Goal: Transaction & Acquisition: Purchase product/service

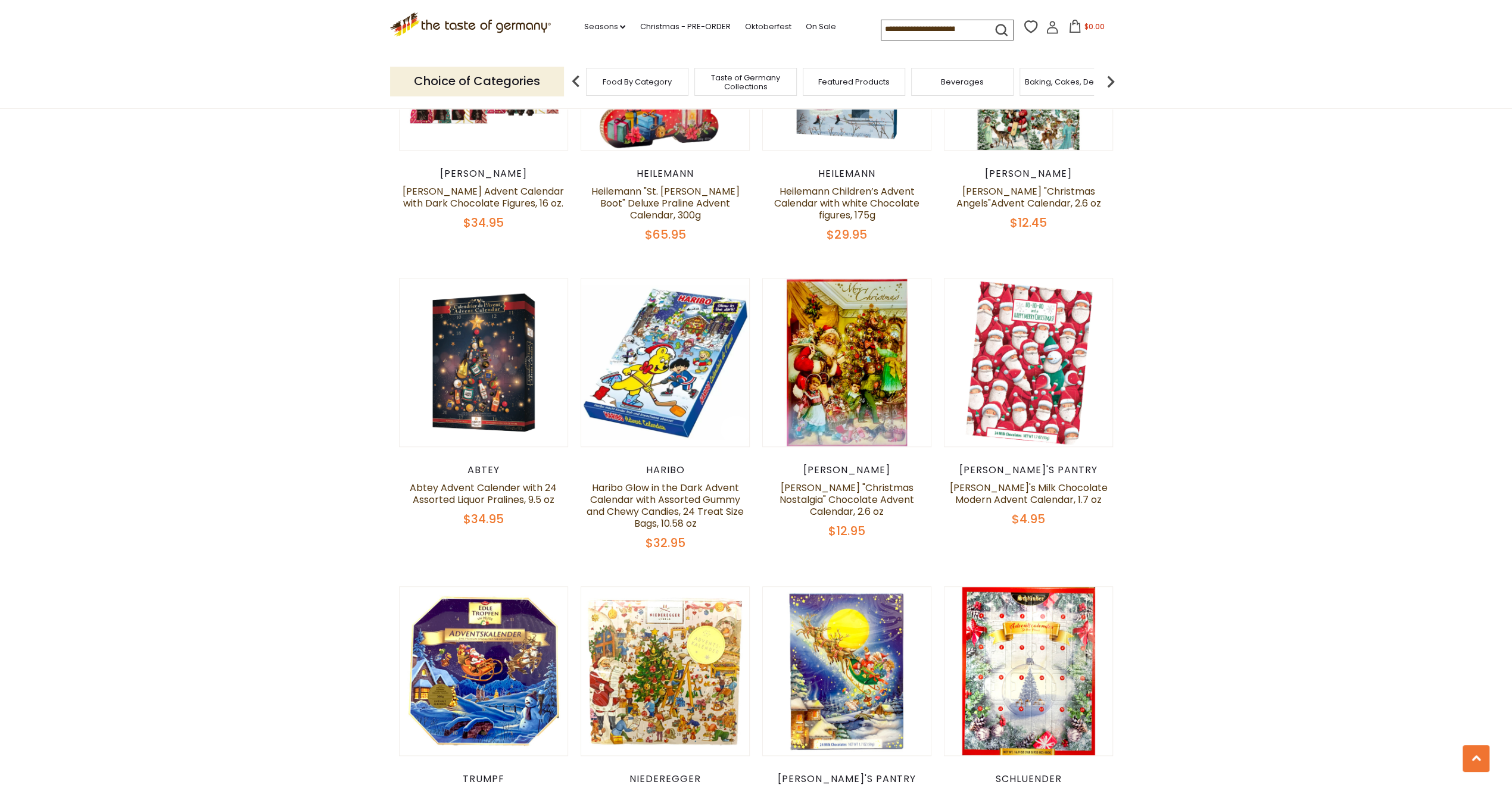
scroll to position [953, 0]
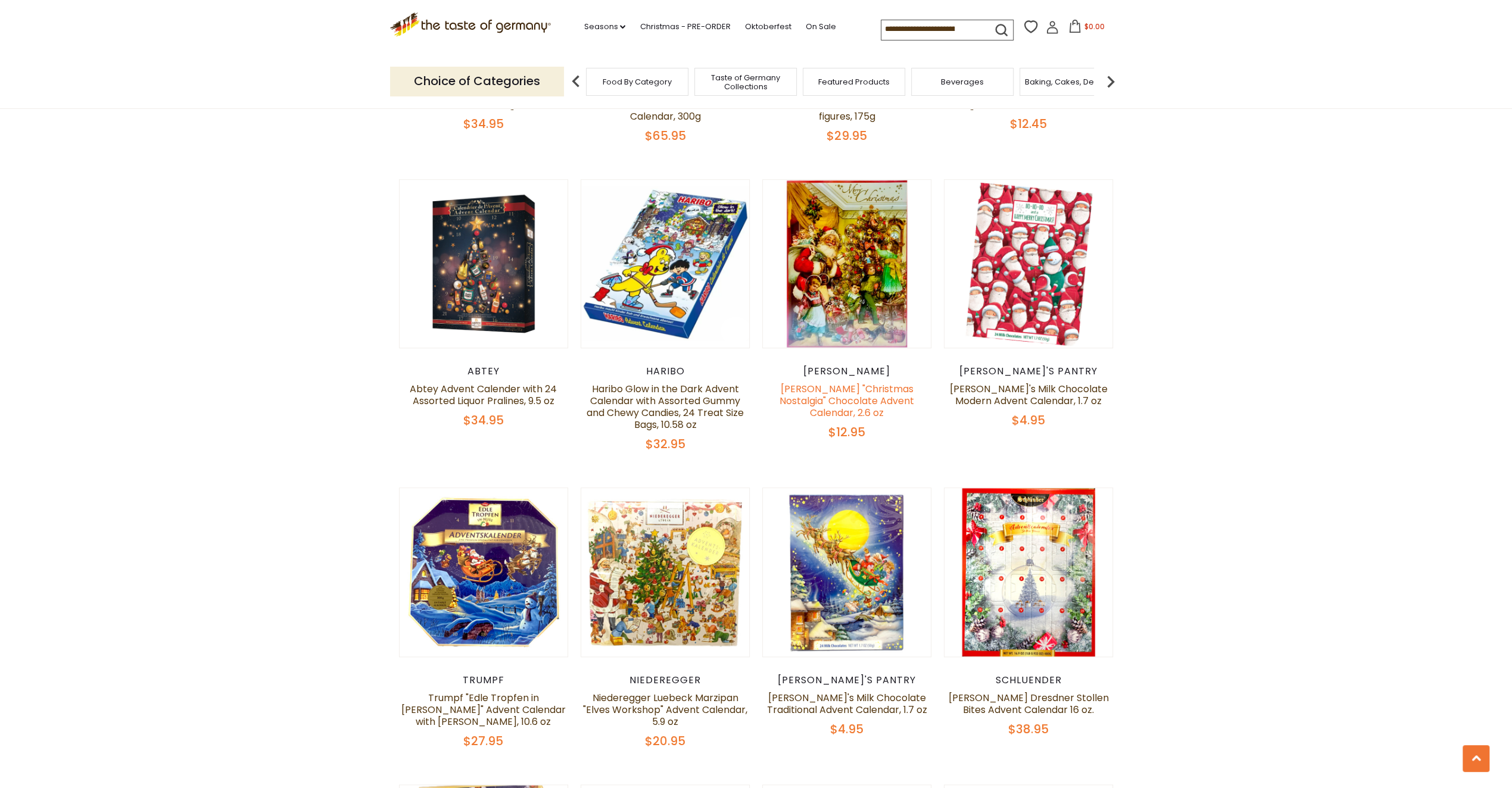
click at [853, 382] on link "[PERSON_NAME] "Christmas Nostalgia" Chocolate Advent Calendar, 2.6 oz" at bounding box center [846, 401] width 135 height 38
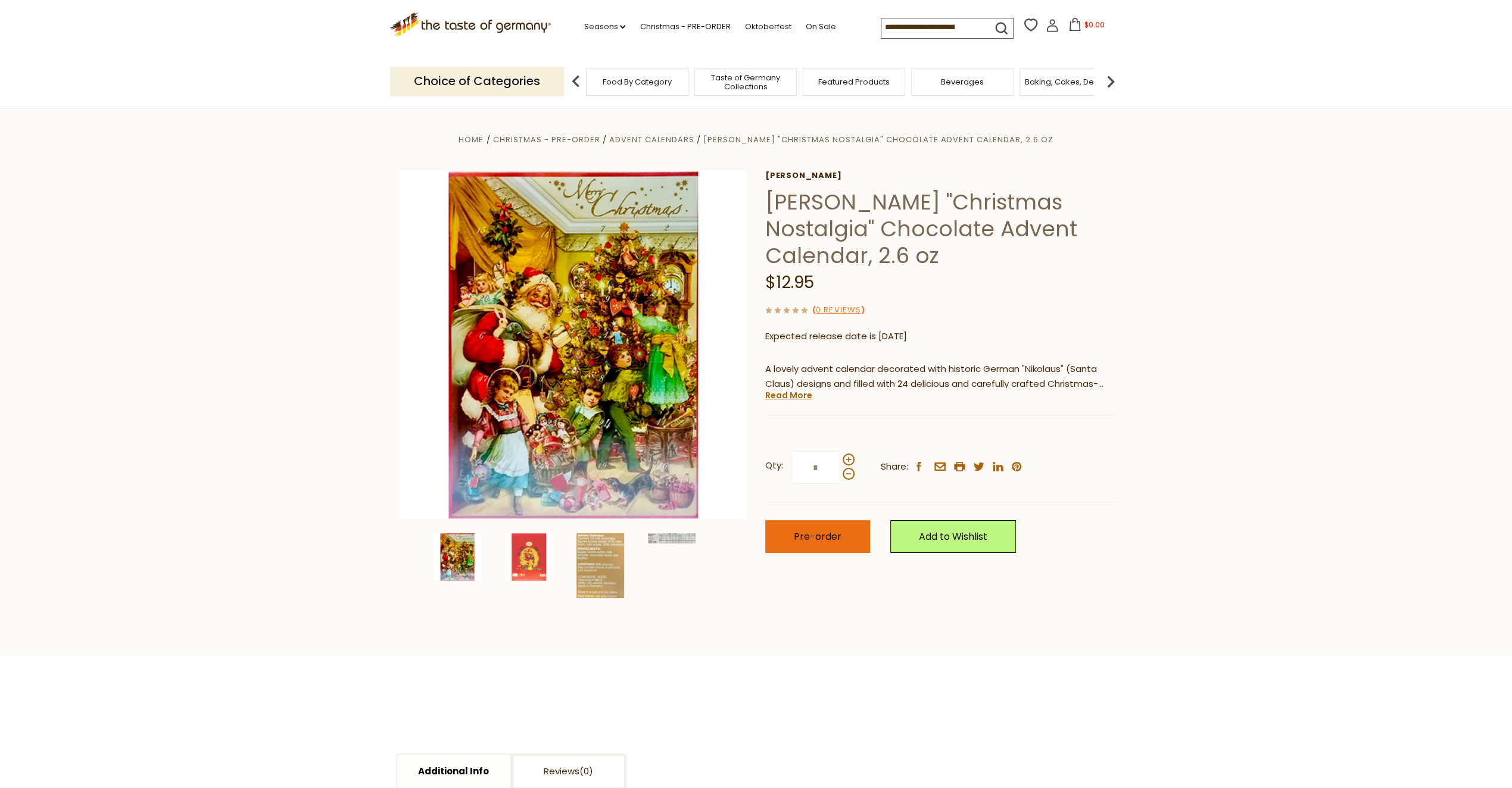
click at [804, 538] on span "Pre-order" at bounding box center [817, 537] width 48 height 14
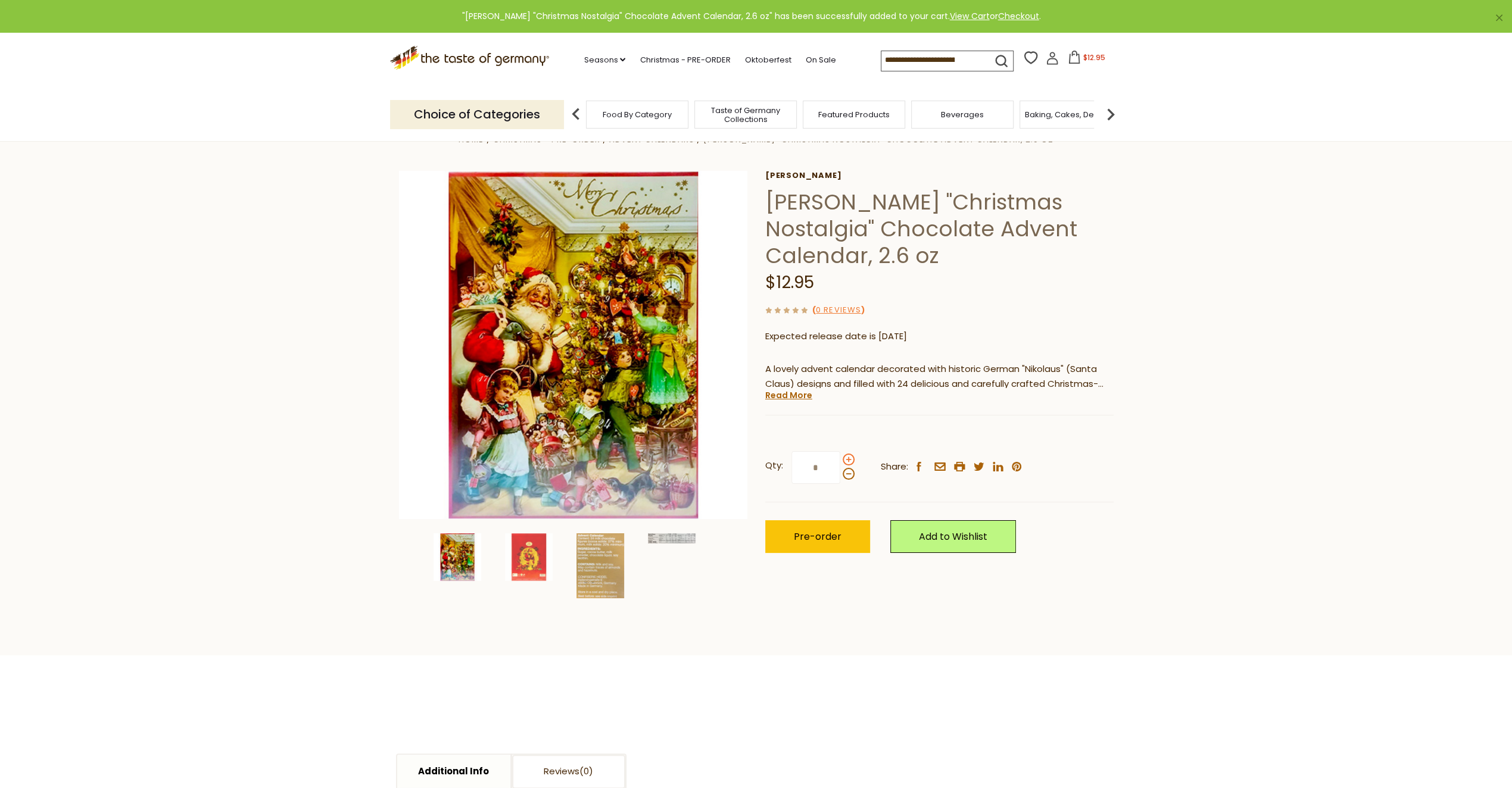
click at [846, 459] on span at bounding box center [848, 459] width 12 height 12
click at [840, 459] on input "*" at bounding box center [815, 467] width 49 height 33
click at [848, 477] on span at bounding box center [848, 474] width 12 height 12
click at [840, 477] on input "*" at bounding box center [815, 467] width 49 height 33
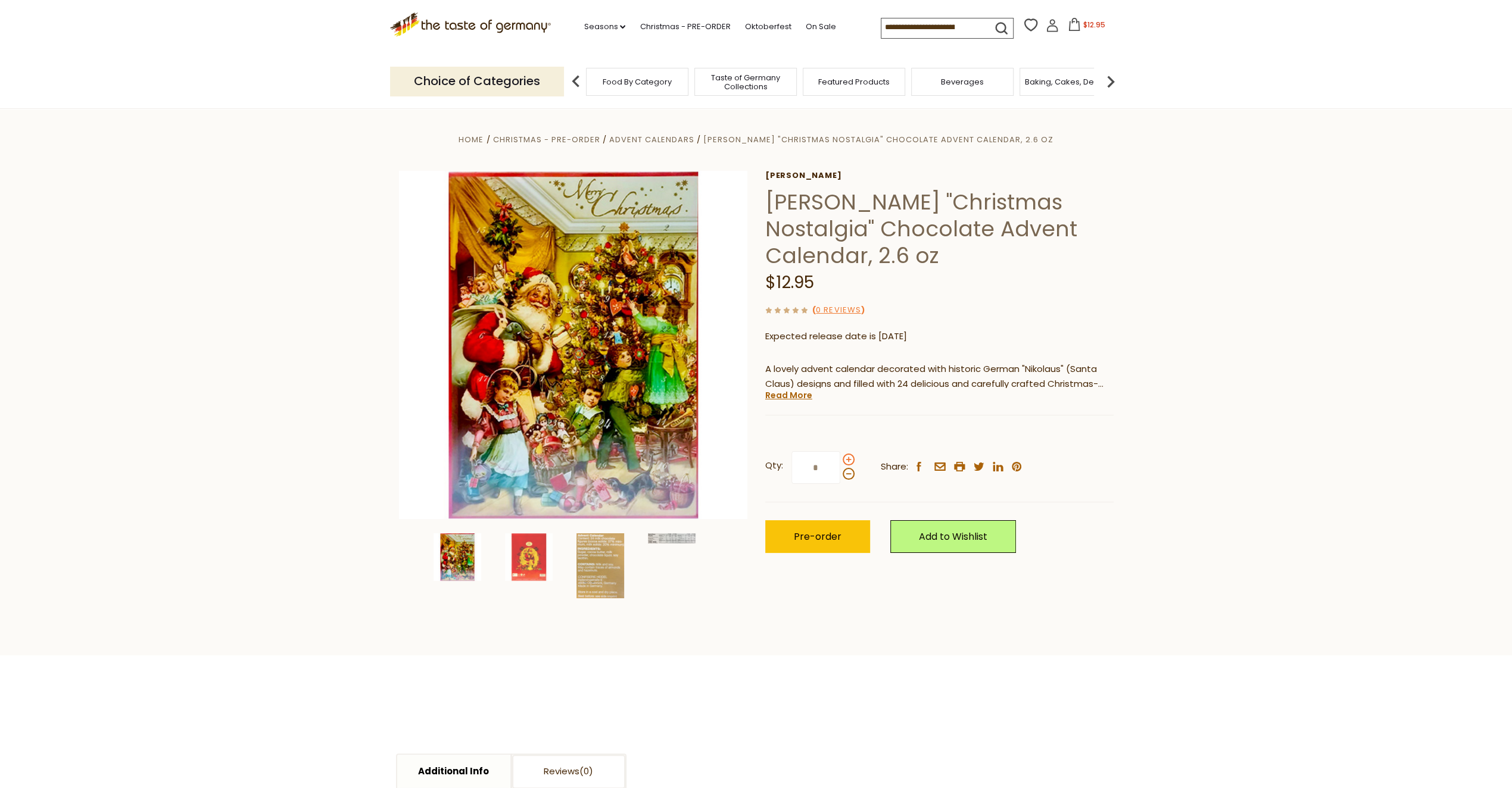
click at [849, 458] on span at bounding box center [848, 459] width 12 height 12
click at [840, 458] on input "*" at bounding box center [815, 467] width 49 height 33
type input "*"
click at [824, 534] on span "Pre-order" at bounding box center [817, 537] width 48 height 14
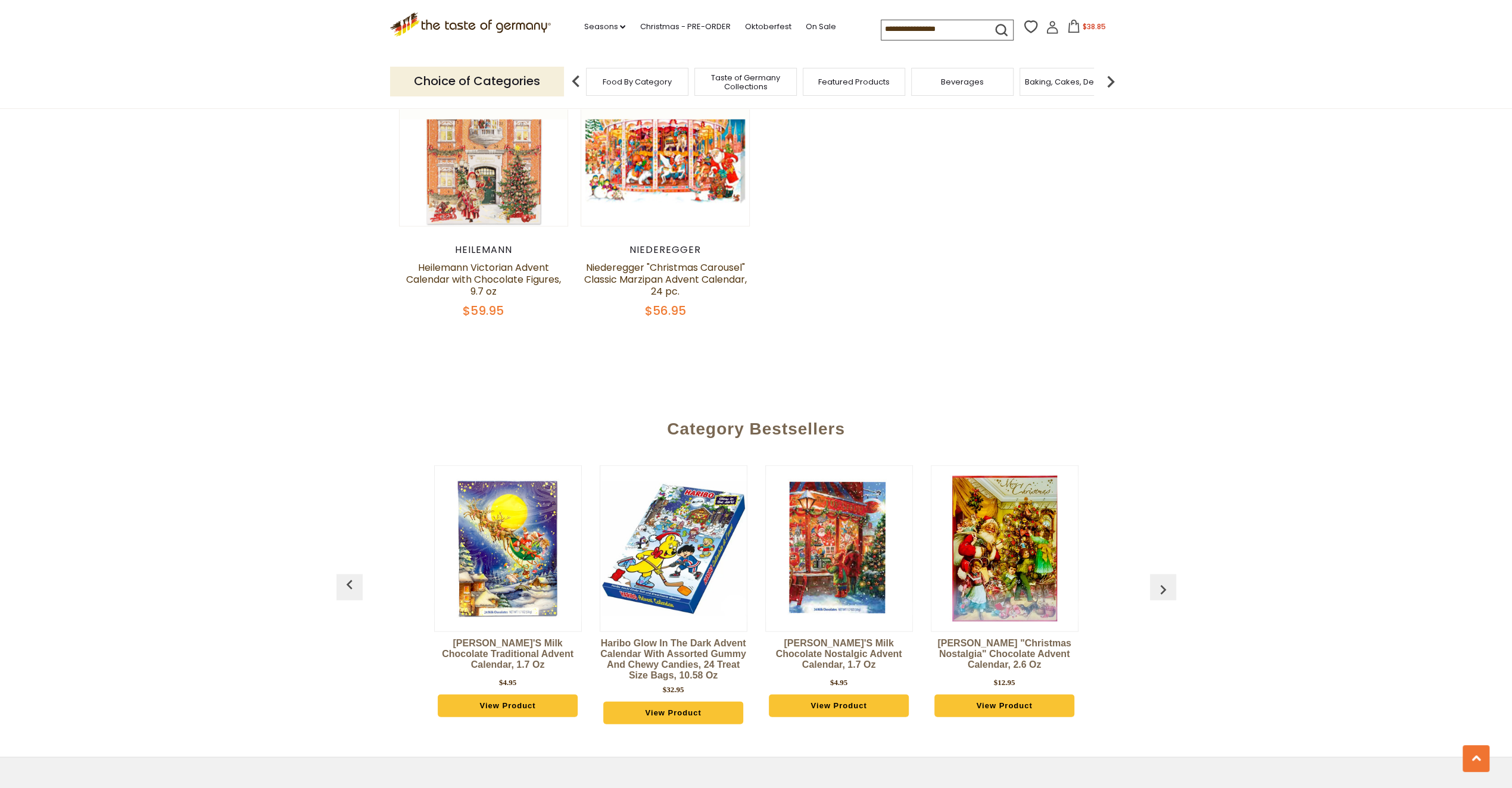
scroll to position [2441, 0]
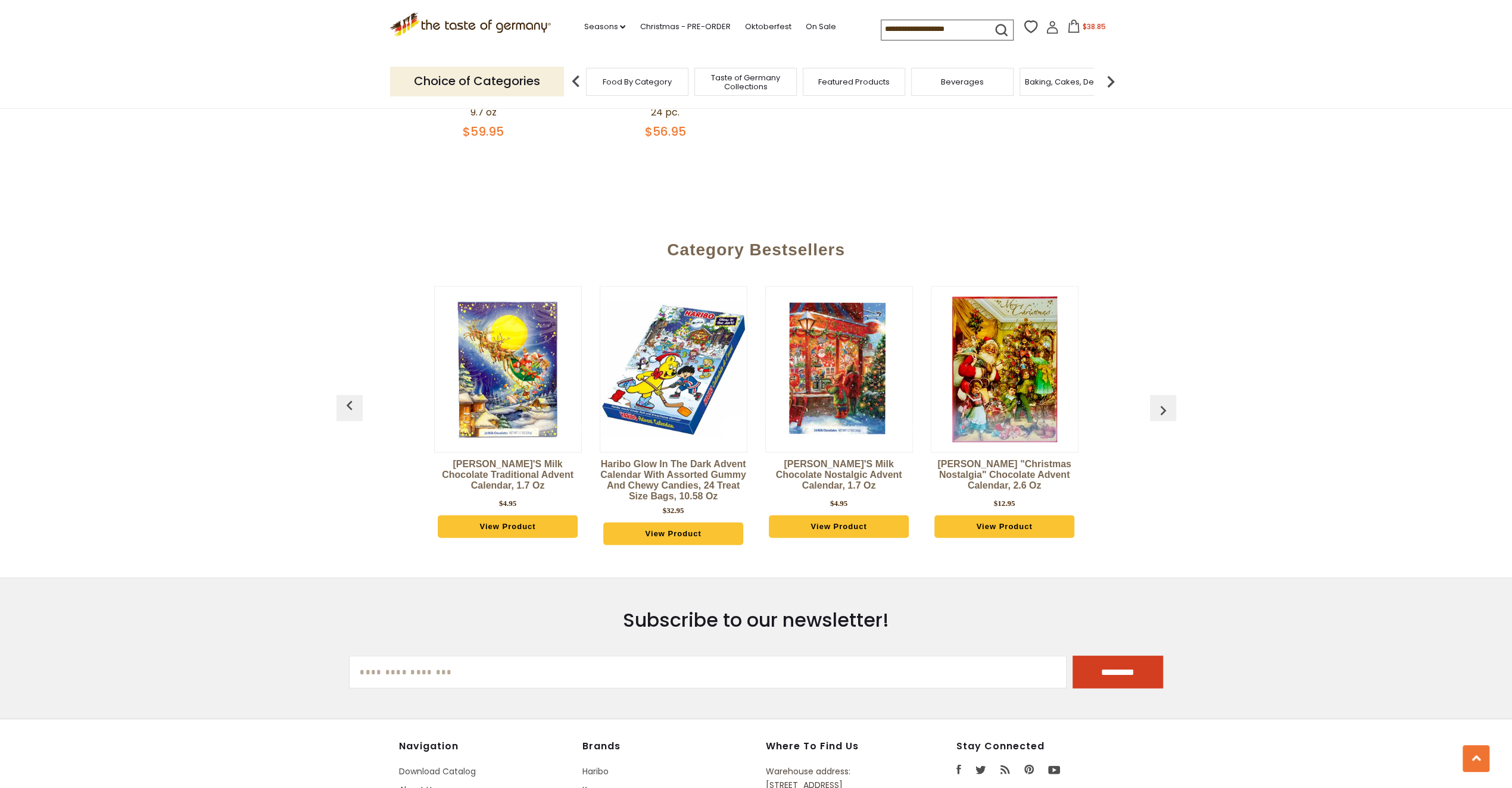
click at [1160, 401] on img "button" at bounding box center [1163, 410] width 19 height 19
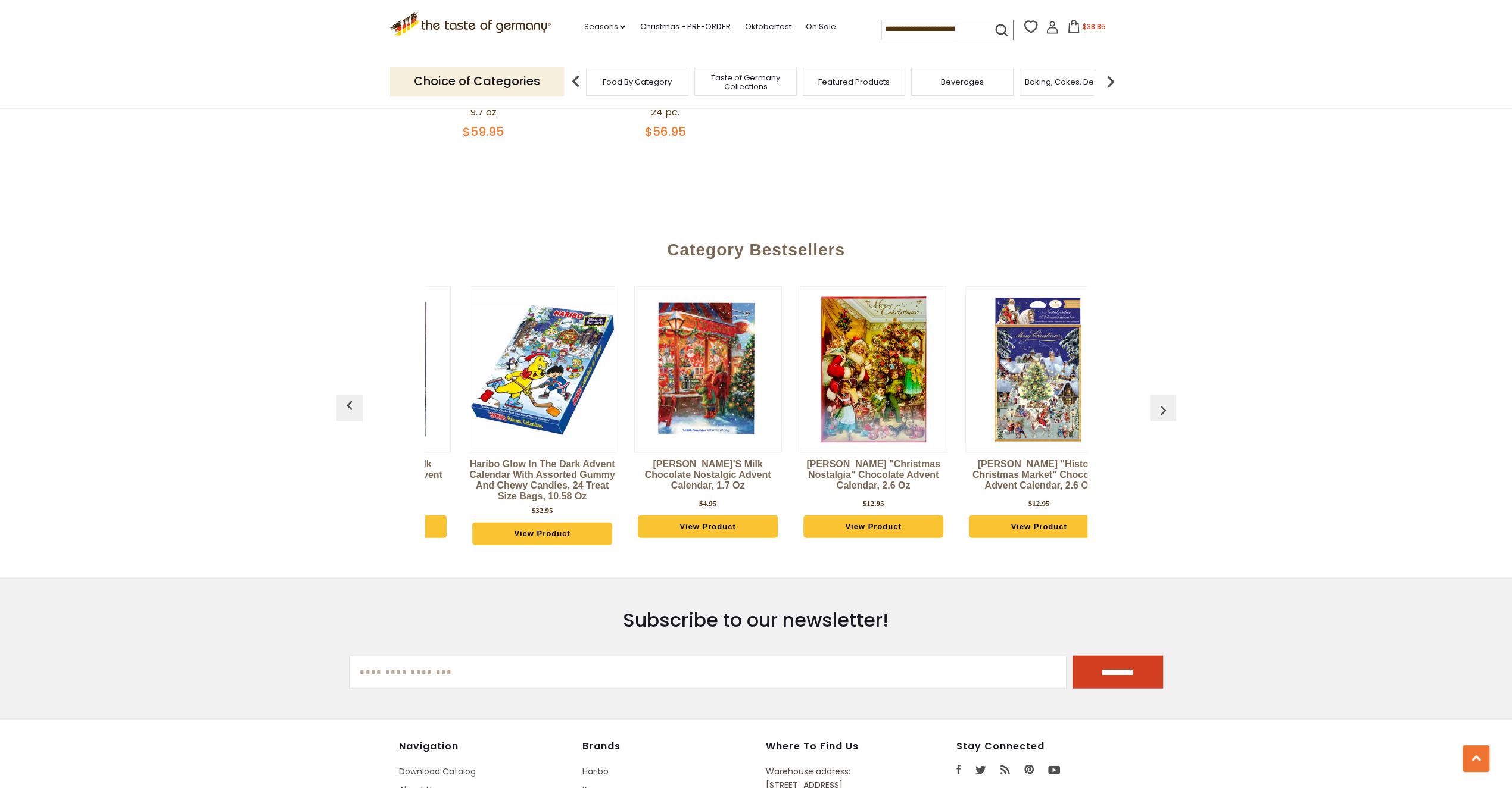
scroll to position [0, 166]
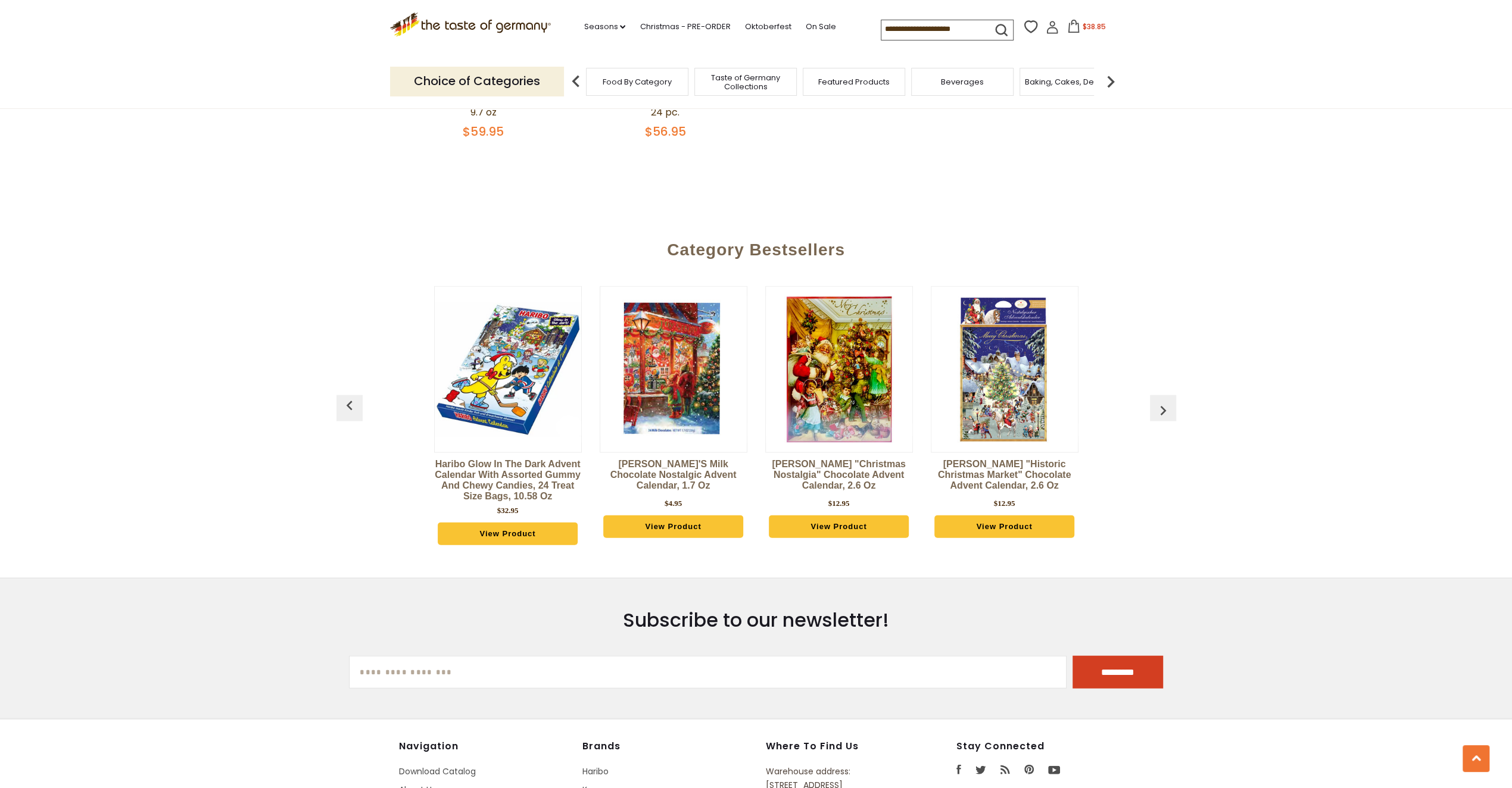
click at [351, 396] on img "button" at bounding box center [349, 406] width 19 height 19
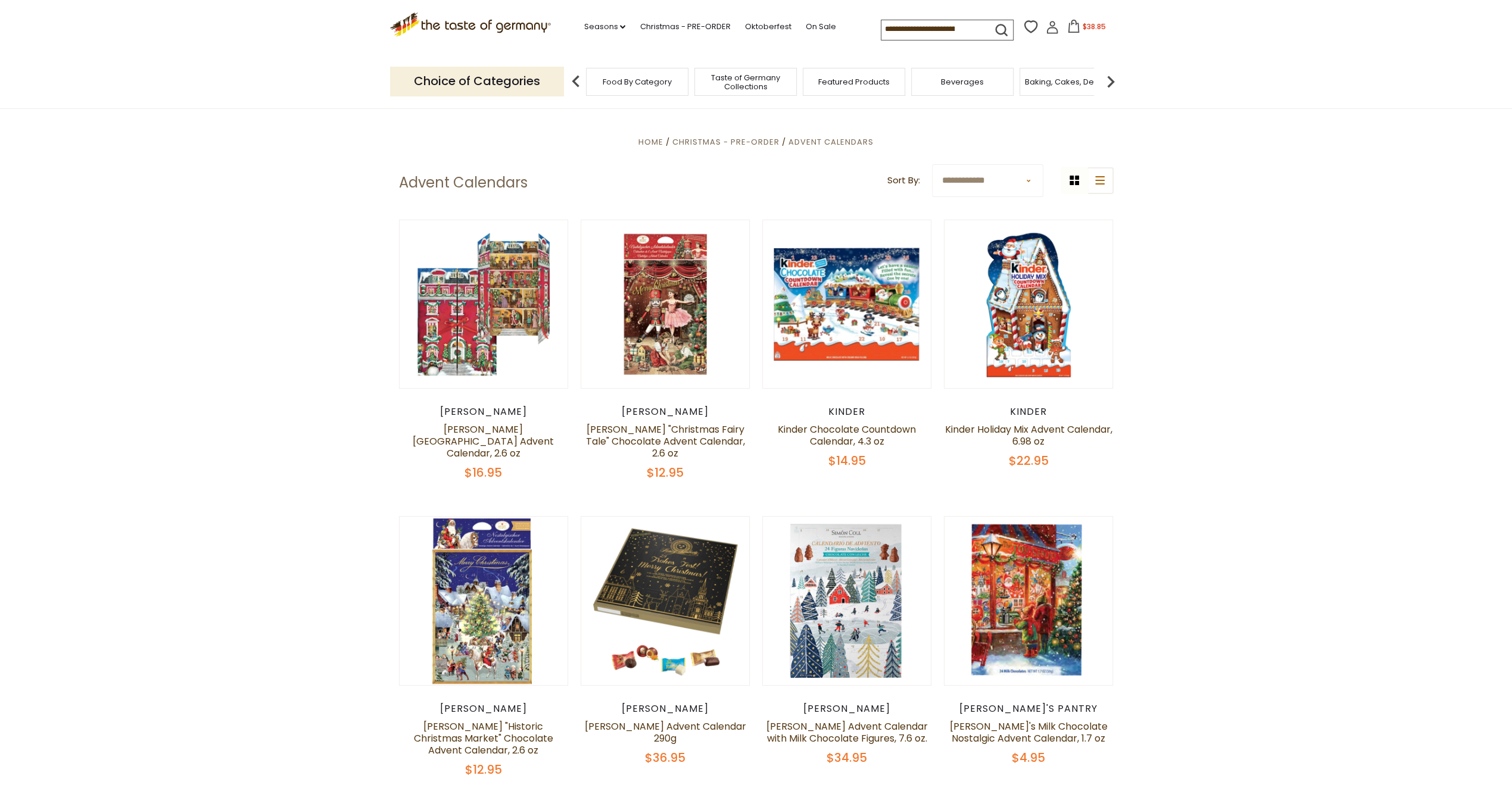
scroll to position [0, 0]
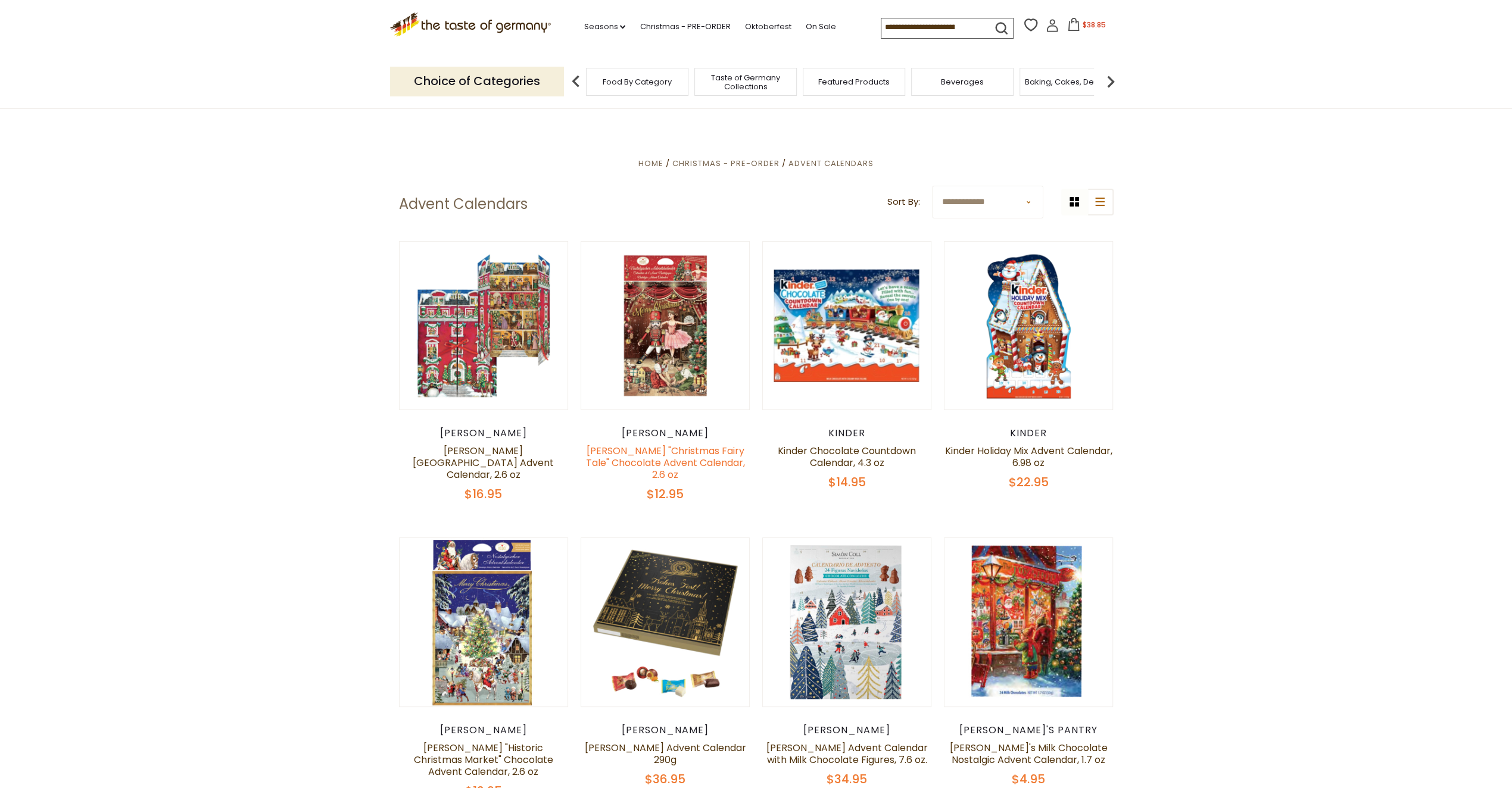
click at [667, 458] on link "[PERSON_NAME] "Christmas Fairy Tale" Chocolate Advent Calendar, 2.6 oz" at bounding box center [665, 463] width 159 height 38
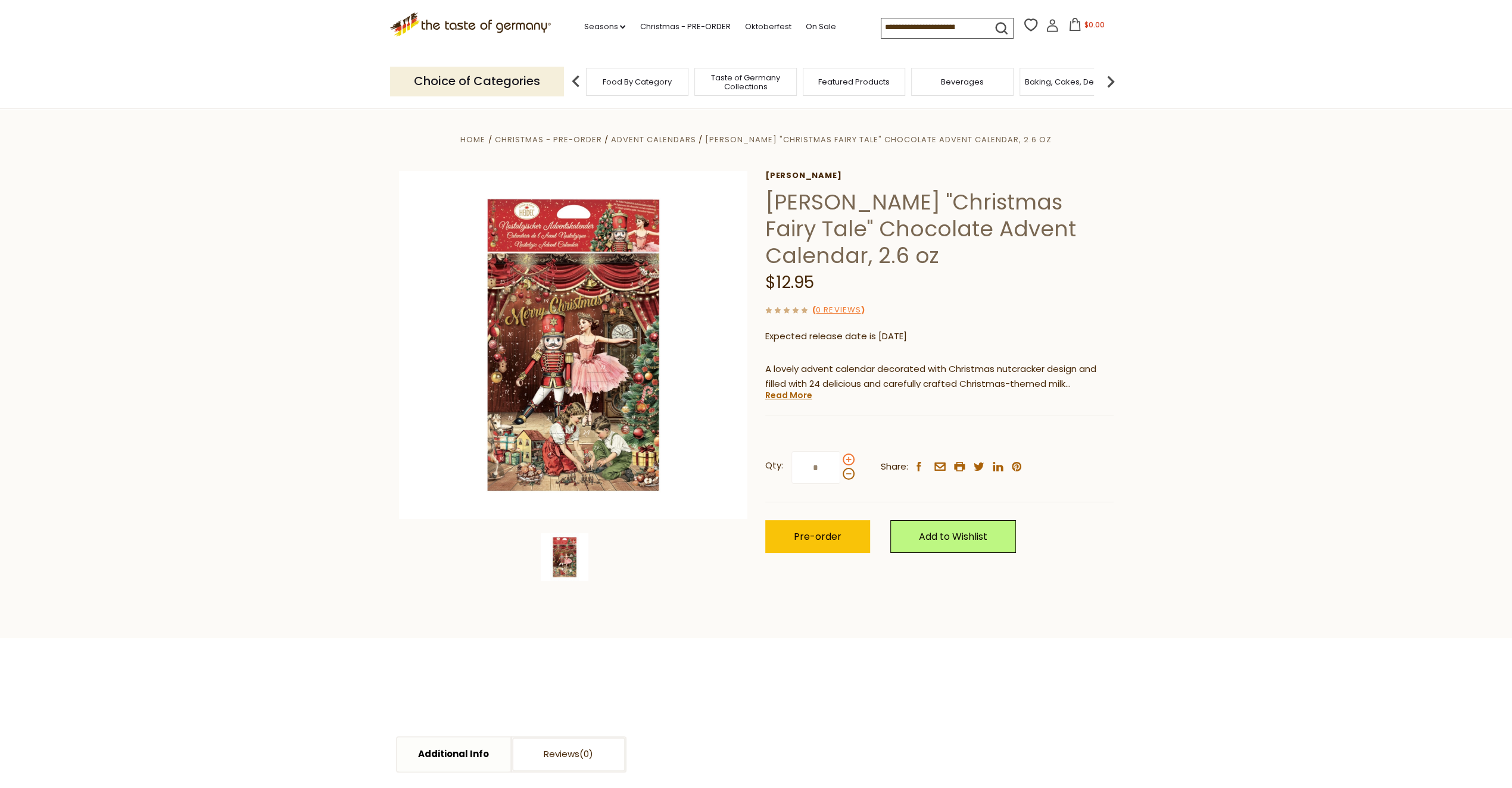
click at [849, 459] on span at bounding box center [848, 459] width 12 height 12
click at [840, 459] on input "*" at bounding box center [815, 467] width 49 height 33
type input "*"
click at [828, 536] on span "Pre-order" at bounding box center [817, 537] width 48 height 14
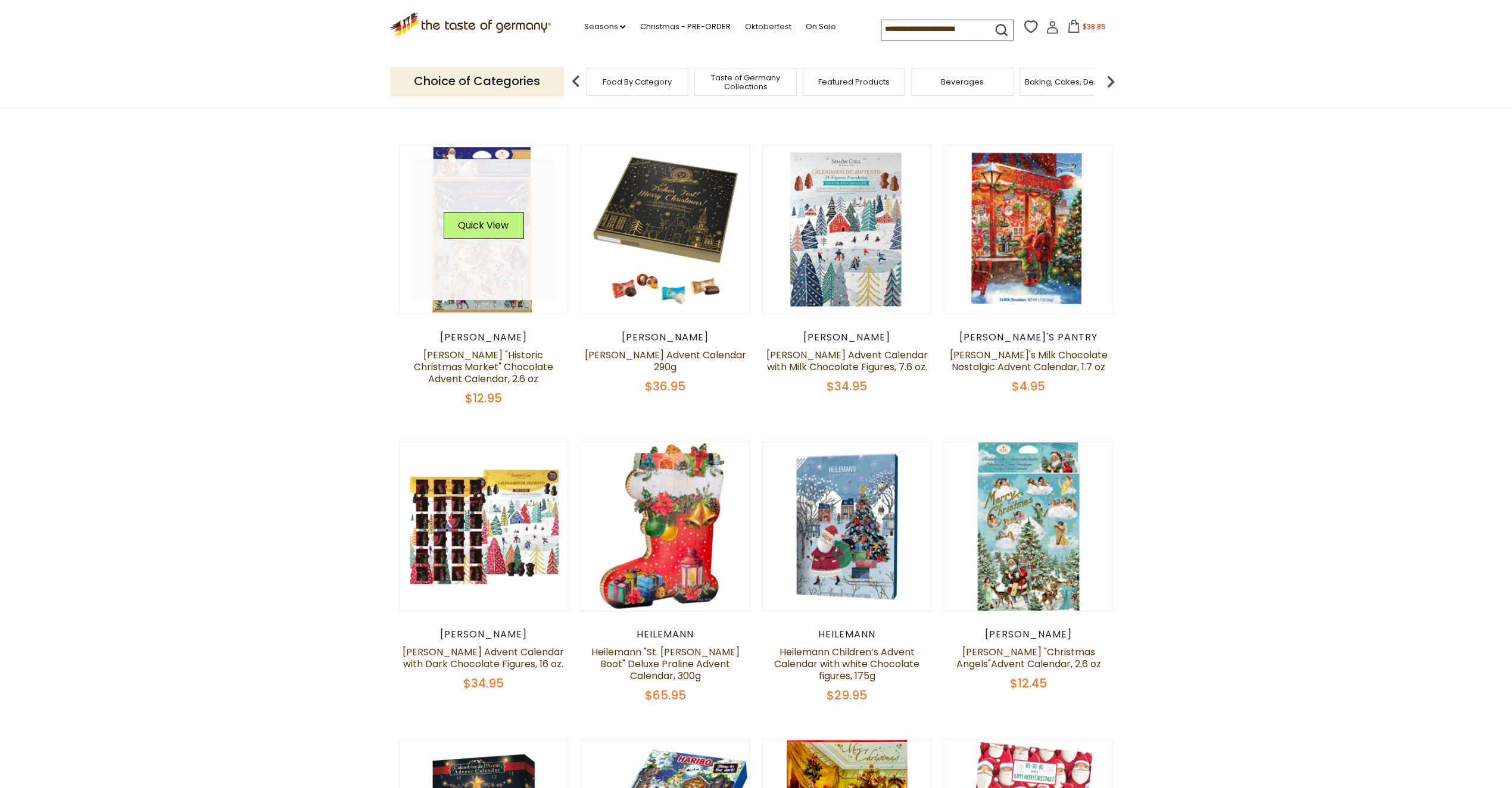
scroll to position [476, 0]
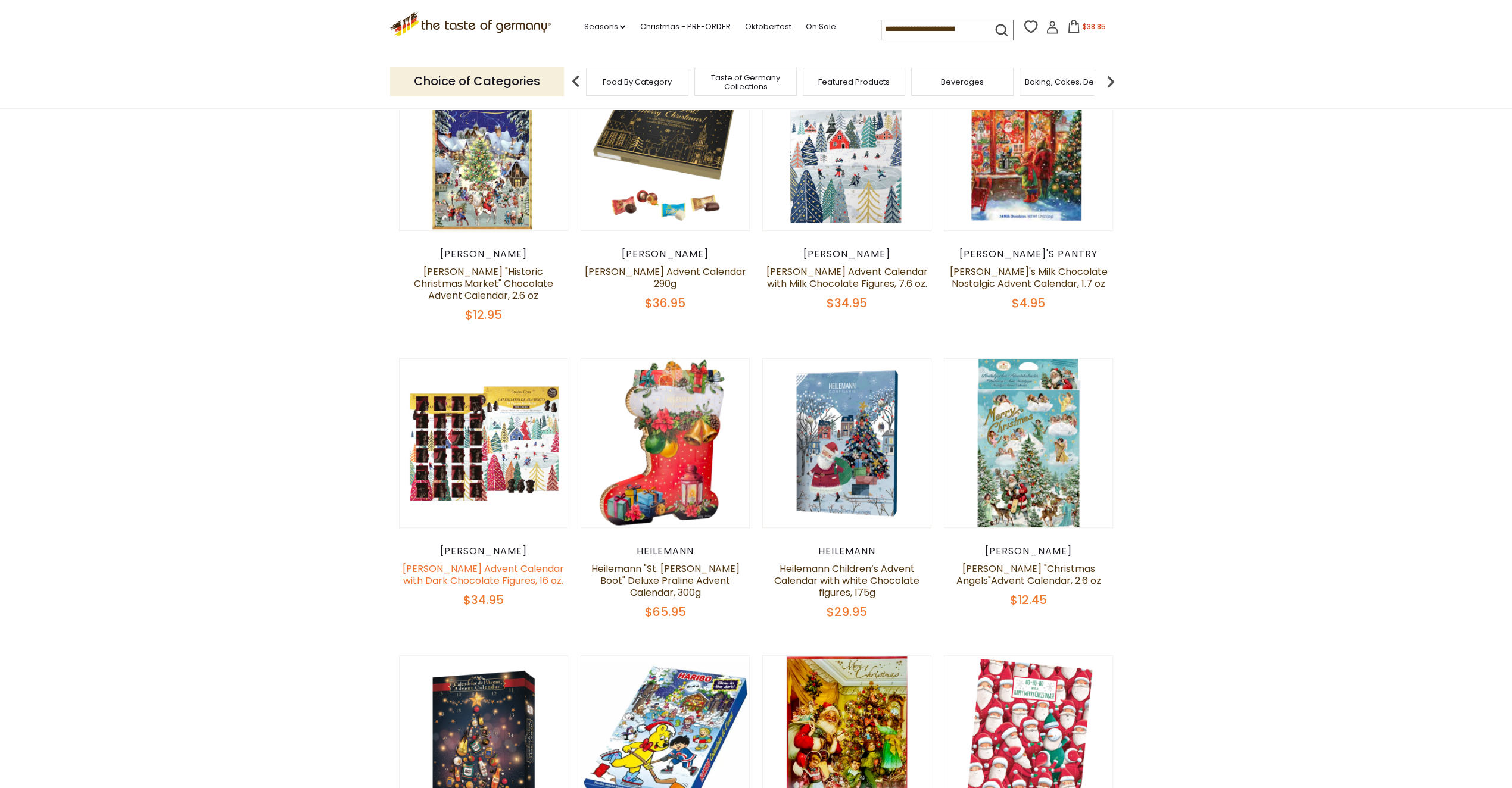
click at [482, 562] on link "[PERSON_NAME] Advent Calendar with Dark Chocolate Figures, 16 oz." at bounding box center [482, 574] width 161 height 25
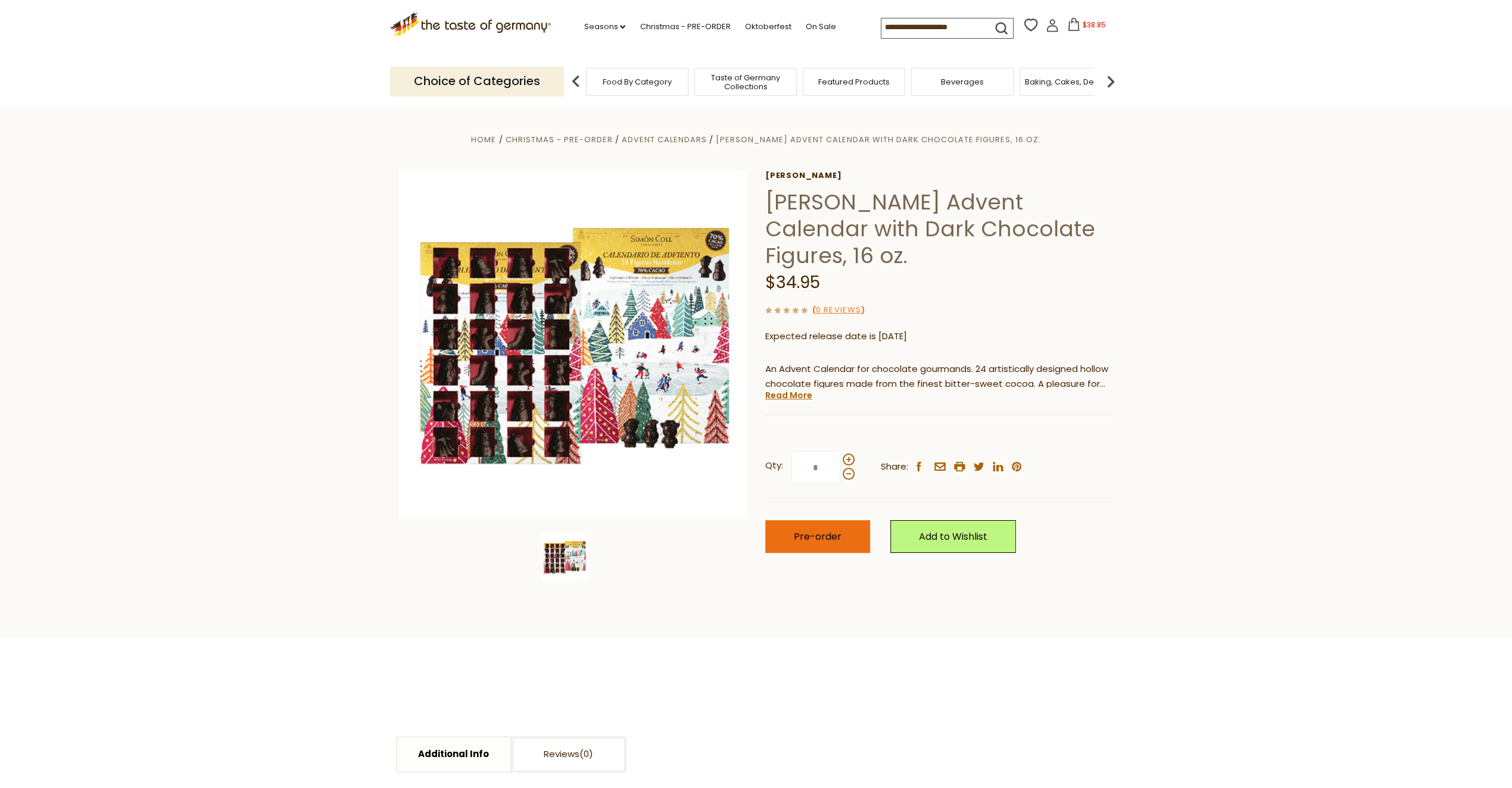
click at [816, 537] on span "Pre-order" at bounding box center [817, 537] width 48 height 14
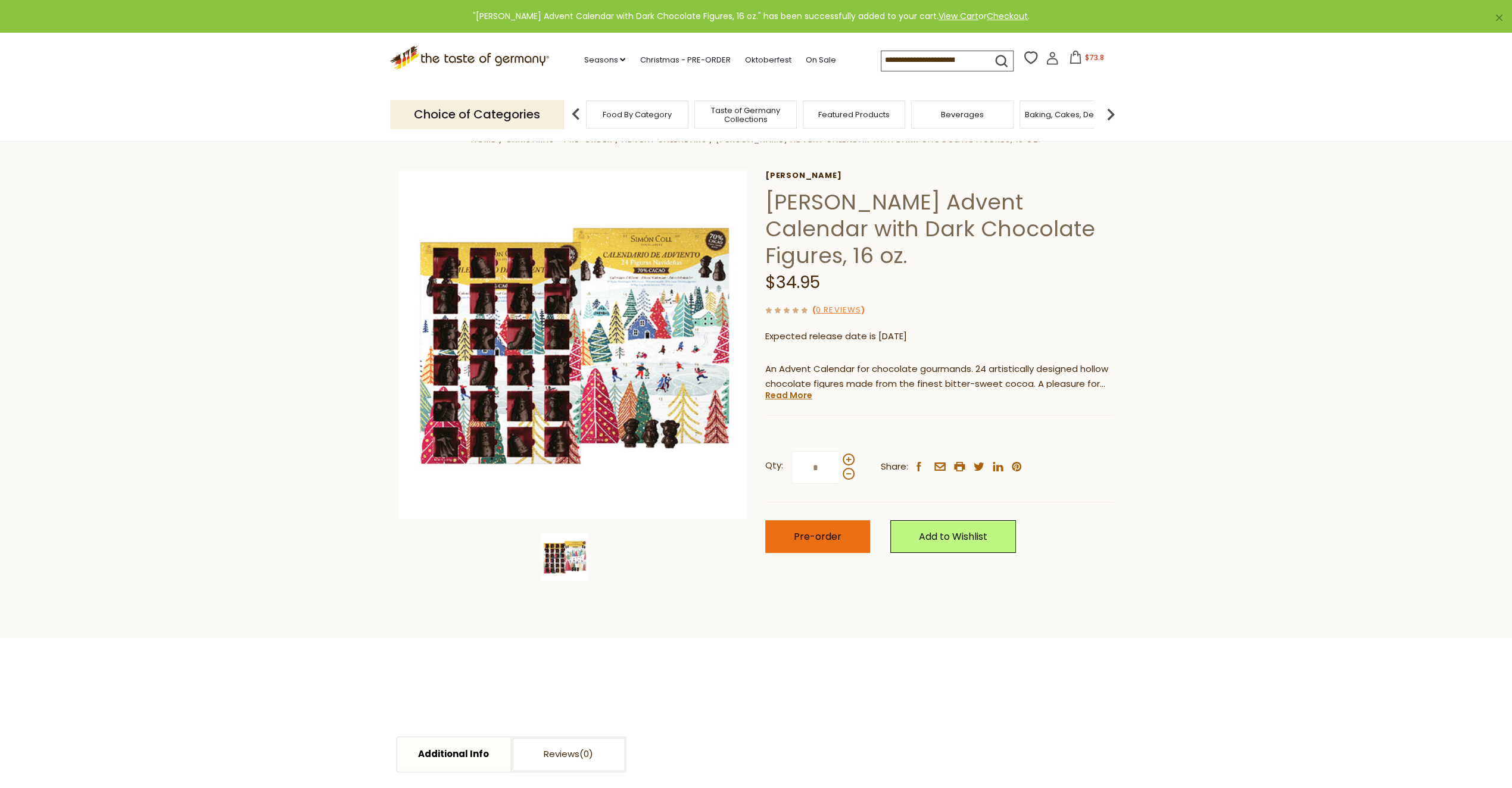
click at [826, 537] on span "Pre-order" at bounding box center [817, 537] width 48 height 14
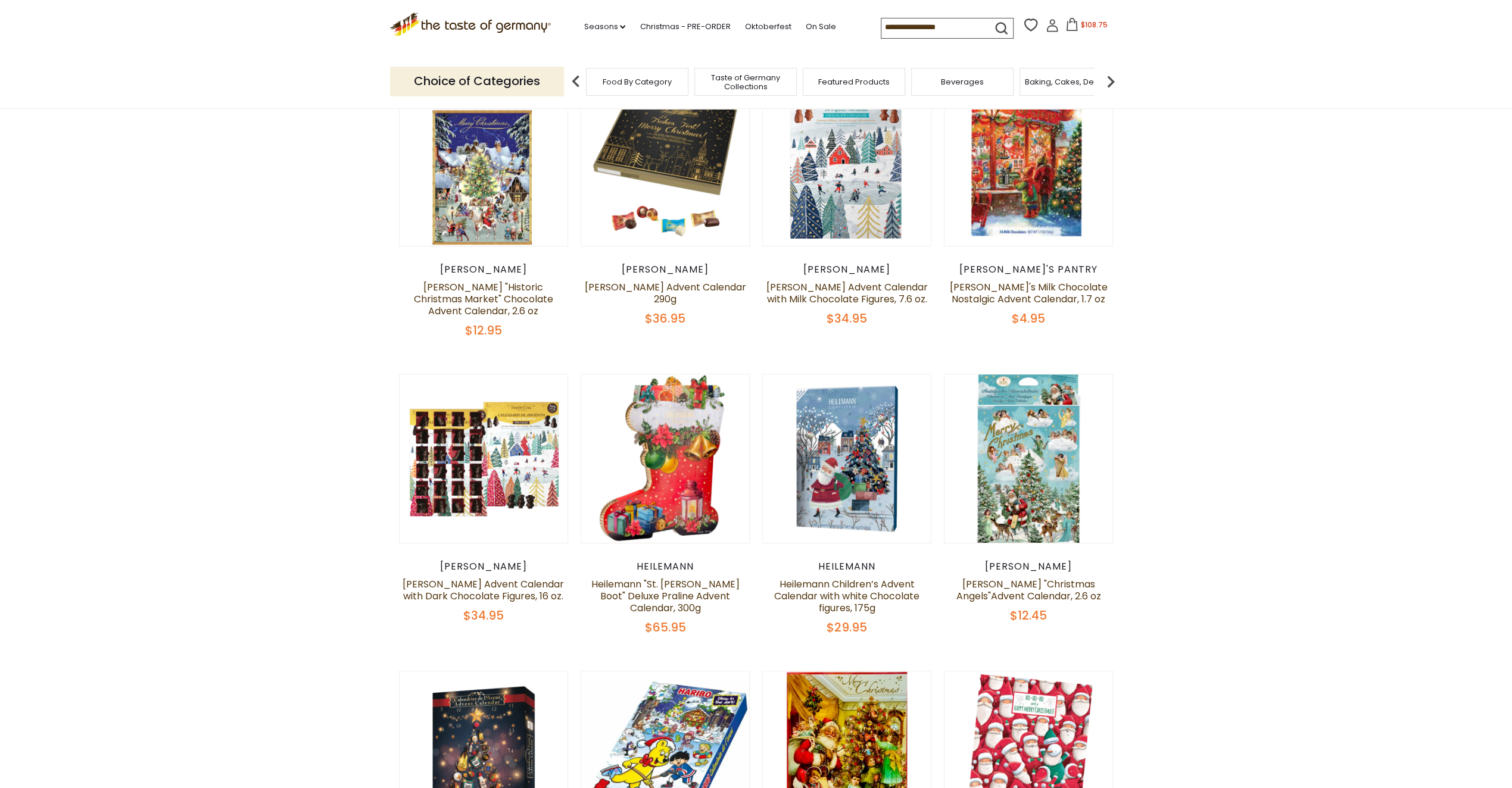
scroll to position [476, 0]
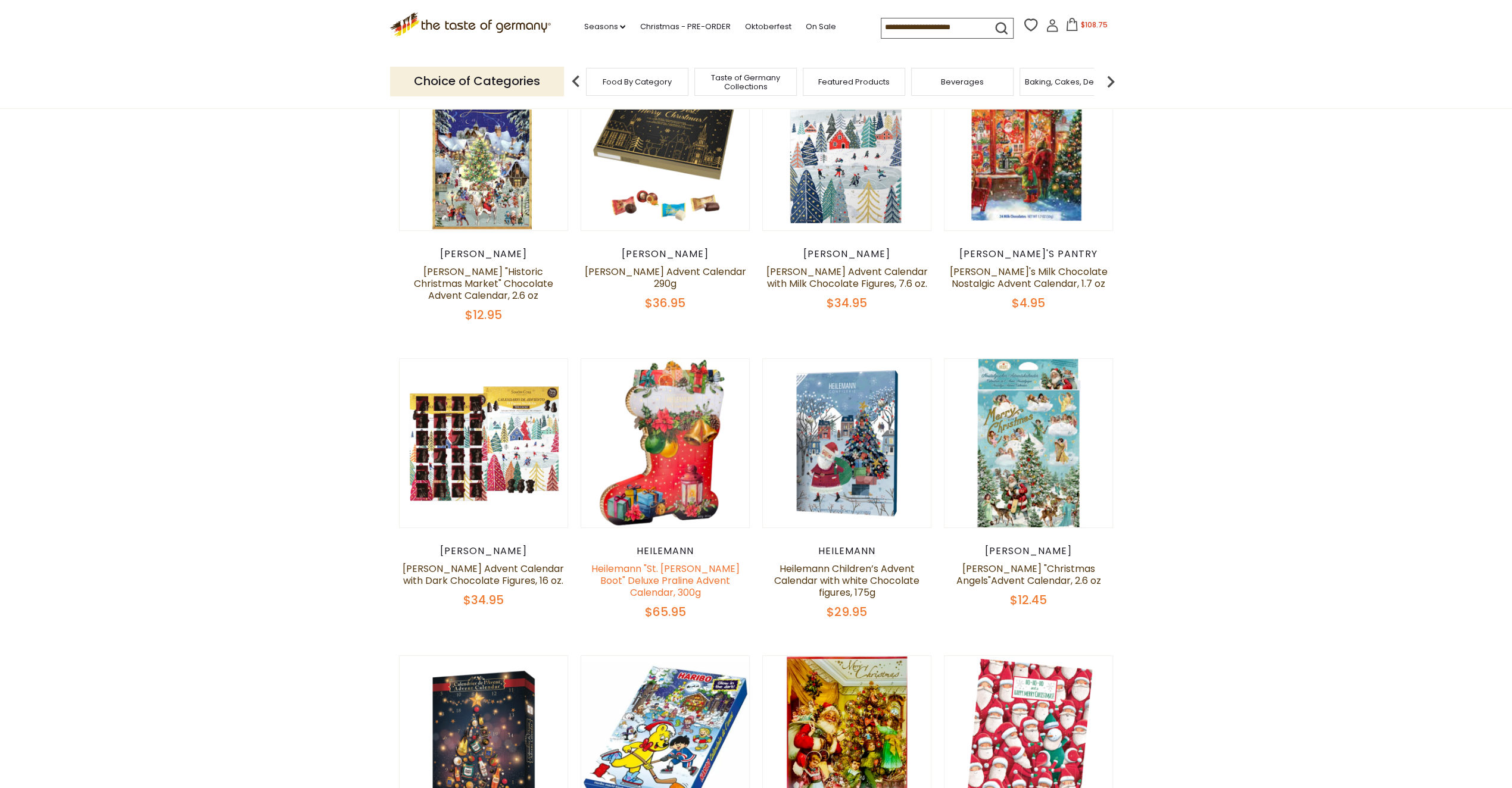
click at [674, 562] on link "Heilemann "St. Nicholas Boot" Deluxe Praline Advent Calendar, 300g" at bounding box center [664, 581] width 148 height 38
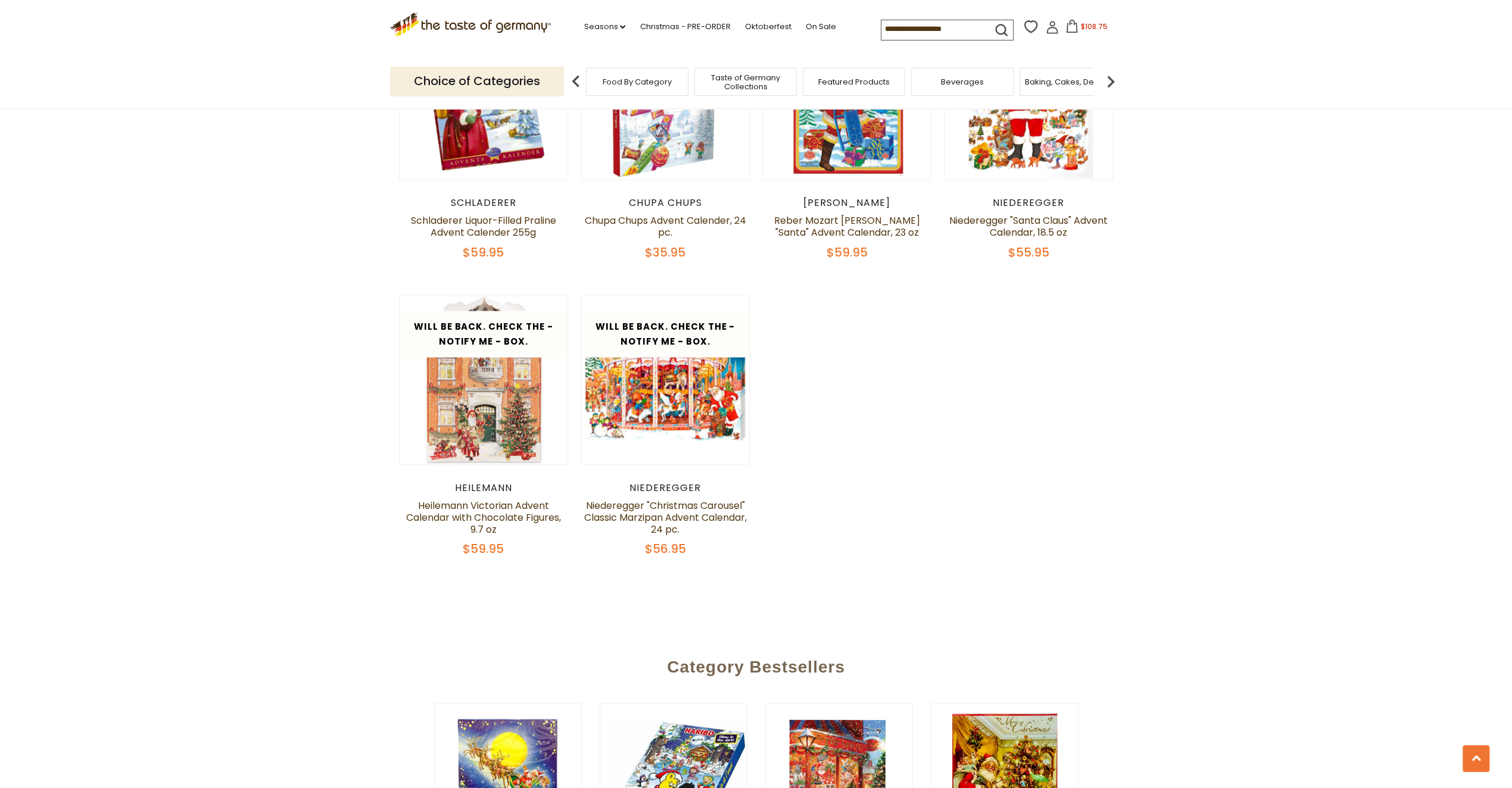
scroll to position [2024, 0]
drag, startPoint x: 1192, startPoint y: 436, endPoint x: 1222, endPoint y: 475, distance: 49.2
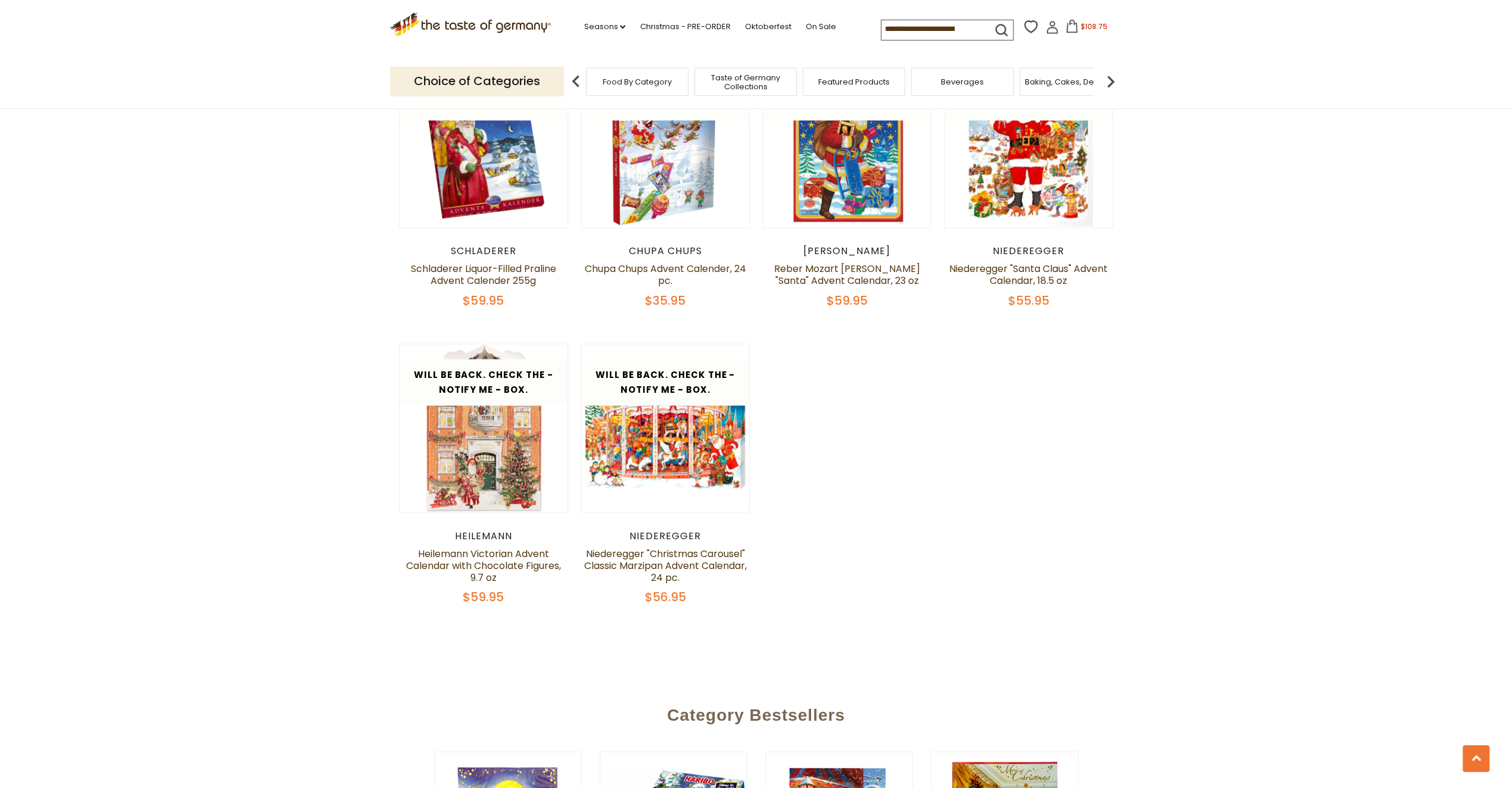
scroll to position [1906, 0]
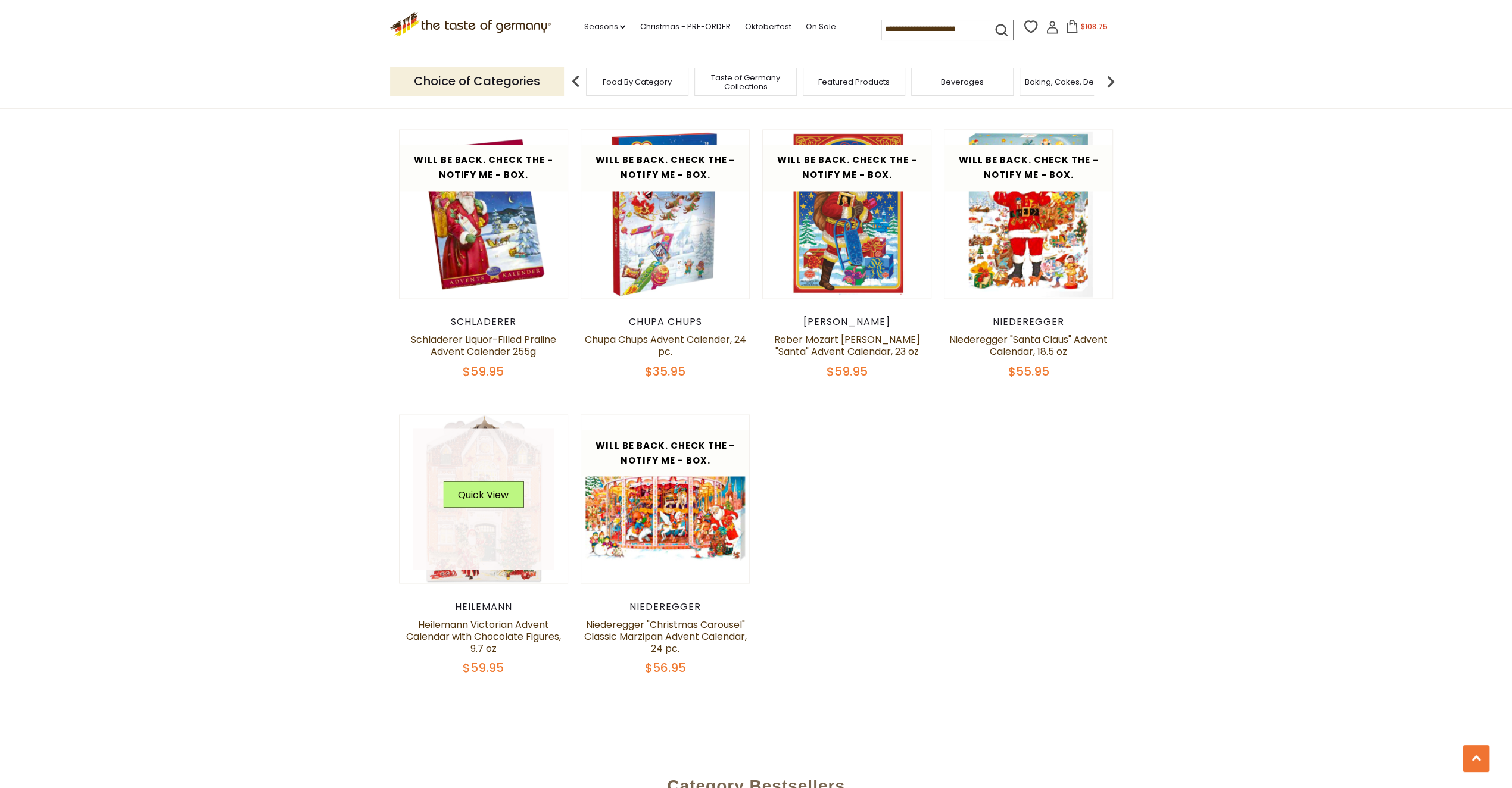
click at [486, 523] on link at bounding box center [483, 499] width 142 height 142
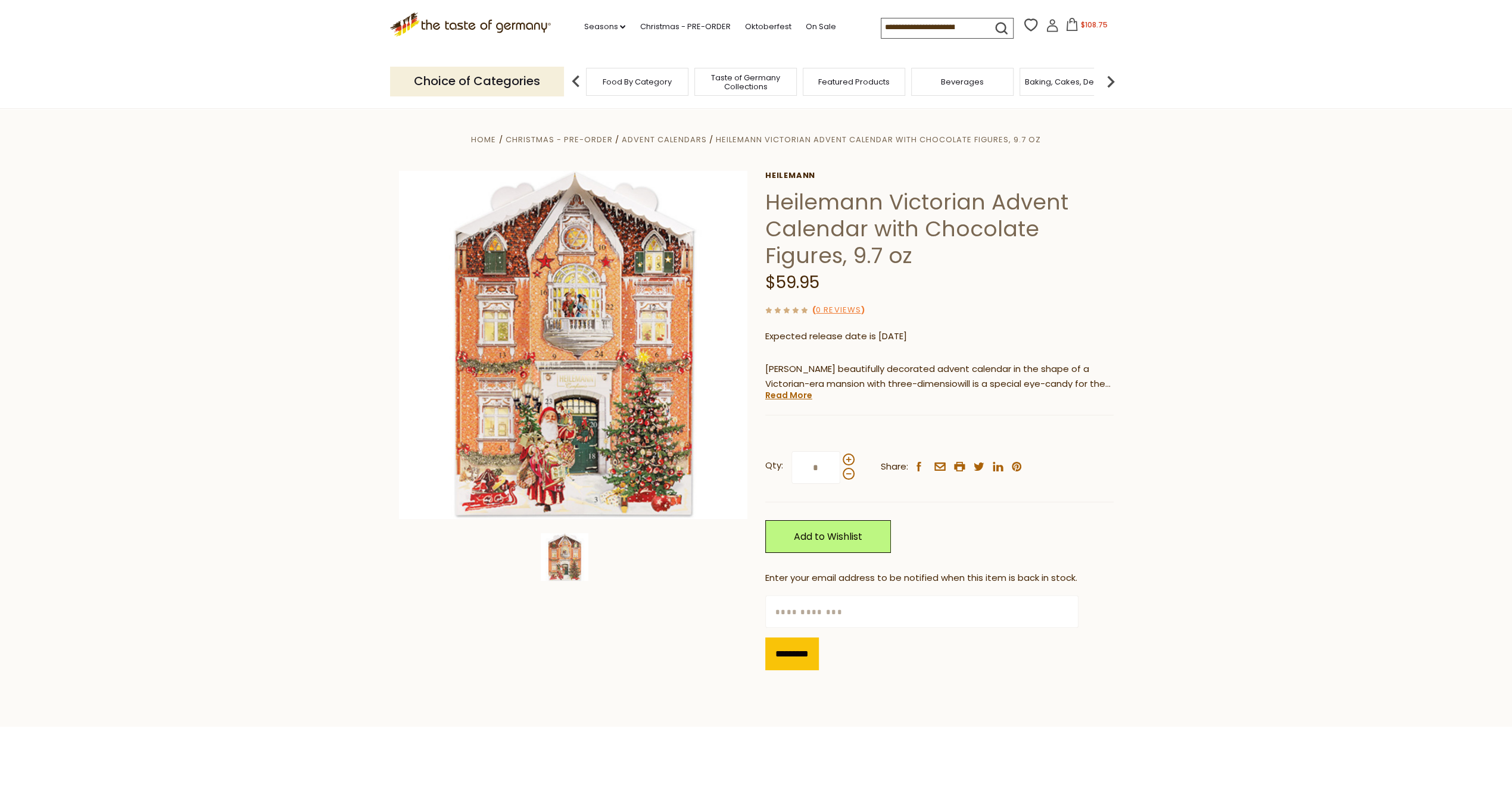
click at [560, 552] on img at bounding box center [564, 557] width 48 height 48
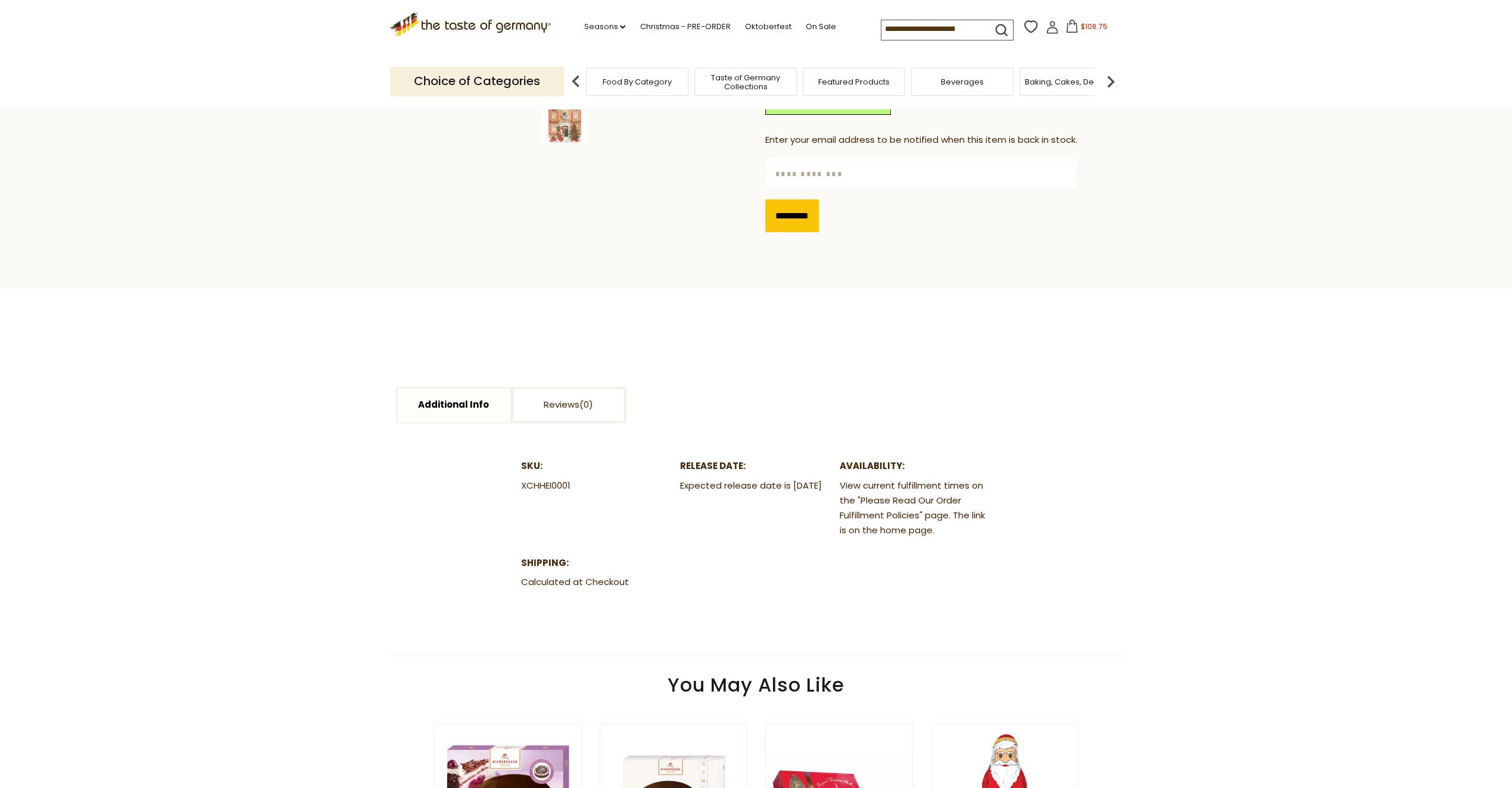
scroll to position [179, 0]
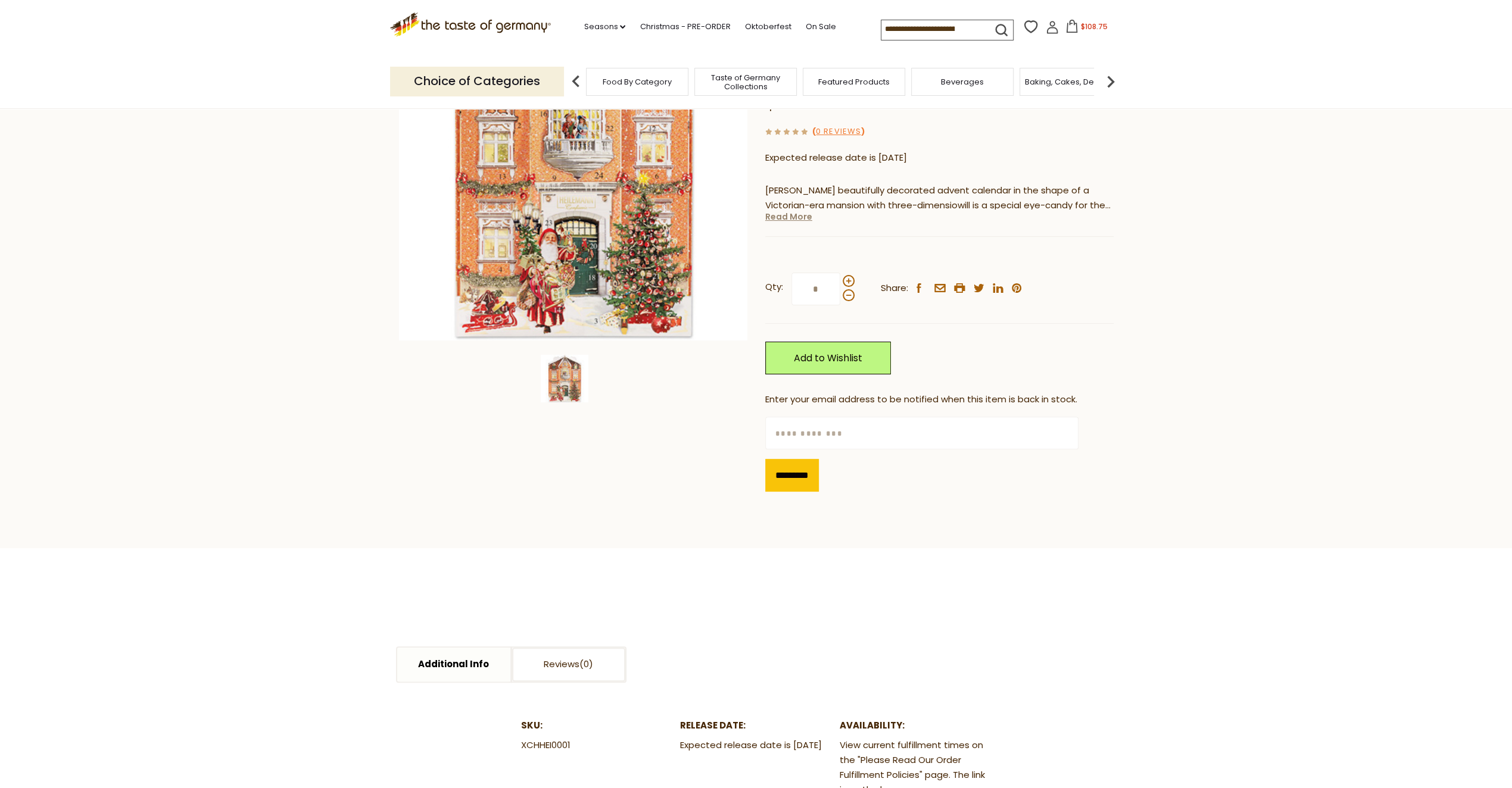
click at [797, 217] on link "Read More" at bounding box center [789, 217] width 47 height 12
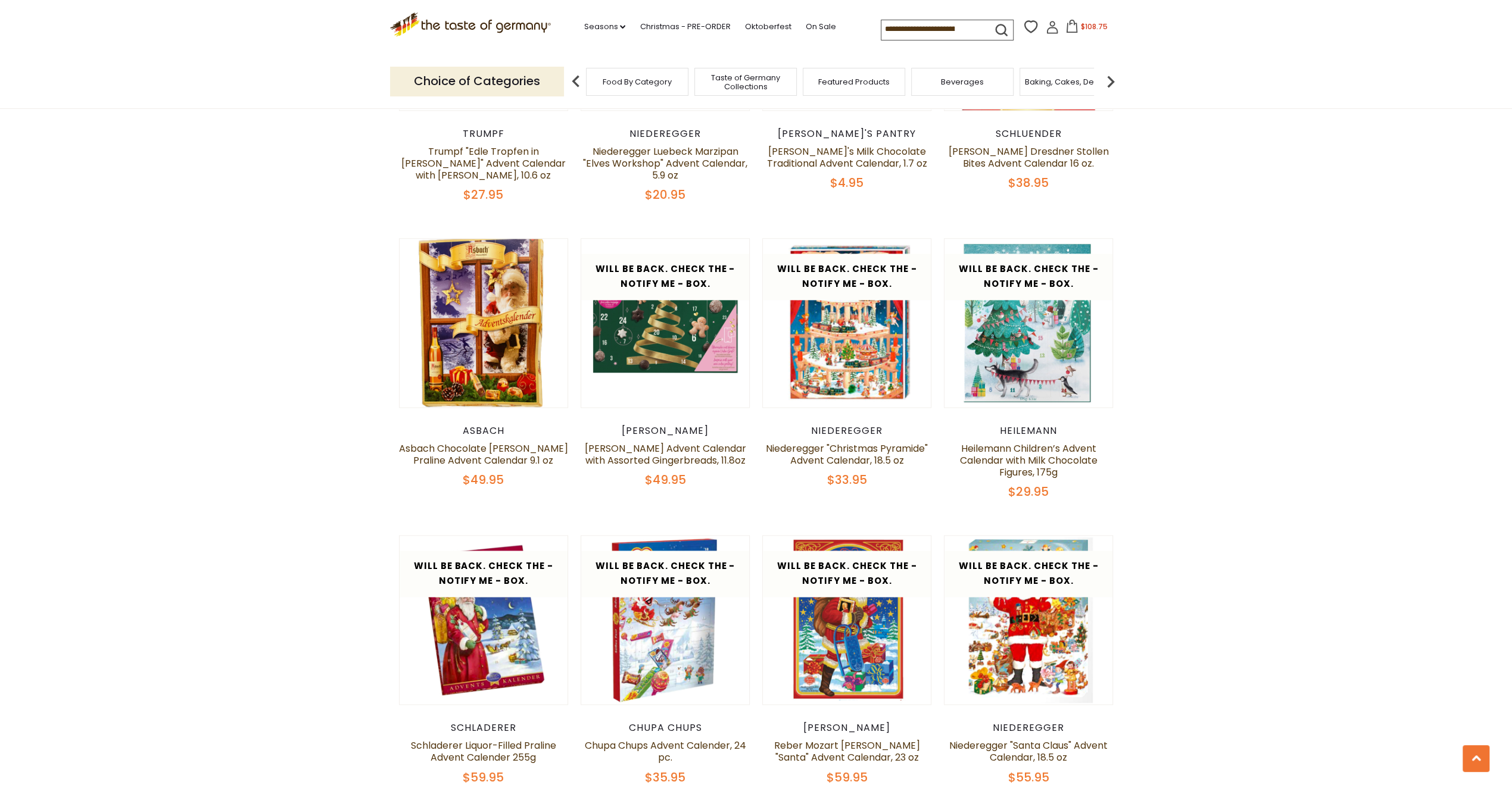
scroll to position [1488, 0]
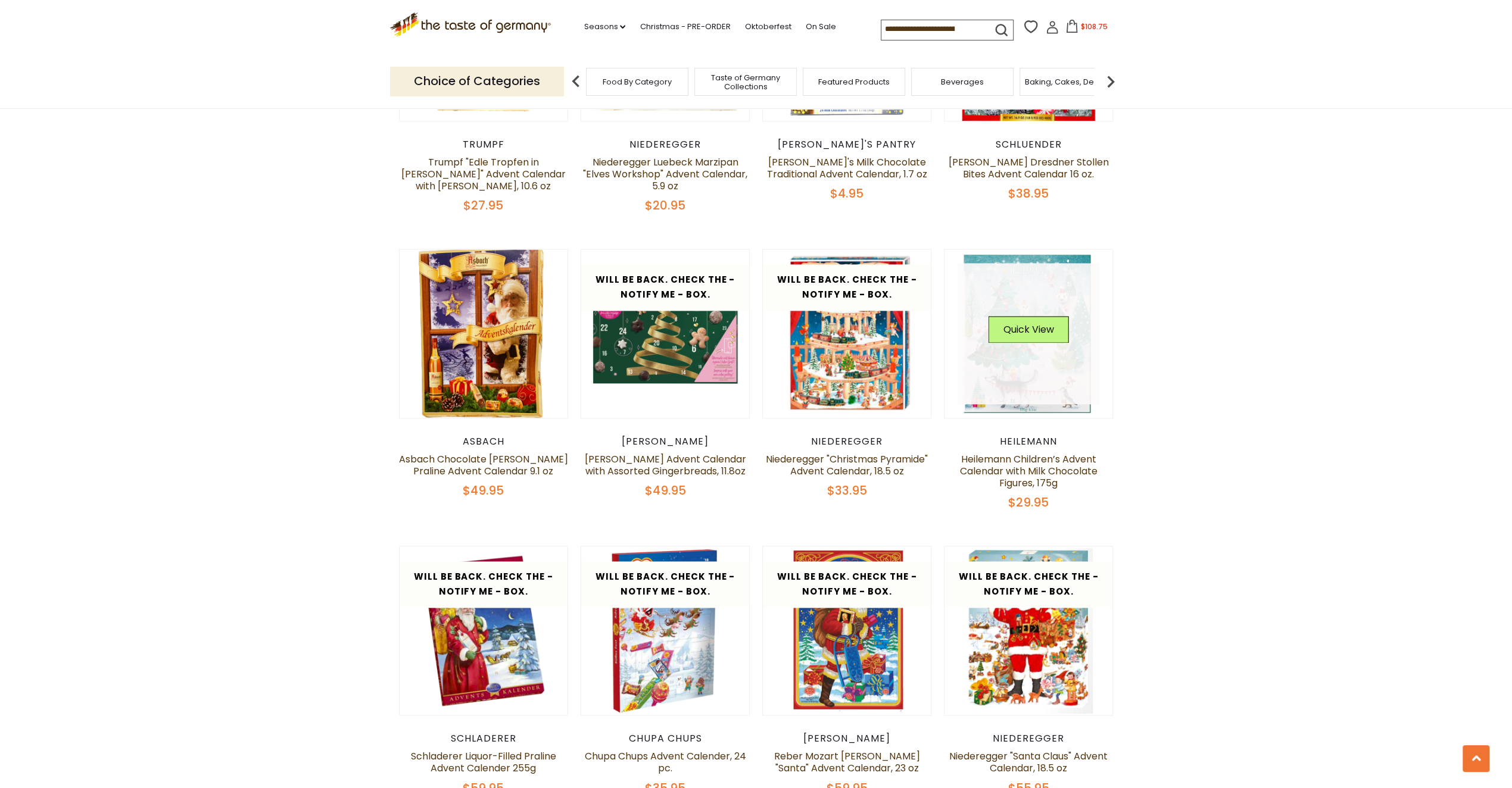
click at [1042, 340] on link at bounding box center [1028, 334] width 142 height 142
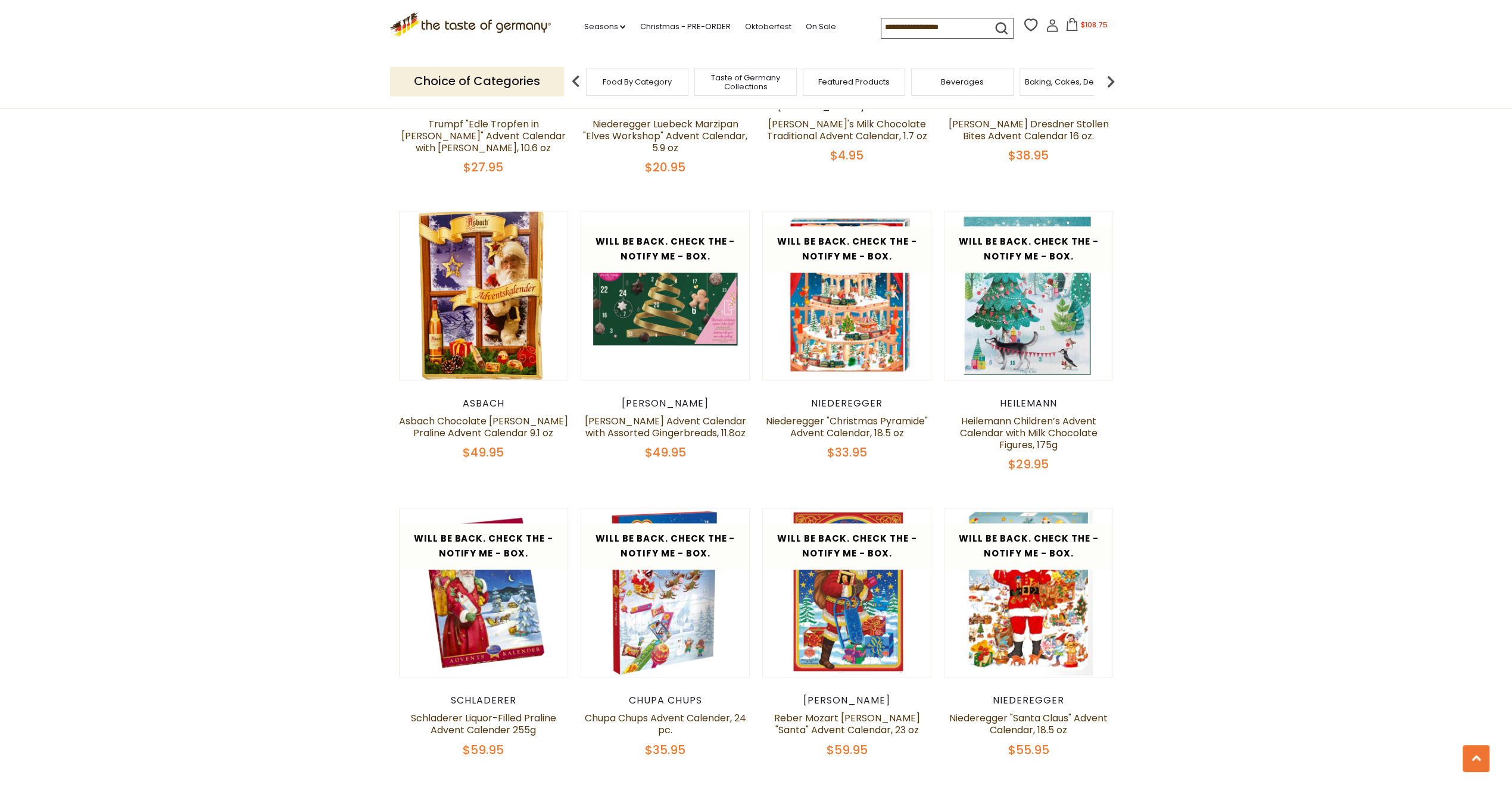
scroll to position [1488, 0]
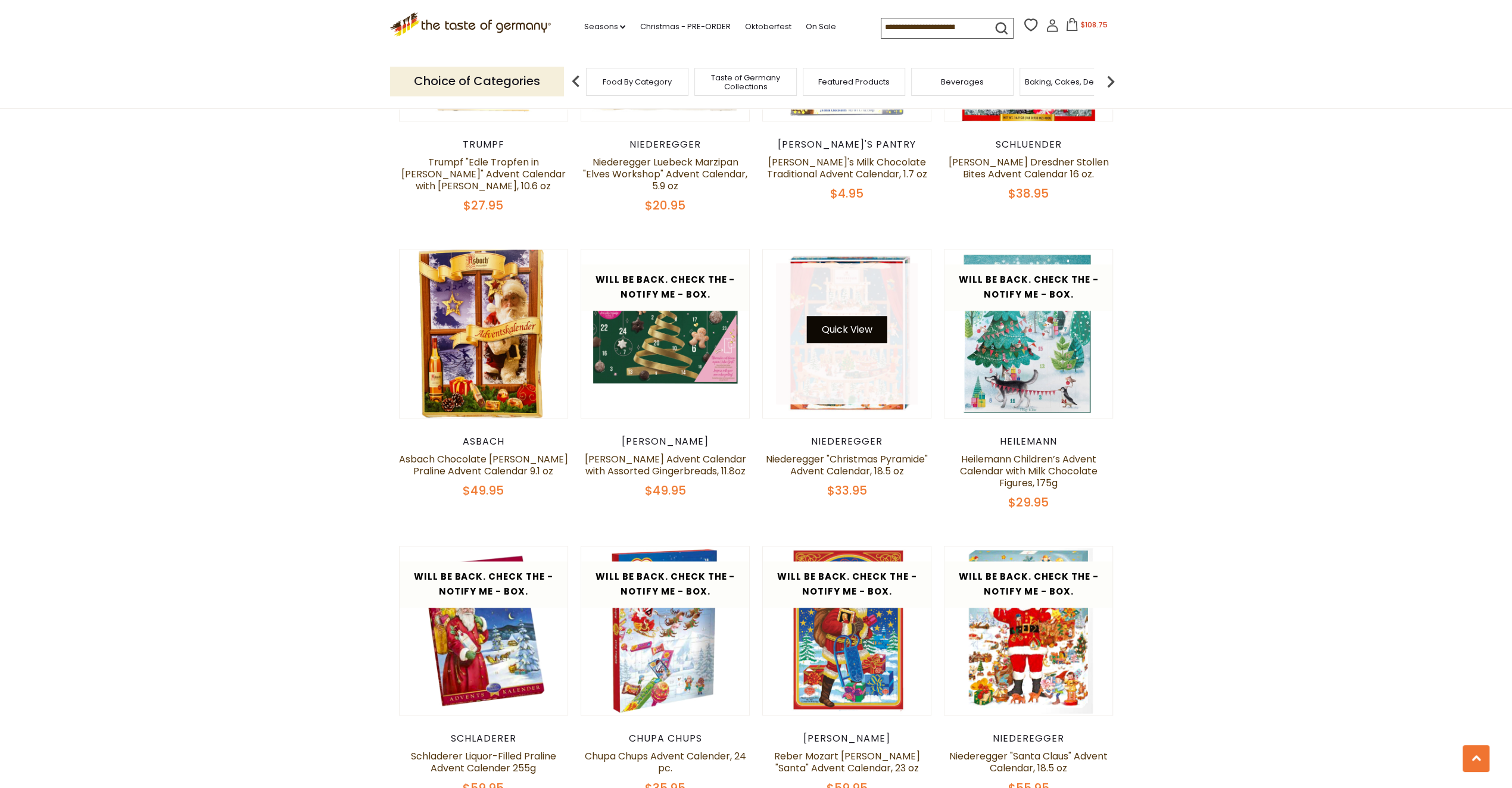
click at [854, 316] on button "Quick View" at bounding box center [846, 330] width 80 height 26
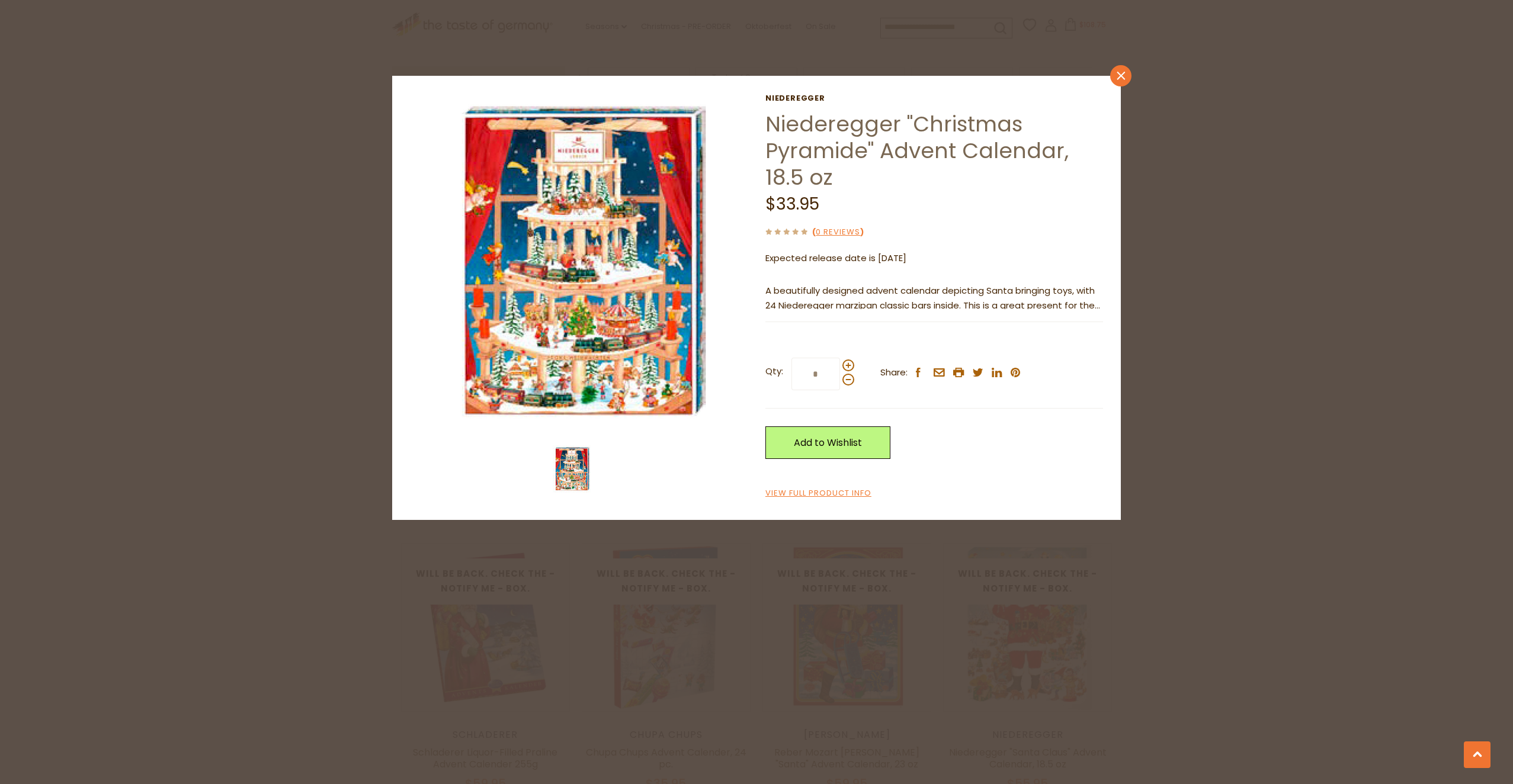
click at [1124, 77] on icon "close" at bounding box center [1120, 75] width 8 height 8
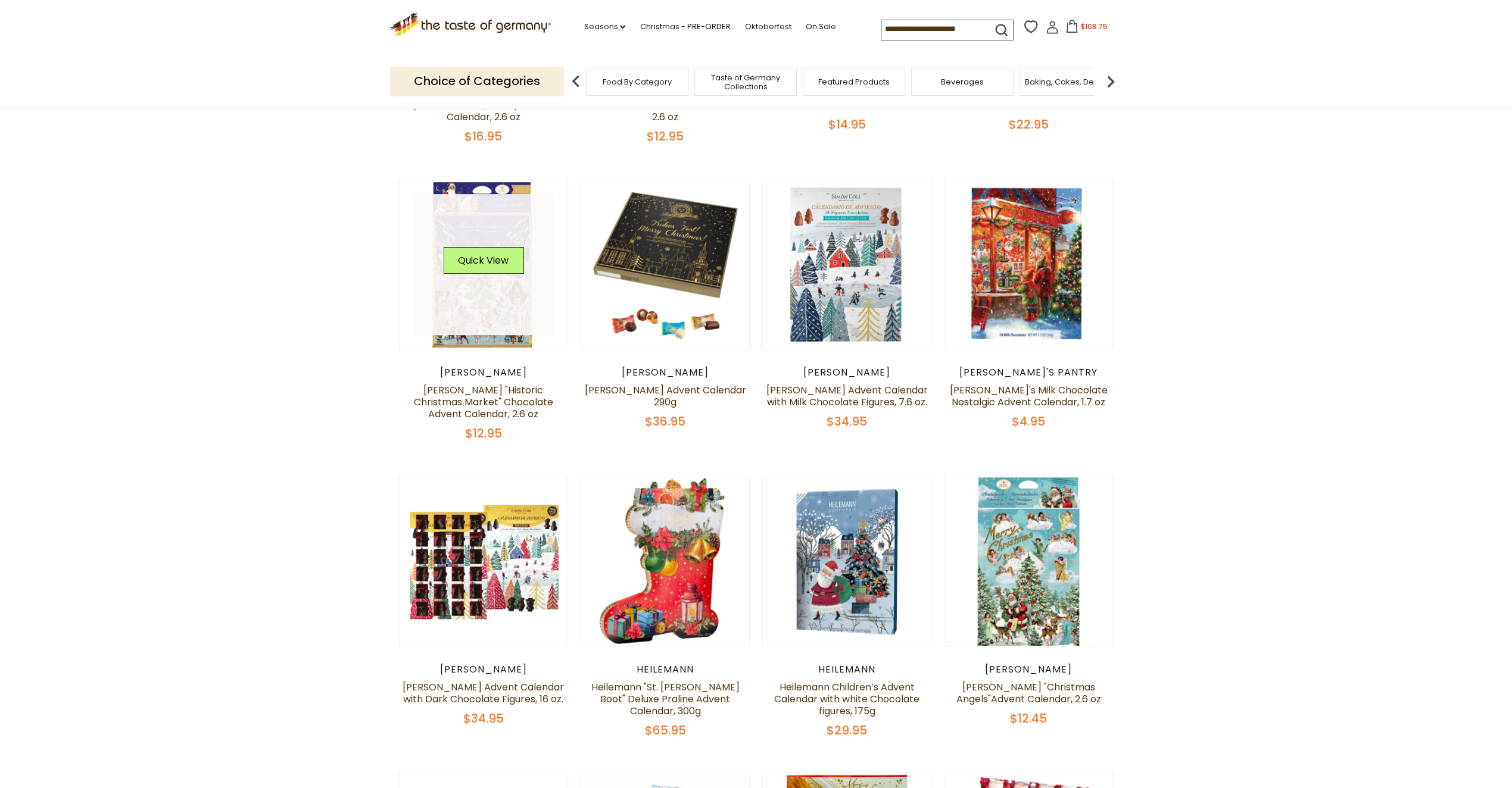
scroll to position [357, 0]
click at [493, 310] on link at bounding box center [483, 265] width 142 height 142
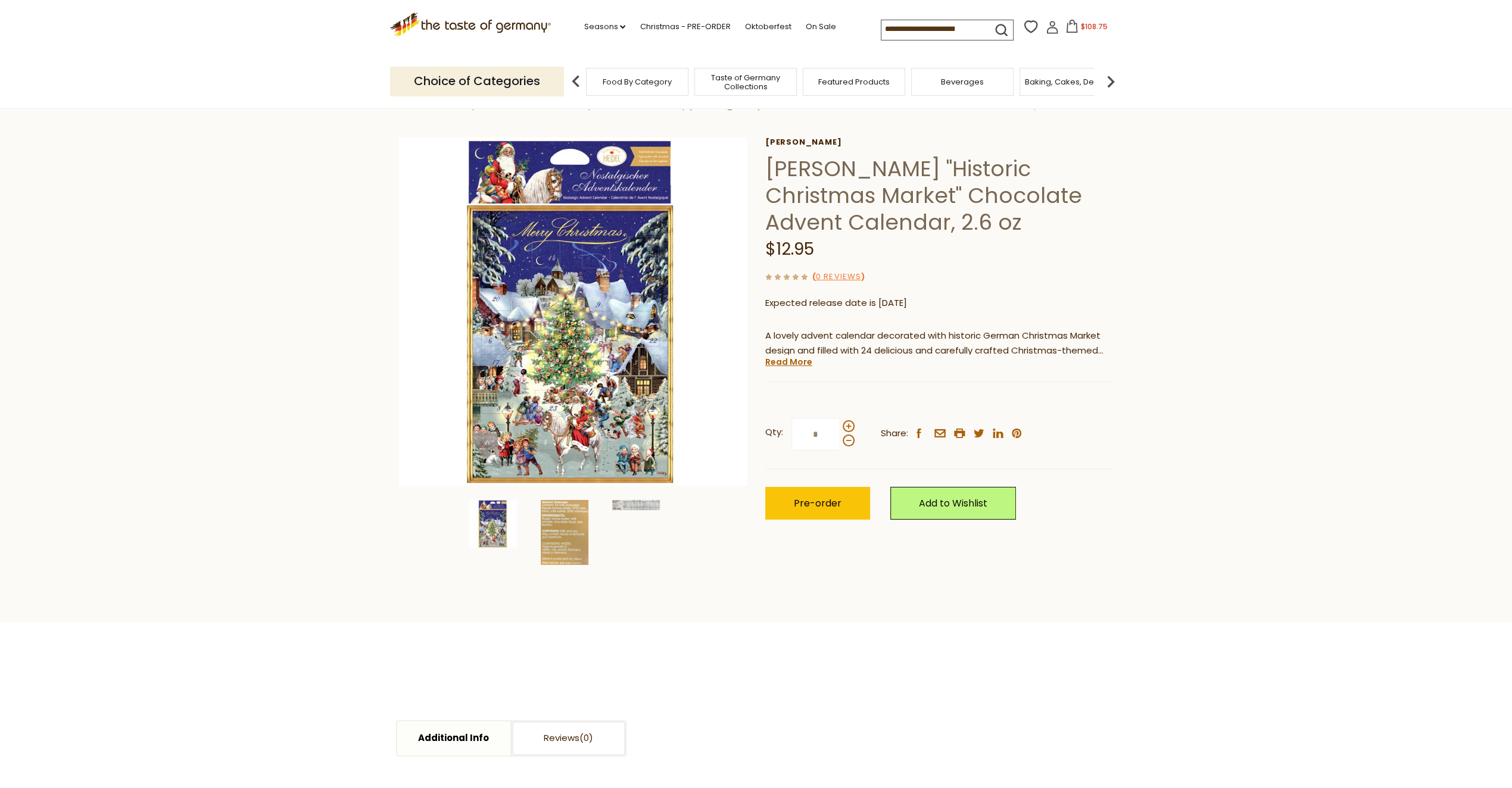
scroll to position [119, 0]
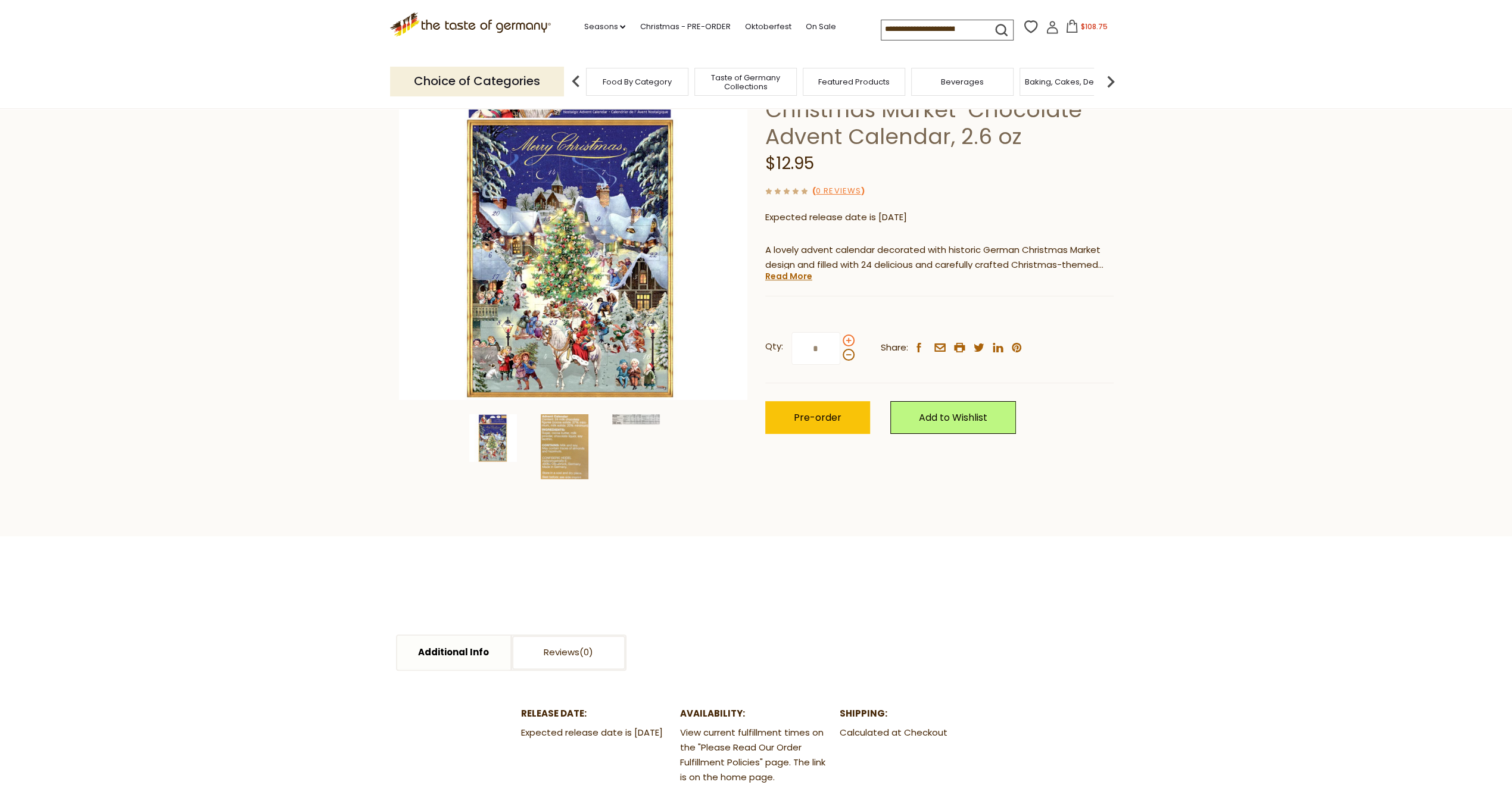
click at [850, 338] on span at bounding box center [848, 340] width 12 height 12
click at [840, 338] on input "*" at bounding box center [815, 348] width 49 height 33
type input "*"
click at [824, 417] on span "Pre-order" at bounding box center [817, 417] width 48 height 14
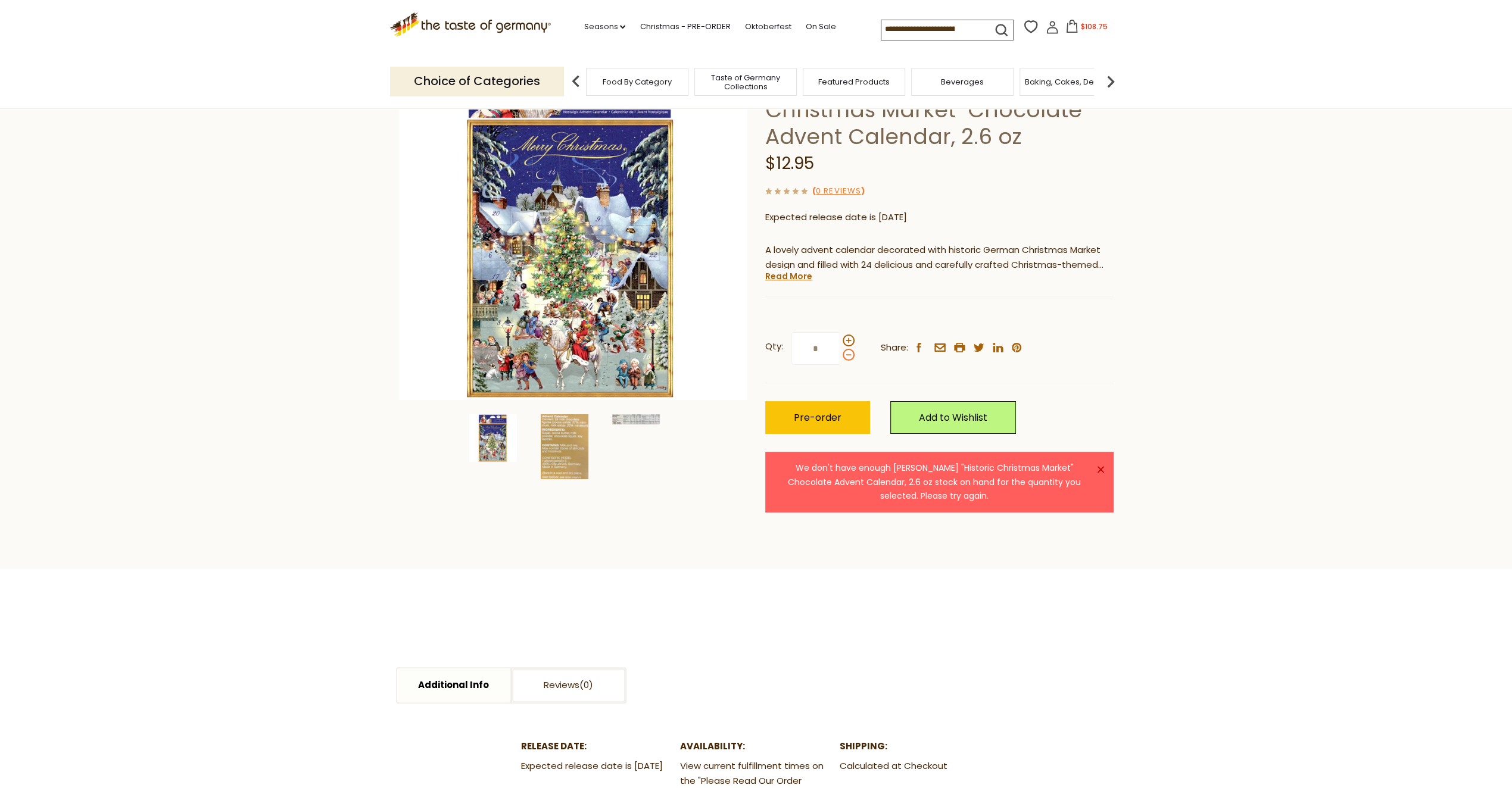
click at [849, 354] on span at bounding box center [848, 355] width 12 height 12
click at [840, 354] on input "*" at bounding box center [815, 348] width 49 height 33
click at [840, 417] on button "Pre-order" at bounding box center [817, 417] width 105 height 33
click at [851, 358] on span at bounding box center [848, 355] width 12 height 12
click at [840, 358] on input "*" at bounding box center [815, 348] width 49 height 33
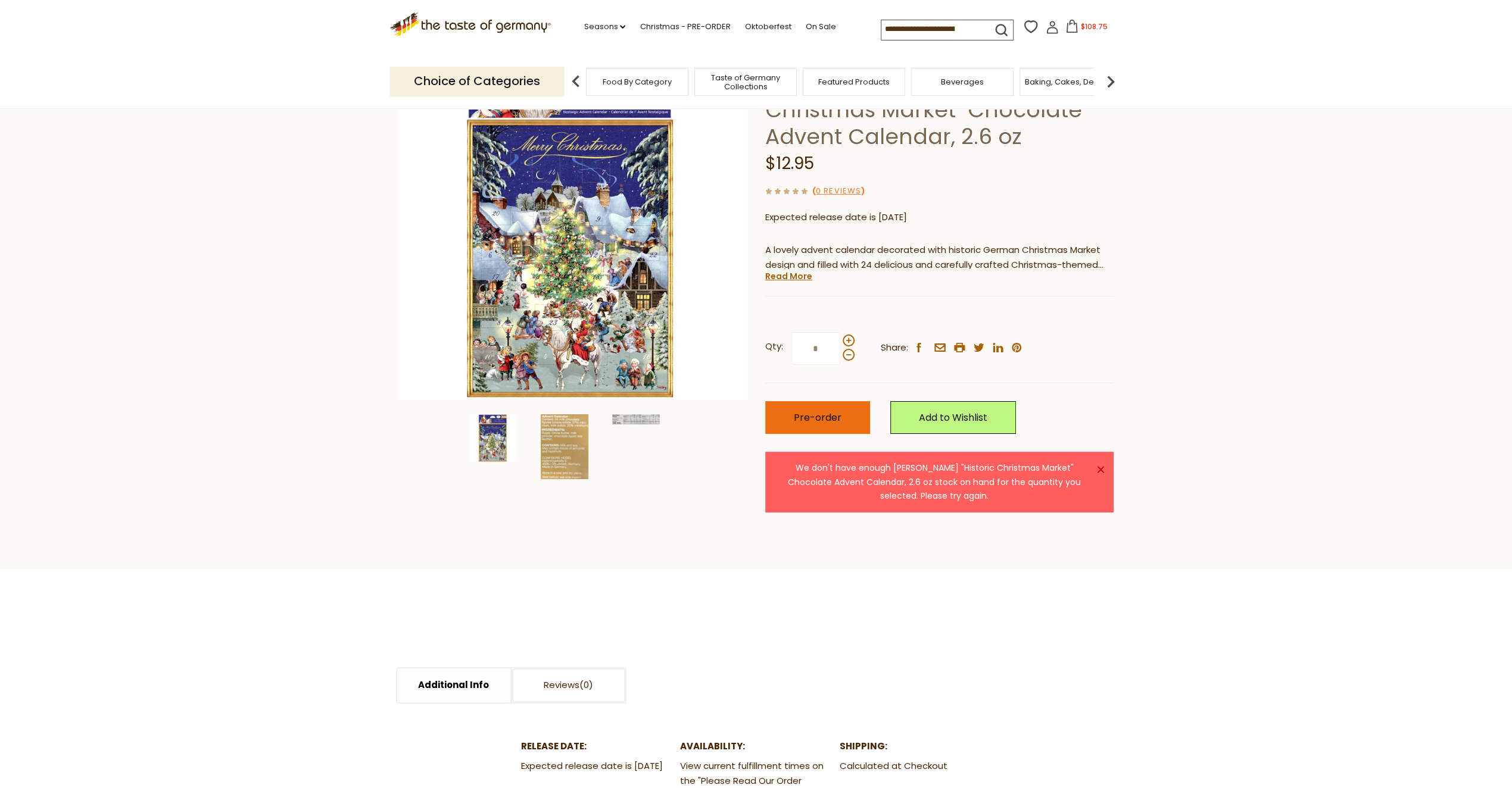
click at [844, 419] on button "Pre-order" at bounding box center [817, 417] width 105 height 33
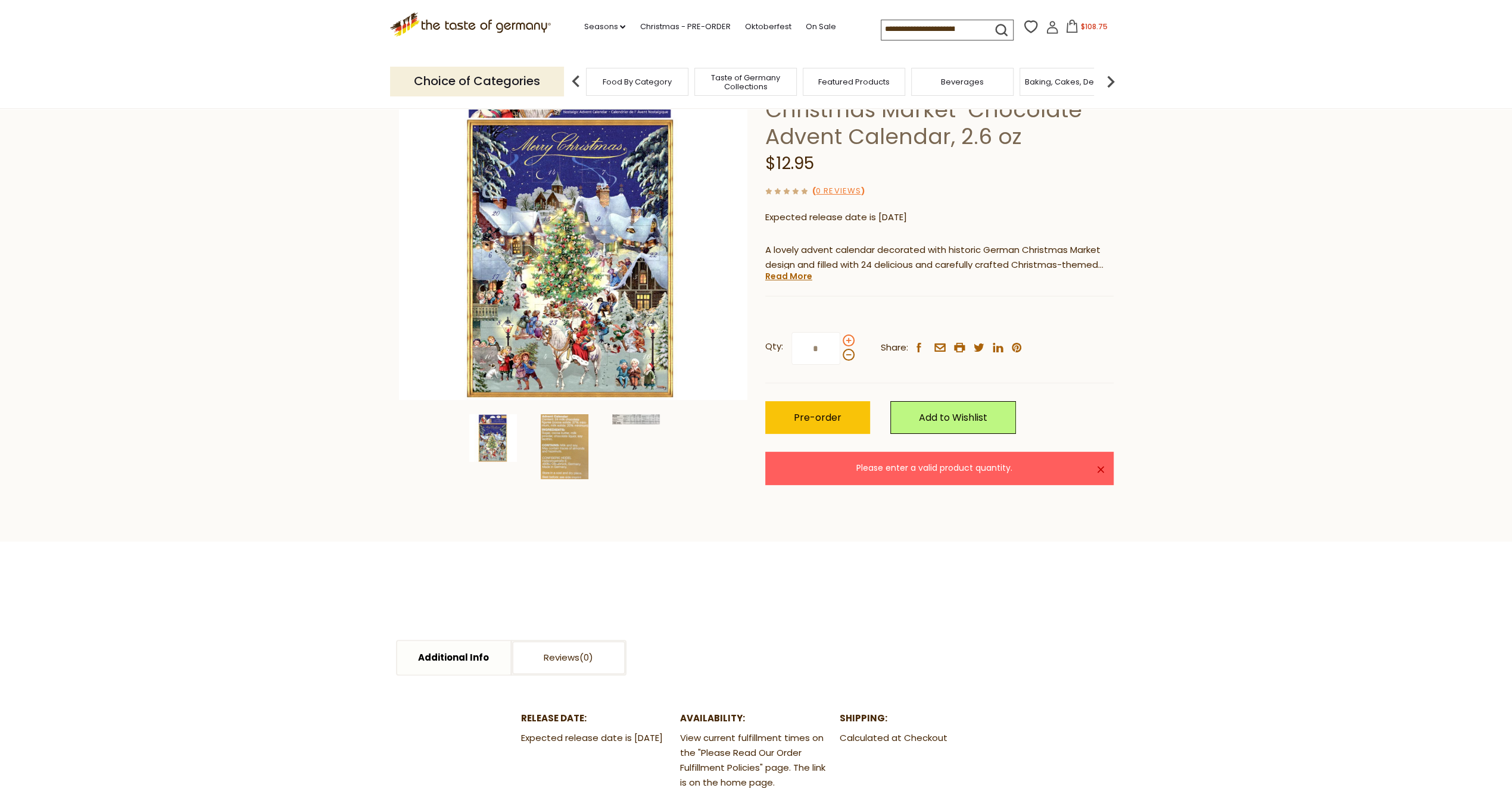
click at [848, 339] on span at bounding box center [848, 340] width 12 height 12
click at [840, 339] on input "*" at bounding box center [815, 348] width 49 height 33
type input "*"
click at [830, 421] on span "Pre-order" at bounding box center [817, 417] width 48 height 14
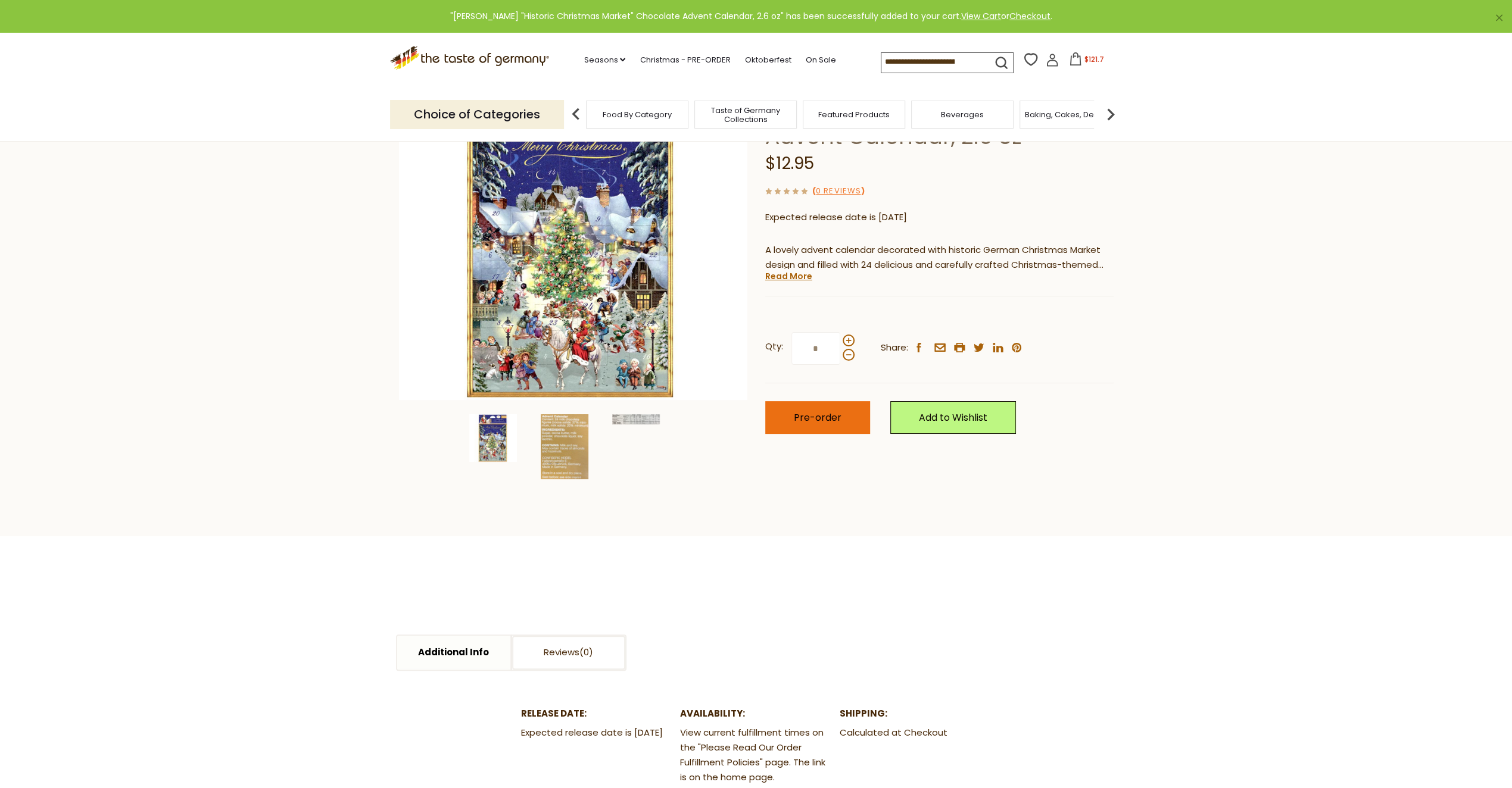
click at [839, 412] on button "Pre-order" at bounding box center [817, 417] width 105 height 33
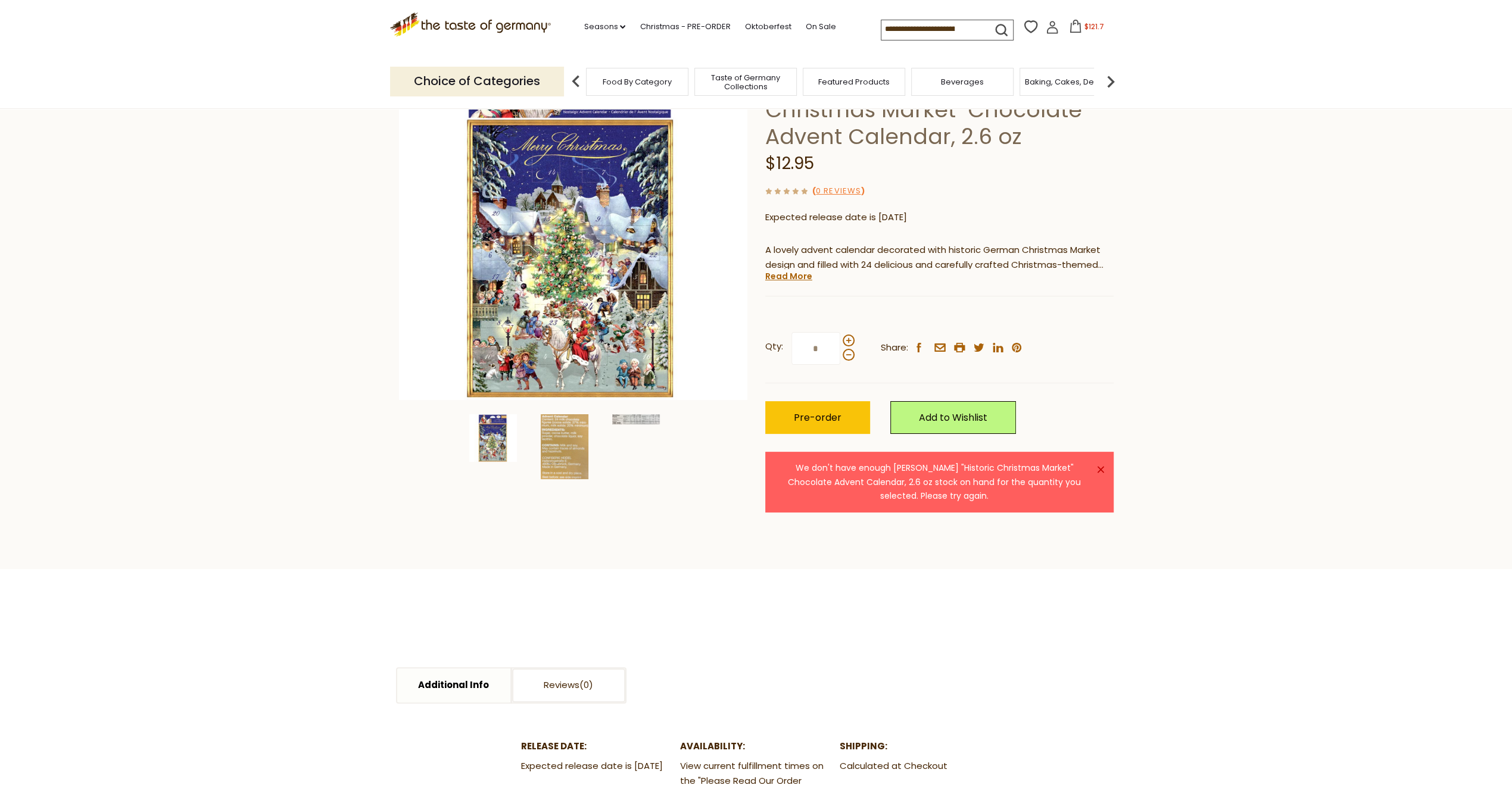
click at [880, 370] on div "Qty: * Share: facebook email printer twitter linkedin pinterest" at bounding box center [940, 348] width 348 height 69
click at [1065, 437] on div "Qty: * Share: facebook email printer twitter linkedin pinterest Add to Wishlist" at bounding box center [940, 383] width 348 height 137
click at [1076, 25] on icon at bounding box center [1075, 26] width 13 height 13
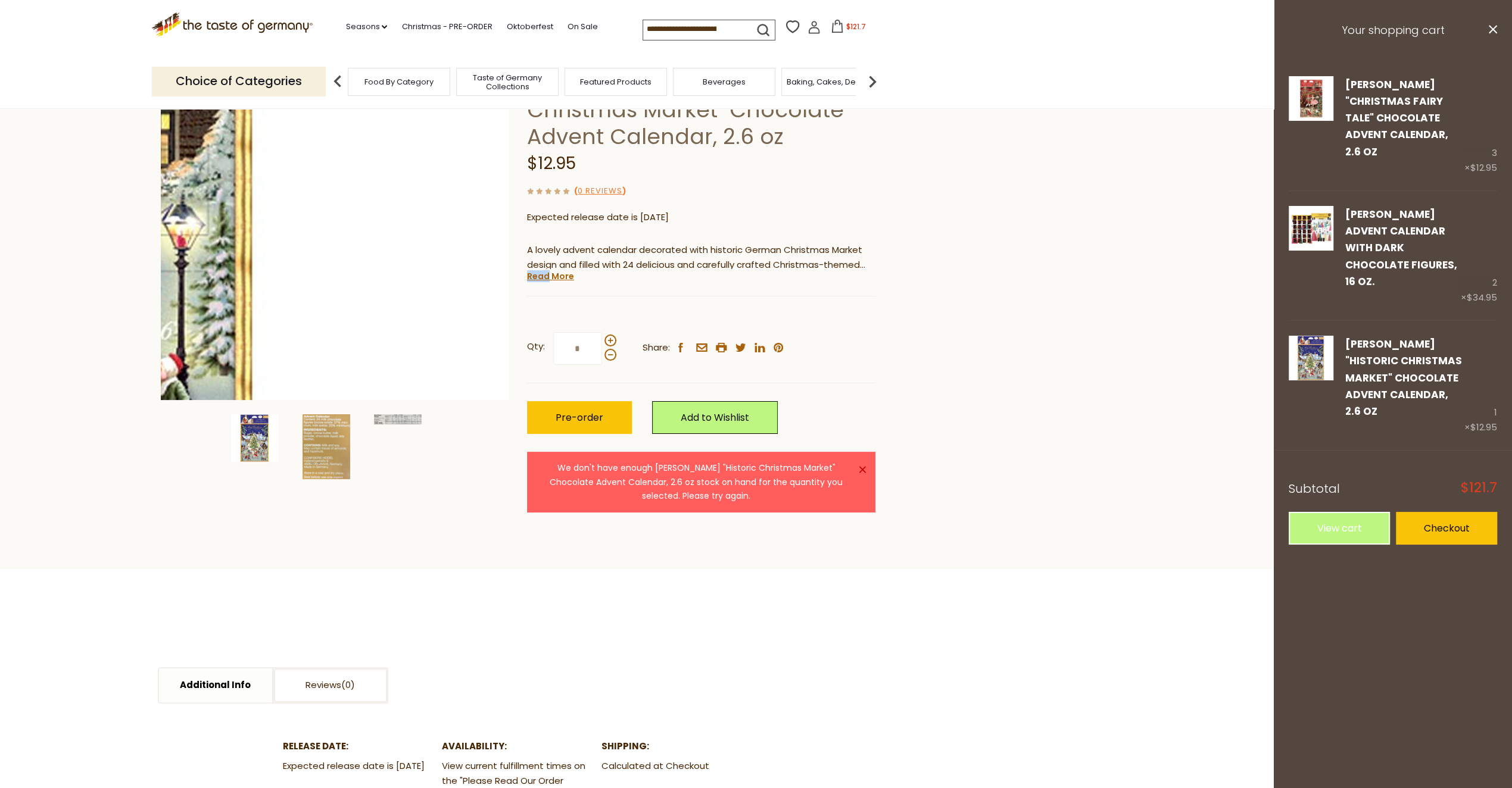
click at [548, 271] on link "Read More" at bounding box center [551, 276] width 47 height 12
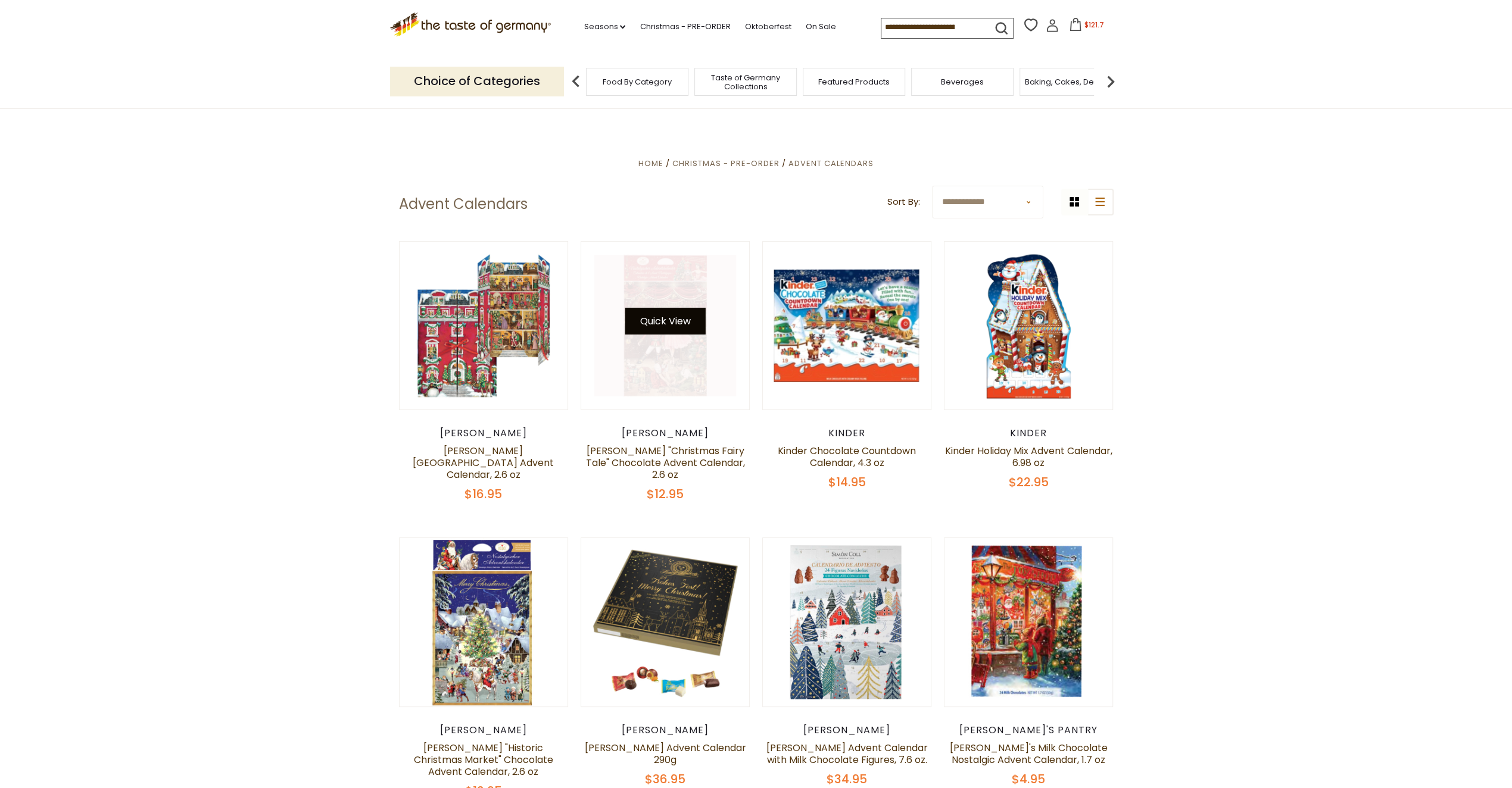
click at [671, 323] on button "Quick View" at bounding box center [664, 321] width 80 height 26
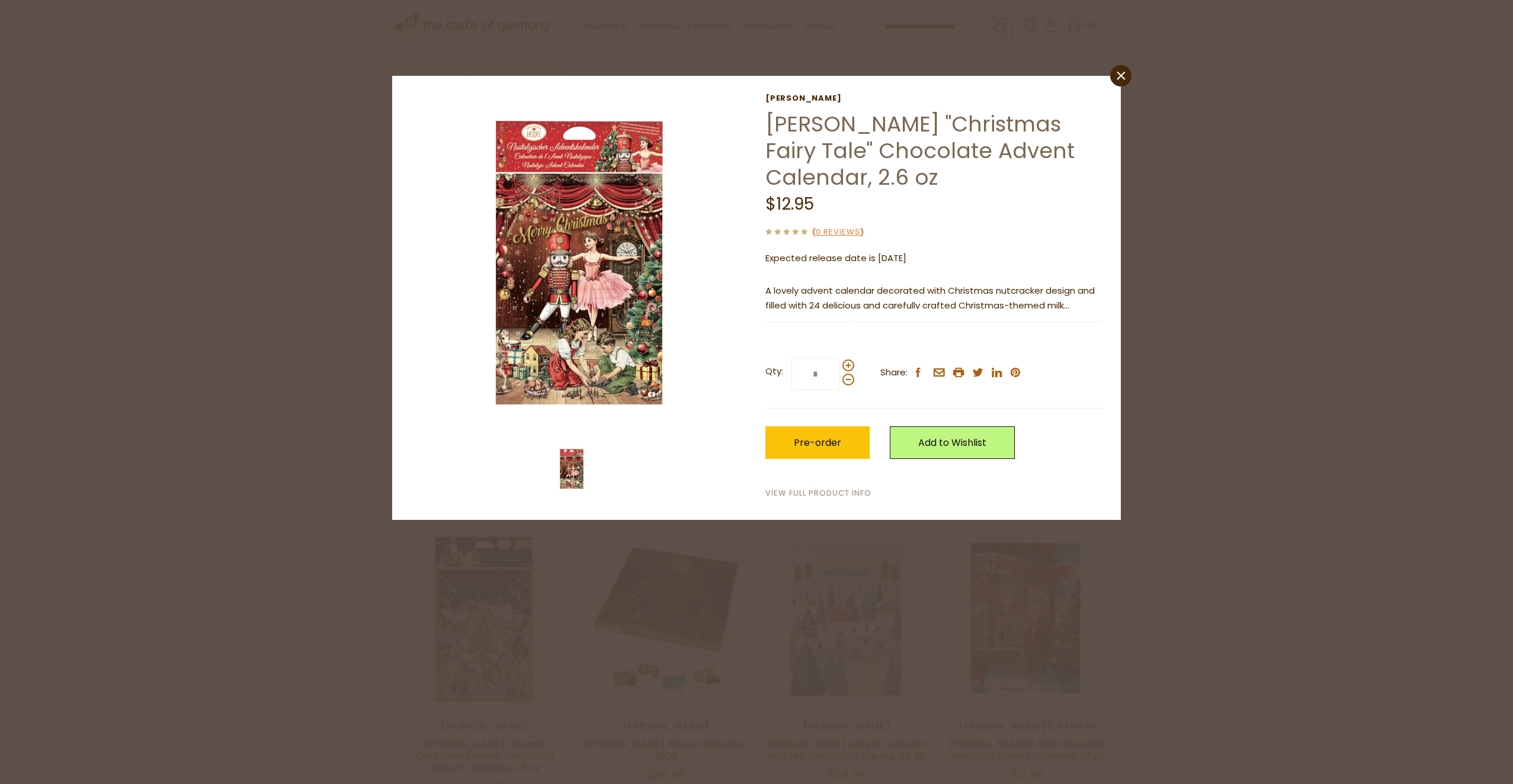
click at [845, 491] on link "View Full Product Info" at bounding box center [818, 493] width 106 height 12
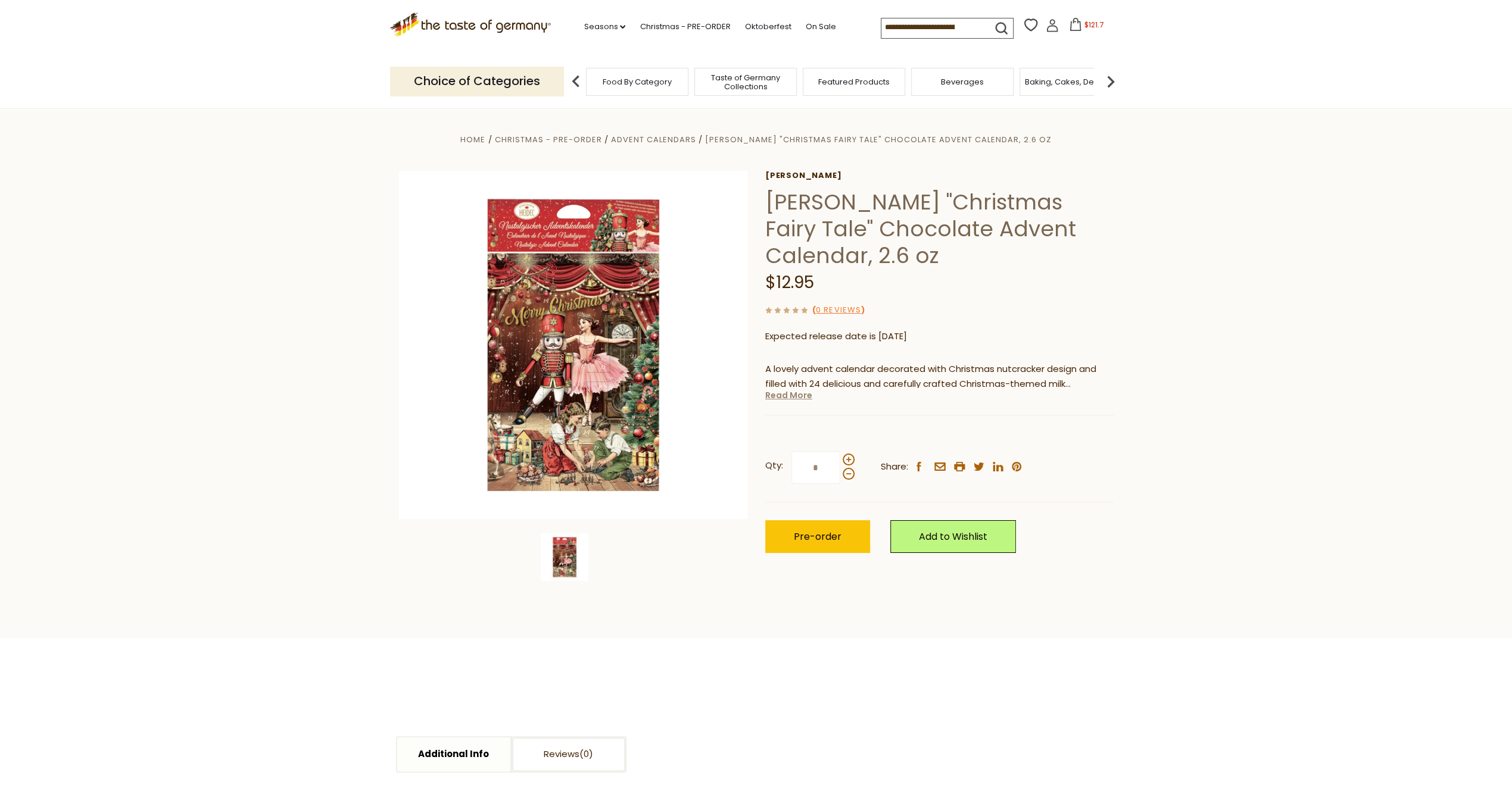
click at [795, 398] on link "Read More" at bounding box center [789, 395] width 47 height 12
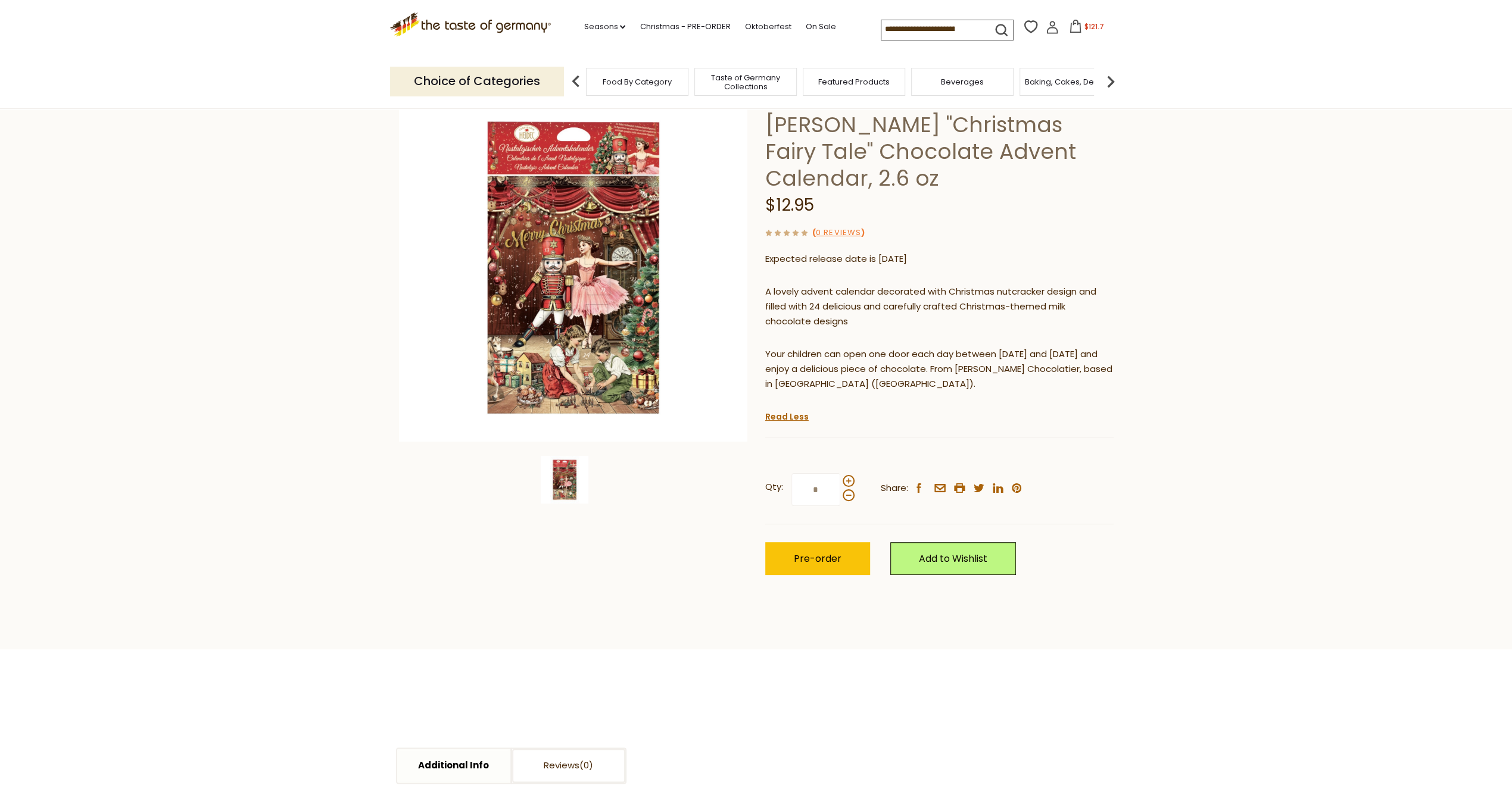
scroll to position [59, 0]
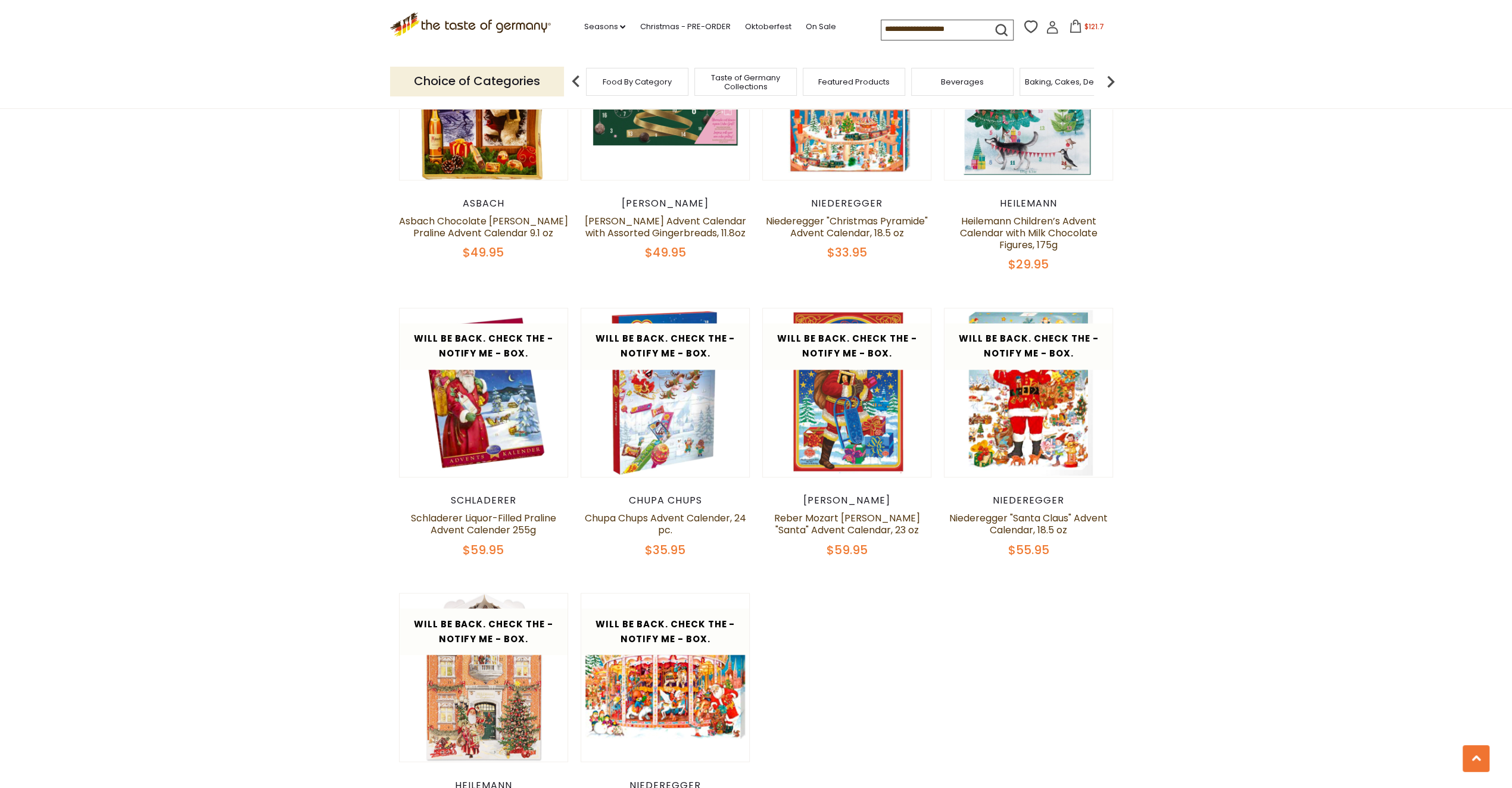
scroll to position [1786, 0]
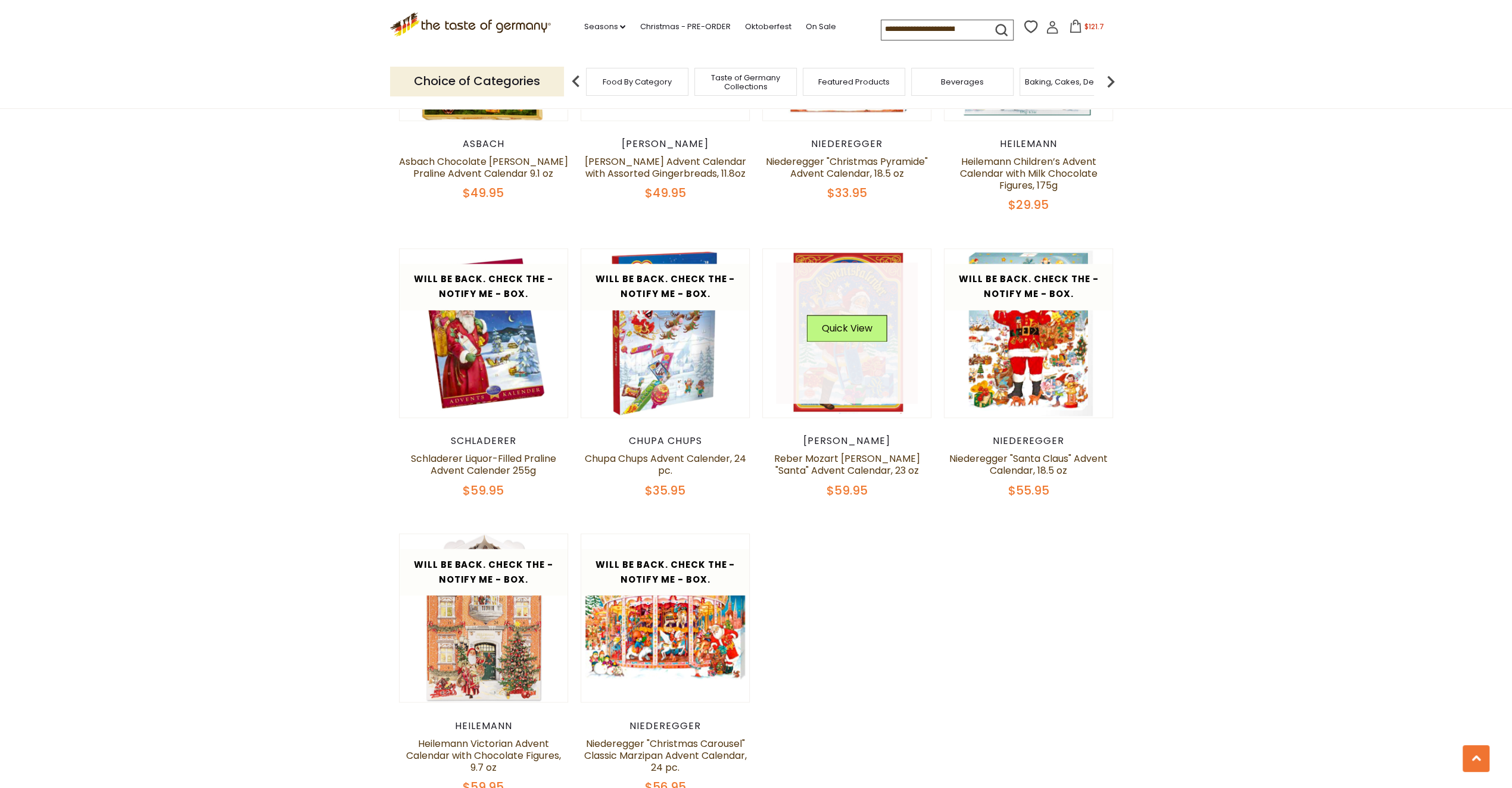
click at [864, 341] on link at bounding box center [846, 333] width 142 height 142
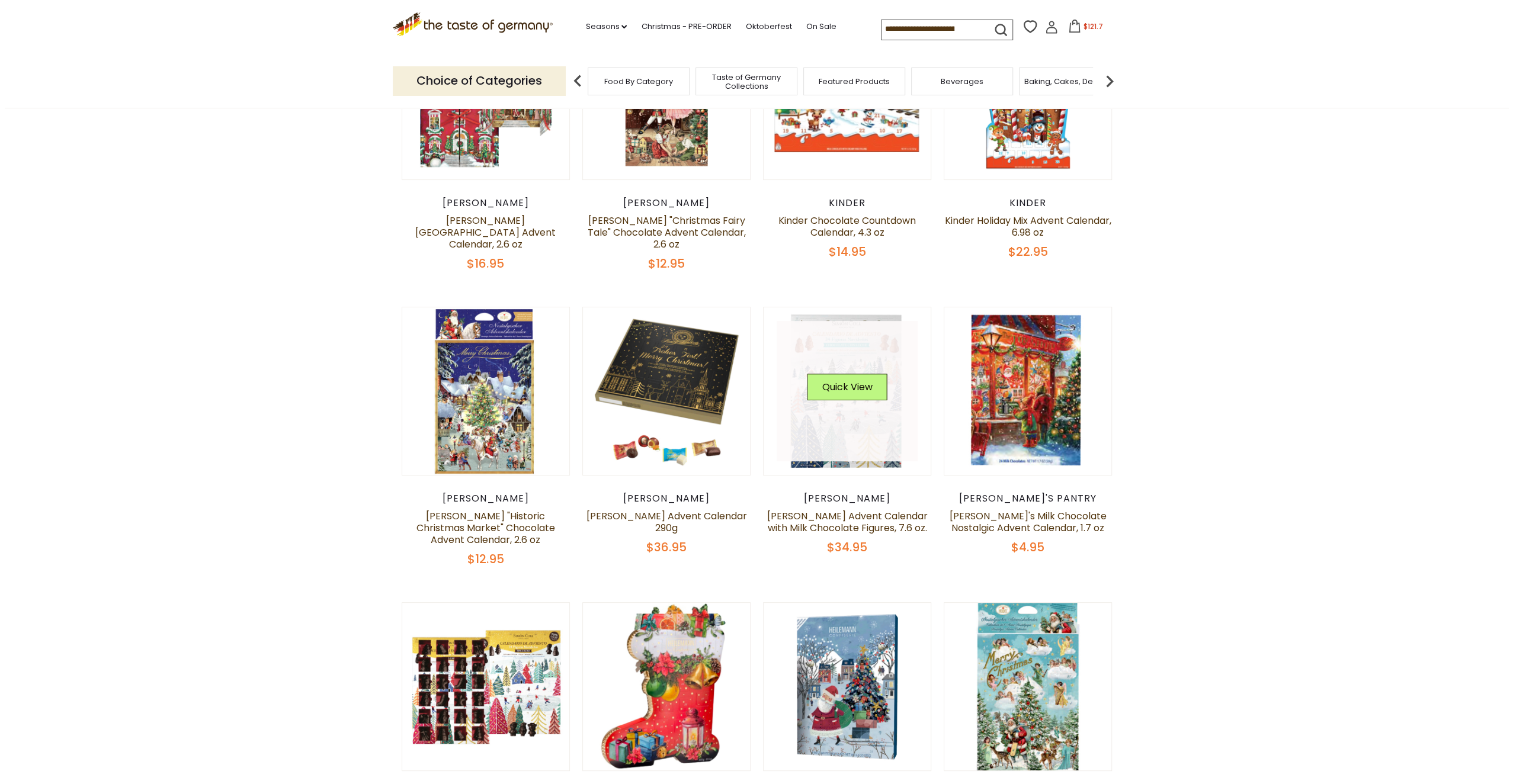
scroll to position [237, 0]
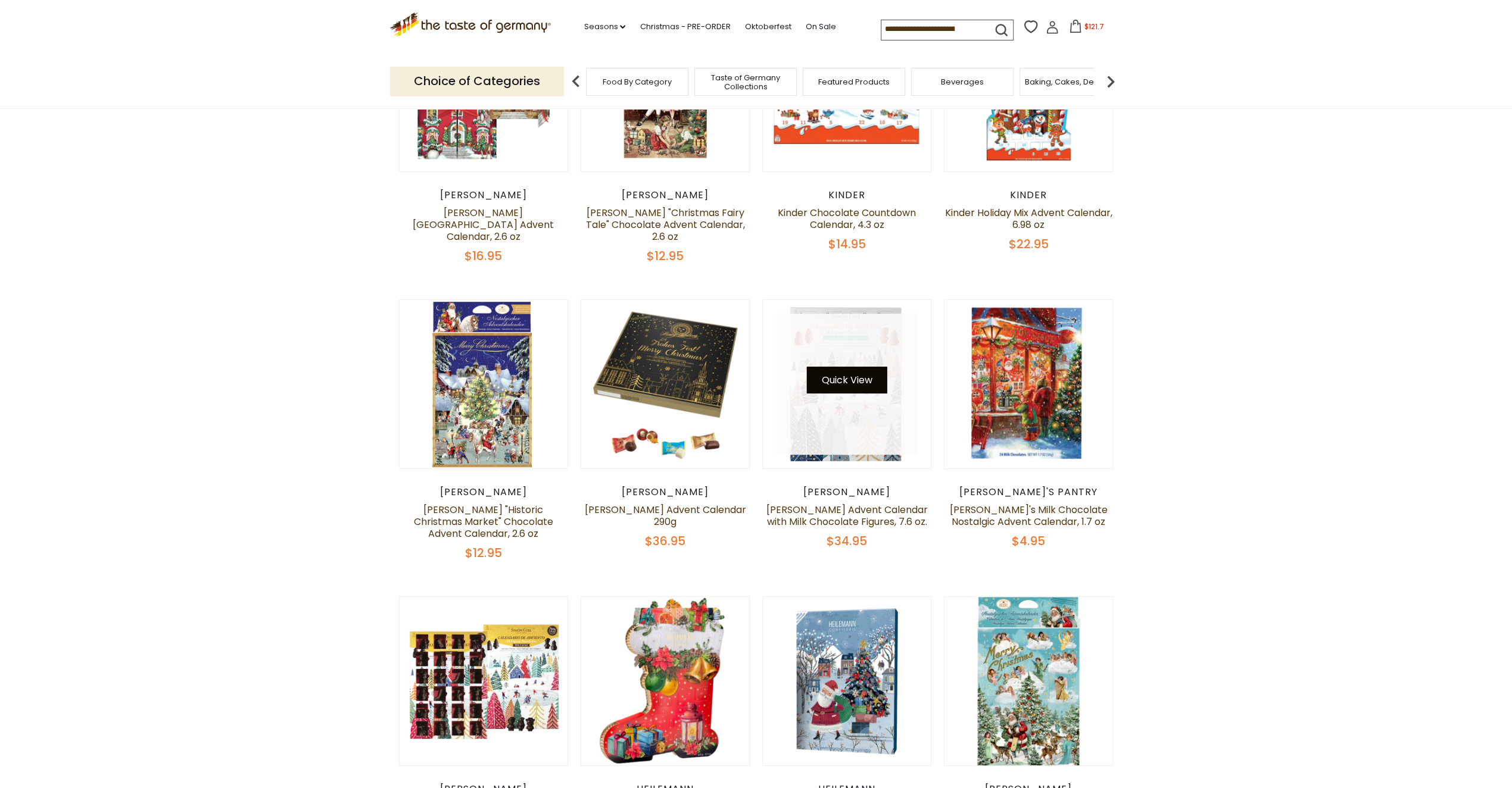
click at [856, 367] on button "Quick View" at bounding box center [846, 380] width 80 height 26
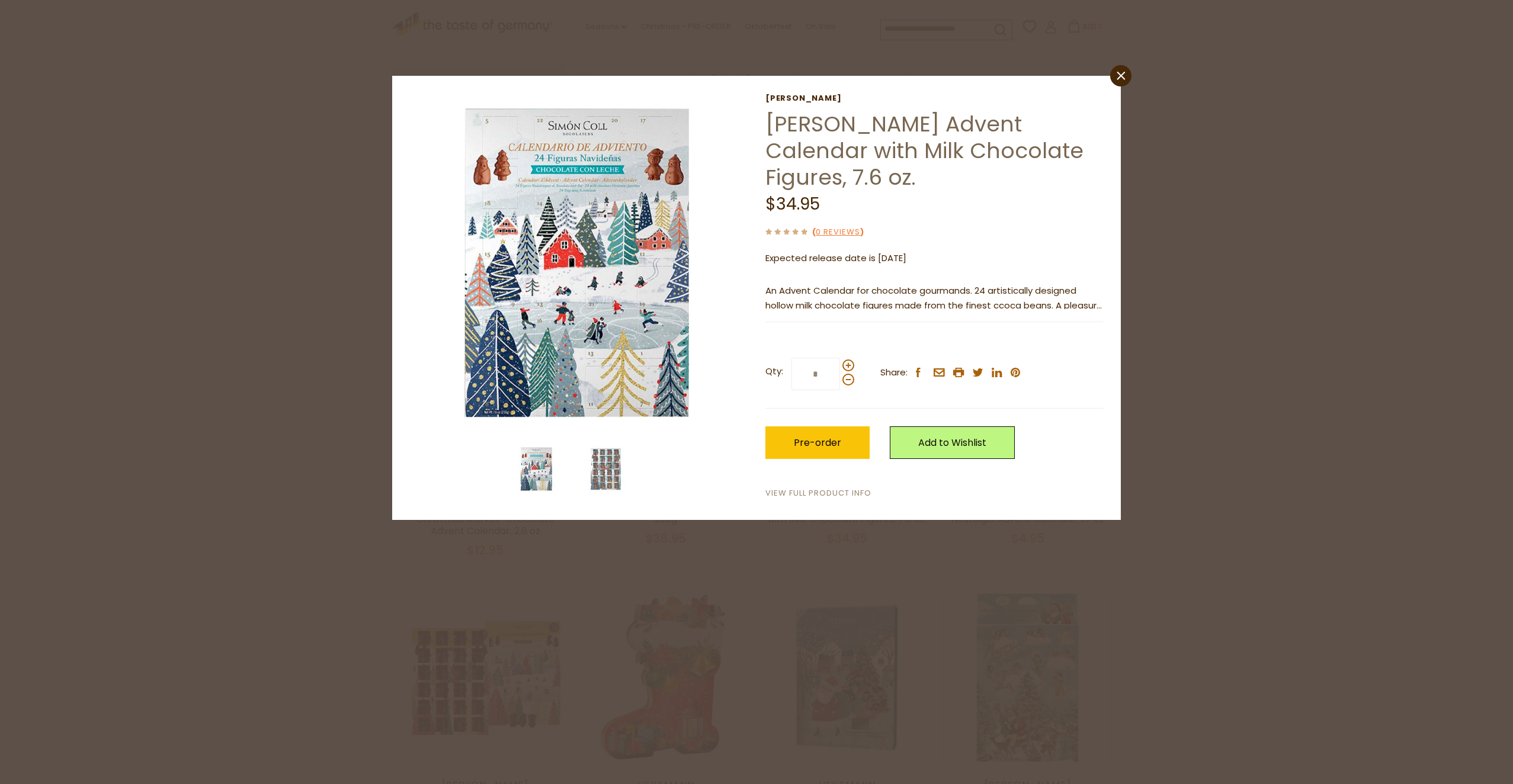
click at [851, 487] on link "View Full Product Info" at bounding box center [818, 493] width 106 height 12
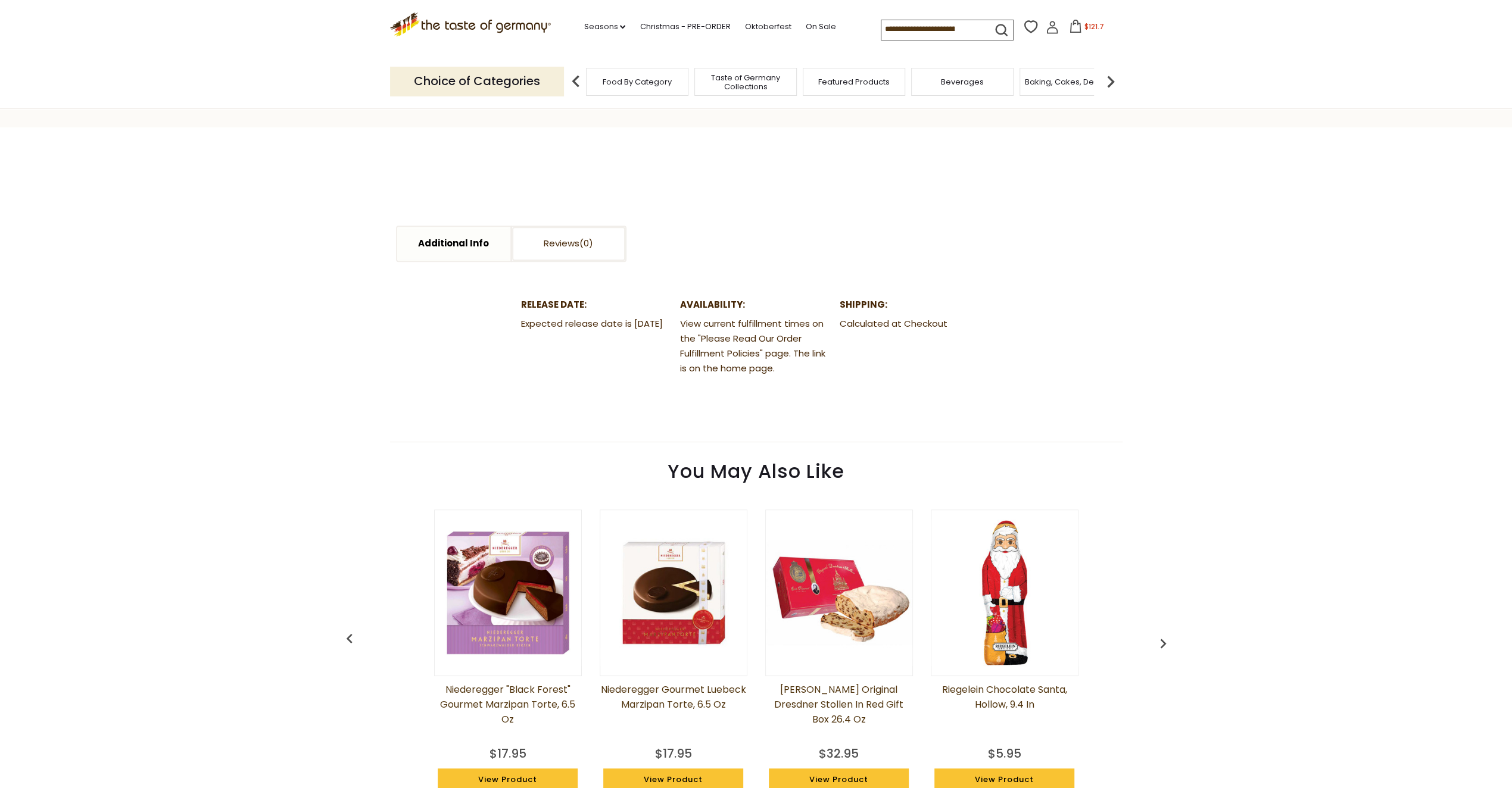
scroll to position [94, 0]
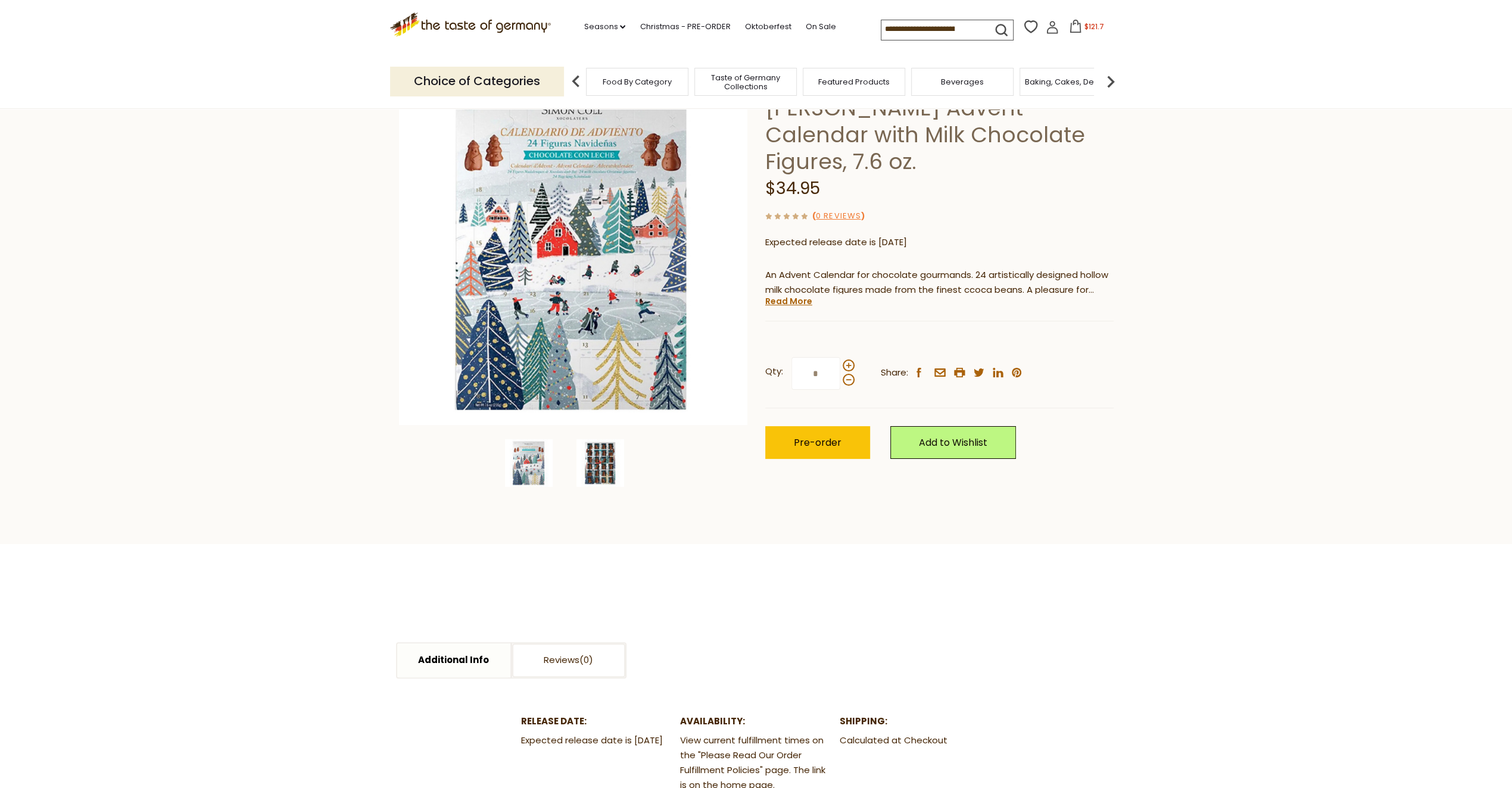
click at [594, 472] on img at bounding box center [600, 463] width 48 height 48
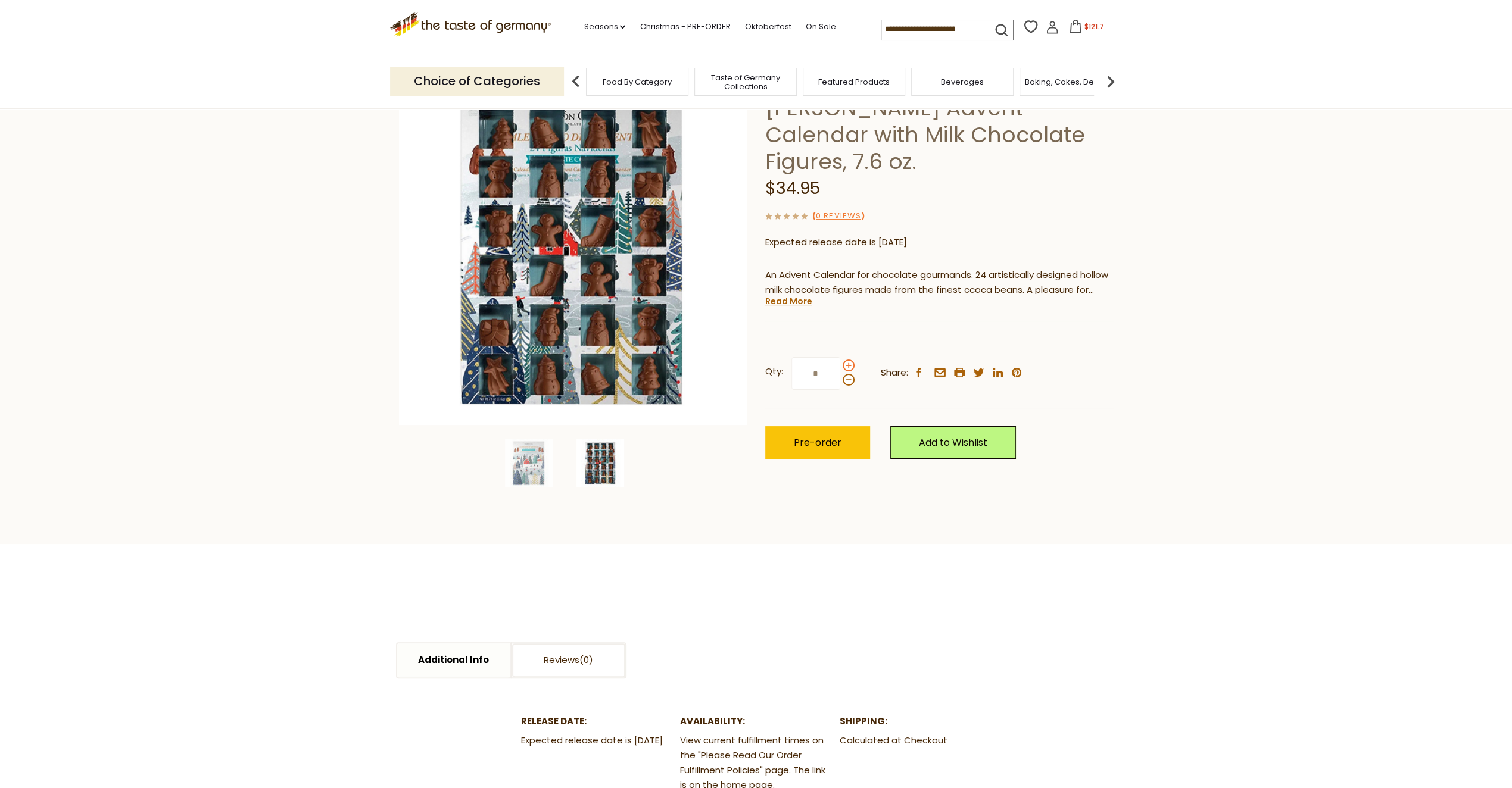
click at [847, 364] on span at bounding box center [848, 365] width 12 height 12
click at [840, 364] on input "*" at bounding box center [815, 373] width 49 height 33
click at [847, 364] on span at bounding box center [848, 365] width 12 height 12
click at [840, 364] on input "*" at bounding box center [815, 373] width 49 height 33
type input "*"
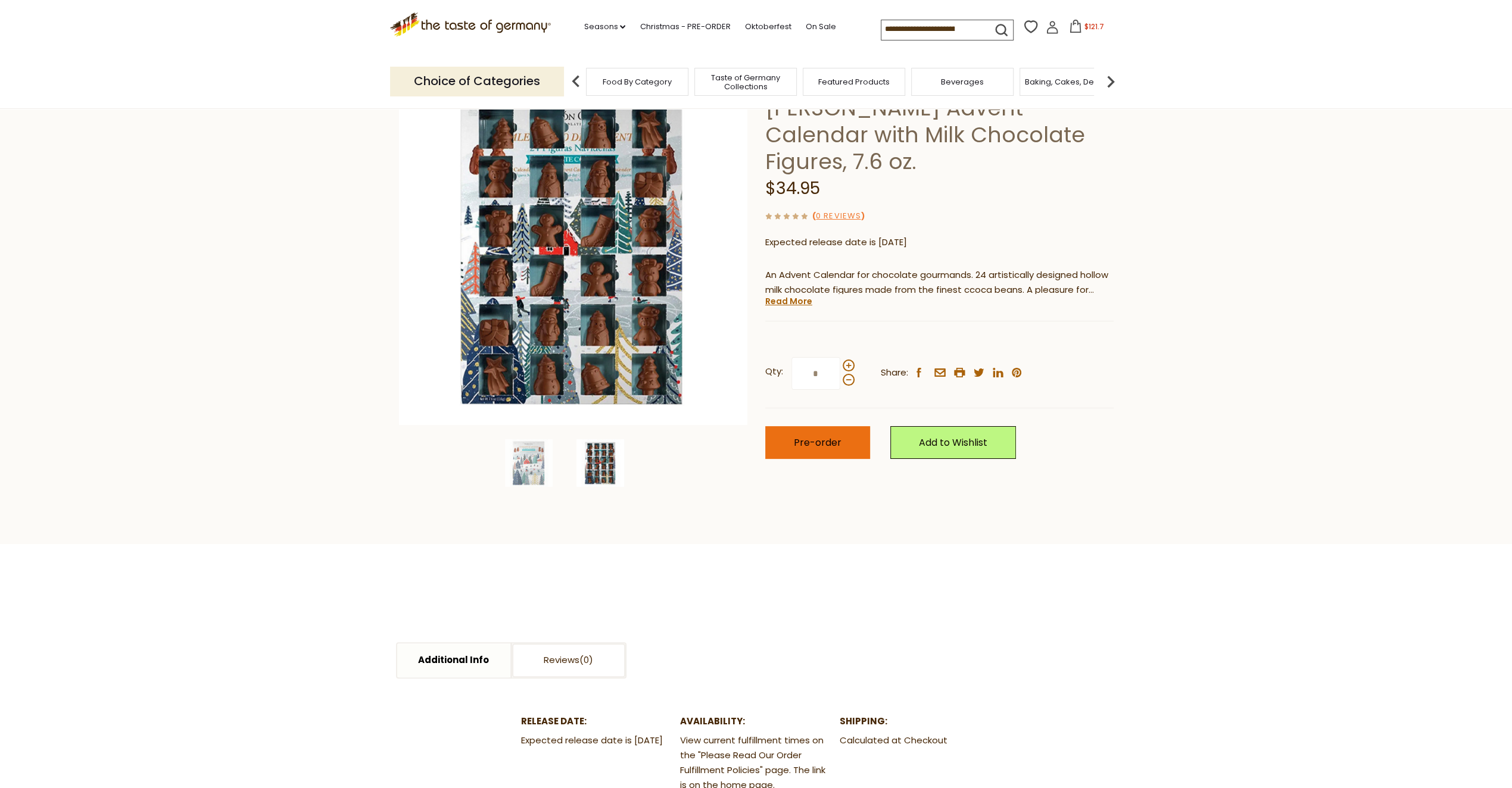
click at [818, 442] on span "Pre-order" at bounding box center [817, 442] width 48 height 14
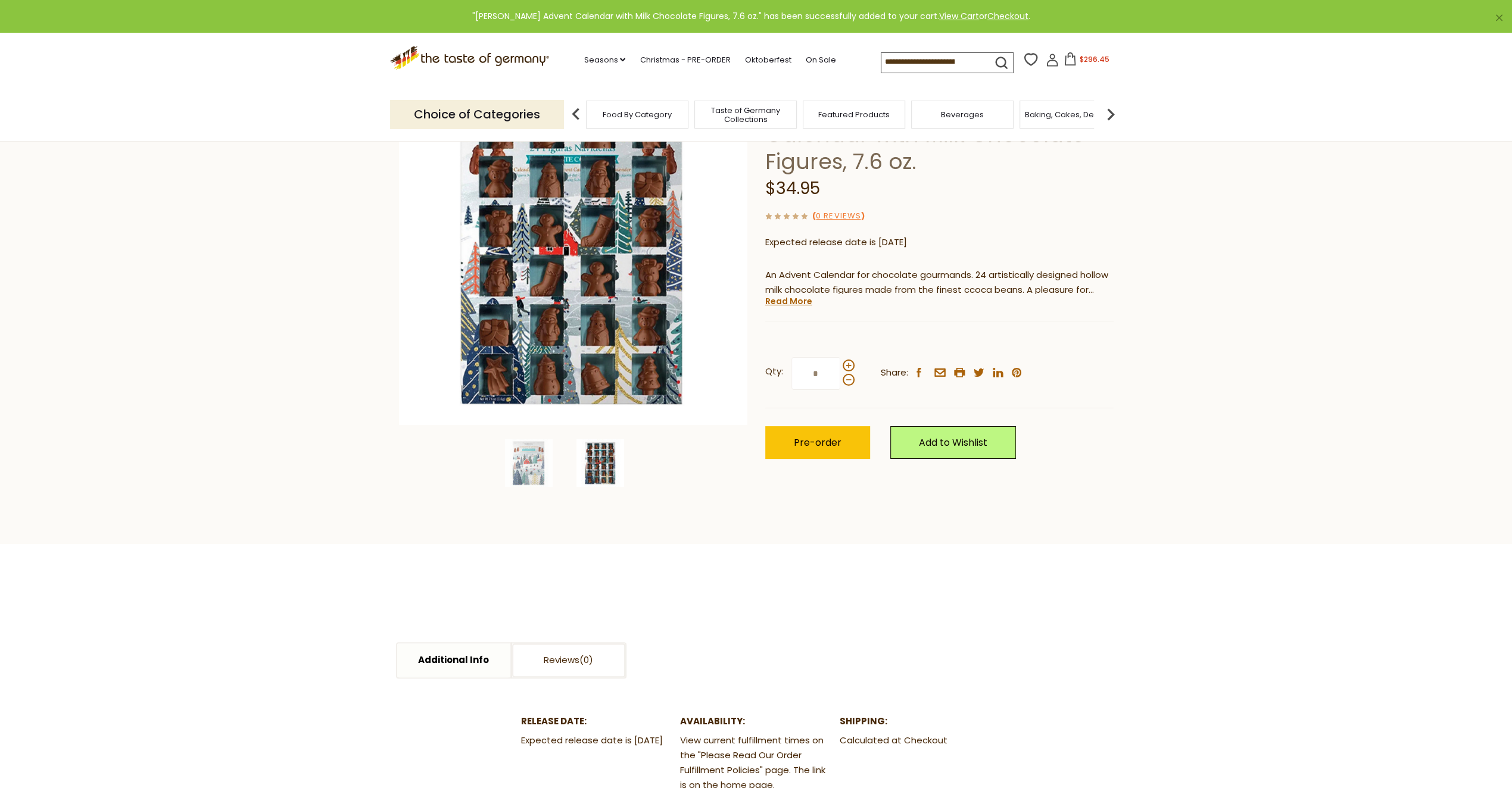
click at [1073, 56] on icon at bounding box center [1070, 59] width 13 height 13
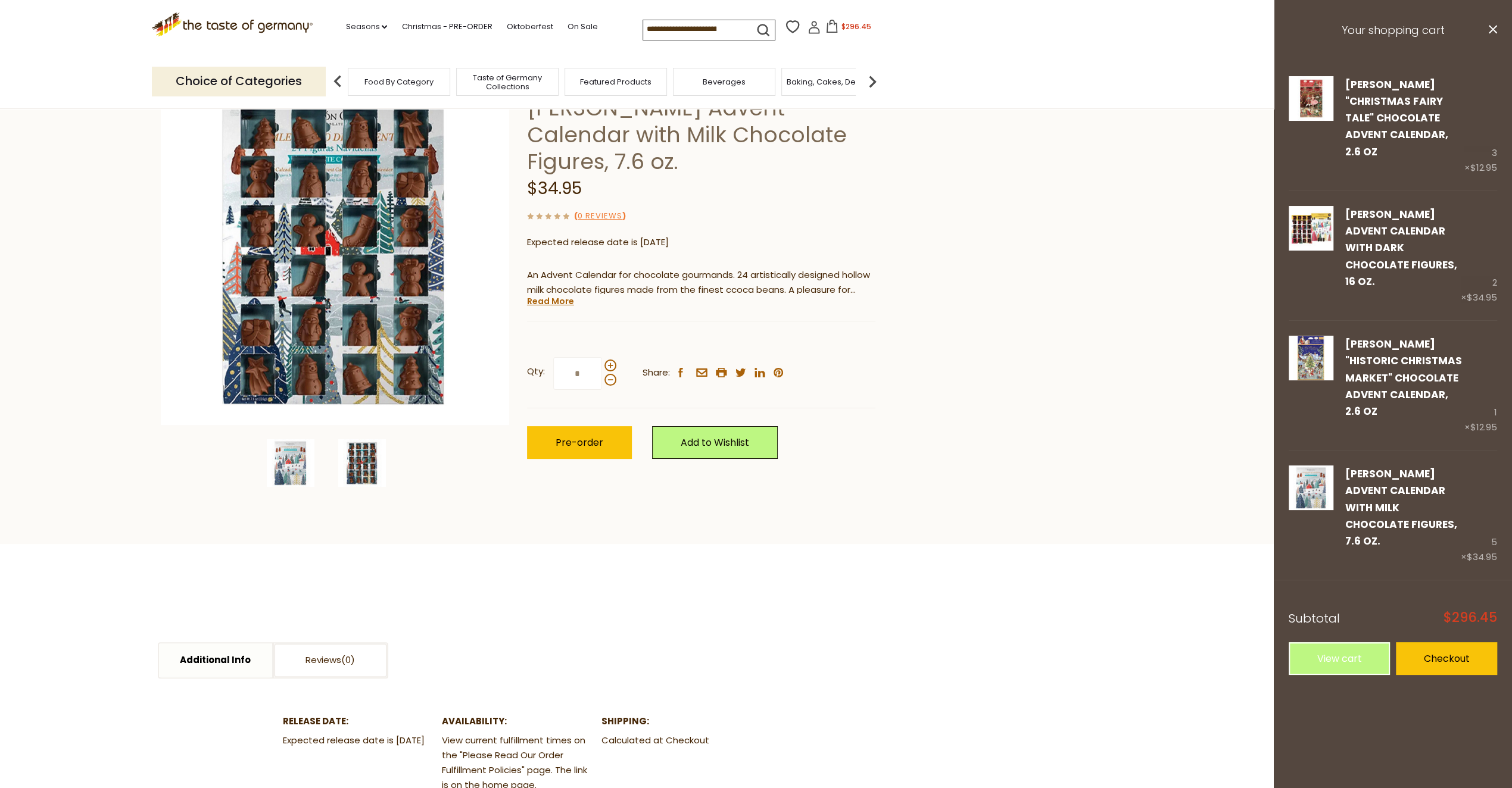
click at [285, 456] on img at bounding box center [290, 463] width 48 height 48
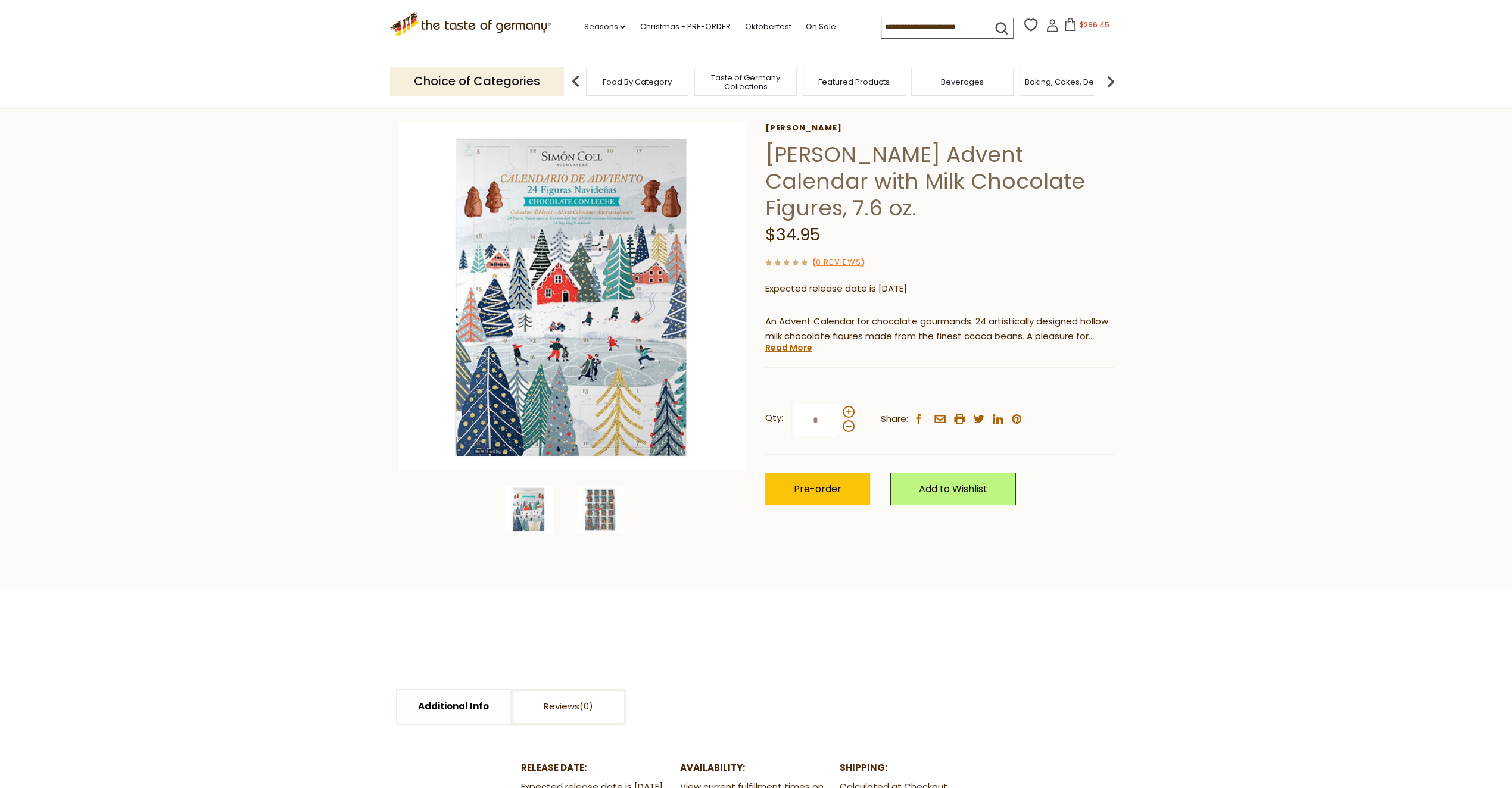
scroll to position [0, 0]
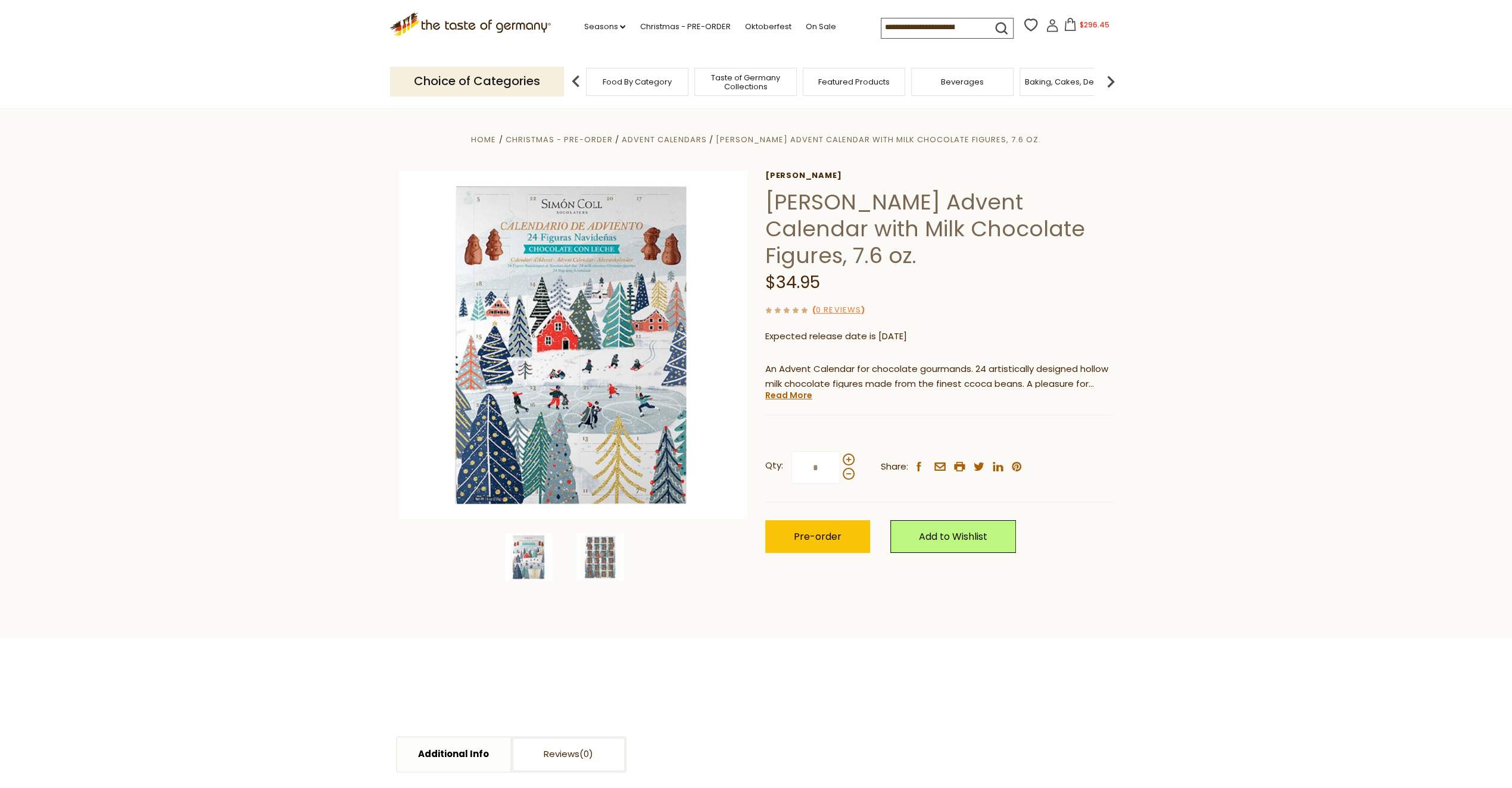
click at [1066, 24] on icon at bounding box center [1070, 24] width 10 height 13
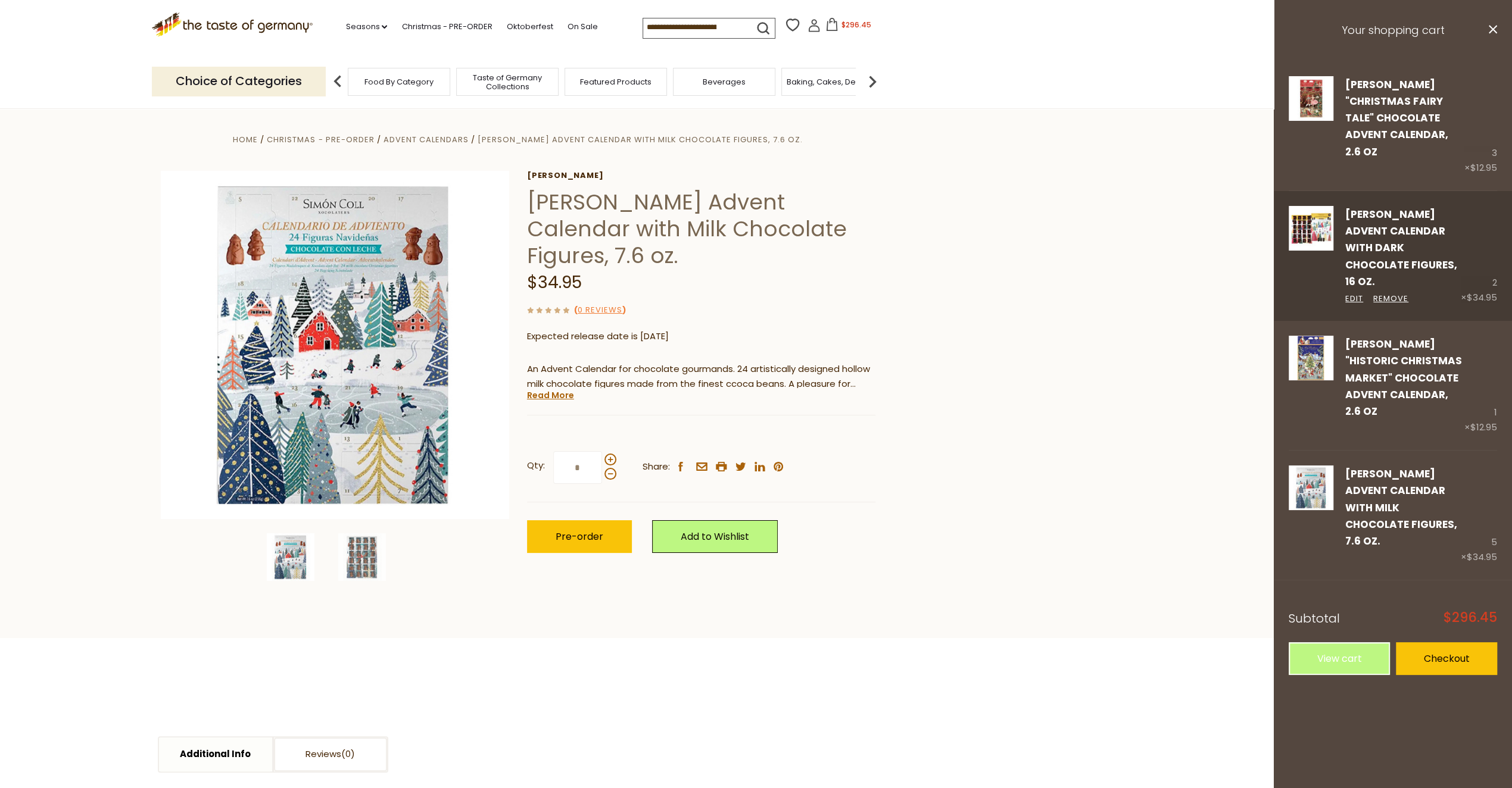
click at [1375, 218] on link "[PERSON_NAME] Advent Calendar with Dark Chocolate Figures, 16 oz." at bounding box center [1401, 248] width 112 height 82
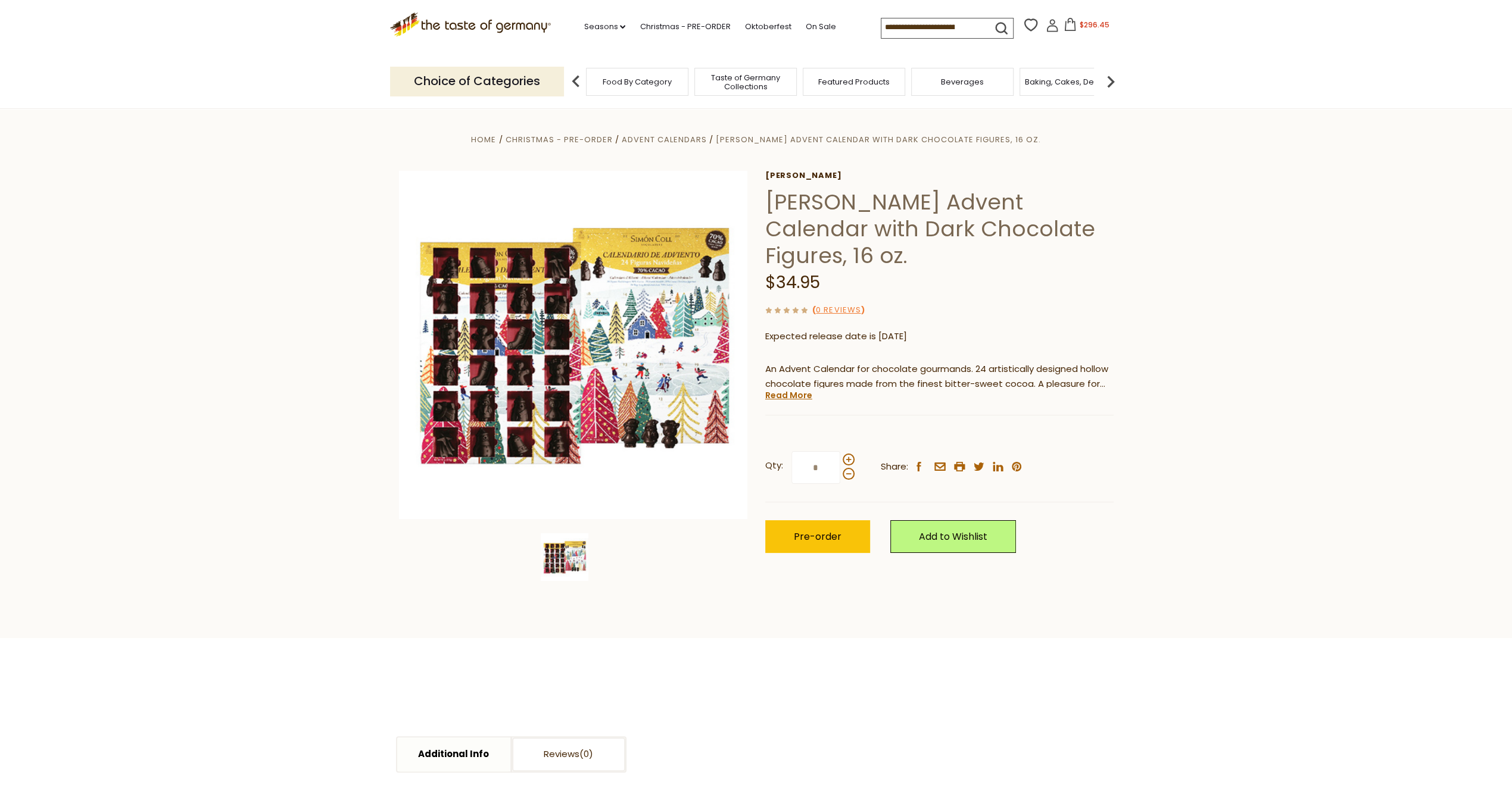
click at [1081, 26] on span "$296.45" at bounding box center [1094, 24] width 30 height 10
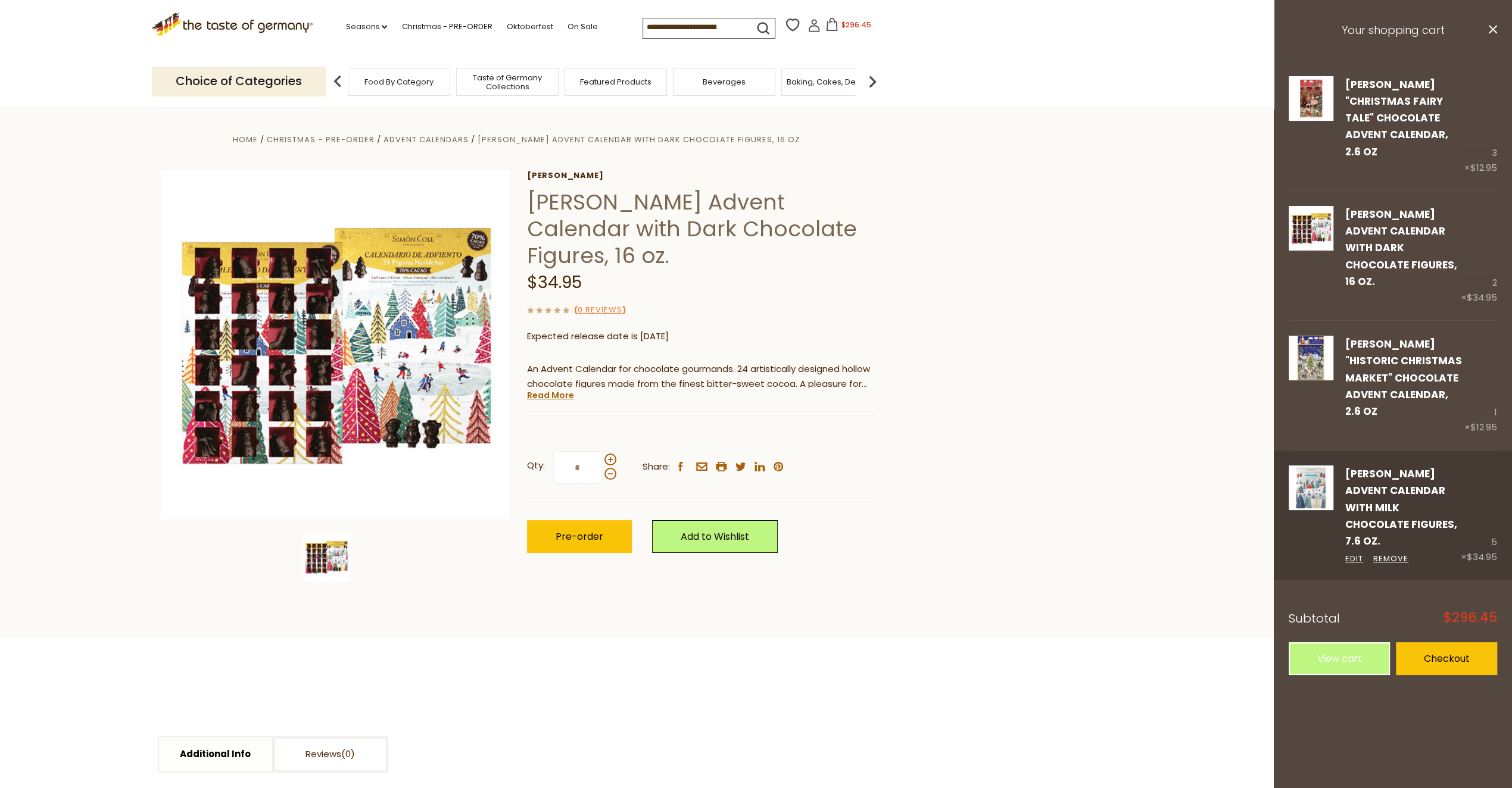
click at [1301, 466] on img at bounding box center [1310, 488] width 44 height 44
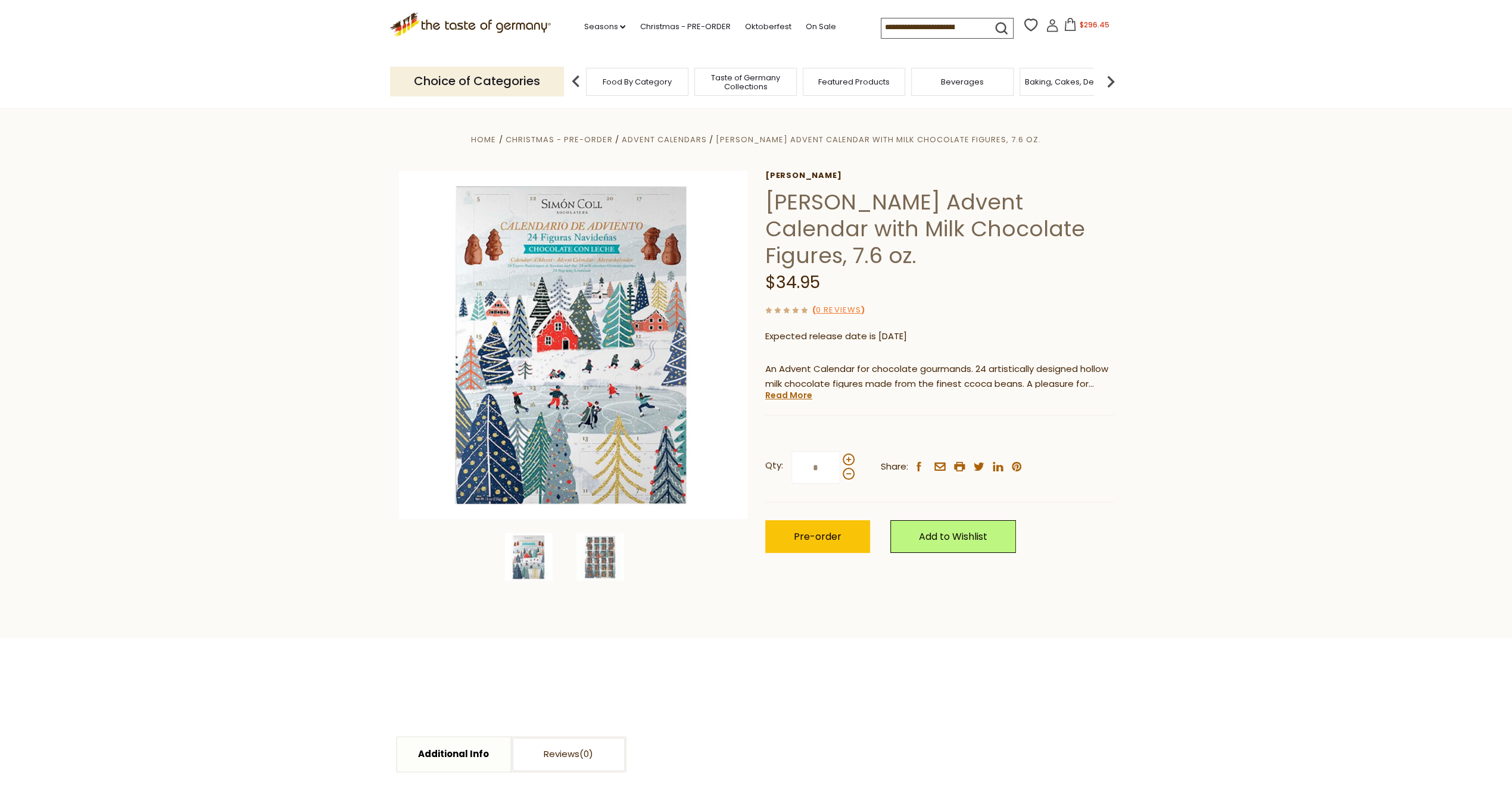
click at [746, 87] on span "Taste of Germany Collections" at bounding box center [745, 82] width 95 height 18
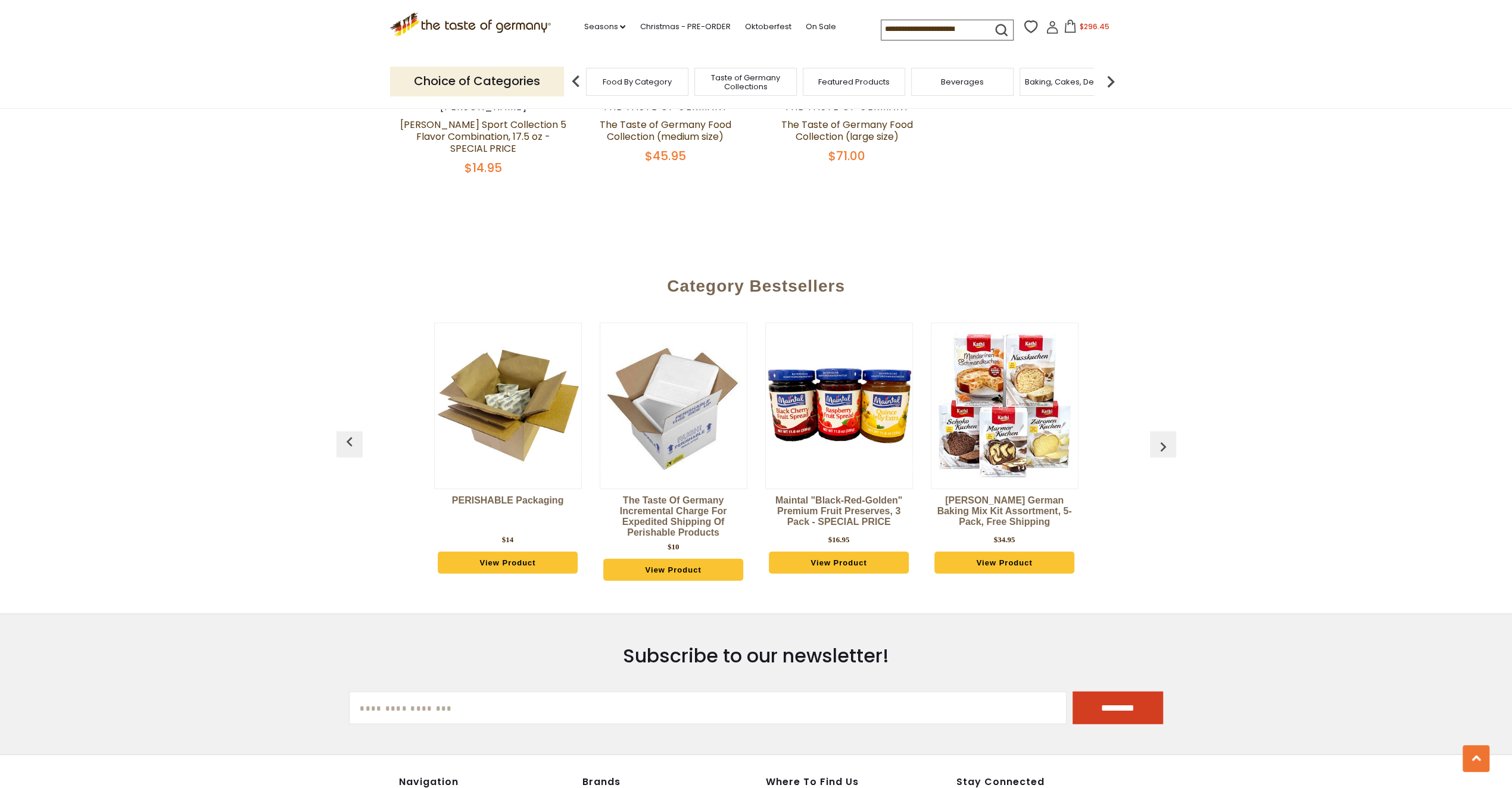
scroll to position [2857, 0]
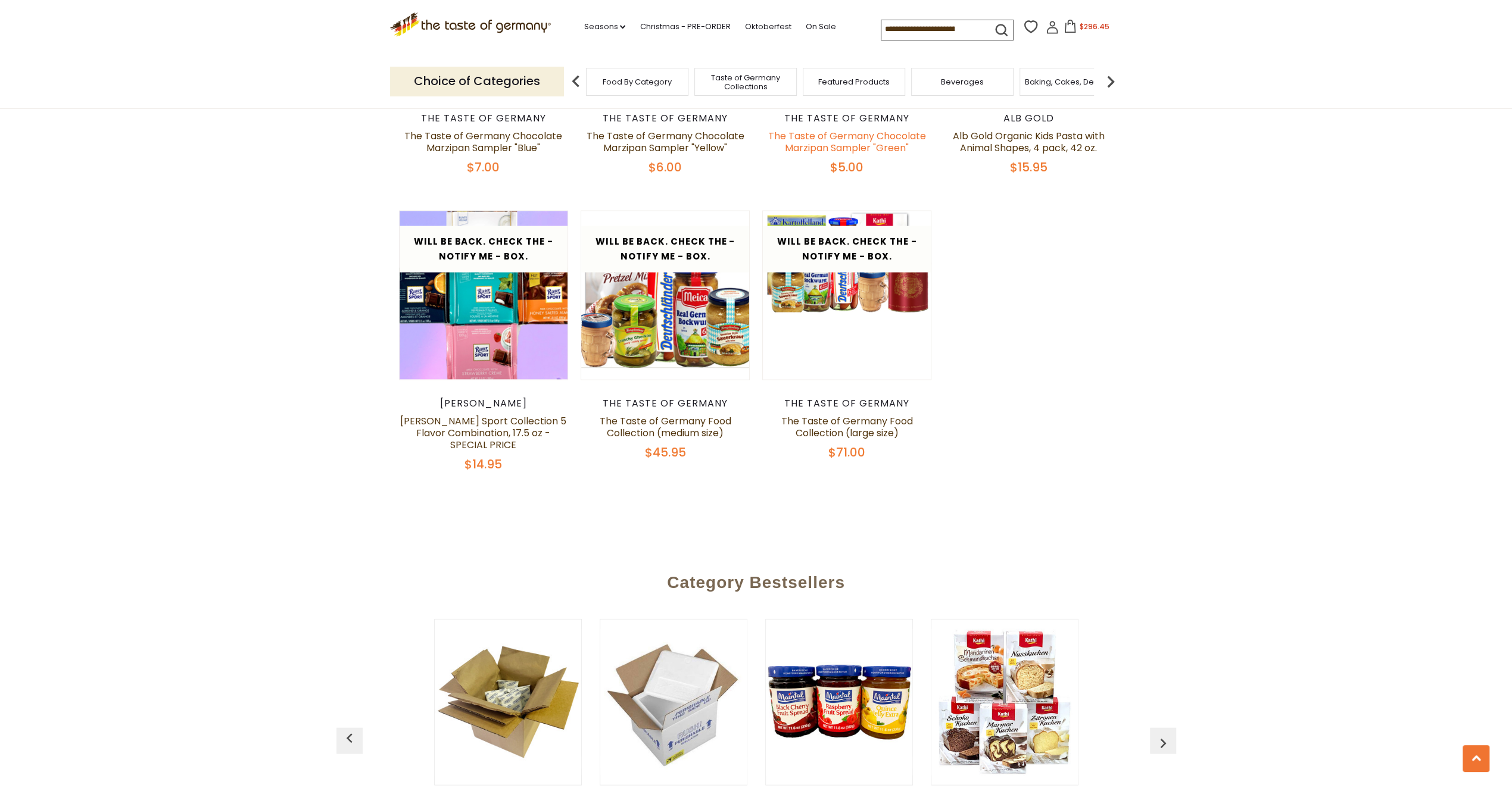
drag, startPoint x: 911, startPoint y: 404, endPoint x: 894, endPoint y: 378, distance: 31.1
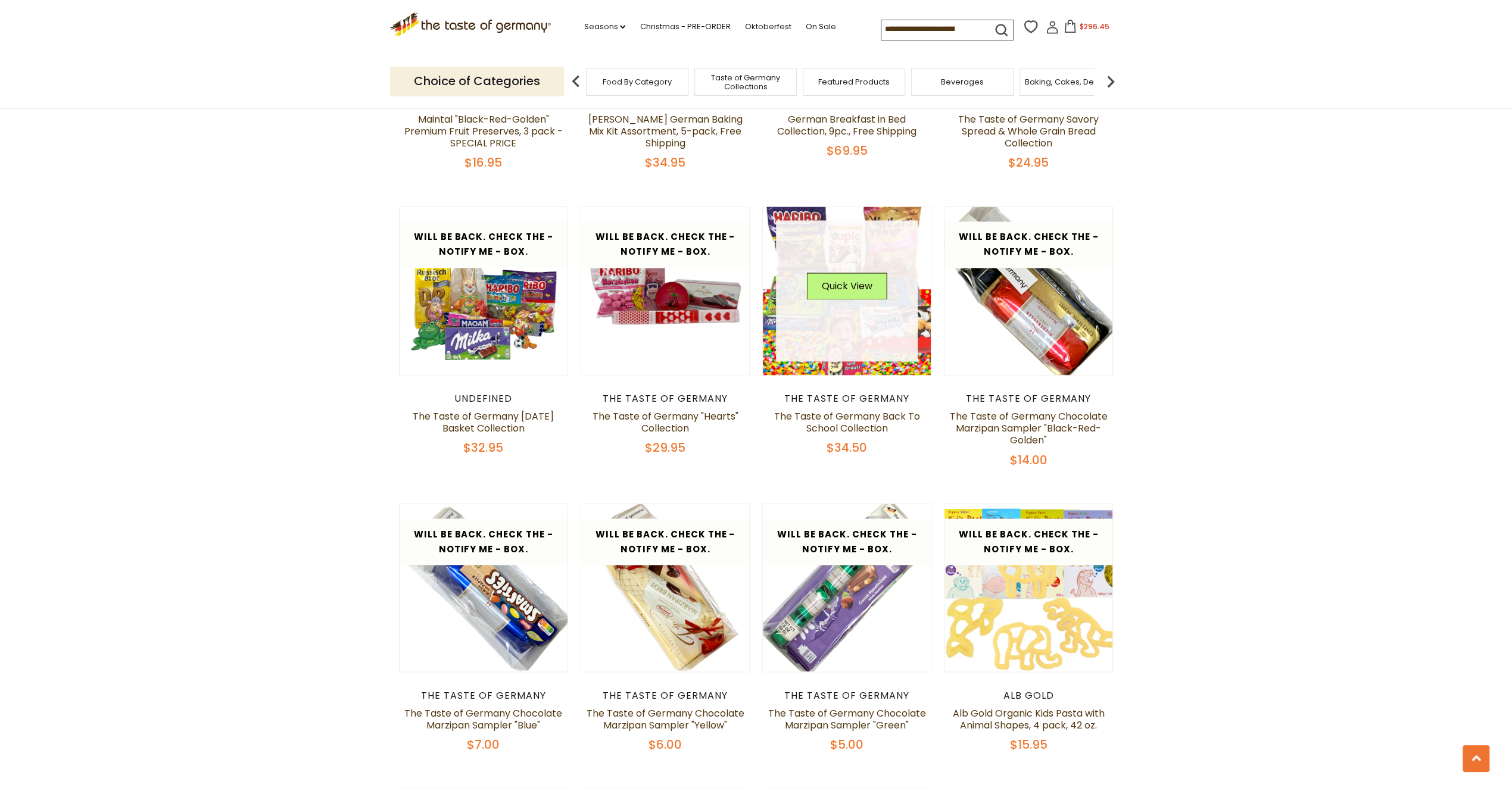
scroll to position [1786, 0]
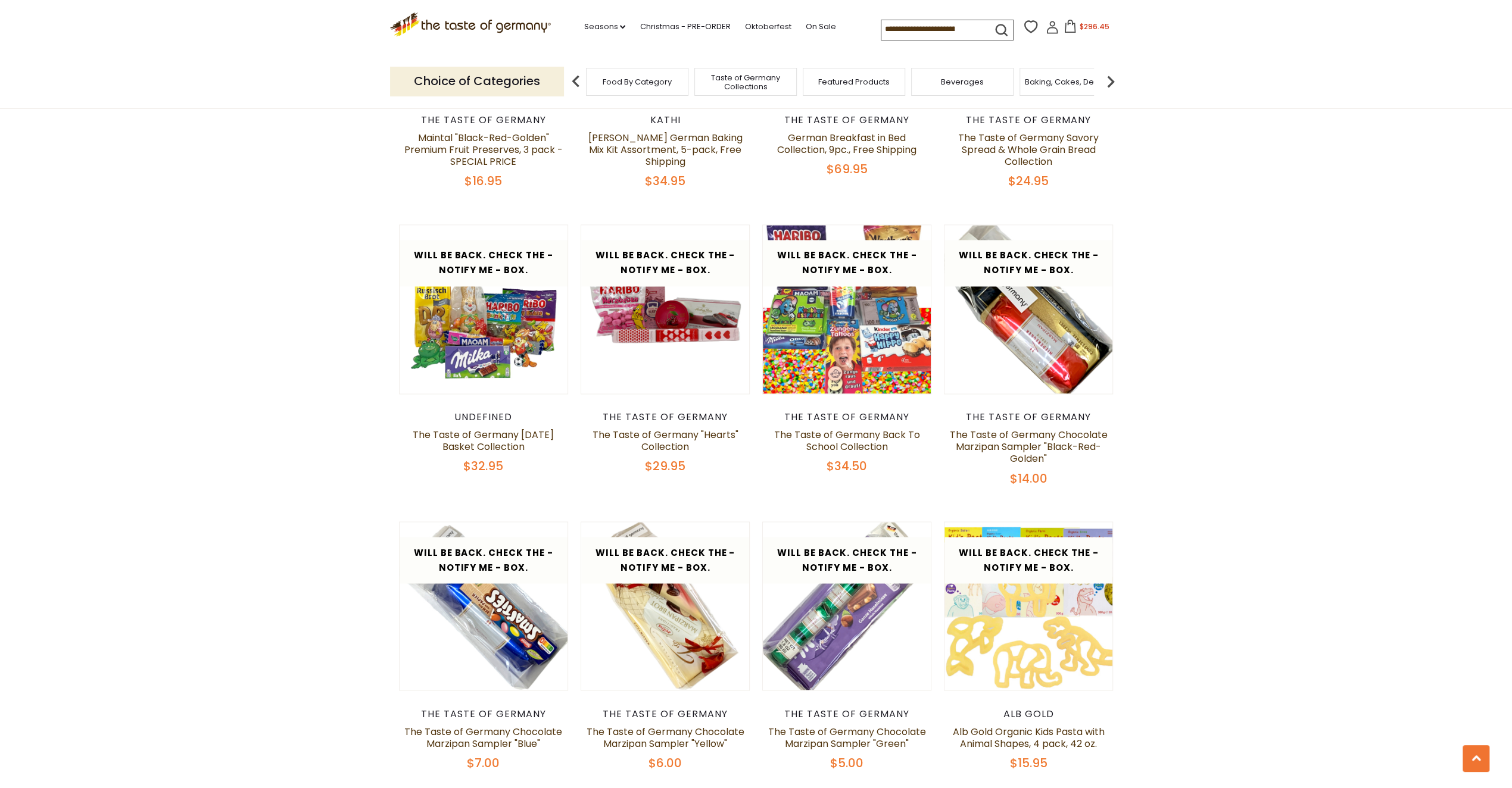
click at [904, 33] on input at bounding box center [931, 29] width 101 height 17
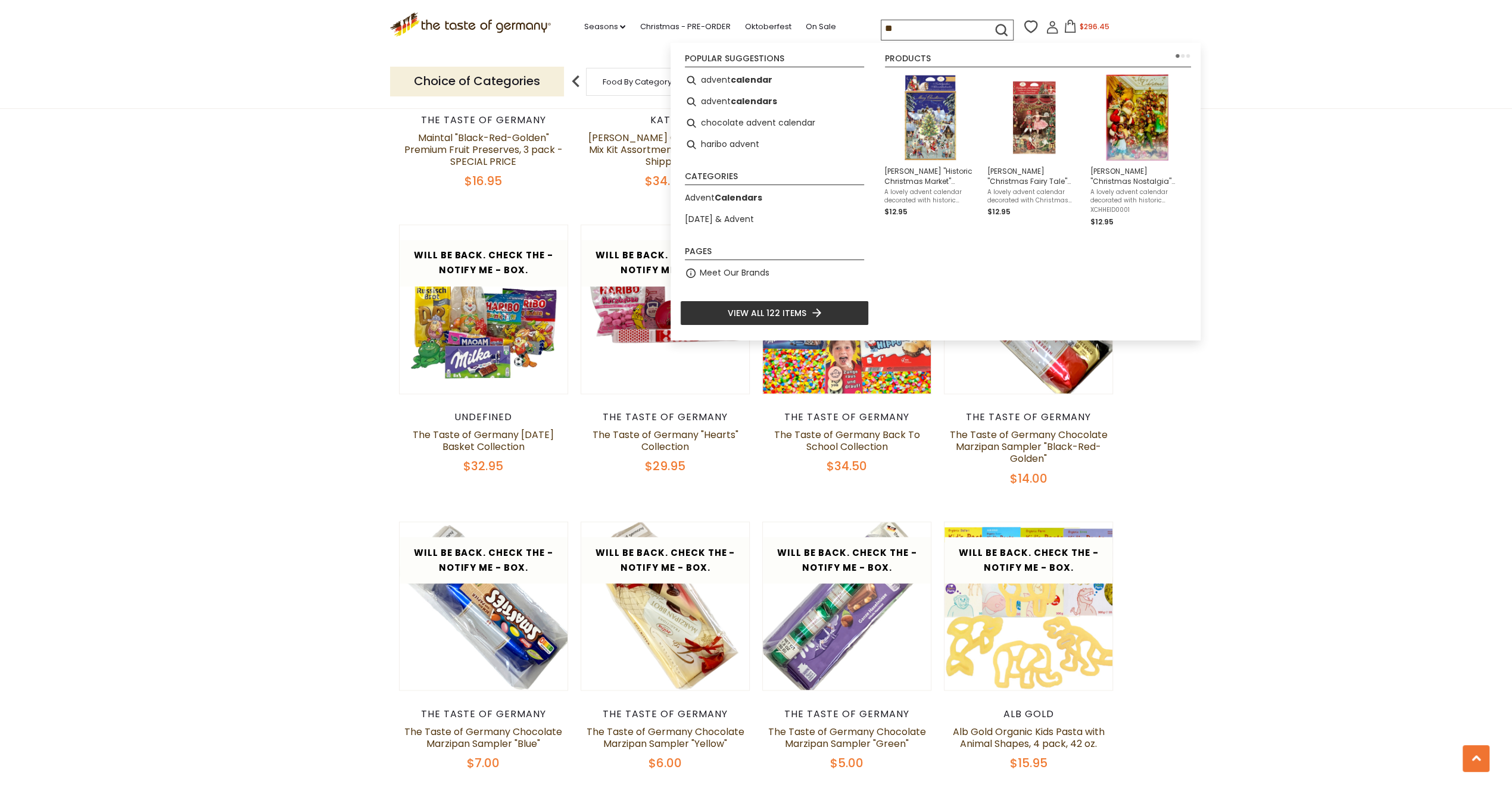
type input "*"
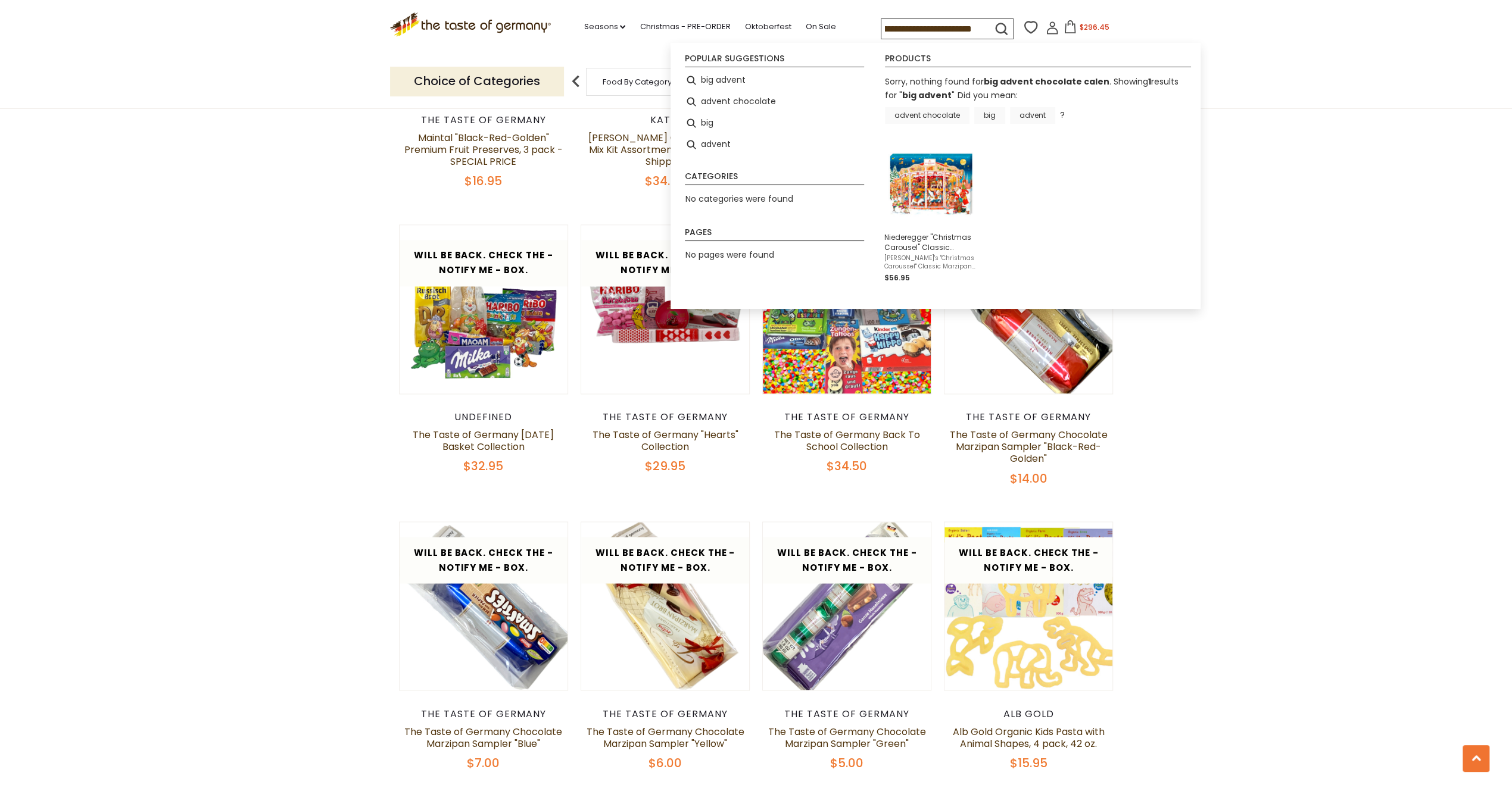
type input "**********"
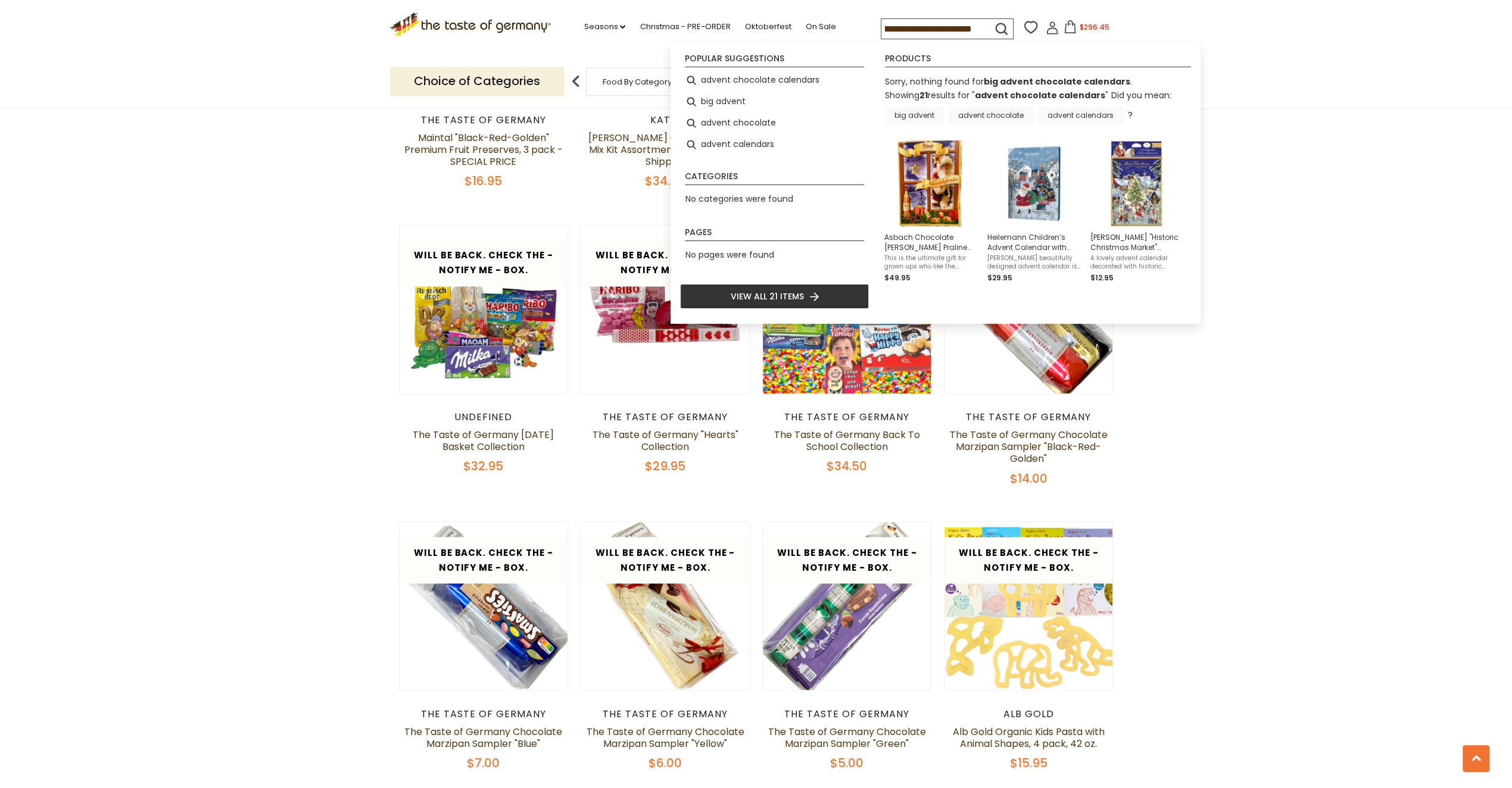
scroll to position [0, 48]
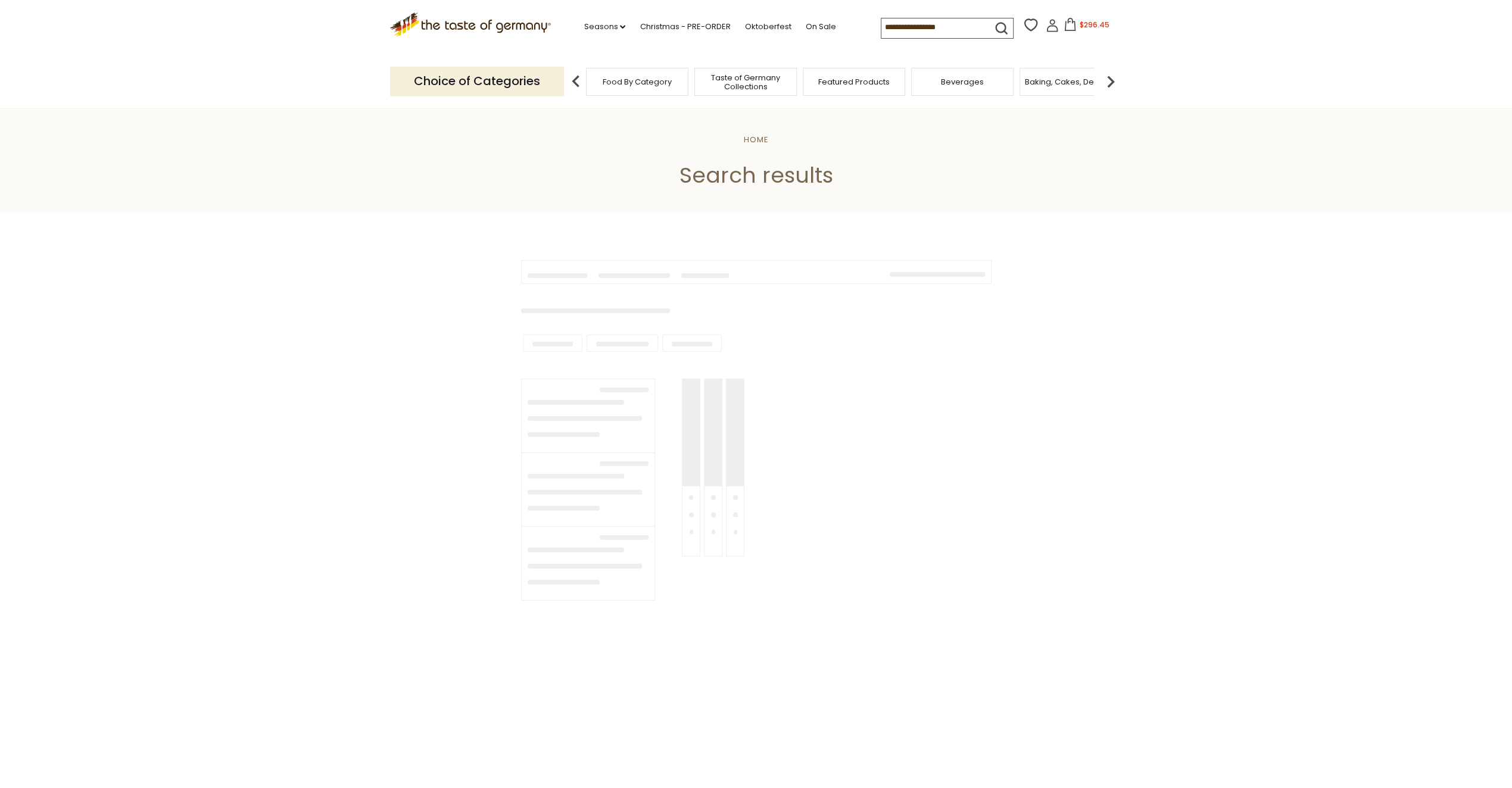
type input "**********"
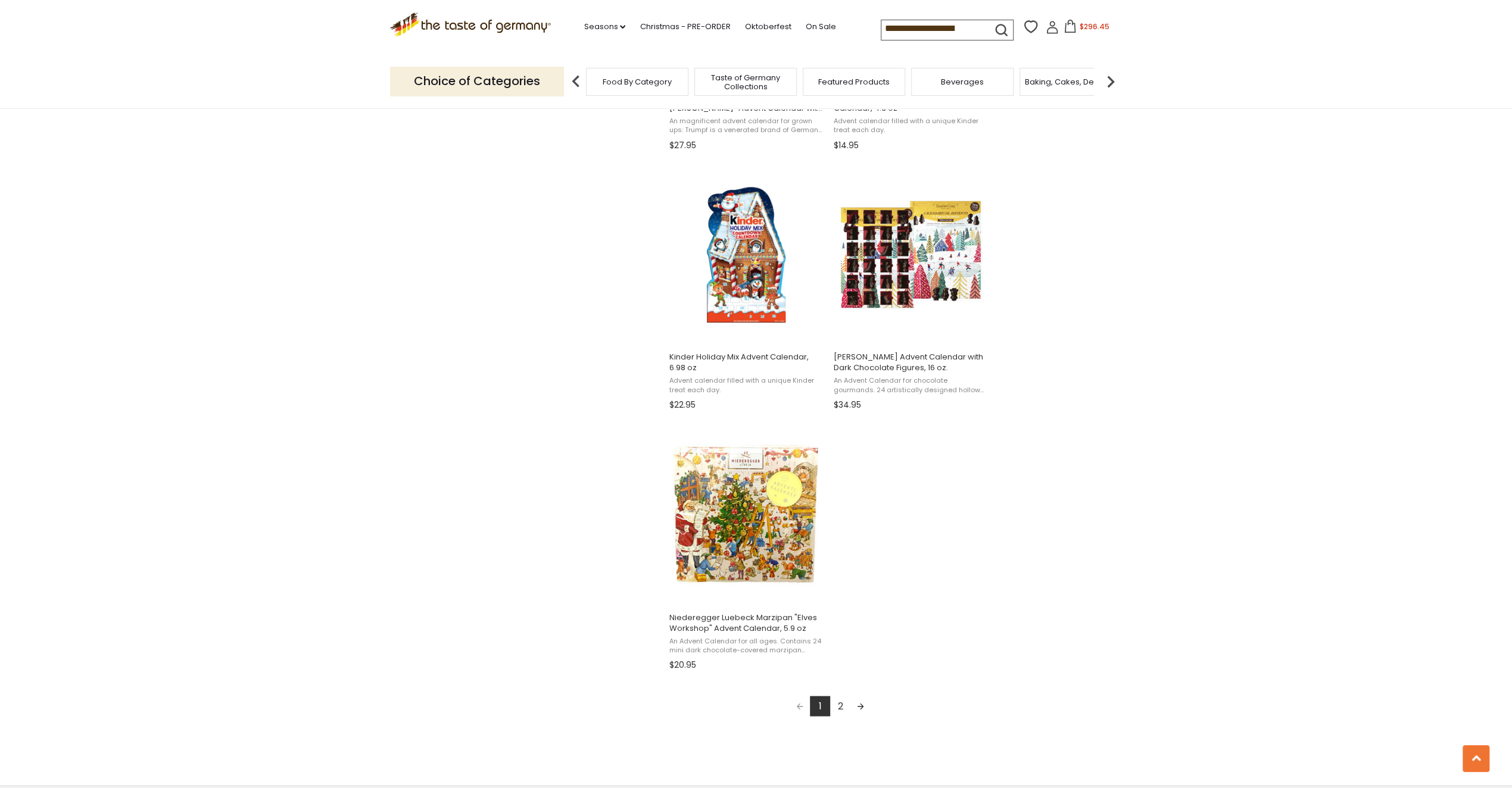
scroll to position [1786, 0]
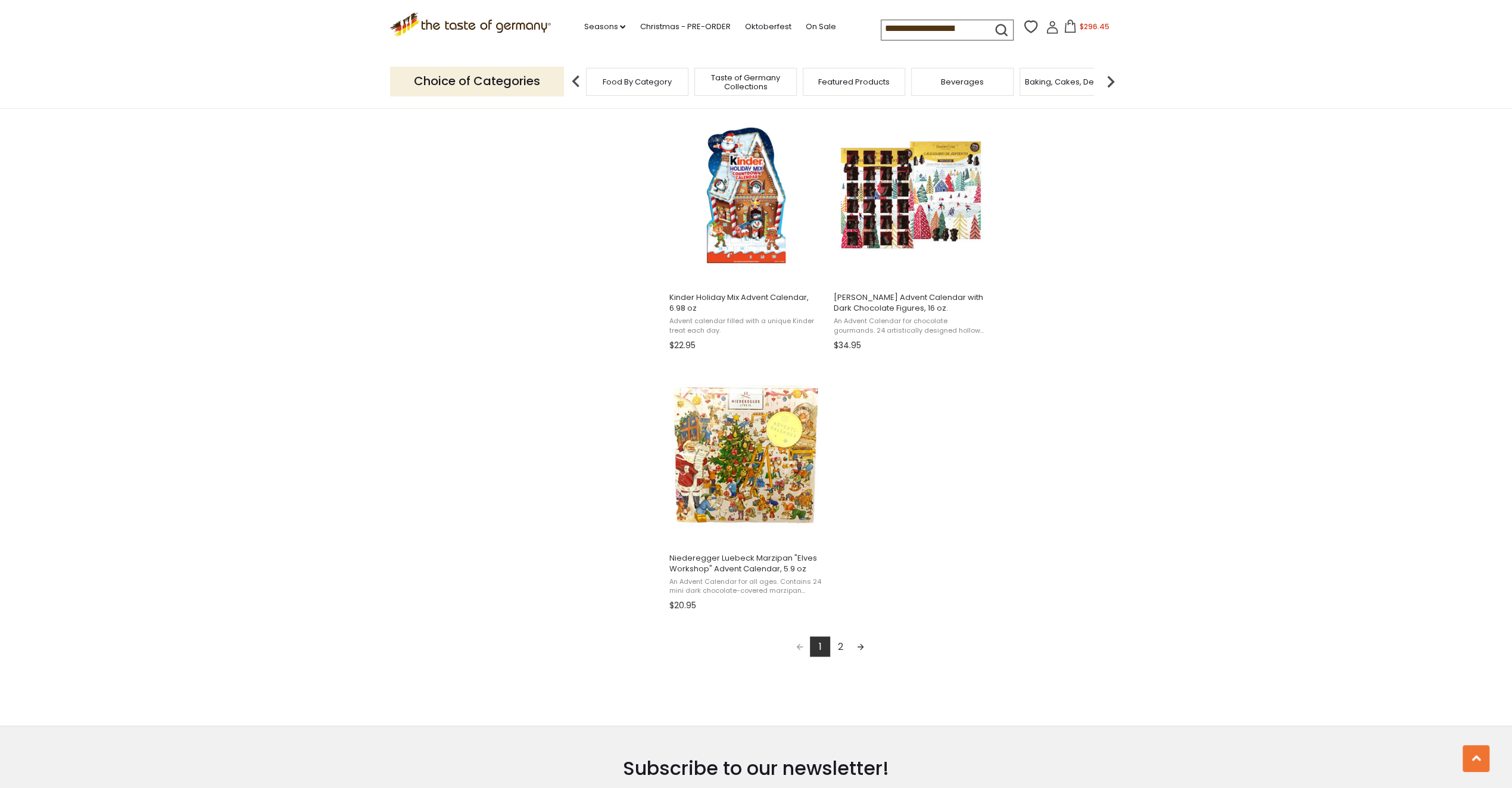
click at [838, 646] on link "2" at bounding box center [841, 647] width 21 height 21
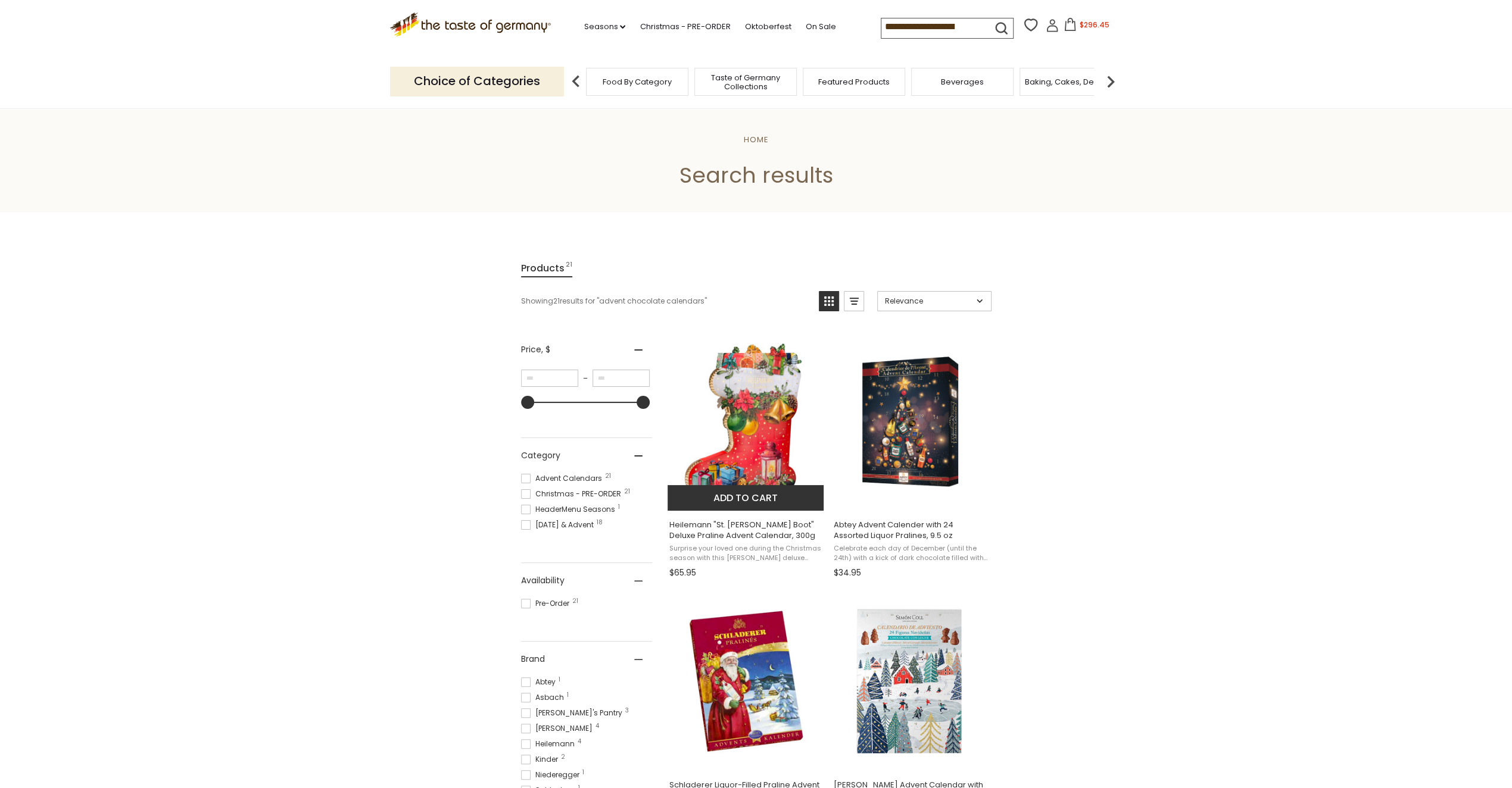
click at [772, 459] on img at bounding box center [747, 422] width 158 height 158
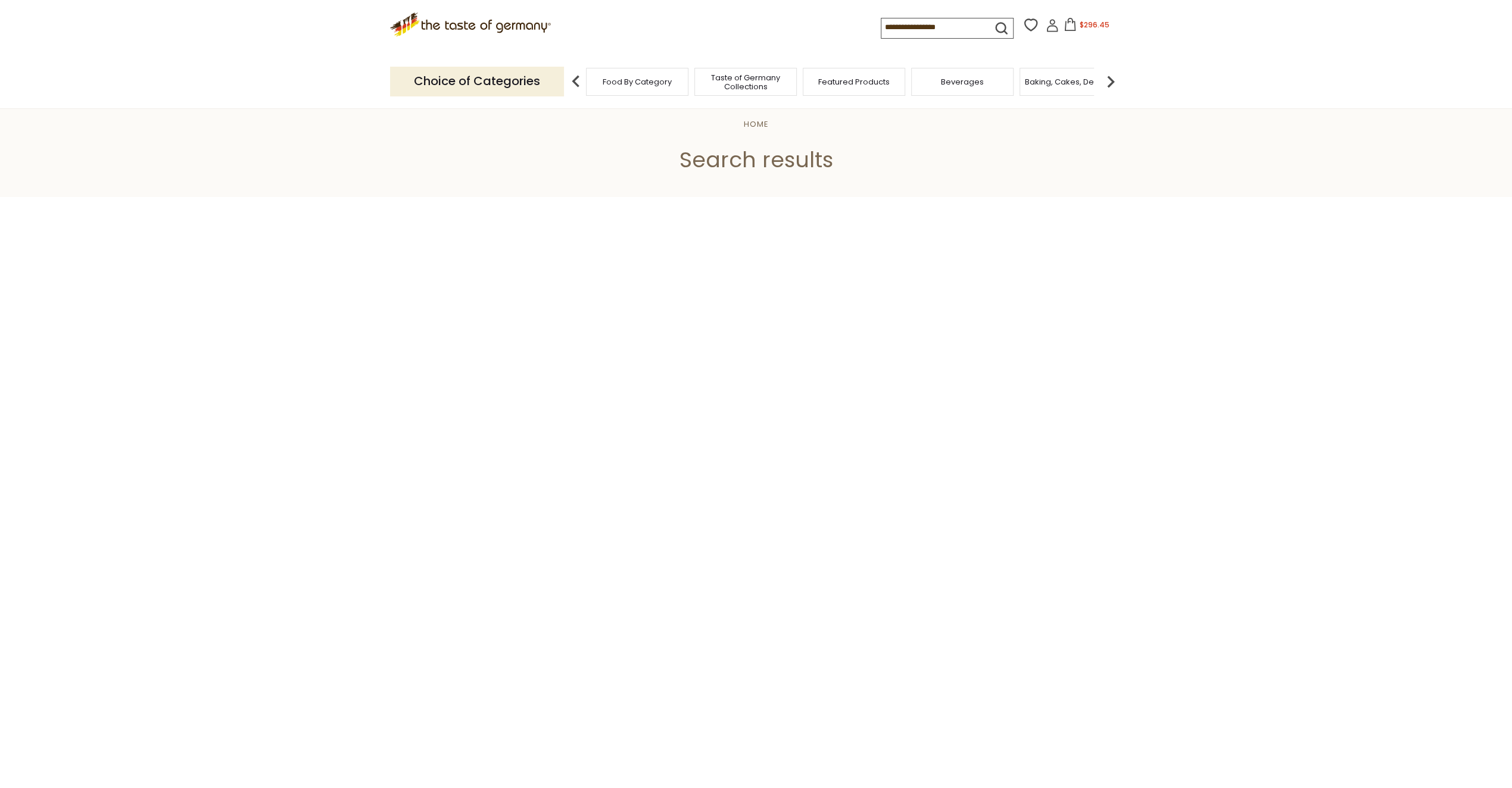
type input "**********"
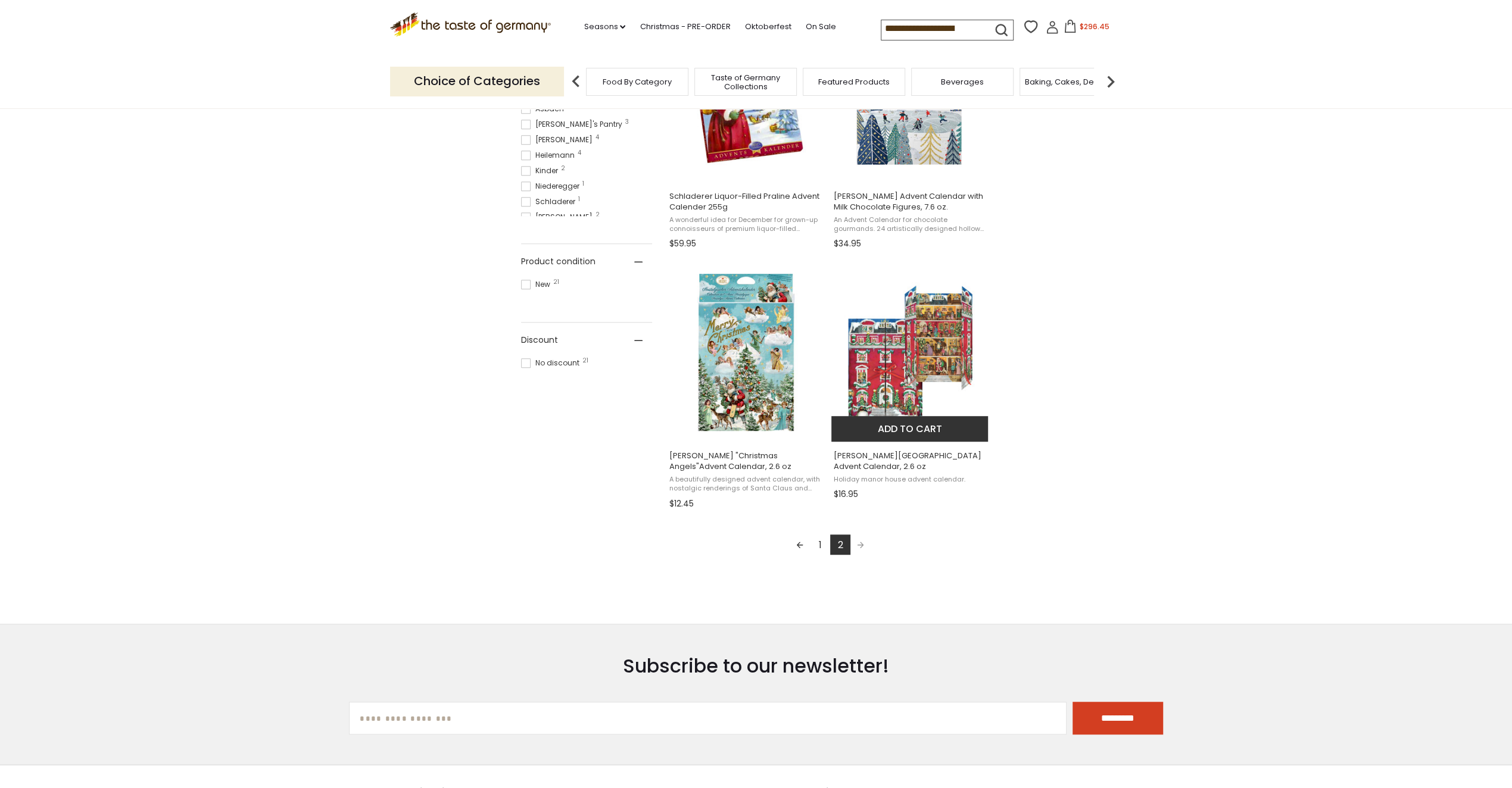
scroll to position [655, 0]
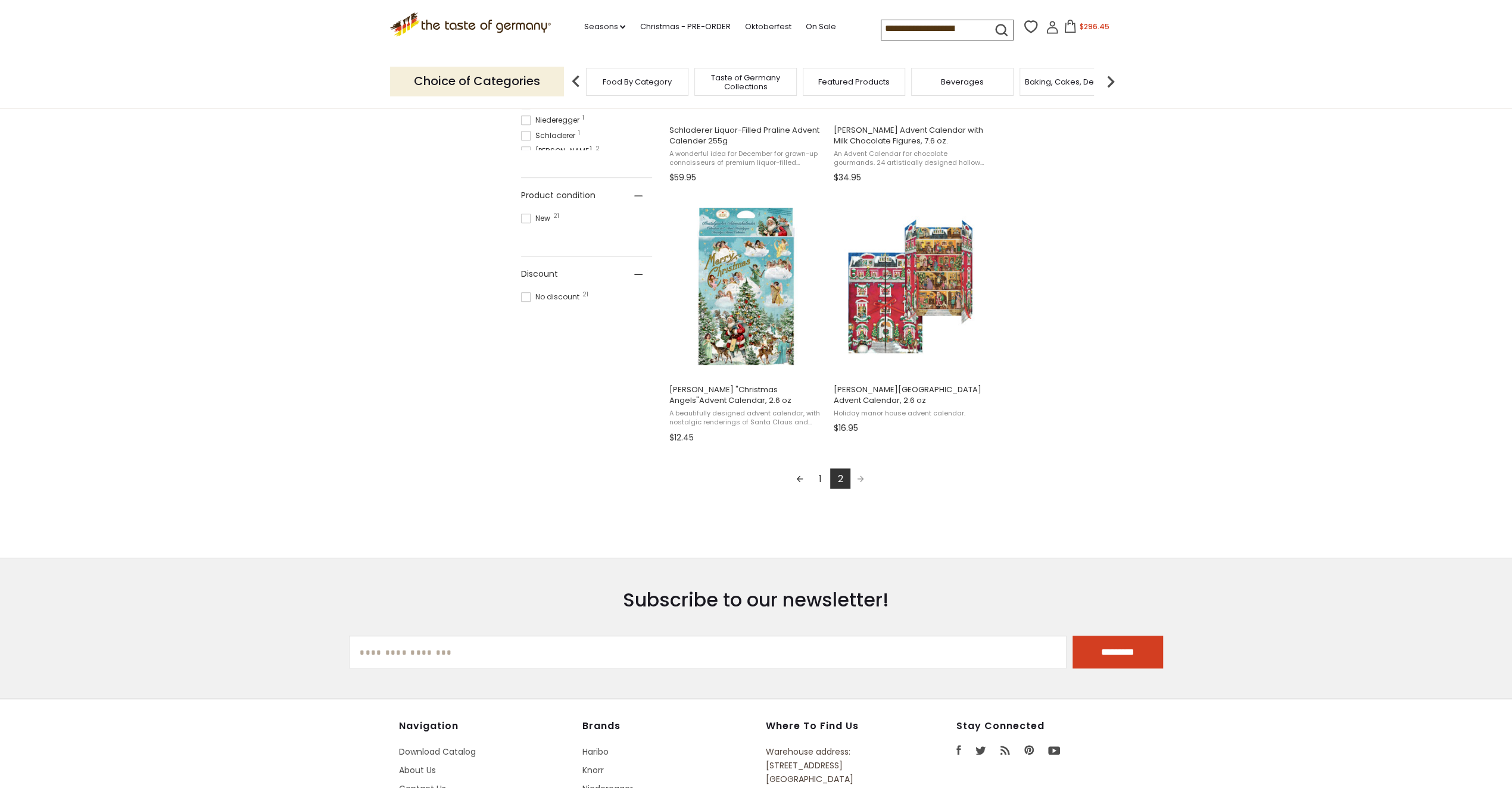
click at [815, 478] on link "1" at bounding box center [820, 479] width 21 height 21
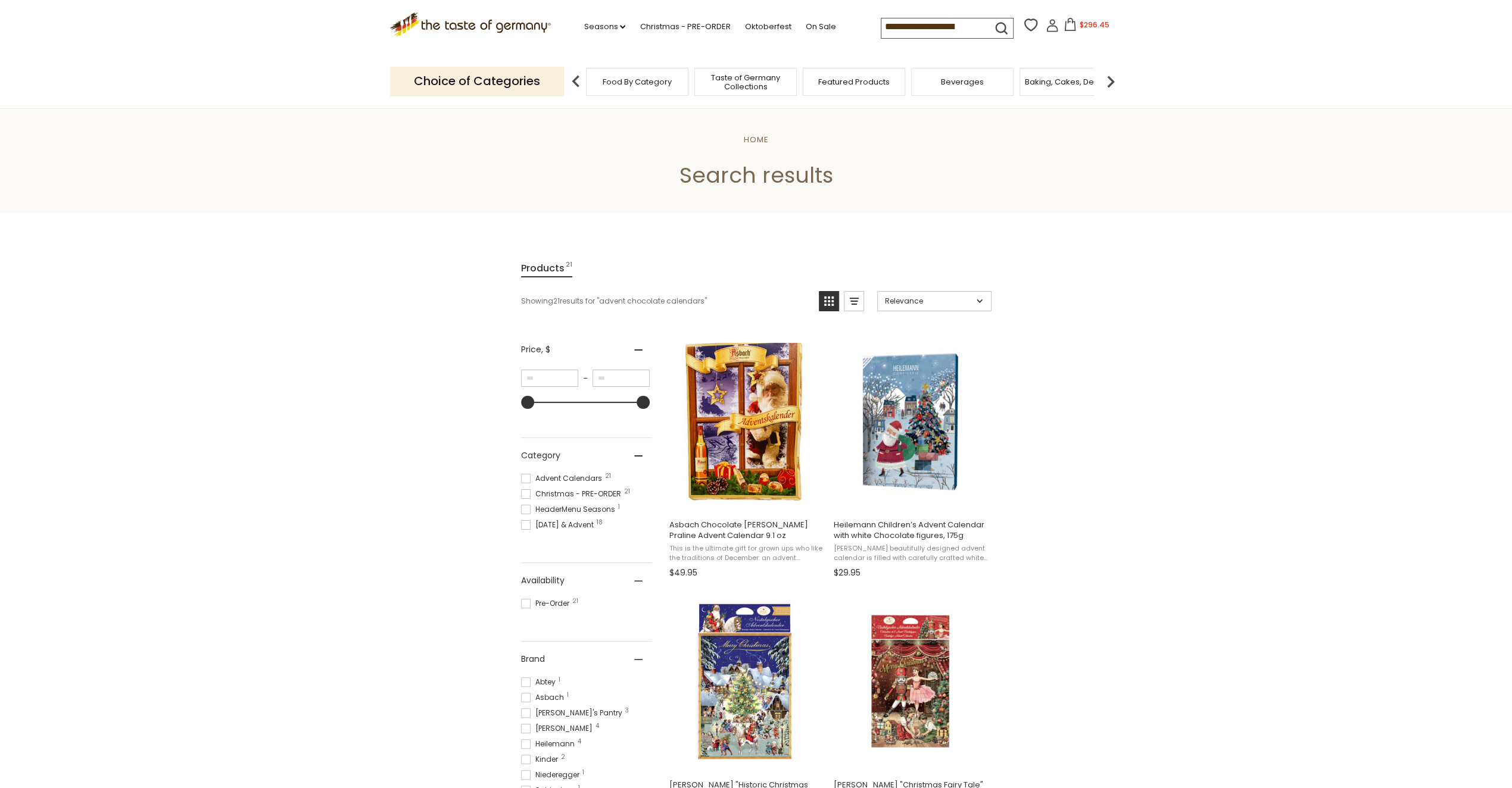
click at [1005, 22] on icon "submit" at bounding box center [1001, 28] width 16 height 16
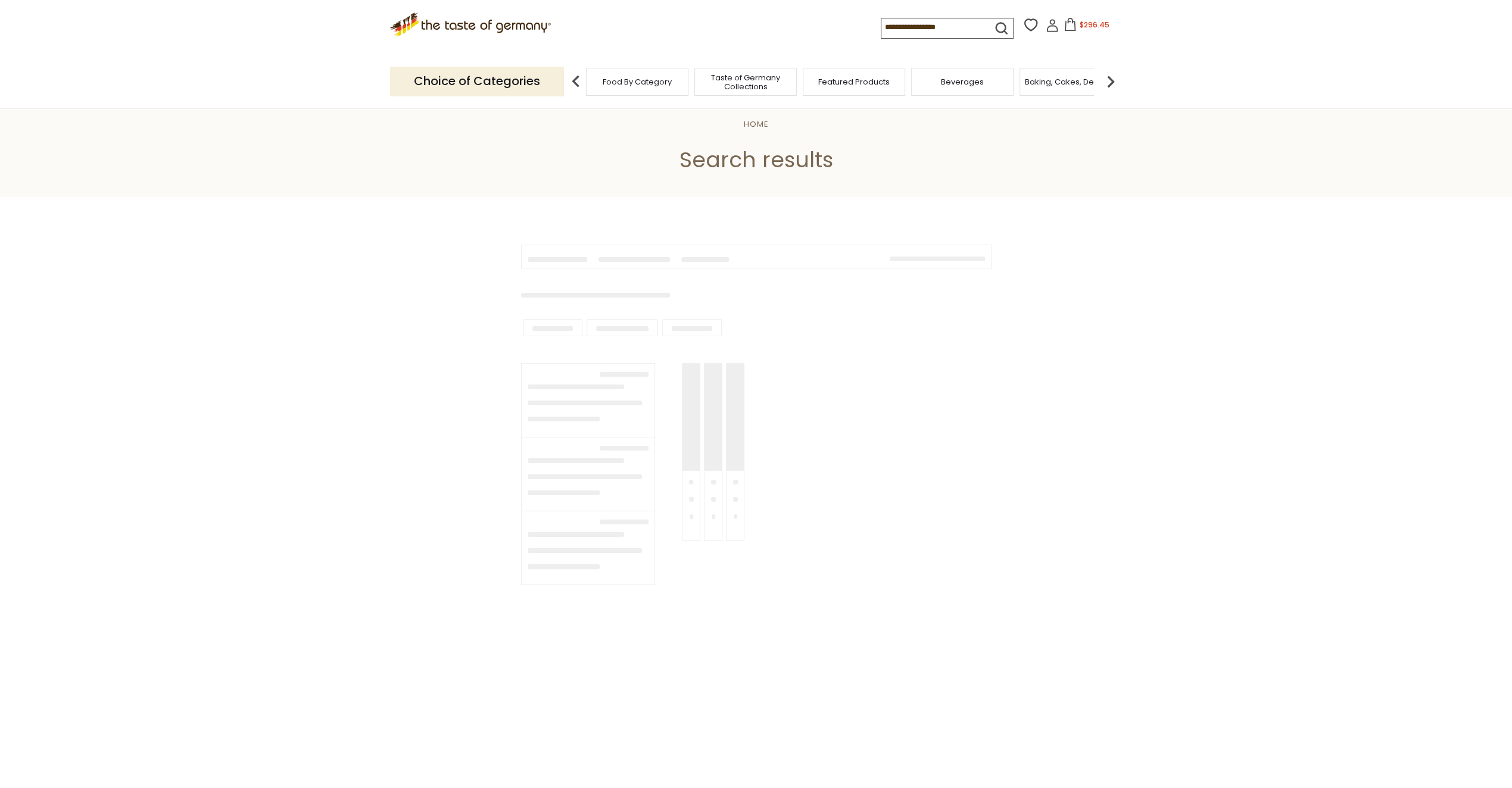
type input "**********"
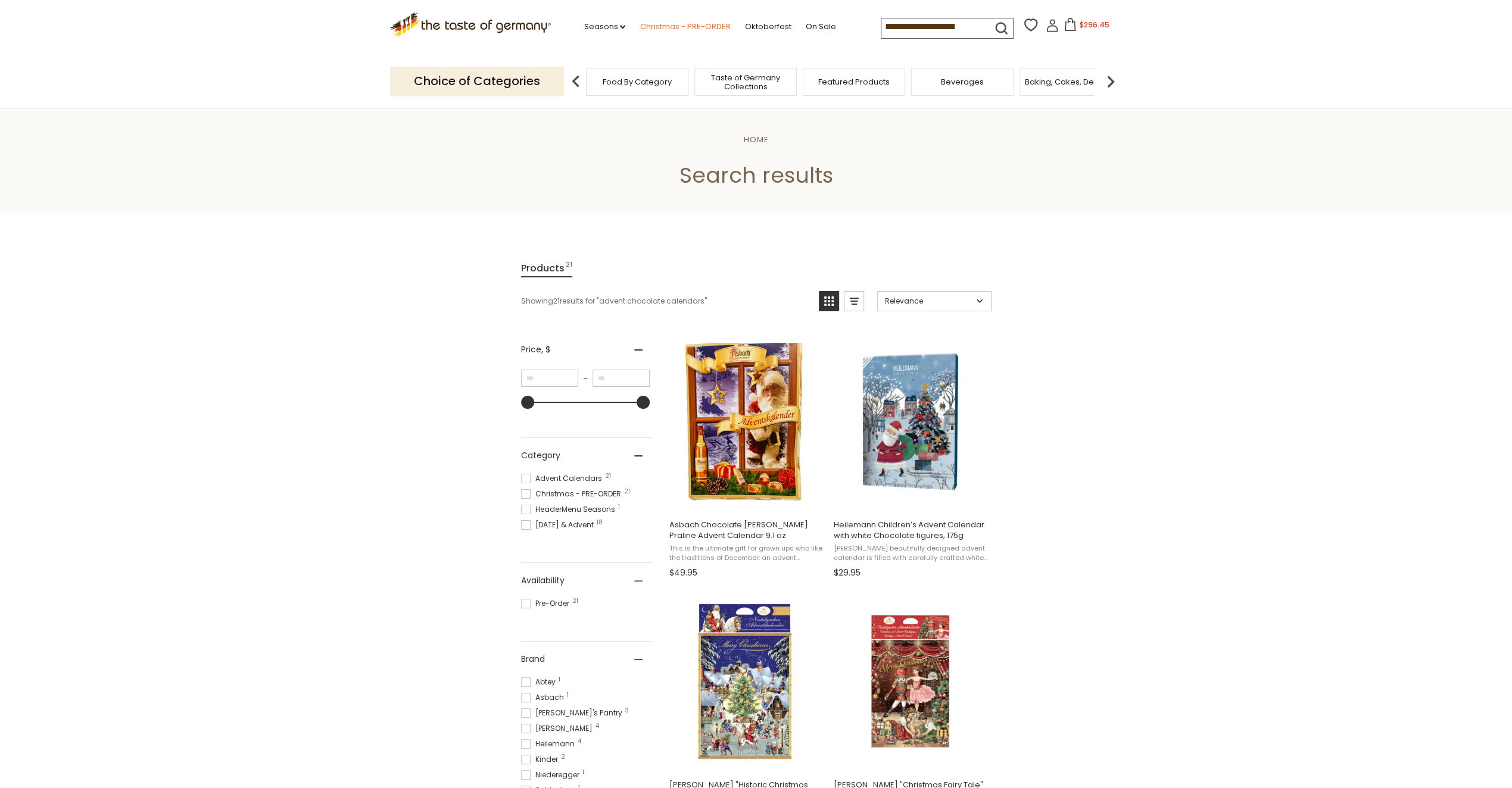
click at [713, 24] on link "Christmas - PRE-ORDER" at bounding box center [684, 27] width 90 height 13
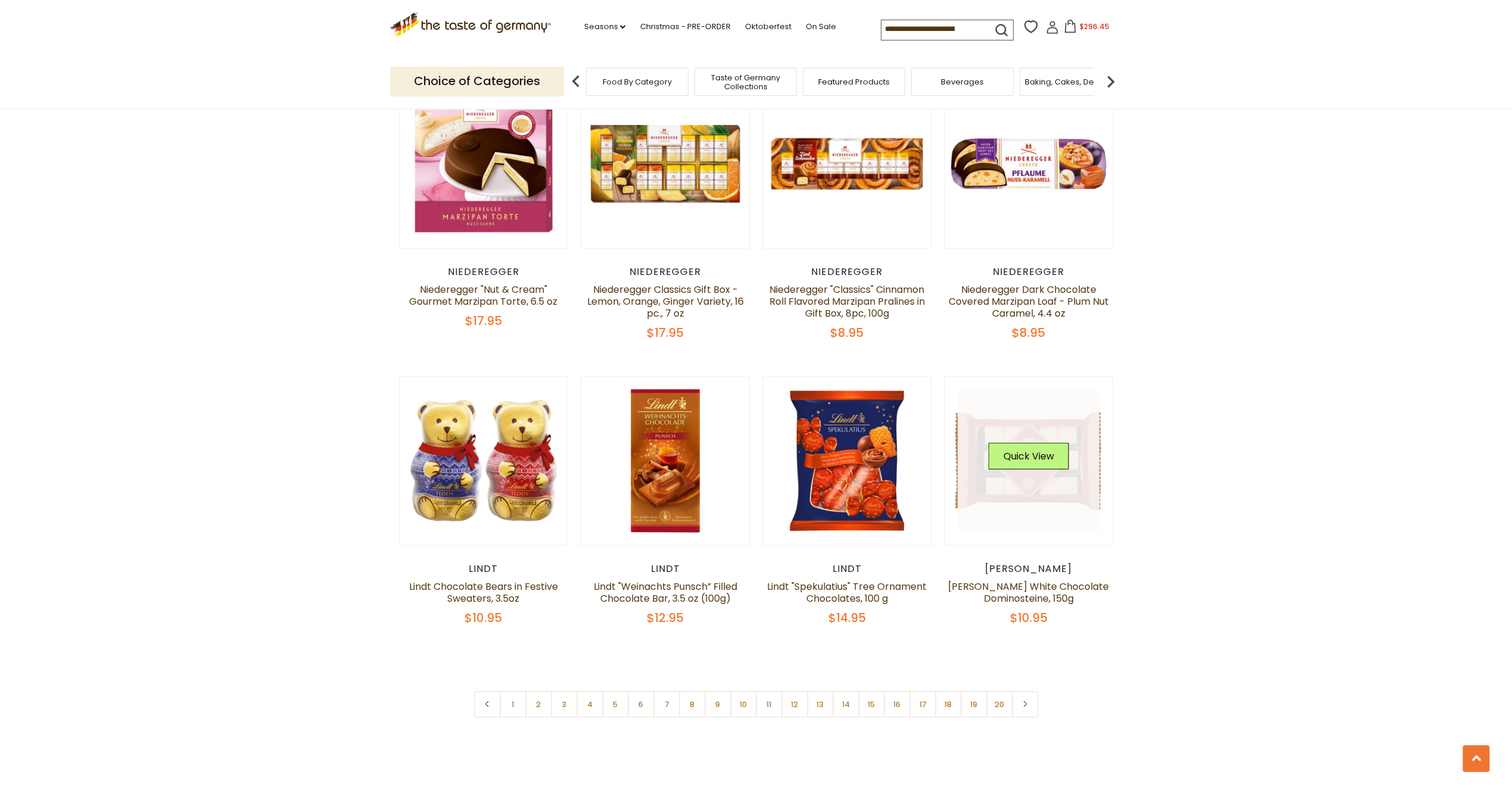
scroll to position [2857, 0]
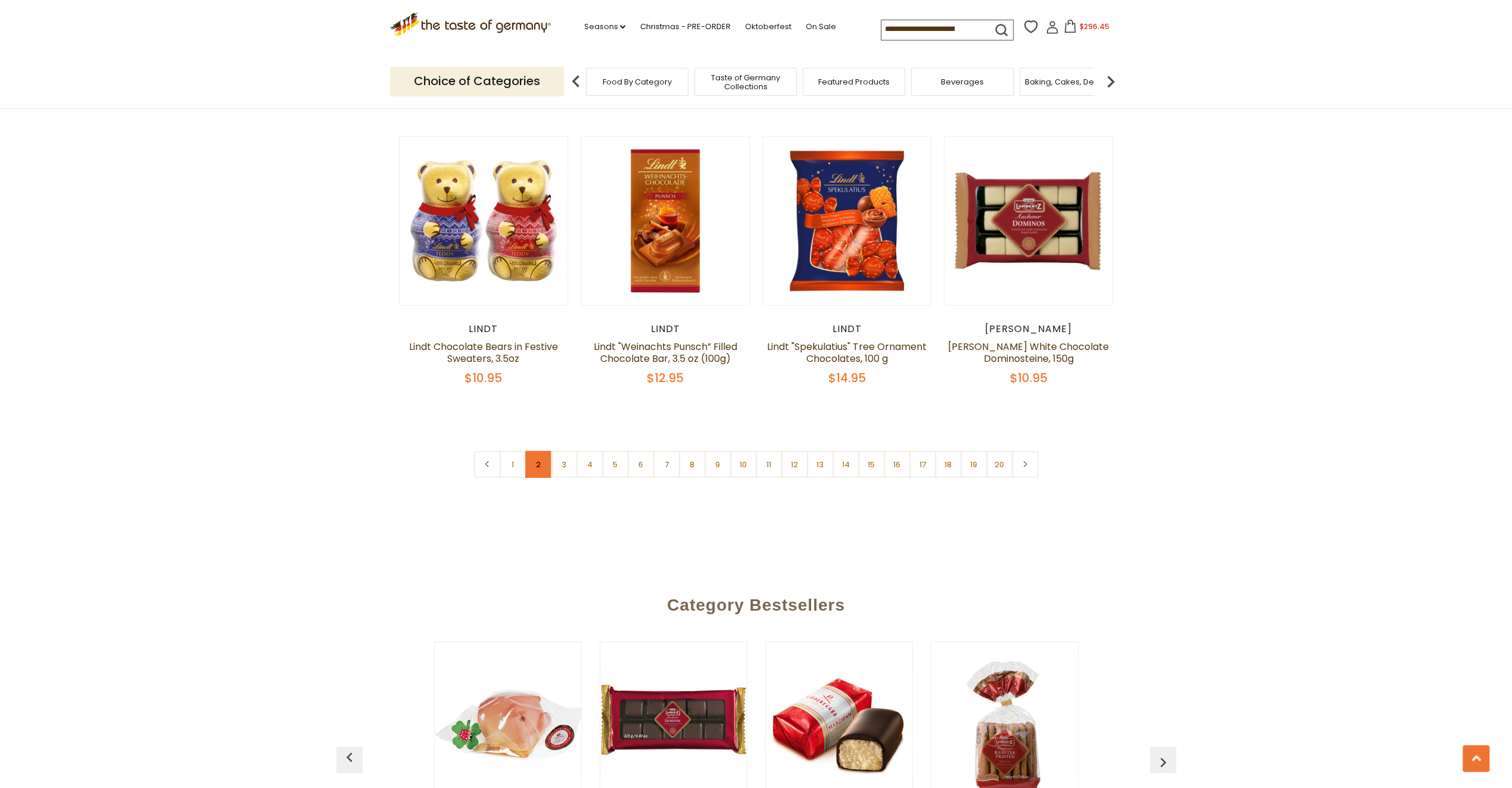
click at [540, 451] on link "2" at bounding box center [539, 464] width 26 height 26
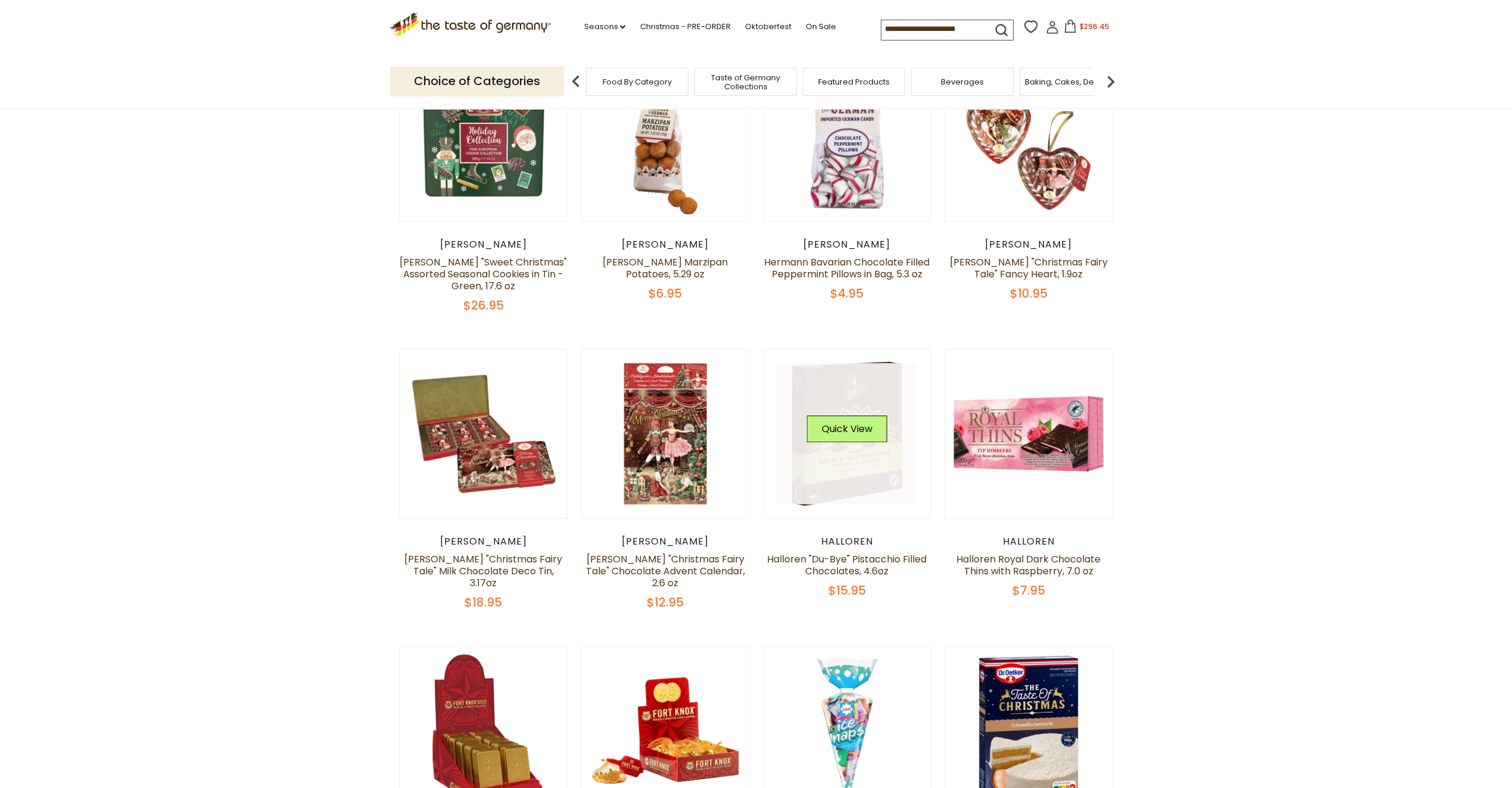
scroll to position [564, 0]
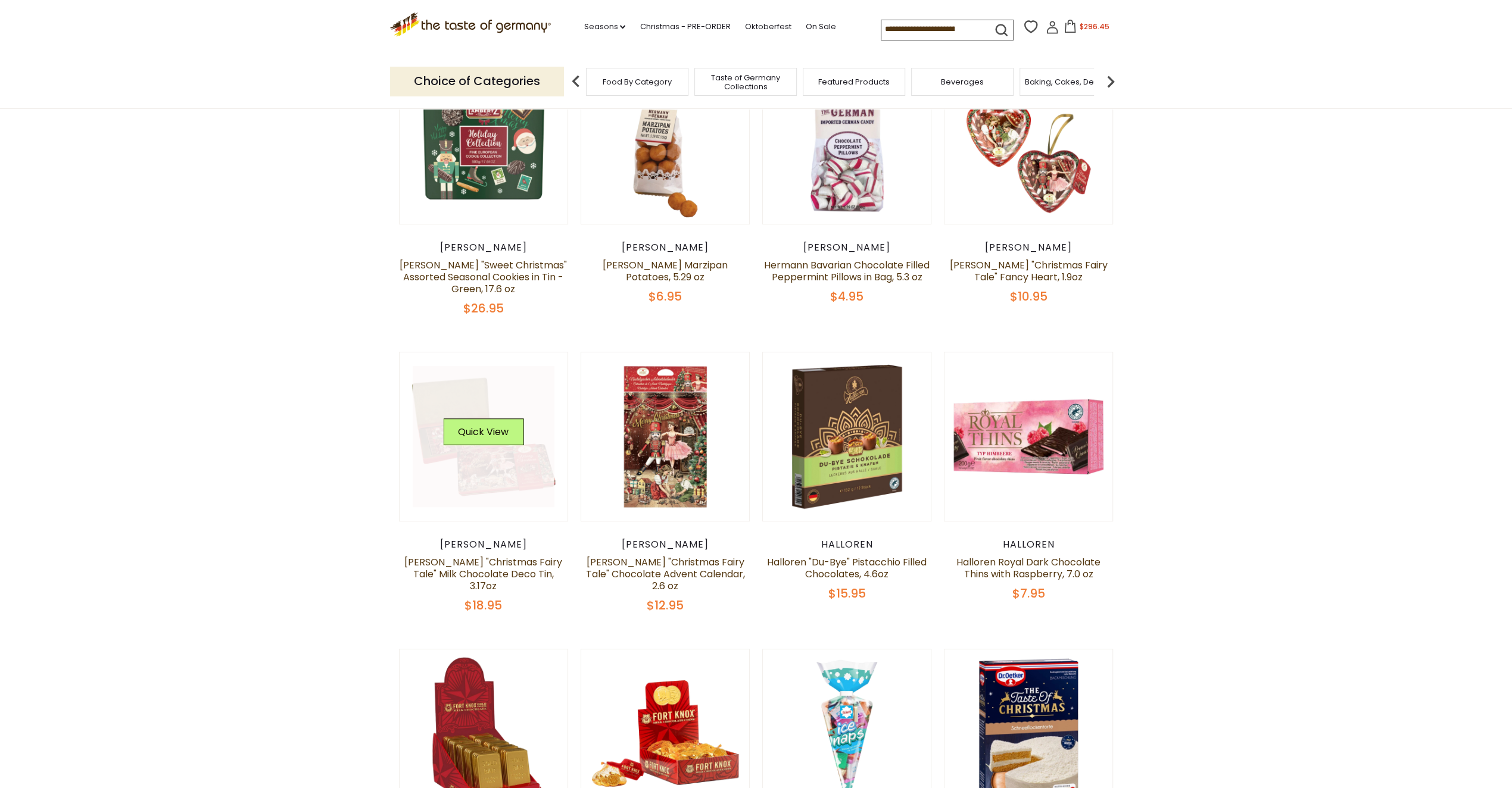
click at [479, 453] on div "Quick View" at bounding box center [482, 437] width 80 height 36
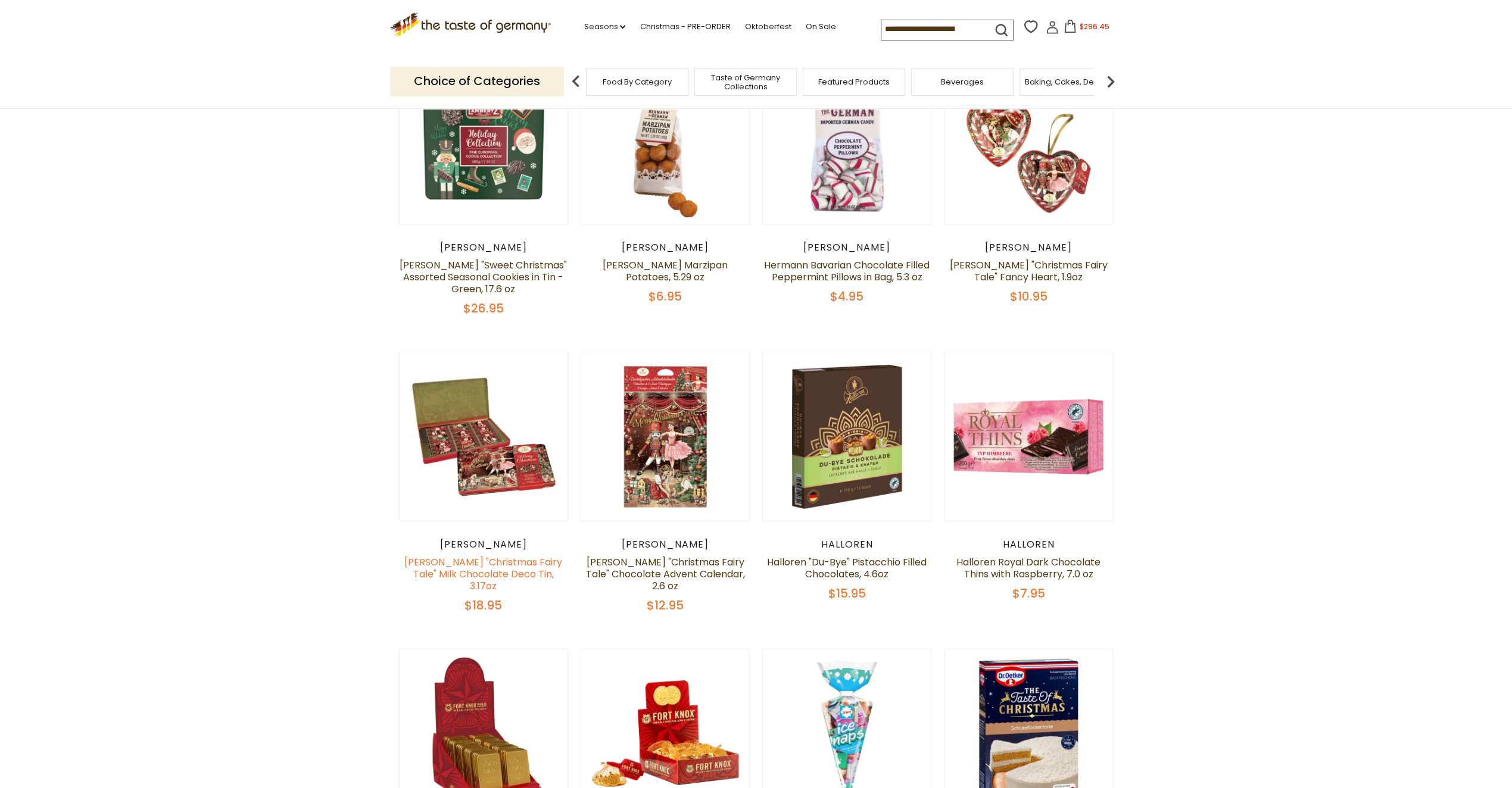
click at [489, 571] on link "[PERSON_NAME] "Christmas Fairy Tale" Milk Chocolate Deco Tin, 3.17oz" at bounding box center [483, 574] width 158 height 38
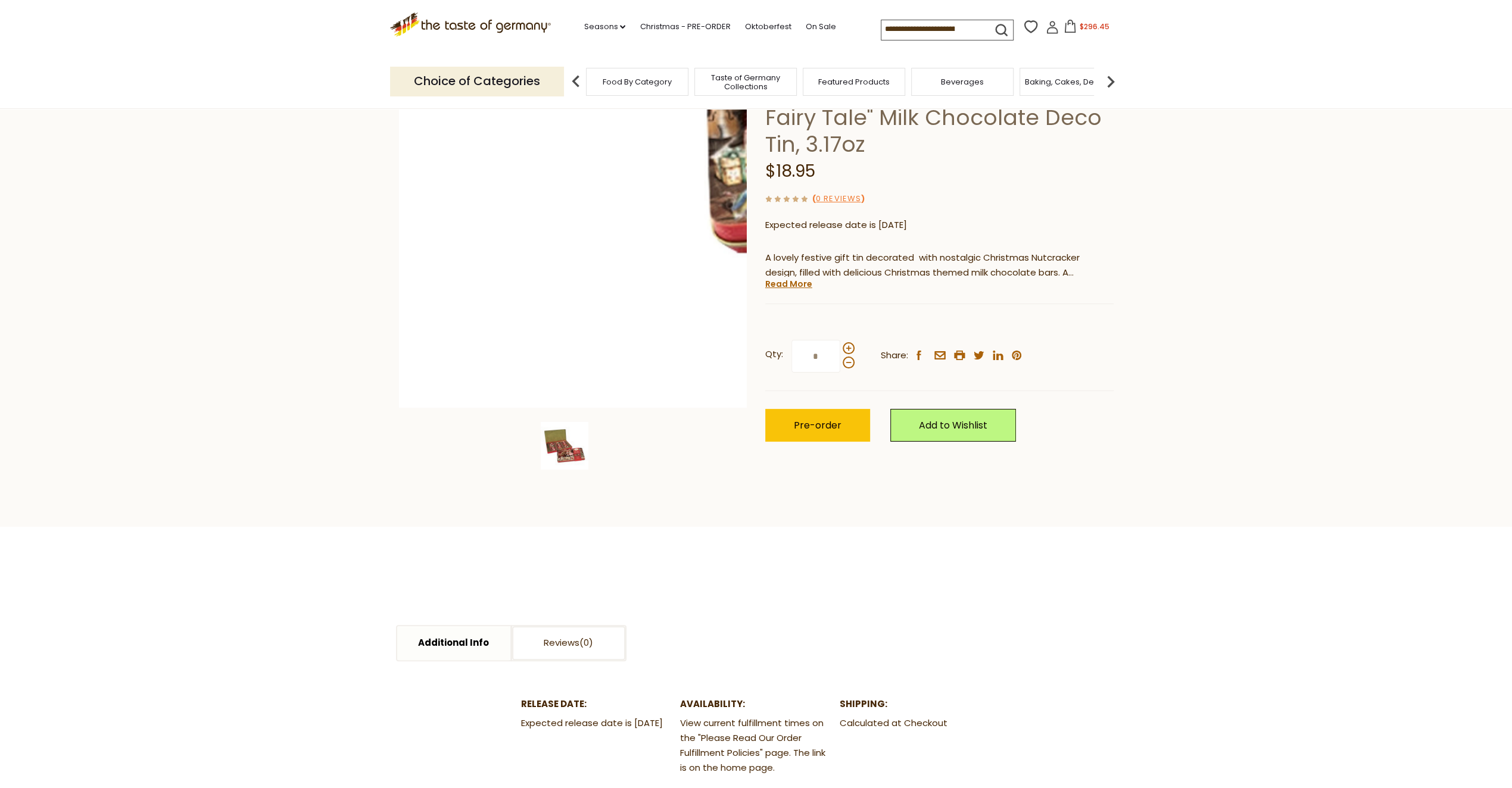
scroll to position [59, 0]
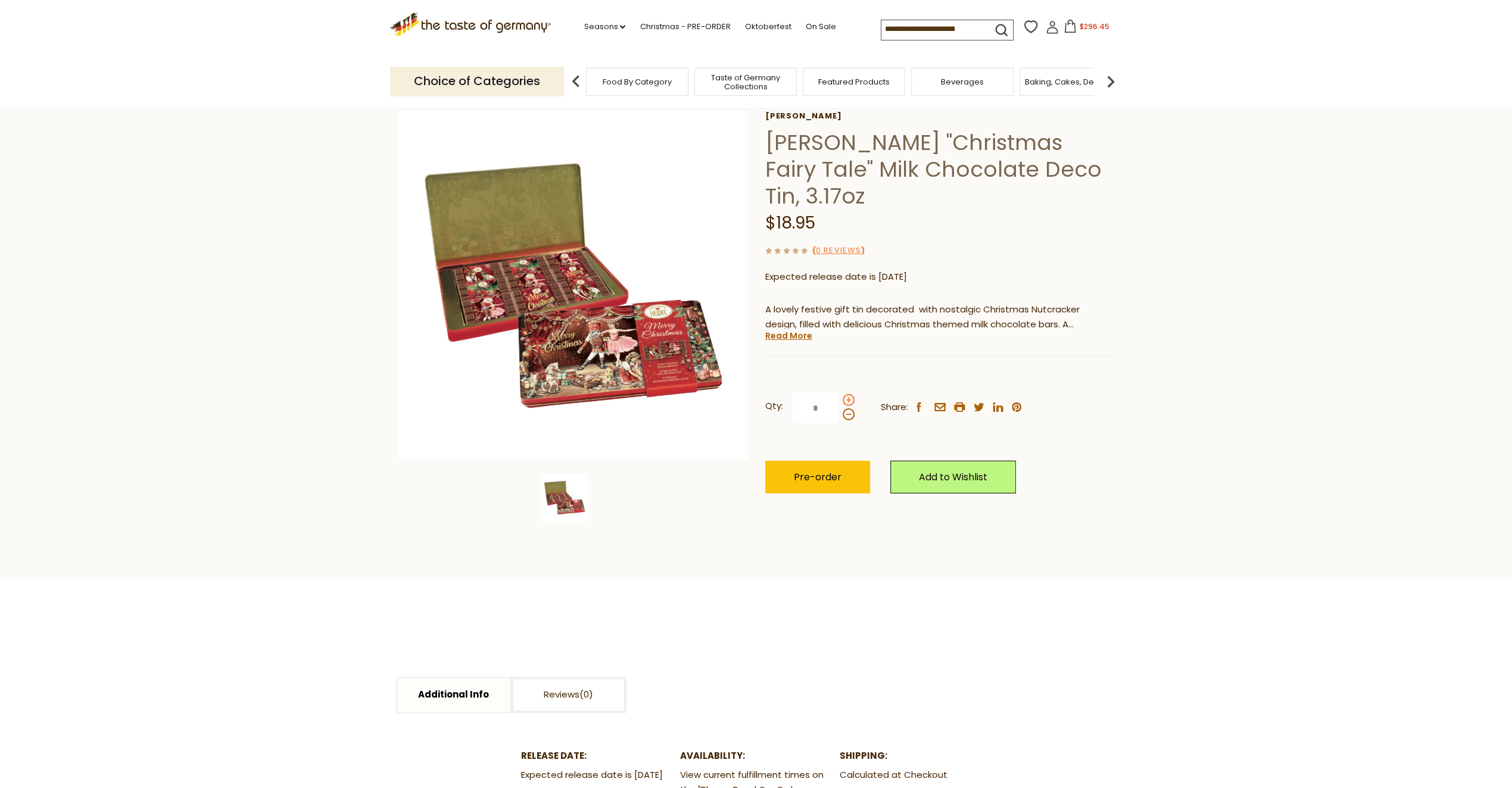
click at [845, 394] on span at bounding box center [848, 400] width 12 height 12
click at [840, 392] on input "*" at bounding box center [815, 408] width 49 height 33
type input "*"
click at [804, 471] on span "Pre-order" at bounding box center [817, 477] width 48 height 14
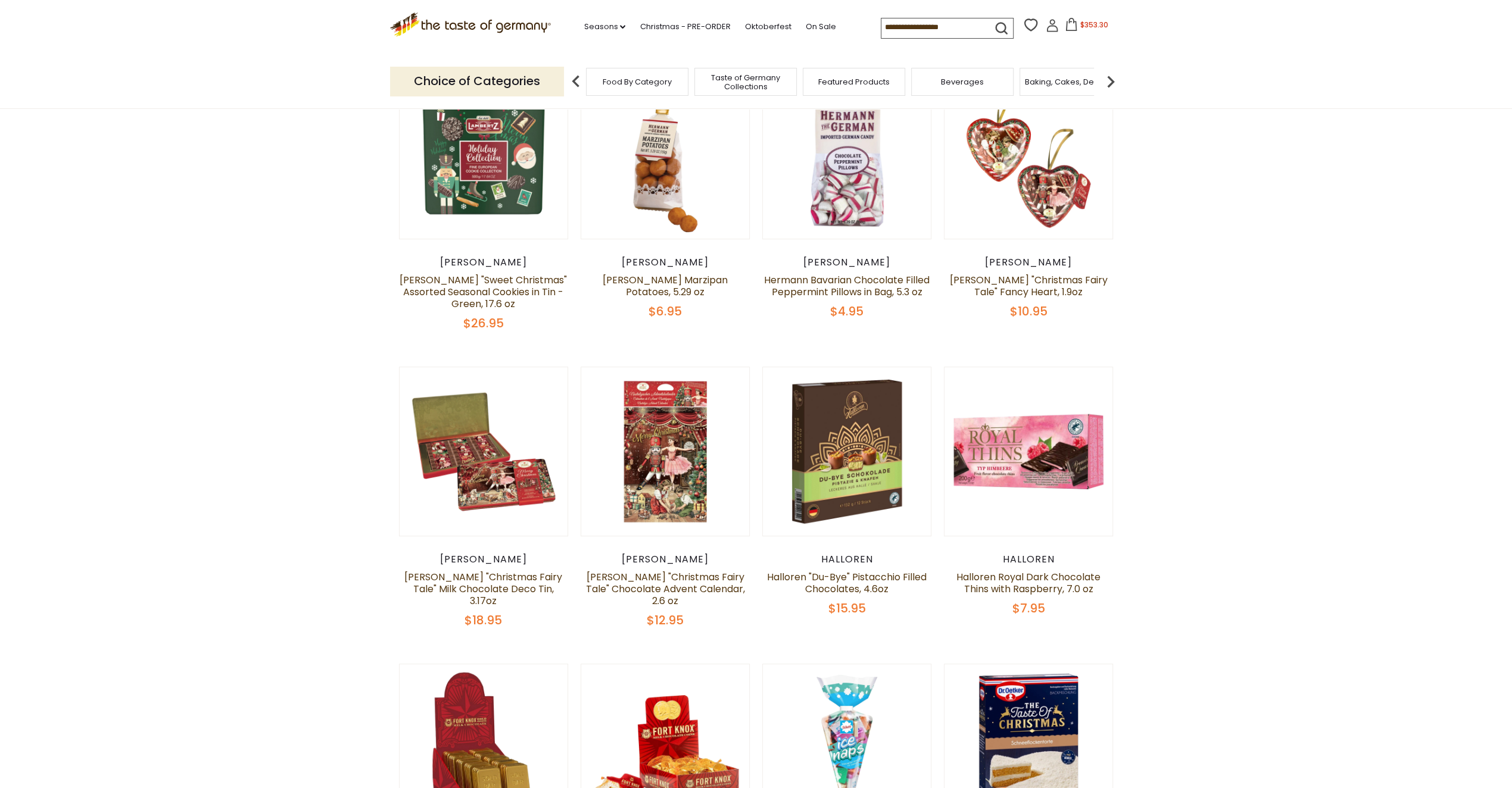
scroll to position [564, 0]
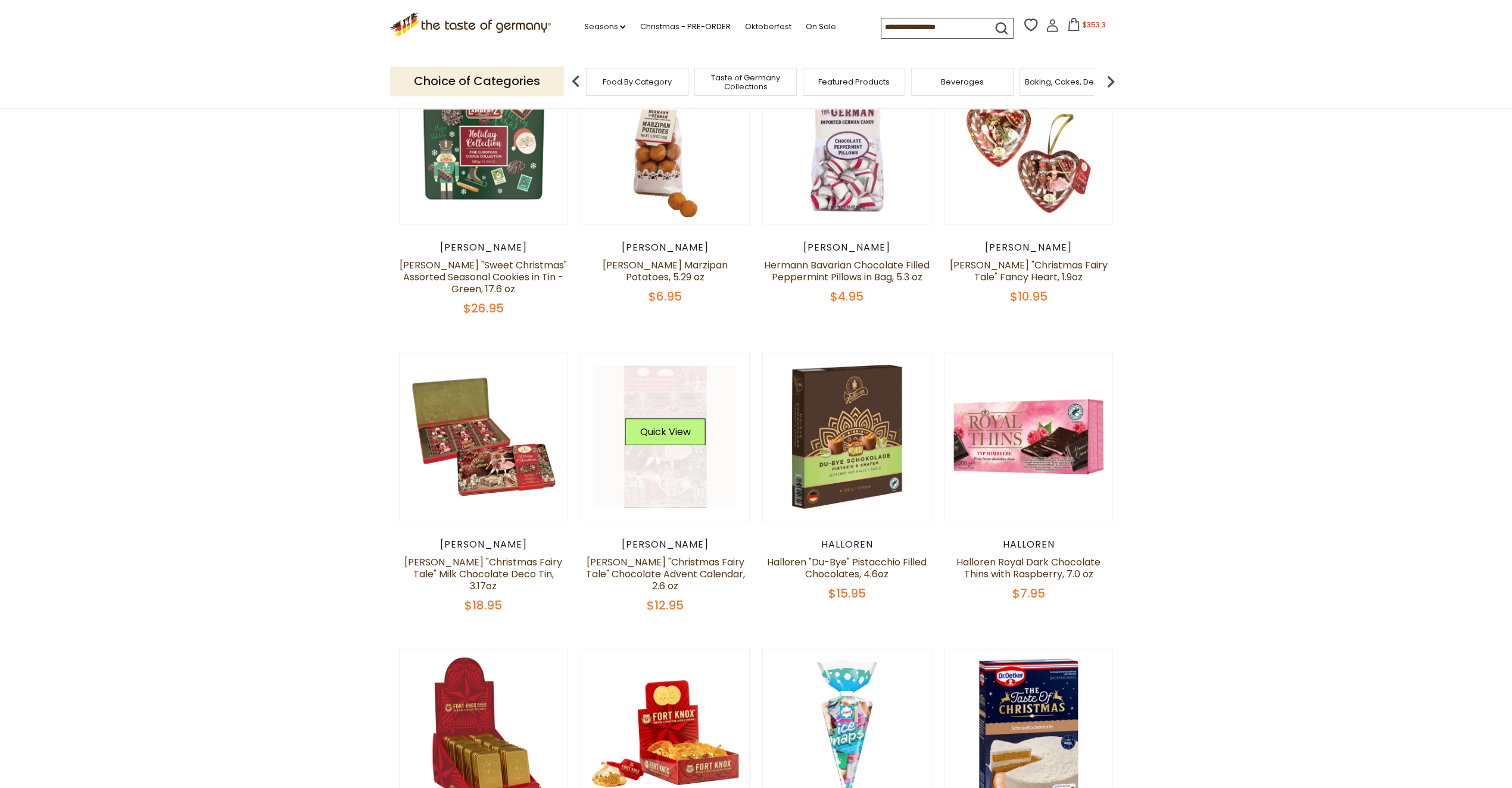
click at [699, 464] on link at bounding box center [665, 437] width 142 height 142
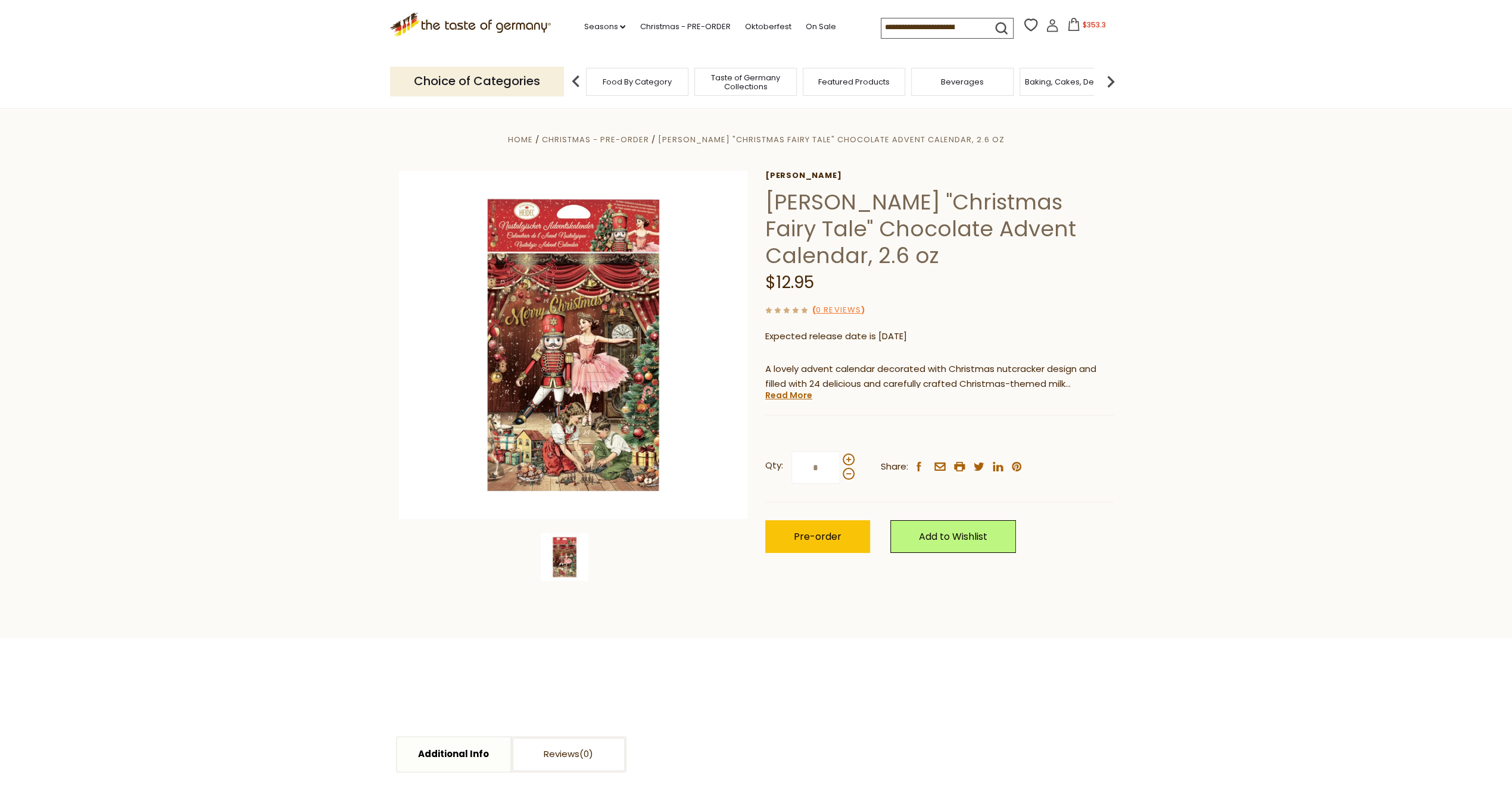
click at [566, 558] on img at bounding box center [564, 557] width 48 height 48
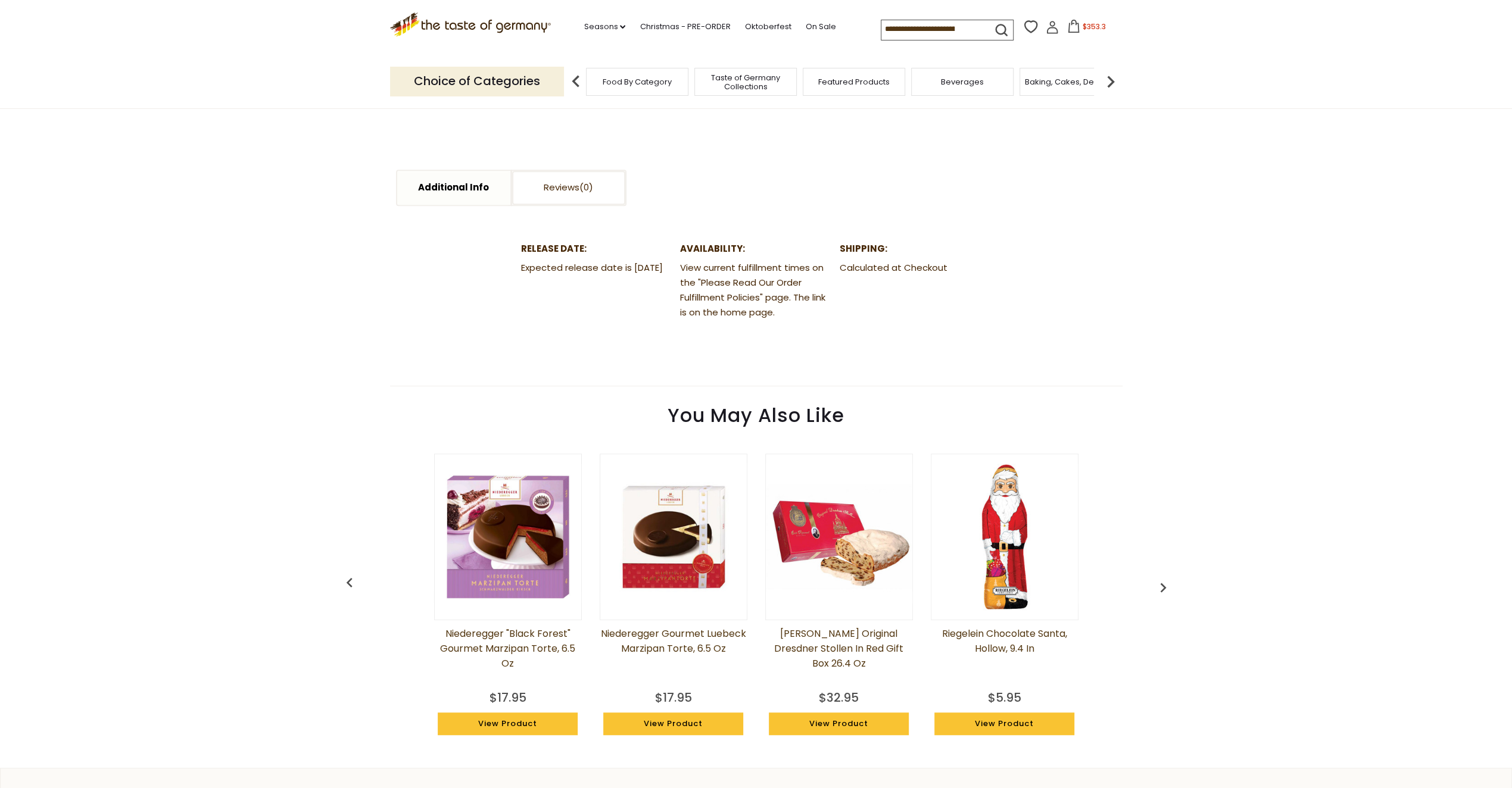
scroll to position [536, 0]
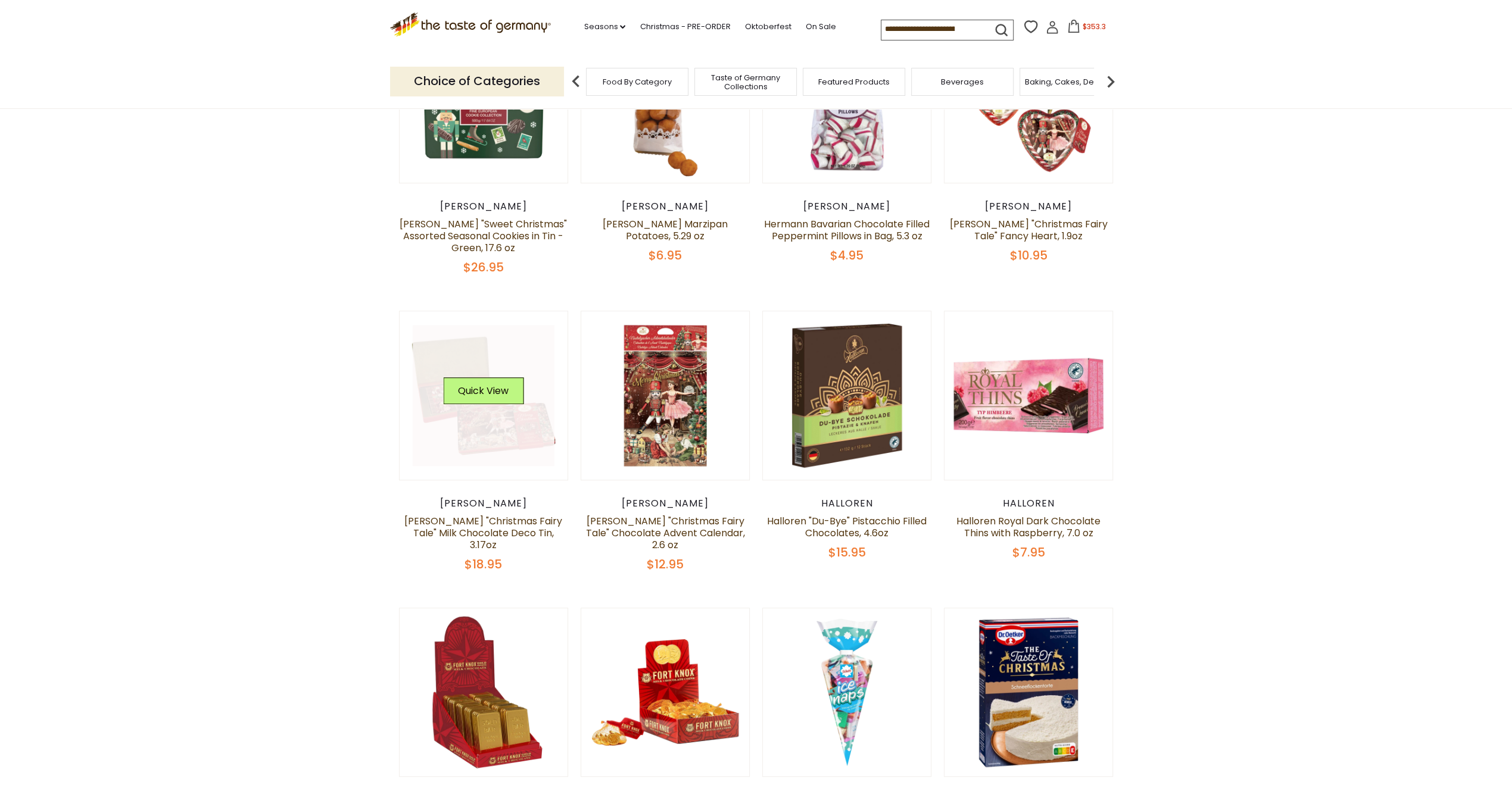
scroll to position [623, 0]
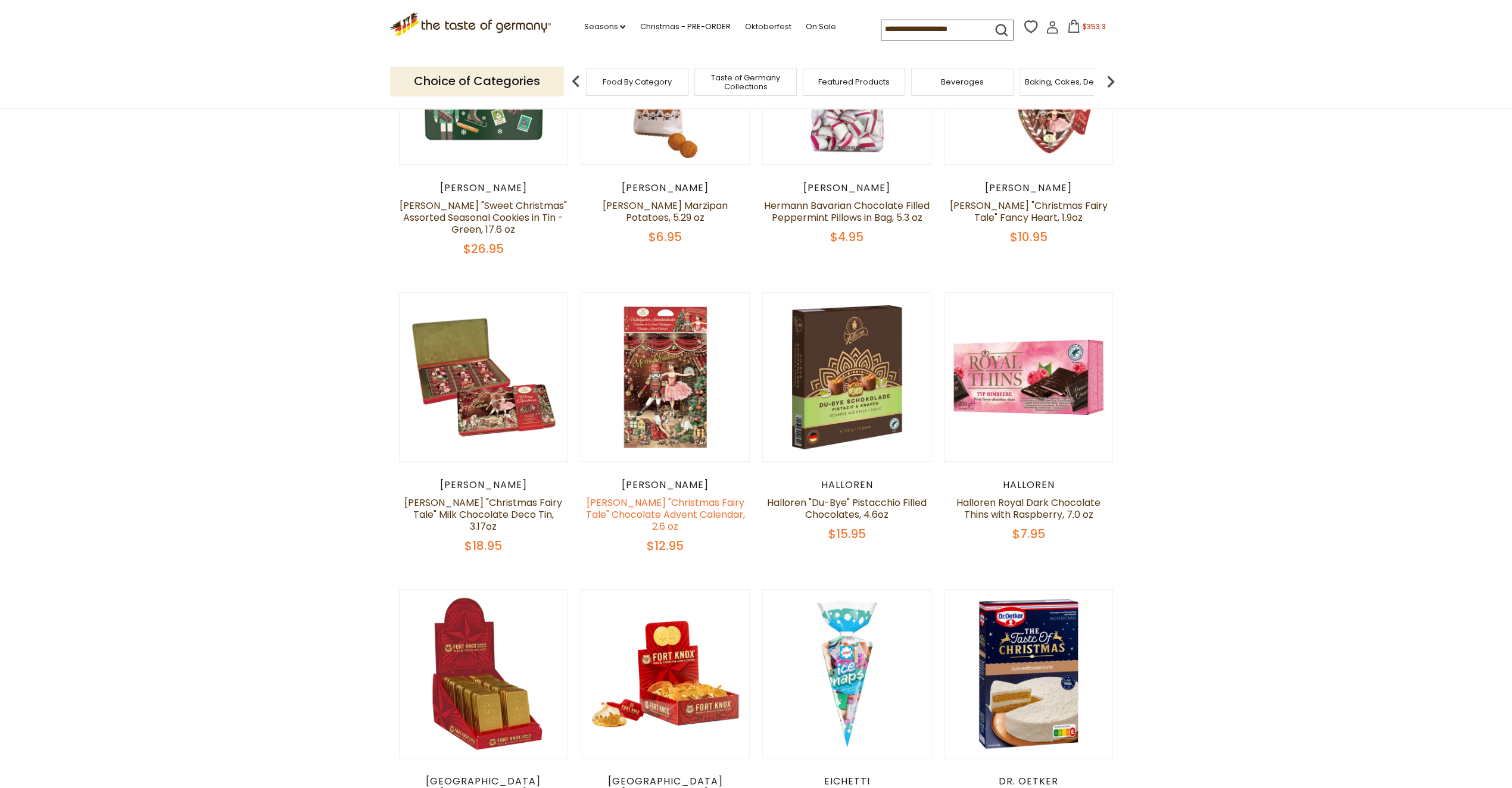
click at [634, 509] on link "[PERSON_NAME] "Christmas Fairy Tale" Chocolate Advent Calendar, 2.6 oz" at bounding box center [665, 515] width 159 height 38
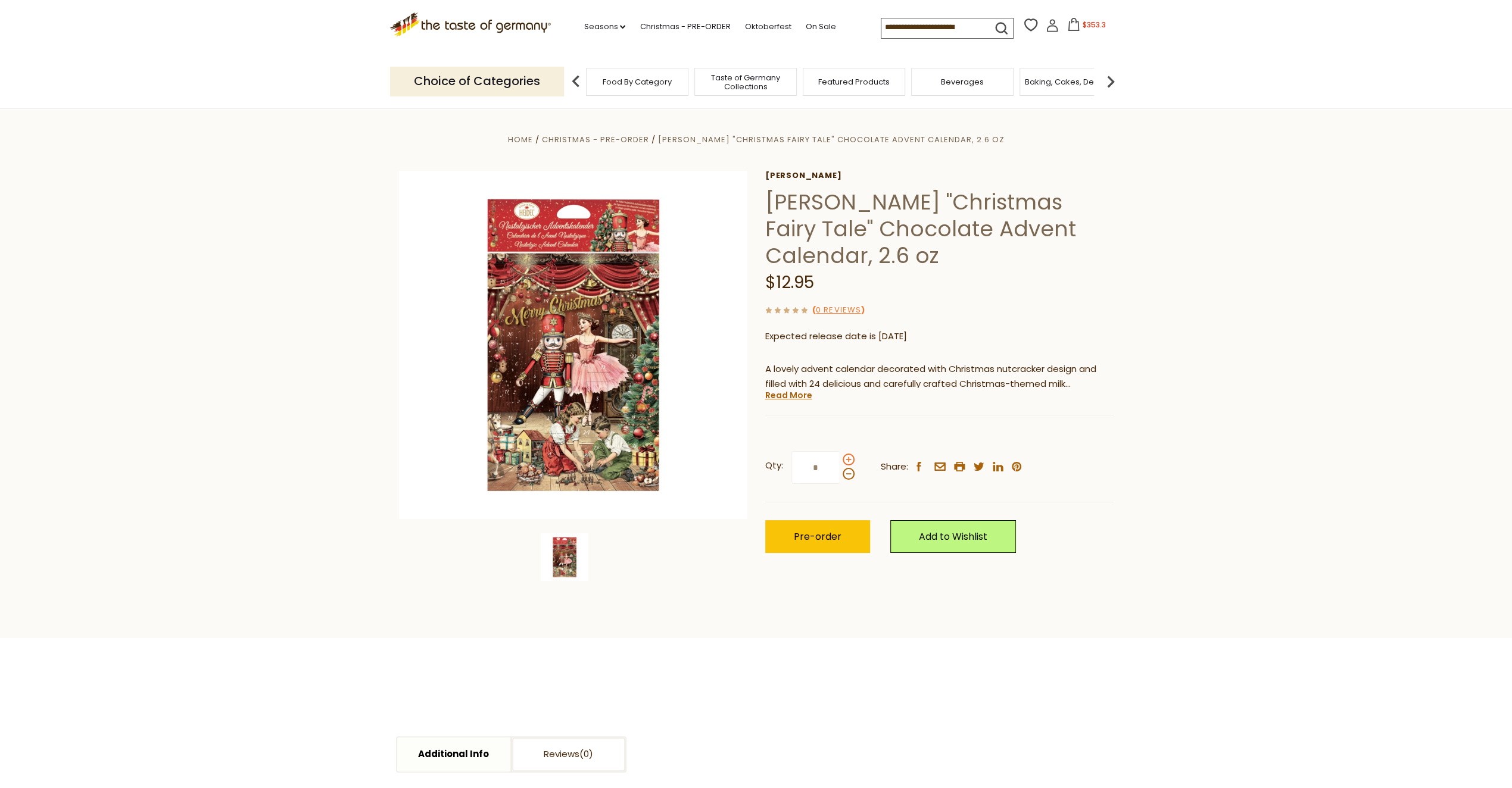
click at [845, 460] on span at bounding box center [848, 459] width 12 height 12
click at [840, 460] on input "*" at bounding box center [815, 467] width 49 height 33
type input "*"
click at [835, 540] on span "Pre-order" at bounding box center [817, 537] width 48 height 14
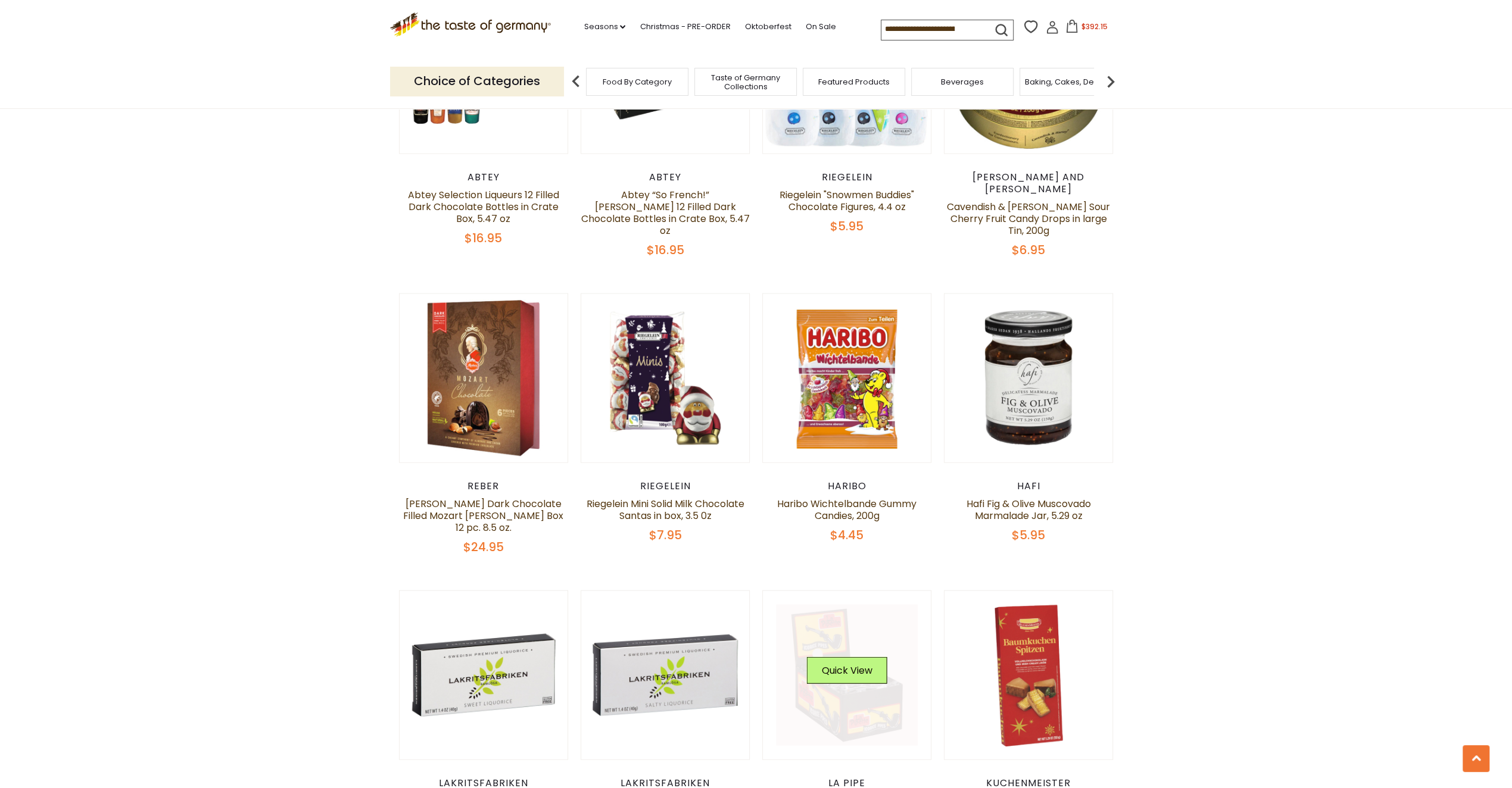
scroll to position [2647, 0]
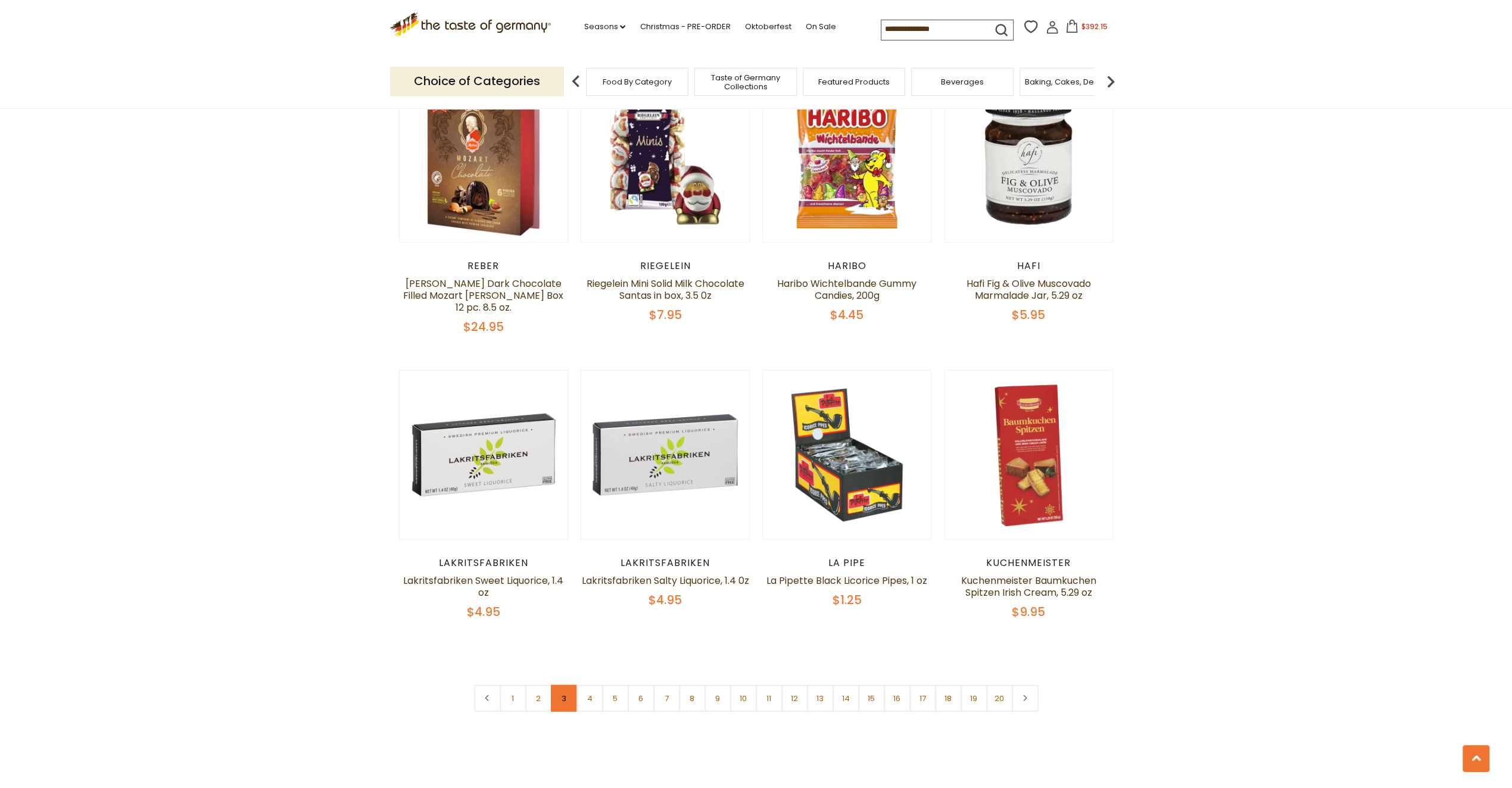
click at [566, 685] on link "3" at bounding box center [564, 699] width 26 height 26
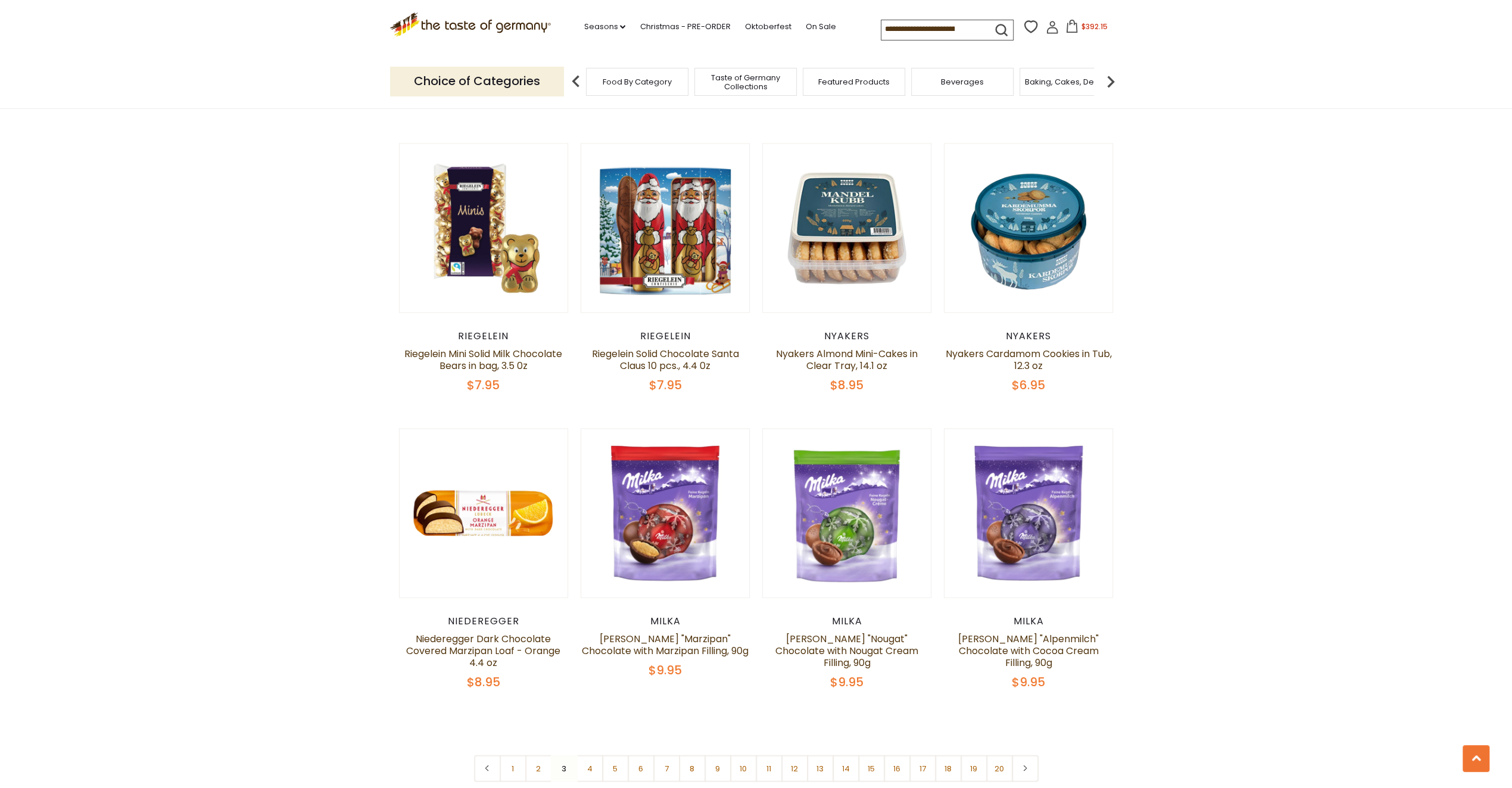
scroll to position [2826, 0]
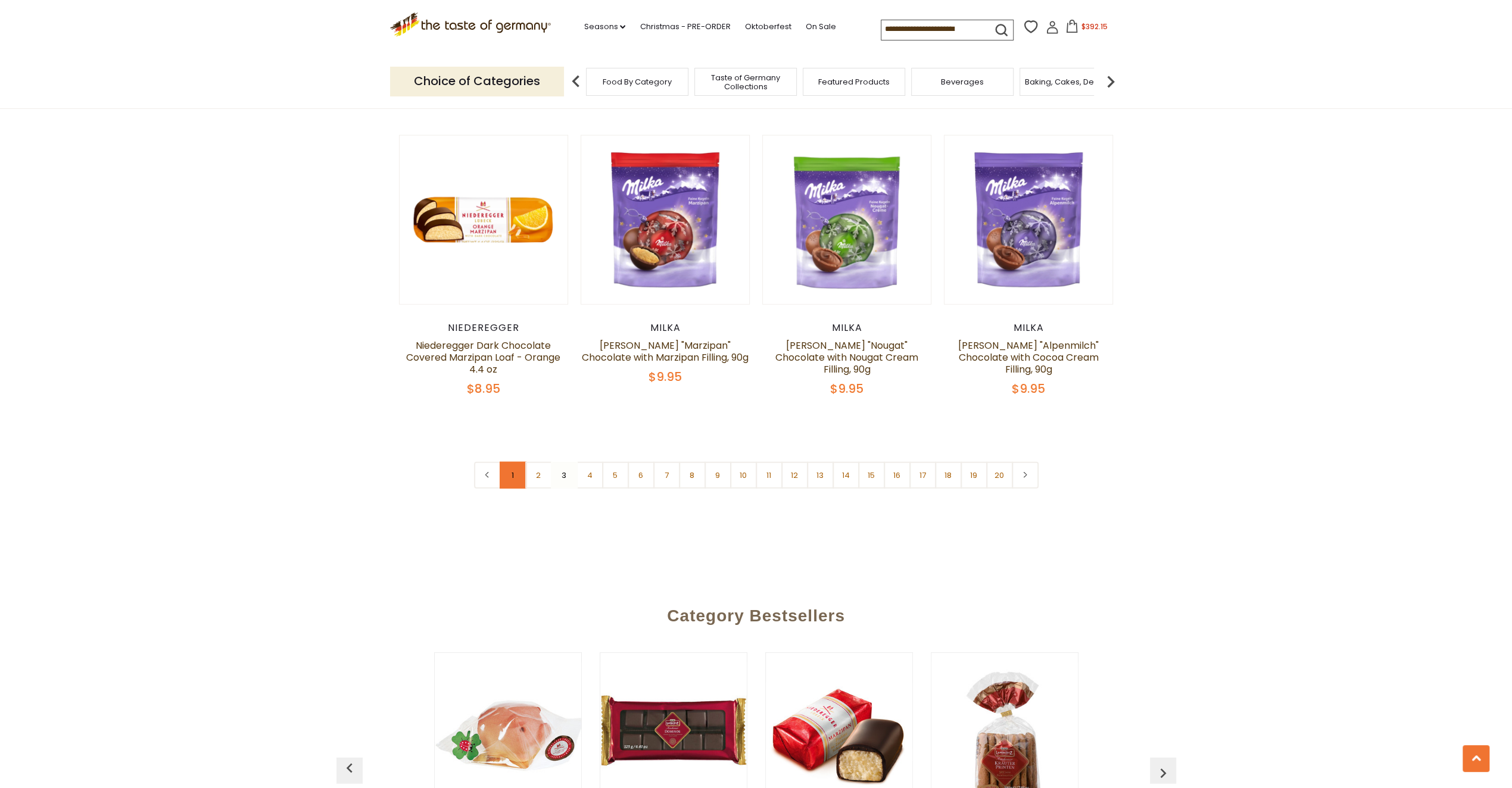
click at [509, 469] on link "1" at bounding box center [513, 475] width 26 height 26
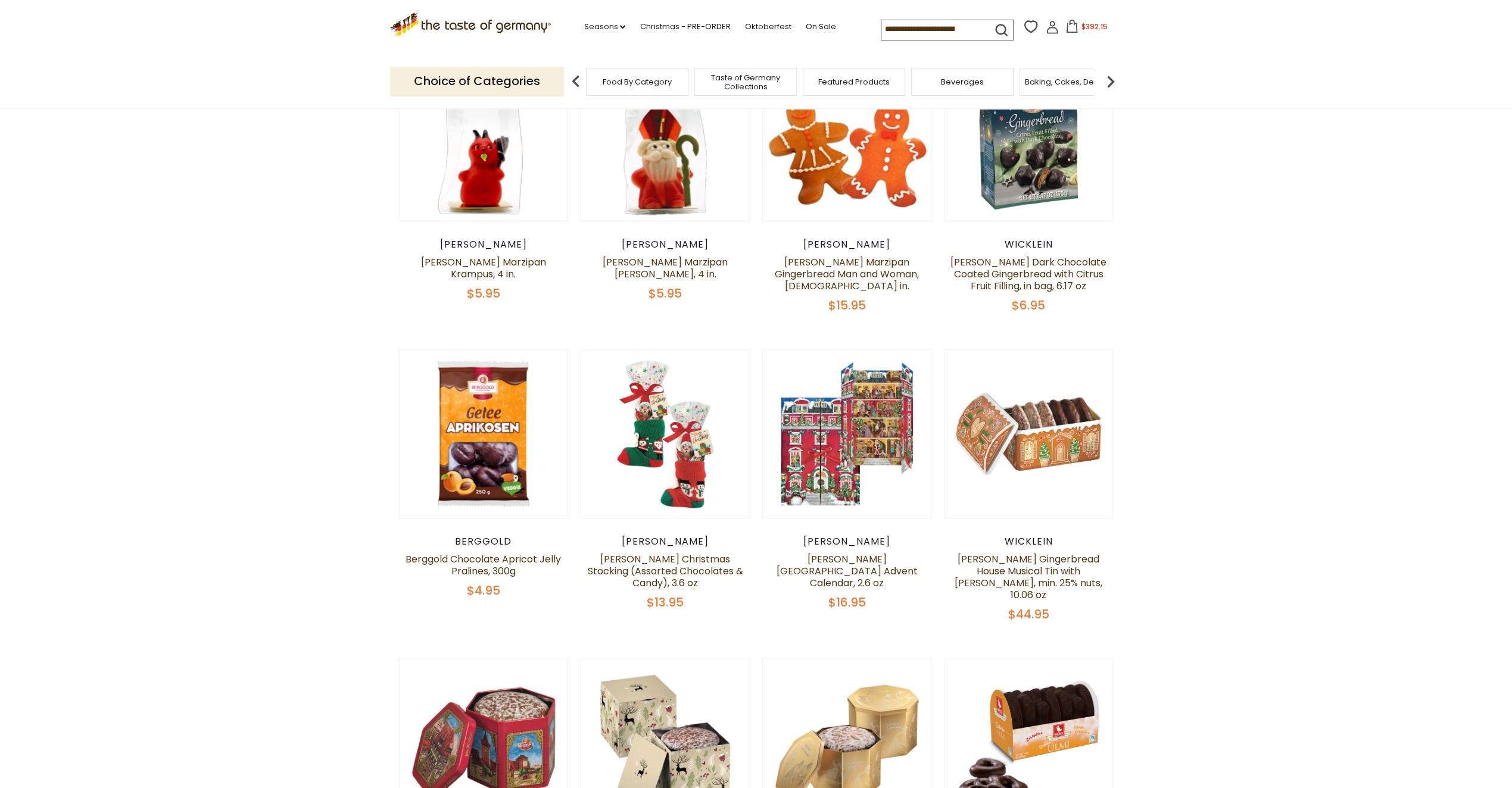
scroll to position [564, 0]
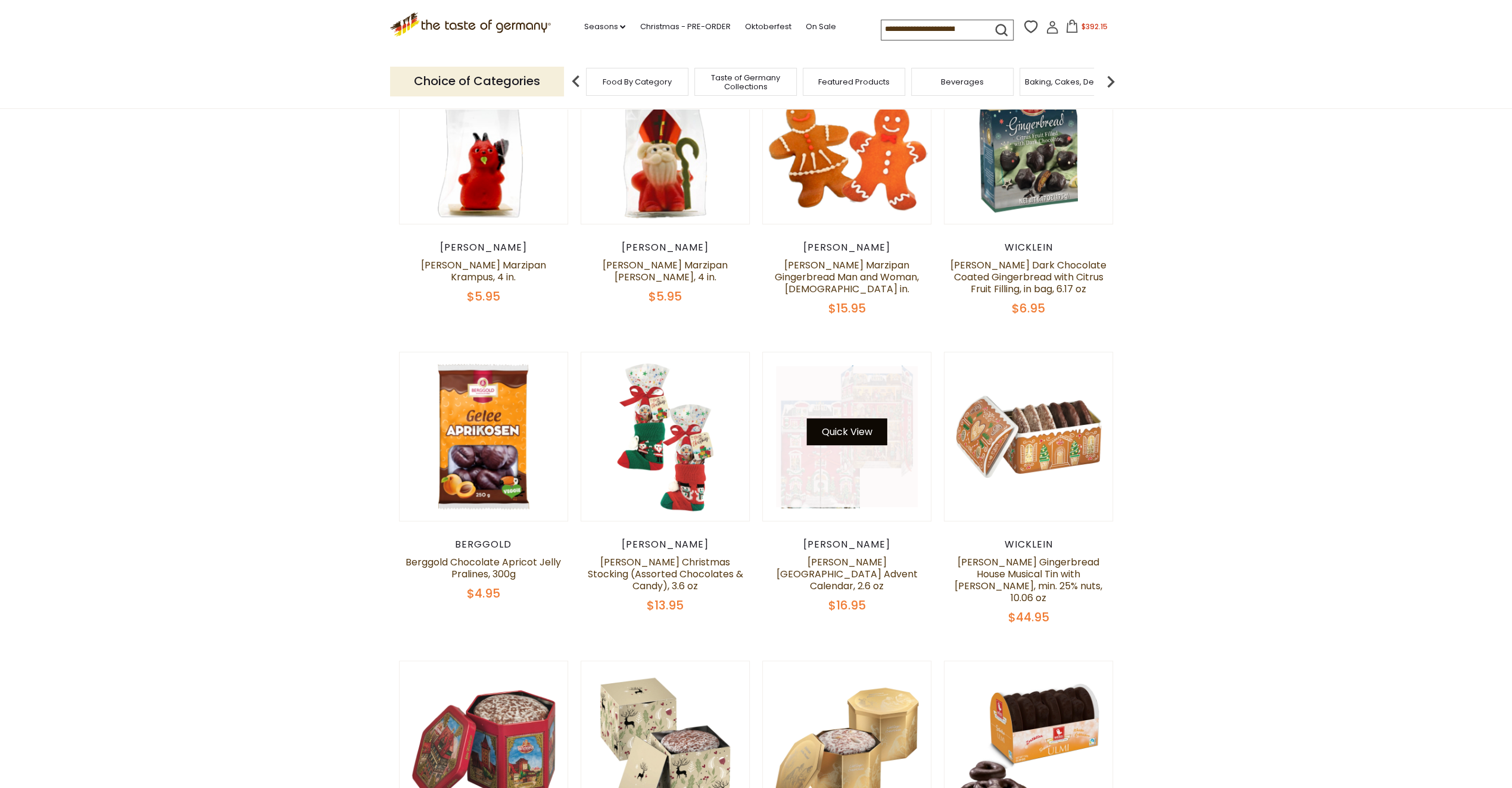
click at [855, 431] on button "Quick View" at bounding box center [846, 432] width 80 height 26
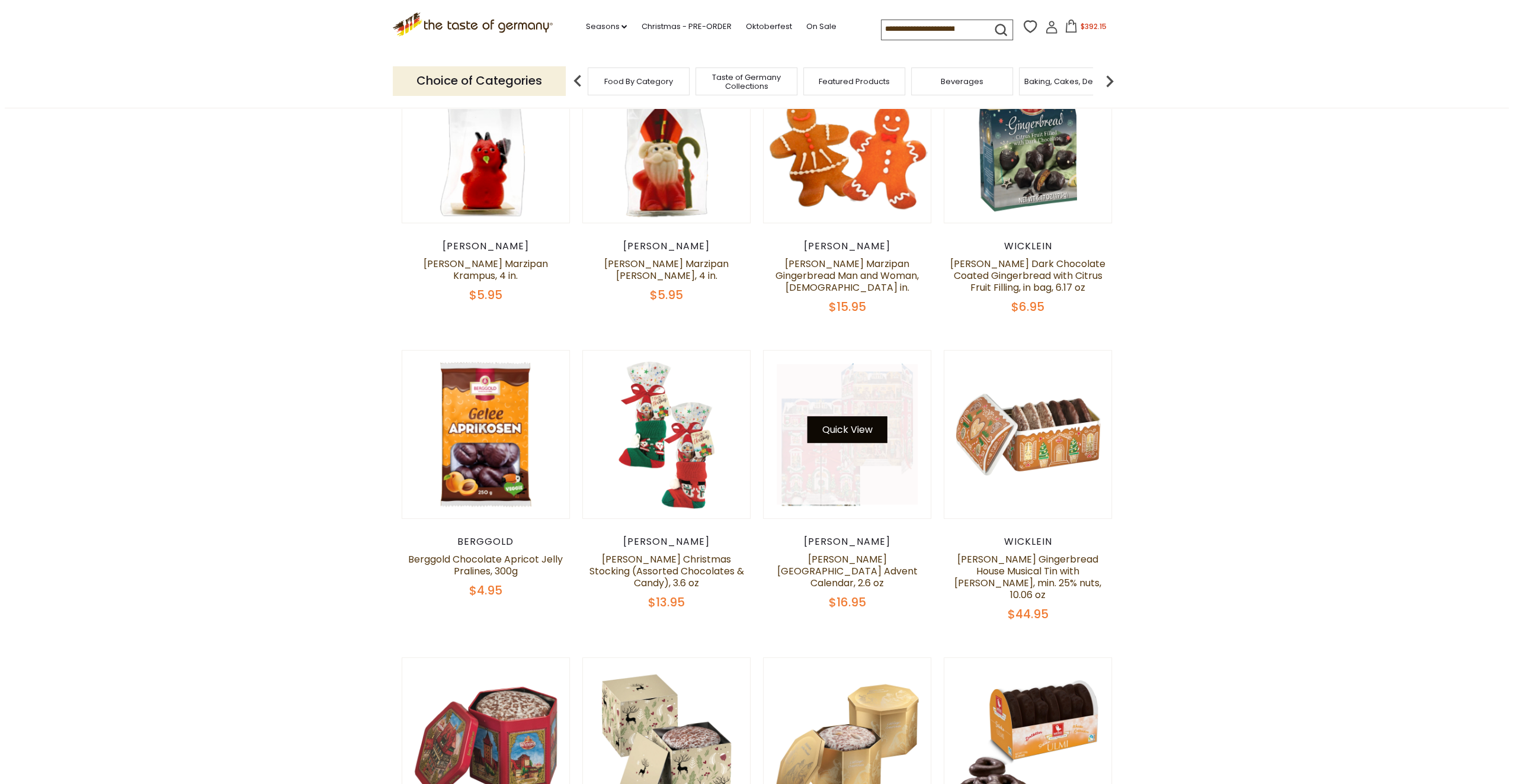
scroll to position [563, 0]
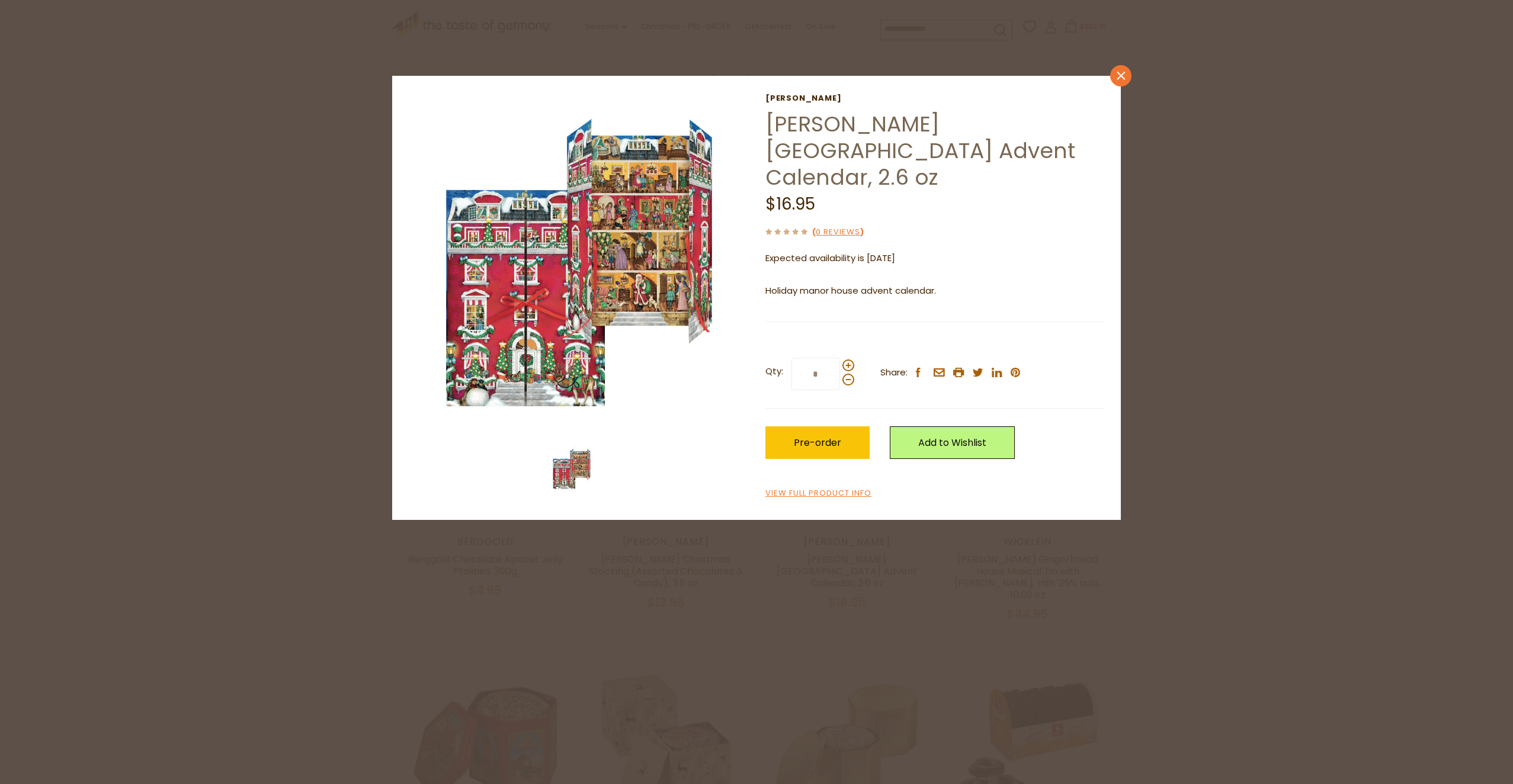
click at [1120, 80] on link "close" at bounding box center [1120, 76] width 22 height 22
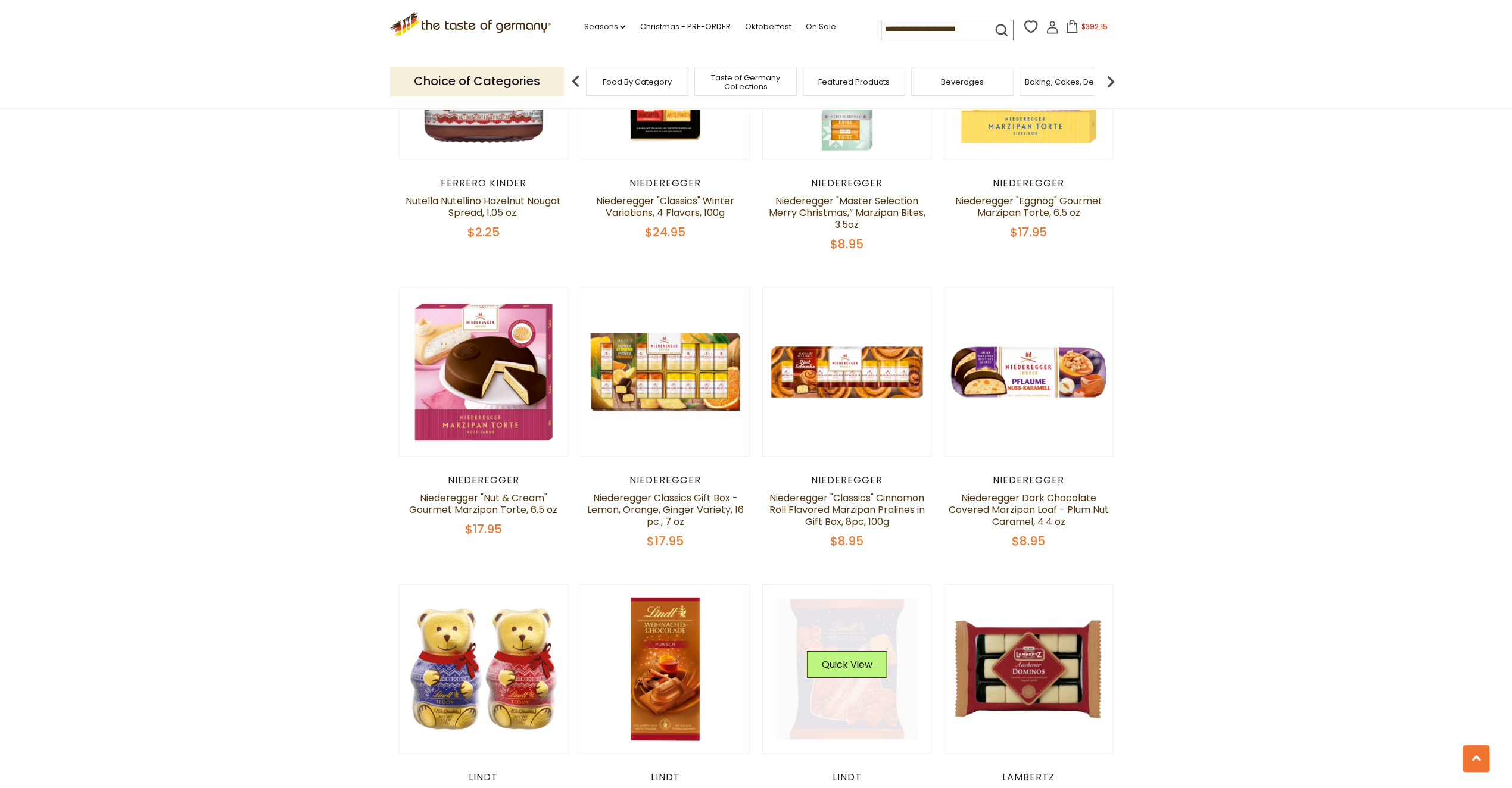
scroll to position [2647, 0]
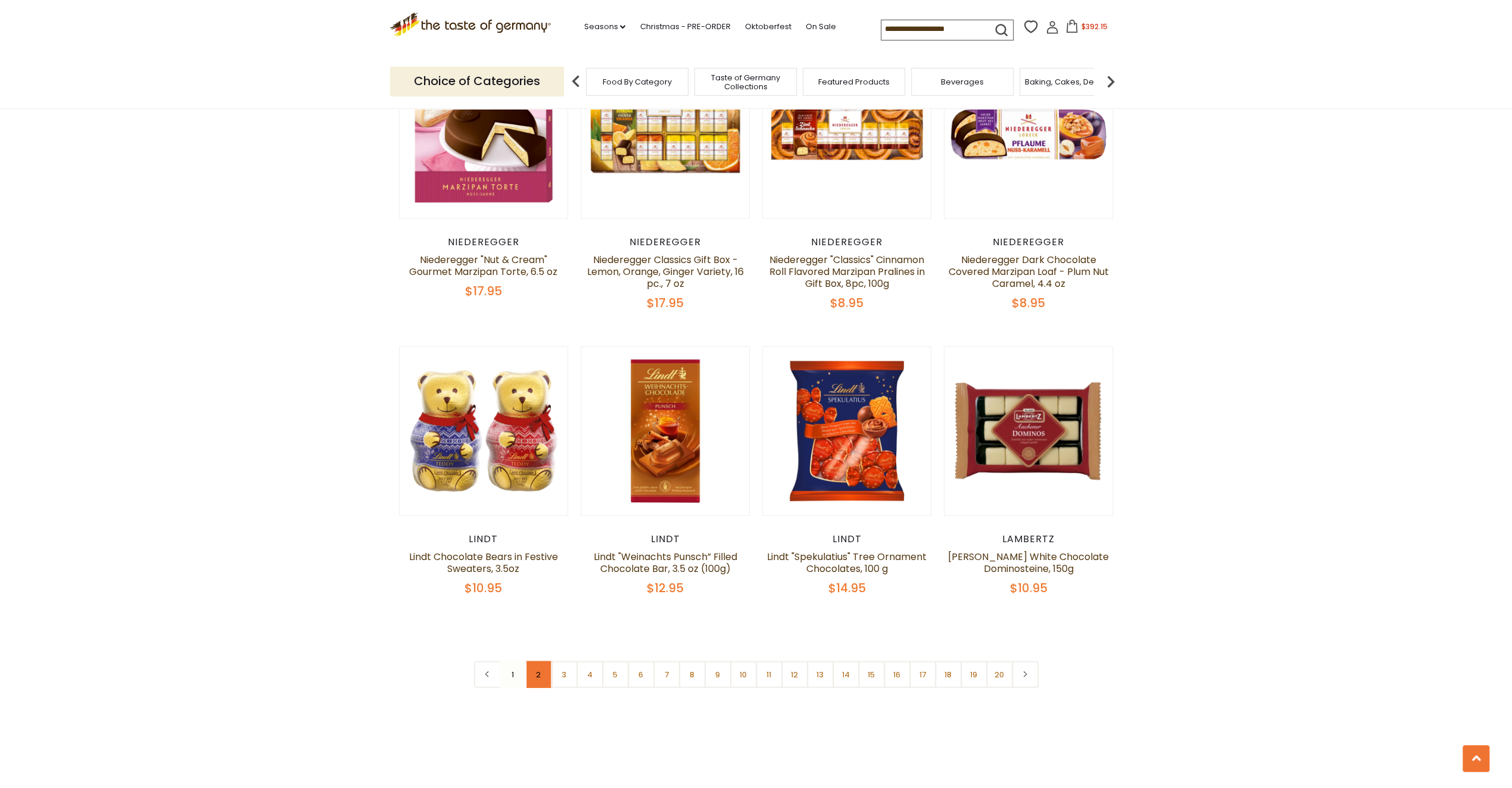
click at [539, 662] on link "2" at bounding box center [539, 675] width 26 height 26
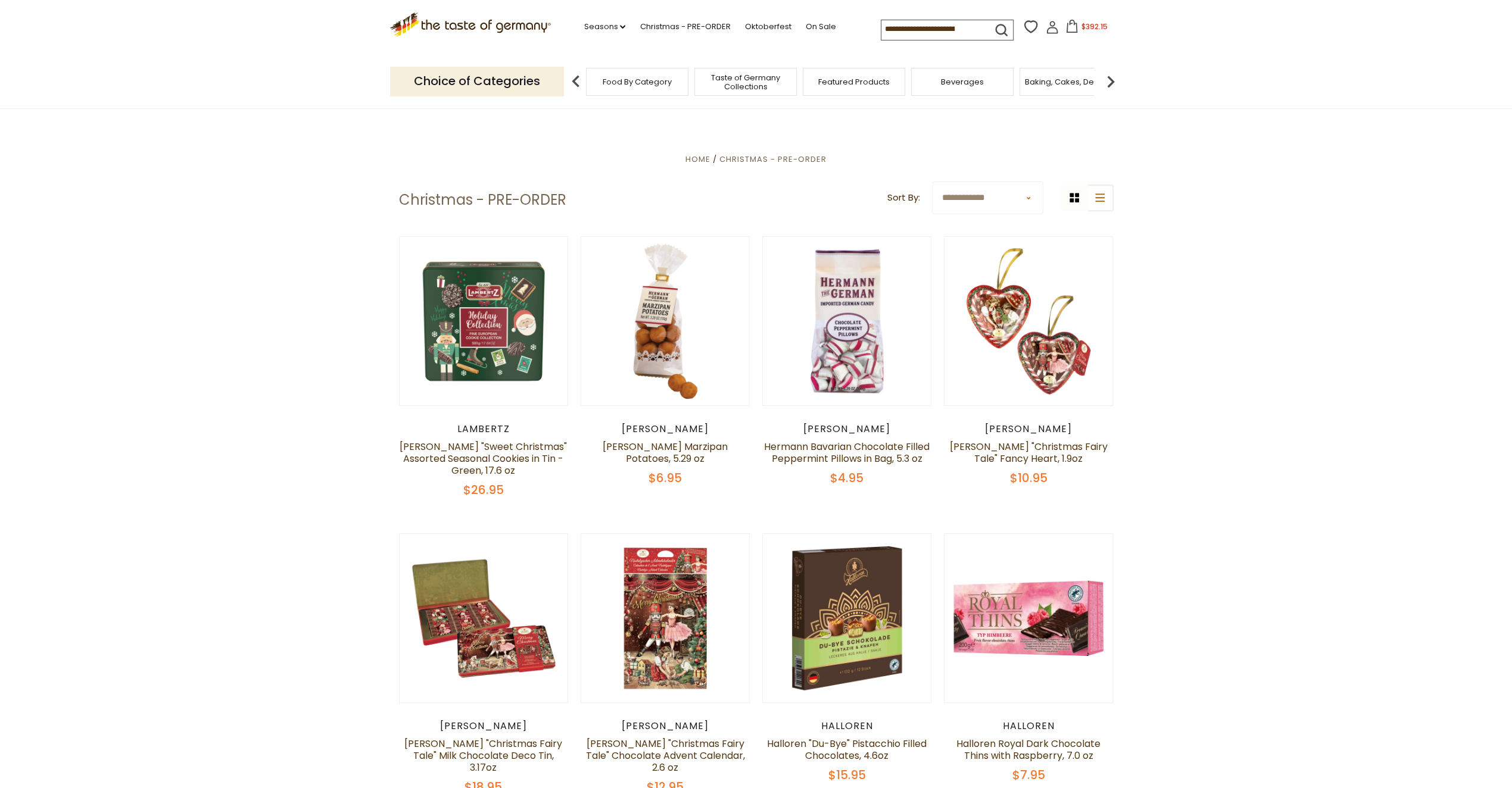
scroll to position [385, 0]
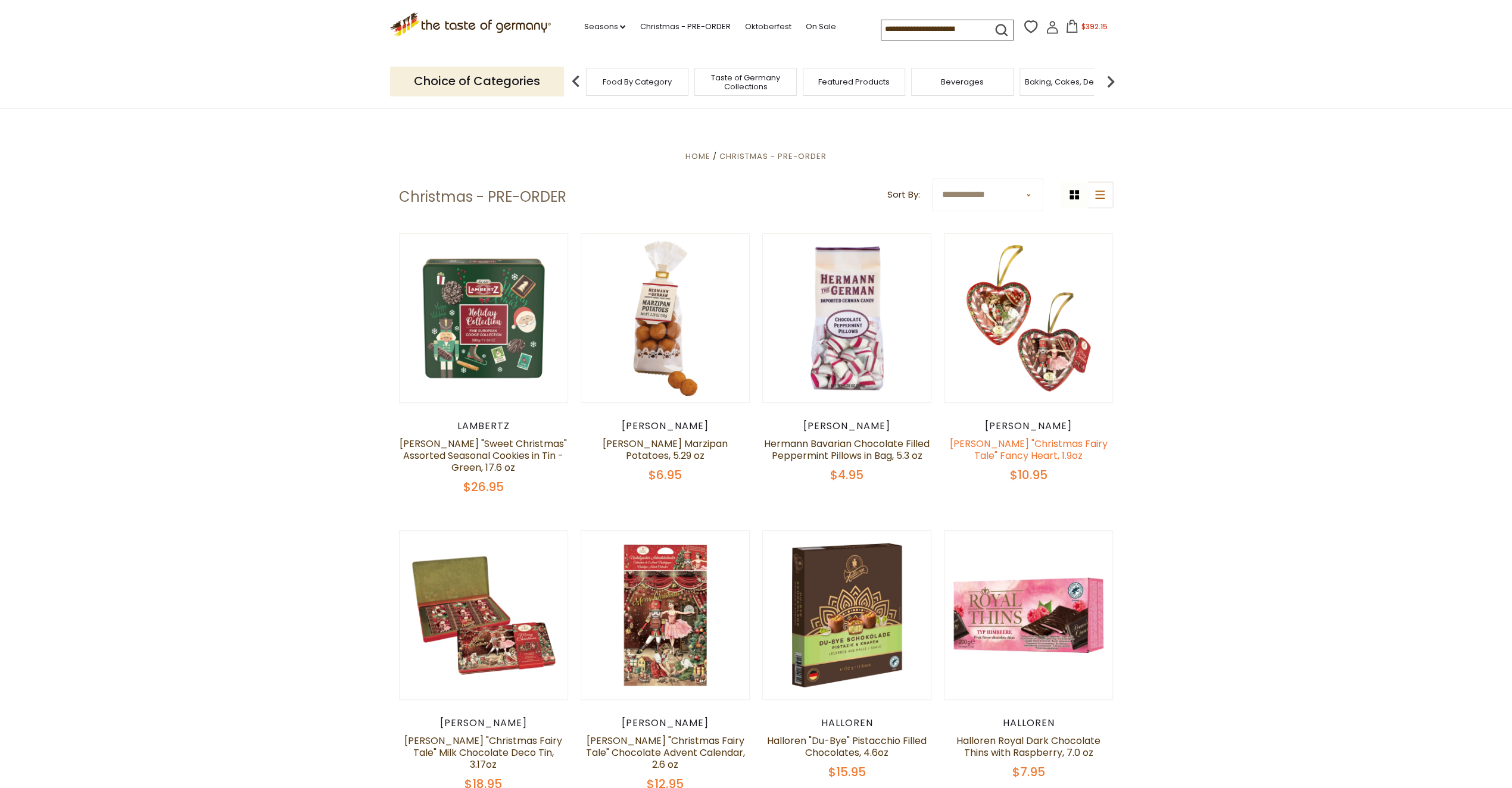
click at [1029, 444] on link "[PERSON_NAME] "Christmas Fairy Tale" Fancy Heart, 1.9oz" at bounding box center [1029, 449] width 158 height 25
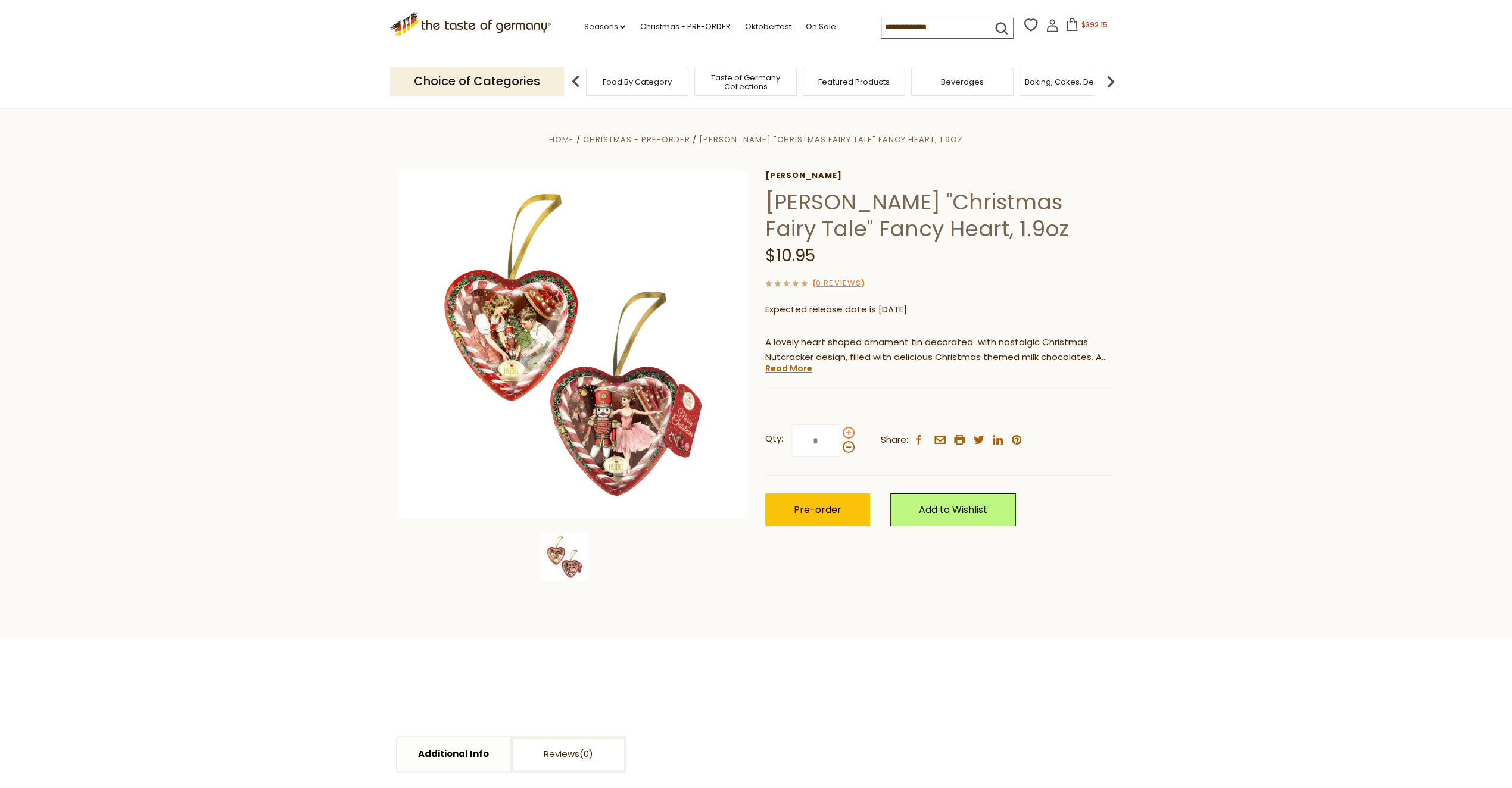
click at [850, 431] on span at bounding box center [848, 432] width 12 height 12
click at [840, 431] on input "*" at bounding box center [815, 441] width 49 height 33
type input "*"
click at [801, 511] on span "Pre-order" at bounding box center [817, 509] width 48 height 14
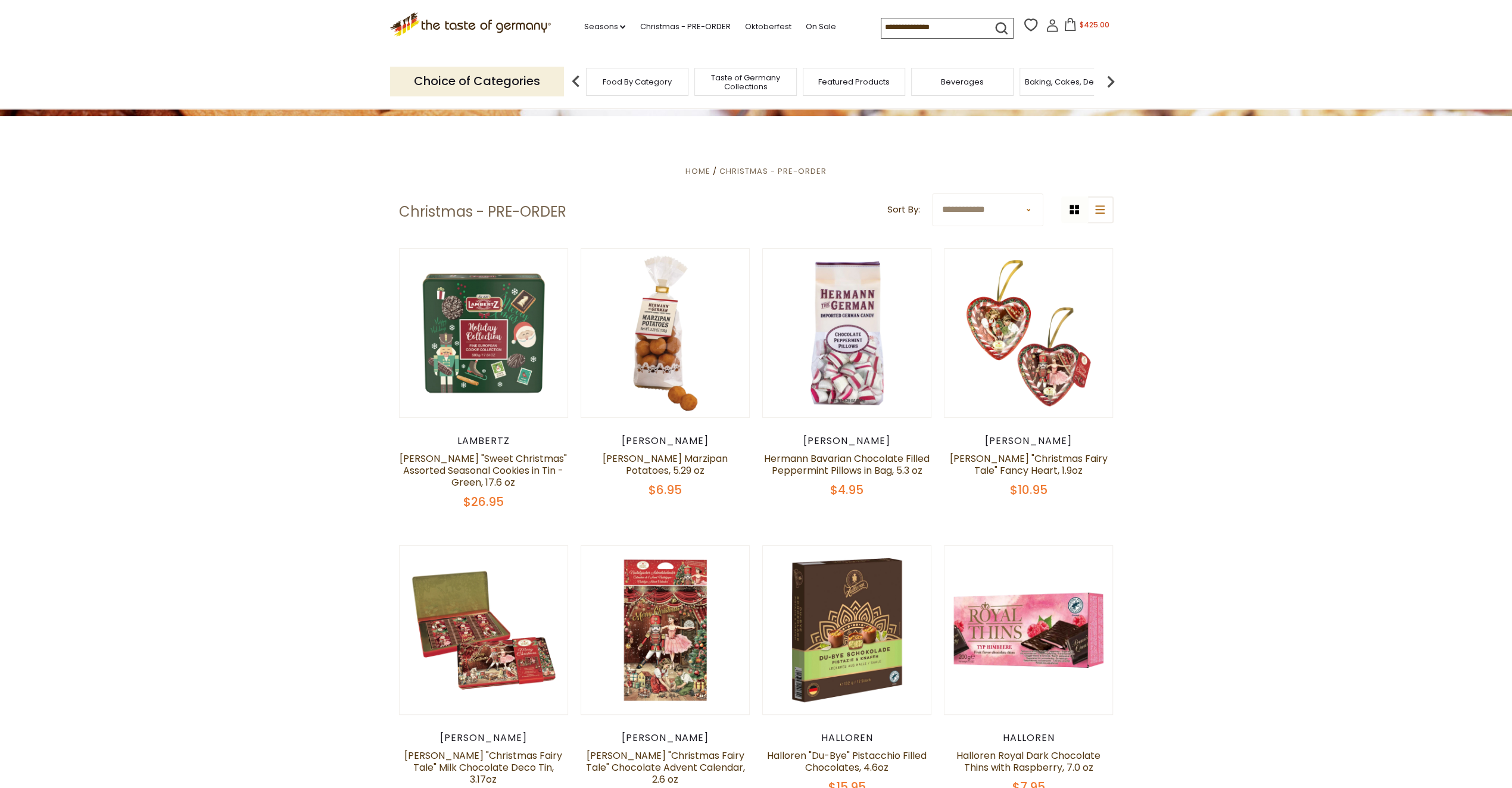
scroll to position [385, 0]
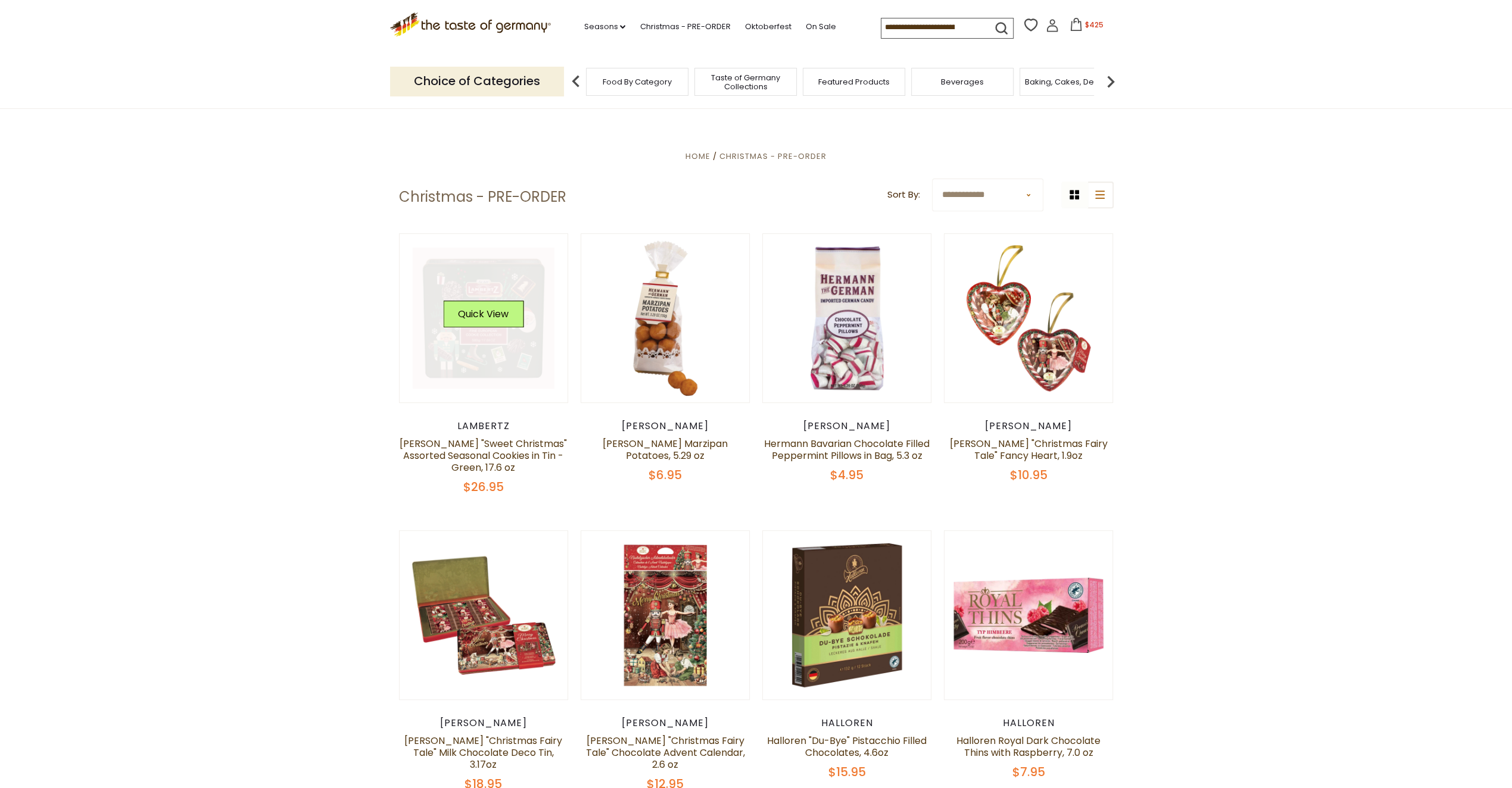
click at [491, 363] on link at bounding box center [483, 318] width 142 height 142
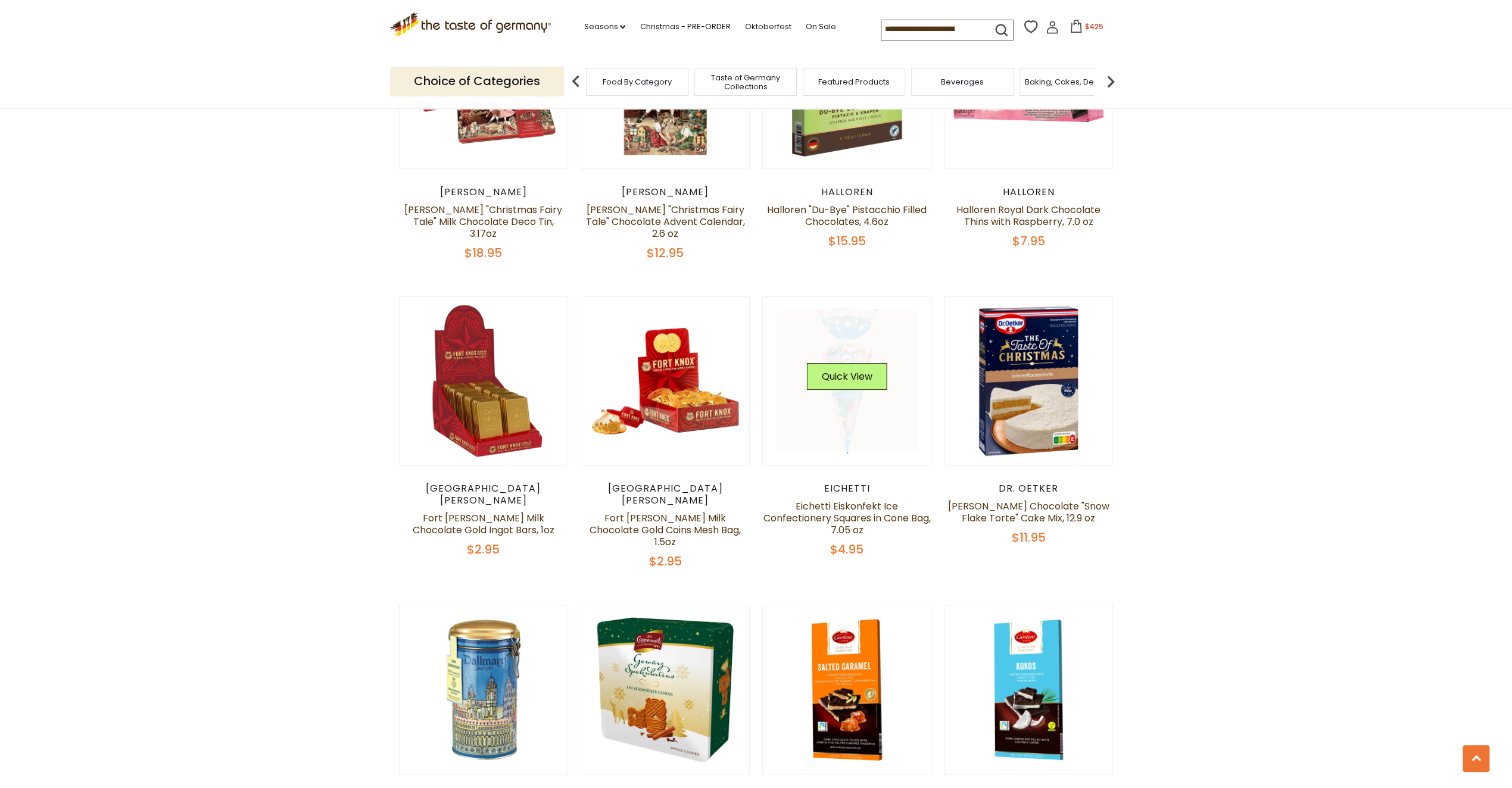
scroll to position [921, 0]
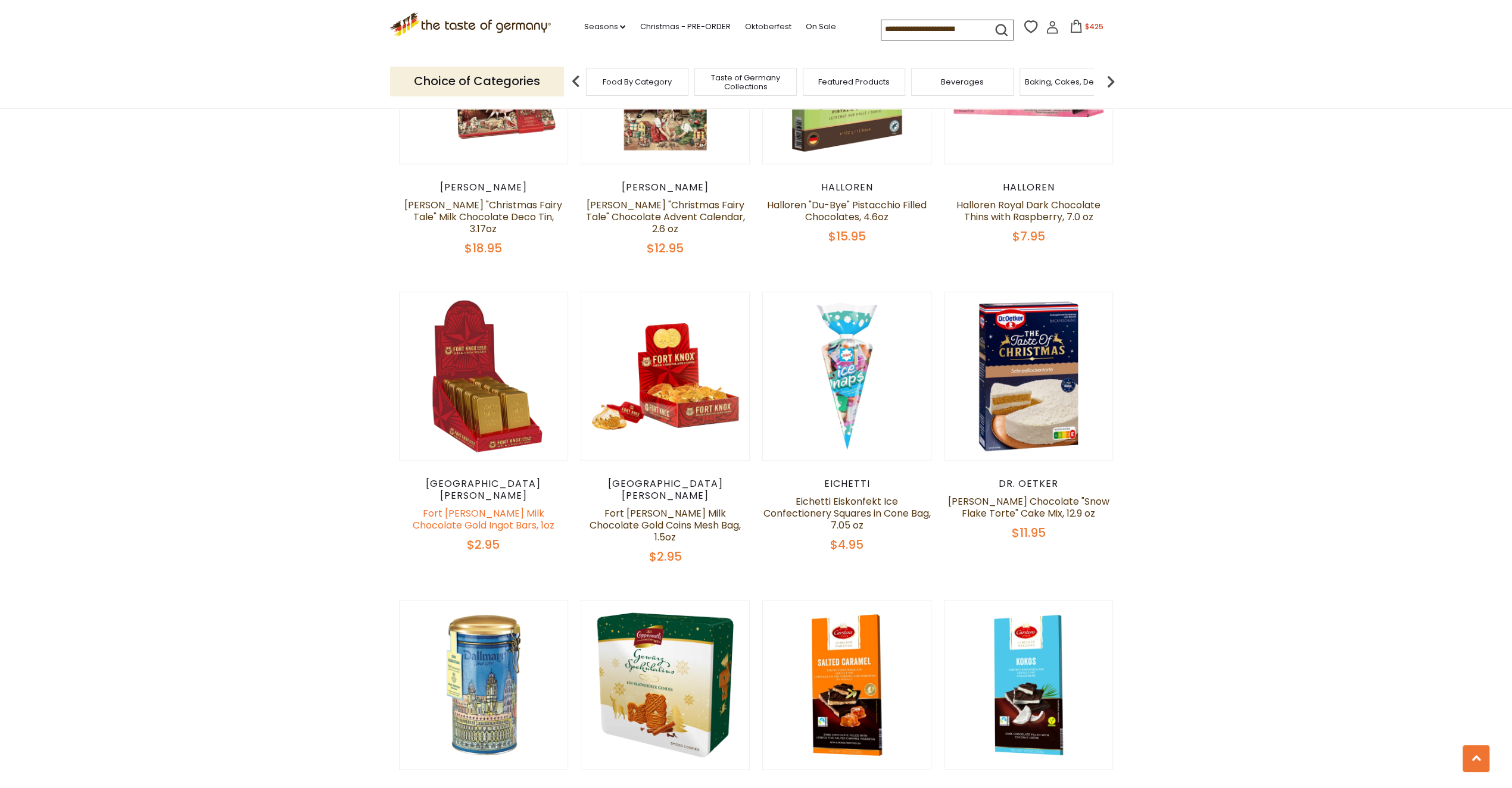
click at [500, 507] on link "Fort Knox Milk Chocolate Gold Ingot Bars, 1oz" at bounding box center [483, 519] width 142 height 25
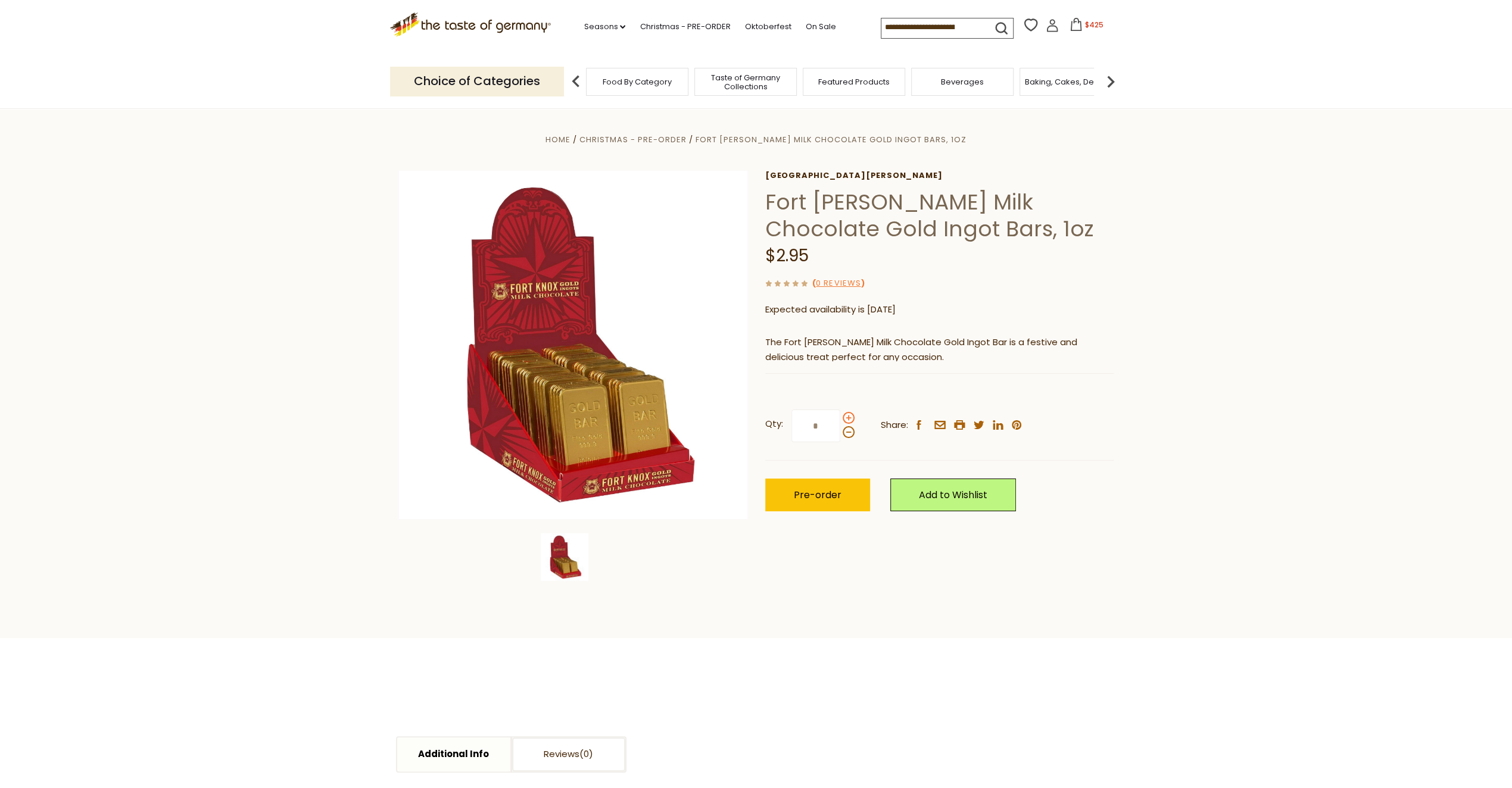
click at [846, 416] on span at bounding box center [848, 418] width 12 height 12
click at [840, 416] on input "*" at bounding box center [815, 426] width 49 height 33
click at [846, 416] on span at bounding box center [848, 418] width 12 height 12
click at [840, 416] on input "*" at bounding box center [815, 426] width 49 height 33
type input "*"
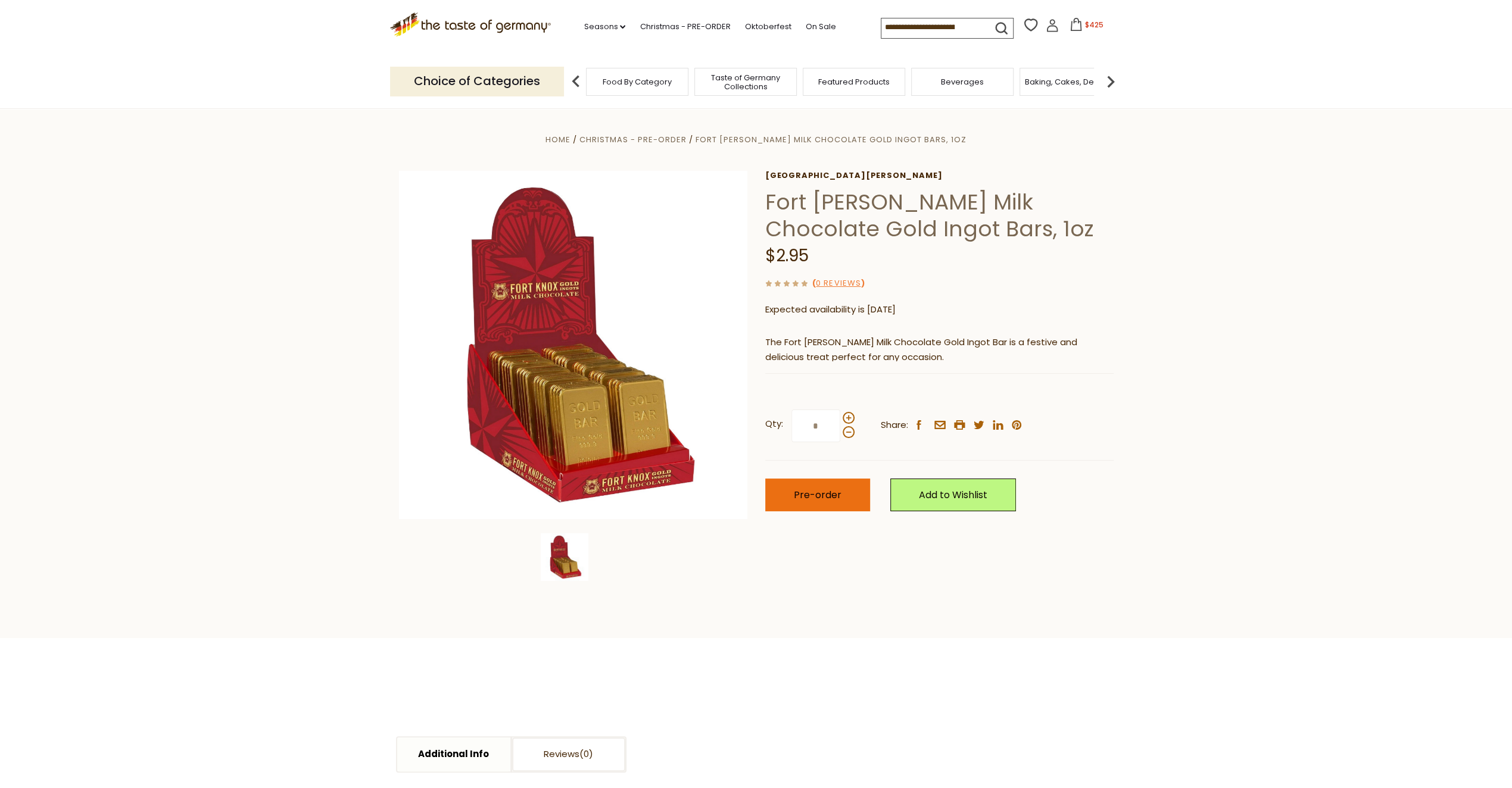
drag, startPoint x: 819, startPoint y: 493, endPoint x: 808, endPoint y: 489, distance: 11.7
click at [818, 493] on span "Pre-order" at bounding box center [817, 495] width 48 height 14
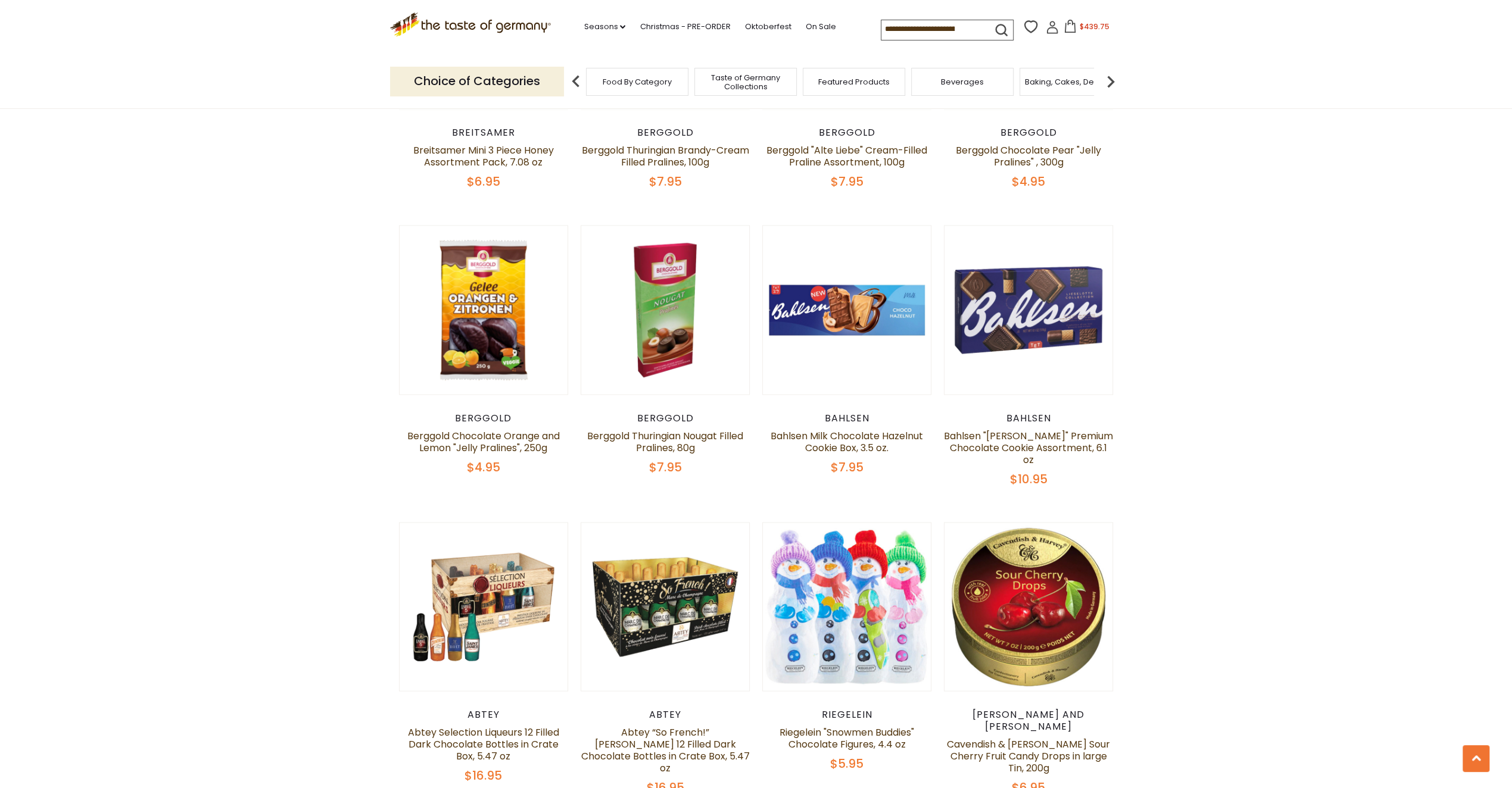
scroll to position [2112, 0]
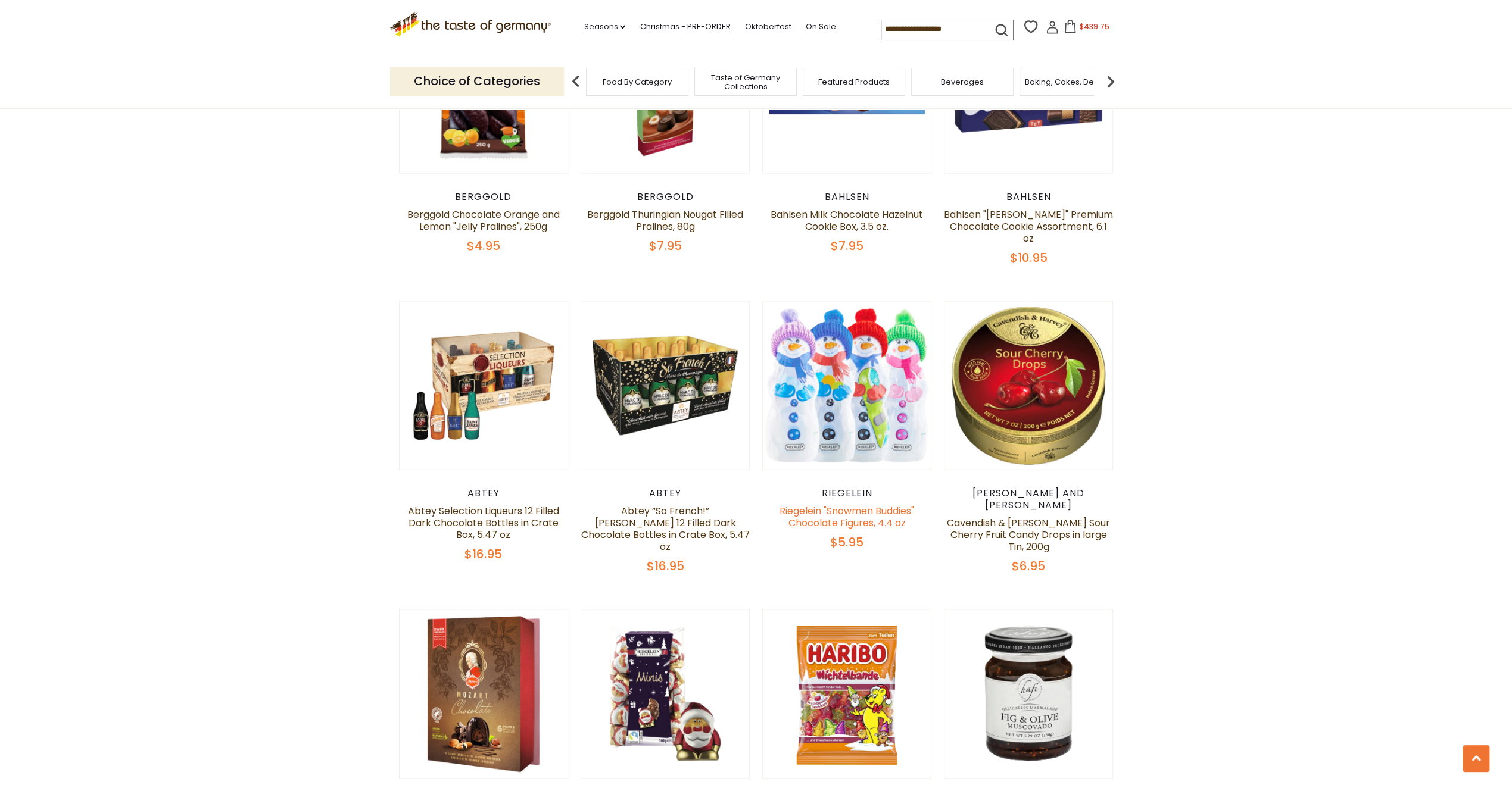
click at [864, 504] on link "Riegelein "Snowmen Buddies" Chocolate Figures, 4.4 oz" at bounding box center [846, 516] width 135 height 25
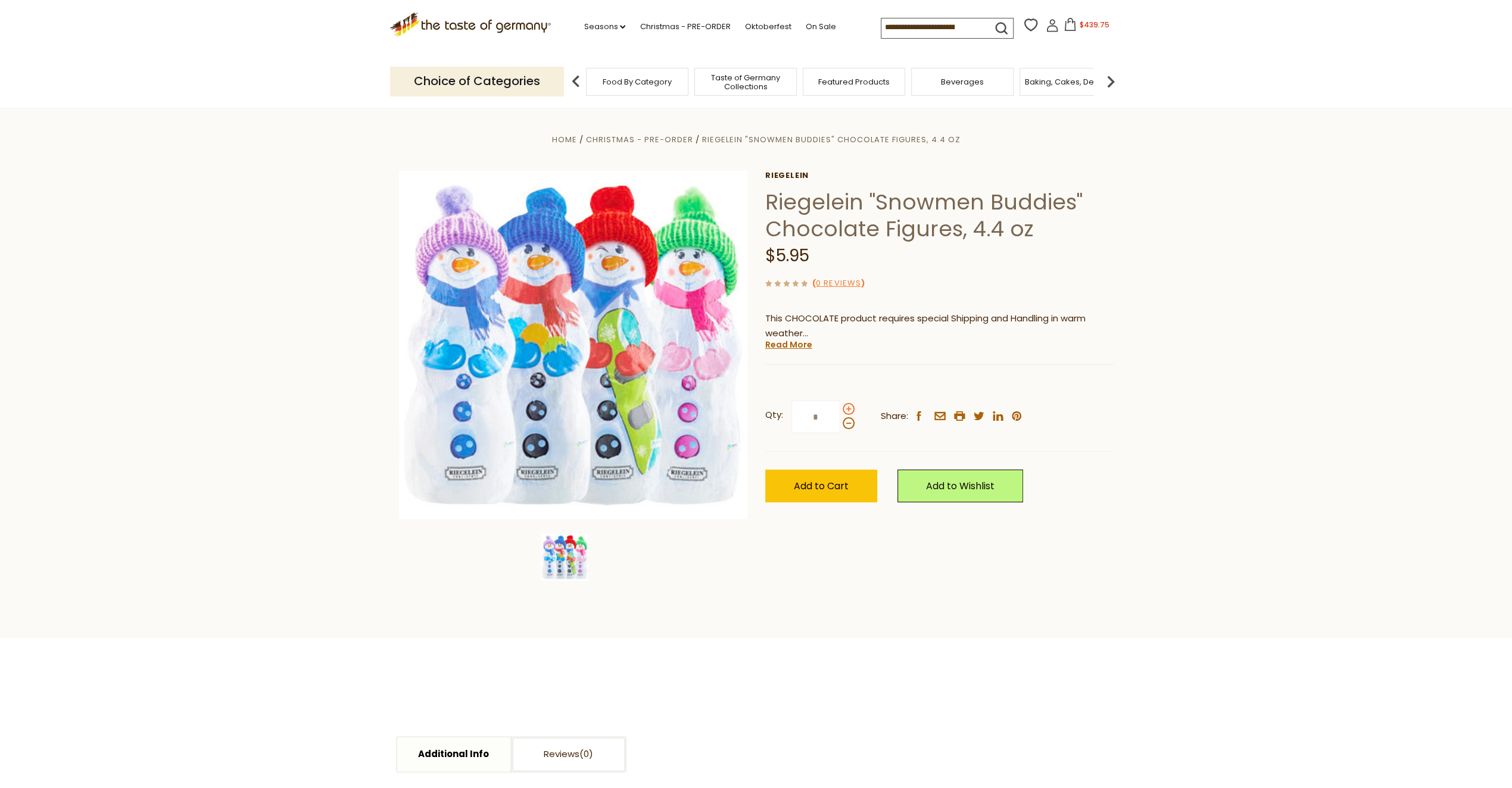
click at [849, 410] on span at bounding box center [848, 409] width 12 height 12
click at [840, 410] on input "*" at bounding box center [815, 417] width 49 height 33
click at [848, 409] on span at bounding box center [848, 409] width 12 height 12
click at [840, 409] on input "*" at bounding box center [815, 417] width 49 height 33
type input "*"
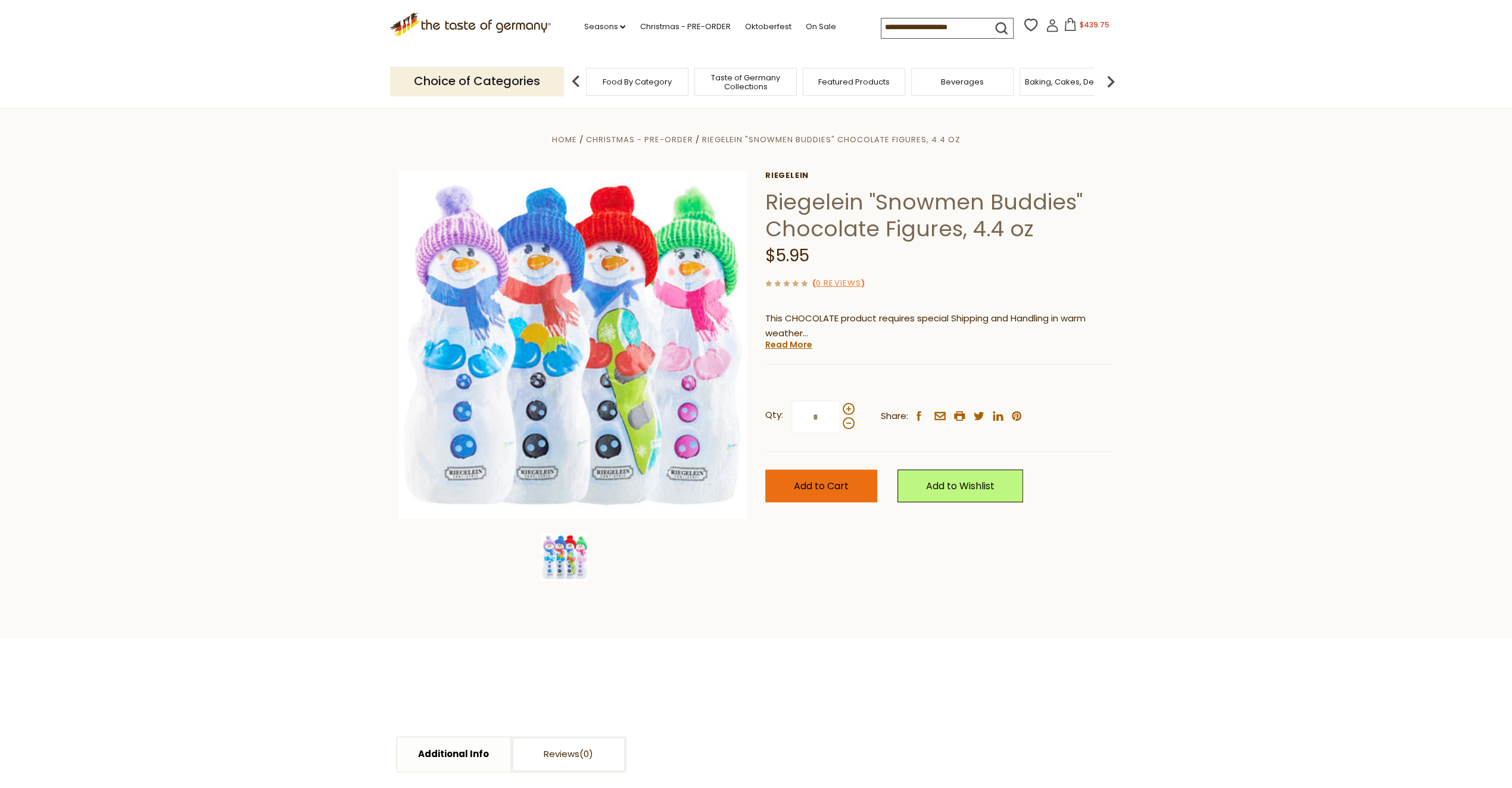
type input "*"
click at [851, 493] on button "Add to Cart" at bounding box center [821, 486] width 112 height 33
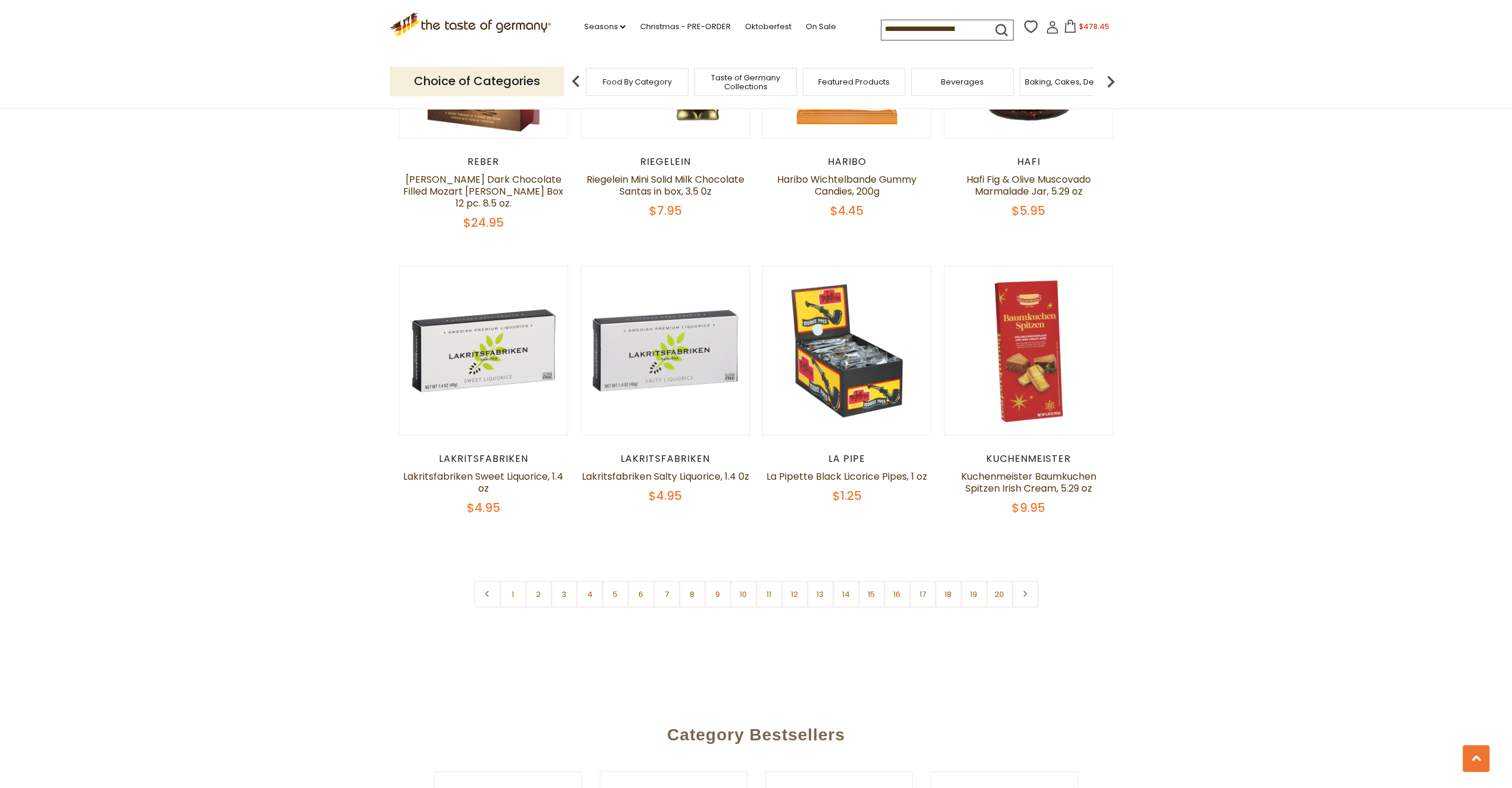
scroll to position [2826, 0]
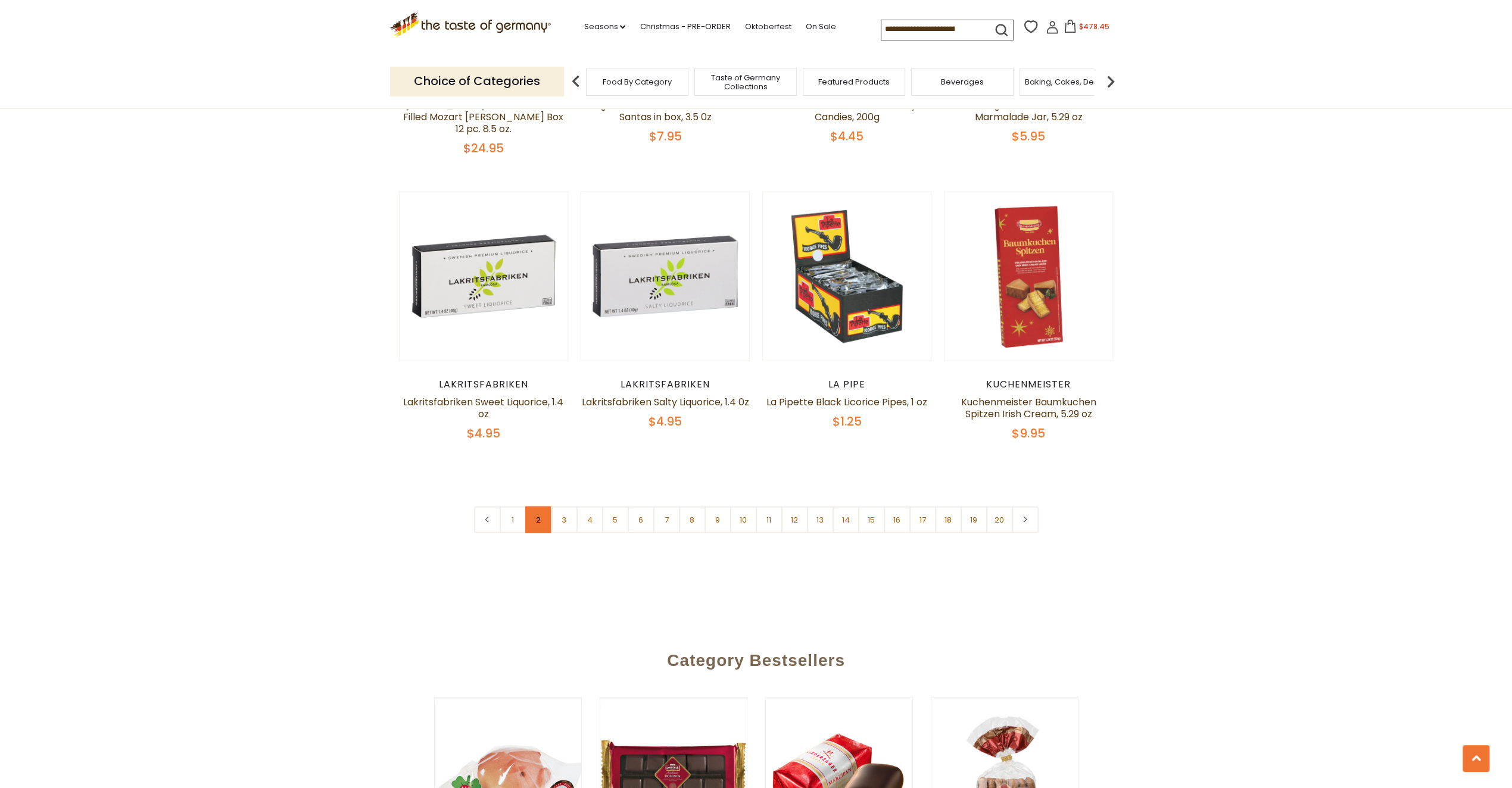
click at [540, 507] on link "2" at bounding box center [539, 520] width 26 height 26
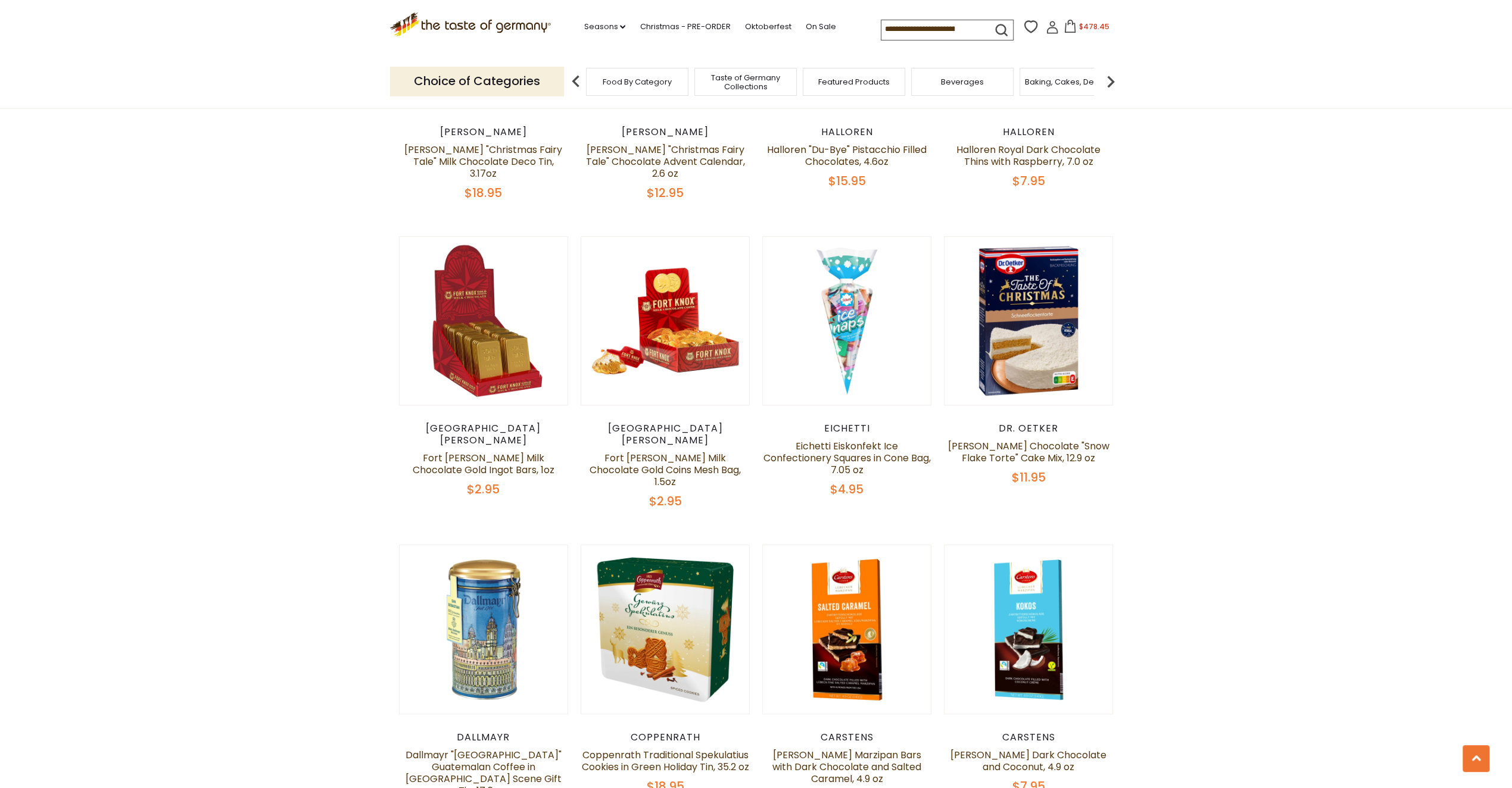
scroll to position [981, 0]
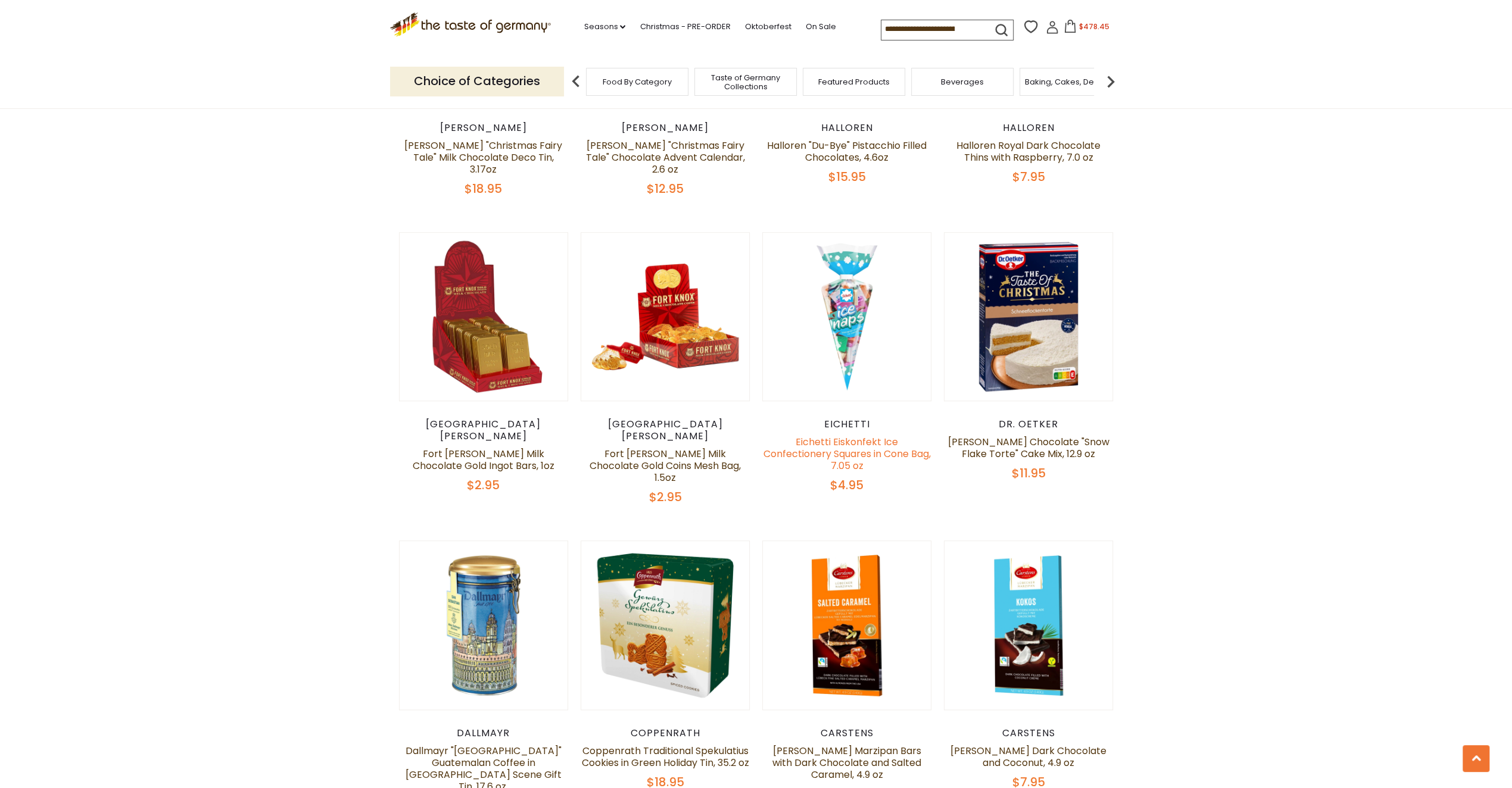
click at [846, 447] on link "Eichetti Eiskonfekt Ice Confectionery Squares in Cone Bag, 7.05 oz" at bounding box center [847, 454] width 168 height 38
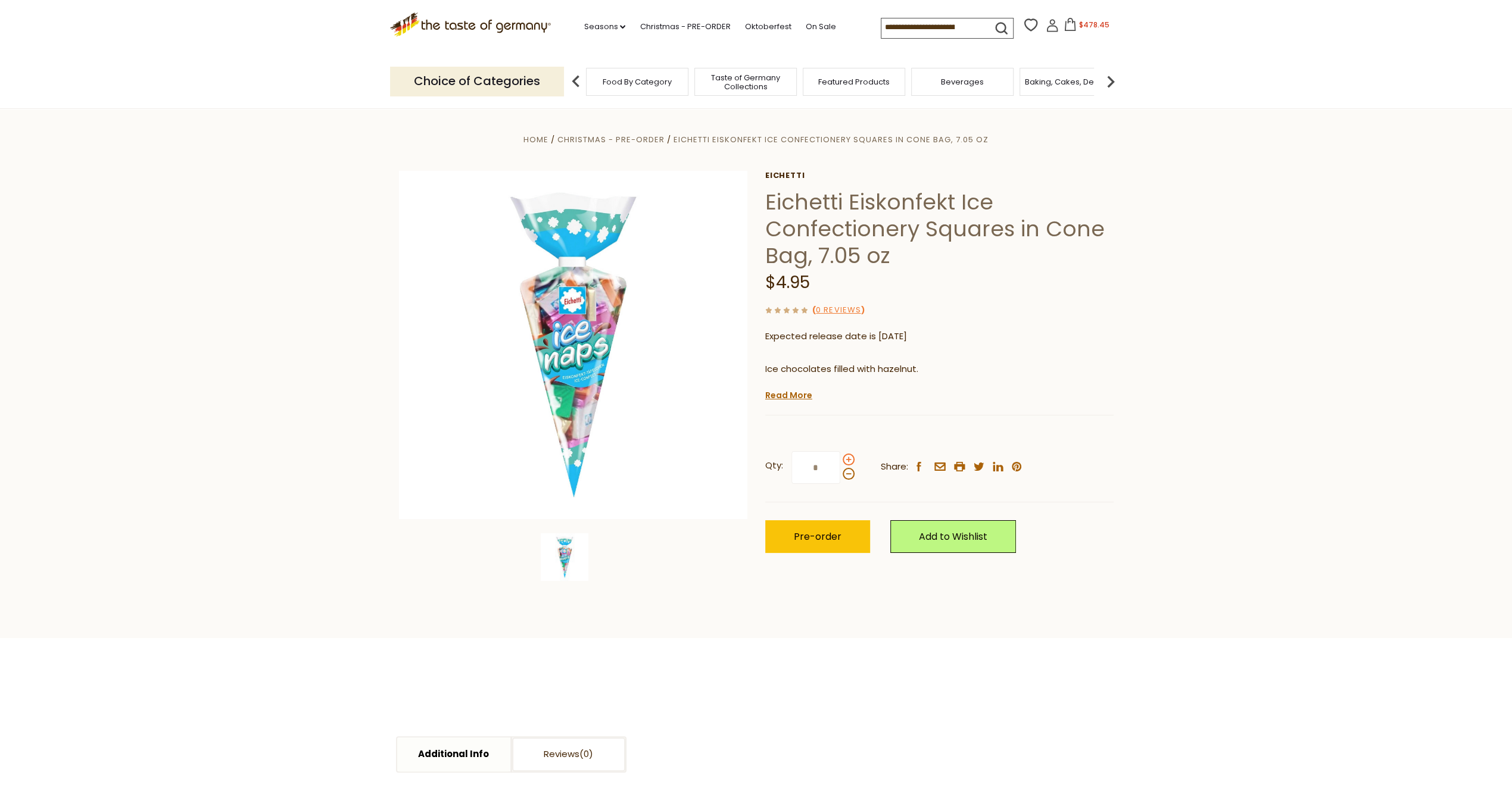
click at [846, 458] on span at bounding box center [848, 459] width 12 height 12
click at [840, 458] on input "*" at bounding box center [815, 467] width 49 height 33
click at [846, 458] on span at bounding box center [848, 459] width 12 height 12
click at [840, 458] on input "*" at bounding box center [815, 467] width 49 height 33
type input "*"
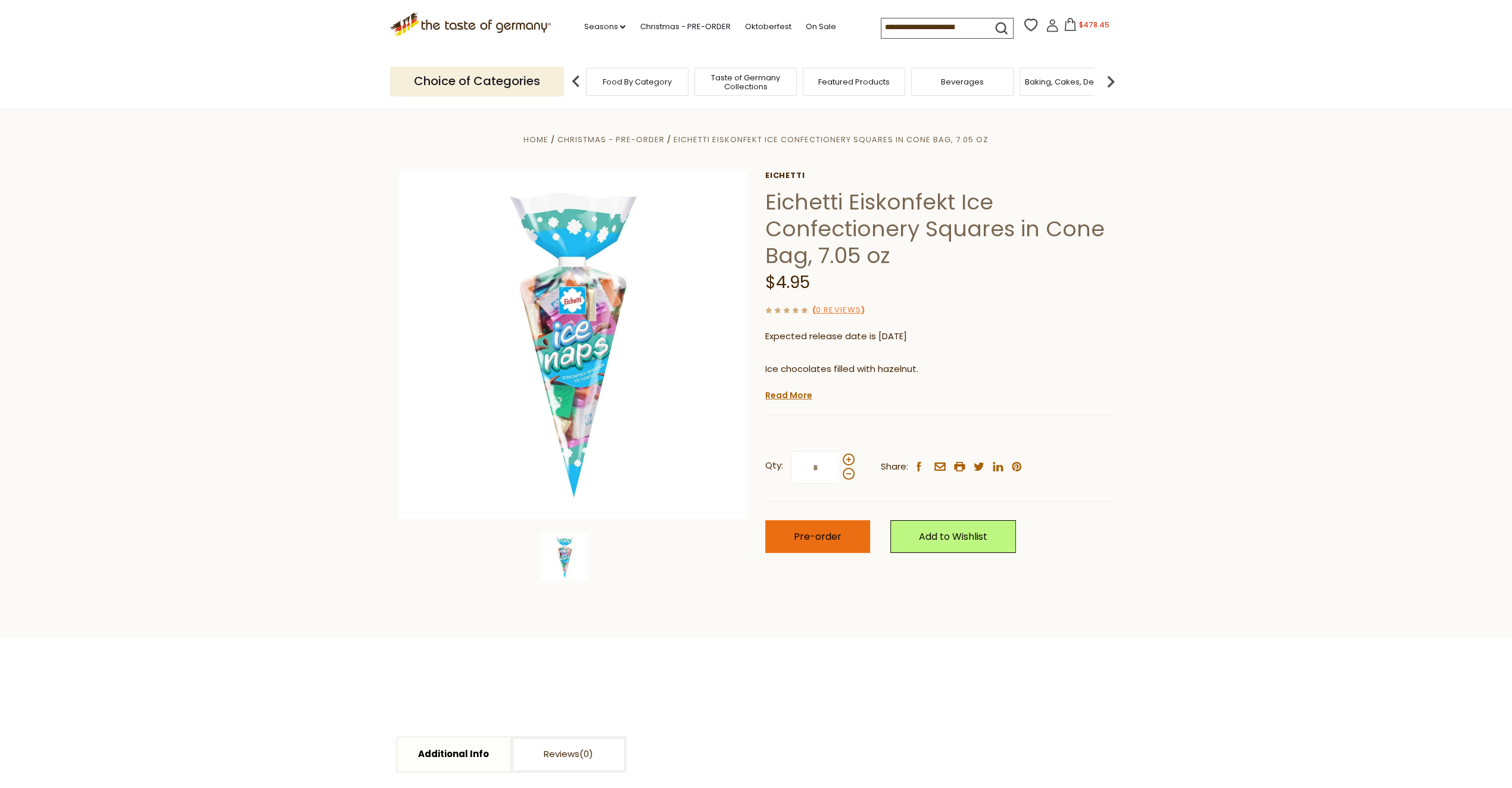
type input "*"
click at [830, 535] on span "Pre-order" at bounding box center [817, 537] width 48 height 14
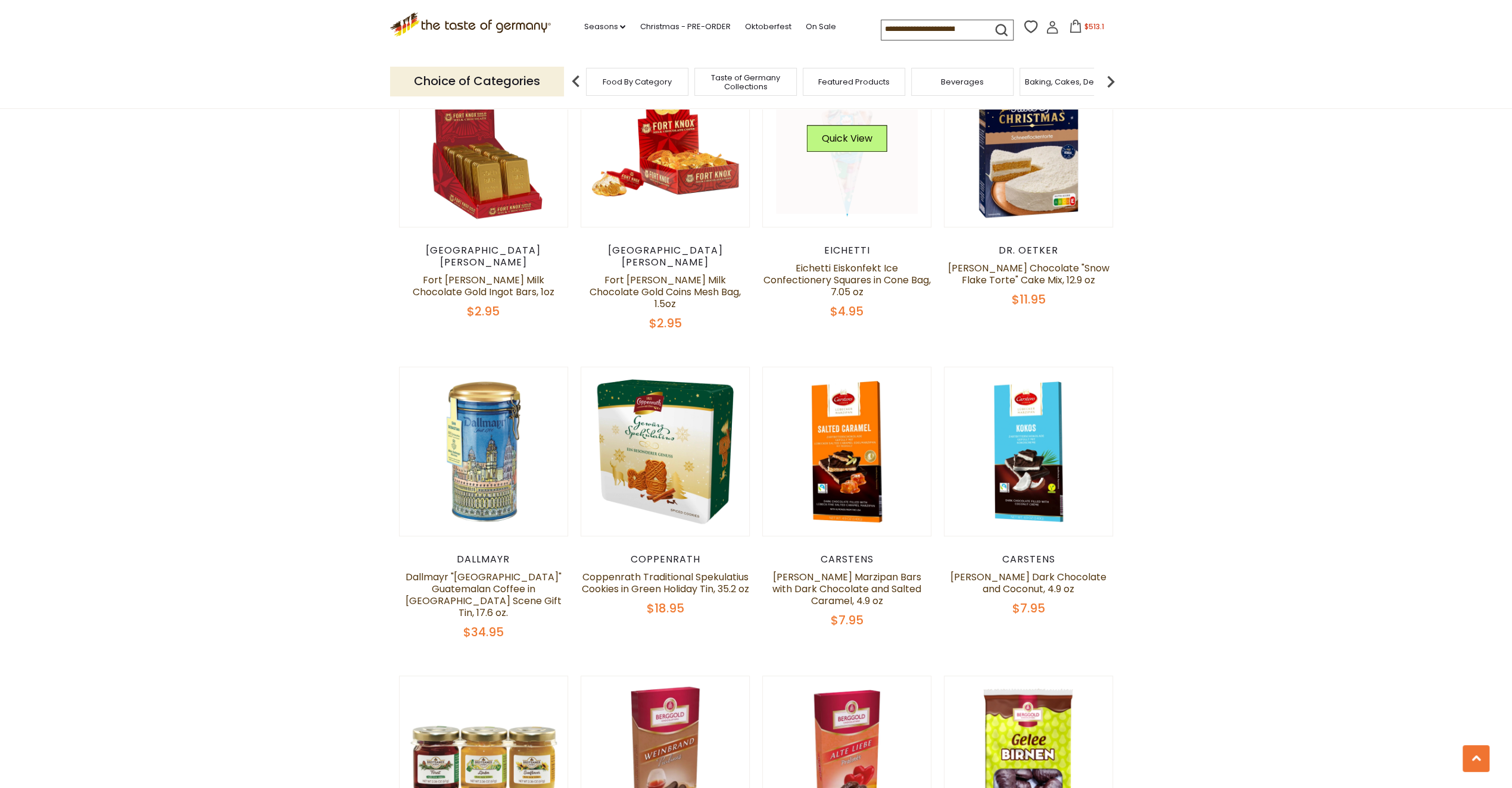
scroll to position [981, 0]
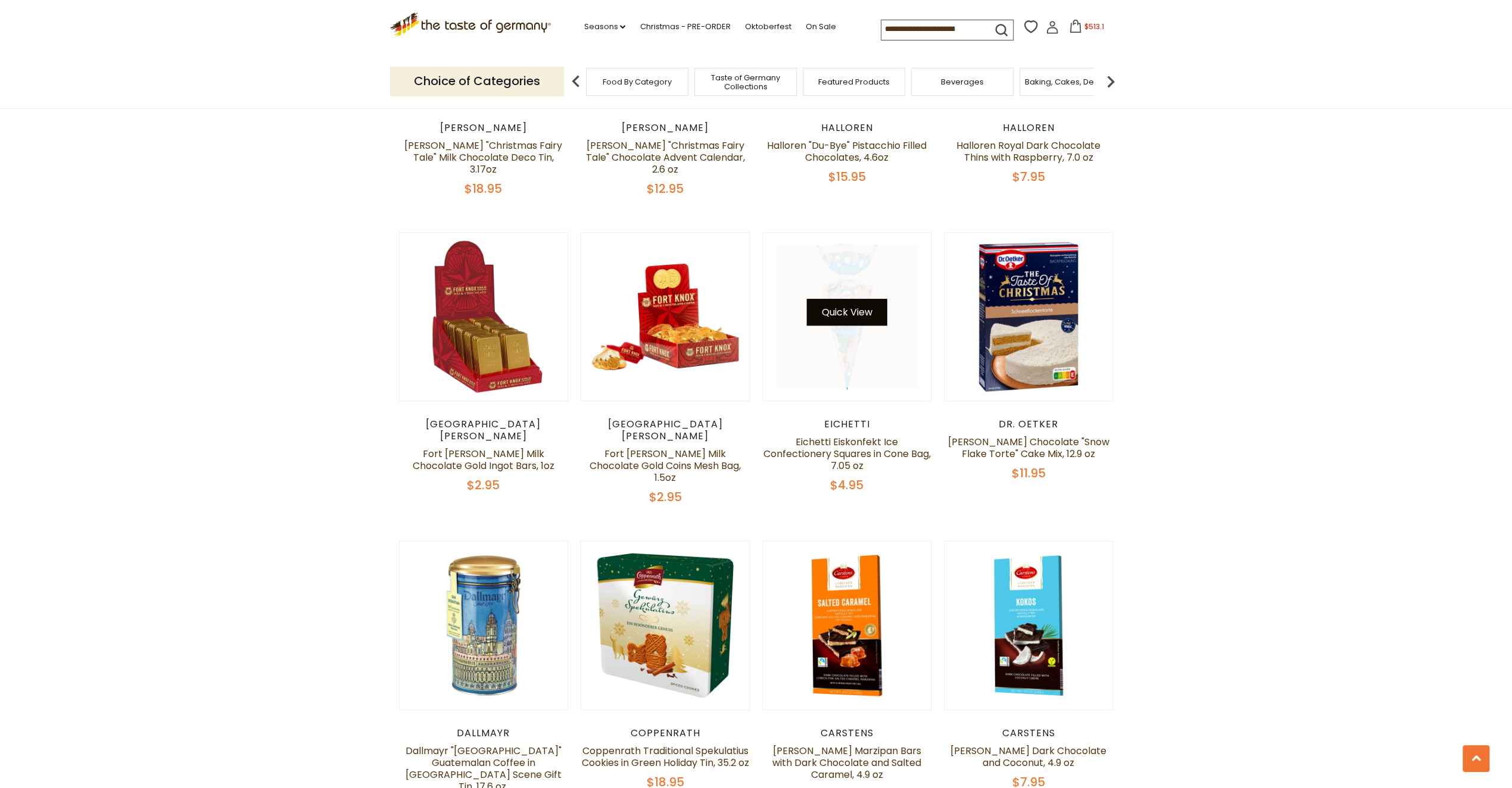
click at [844, 299] on button "Quick View" at bounding box center [846, 312] width 80 height 26
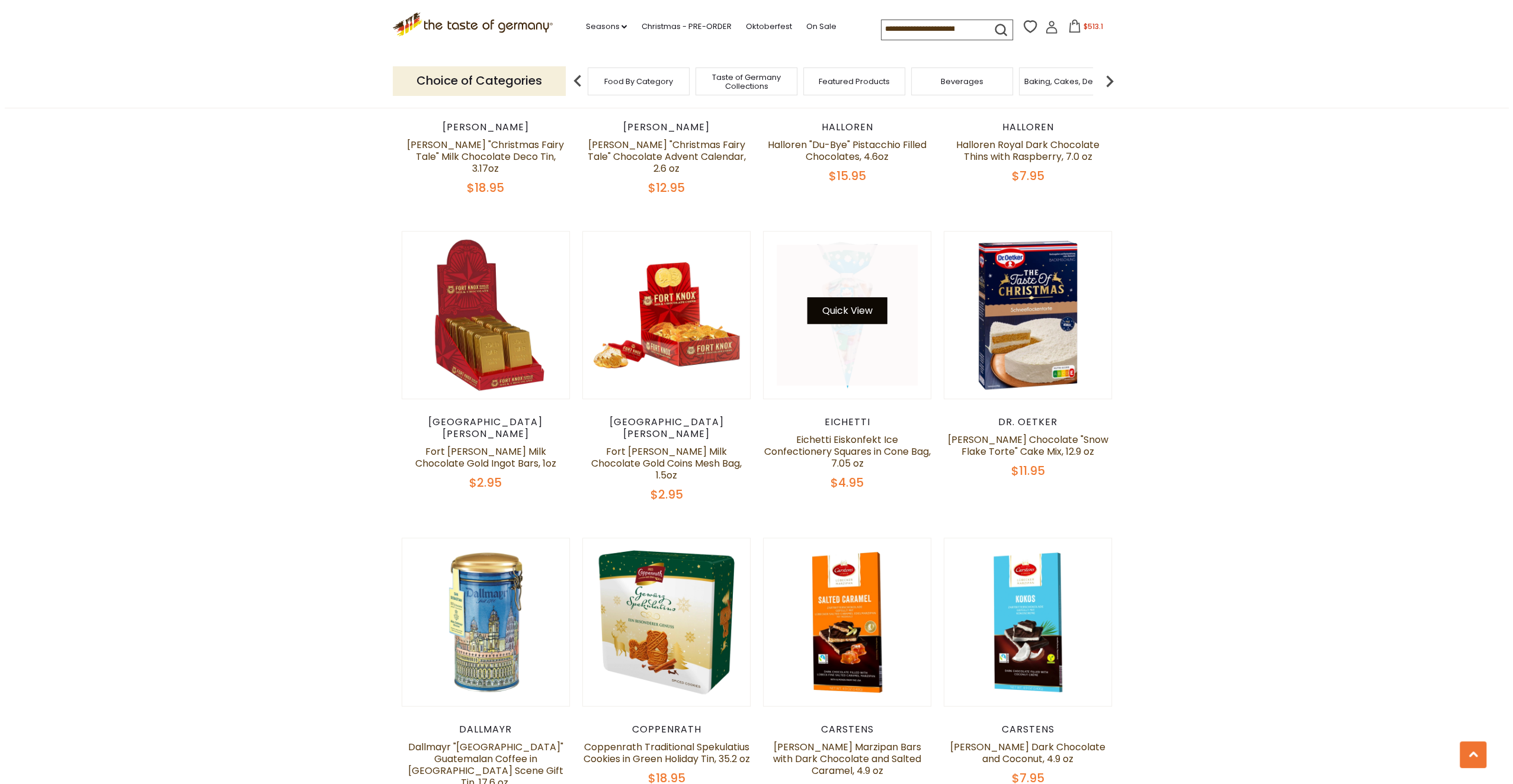
scroll to position [978, 0]
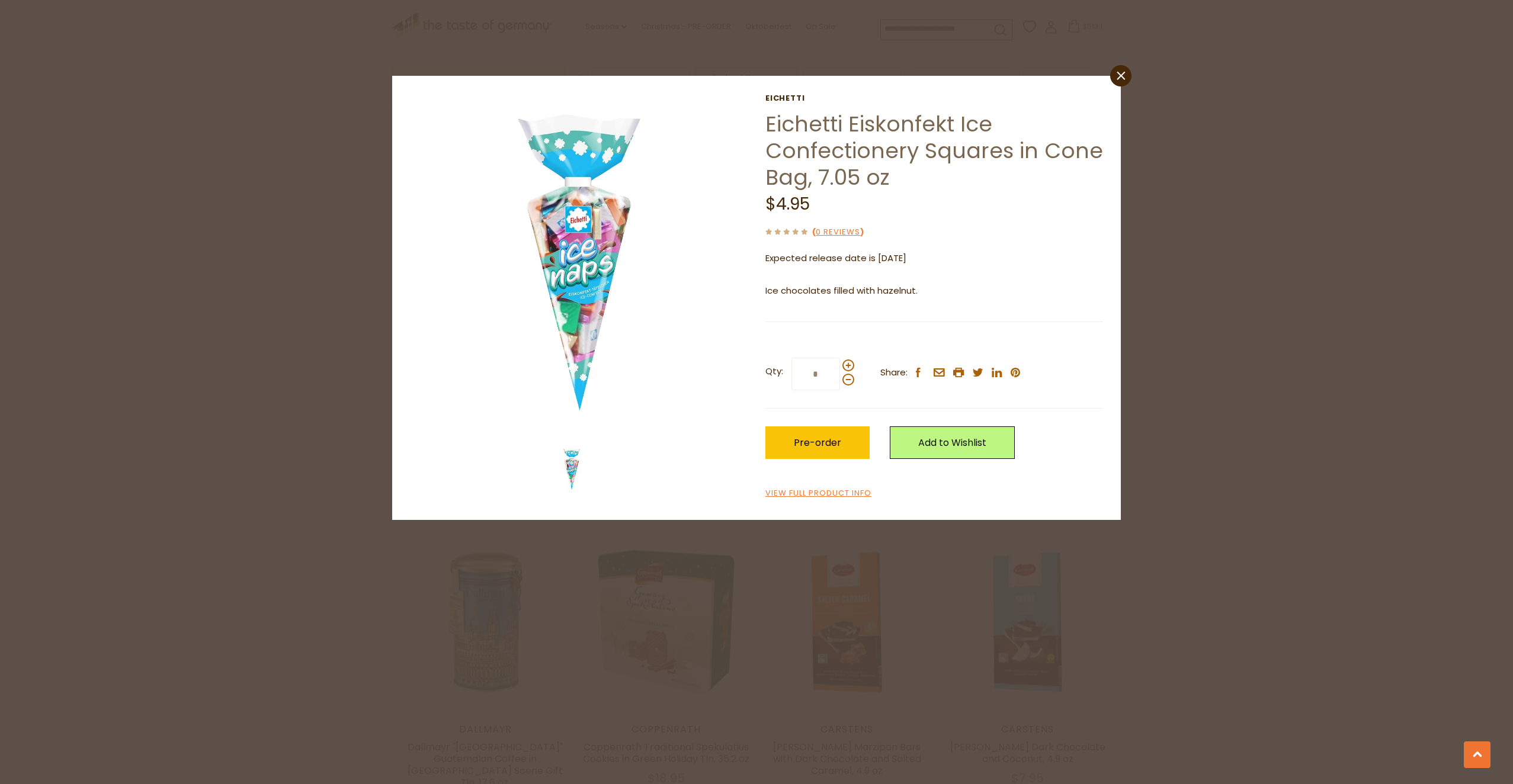
click at [1120, 77] on icon "close" at bounding box center [1120, 75] width 8 height 8
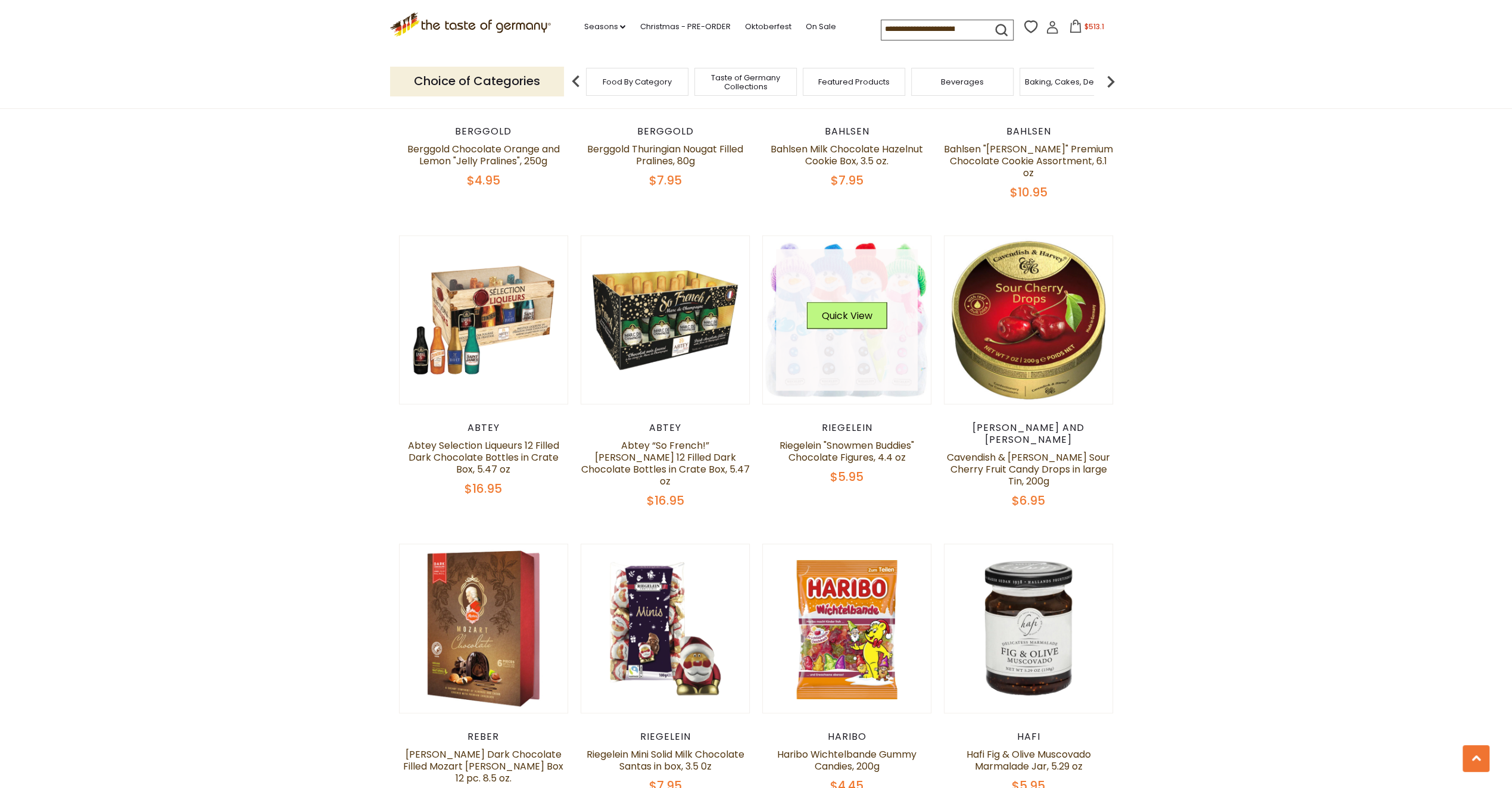
scroll to position [2171, 0]
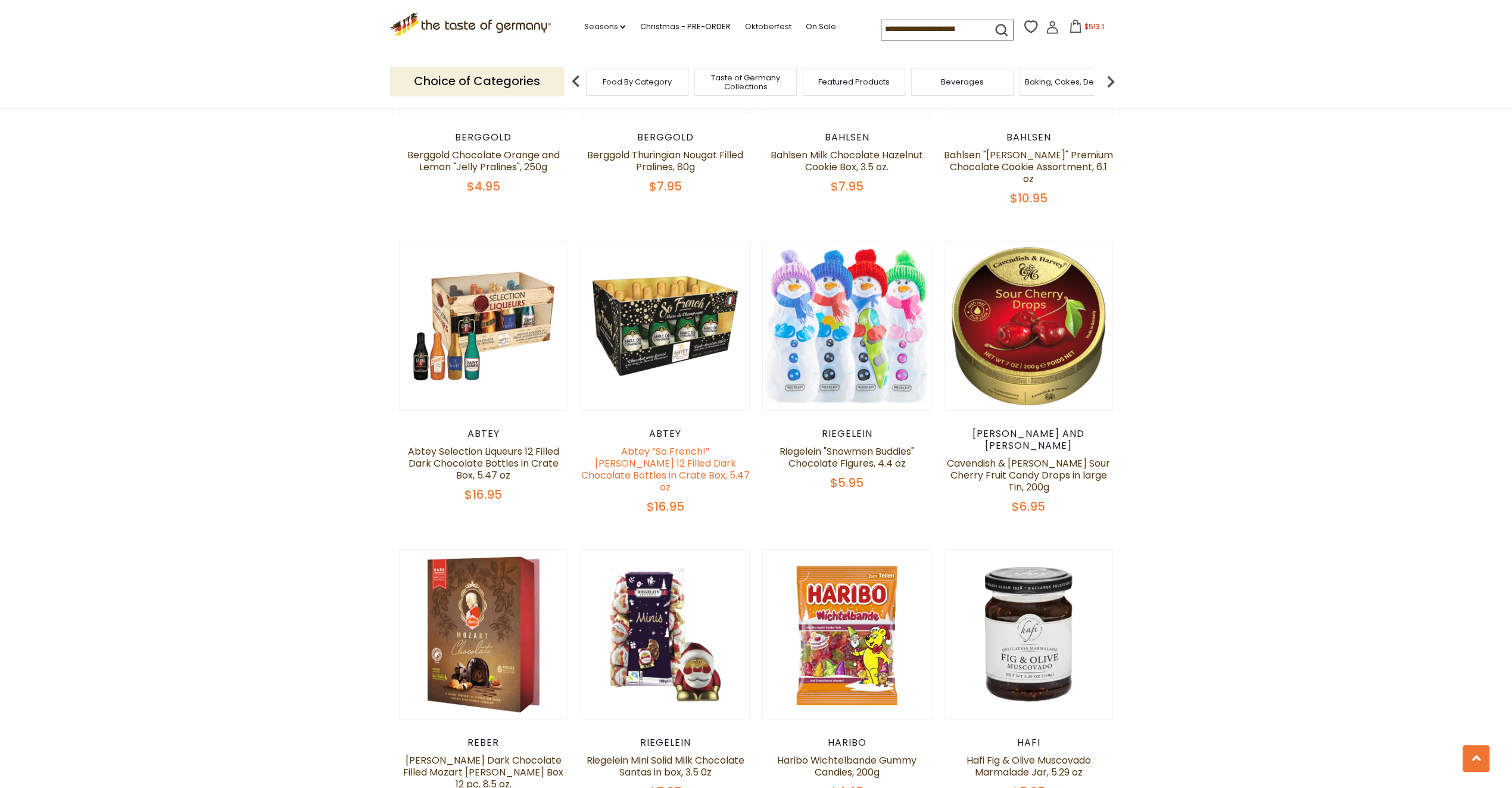
click at [666, 444] on link "Abtey “So French!” [PERSON_NAME] 12 Filled Dark Chocolate Bottles in Crate Box,…" at bounding box center [665, 469] width 169 height 49
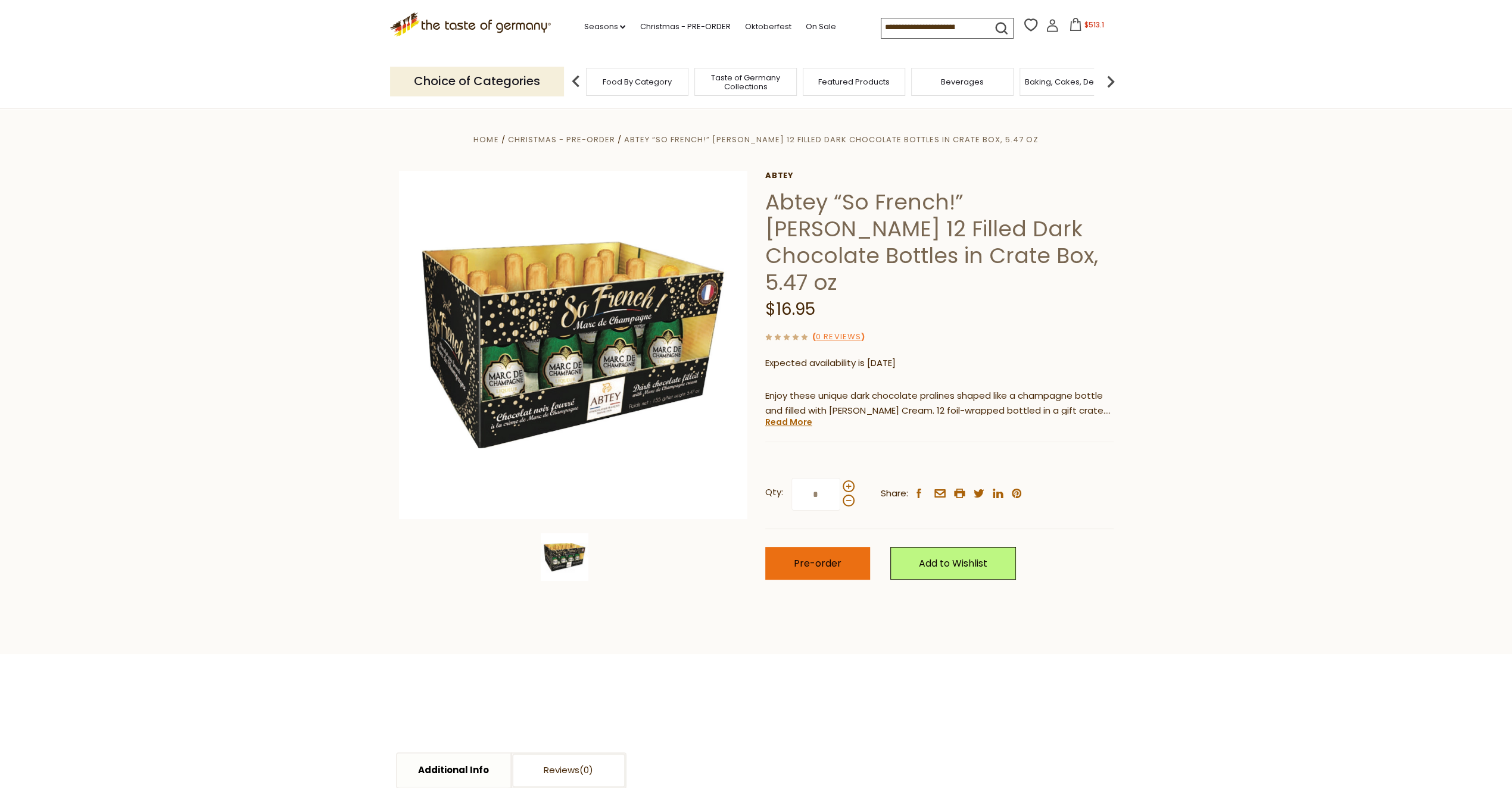
click at [833, 559] on span "Pre-order" at bounding box center [817, 563] width 48 height 14
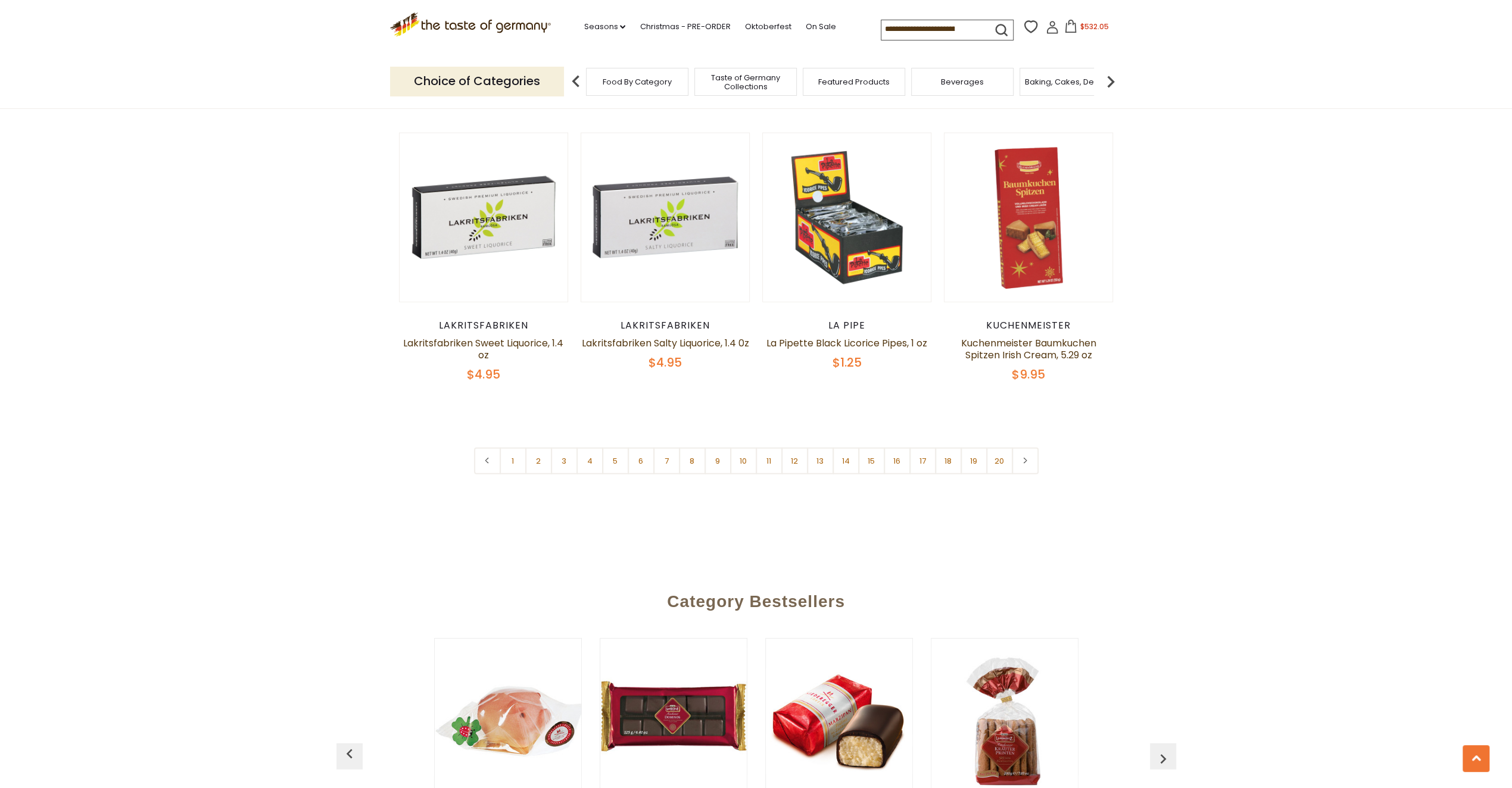
scroll to position [2886, 0]
click at [531, 447] on link "2" at bounding box center [539, 460] width 26 height 26
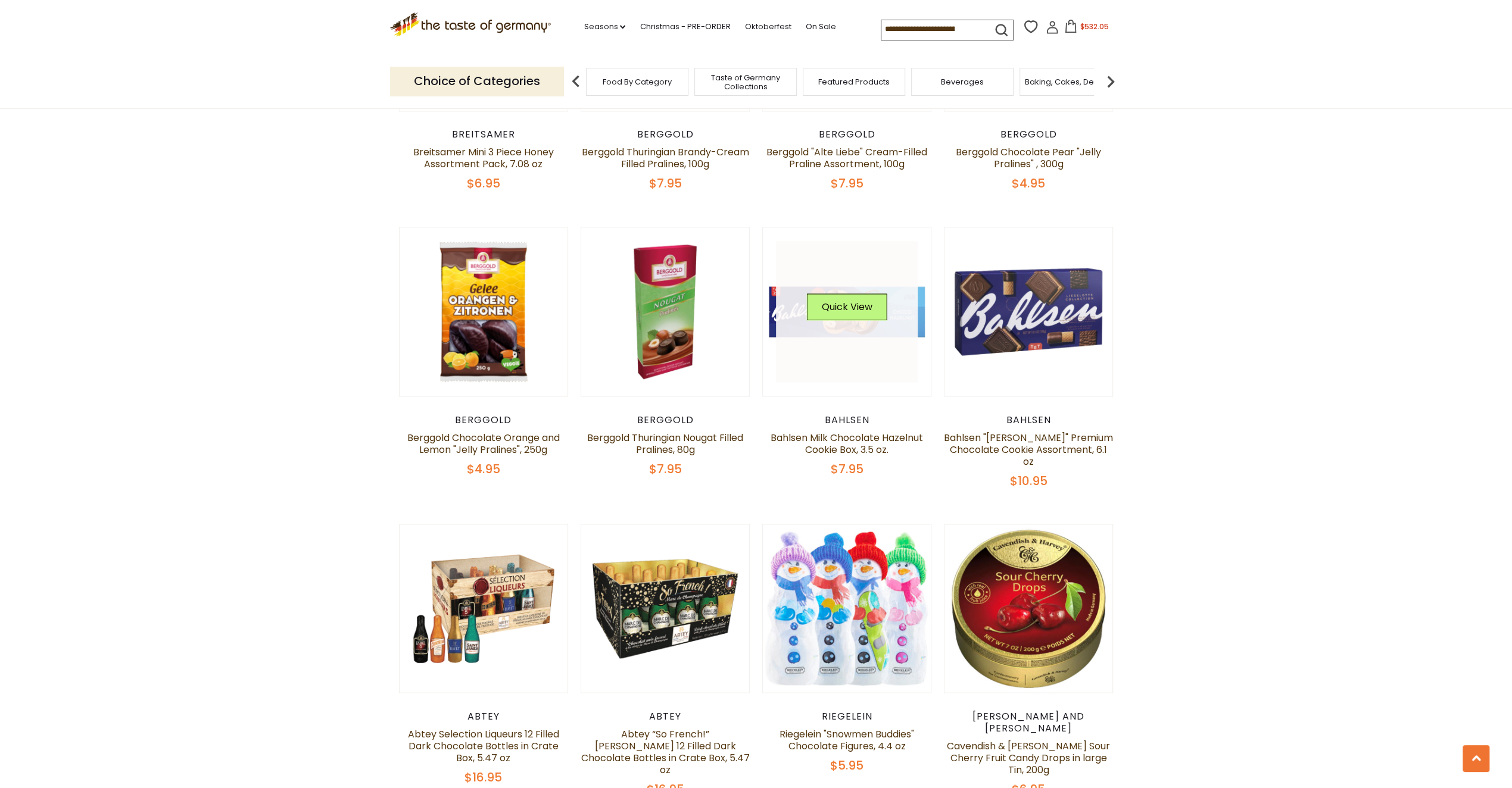
scroll to position [2052, 0]
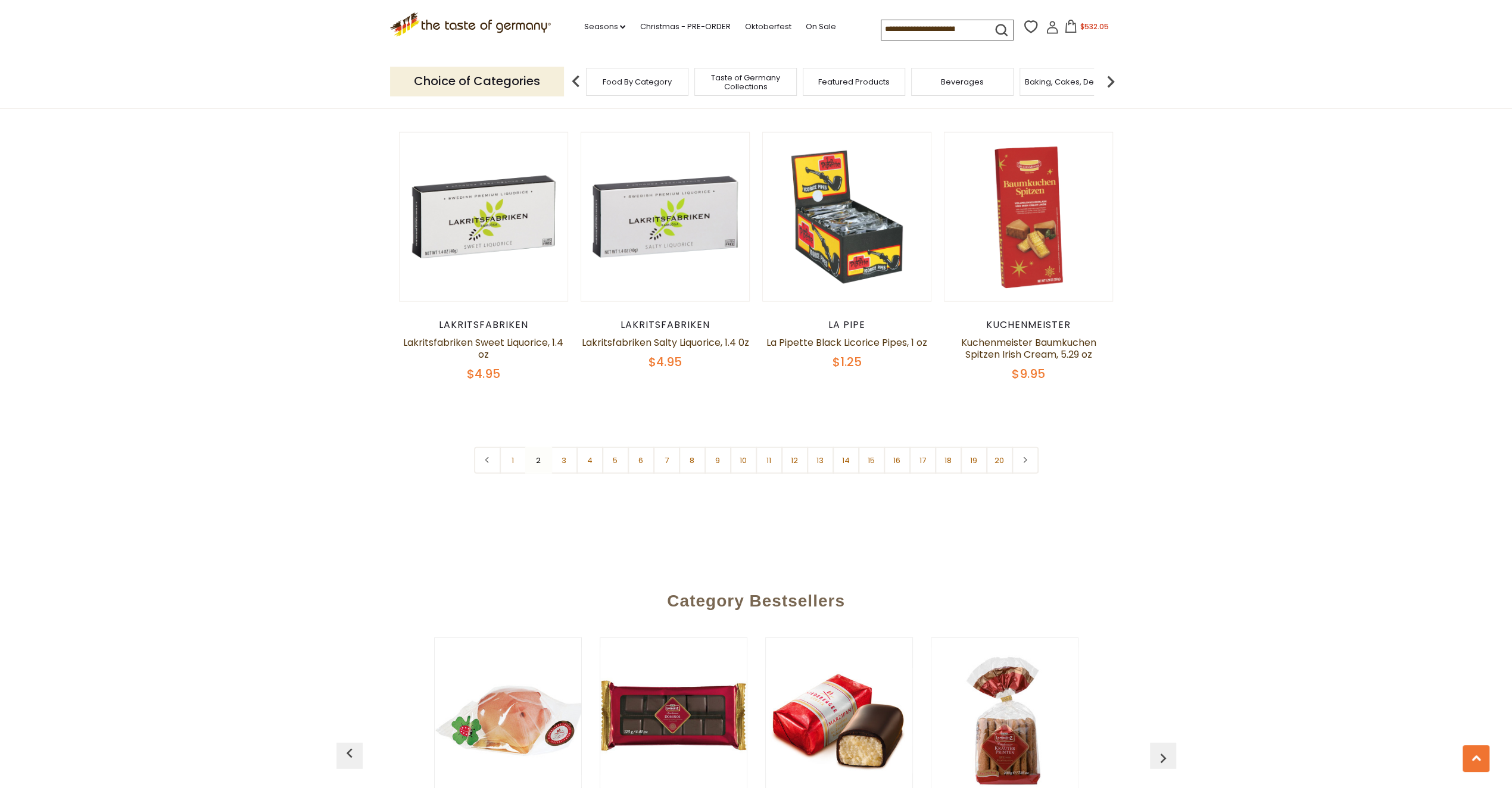
click at [558, 447] on link "3" at bounding box center [564, 460] width 26 height 26
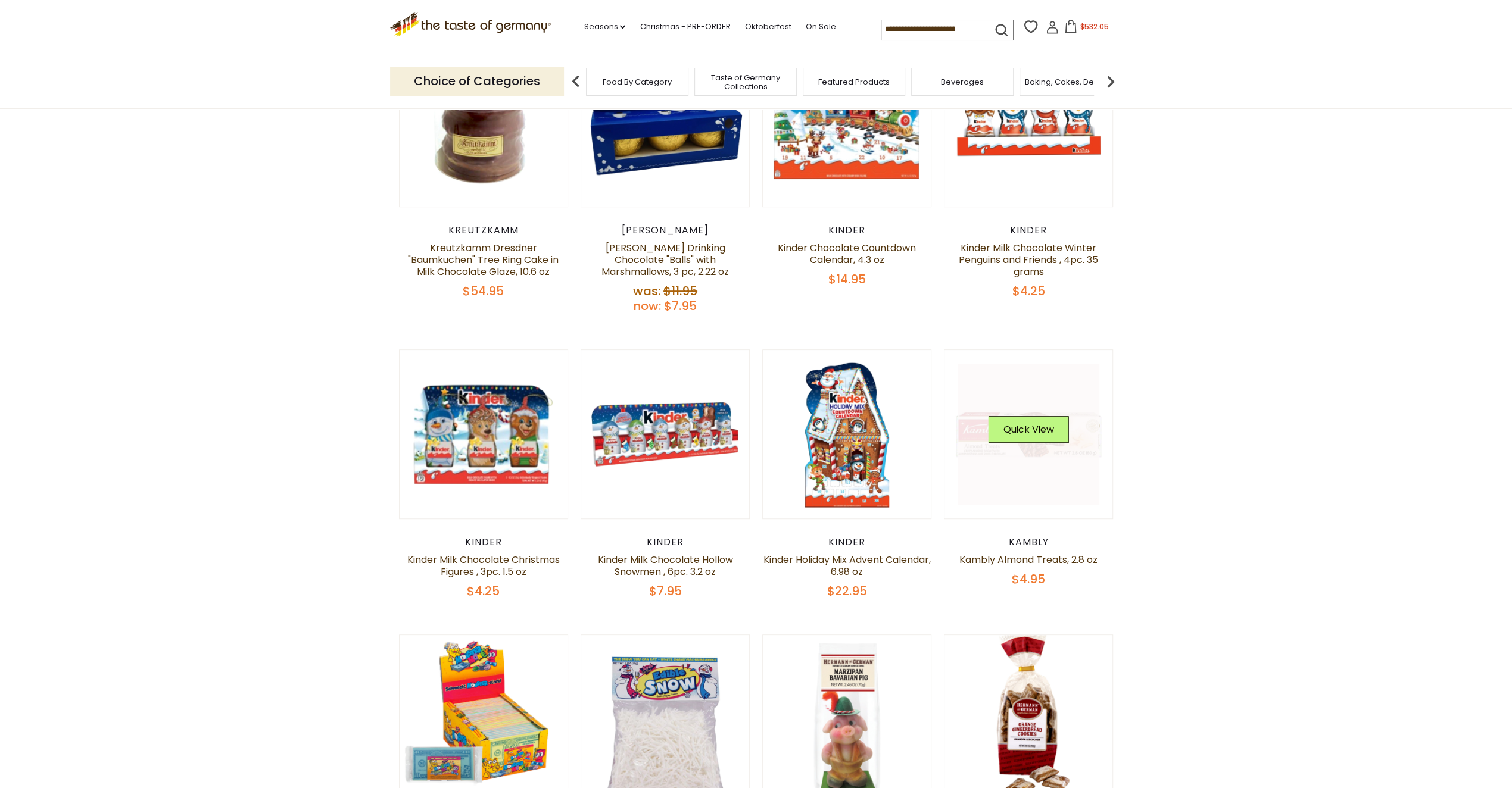
scroll to position [505, 0]
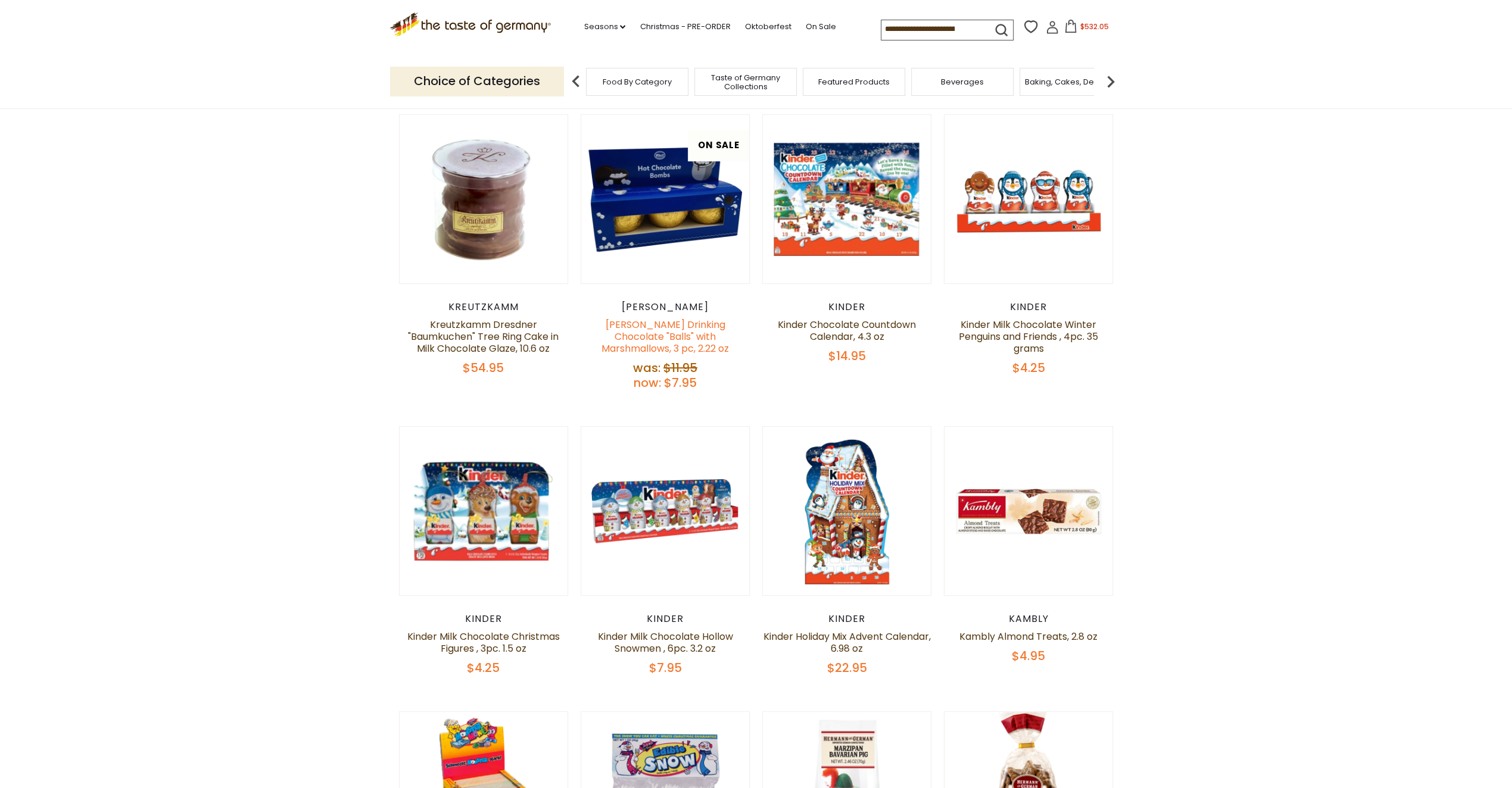
click at [676, 331] on link "[PERSON_NAME] Drinking Chocolate "Balls" with Marshmallows, 3 pc, 2.22 oz" at bounding box center [665, 337] width 127 height 38
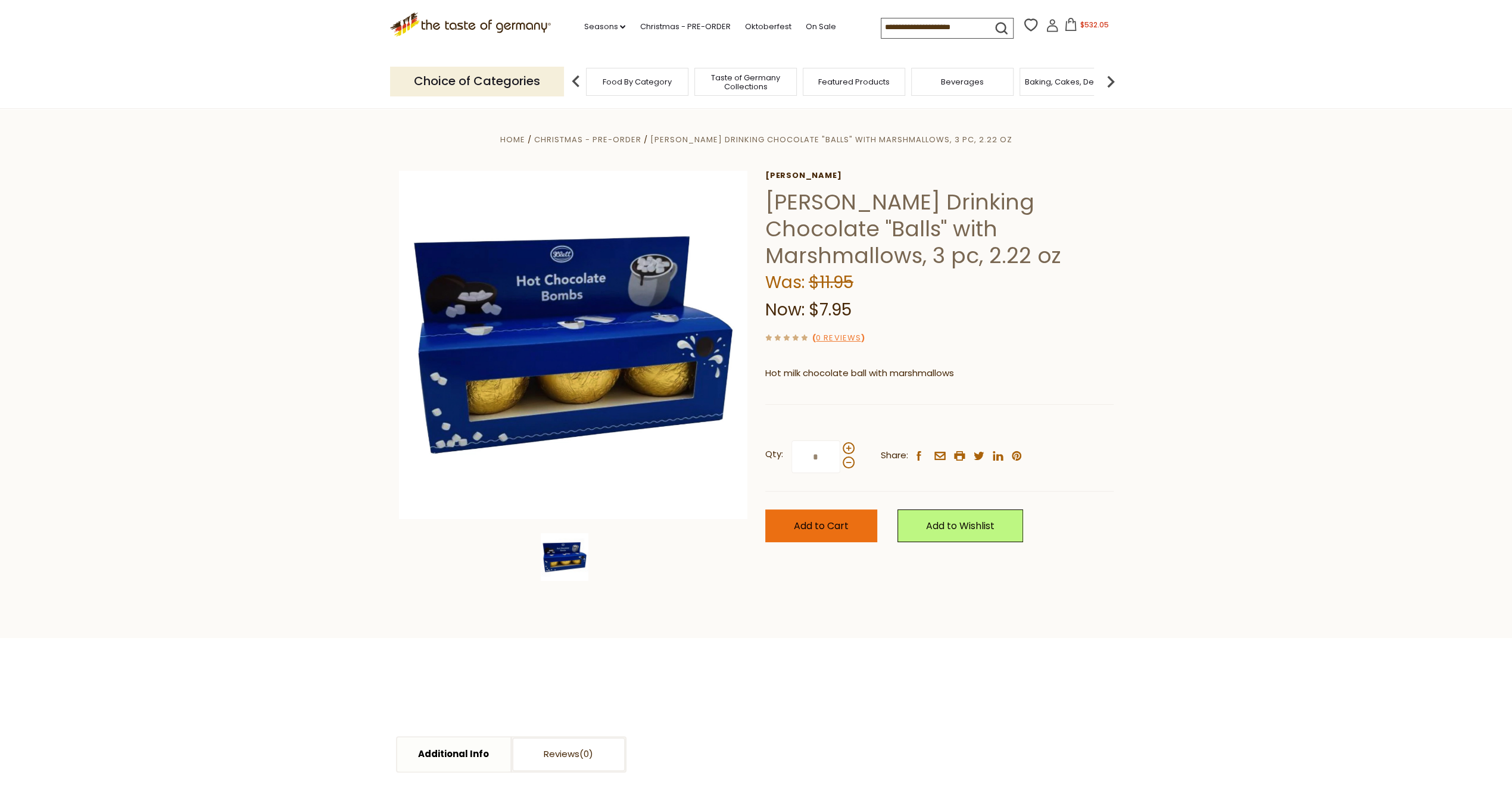
click at [817, 519] on span "Add to Cart" at bounding box center [821, 525] width 55 height 14
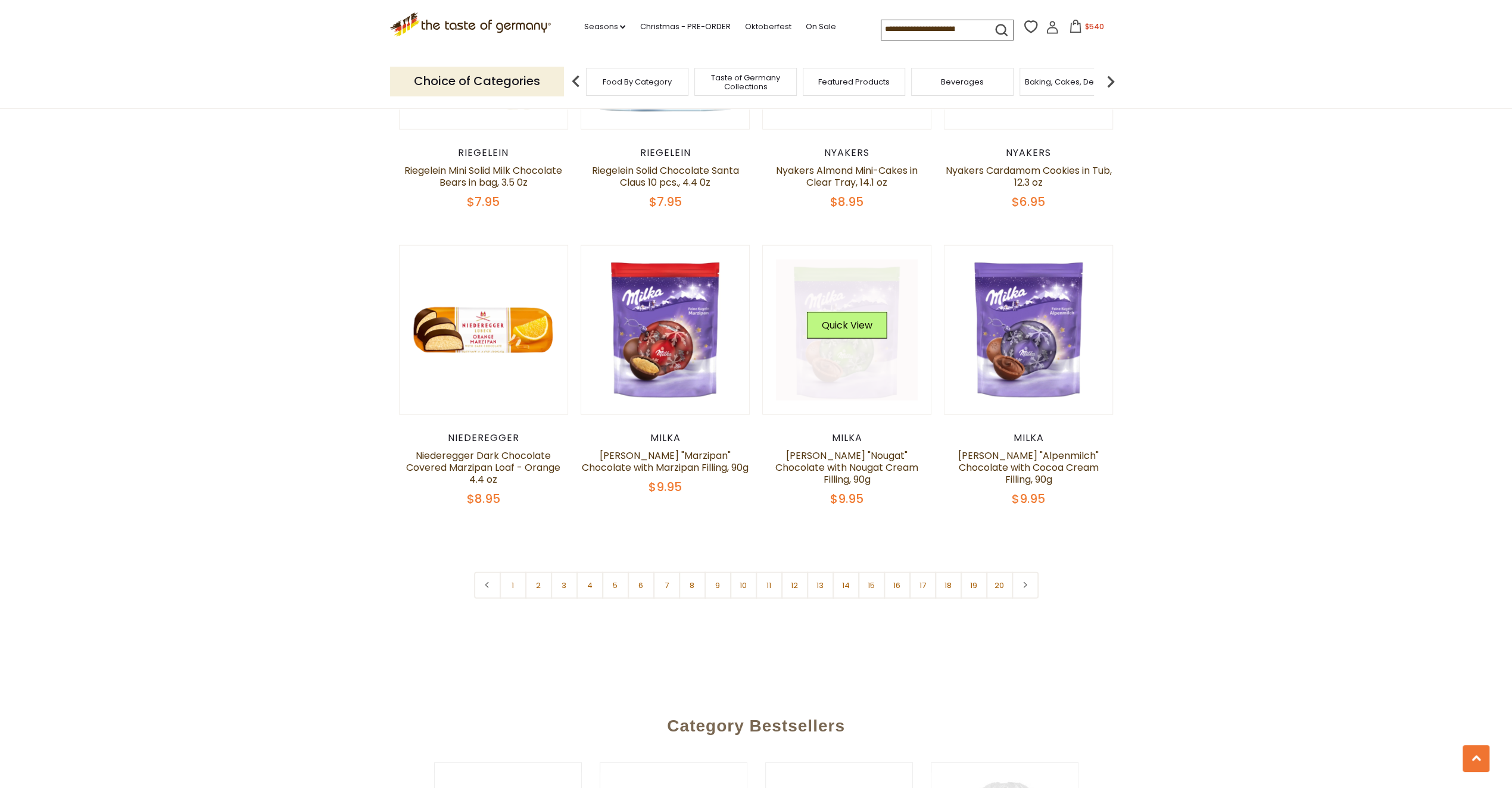
scroll to position [2826, 0]
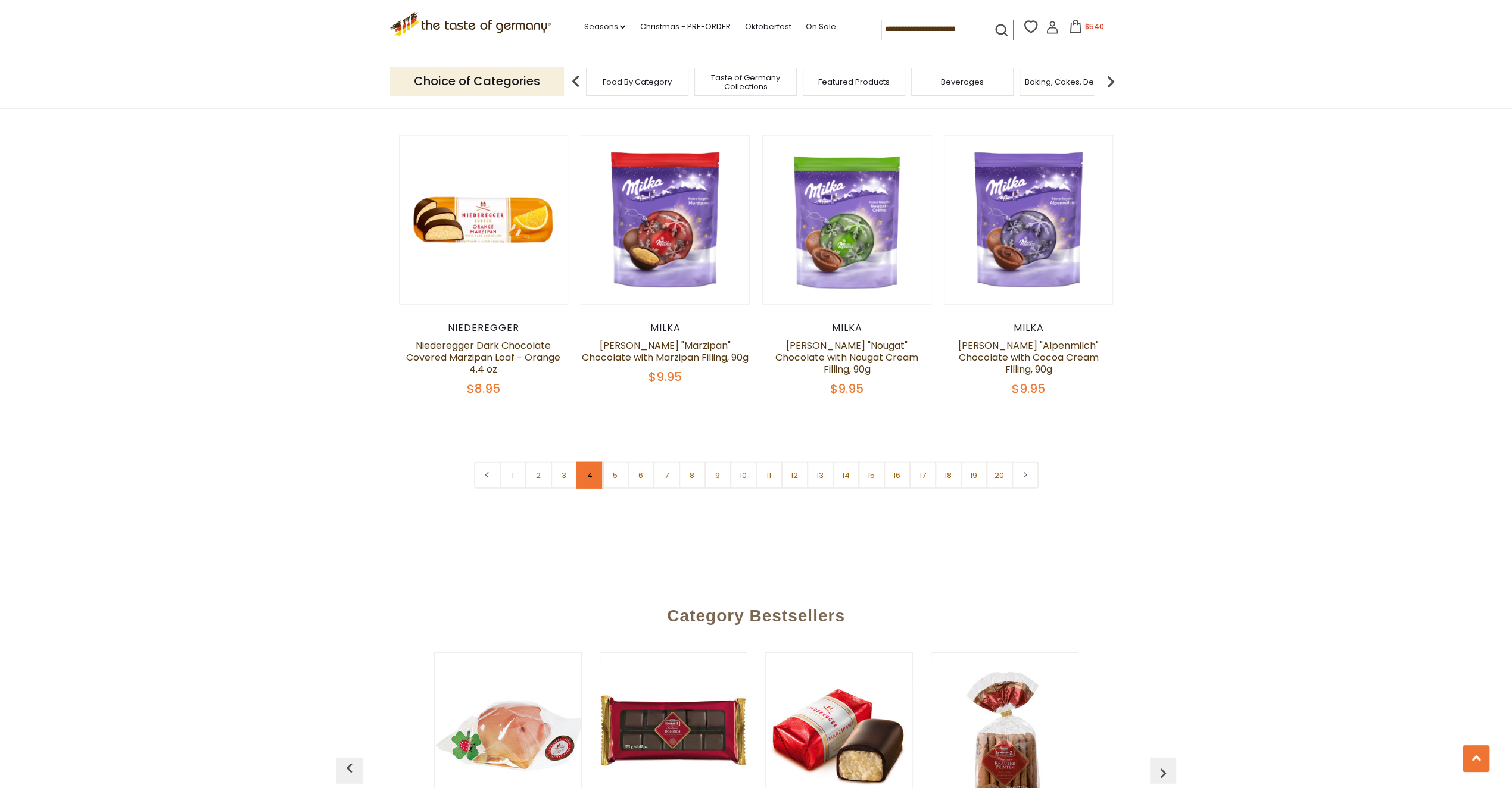
click at [587, 463] on link "4" at bounding box center [589, 475] width 26 height 26
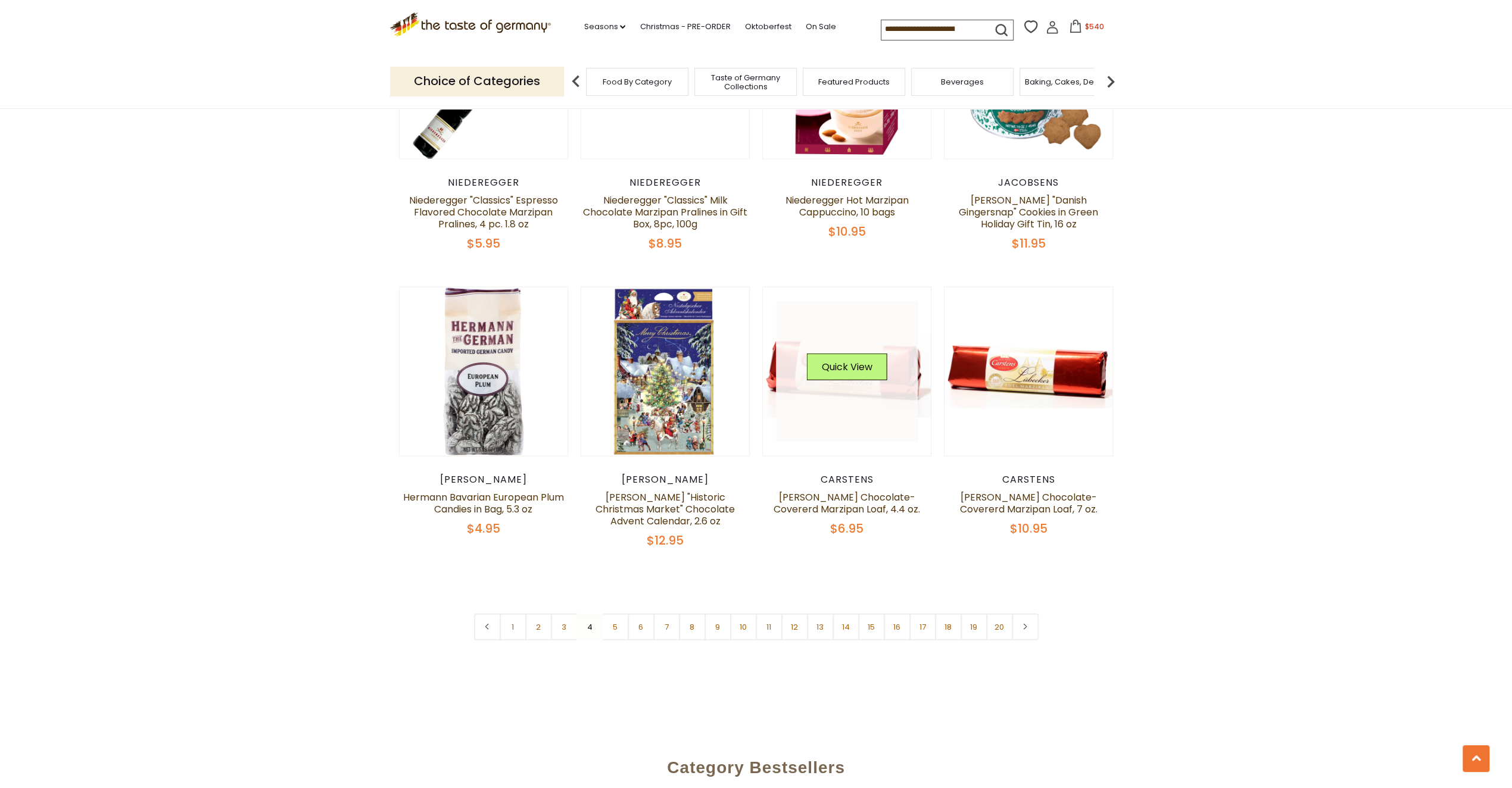
scroll to position [2767, 0]
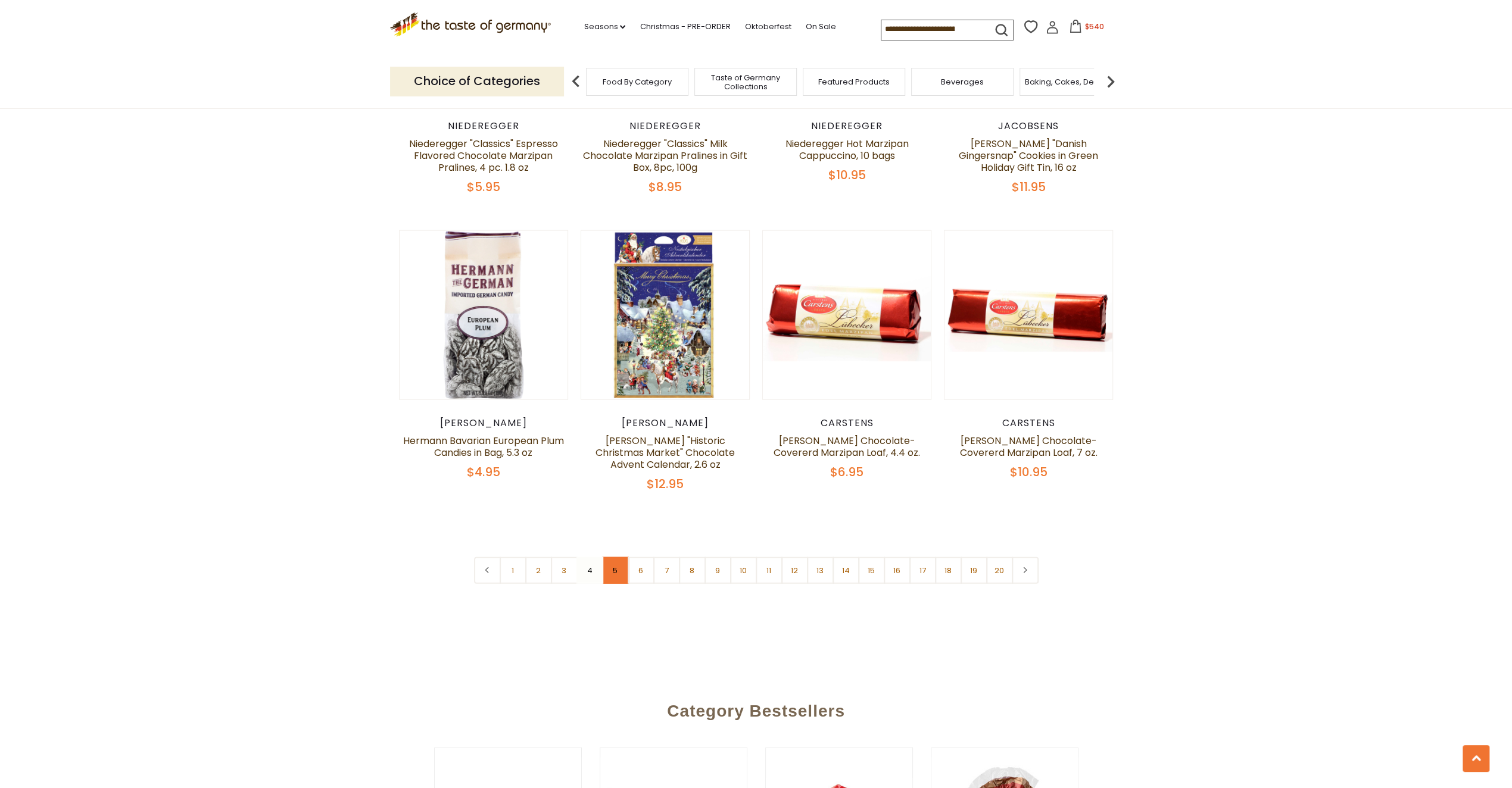
click at [610, 557] on link "5" at bounding box center [615, 571] width 26 height 26
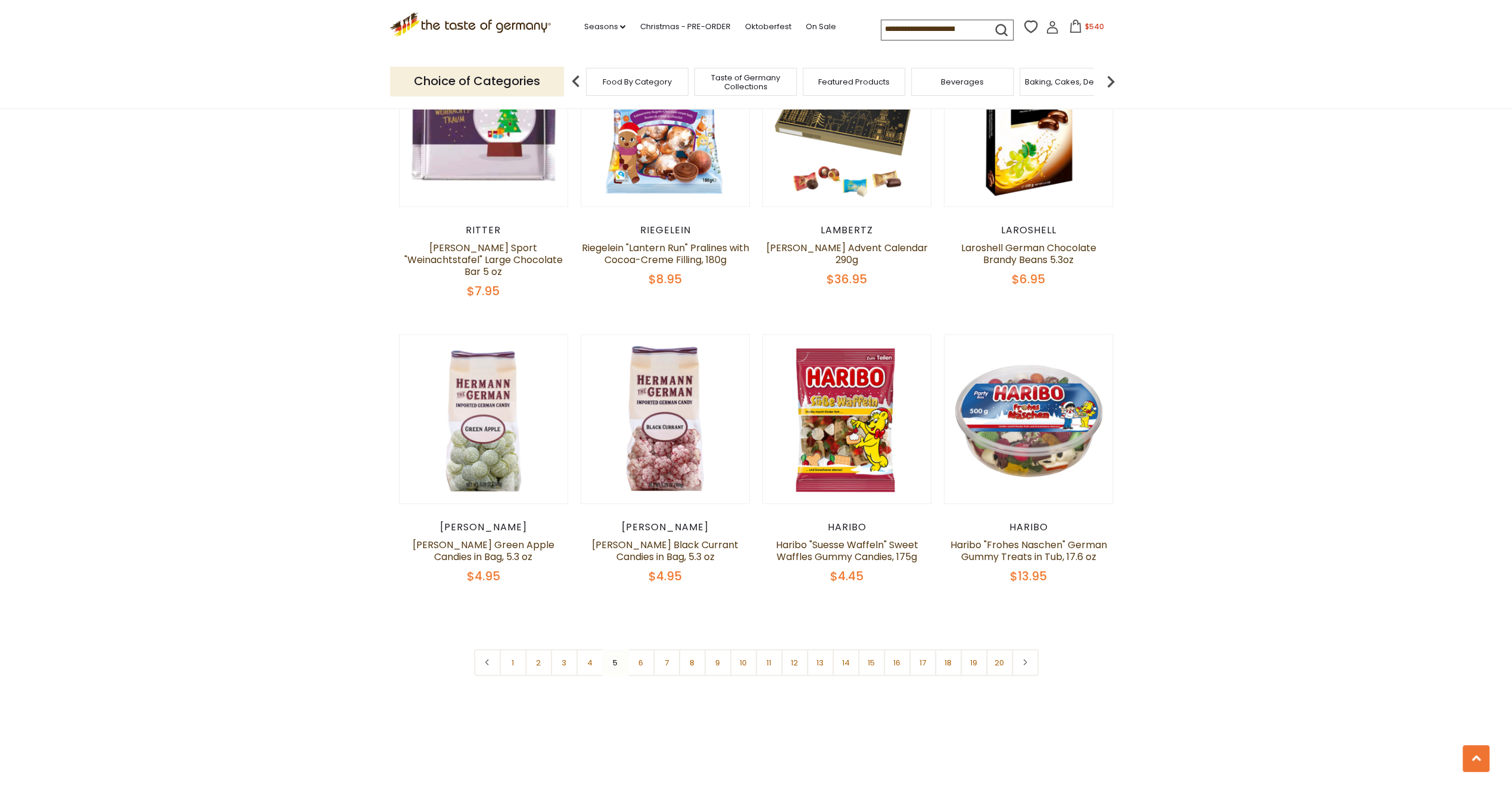
scroll to position [2886, 0]
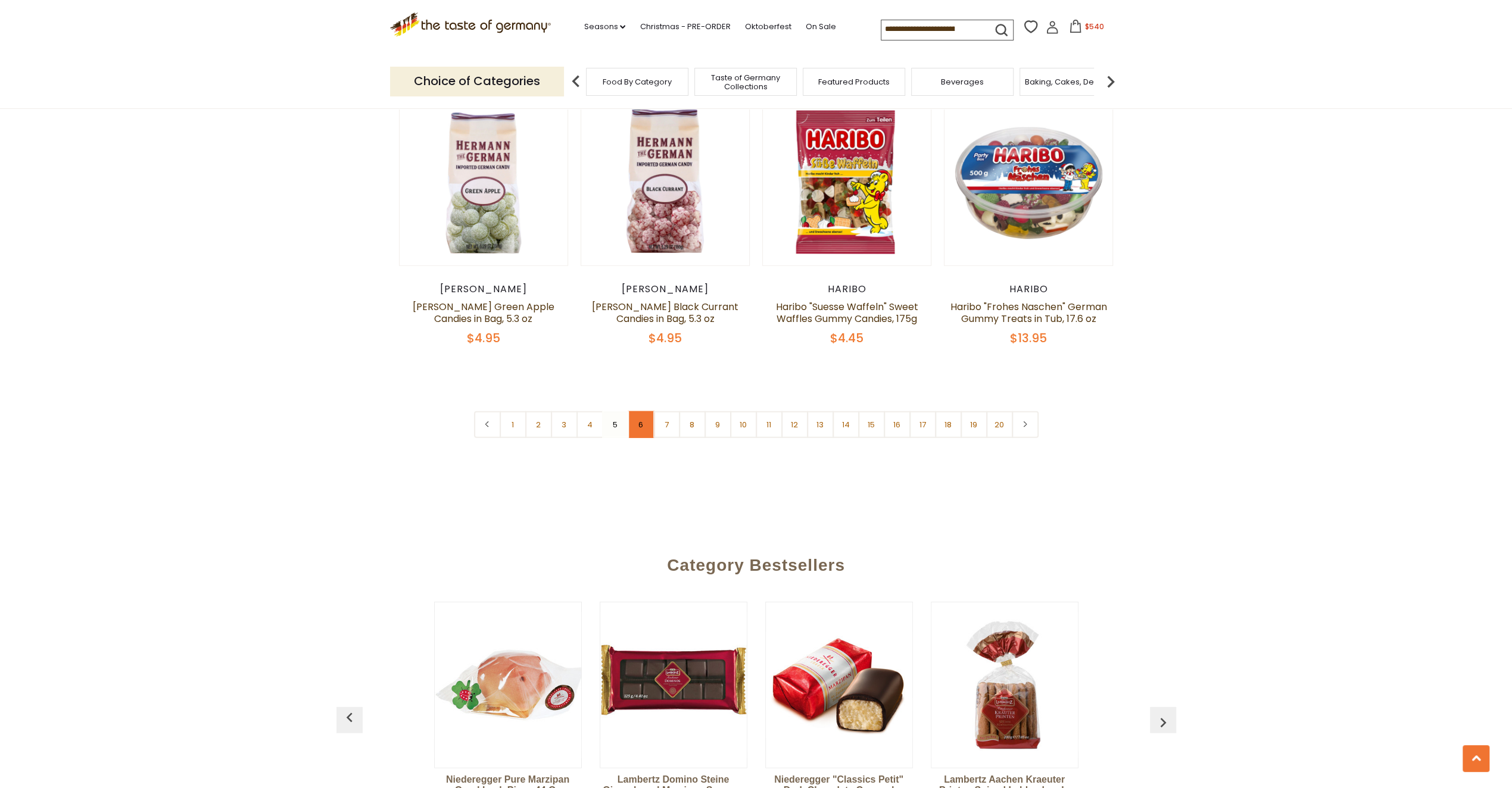
click at [644, 411] on link "6" at bounding box center [641, 425] width 26 height 26
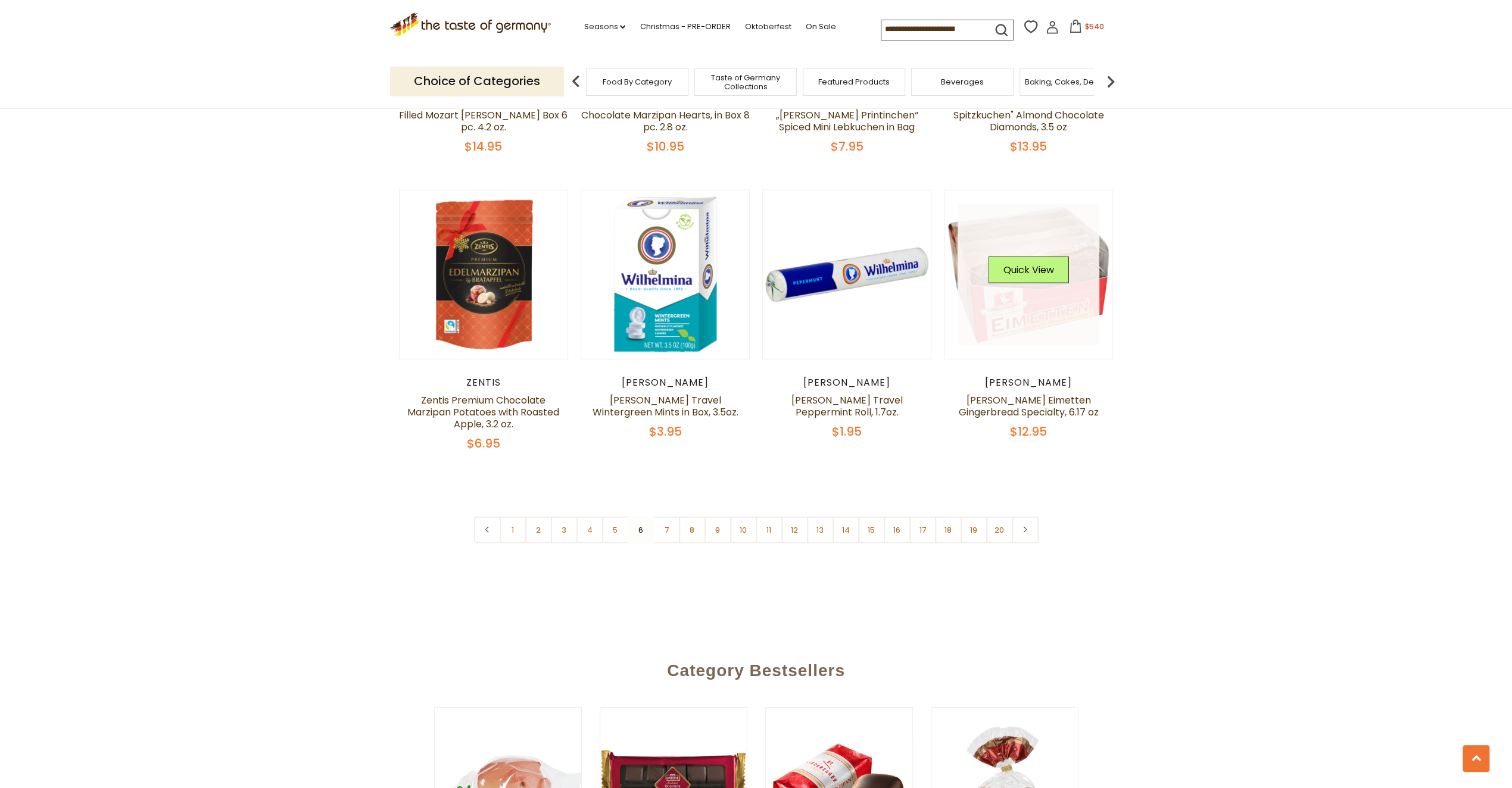
scroll to position [2826, 0]
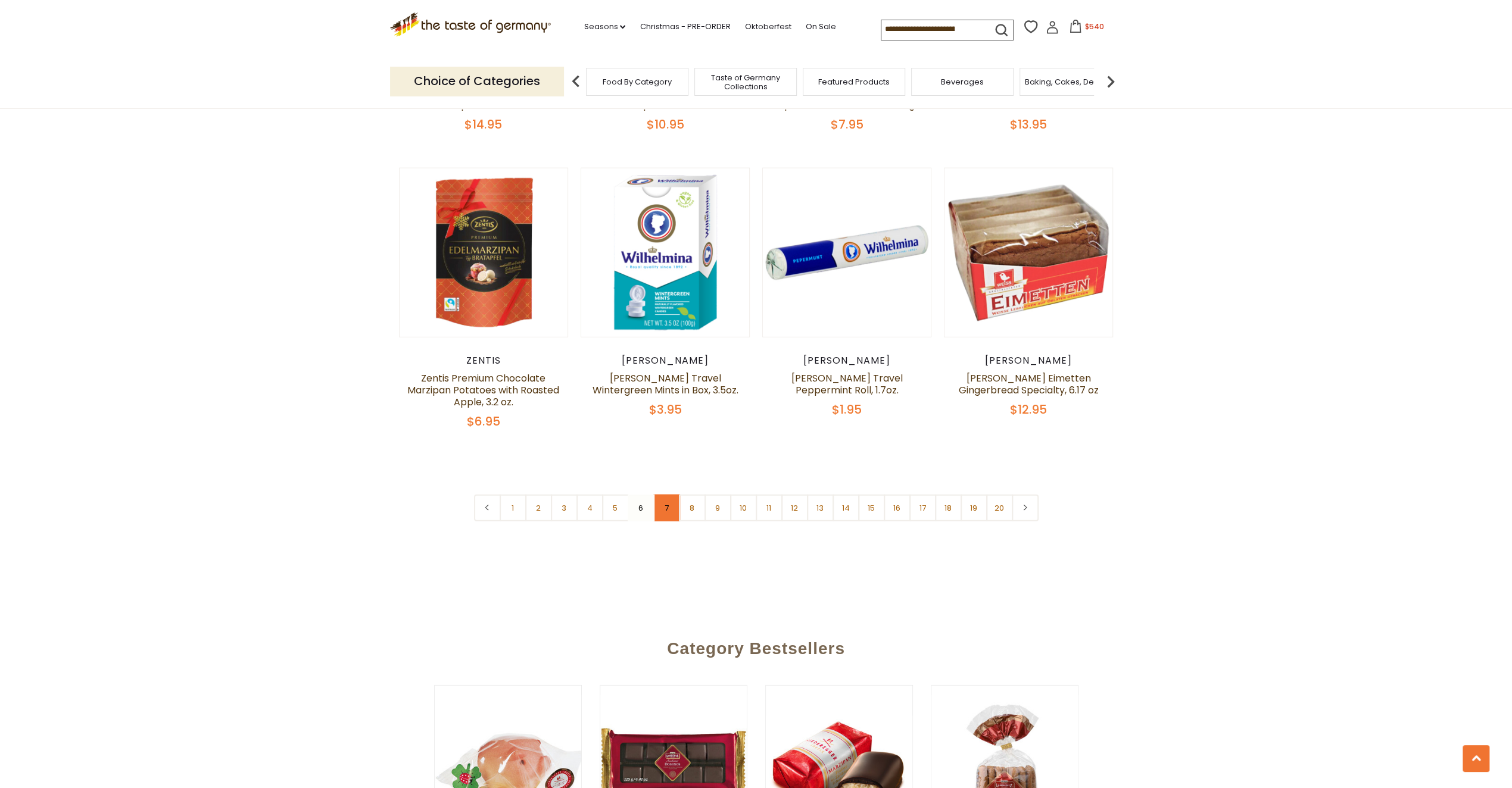
click at [666, 495] on link "7" at bounding box center [667, 508] width 26 height 26
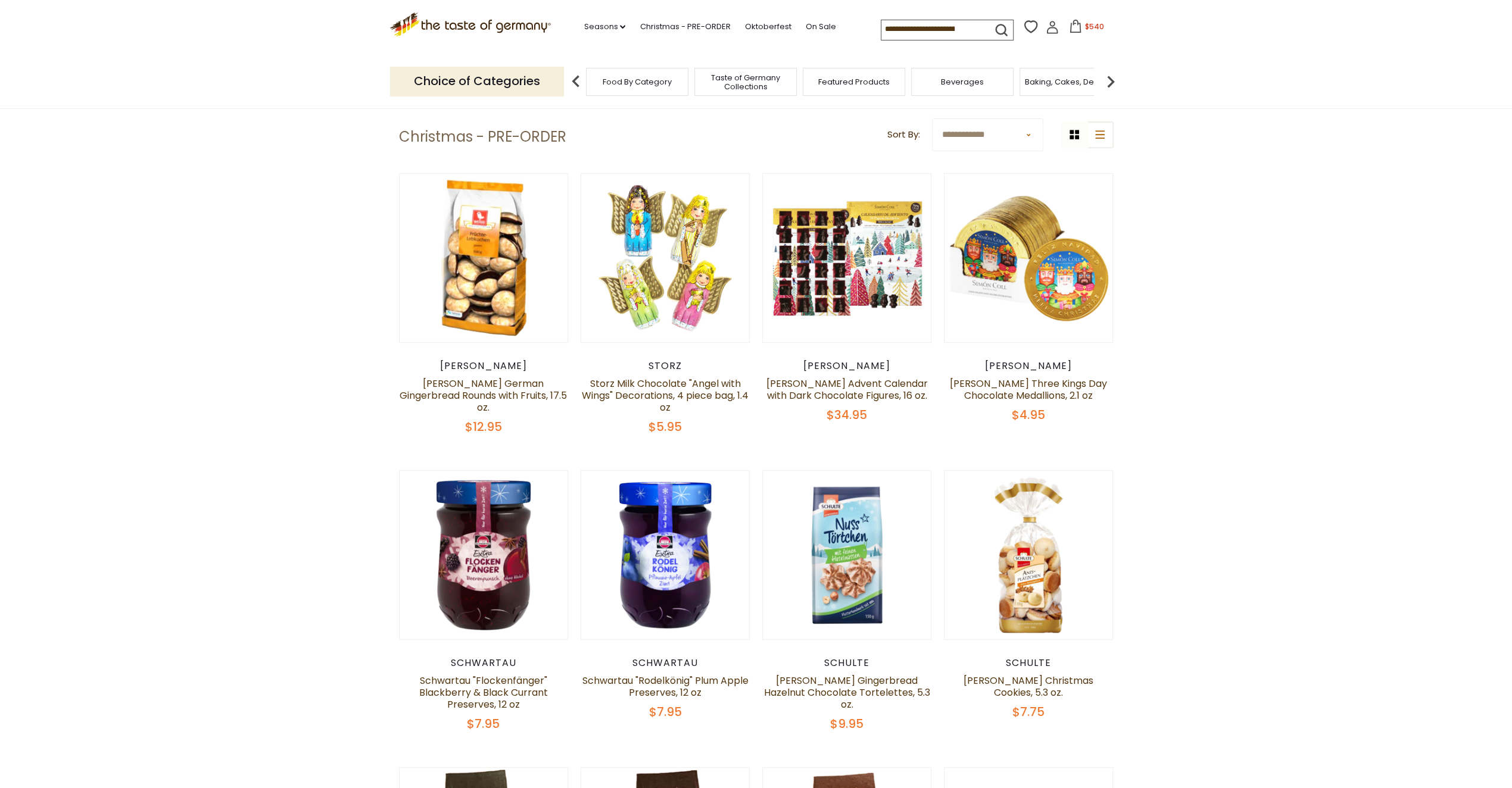
scroll to position [266, 0]
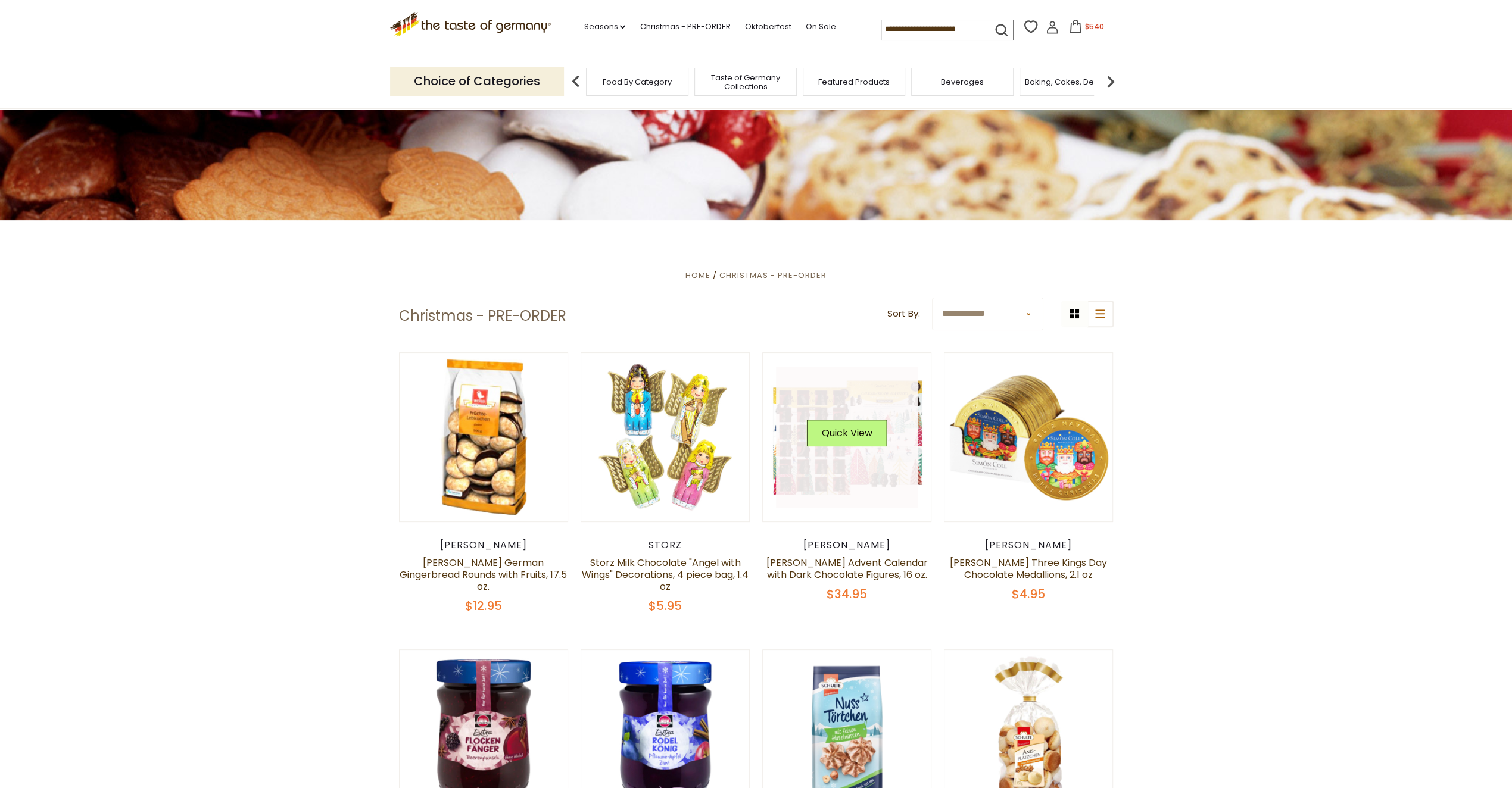
click at [860, 397] on link at bounding box center [846, 438] width 142 height 142
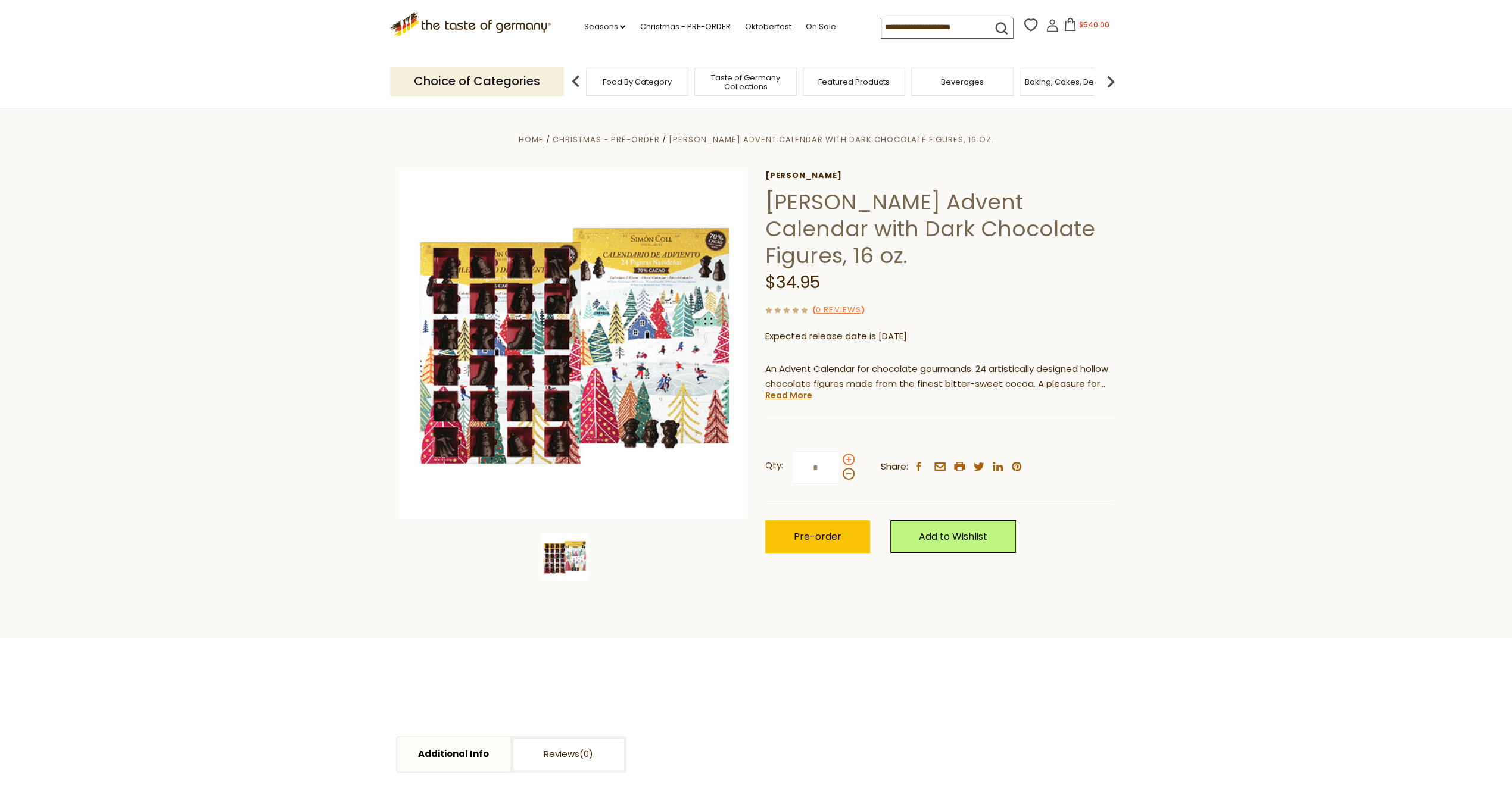
click at [846, 460] on span at bounding box center [848, 459] width 12 height 12
click at [840, 460] on input "*" at bounding box center [815, 467] width 49 height 33
type input "*"
click at [817, 537] on span "Pre-order" at bounding box center [817, 537] width 48 height 14
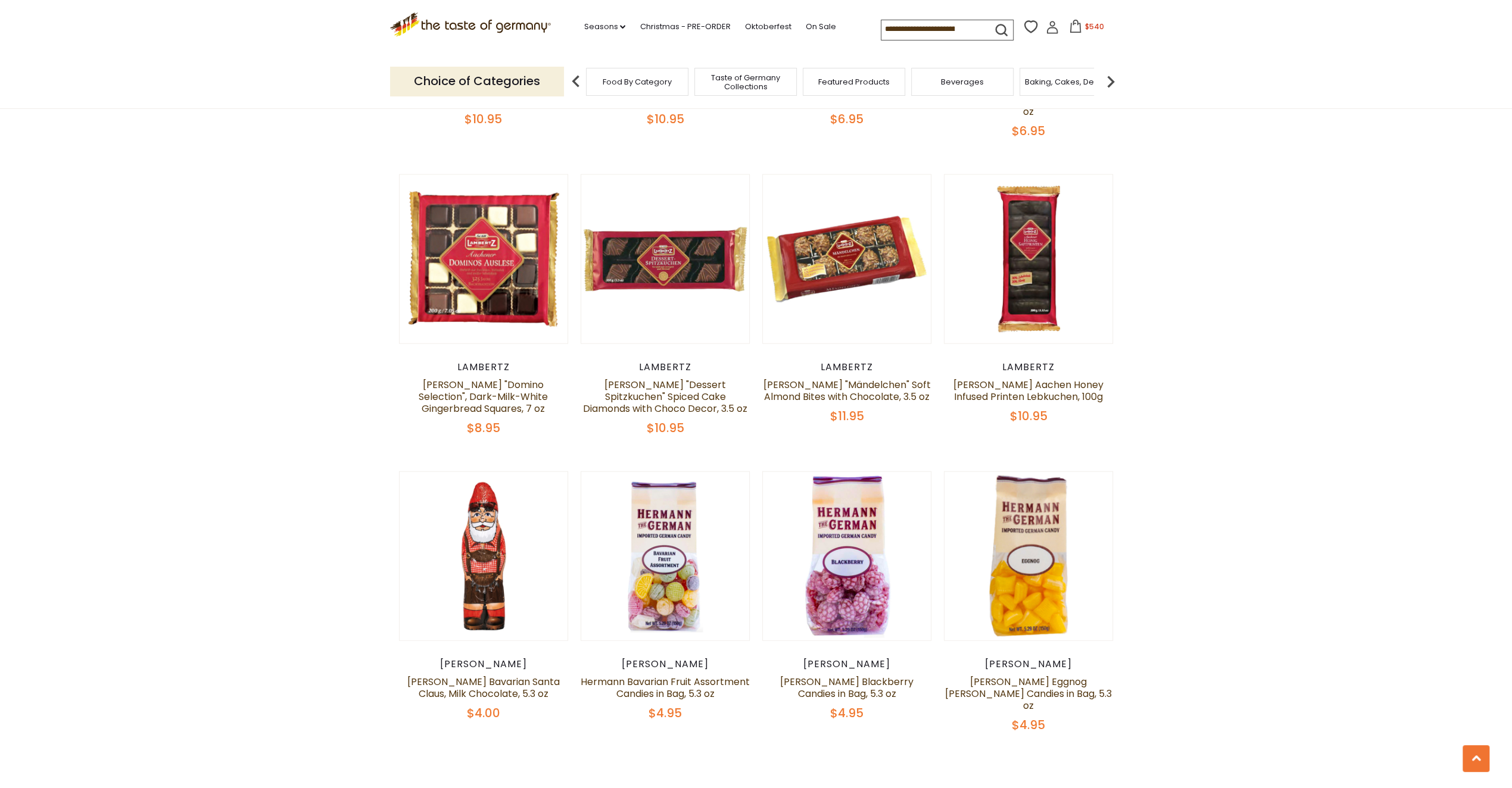
scroll to position [2801, 0]
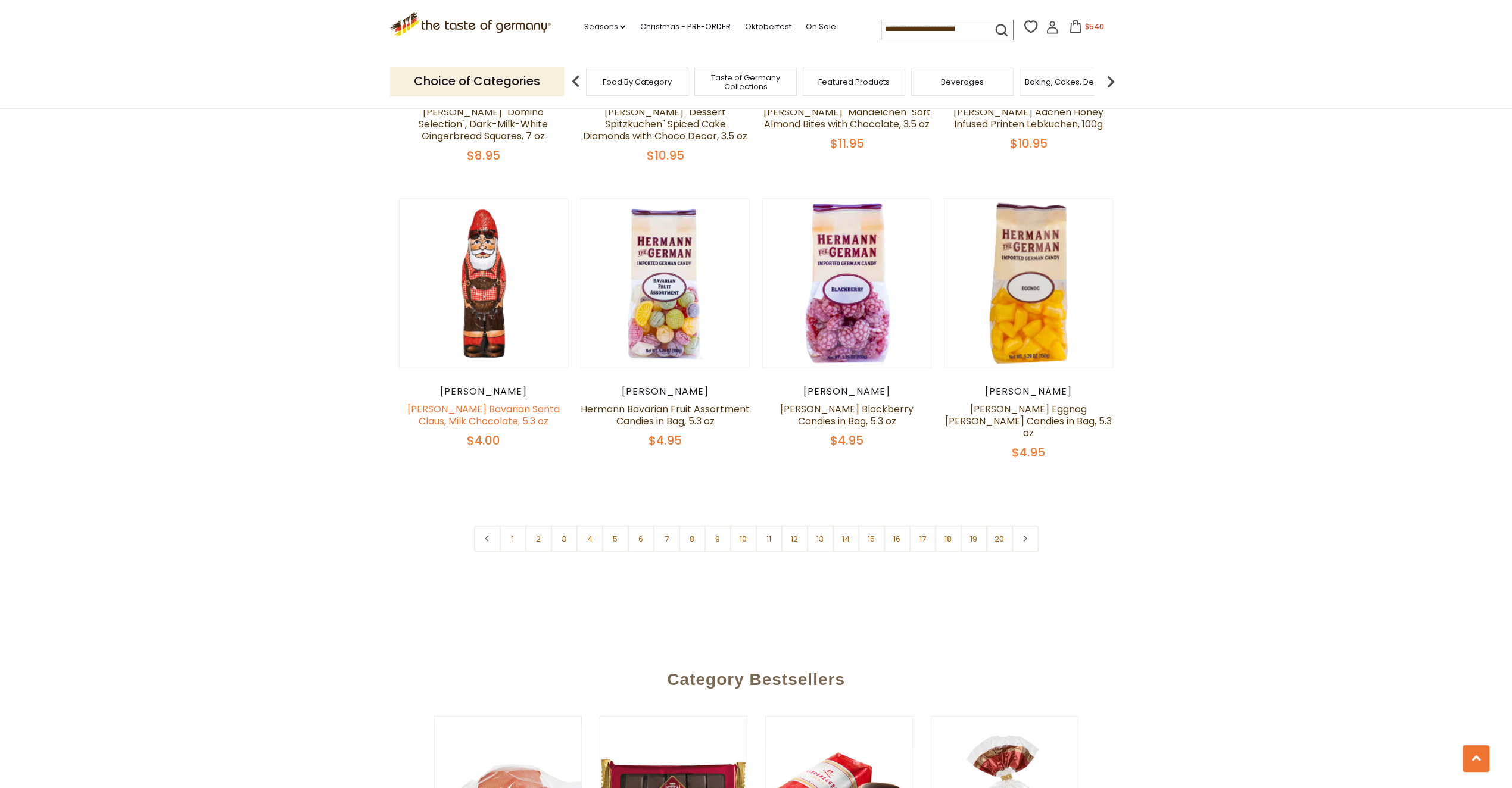
click at [491, 408] on link "[PERSON_NAME] Bavarian Santa Claus, Milk Chocolate, 5.3 oz" at bounding box center [484, 414] width 153 height 25
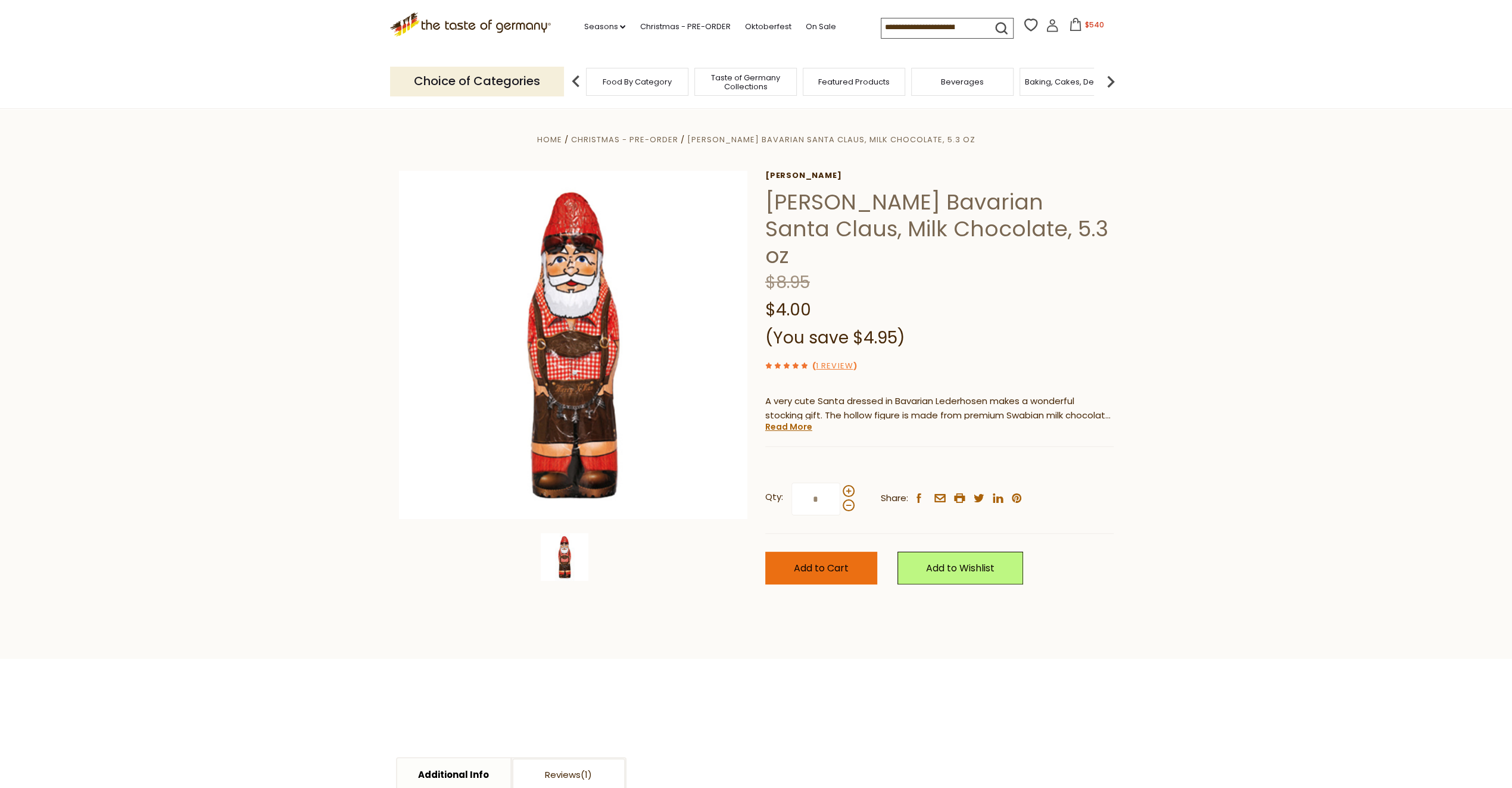
click at [860, 552] on button "Add to Cart" at bounding box center [821, 568] width 112 height 33
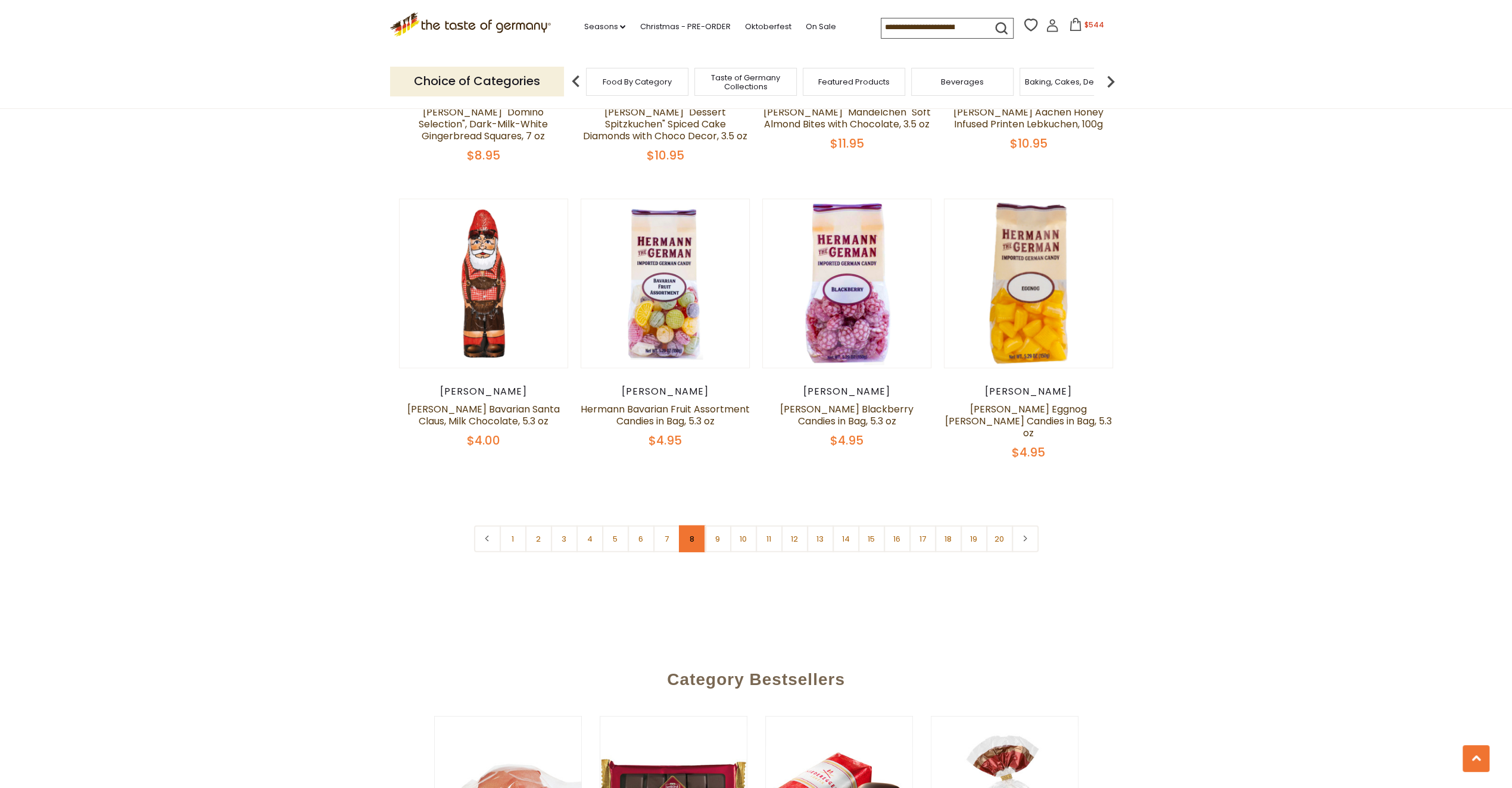
click at [690, 525] on link "8" at bounding box center [692, 539] width 26 height 26
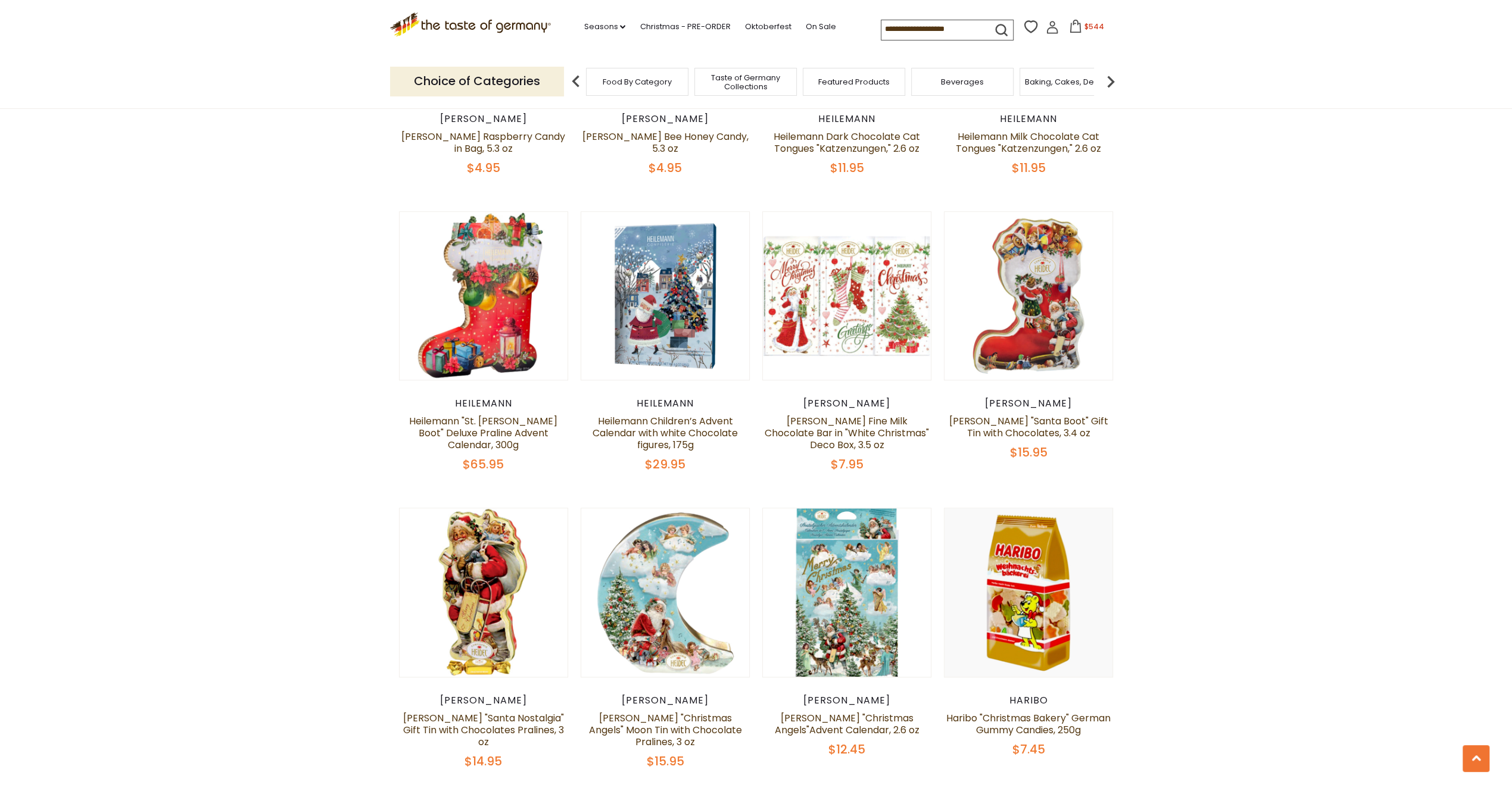
scroll to position [1100, 0]
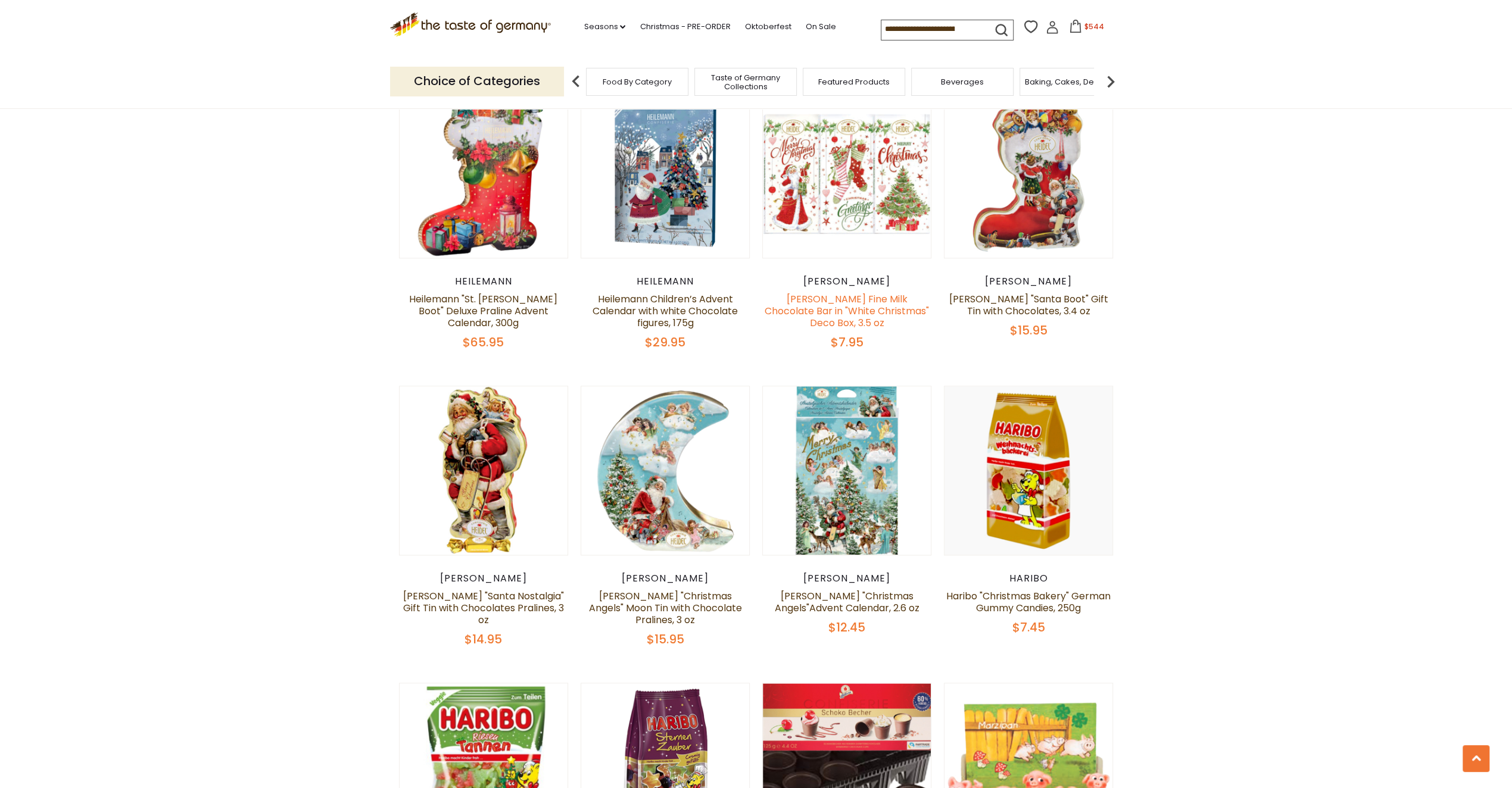
click at [838, 298] on link "Heidel Fine Milk Chocolate Bar in "White Christmas" Deco Box, 3.5 oz" at bounding box center [846, 312] width 165 height 38
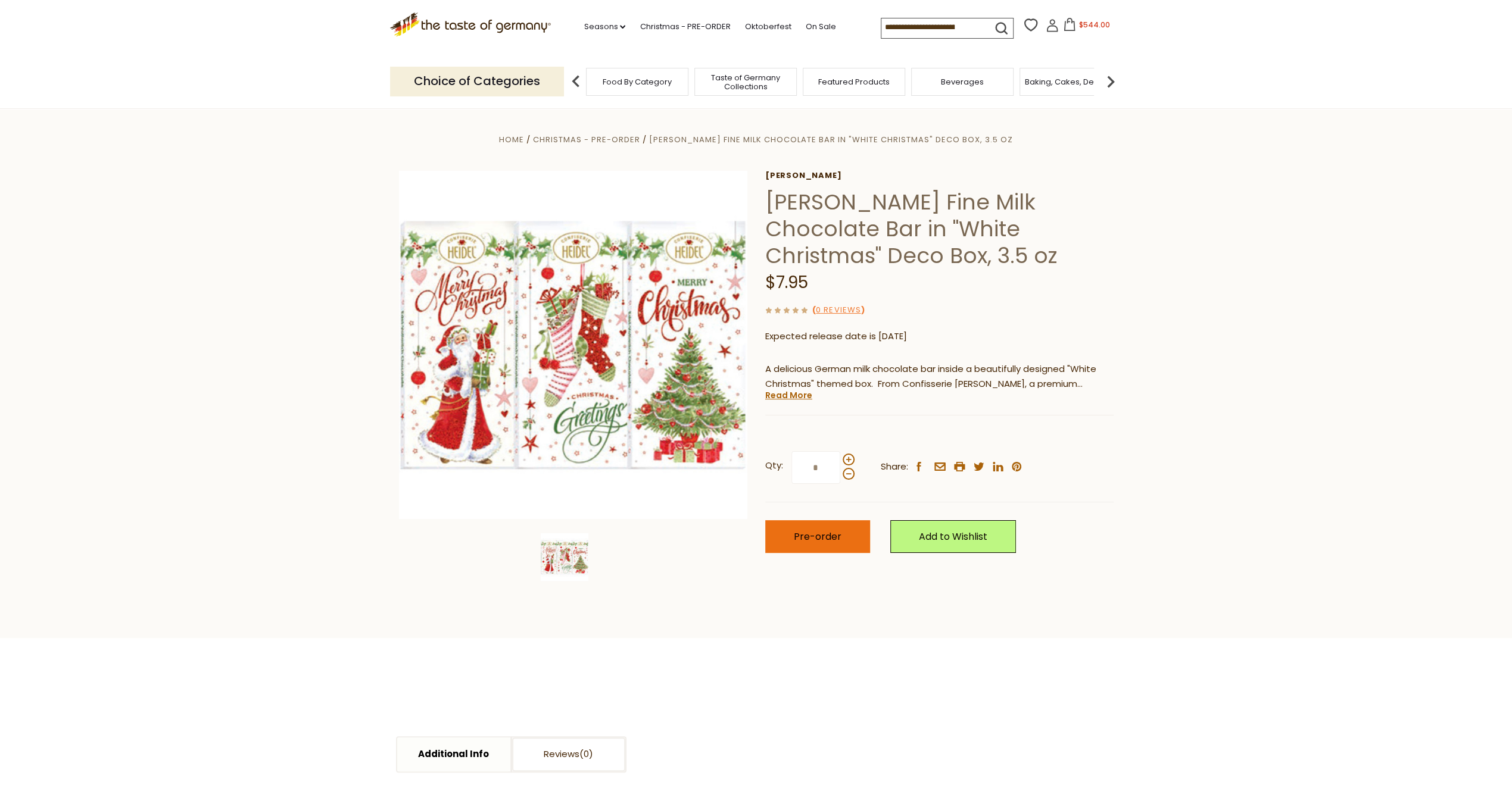
click at [837, 539] on span "Pre-order" at bounding box center [817, 537] width 48 height 14
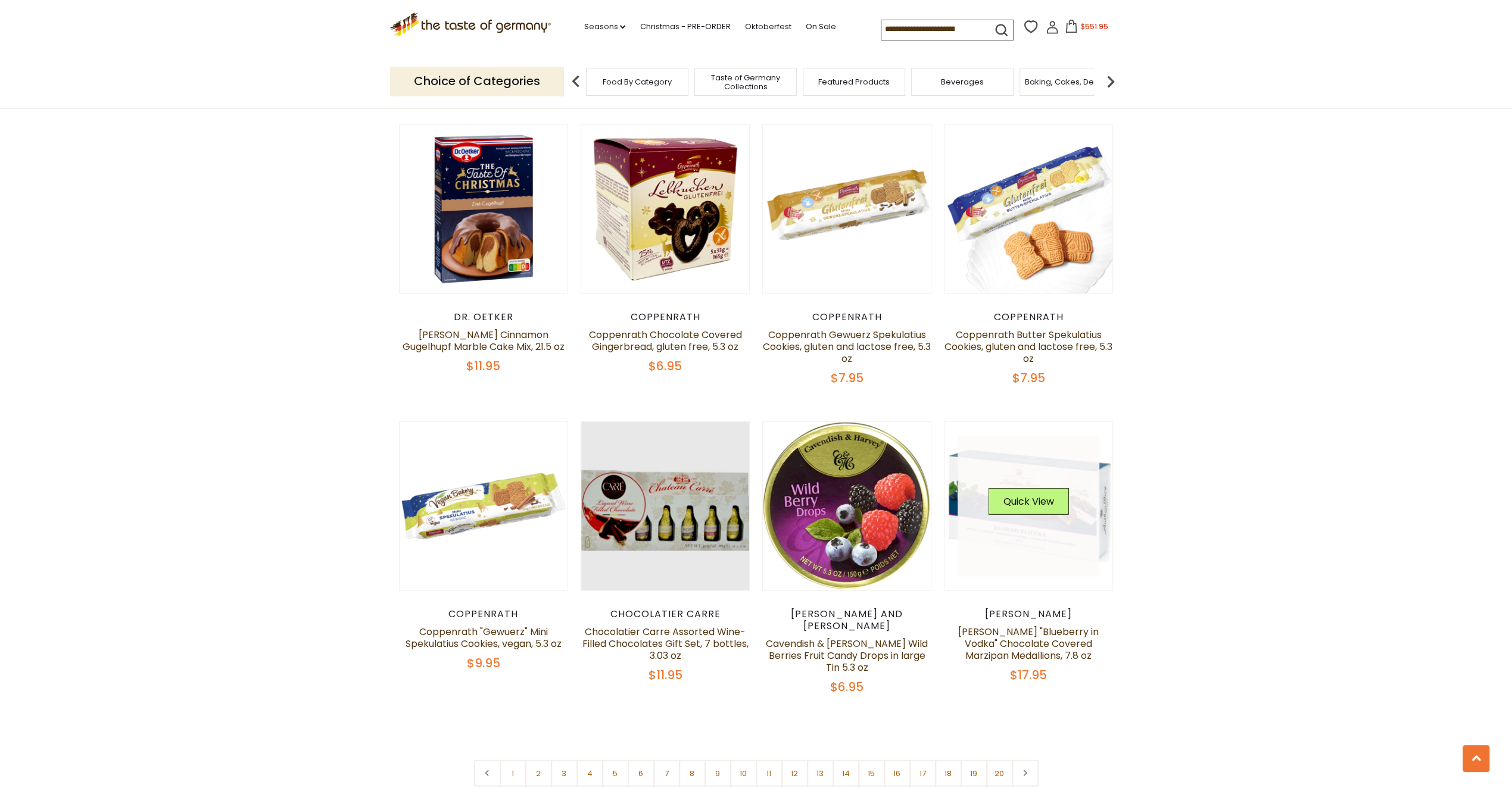
scroll to position [2886, 0]
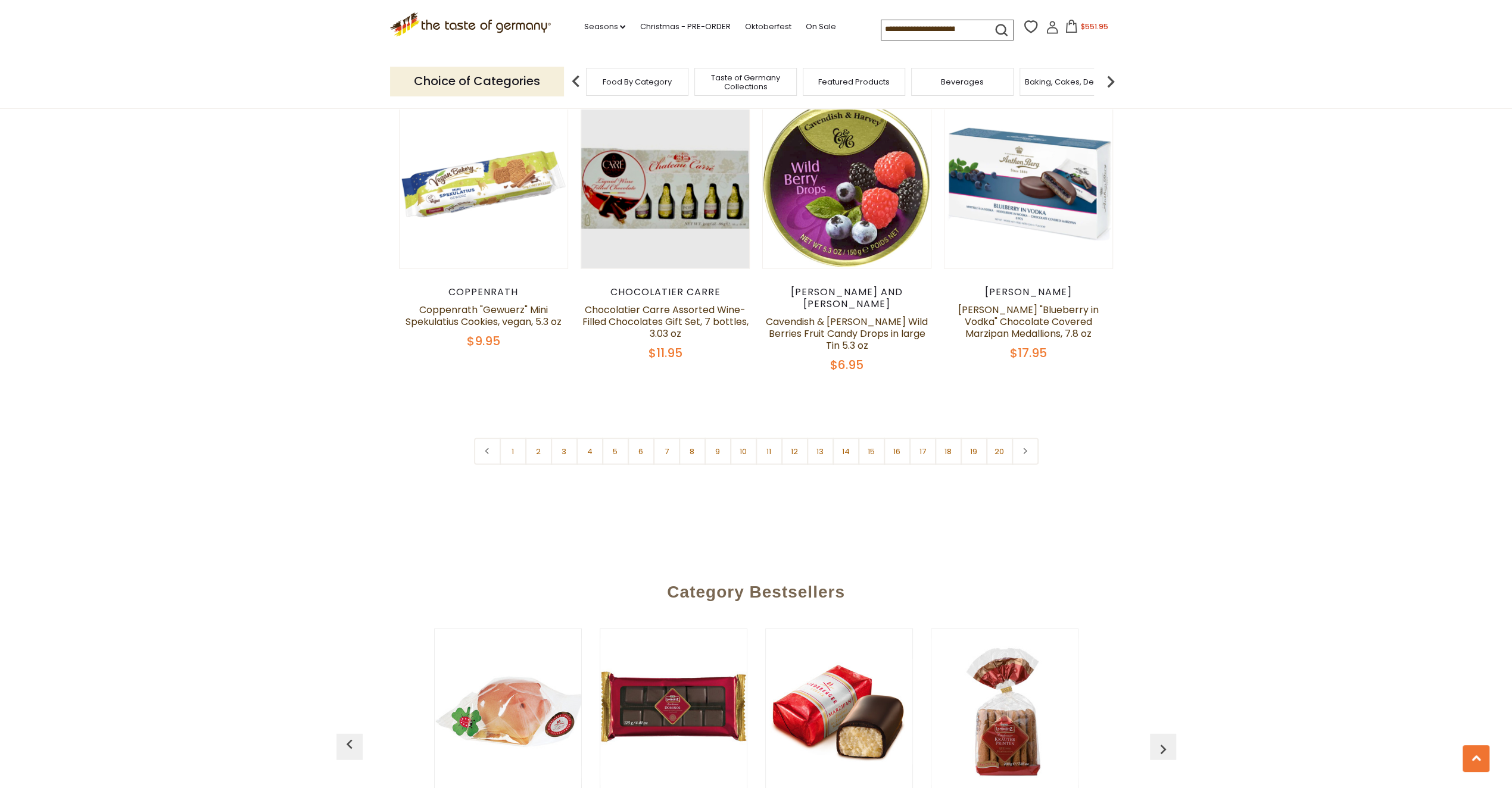
click at [714, 438] on link "9" at bounding box center [717, 451] width 26 height 26
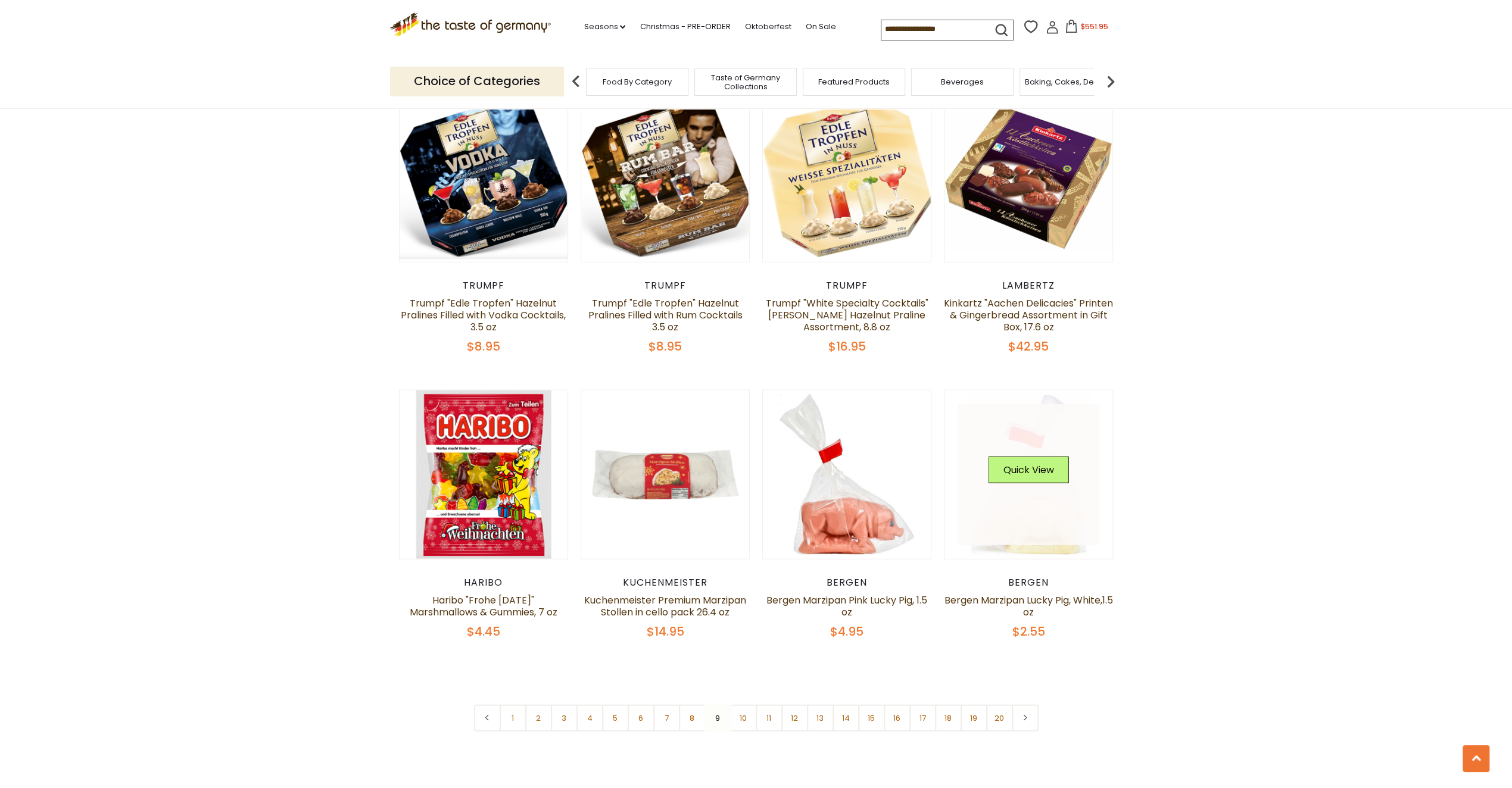
scroll to position [3005, 0]
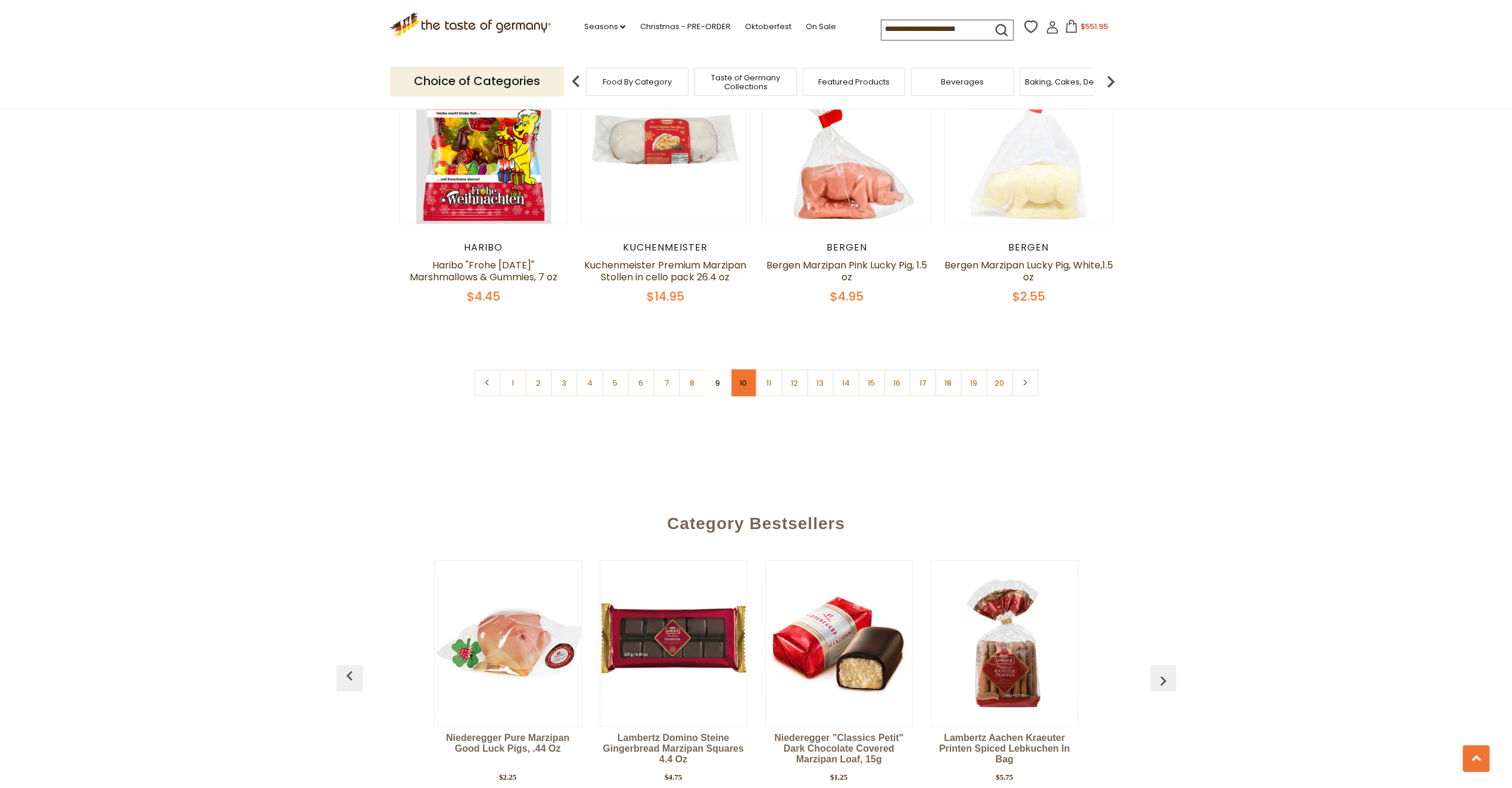
click at [748, 370] on link "10" at bounding box center [743, 383] width 26 height 26
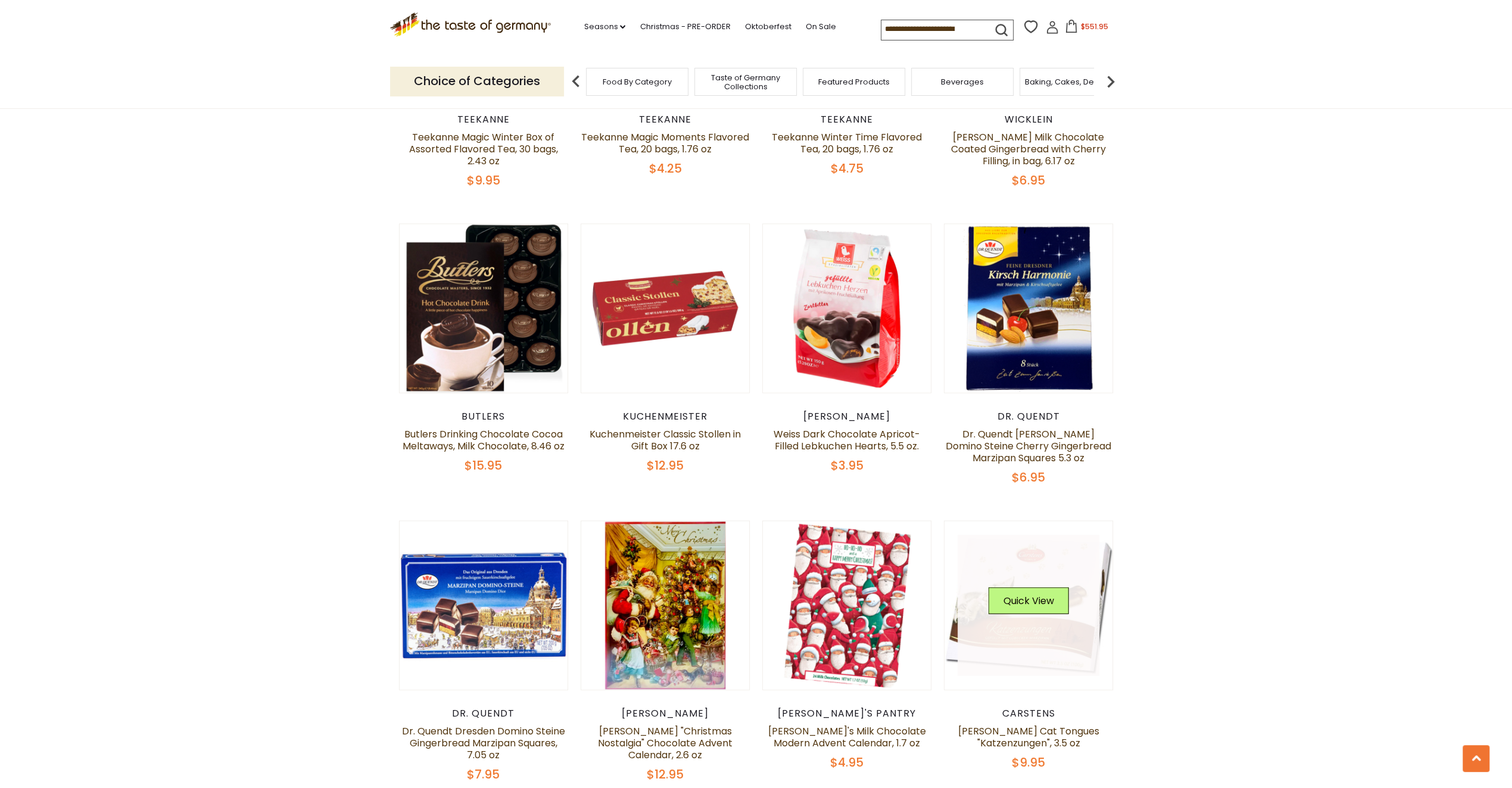
scroll to position [2707, 0]
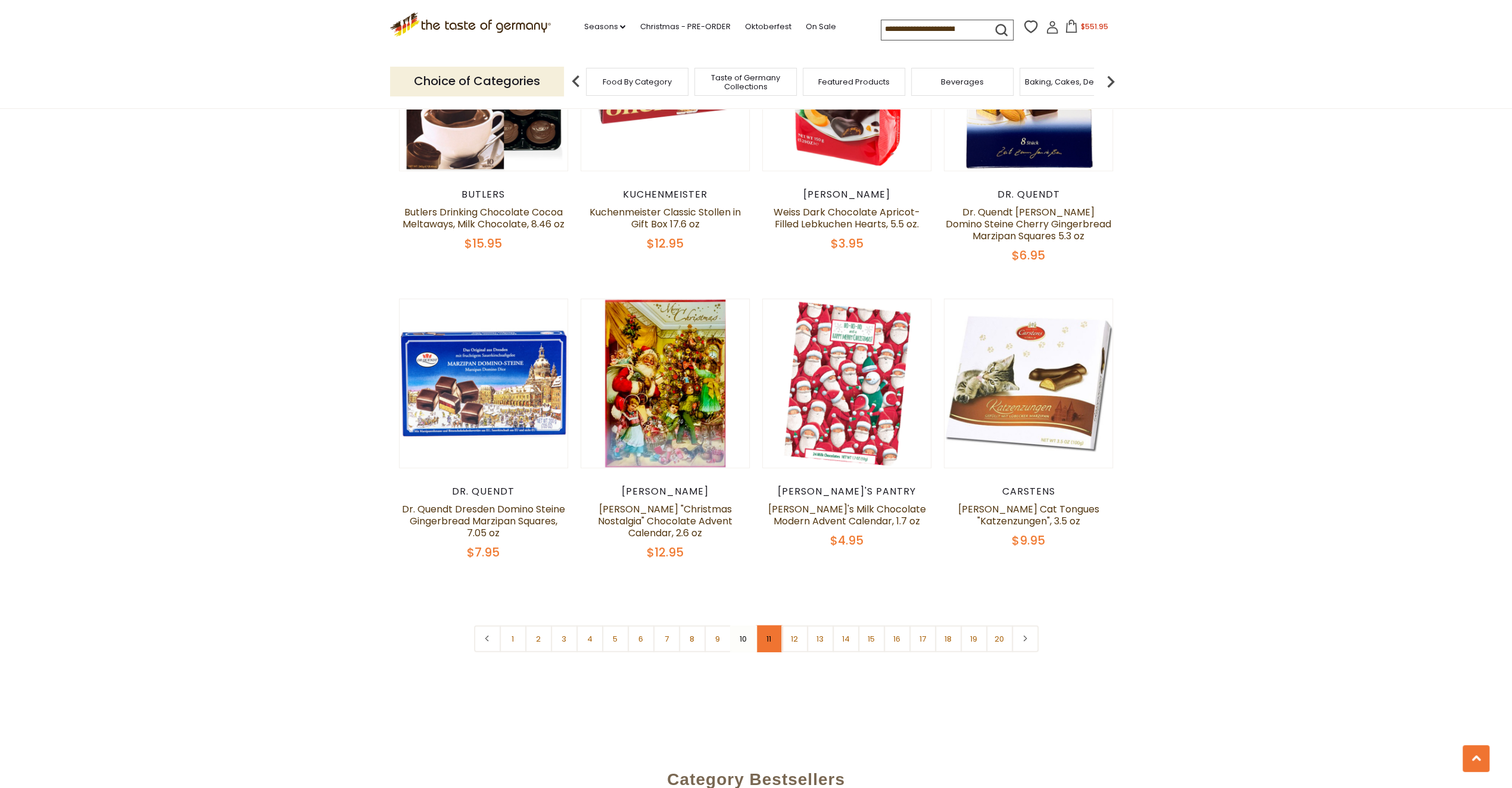
click at [768, 626] on link "11" at bounding box center [768, 639] width 26 height 26
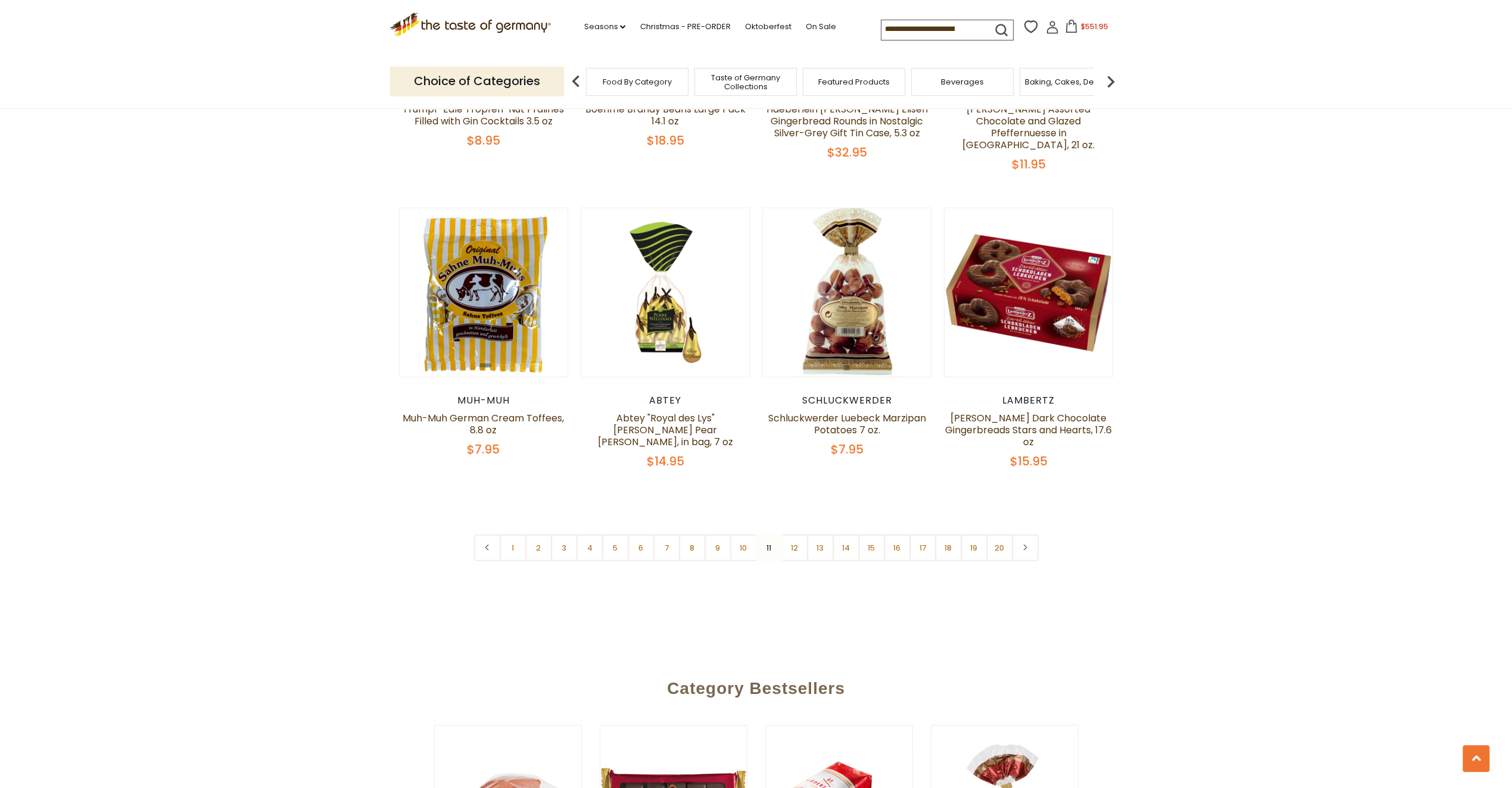
scroll to position [2826, 0]
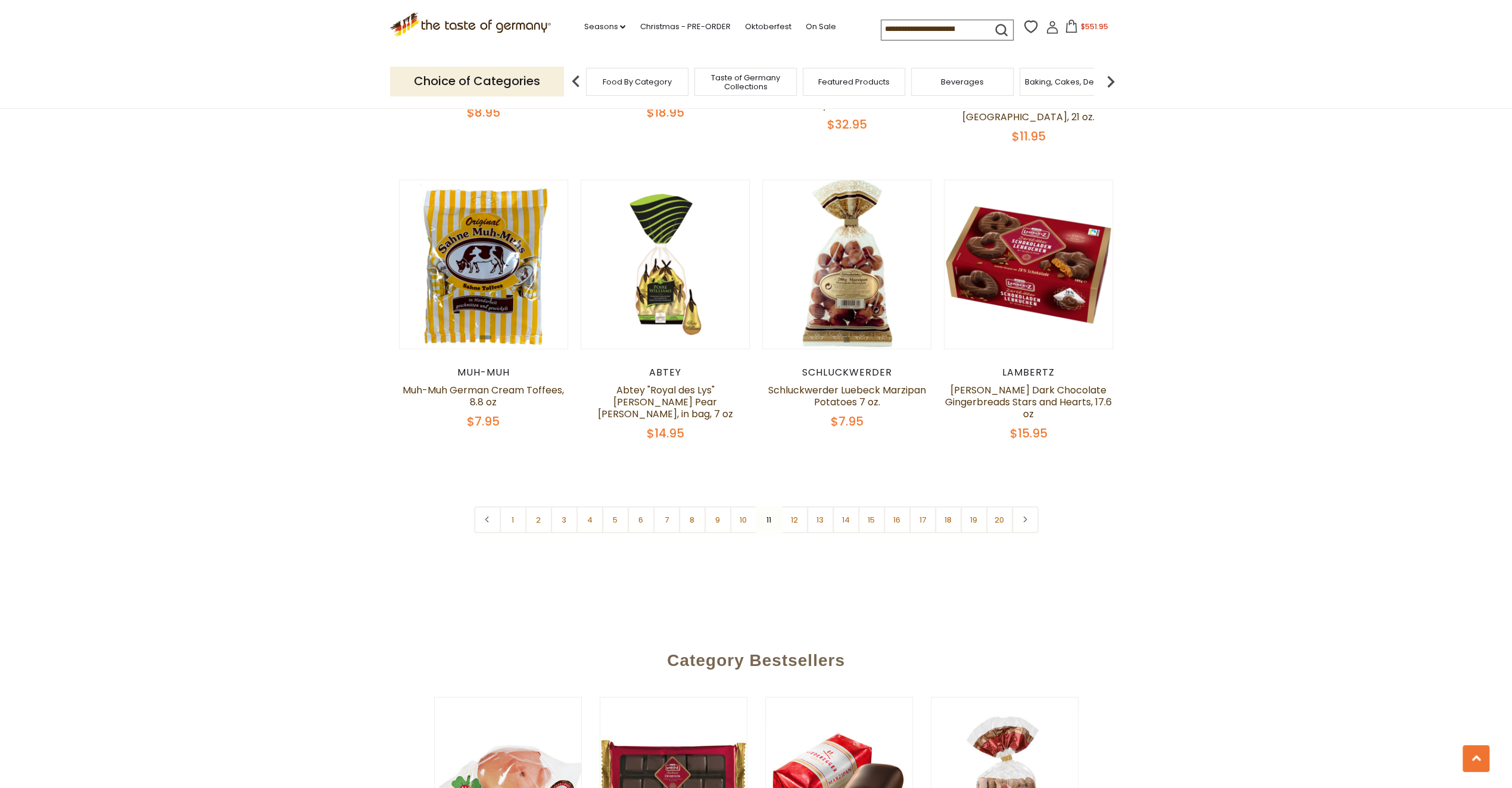
click at [772, 511] on nav "1 2 3 4 5 6 7 8 9 10 11 12 13 14 15 16 17 18 19 20" at bounding box center [756, 520] width 565 height 26
click at [797, 511] on link "12" at bounding box center [795, 520] width 26 height 26
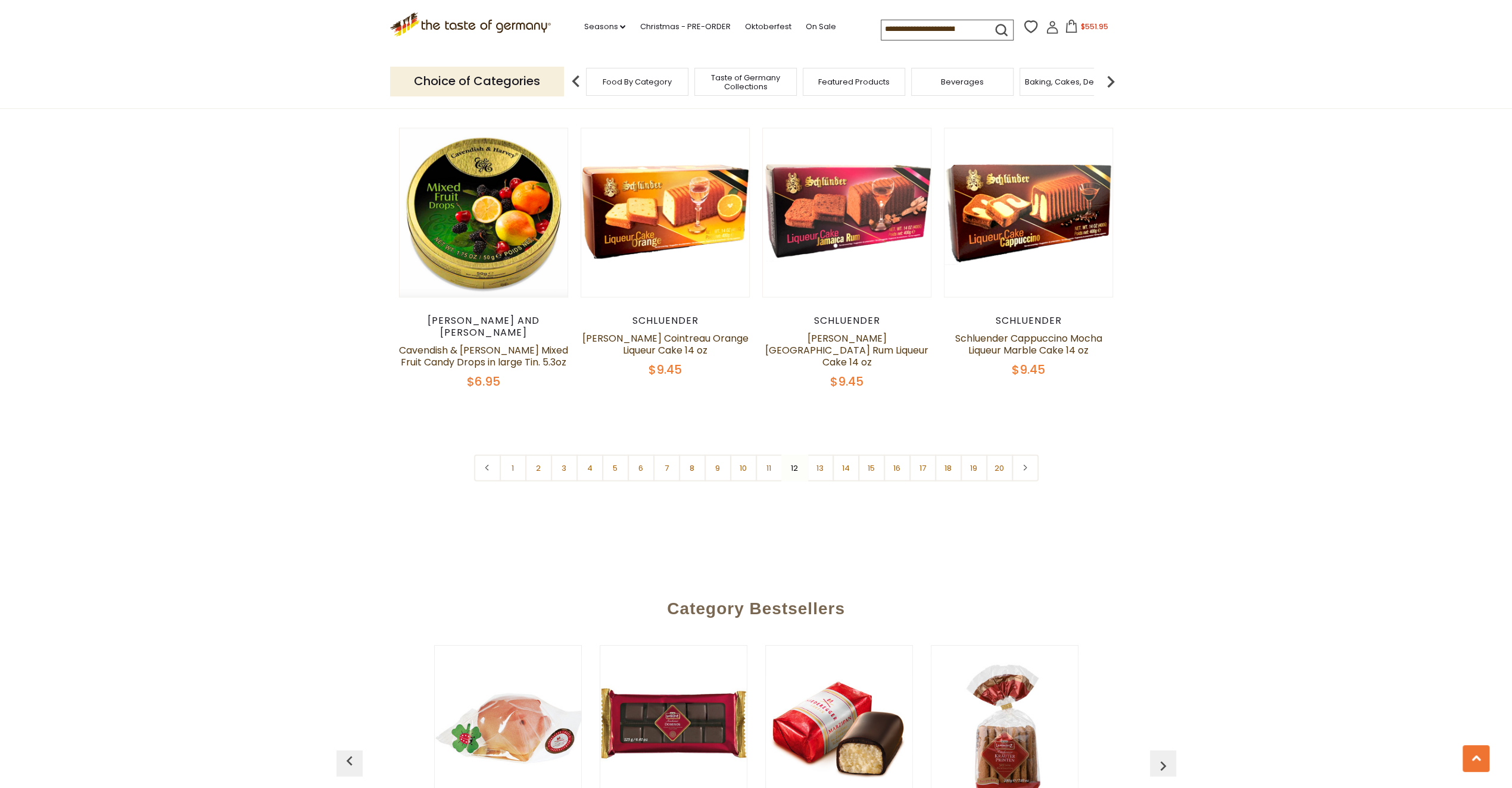
scroll to position [2886, 0]
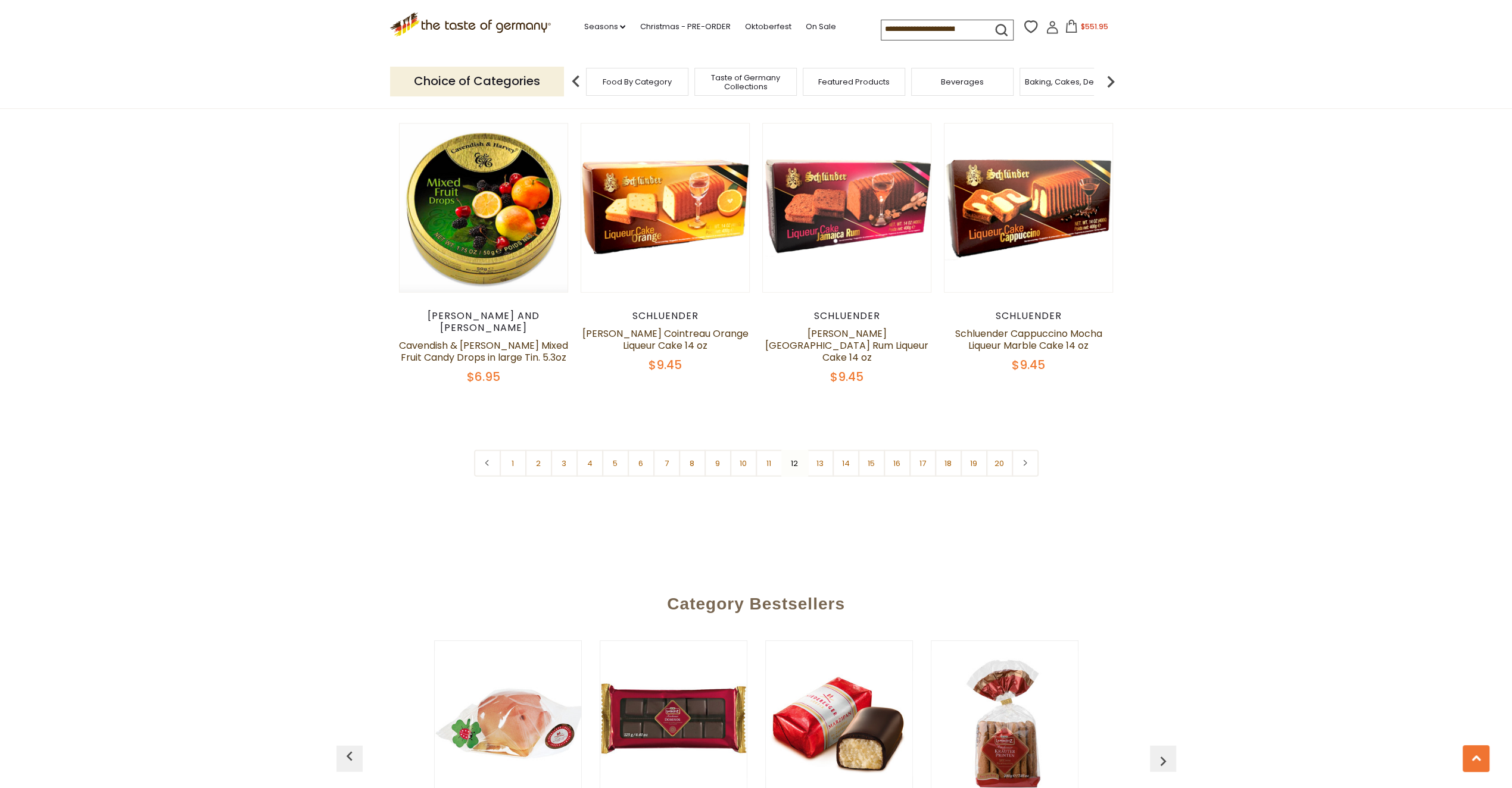
click at [819, 450] on link "13" at bounding box center [820, 463] width 26 height 26
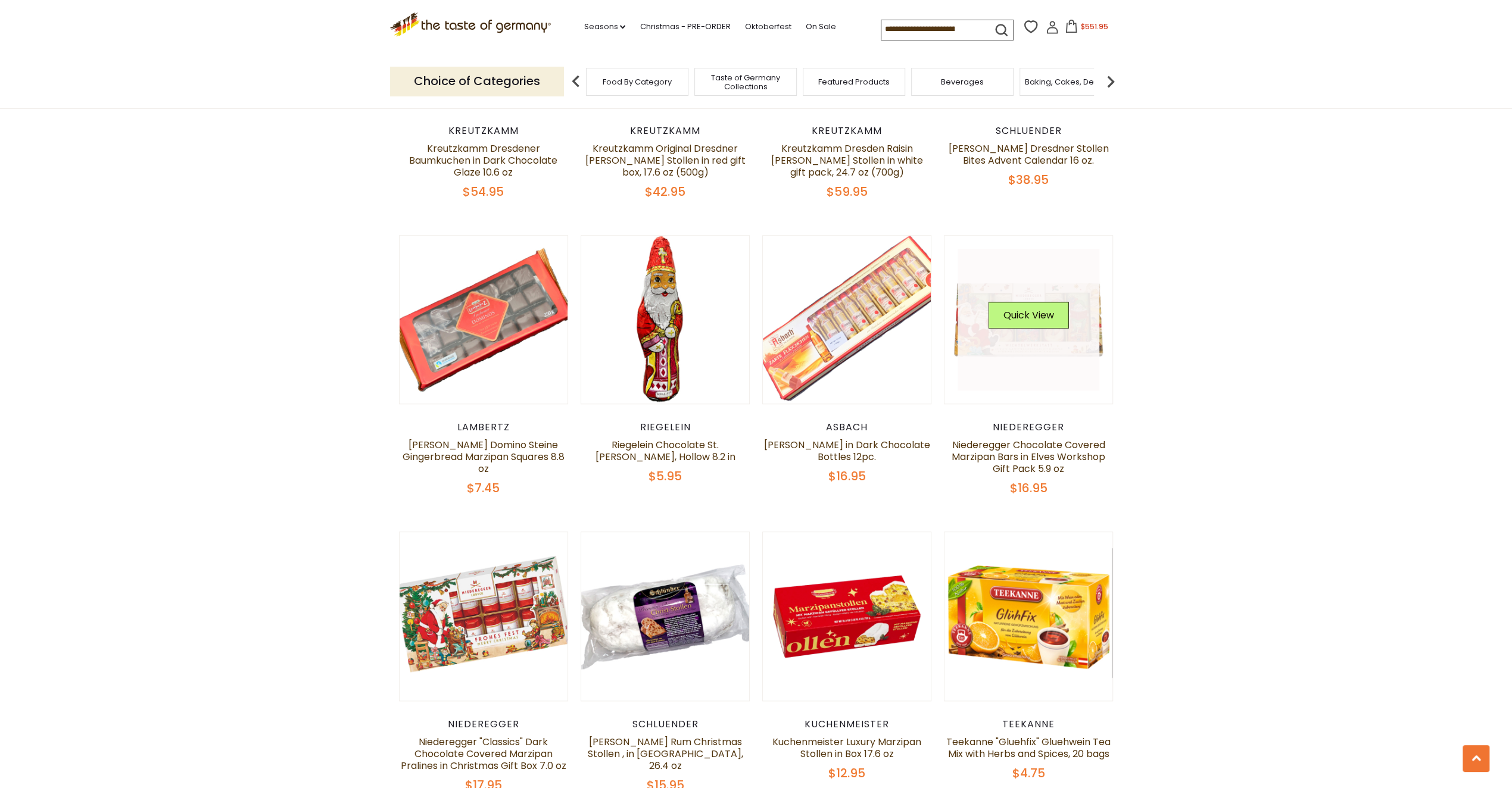
scroll to position [1040, 0]
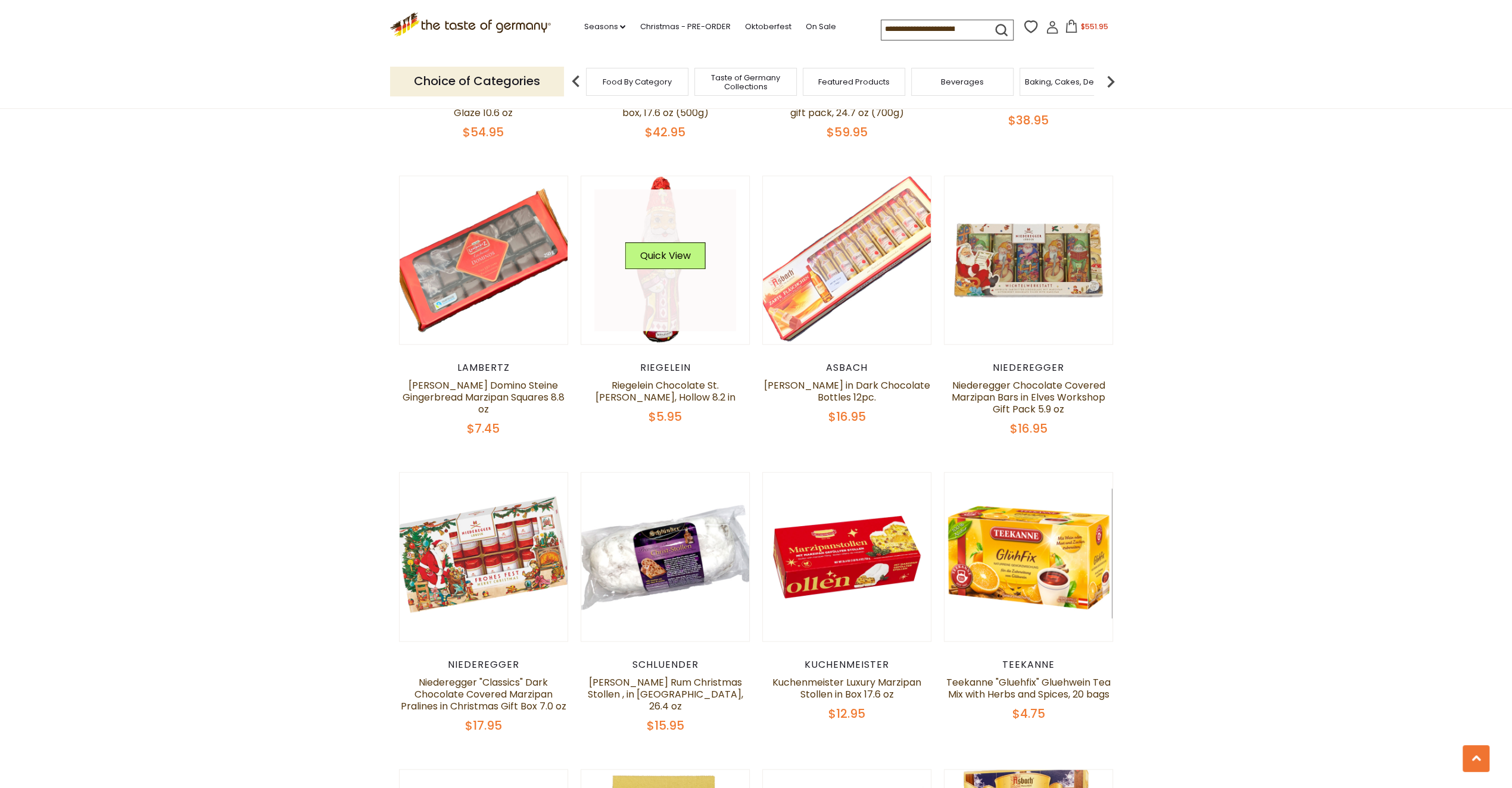
click at [657, 336] on img at bounding box center [665, 260] width 169 height 169
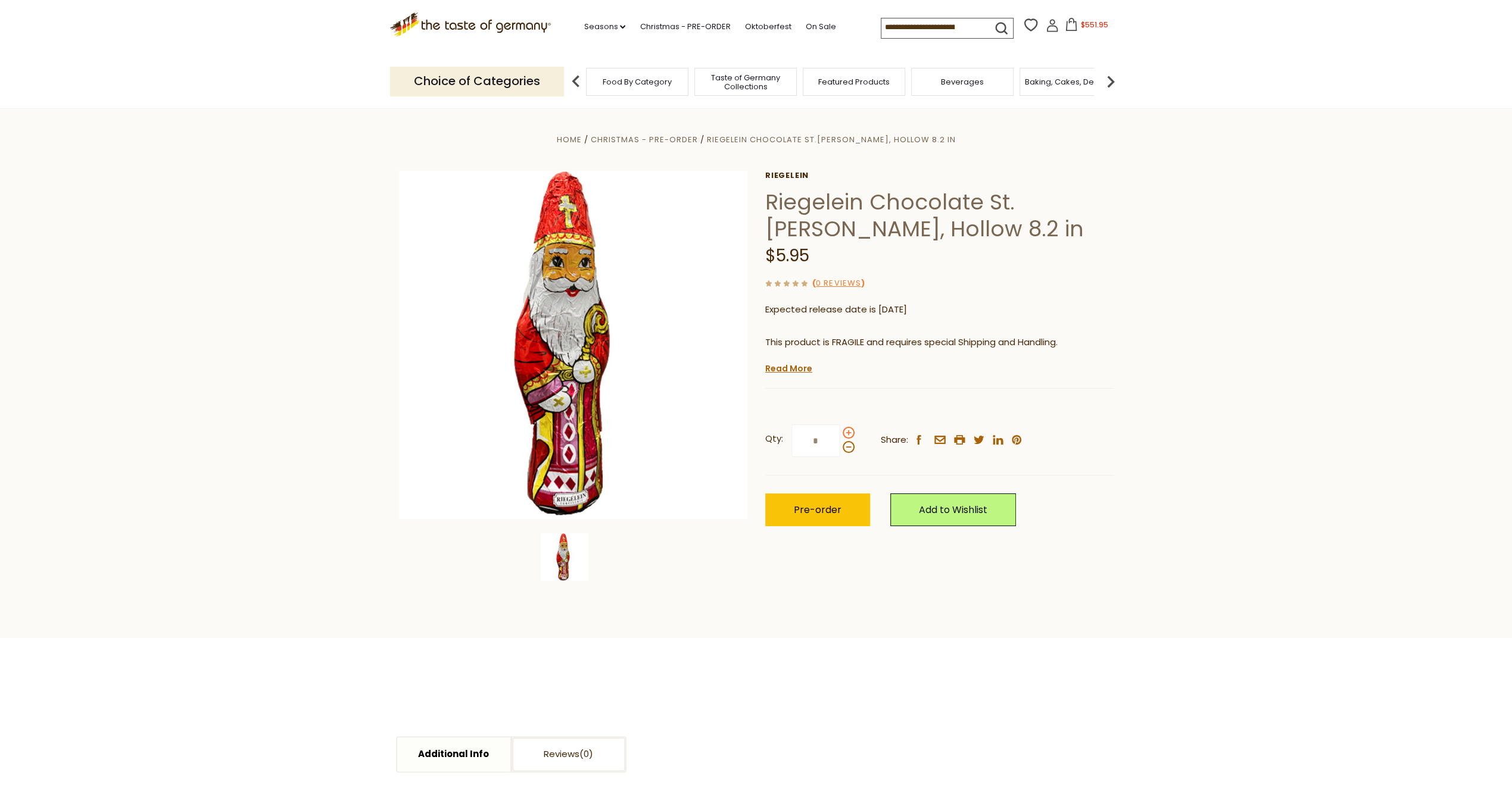
click at [848, 433] on span at bounding box center [848, 432] width 12 height 12
click at [840, 433] on input "*" at bounding box center [815, 441] width 49 height 33
type input "*"
click at [836, 498] on button "Pre-order" at bounding box center [817, 509] width 105 height 33
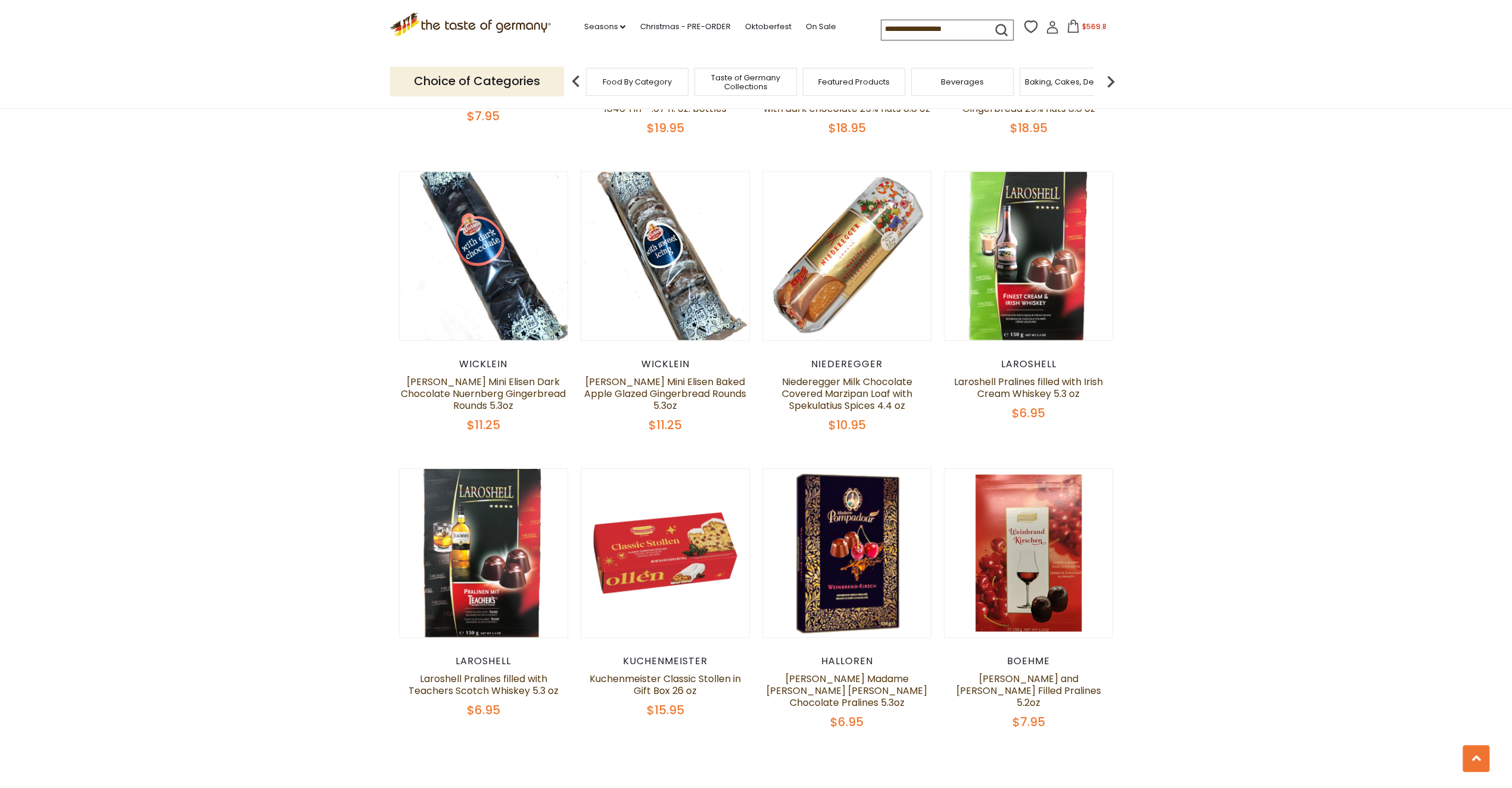
scroll to position [3005, 0]
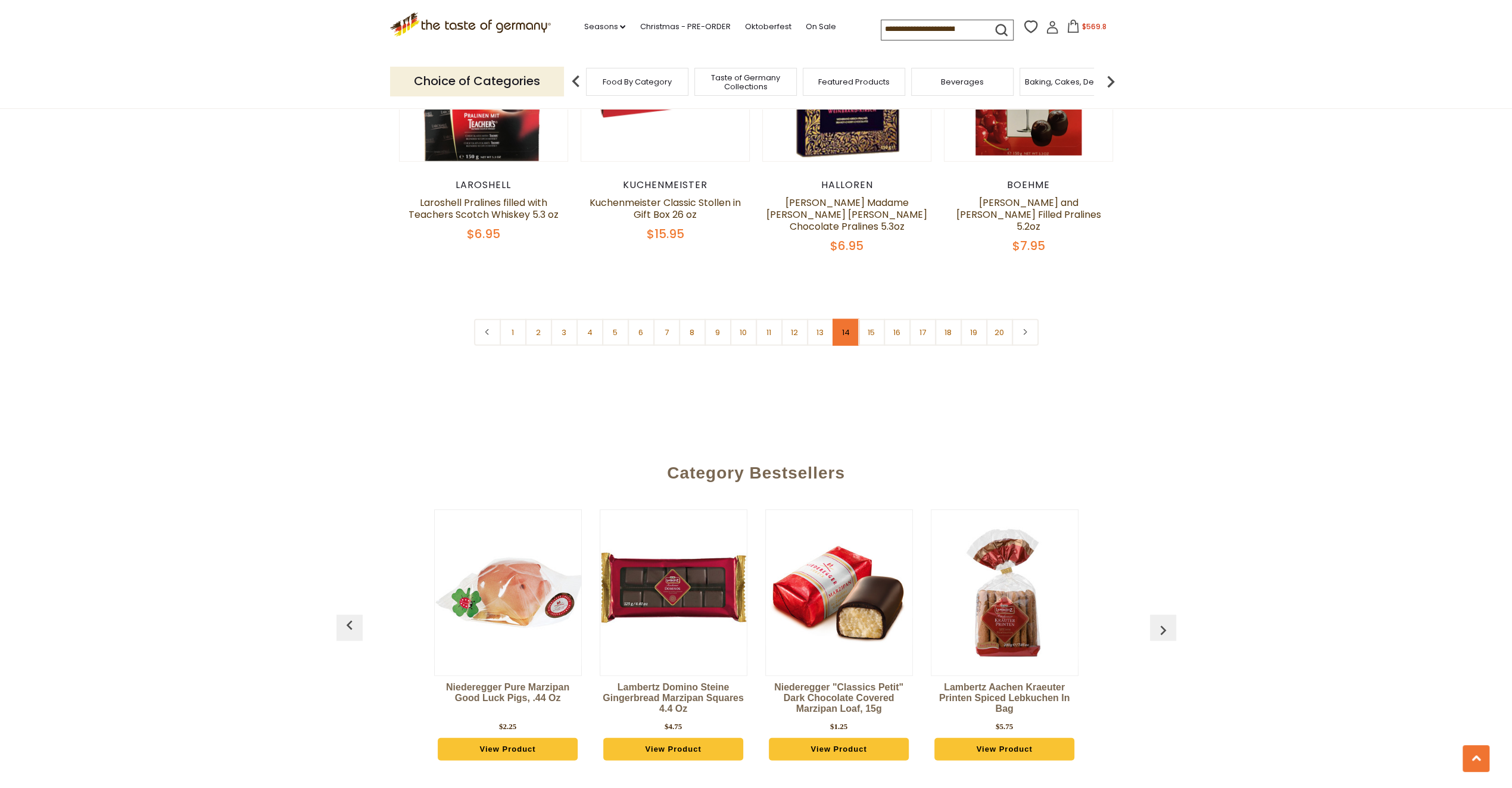
click at [844, 338] on link "14" at bounding box center [845, 332] width 26 height 26
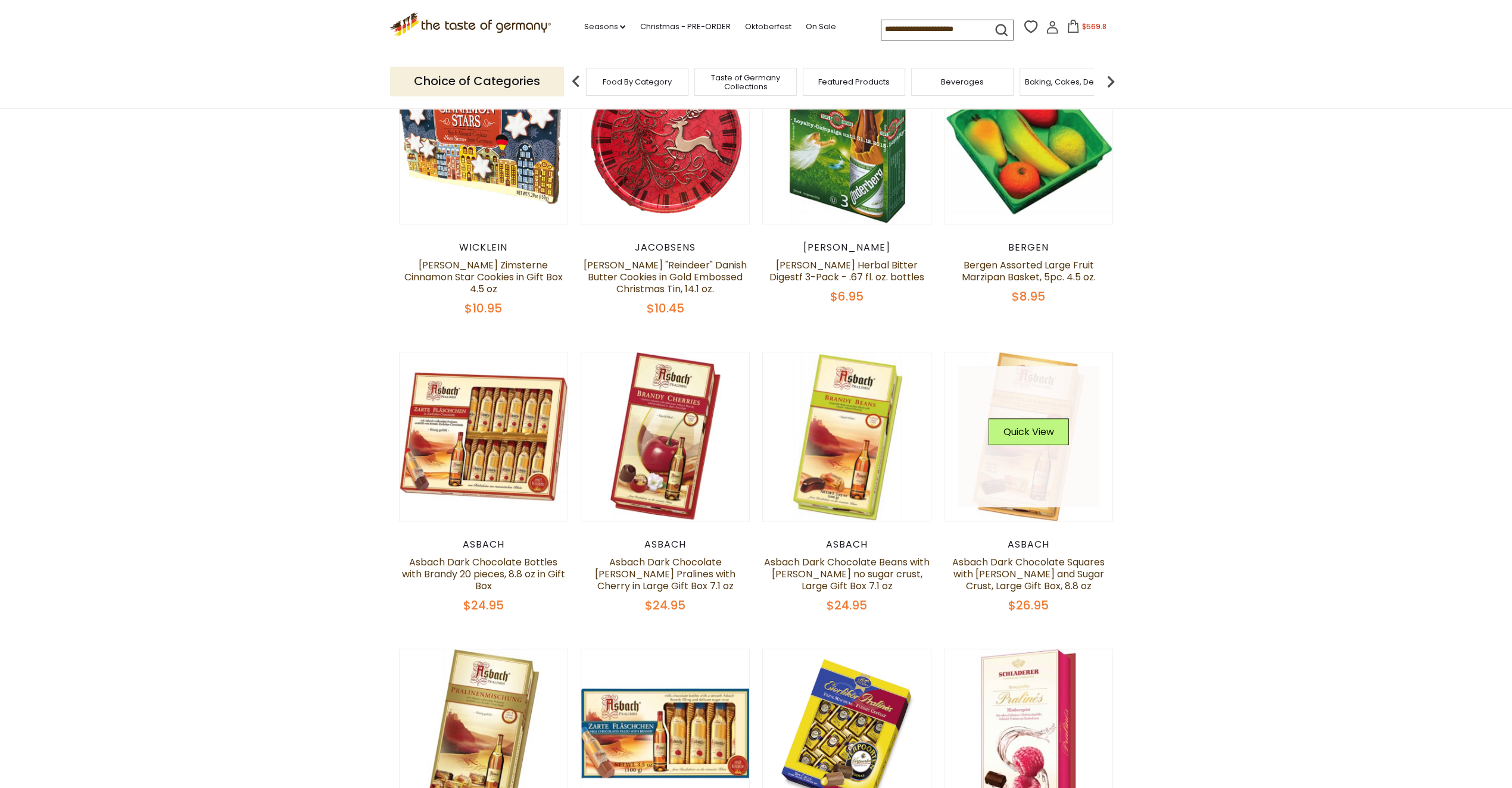
scroll to position [505, 0]
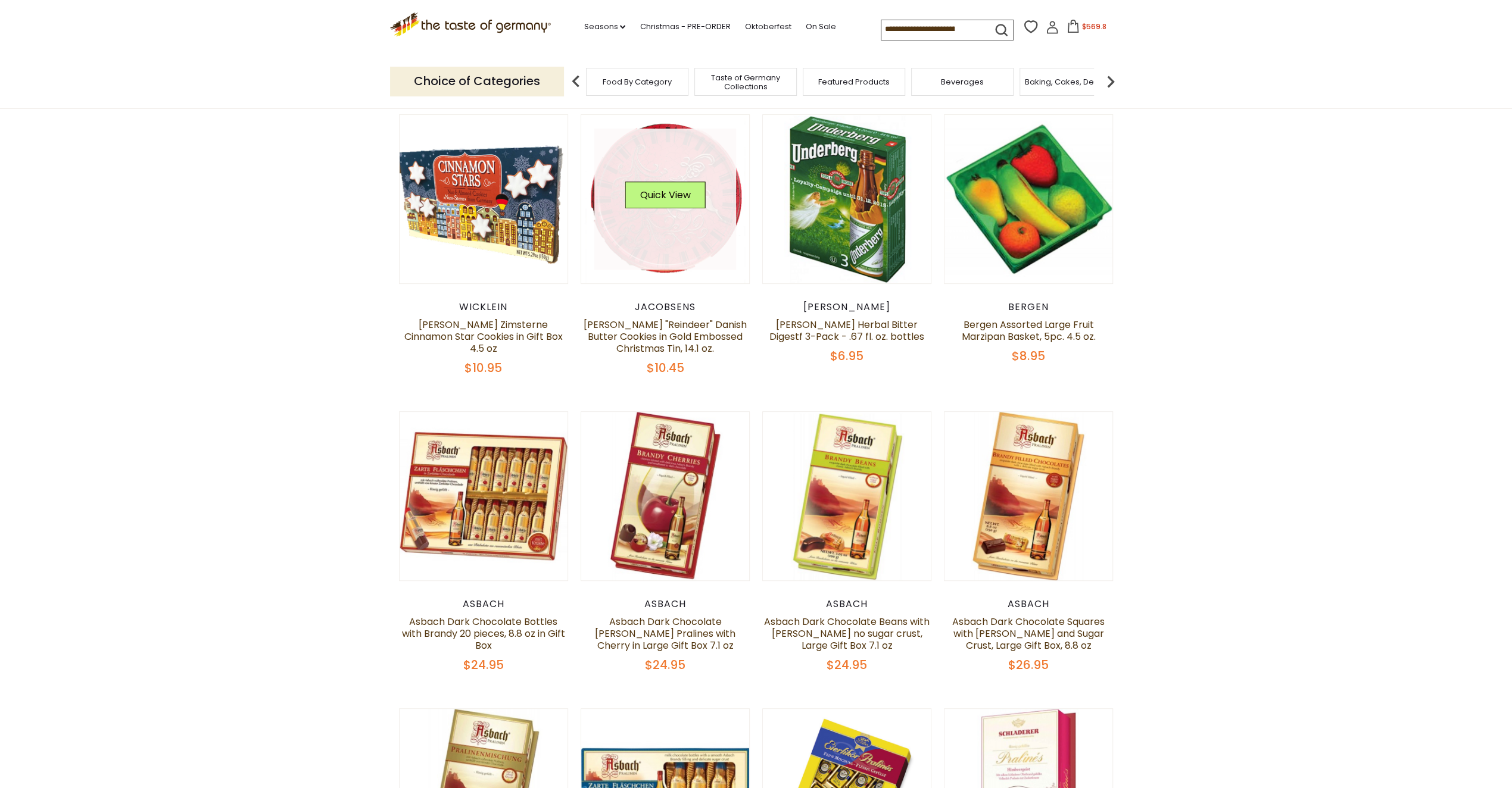
click at [667, 257] on link at bounding box center [665, 200] width 142 height 142
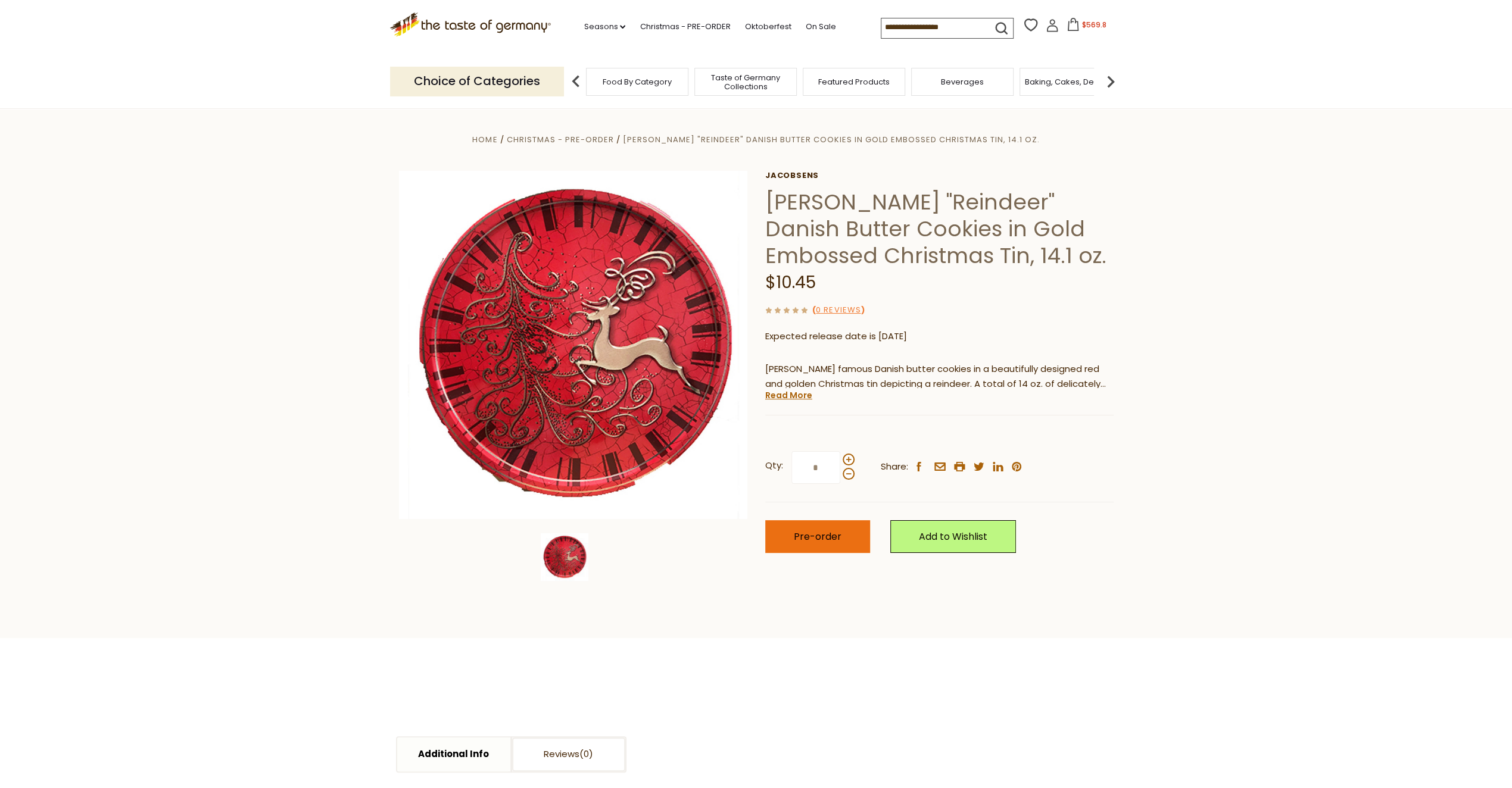
click at [822, 534] on span "Pre-order" at bounding box center [817, 537] width 48 height 14
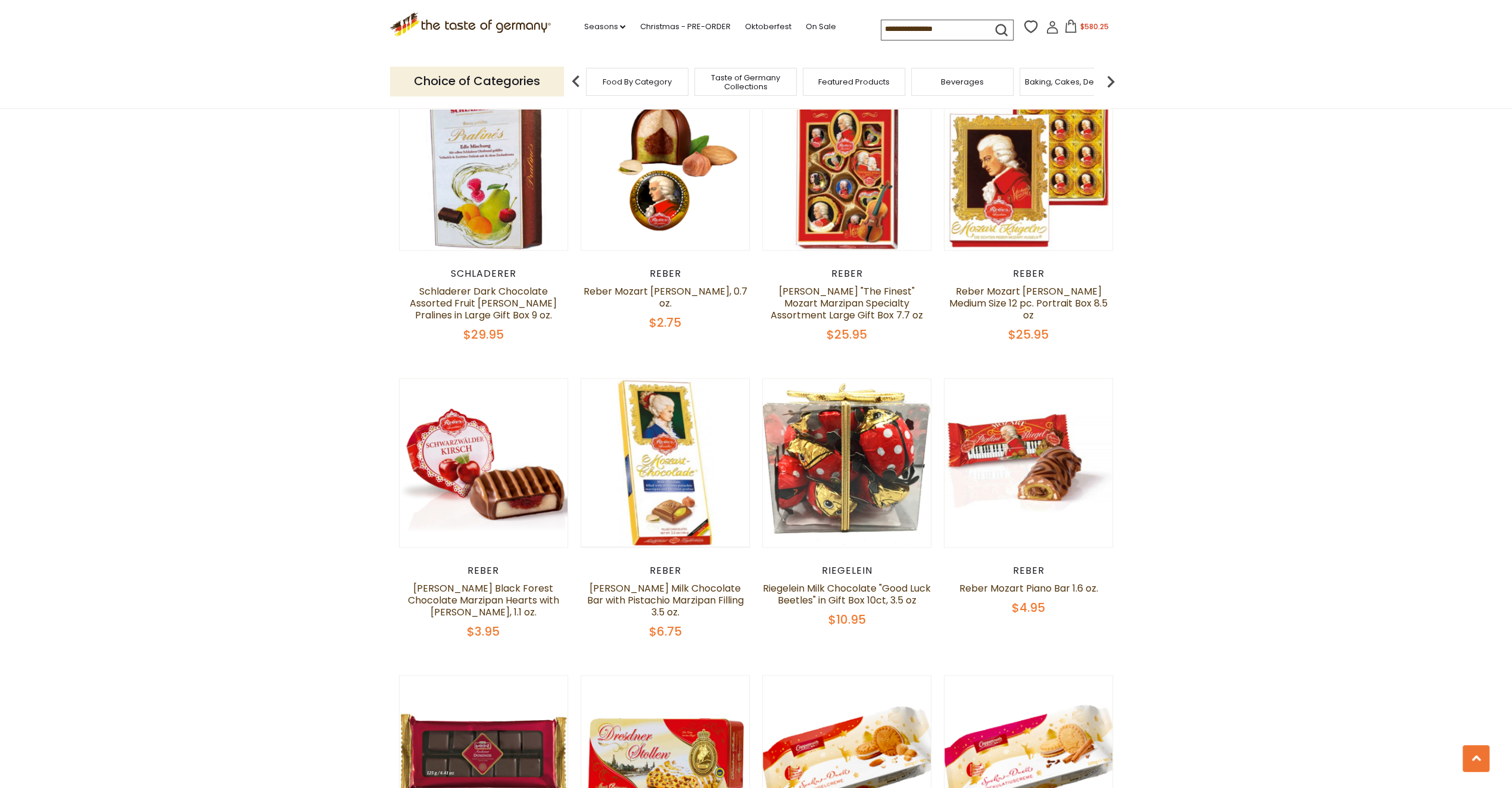
scroll to position [1456, 0]
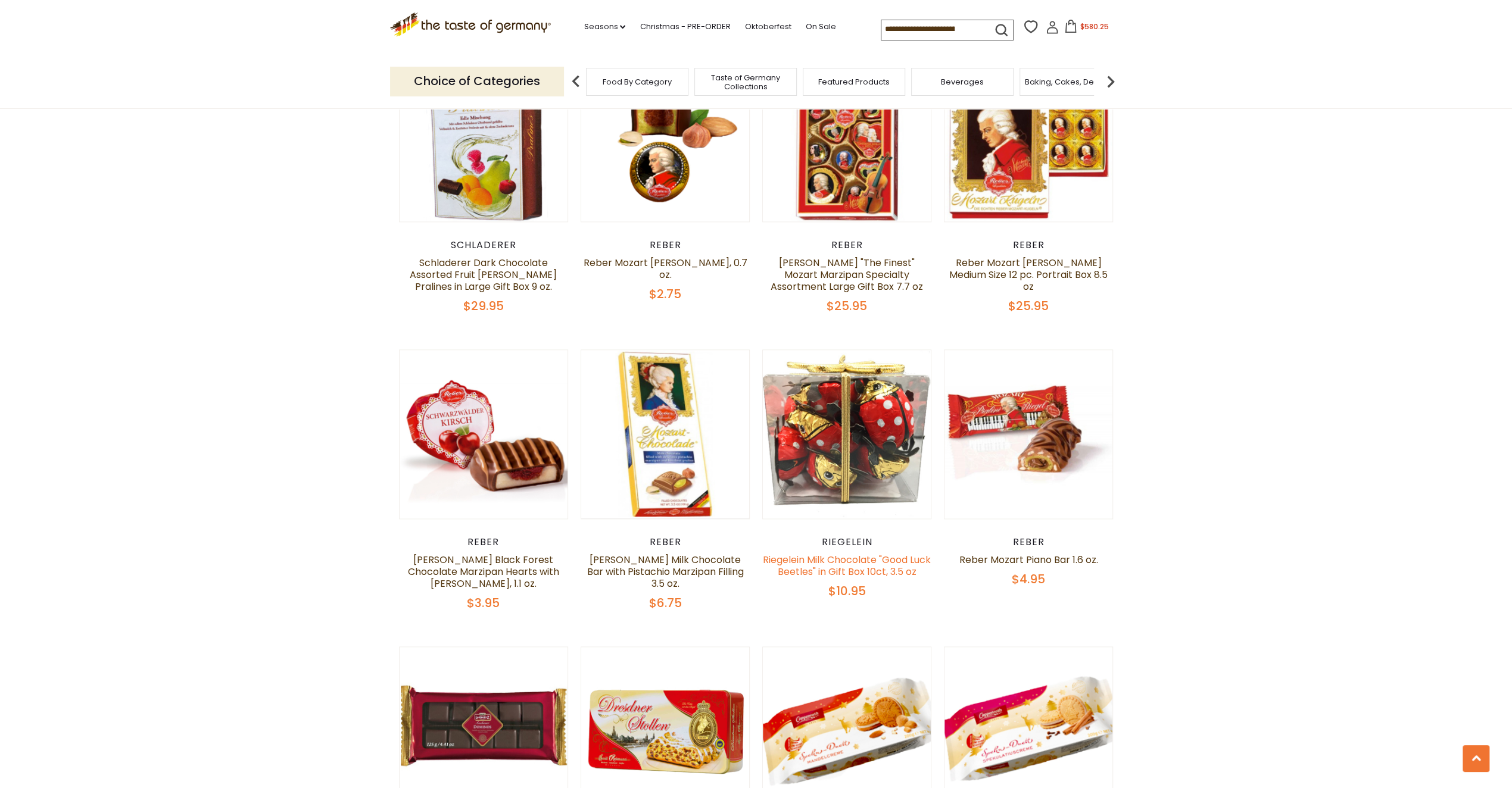
click at [864, 569] on link "Riegelein Milk Chocolate "Good Luck Beetles" in Gift Box 10ct, 3.5 oz" at bounding box center [846, 565] width 168 height 25
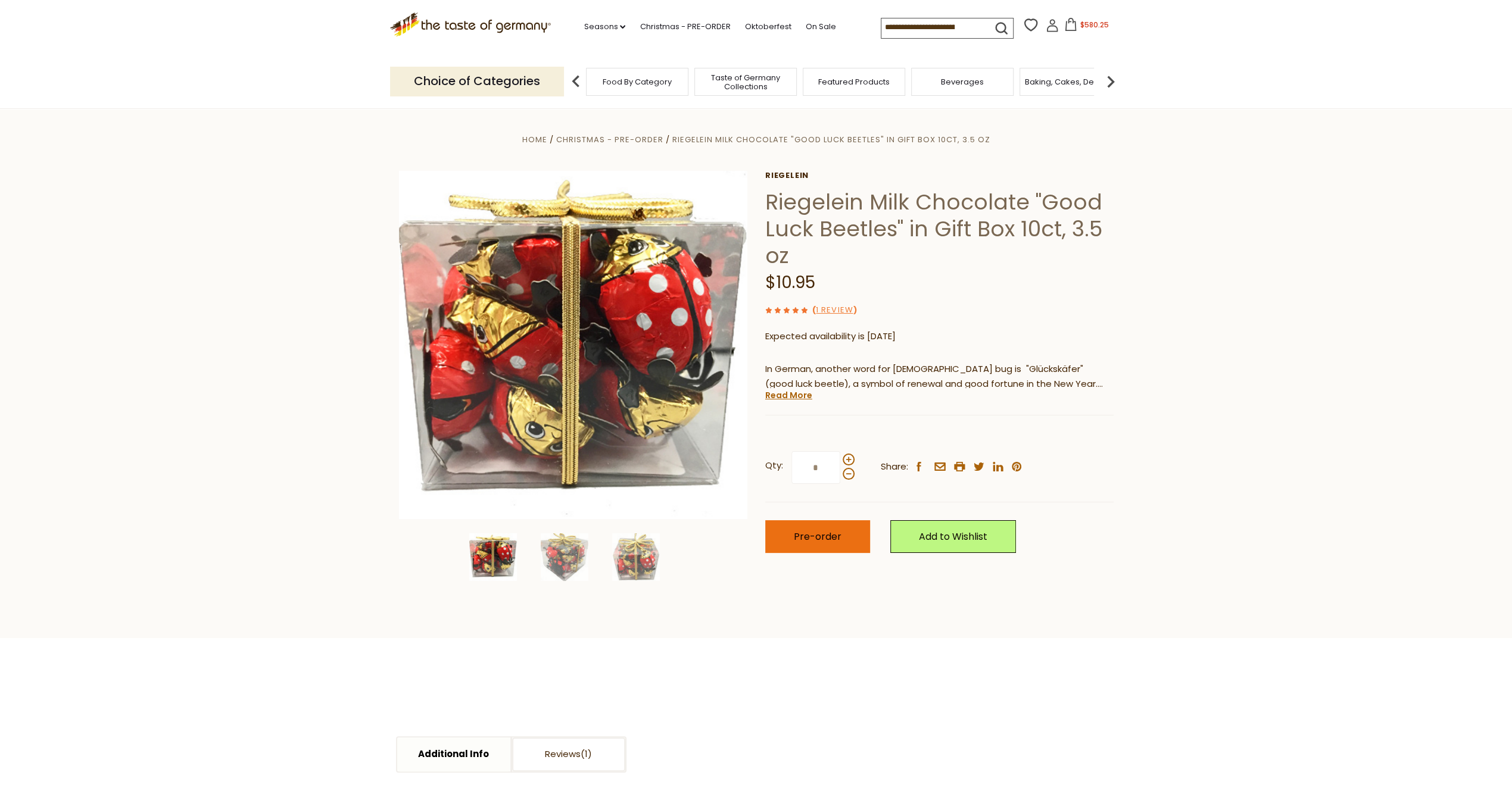
click at [840, 540] on button "Pre-order" at bounding box center [817, 537] width 105 height 33
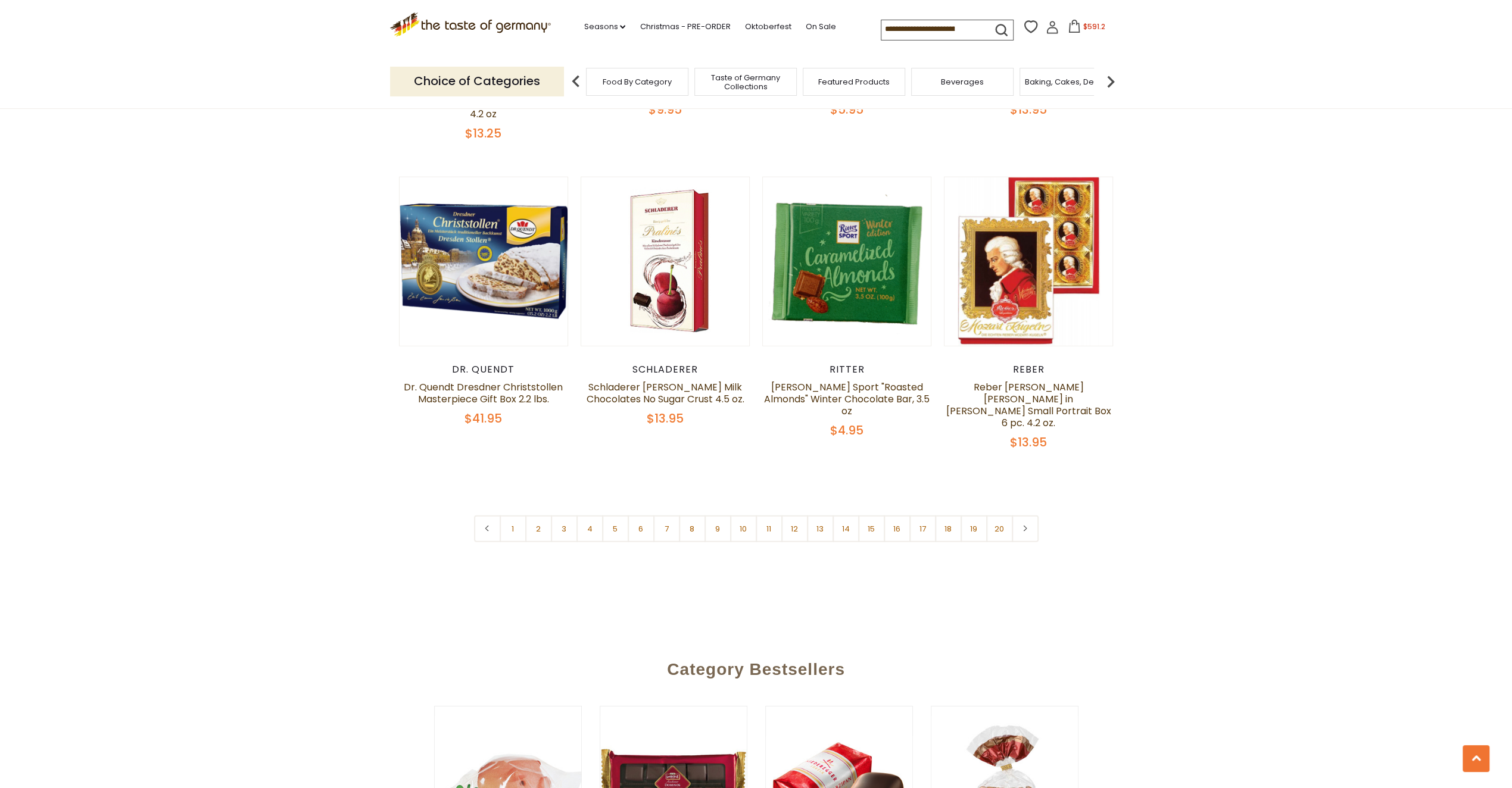
scroll to position [2886, 0]
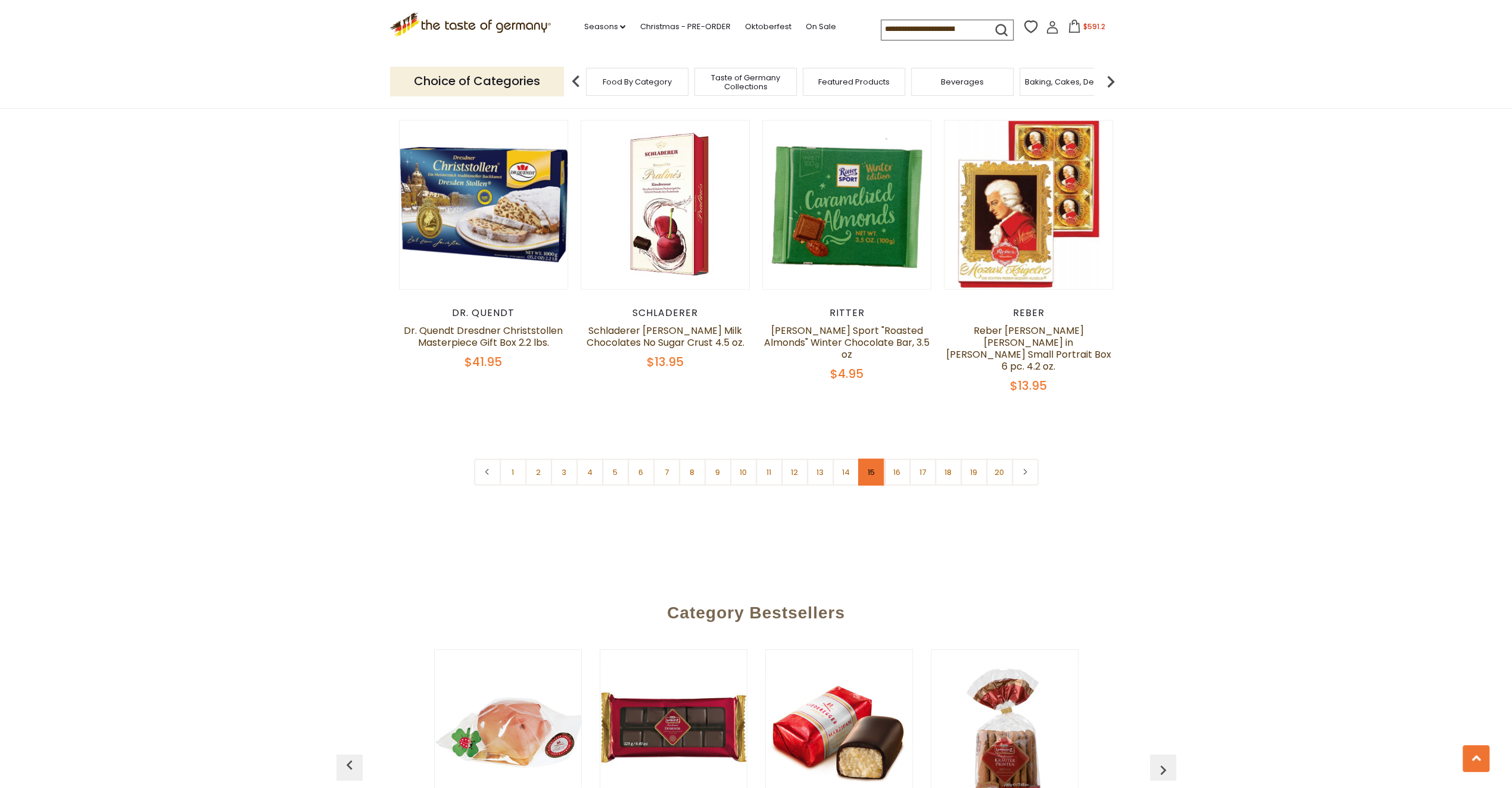
click at [867, 459] on link "15" at bounding box center [871, 473] width 26 height 26
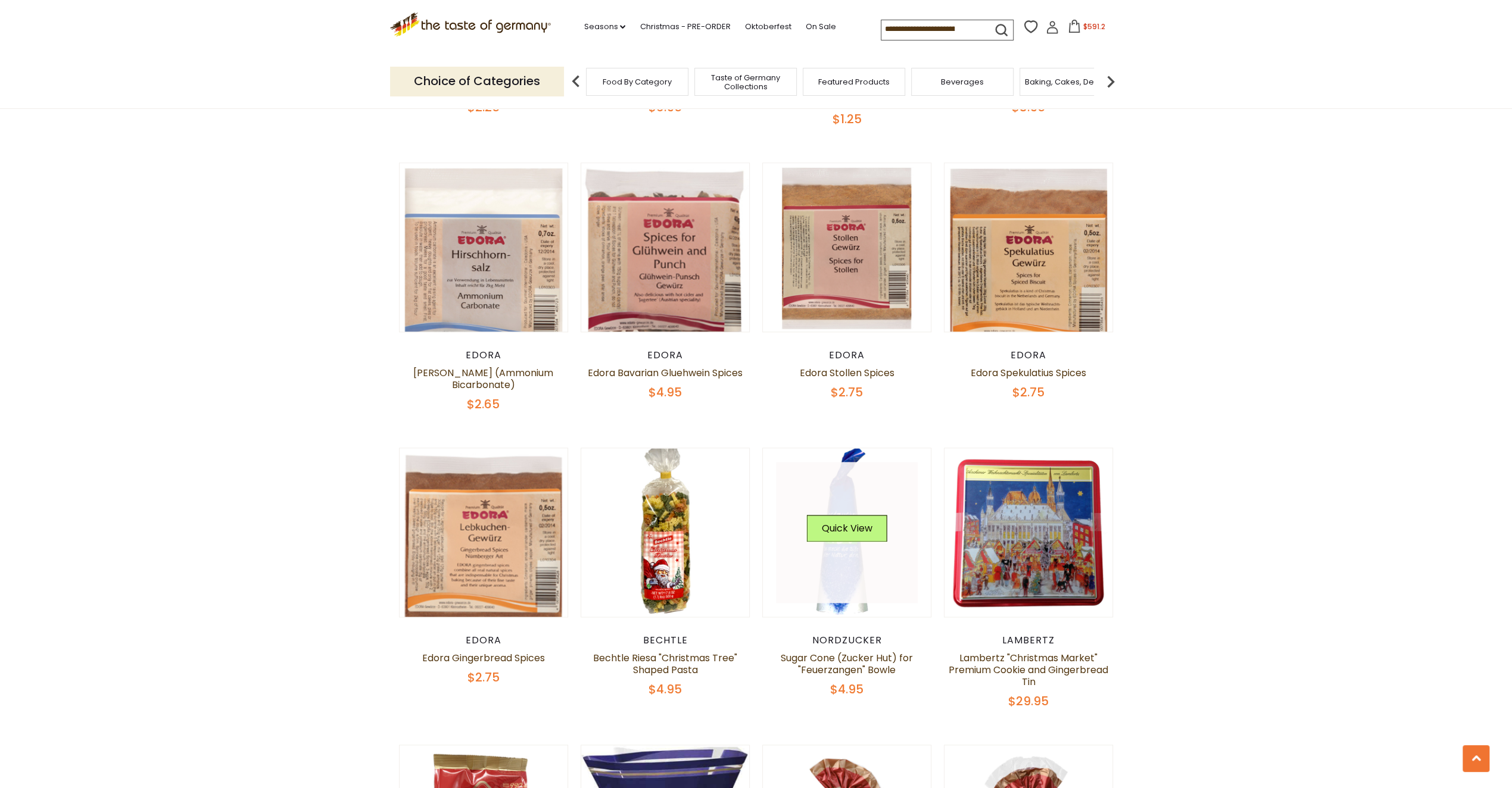
scroll to position [1456, 0]
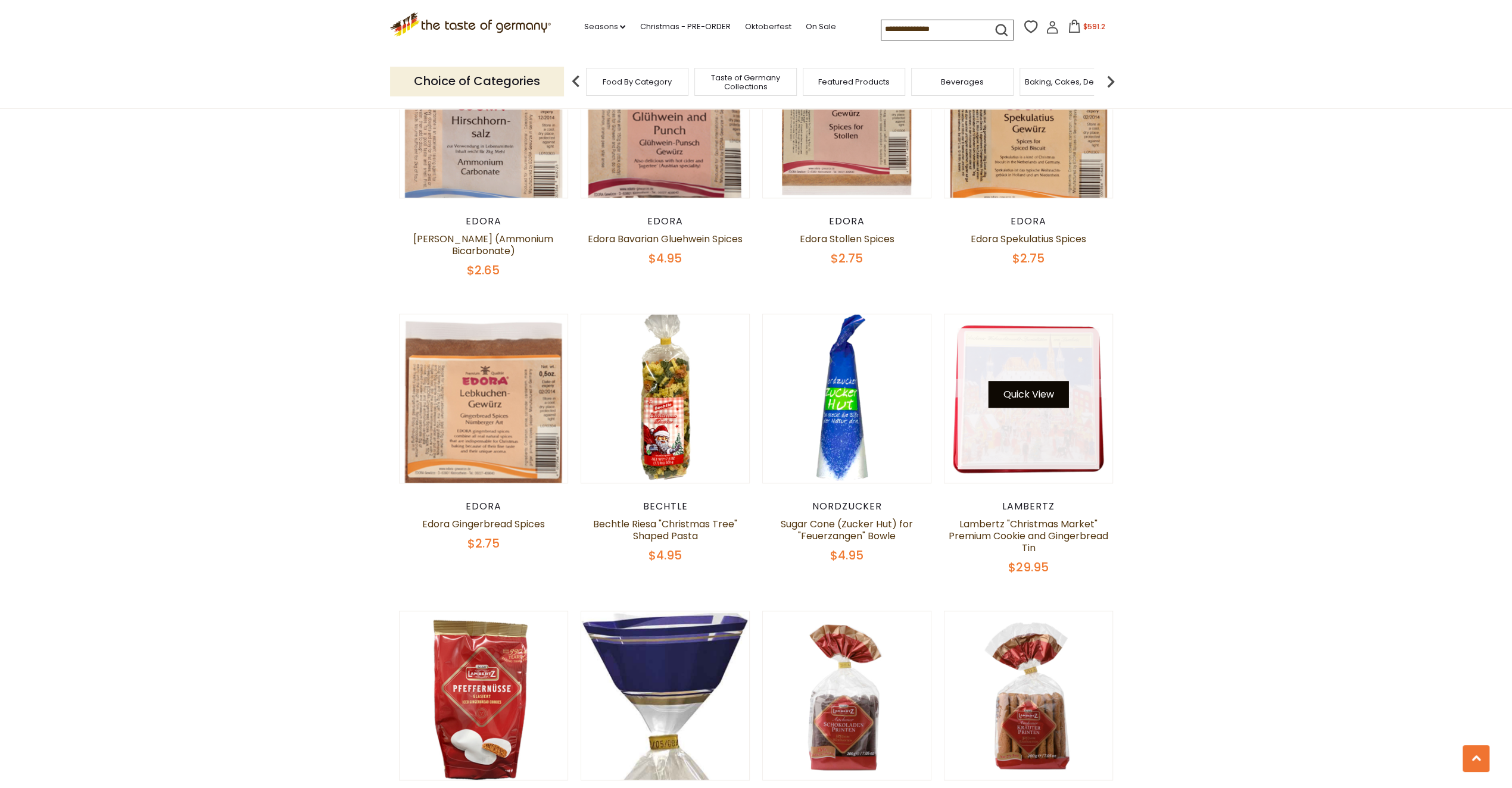
click at [998, 381] on button "Quick View" at bounding box center [1028, 394] width 80 height 26
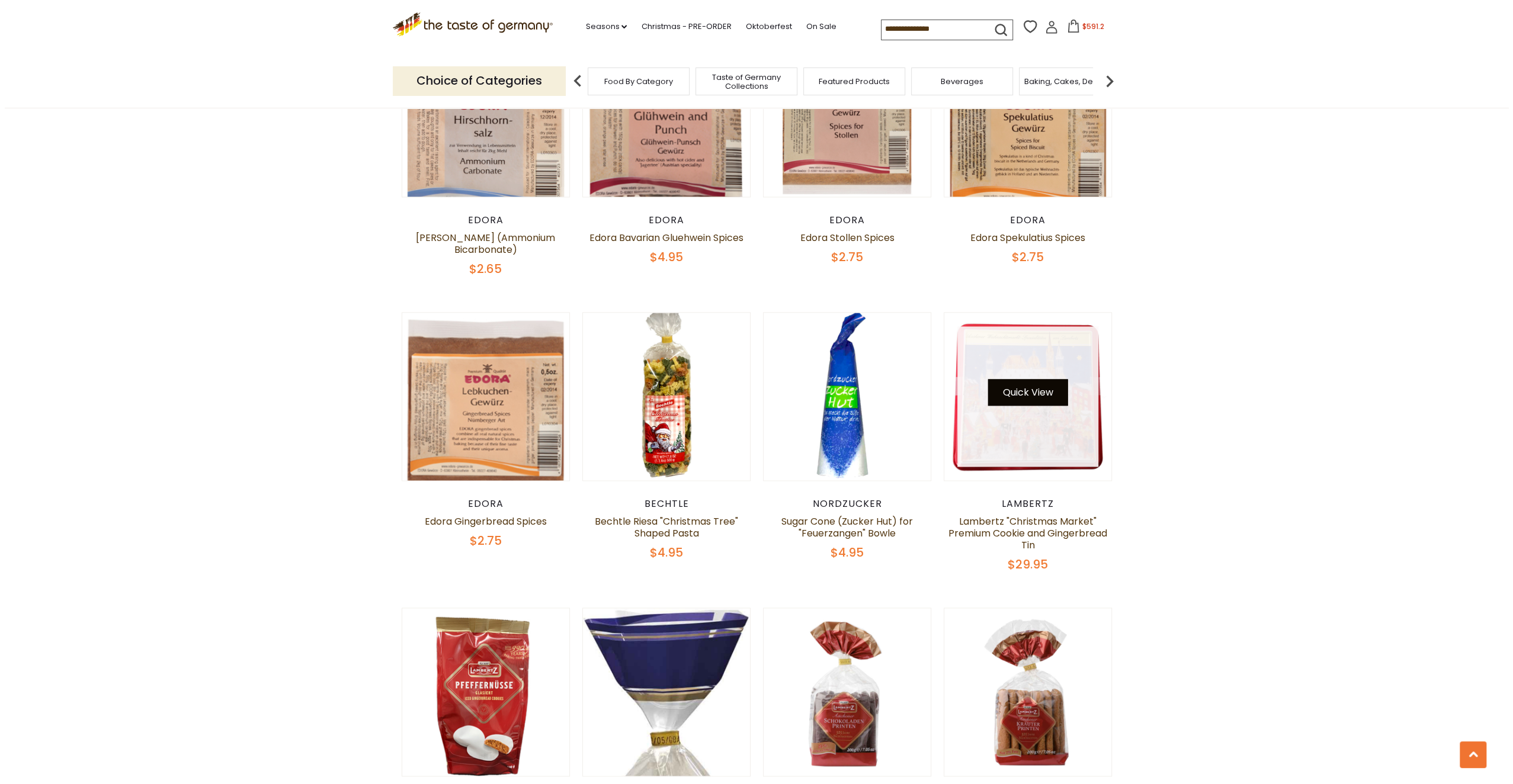
scroll to position [1452, 0]
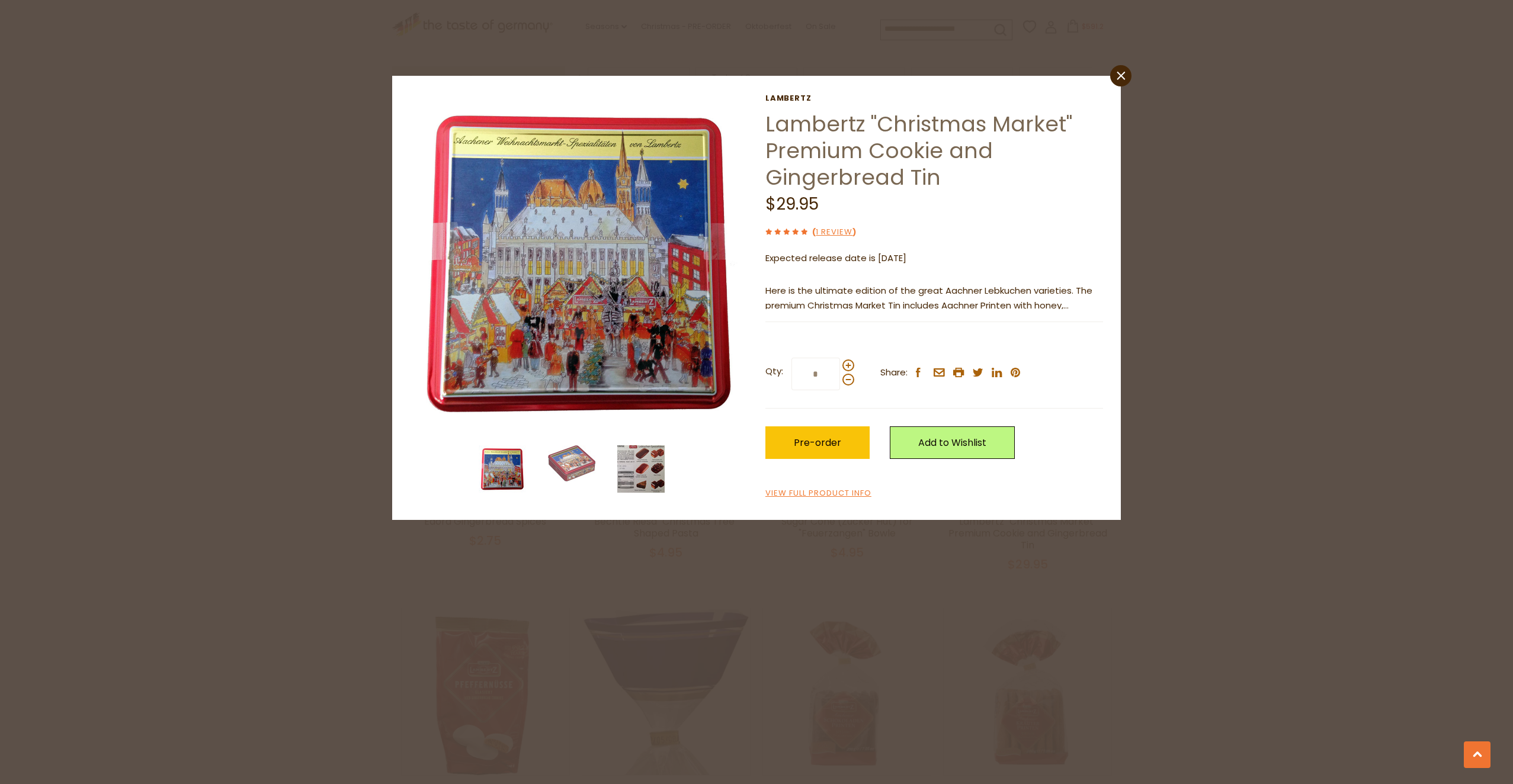
click at [655, 478] on img at bounding box center [641, 469] width 48 height 48
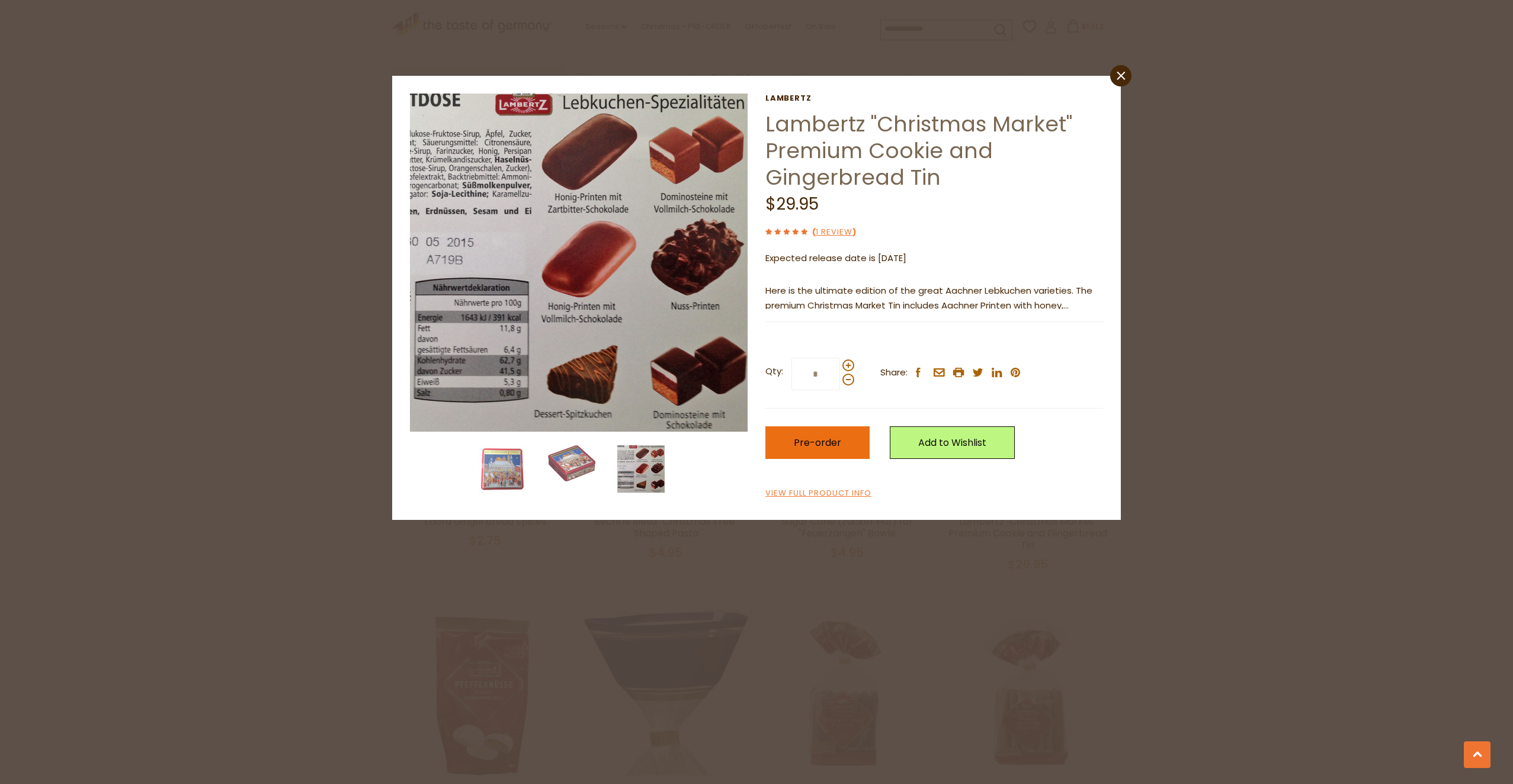
drag, startPoint x: 802, startPoint y: 449, endPoint x: 806, endPoint y: 428, distance: 21.4
click at [802, 449] on span "Pre-order" at bounding box center [817, 442] width 48 height 14
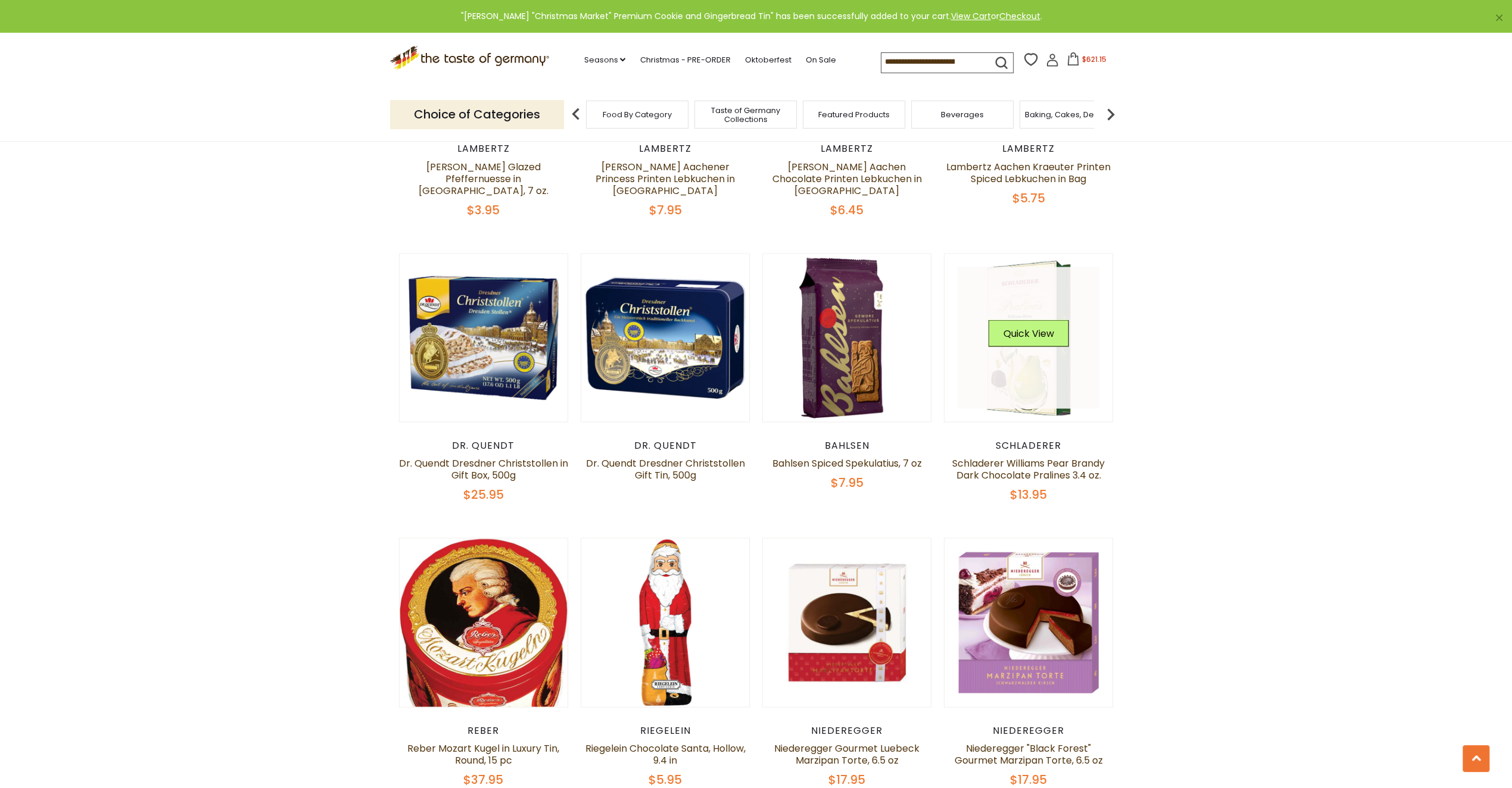
scroll to position [2409, 0]
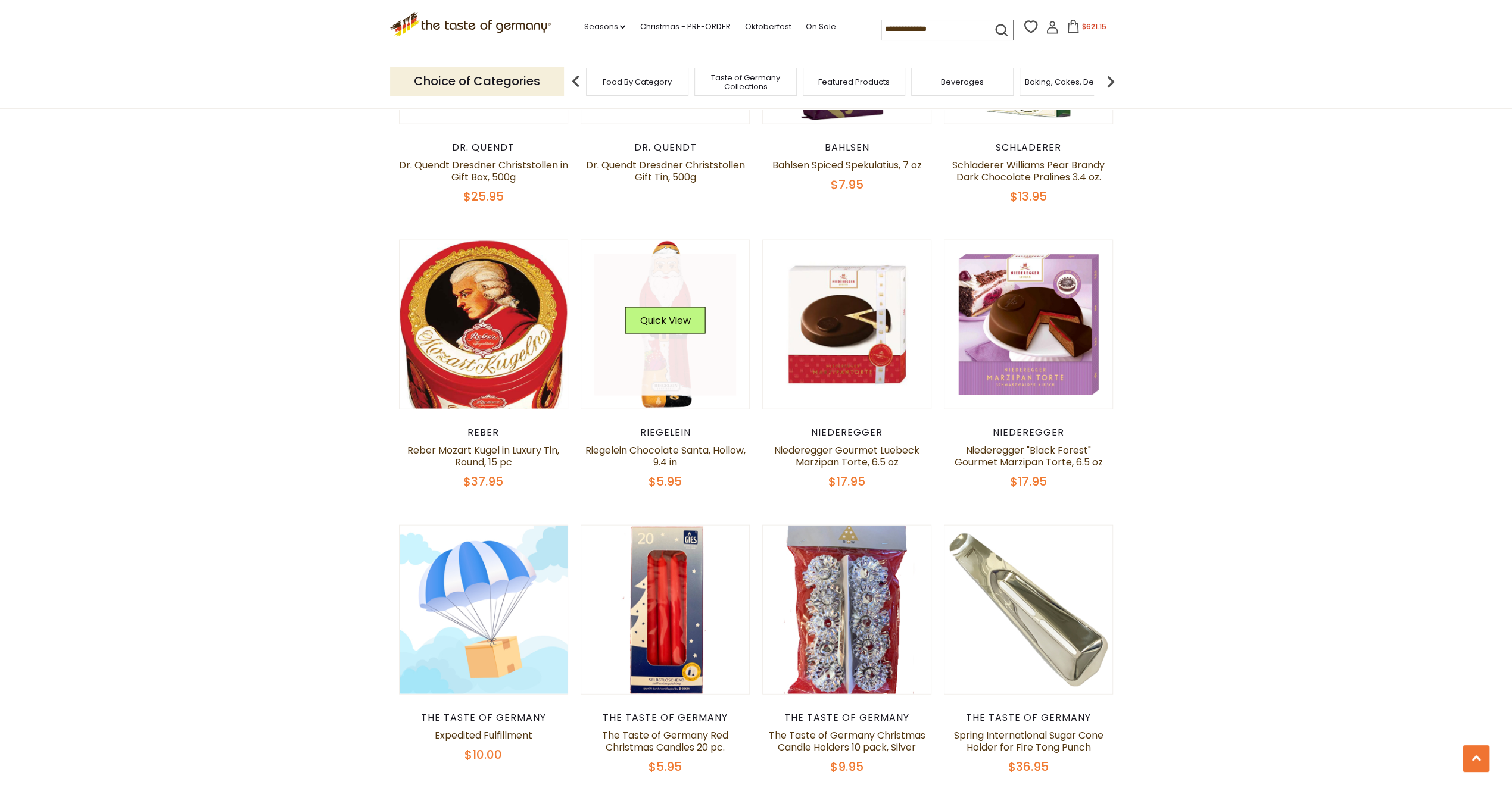
click at [662, 365] on link at bounding box center [665, 325] width 142 height 142
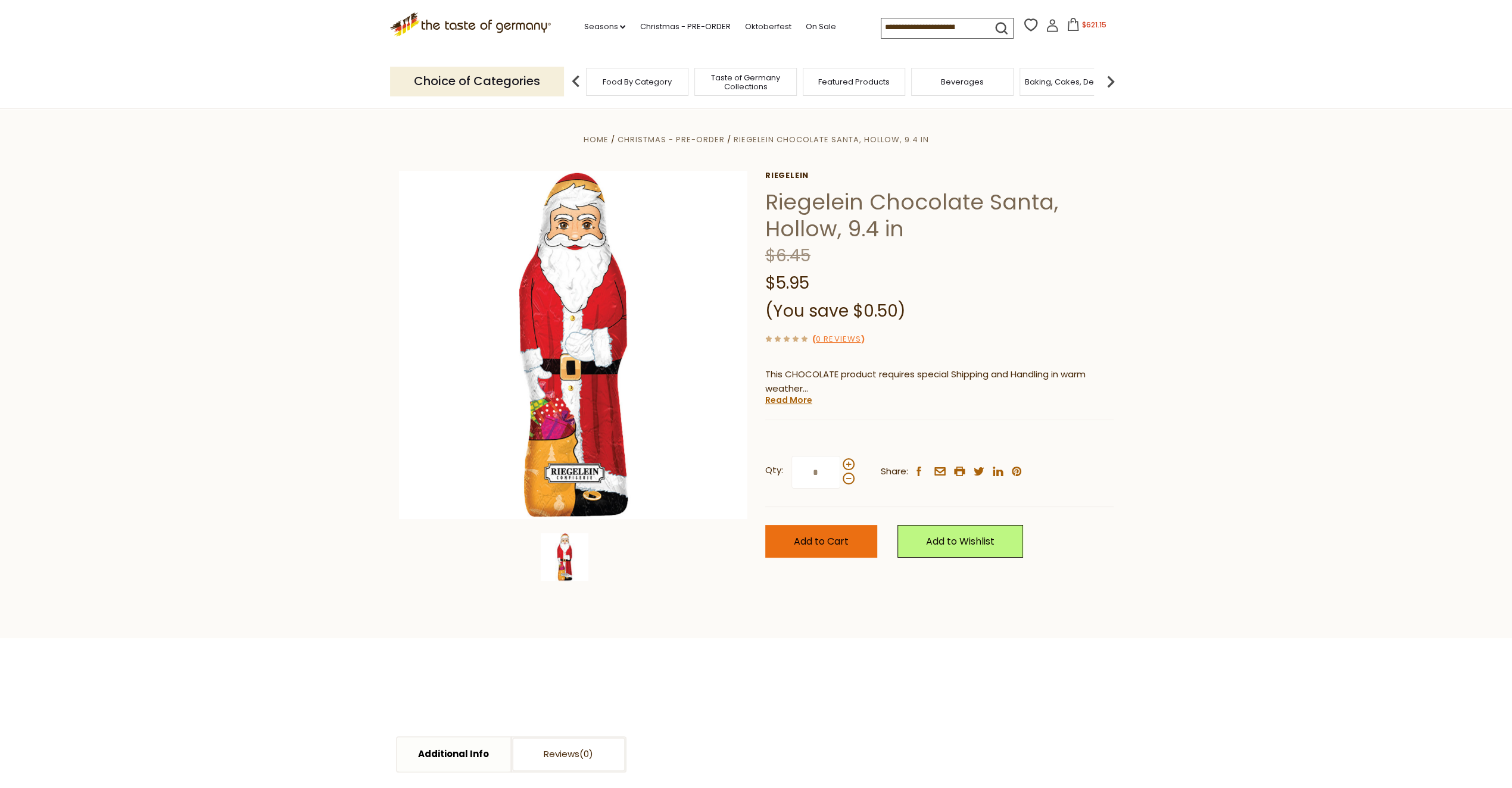
drag, startPoint x: 844, startPoint y: 539, endPoint x: 839, endPoint y: 529, distance: 11.2
click at [844, 539] on span "Add to Cart" at bounding box center [821, 541] width 55 height 14
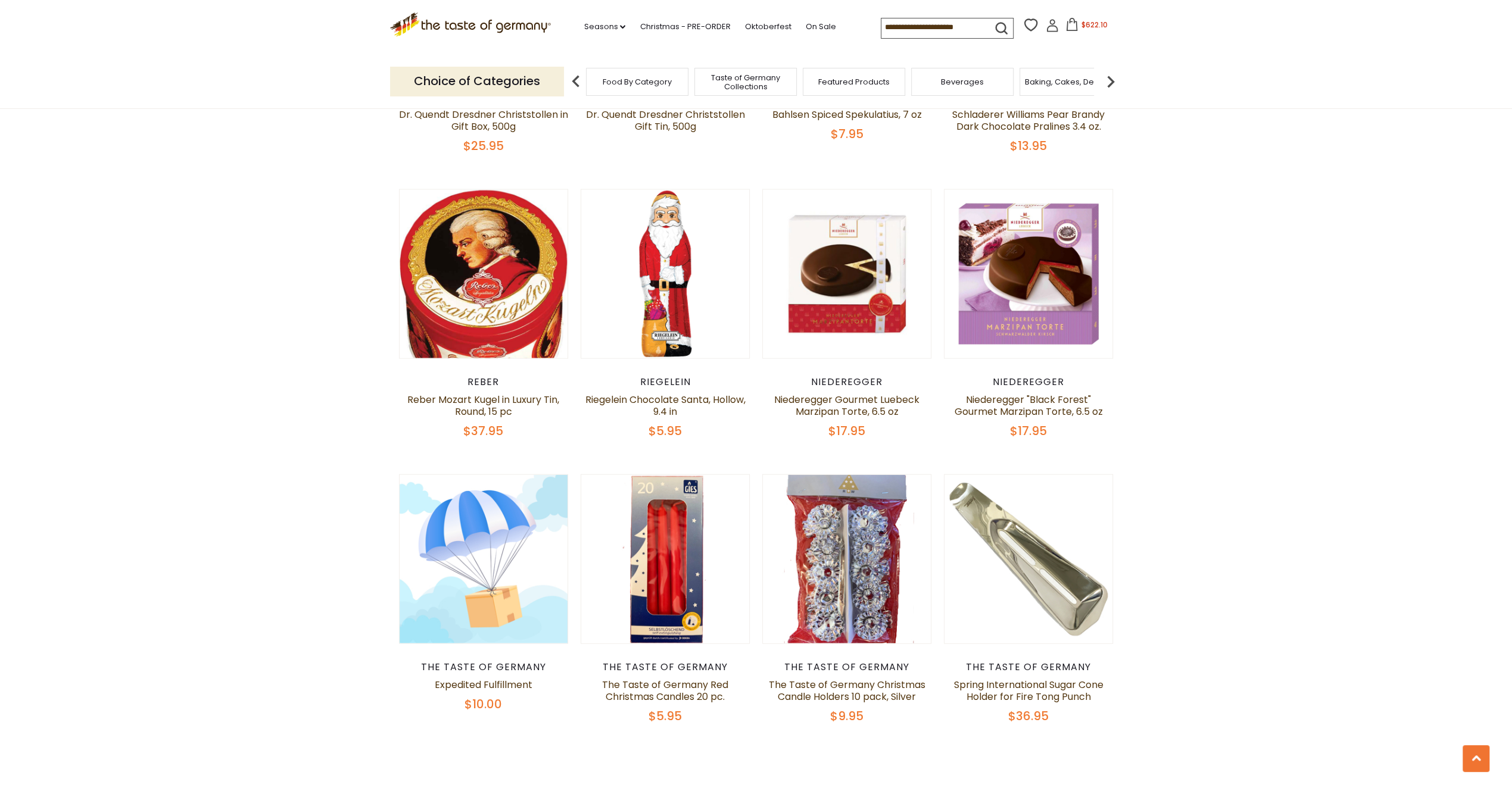
scroll to position [2588, 0]
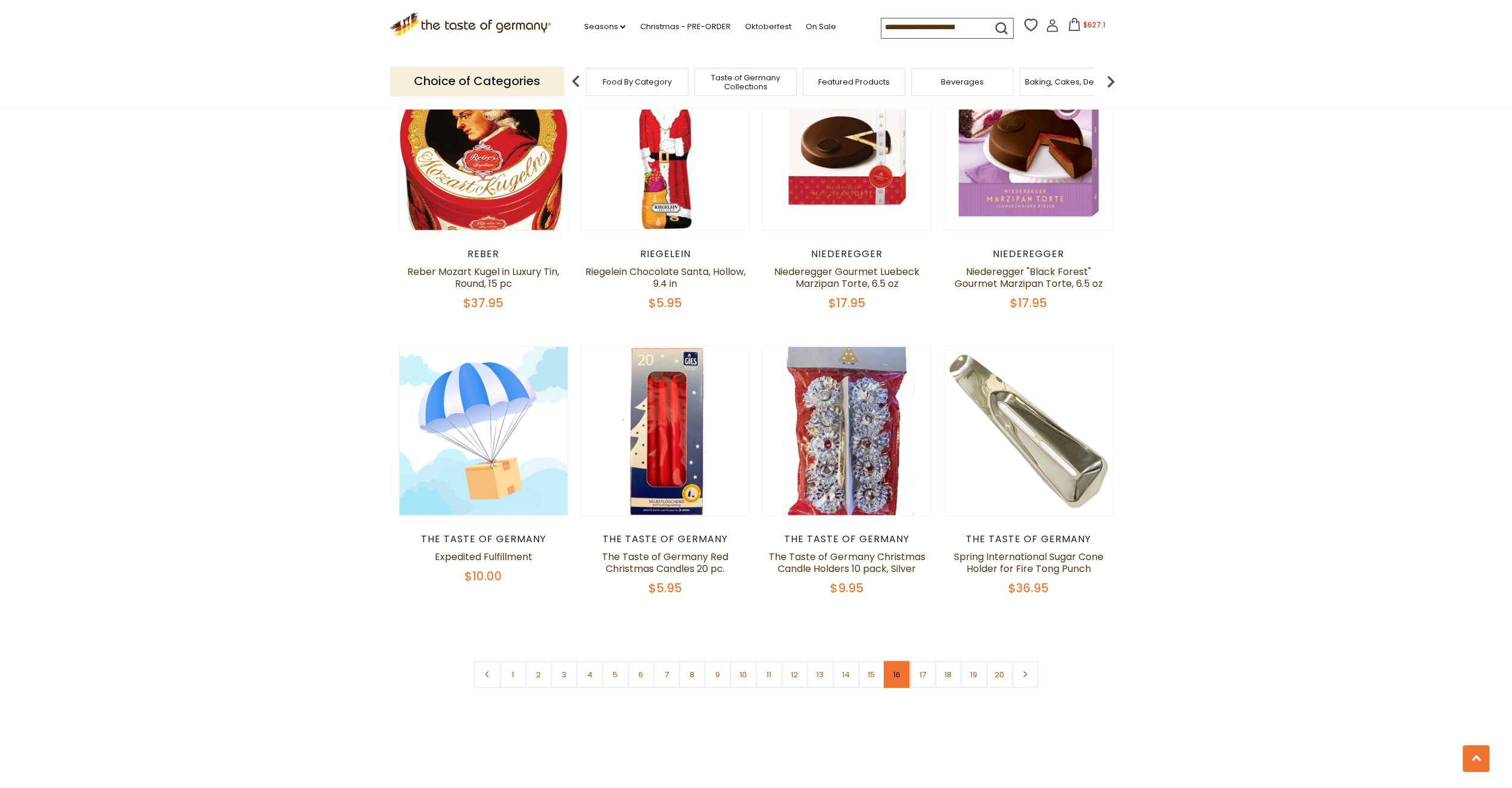
click at [898, 663] on link "16" at bounding box center [896, 675] width 26 height 26
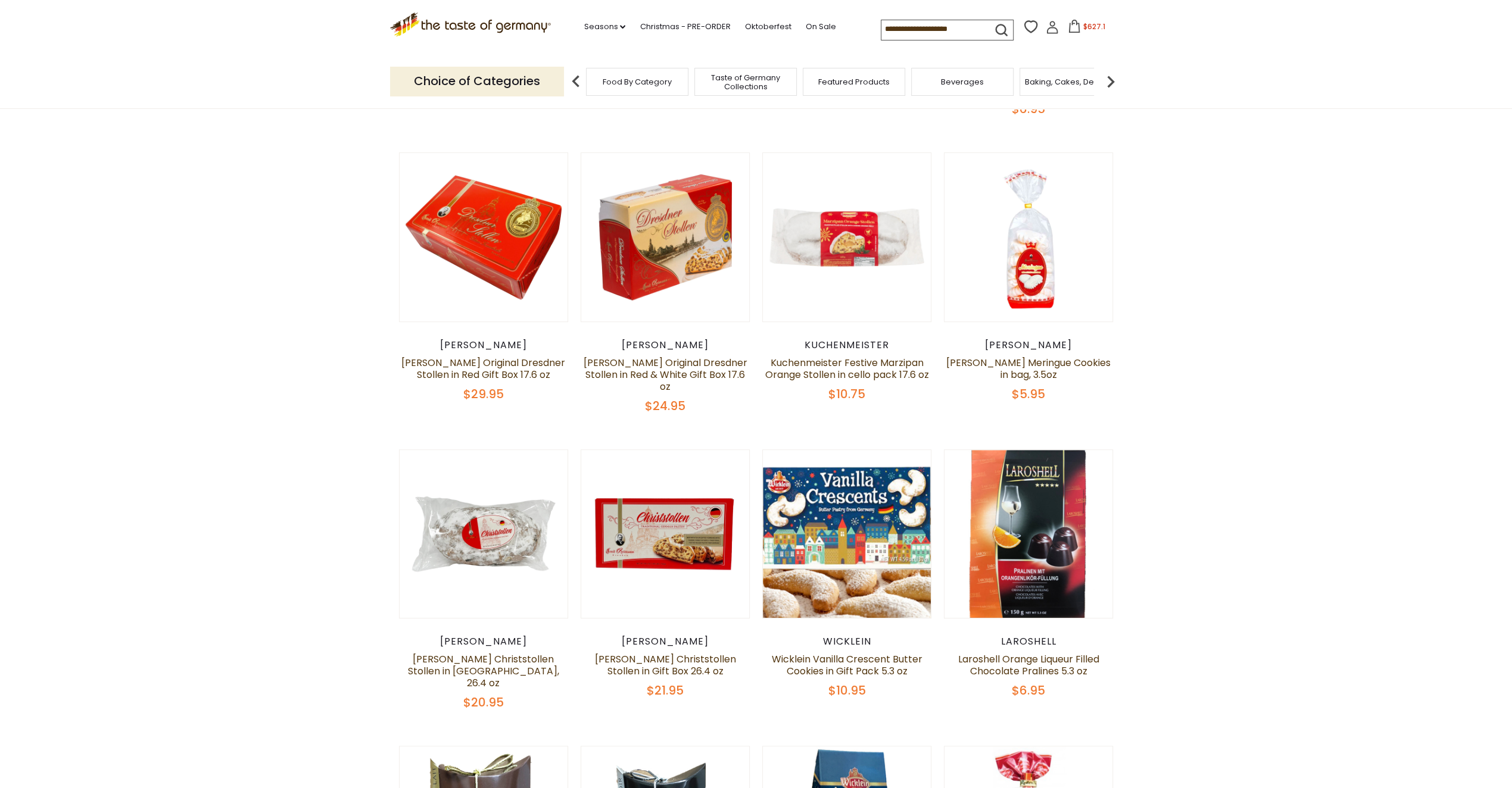
scroll to position [981, 0]
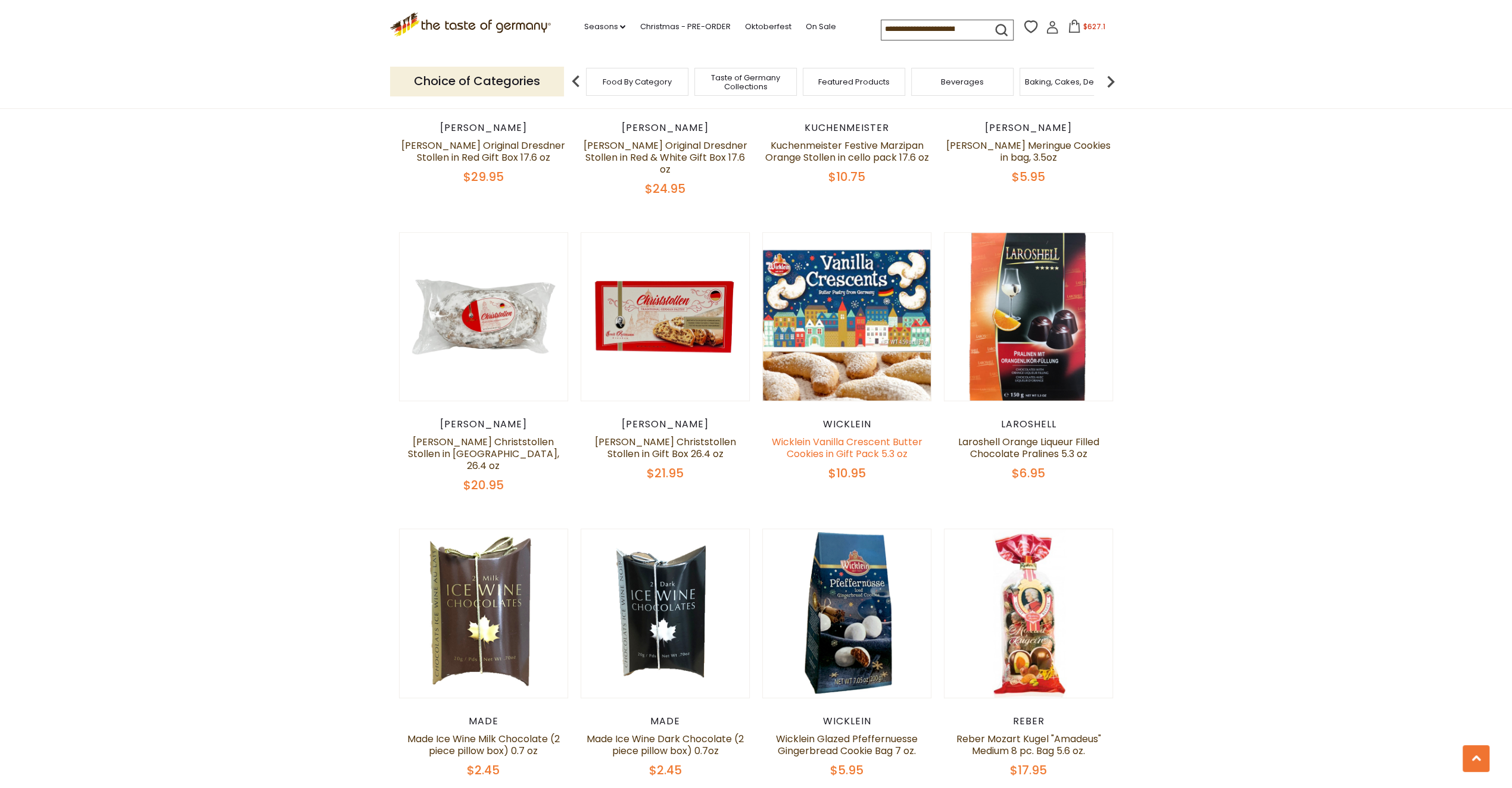
click at [861, 442] on link "Wicklein Vanilla Crescent Butter Cookies in Gift Pack 5.3 oz" at bounding box center [847, 447] width 151 height 25
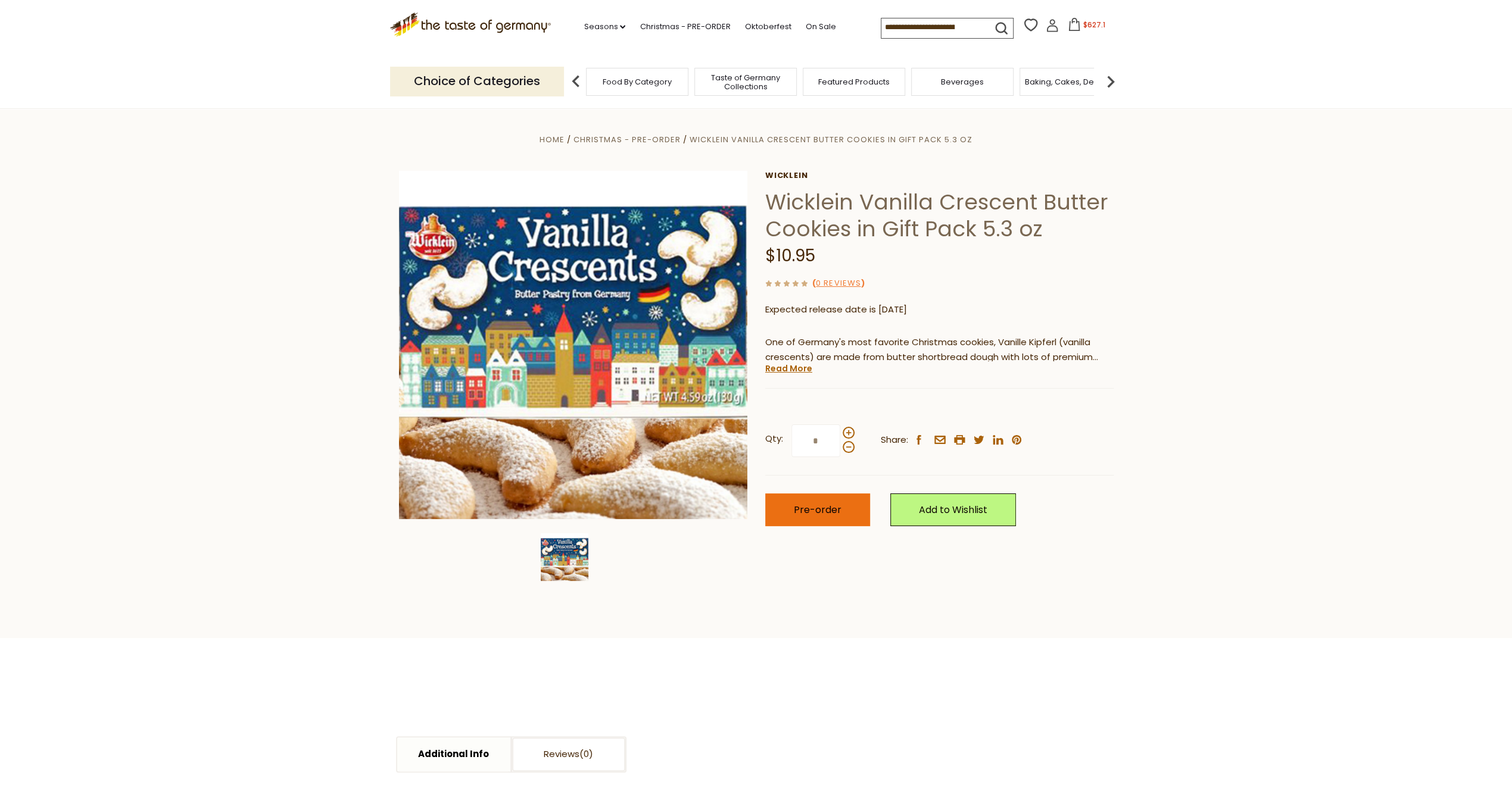
click at [830, 504] on span "Pre-order" at bounding box center [817, 509] width 48 height 14
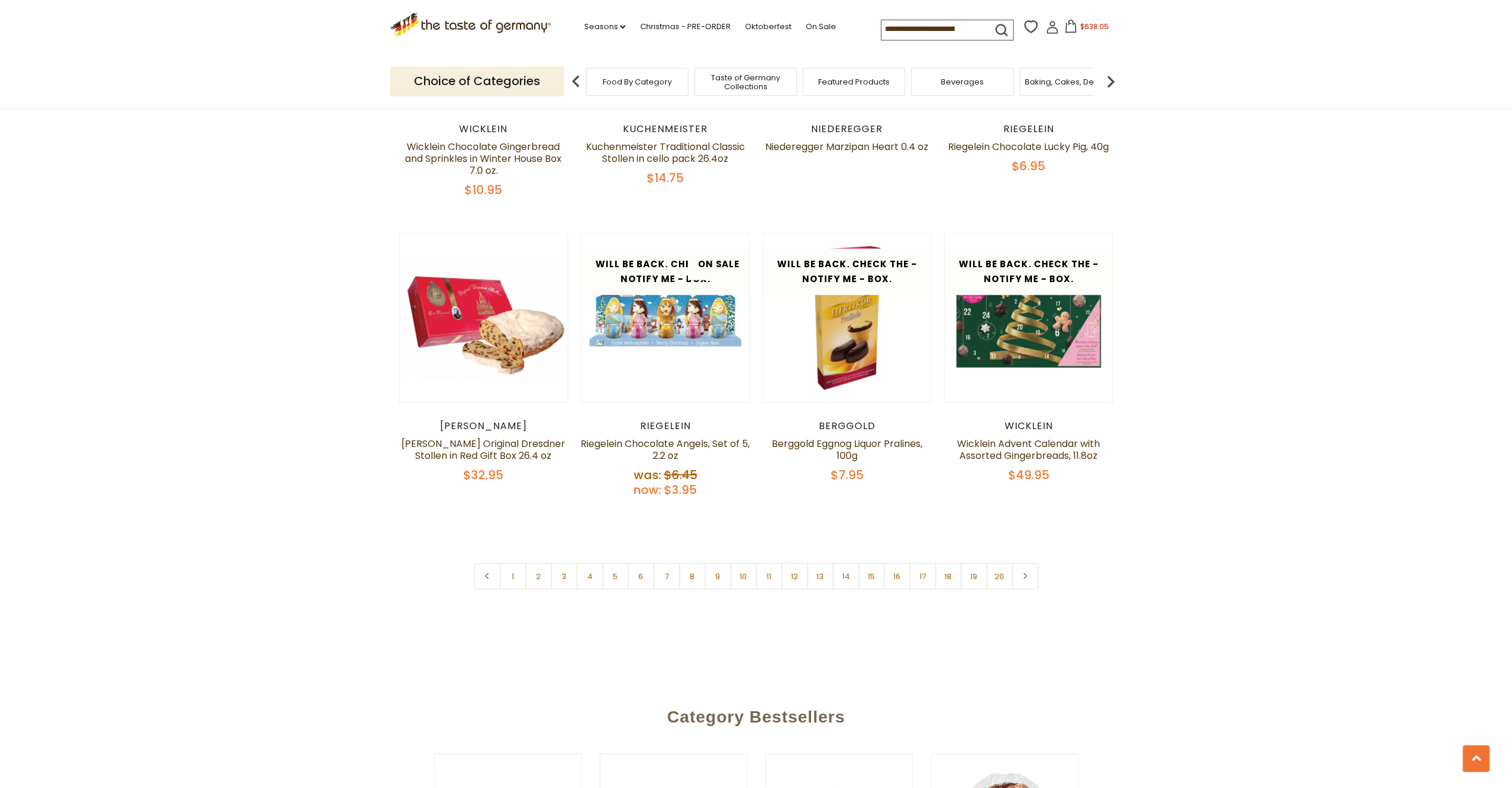
scroll to position [2826, 0]
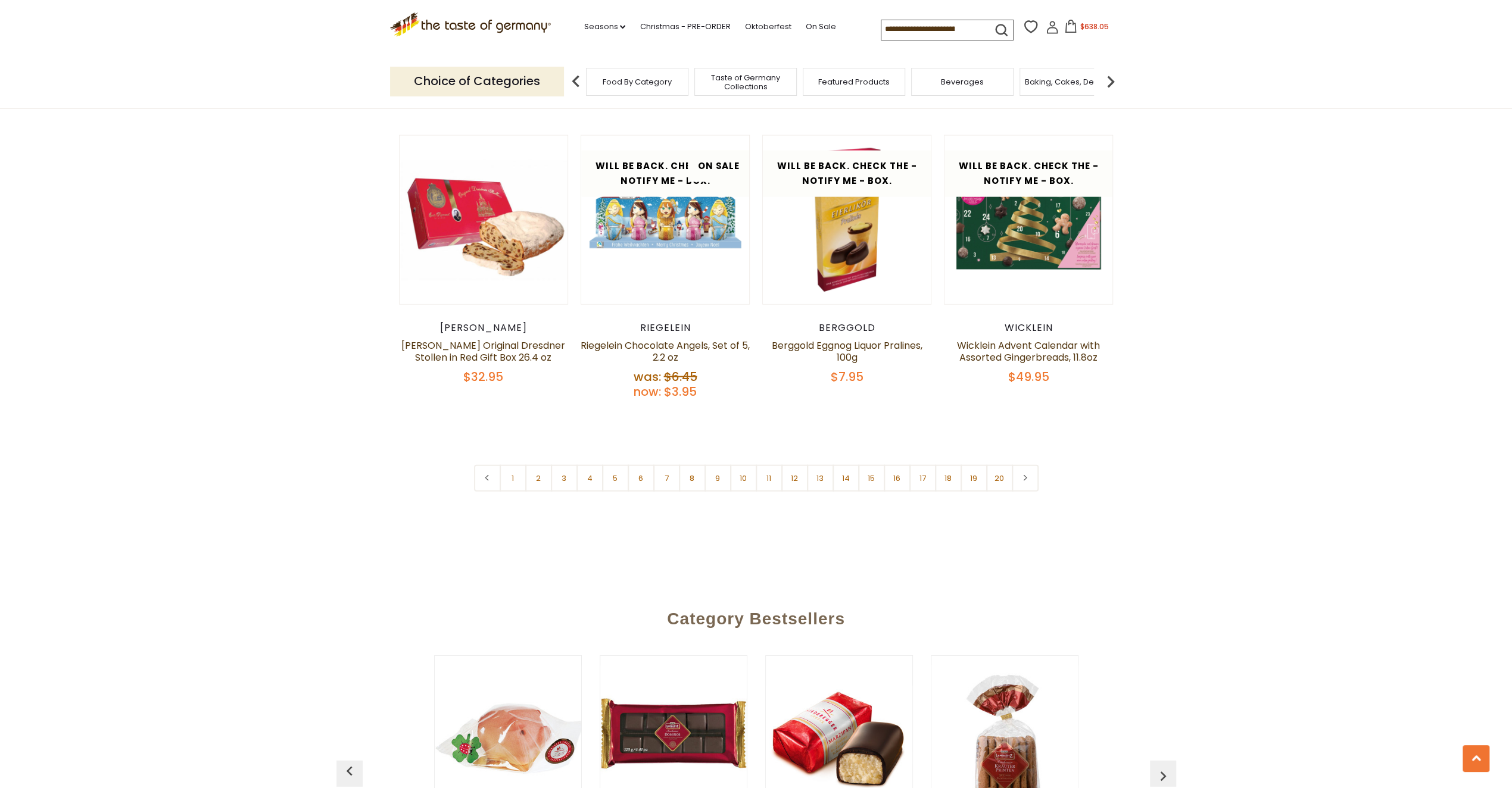
click at [927, 470] on link "17" at bounding box center [923, 478] width 26 height 26
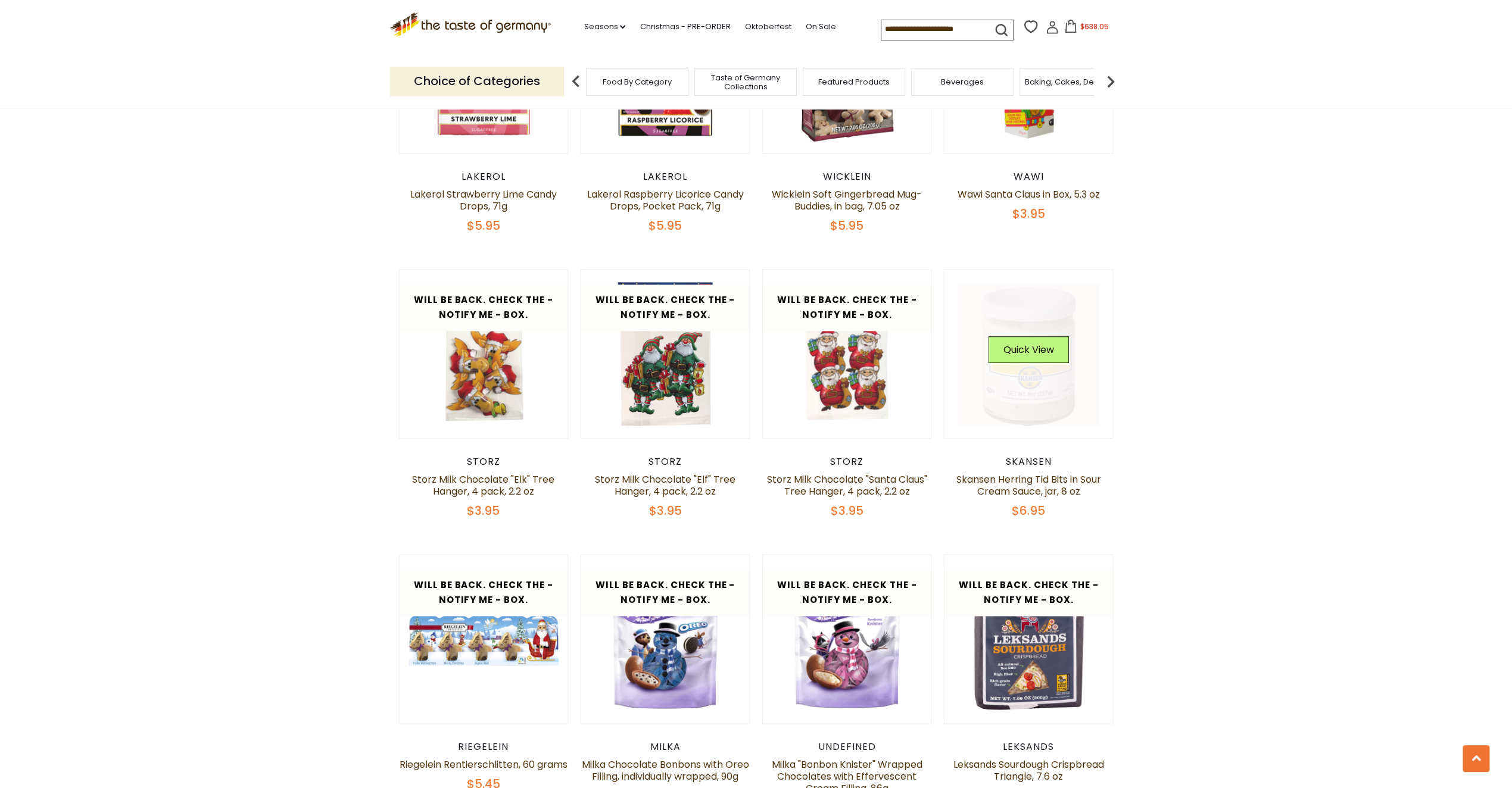
scroll to position [1218, 0]
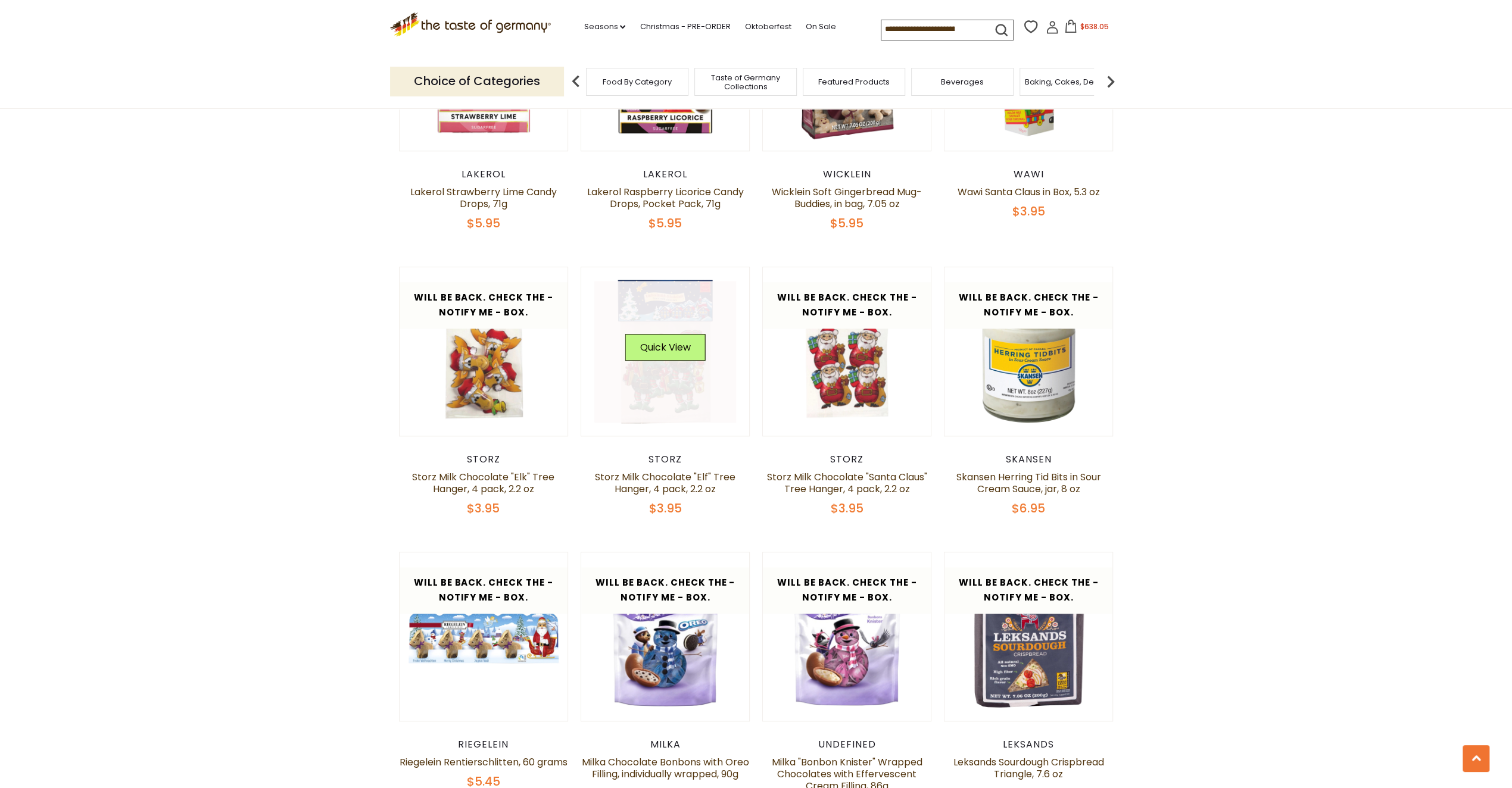
click at [667, 429] on img at bounding box center [665, 351] width 169 height 169
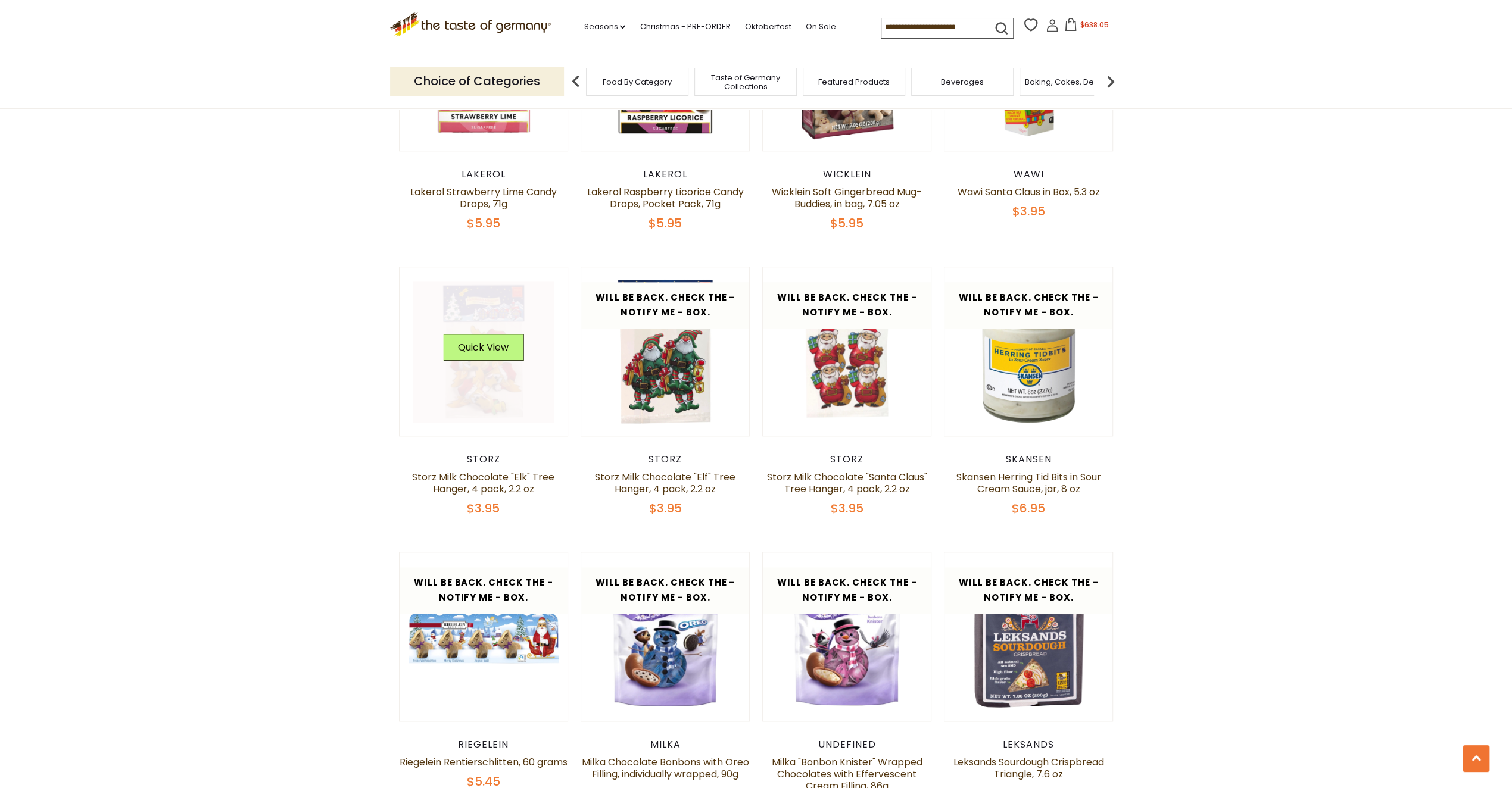
click at [475, 393] on link at bounding box center [483, 351] width 142 height 142
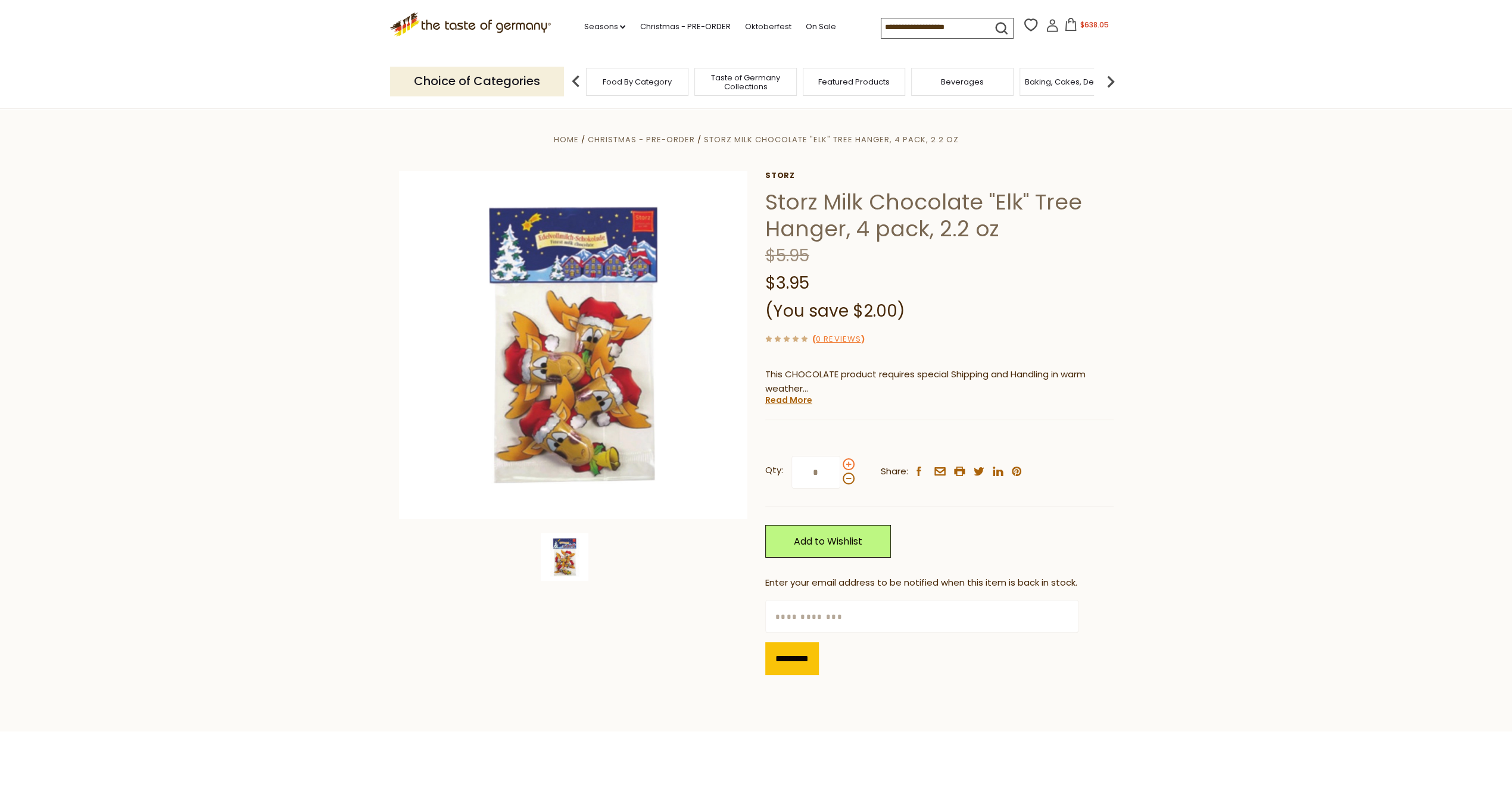
click at [848, 464] on span at bounding box center [848, 464] width 12 height 12
click at [840, 464] on input "*" at bounding box center [815, 472] width 49 height 33
type input "*"
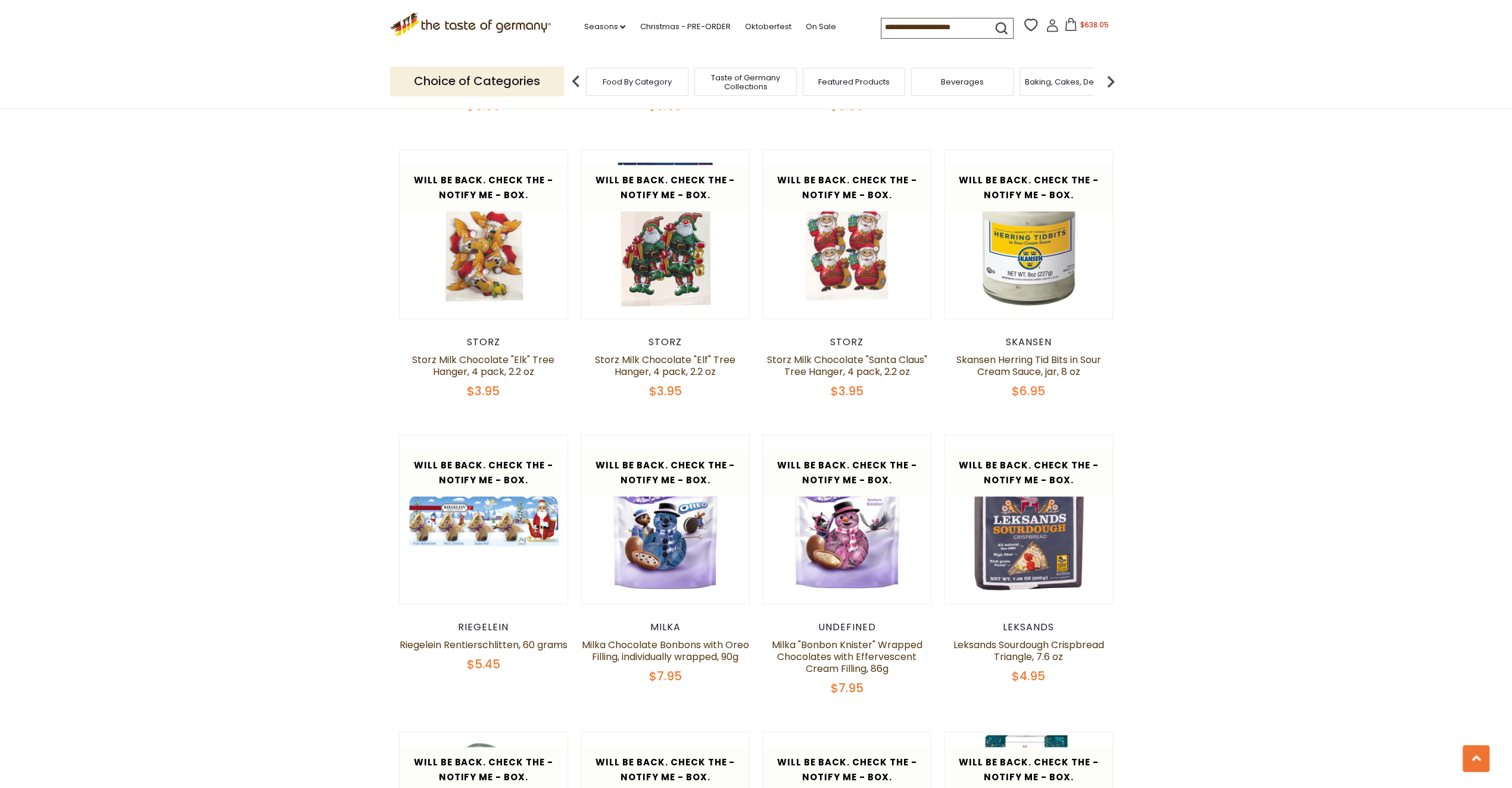
scroll to position [1517, 0]
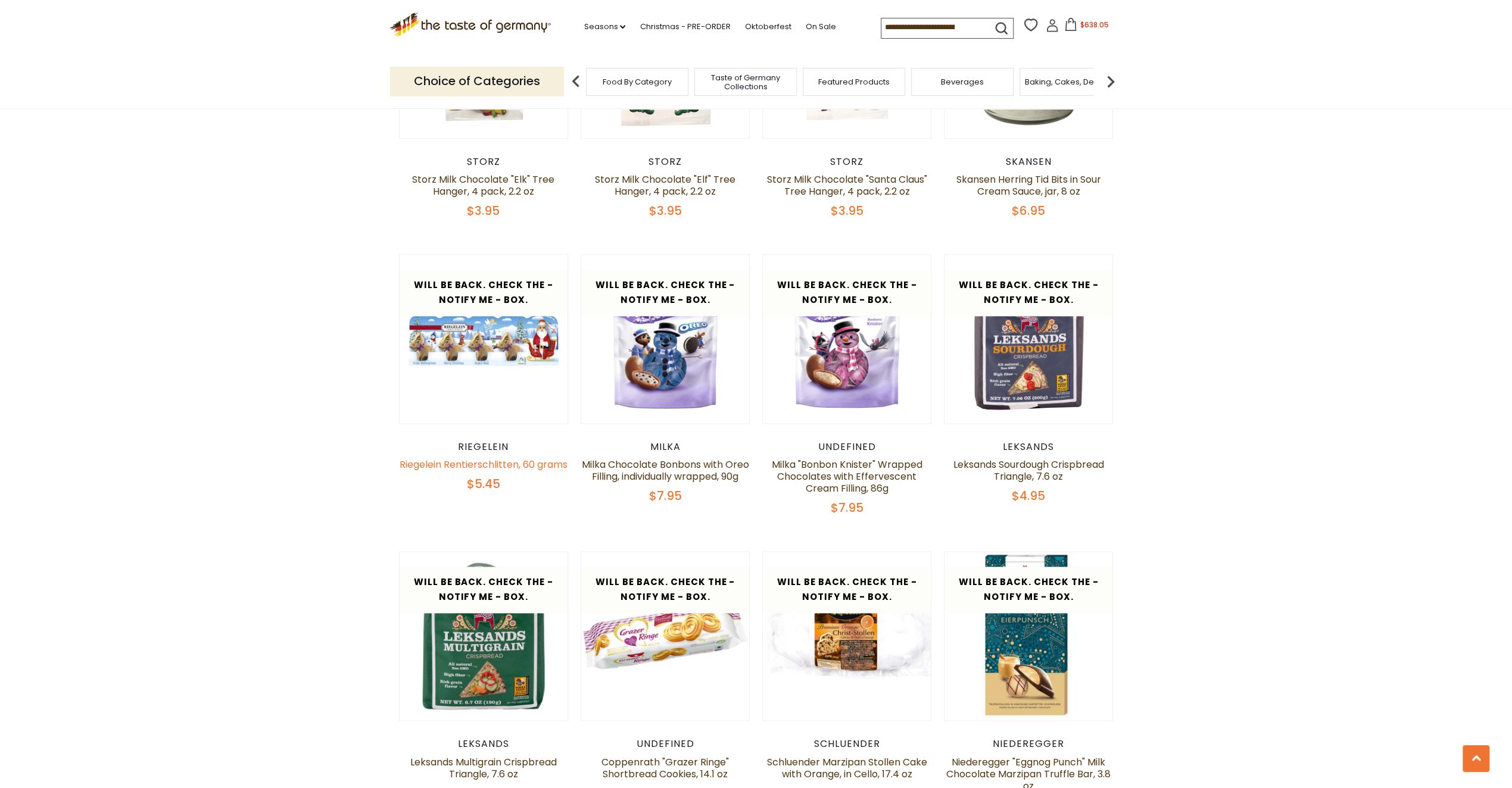
click at [495, 464] on link "Riegelein Rentierschlitten, 60 grams" at bounding box center [483, 464] width 168 height 14
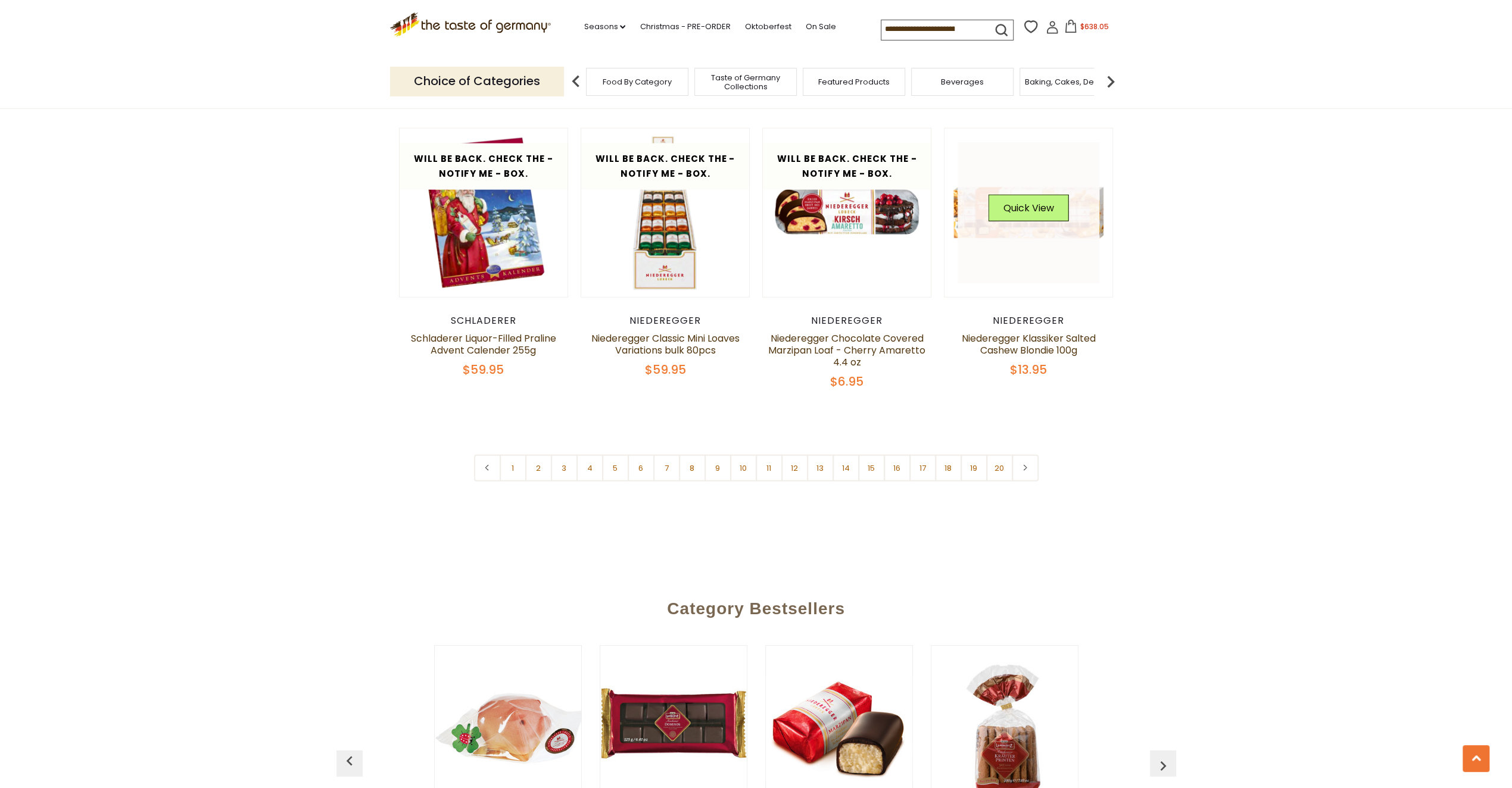
scroll to position [2886, 0]
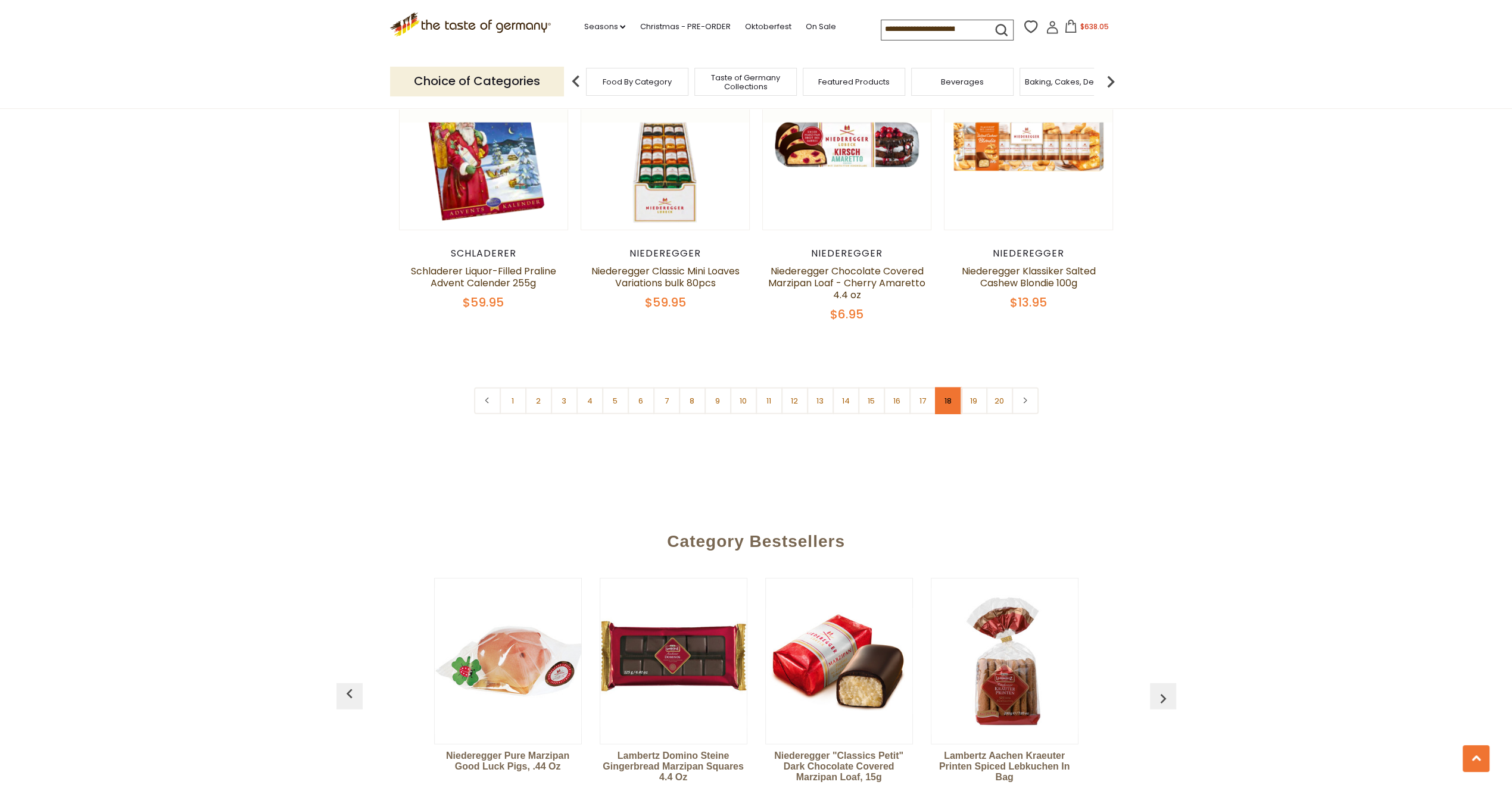
click at [949, 401] on link "18" at bounding box center [948, 401] width 26 height 26
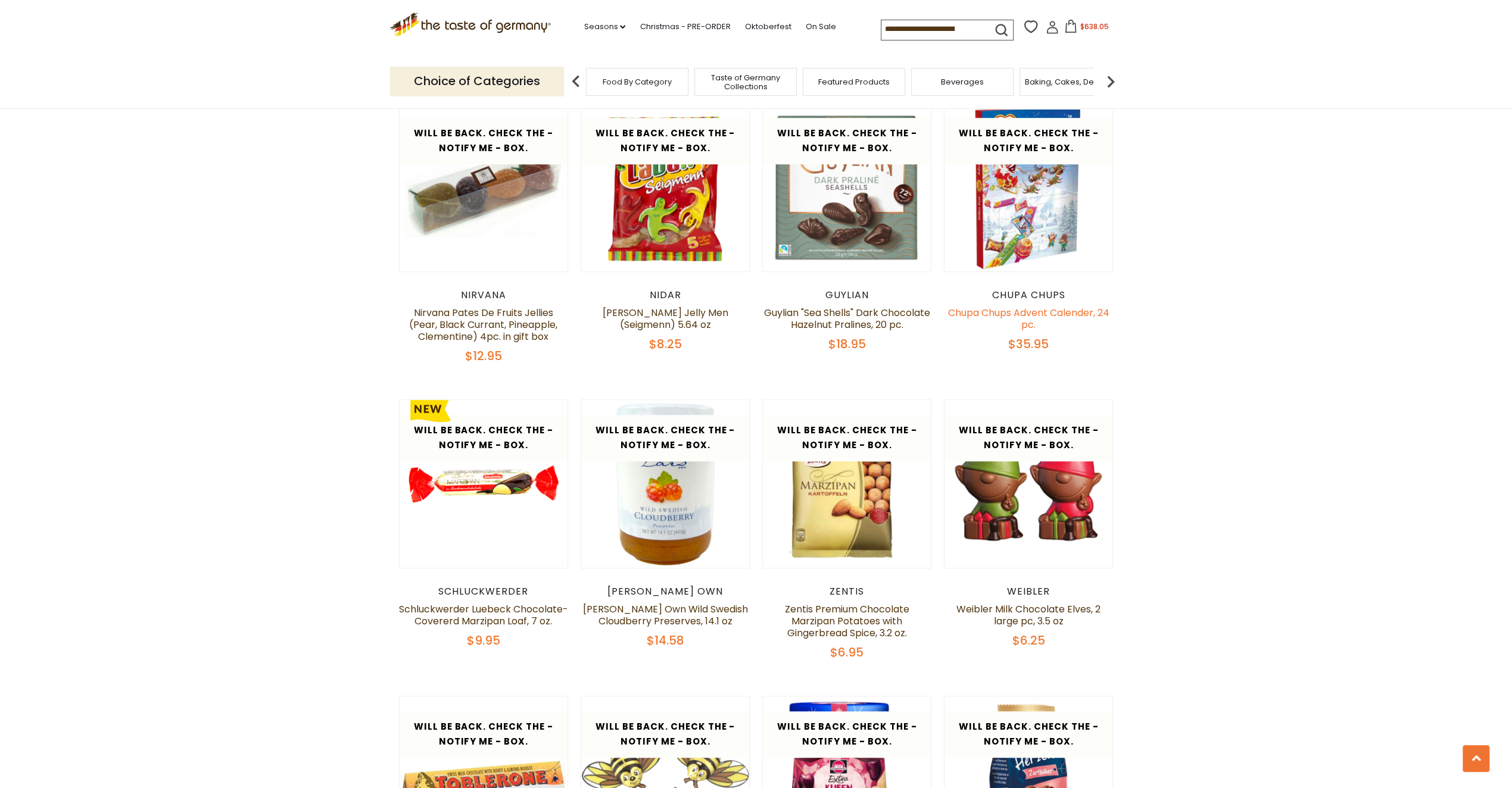
scroll to position [921, 0]
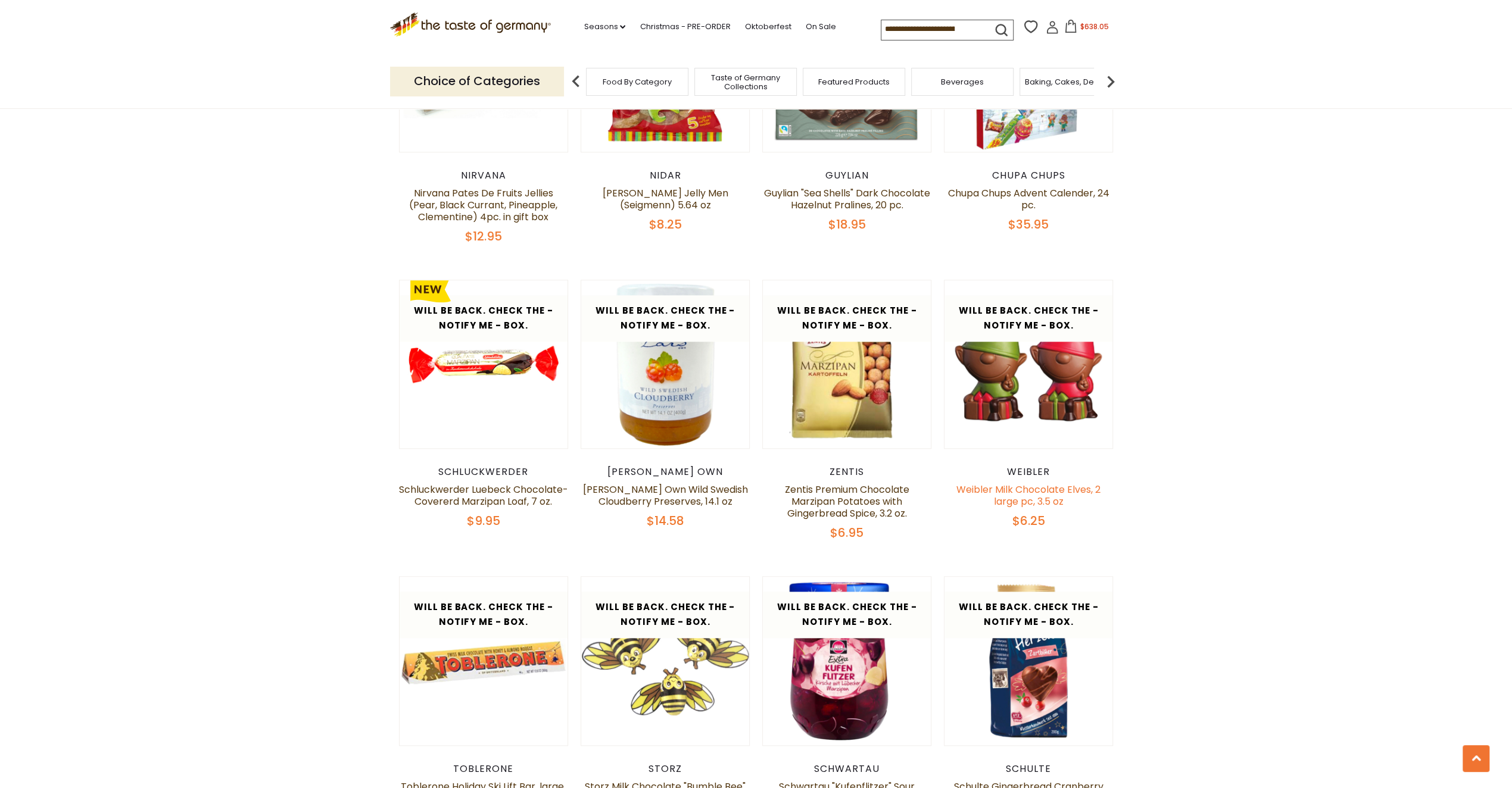
click at [1040, 489] on link "Weibler Milk Chocolate Elves, 2 large pc, 3.5 oz" at bounding box center [1028, 495] width 144 height 25
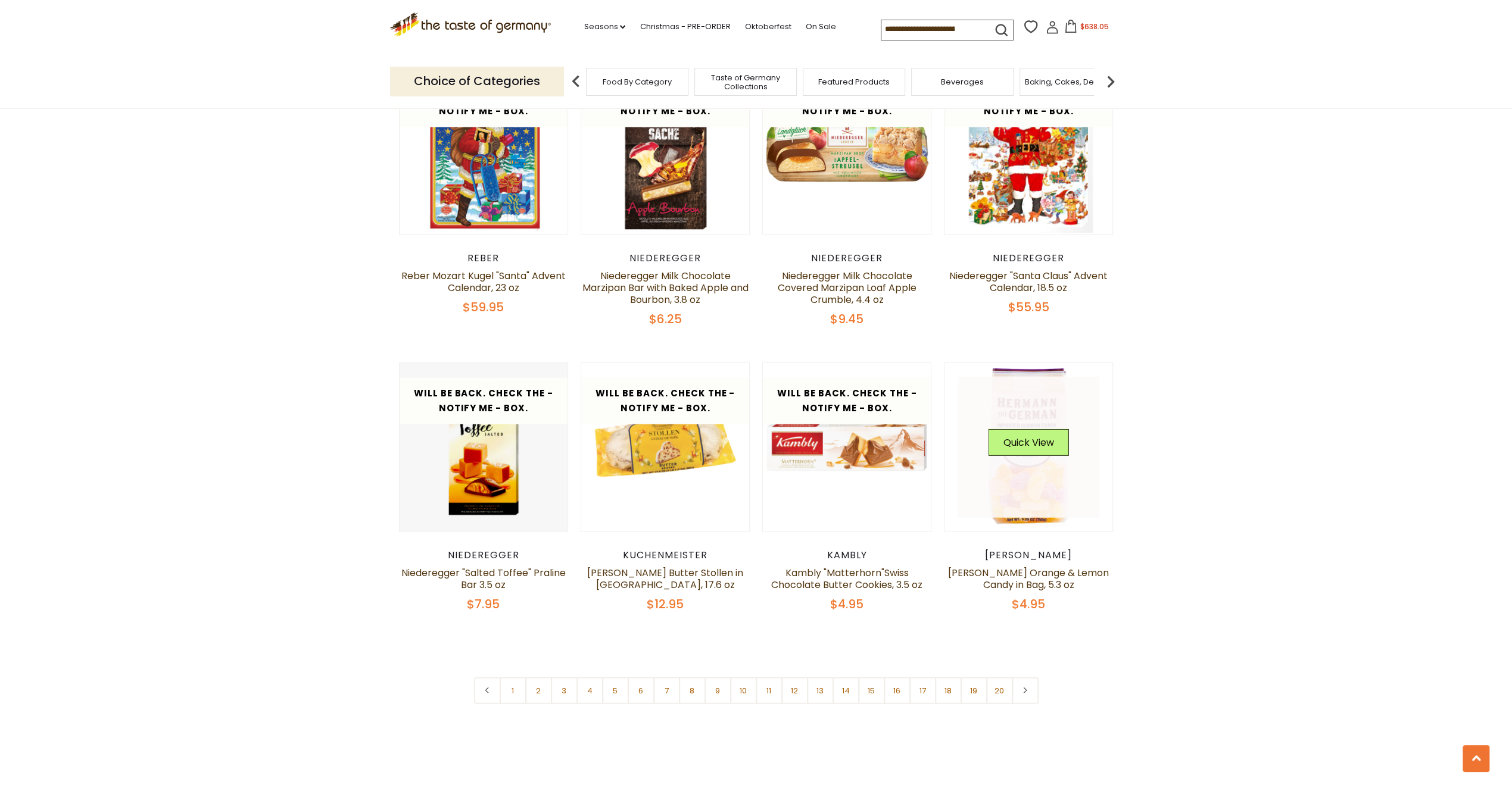
scroll to position [2886, 0]
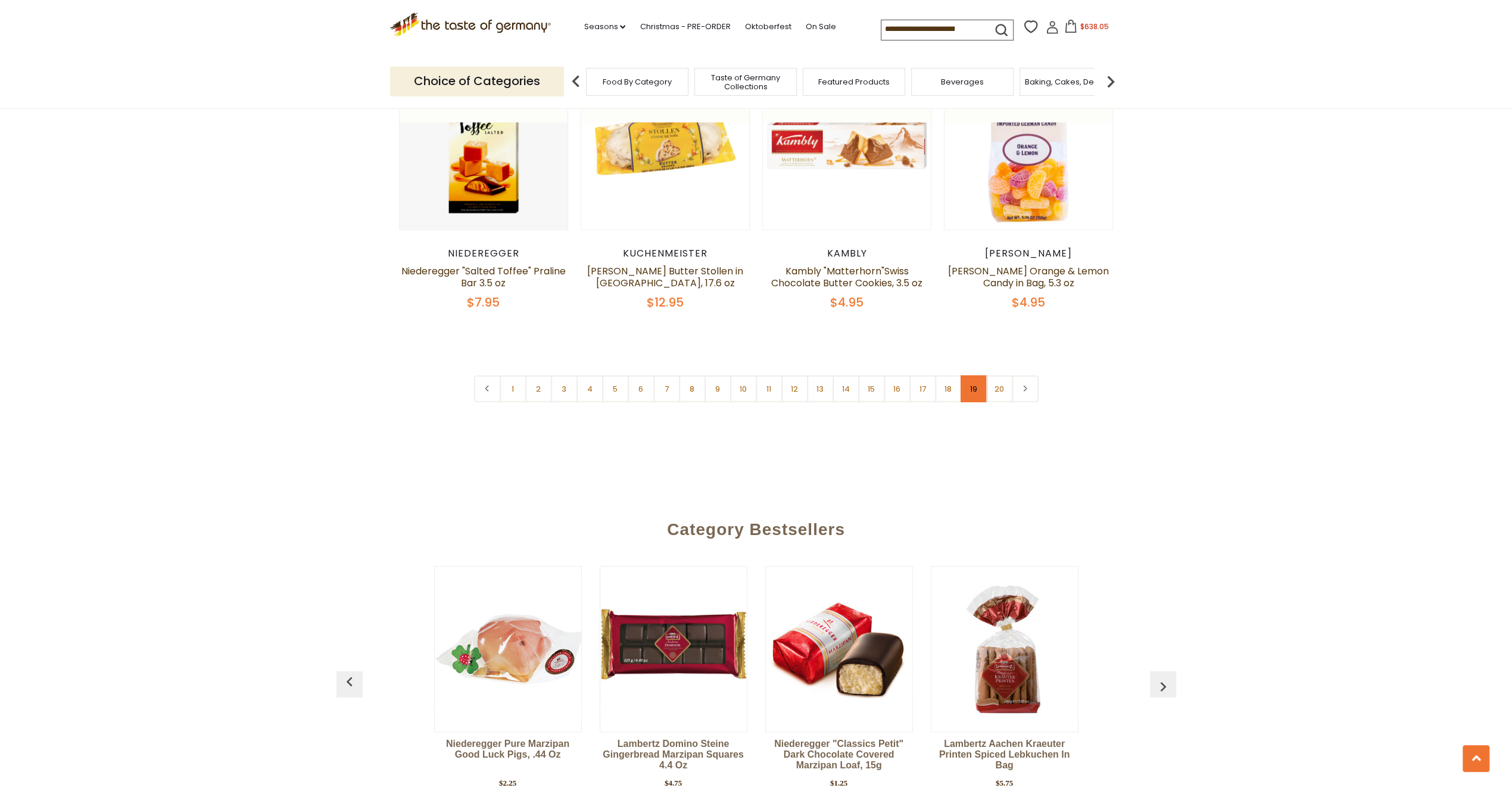
click at [979, 377] on link "19" at bounding box center [973, 389] width 26 height 26
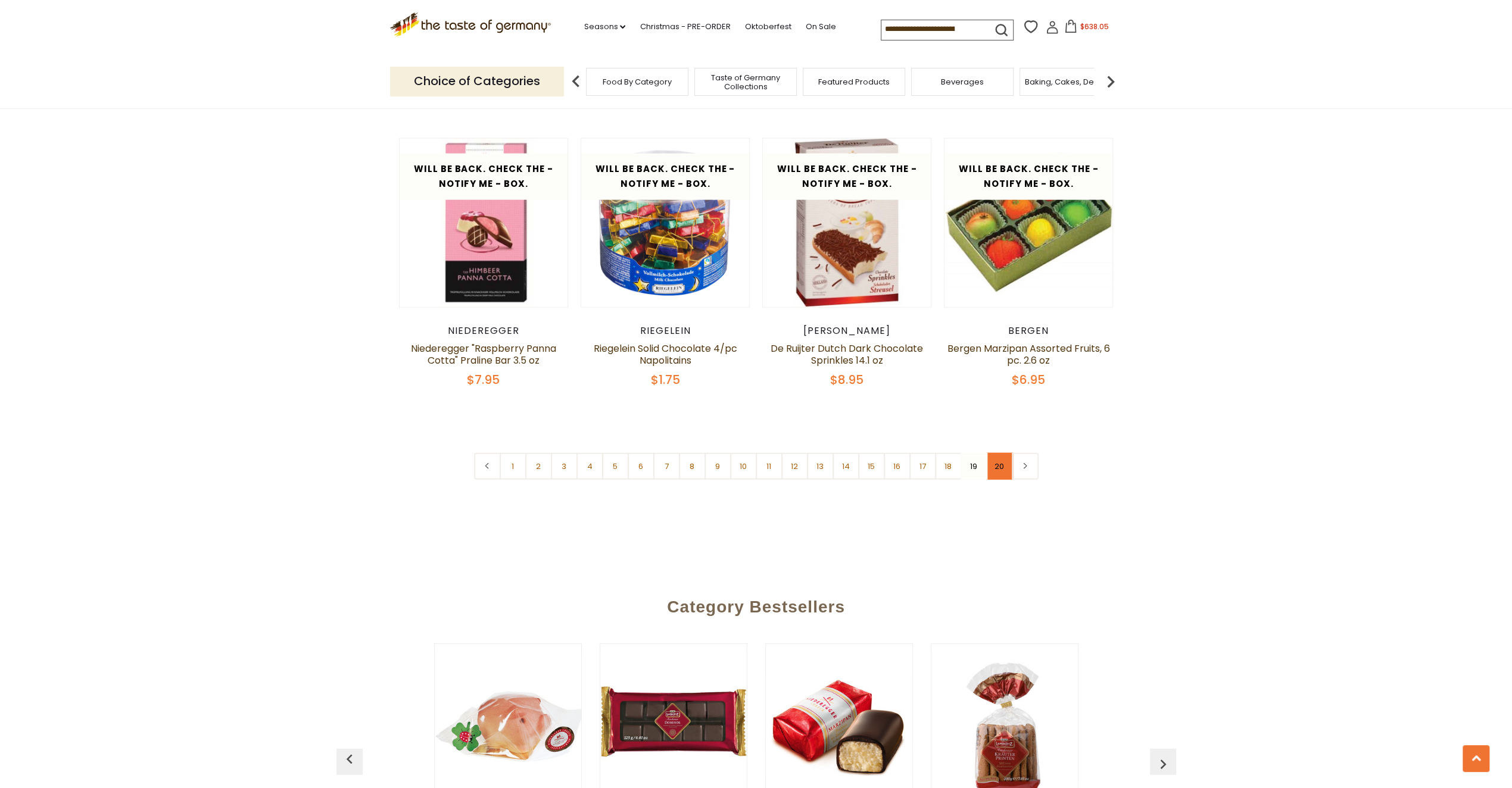
click at [1004, 455] on link "20" at bounding box center [999, 466] width 26 height 26
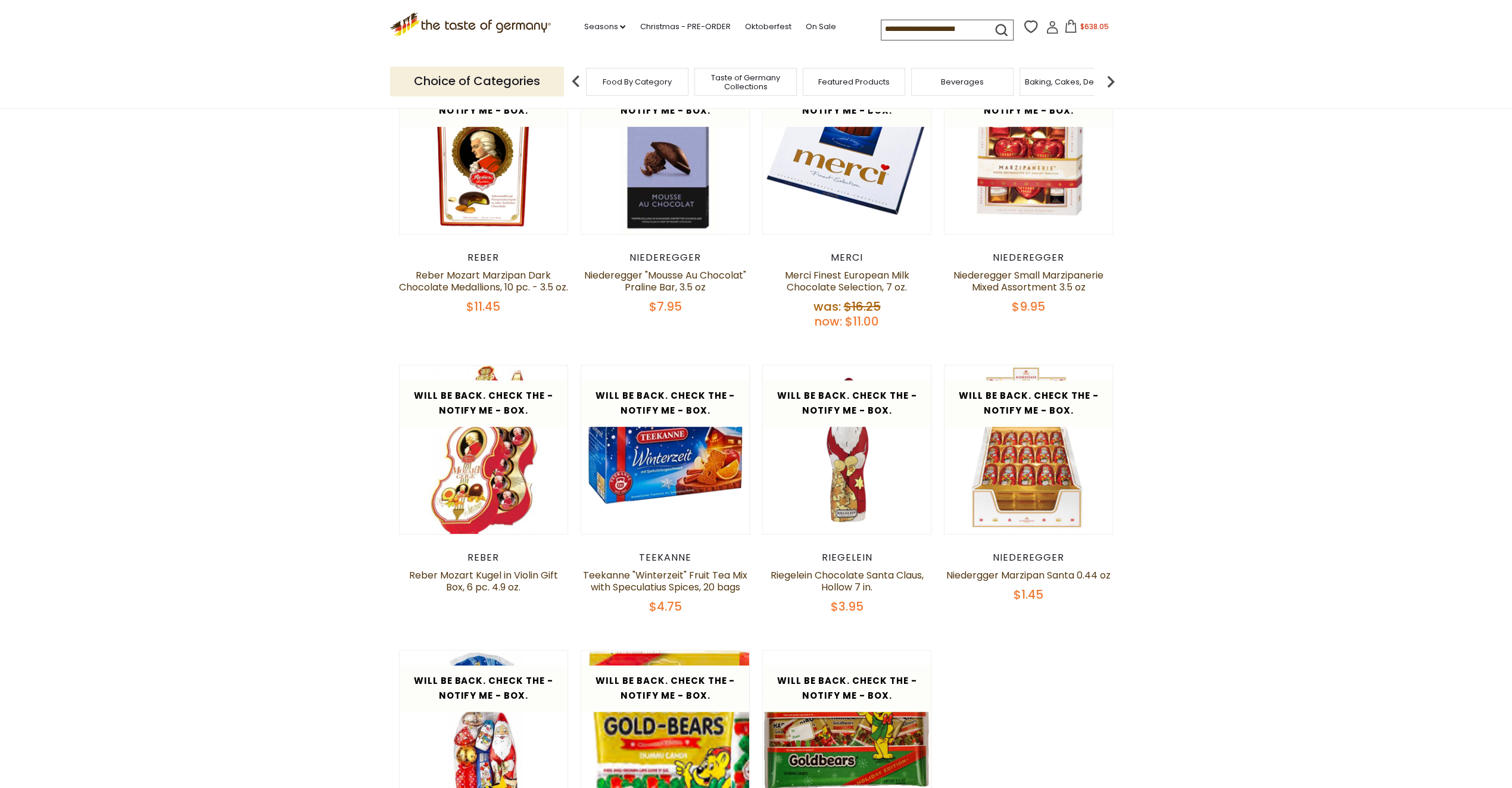
scroll to position [505, 0]
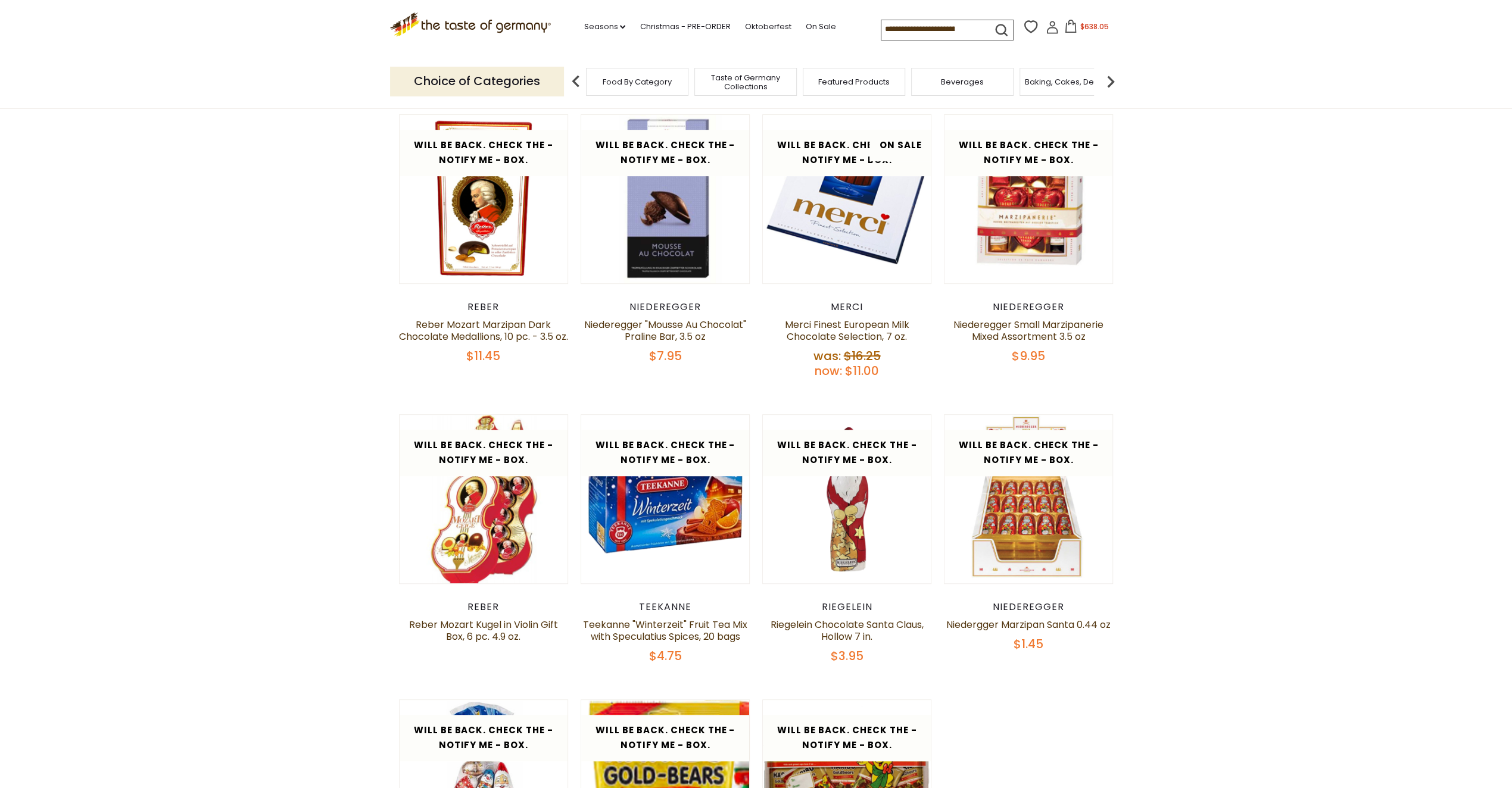
click at [1080, 24] on span "$638.05" at bounding box center [1094, 26] width 28 height 10
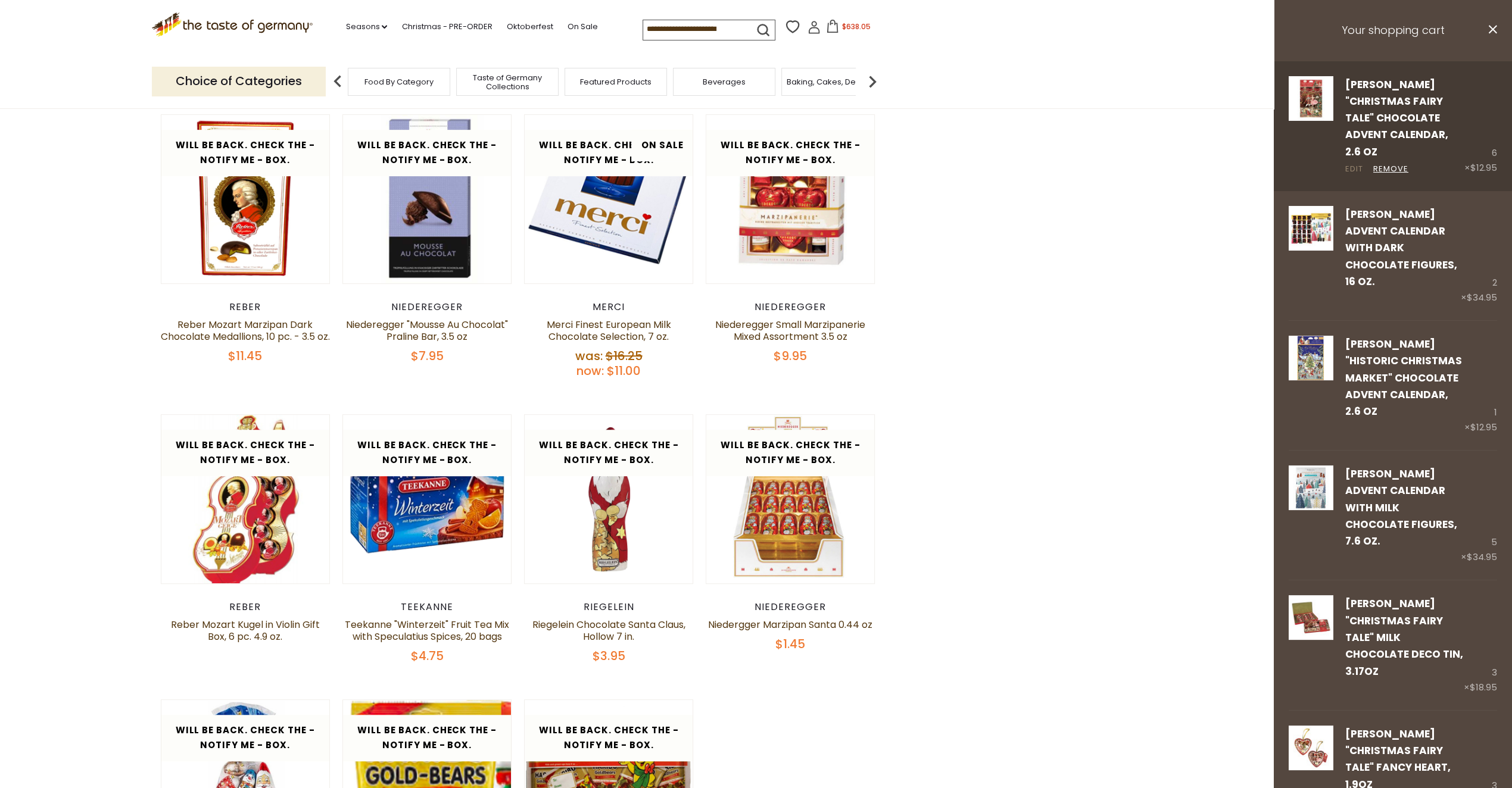
click at [1353, 163] on link "Edit" at bounding box center [1354, 169] width 18 height 12
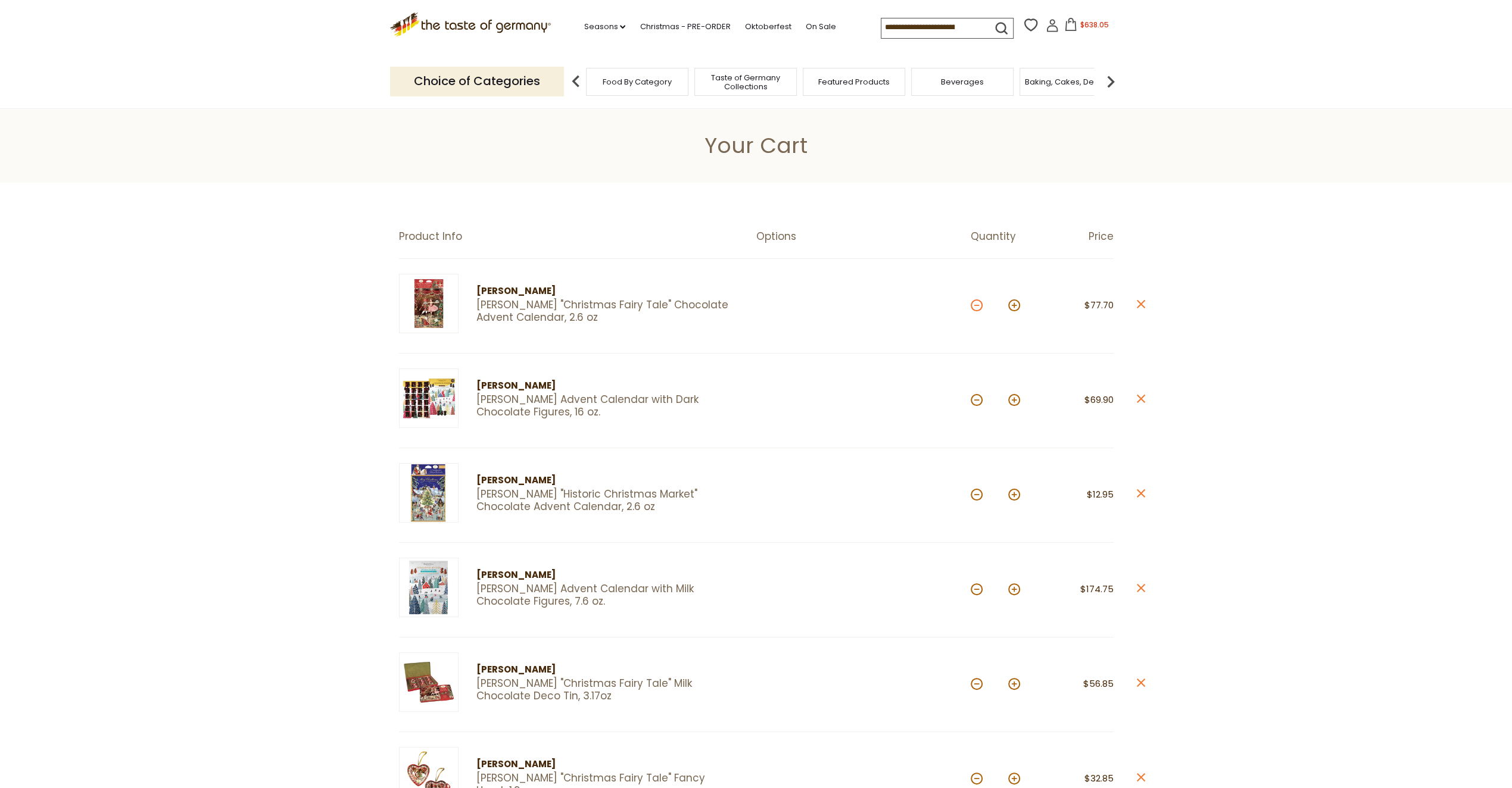
click at [973, 304] on button at bounding box center [976, 305] width 12 height 12
type input "*"
click at [978, 305] on button at bounding box center [976, 305] width 12 height 12
click at [977, 304] on button at bounding box center [976, 305] width 12 height 12
type input "*"
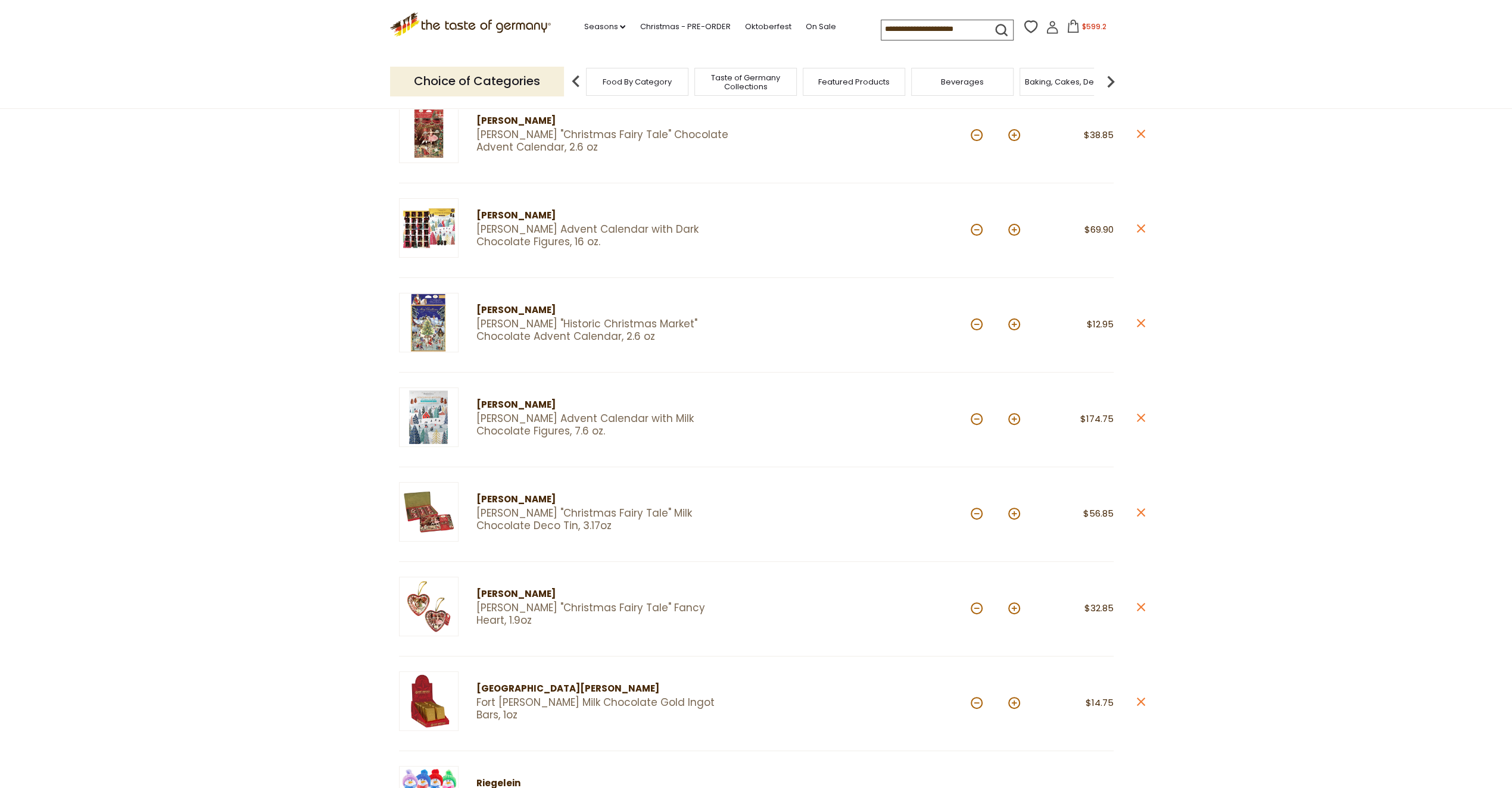
scroll to position [179, 0]
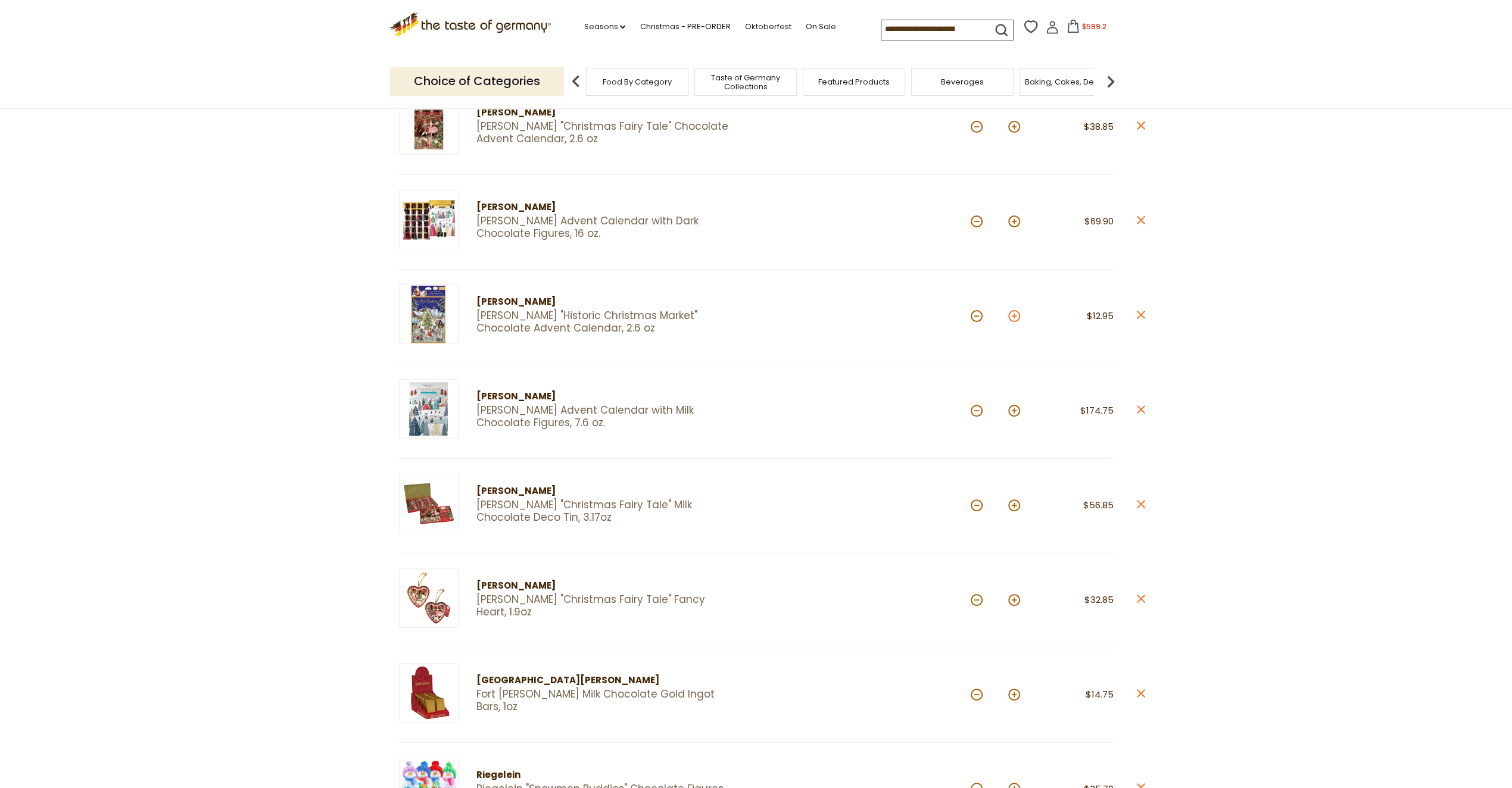
click at [1014, 310] on button at bounding box center [1014, 315] width 12 height 12
type input "*"
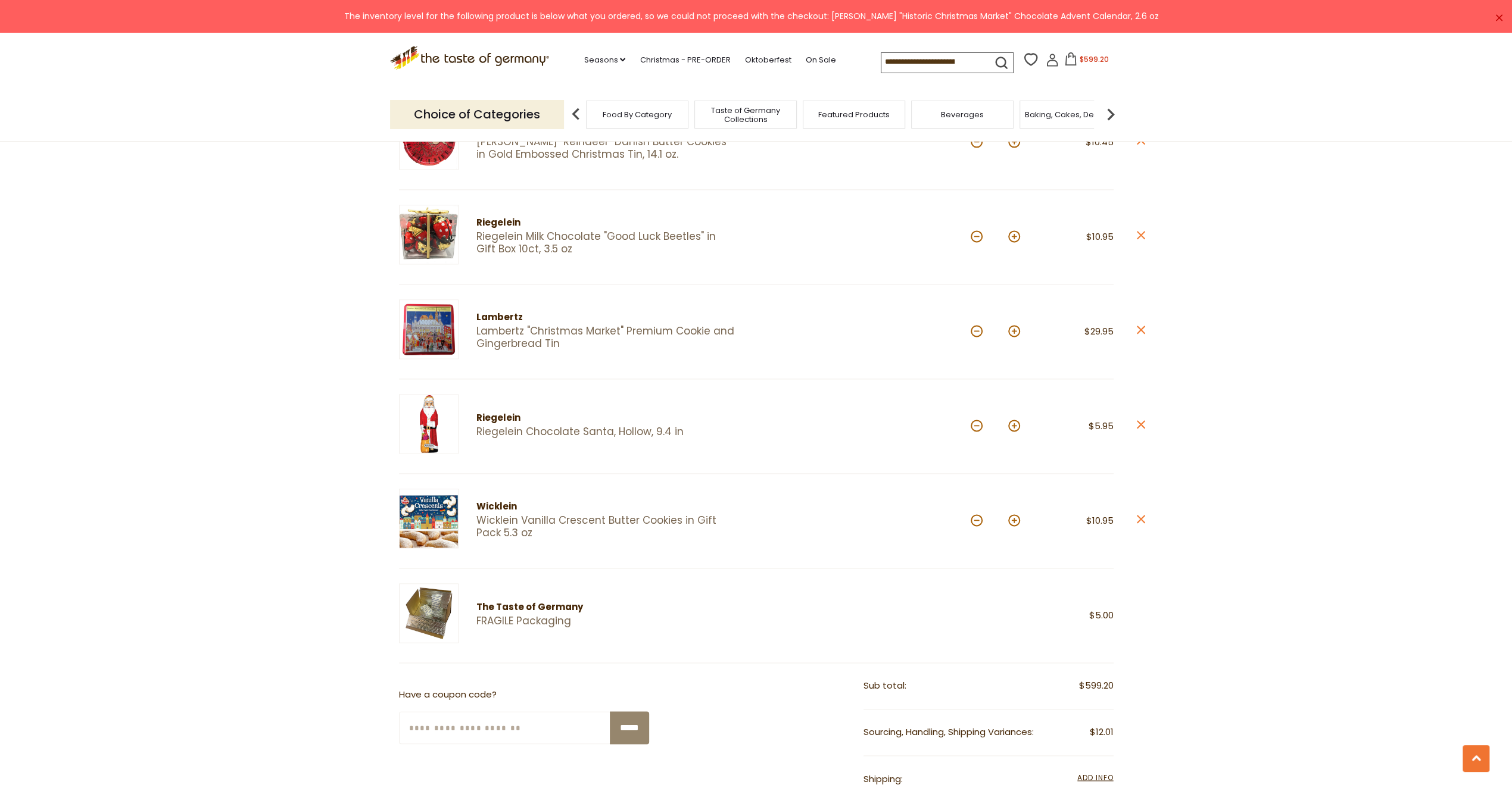
scroll to position [1429, 0]
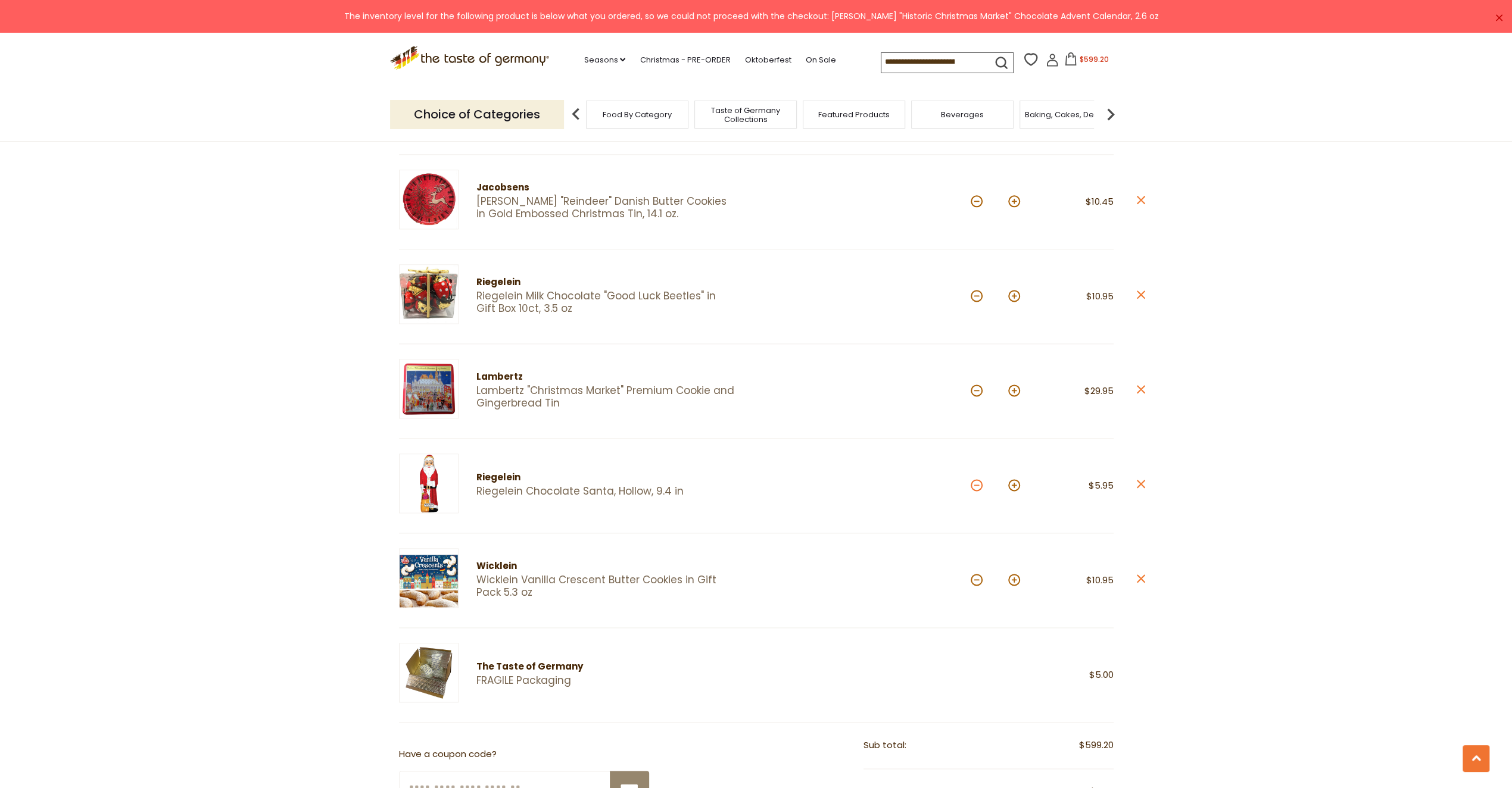
click at [975, 479] on button at bounding box center [976, 485] width 12 height 12
type input "*"
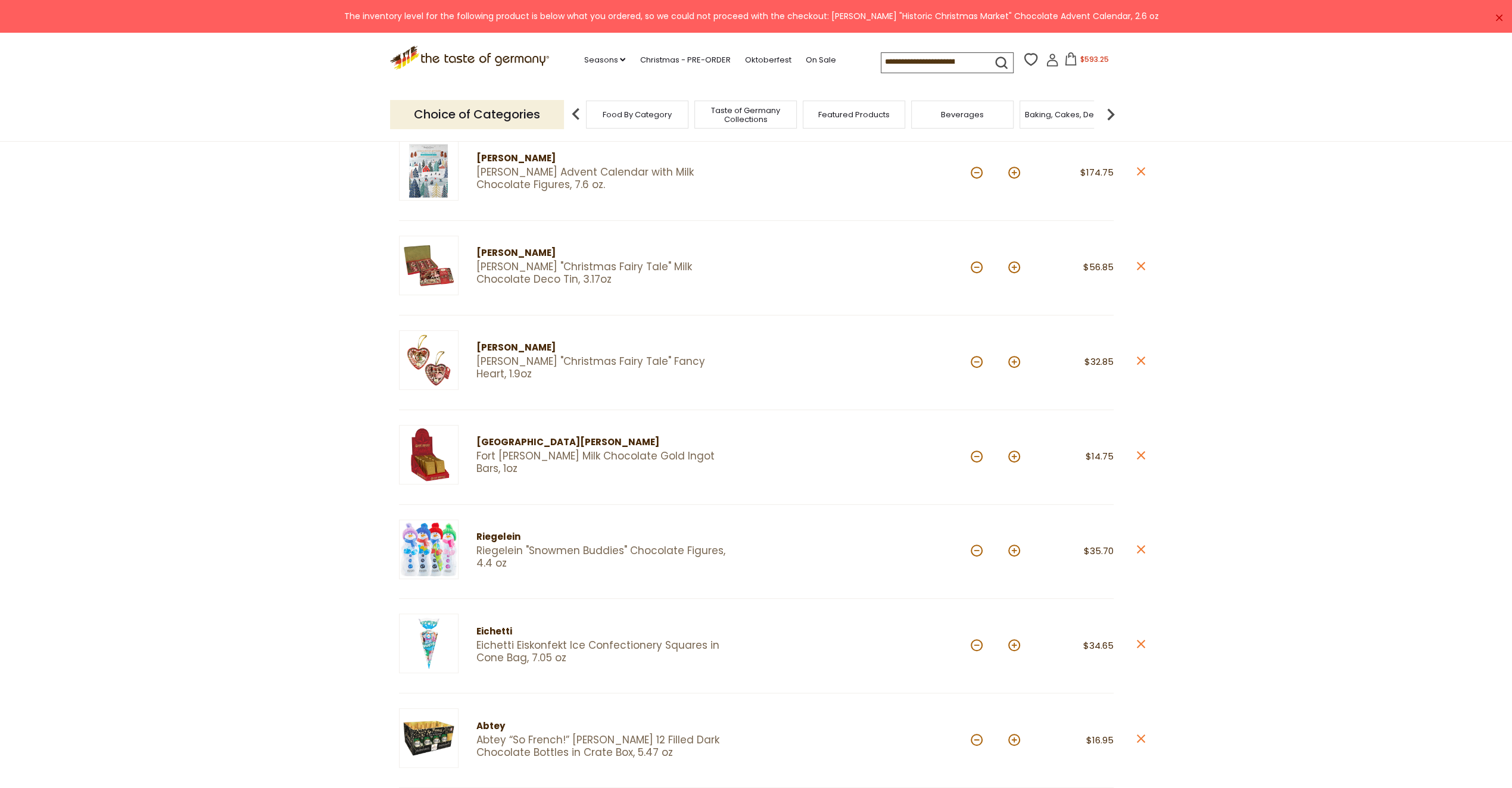
scroll to position [357, 0]
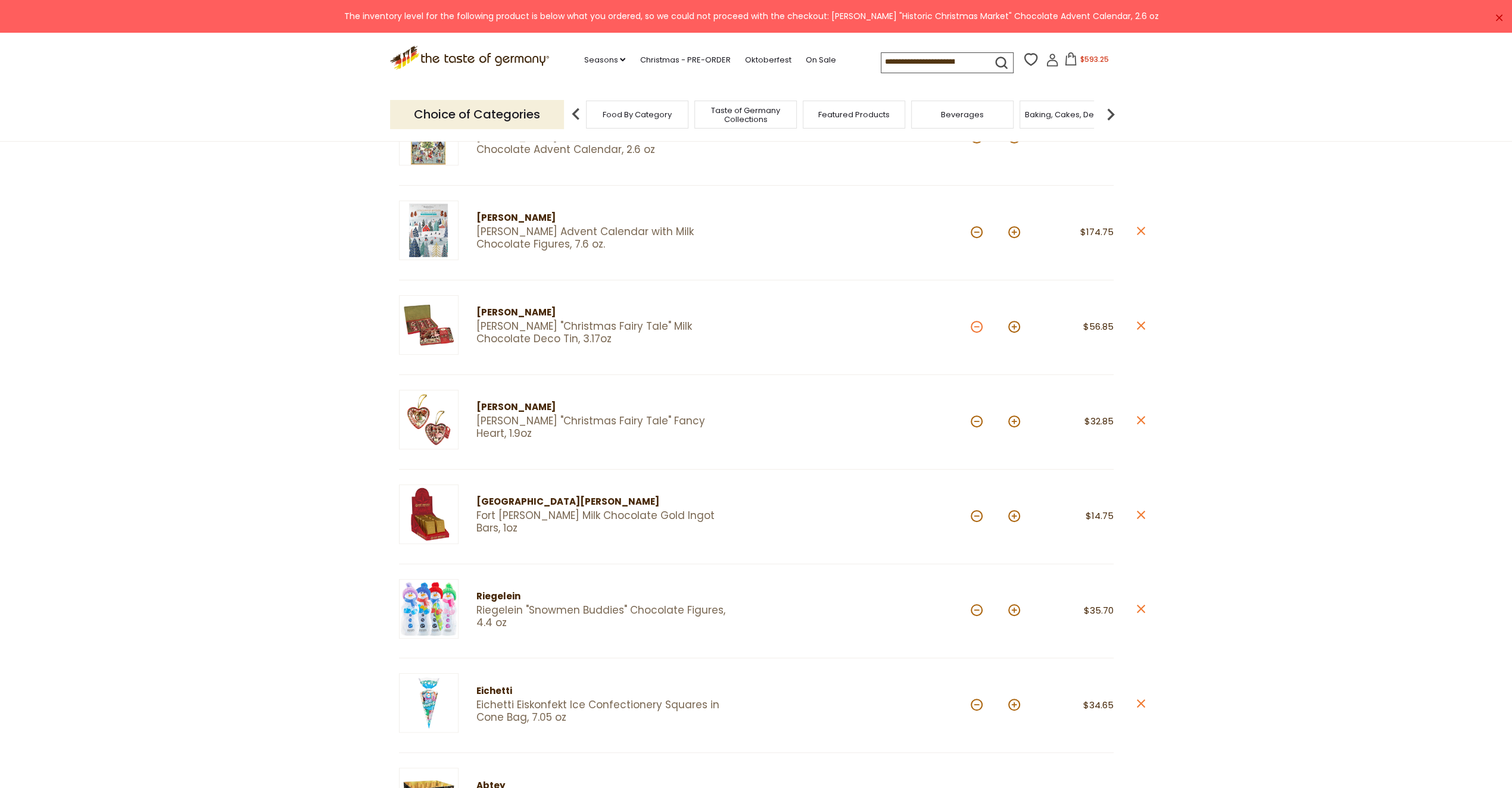
click at [974, 323] on button at bounding box center [976, 327] width 12 height 12
type input "*"
click at [1140, 323] on icon at bounding box center [1140, 325] width 8 height 8
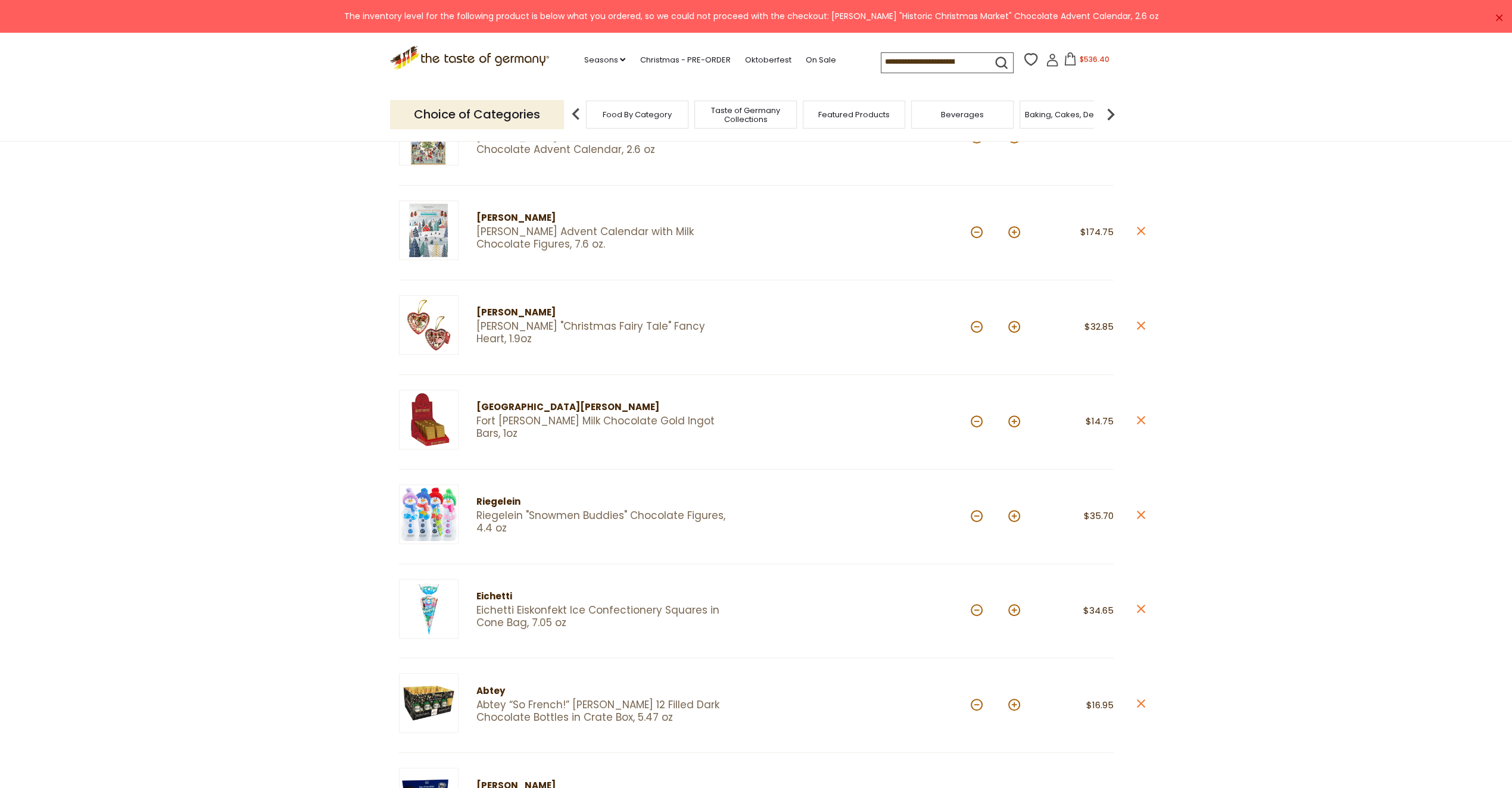
click at [1136, 325] on icon "close" at bounding box center [1140, 325] width 8 height 8
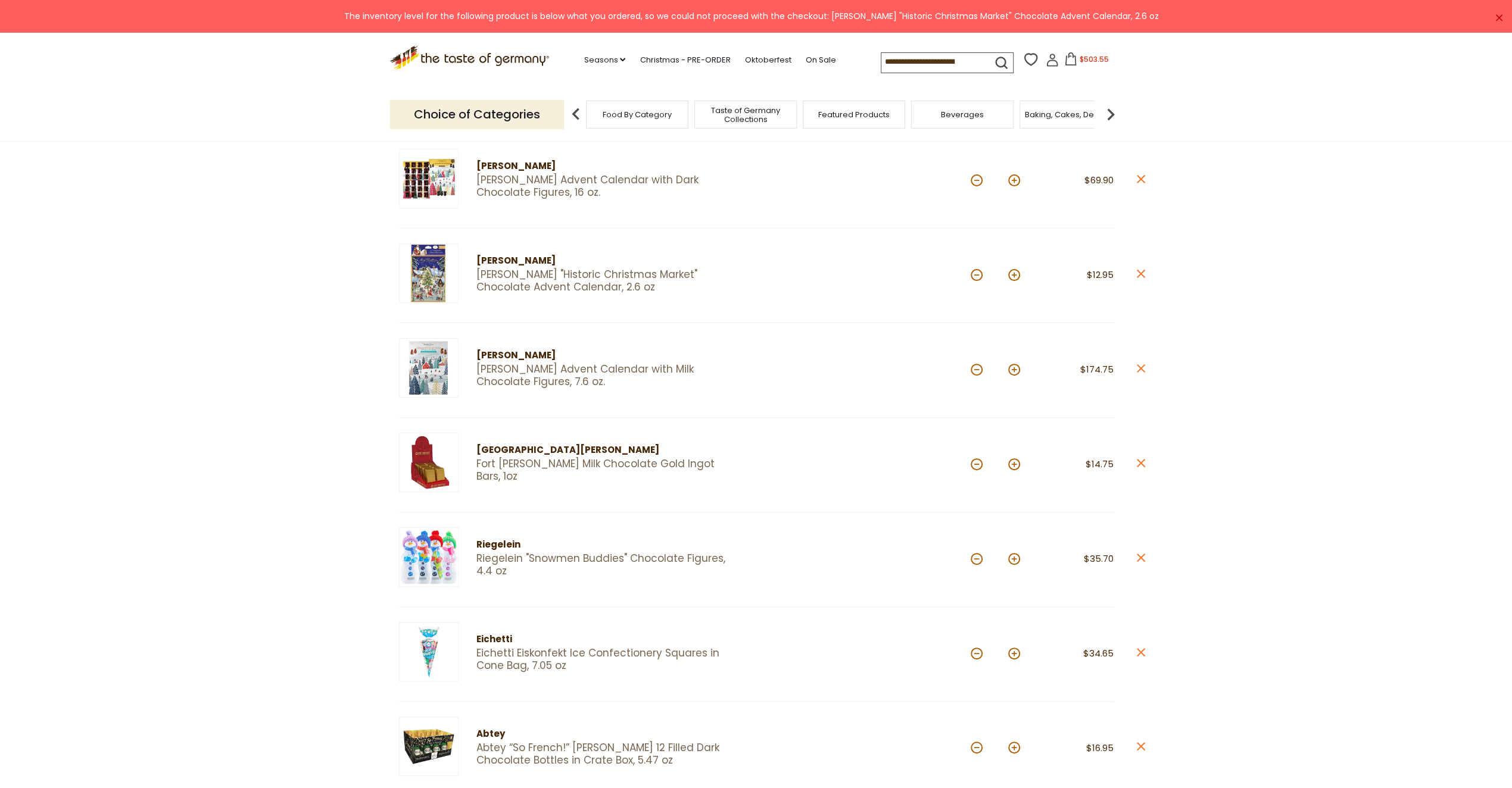
scroll to position [238, 0]
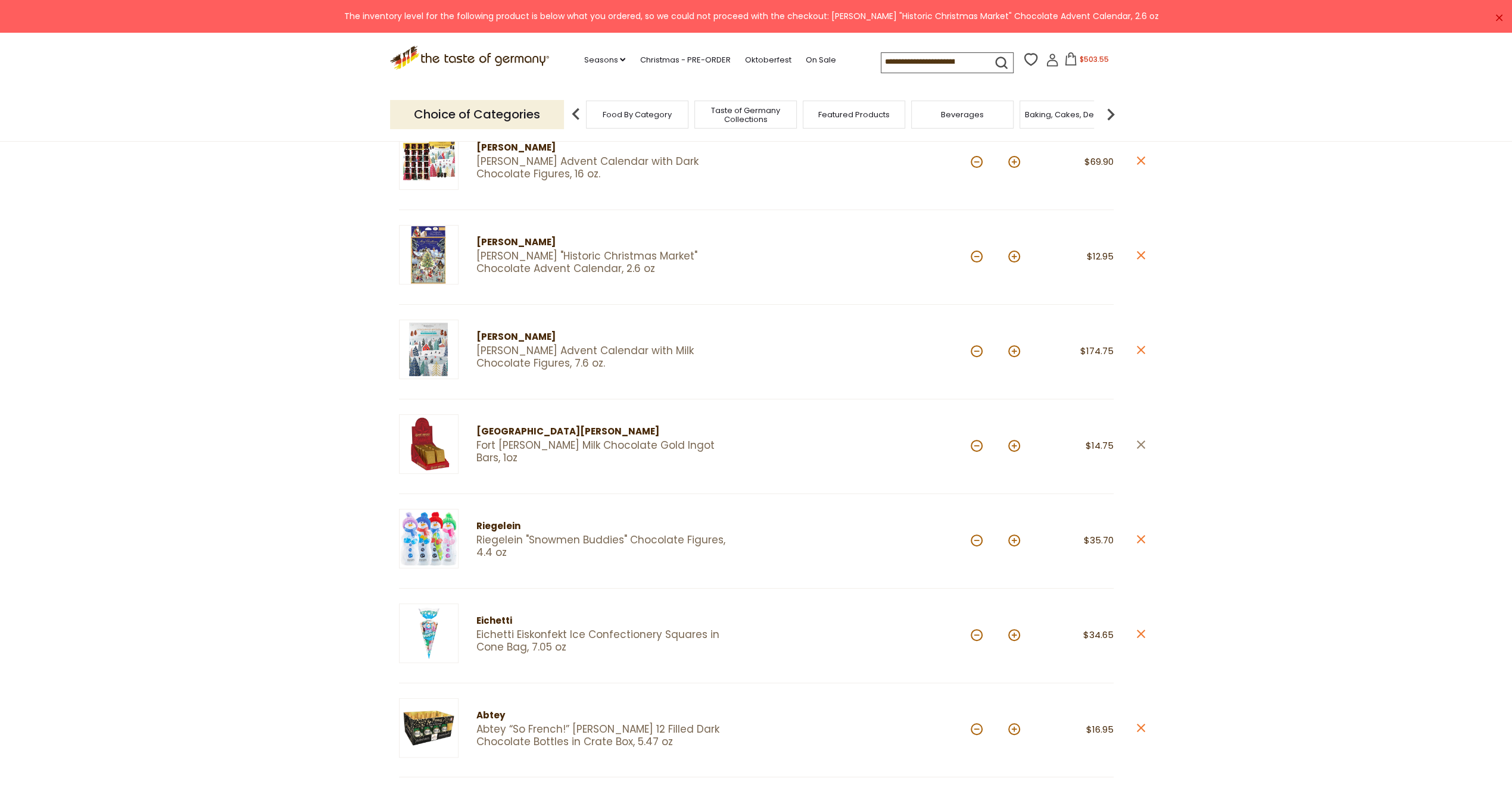
click at [1136, 439] on link "close" at bounding box center [1140, 446] width 8 height 15
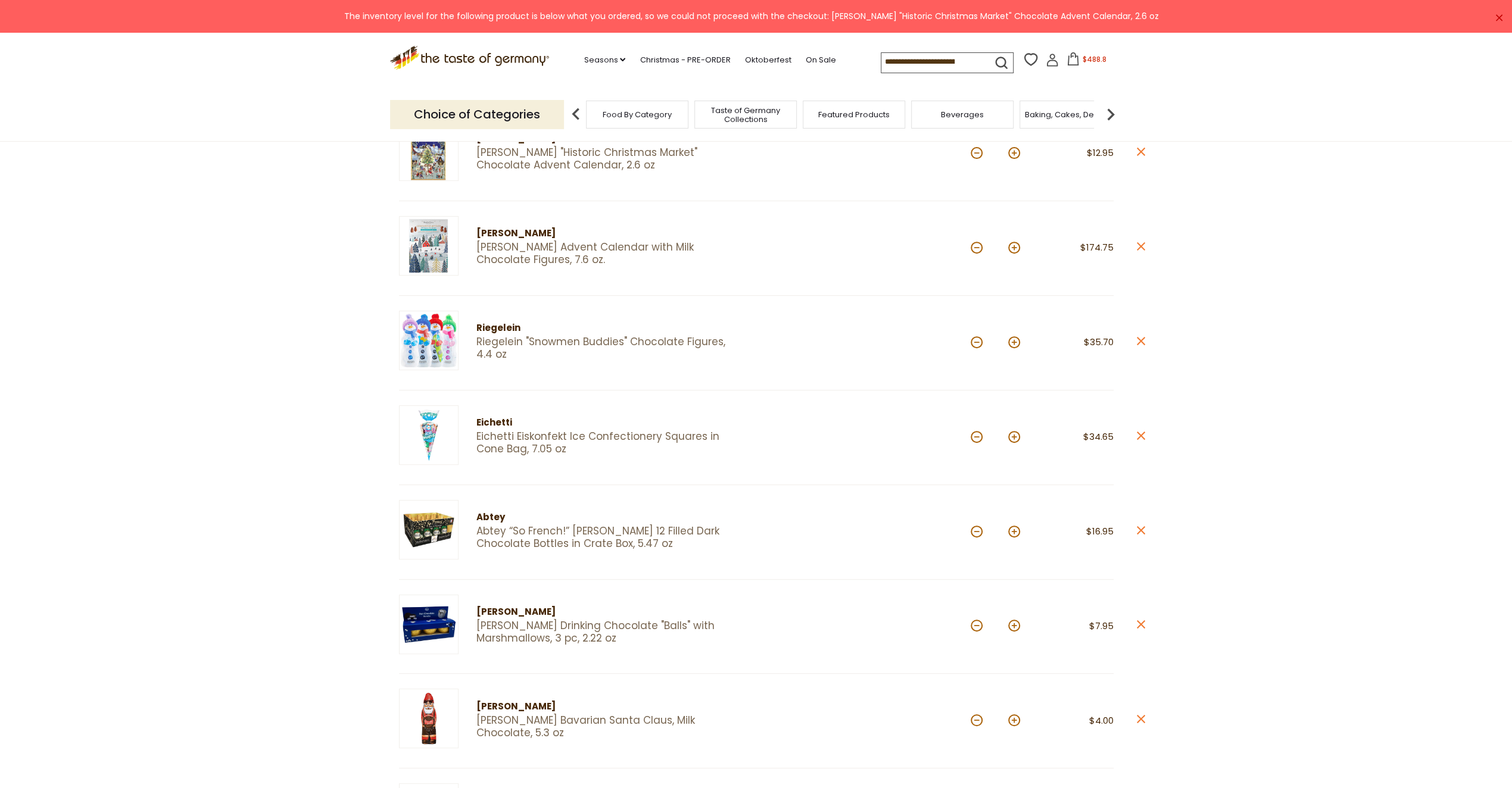
scroll to position [417, 0]
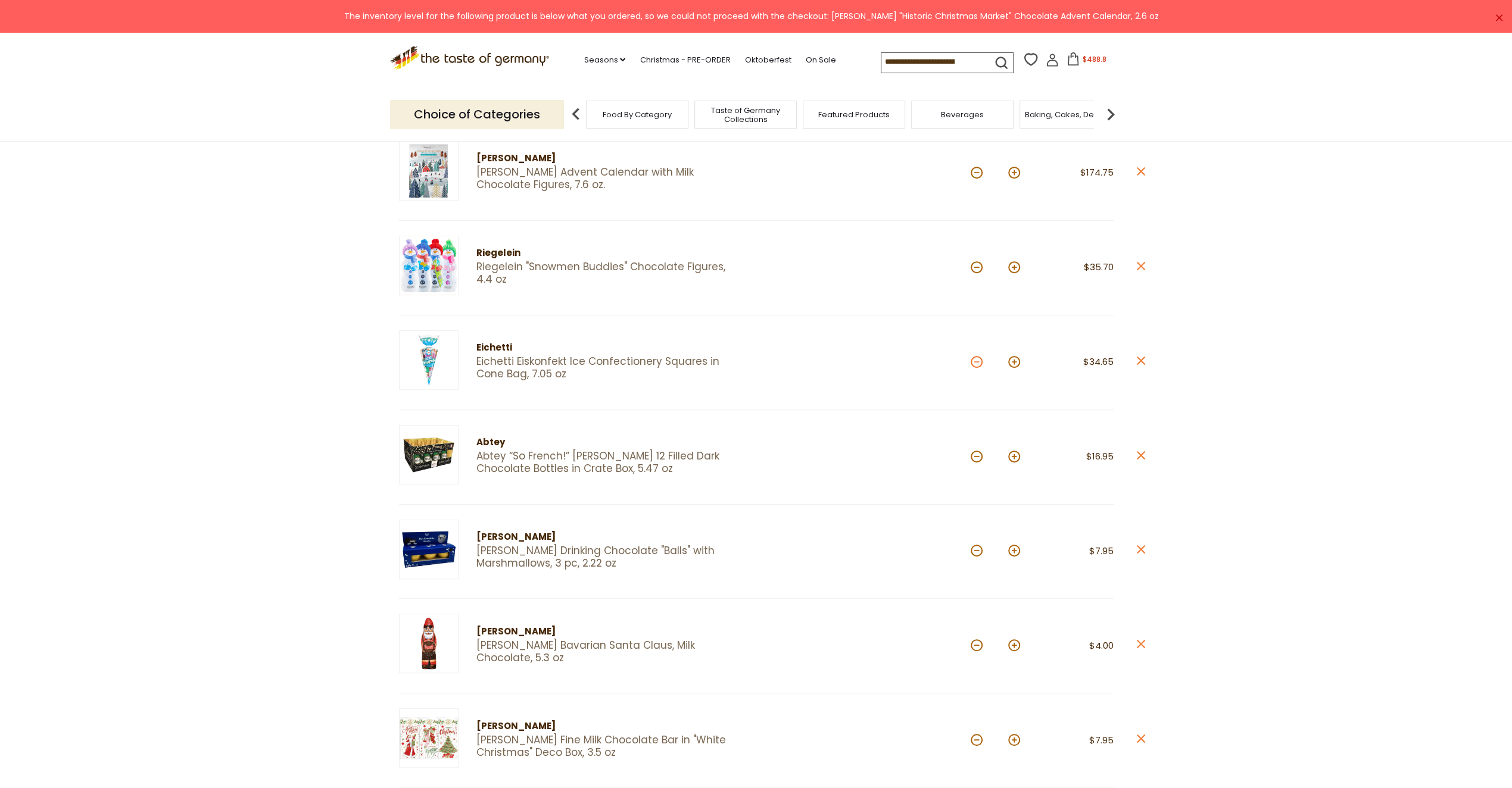
click at [975, 356] on button at bounding box center [976, 362] width 12 height 12
click at [974, 356] on button at bounding box center [976, 362] width 12 height 12
type input "*"
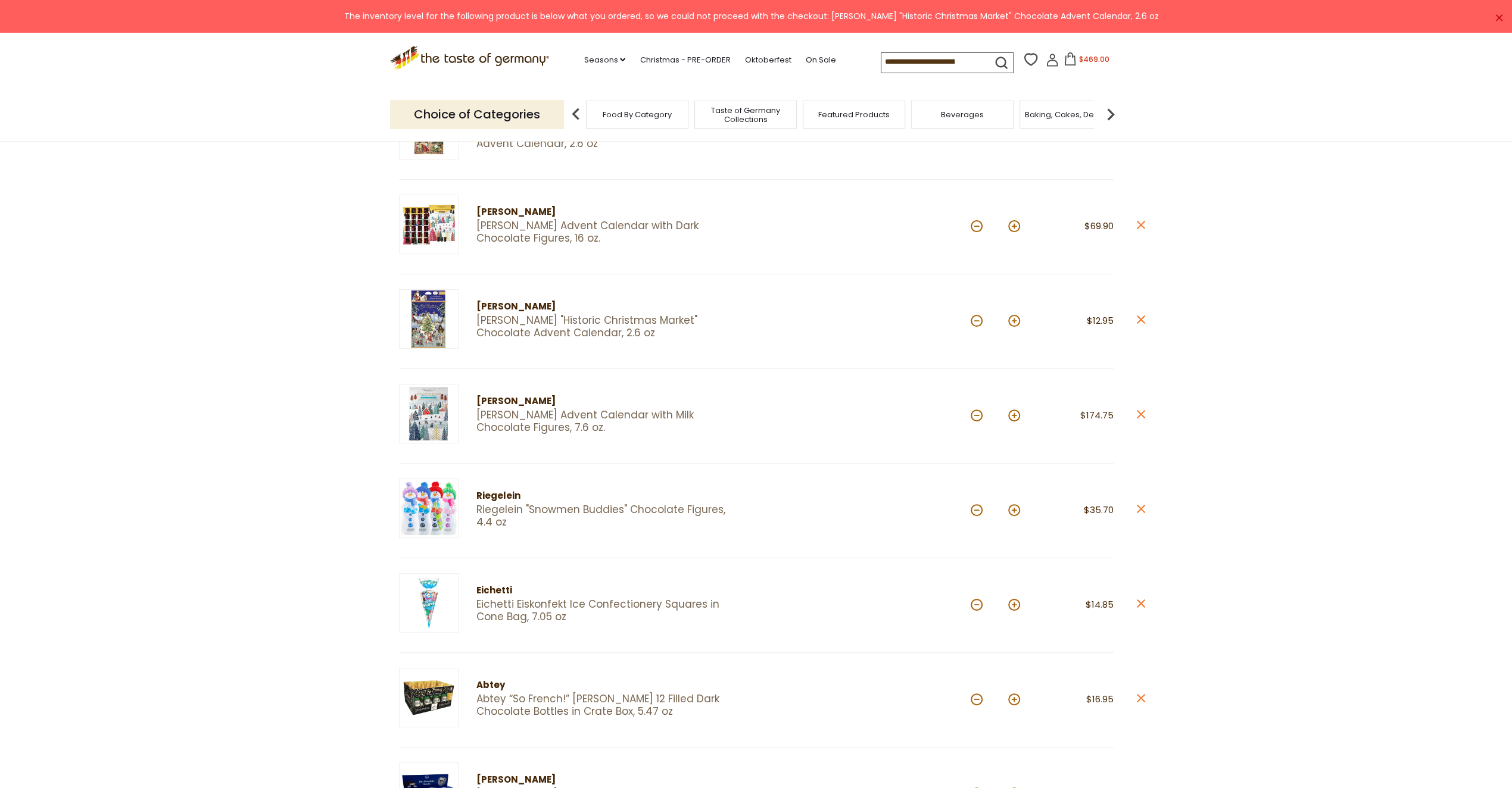
scroll to position [179, 0]
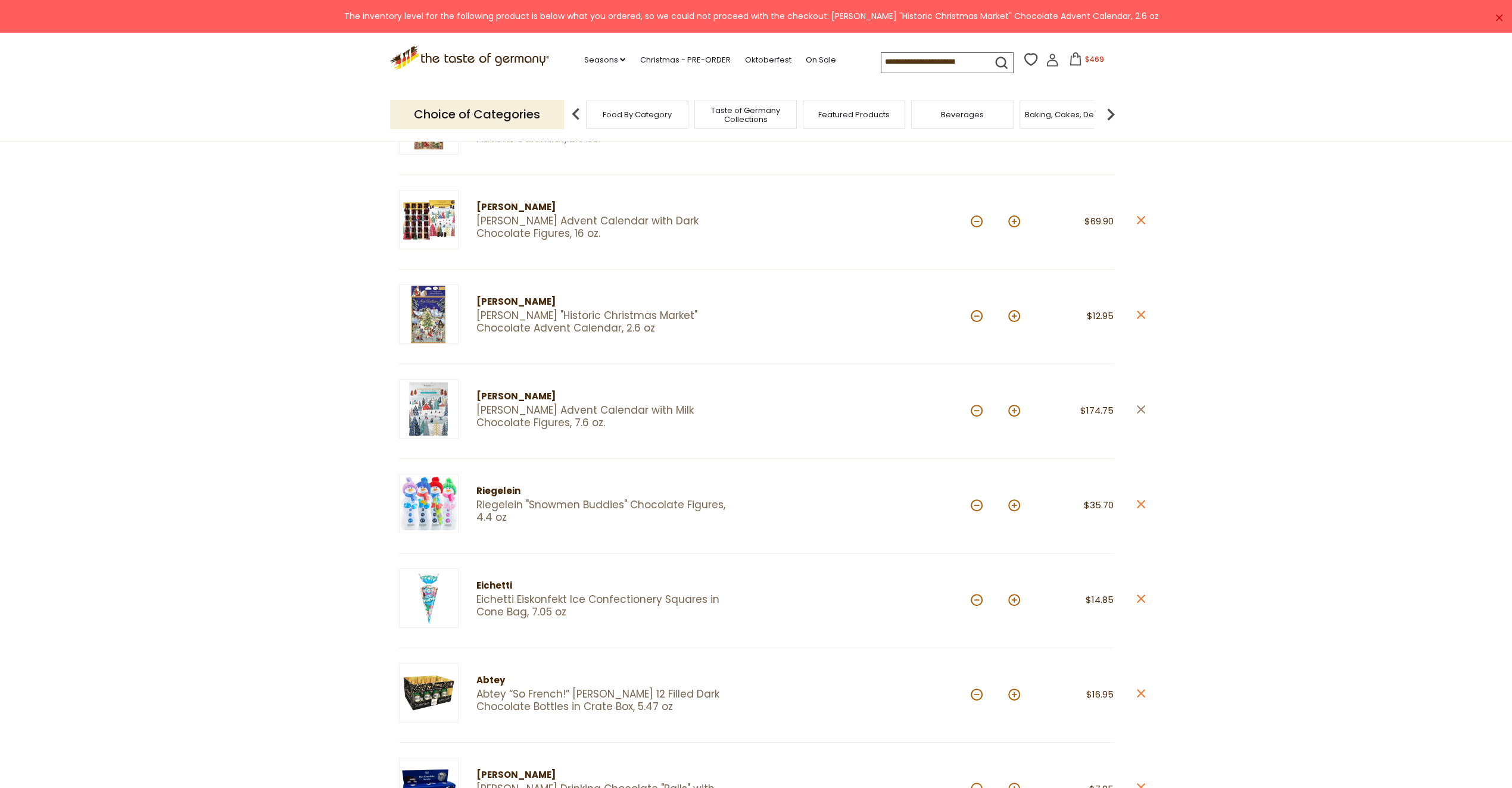
click at [1136, 407] on icon "close" at bounding box center [1140, 409] width 8 height 8
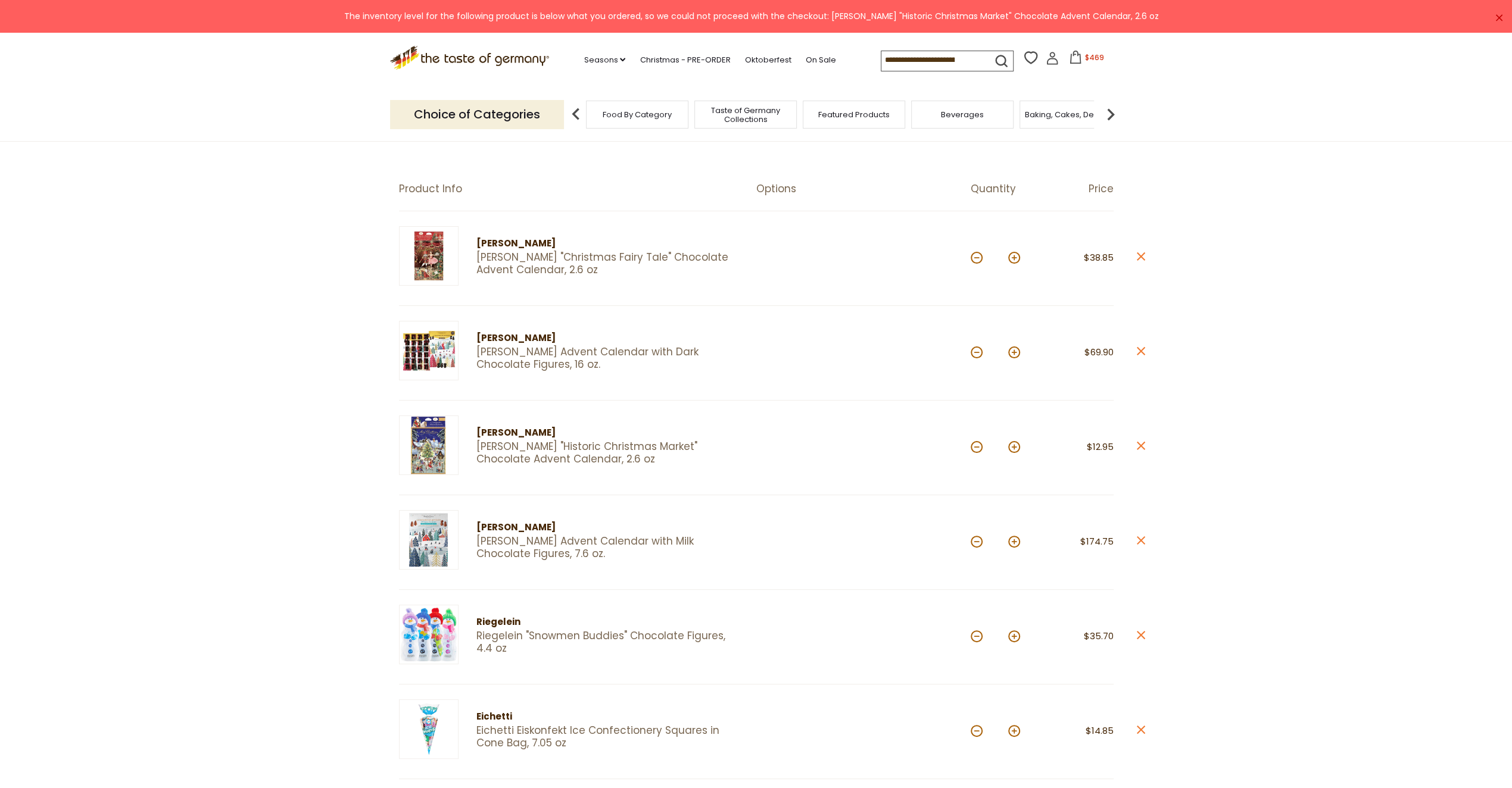
scroll to position [119, 0]
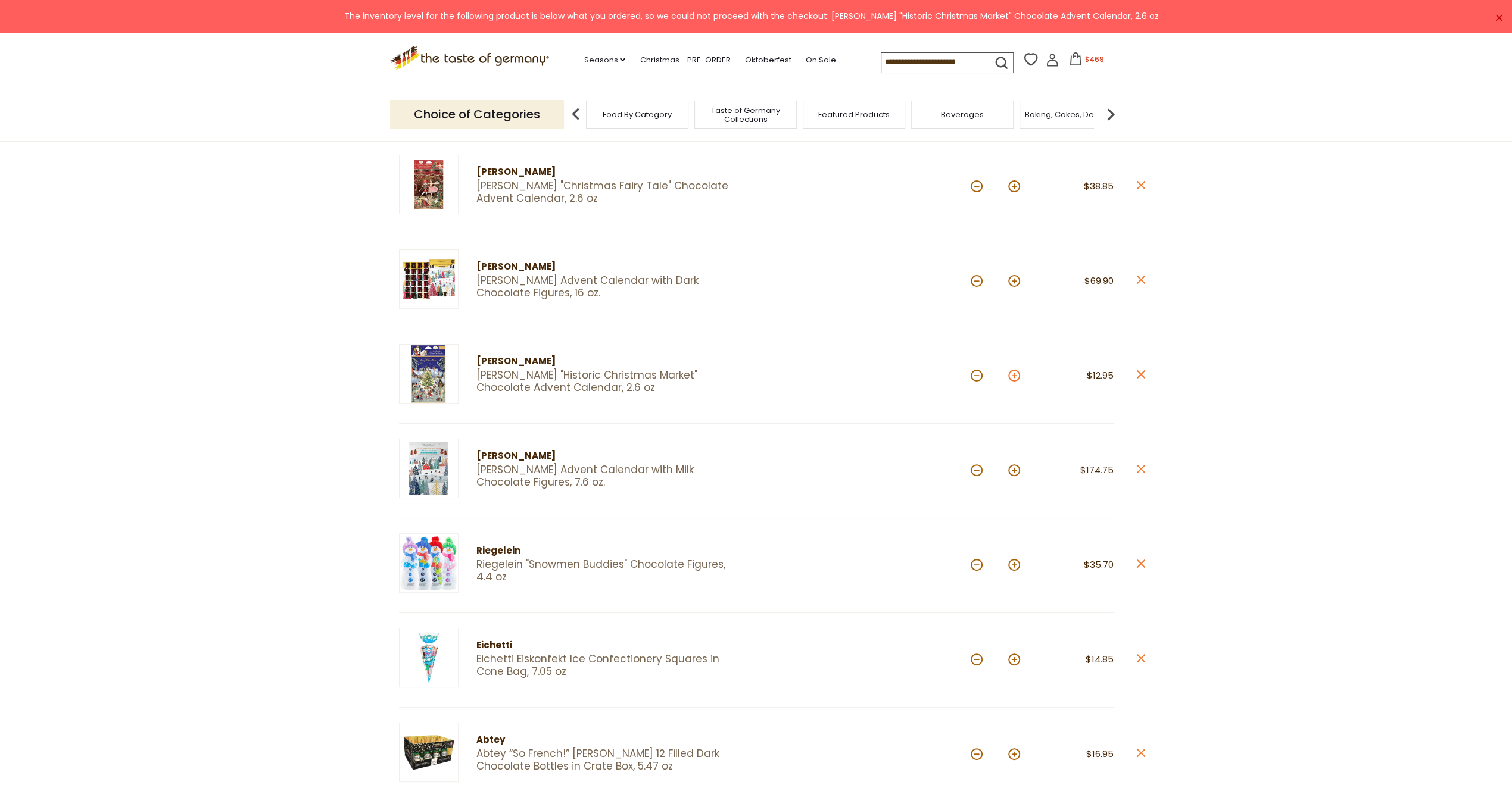
click at [1015, 375] on button at bounding box center [1014, 376] width 12 height 12
type input "*"
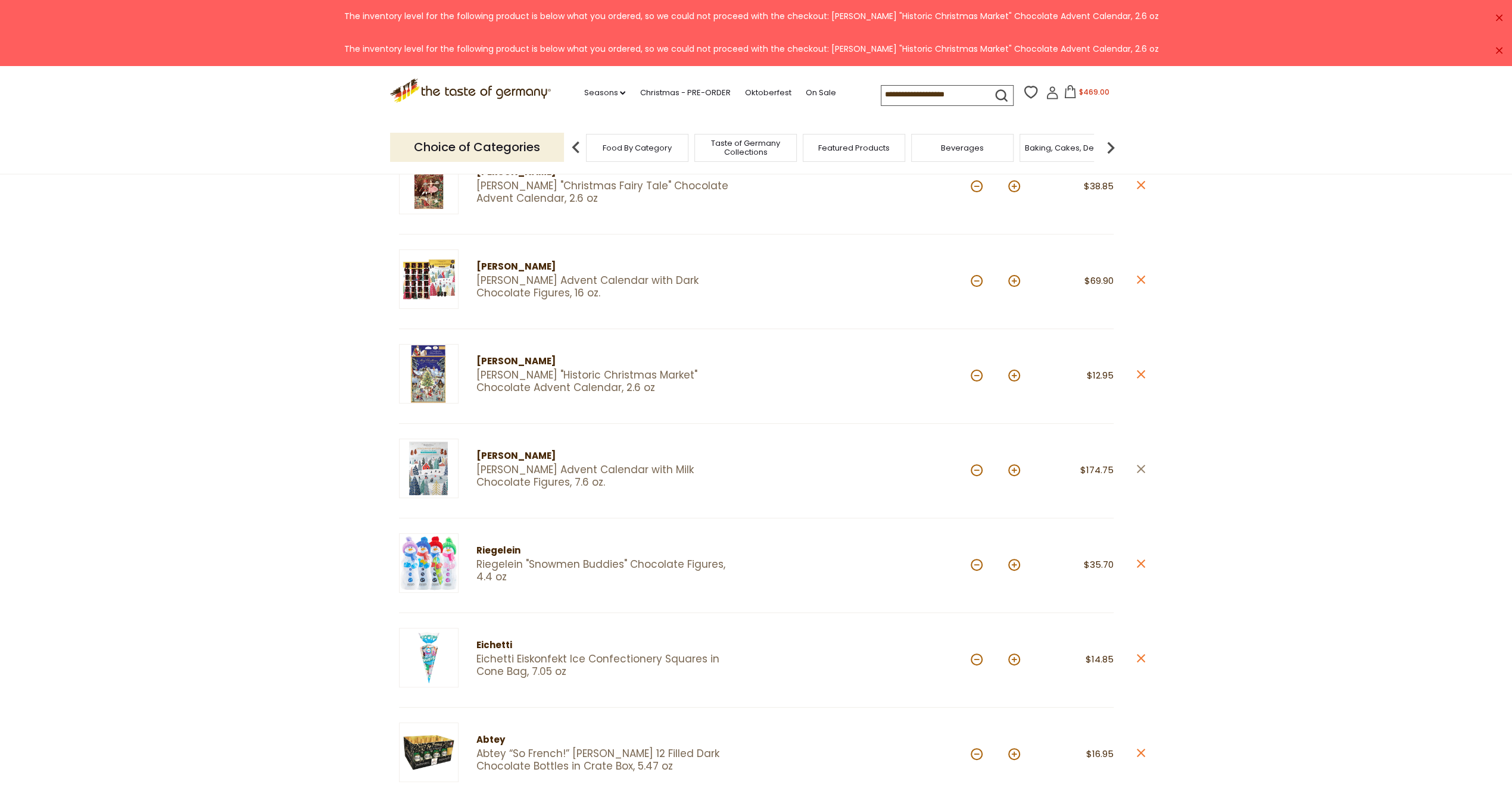
click at [1140, 465] on icon "close" at bounding box center [1140, 468] width 8 height 8
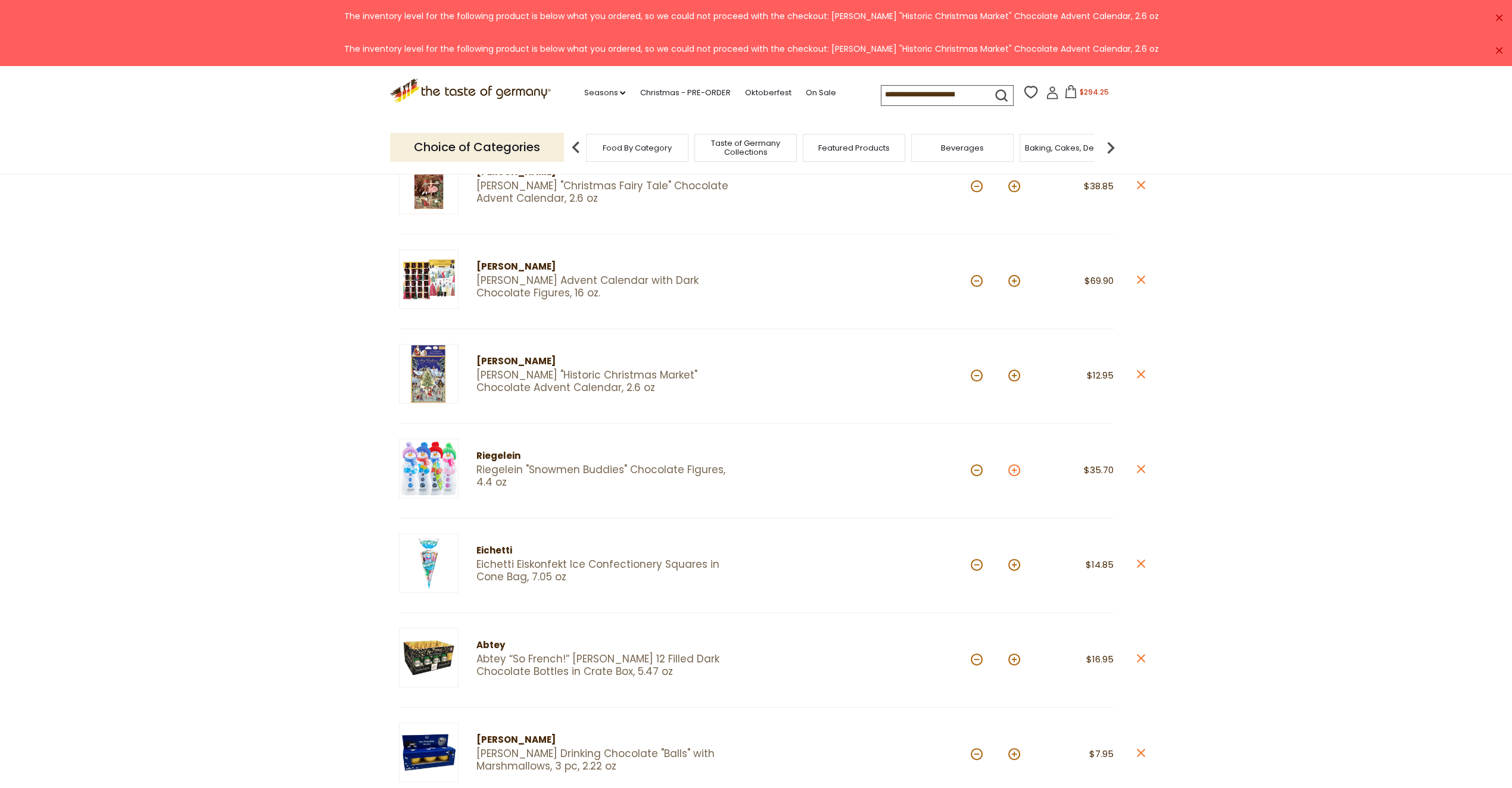
click at [1013, 469] on button at bounding box center [1014, 470] width 12 height 12
type input "*"
click at [1012, 467] on button at bounding box center [1014, 470] width 12 height 12
type input "*"
click at [1016, 472] on button at bounding box center [1014, 470] width 12 height 12
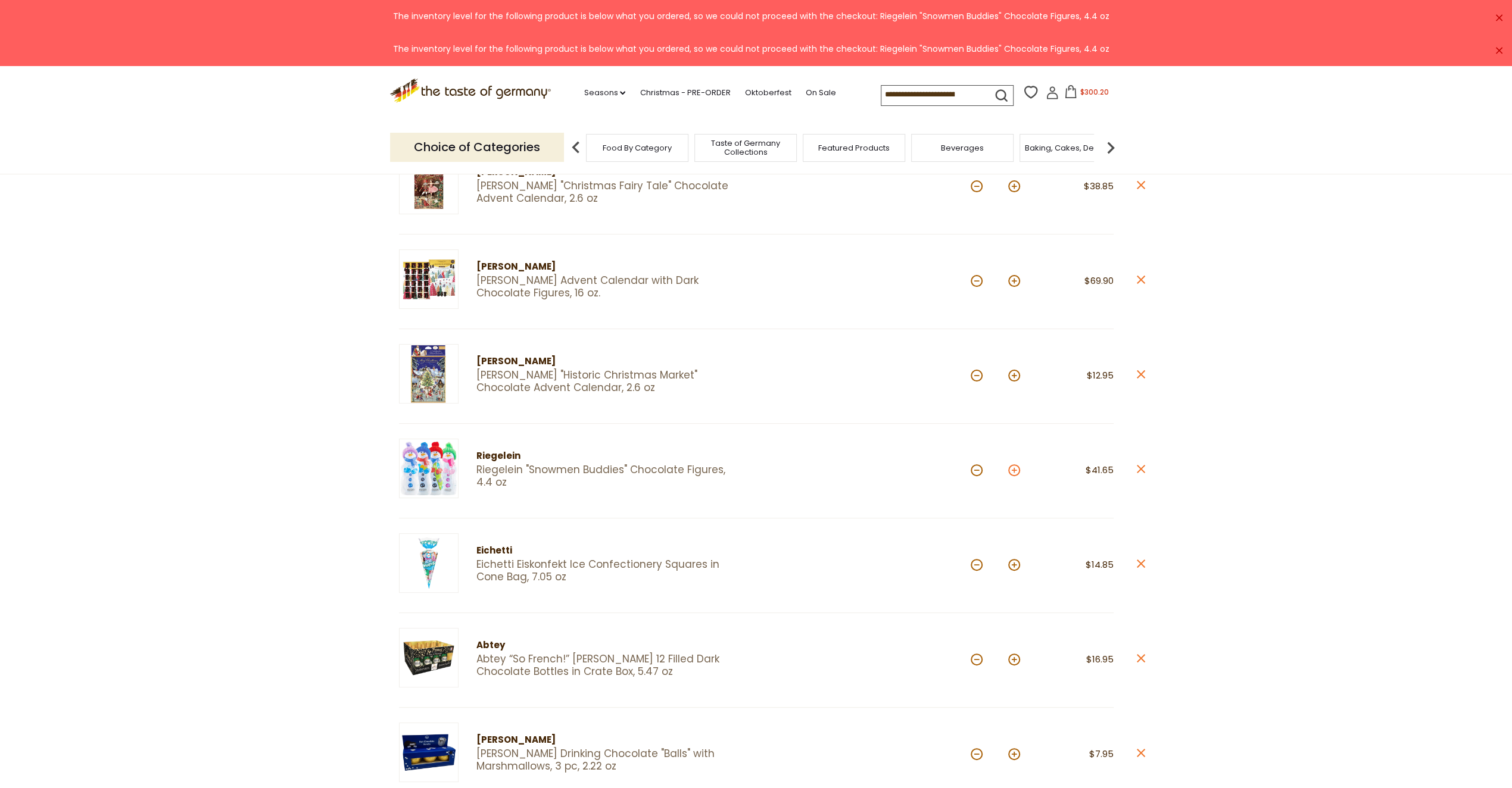
click at [1016, 468] on button at bounding box center [1014, 470] width 12 height 12
click at [1015, 468] on button at bounding box center [1014, 470] width 12 height 12
click at [1015, 467] on button at bounding box center [1014, 470] width 12 height 12
type input "**"
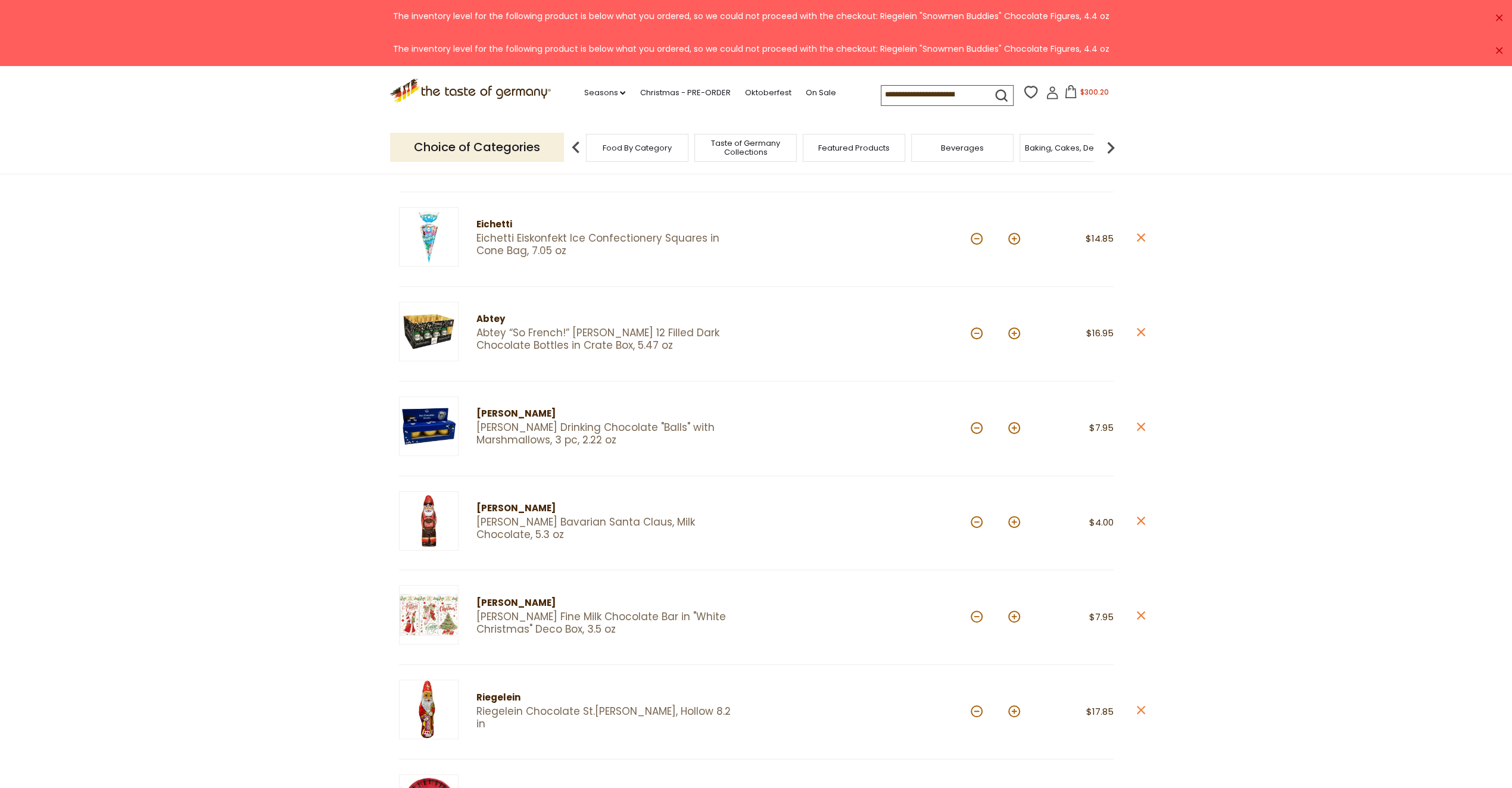
scroll to position [476, 0]
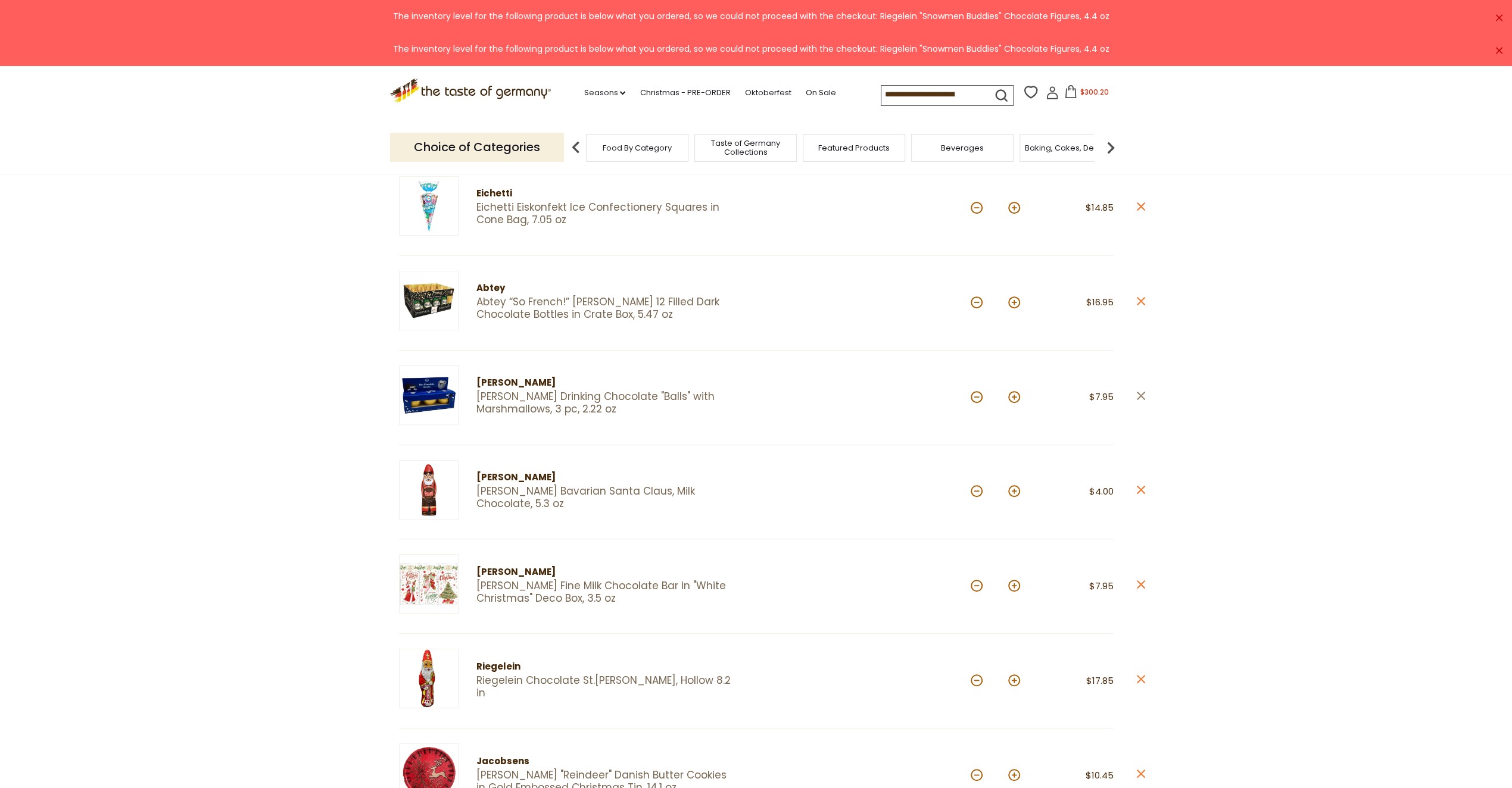
click at [1141, 392] on icon at bounding box center [1140, 394] width 8 height 8
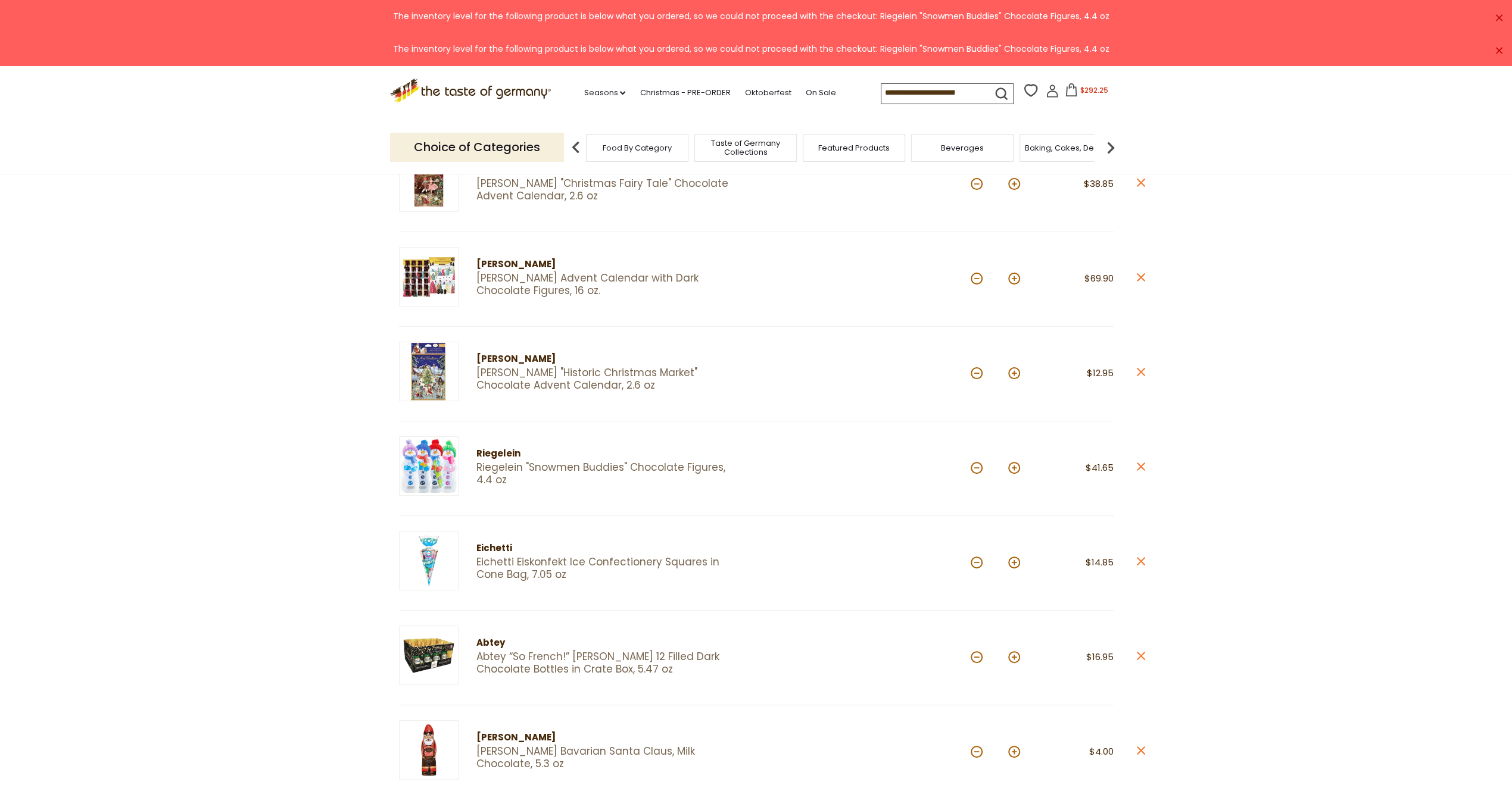
scroll to position [0, 0]
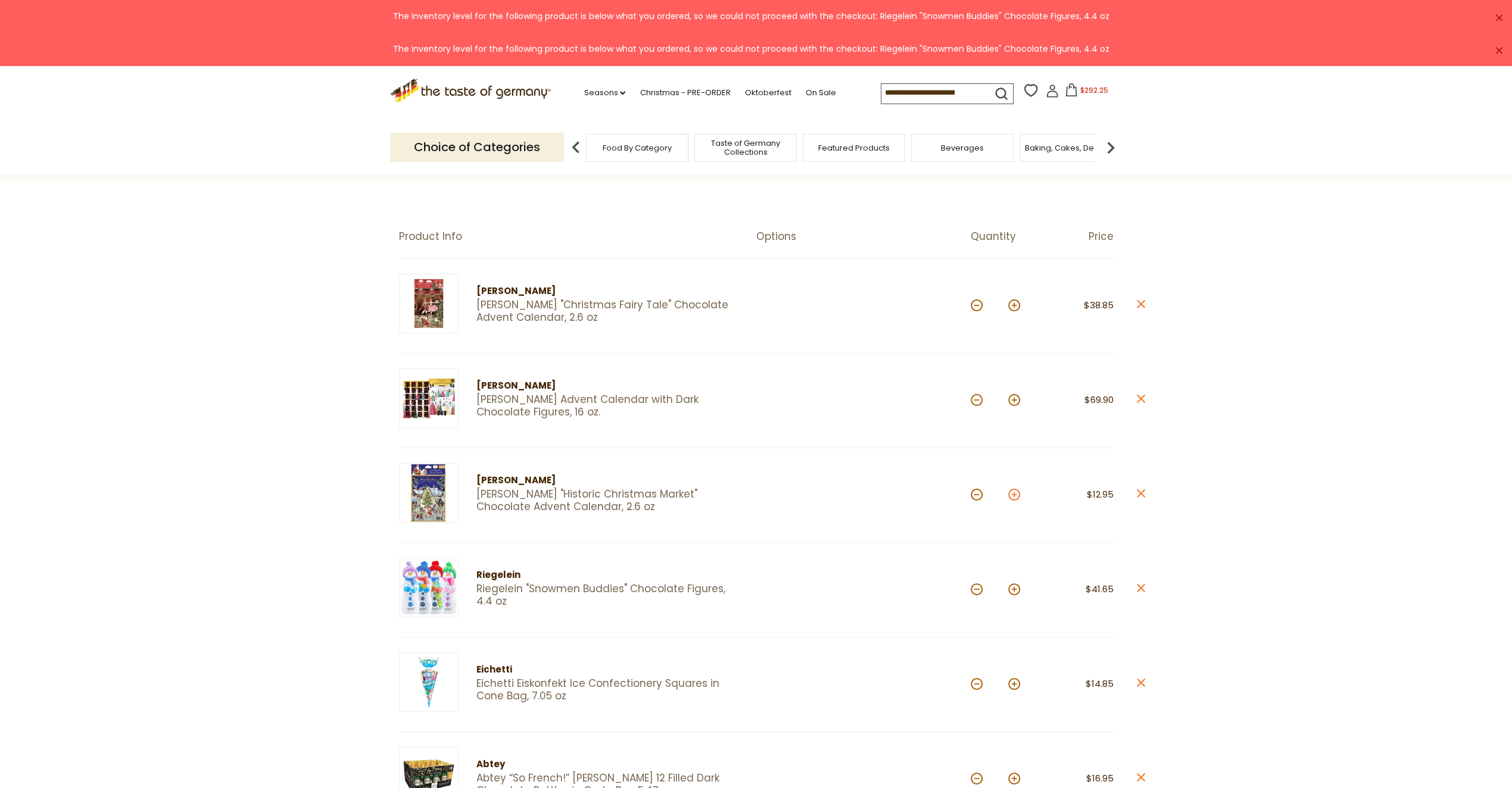
click at [1017, 492] on button at bounding box center [1014, 494] width 12 height 12
drag, startPoint x: 1011, startPoint y: 493, endPoint x: 1021, endPoint y: 493, distance: 10.0
click at [1012, 493] on button at bounding box center [1014, 494] width 12 height 12
type input "*"
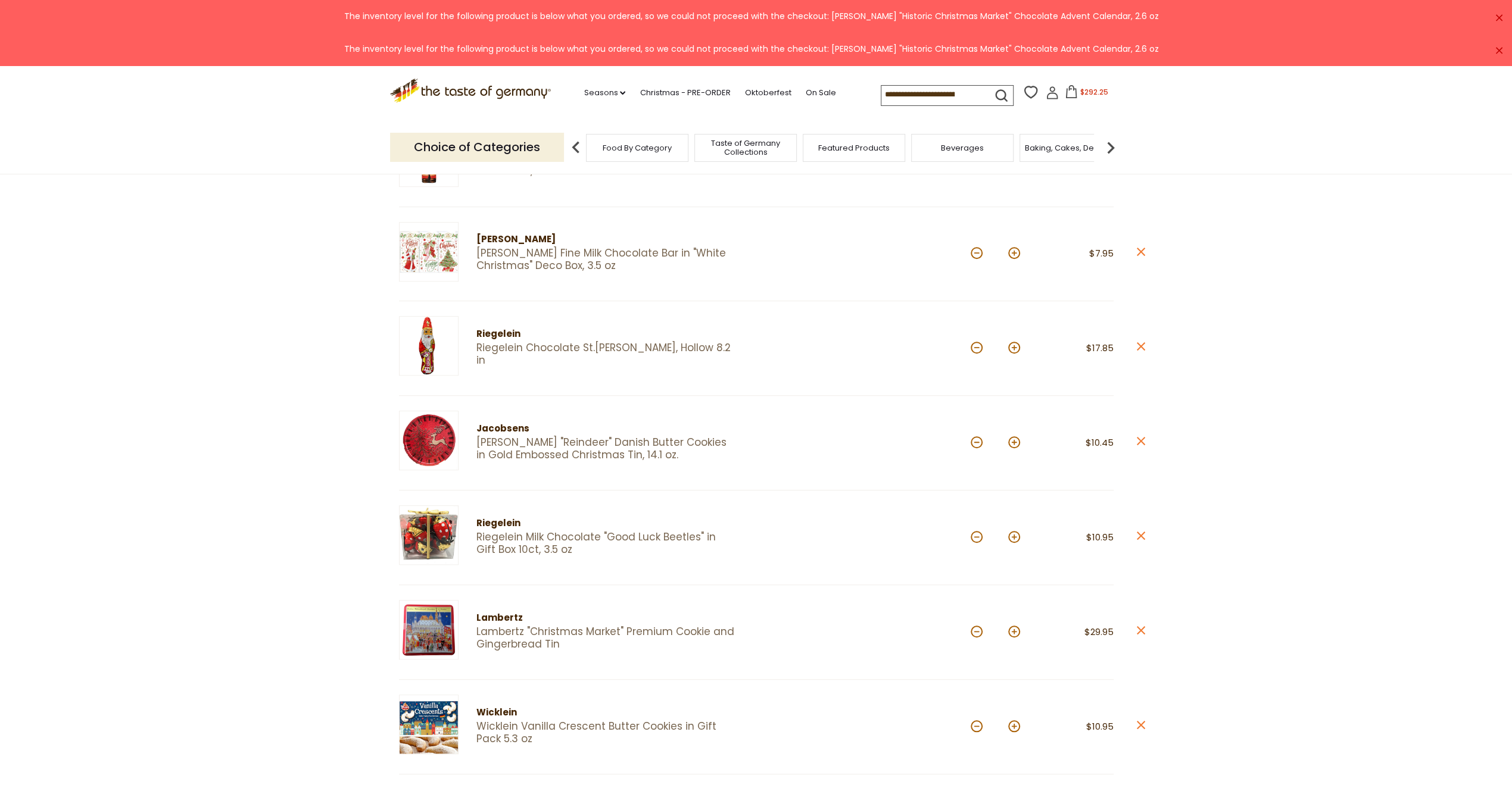
scroll to position [833, 0]
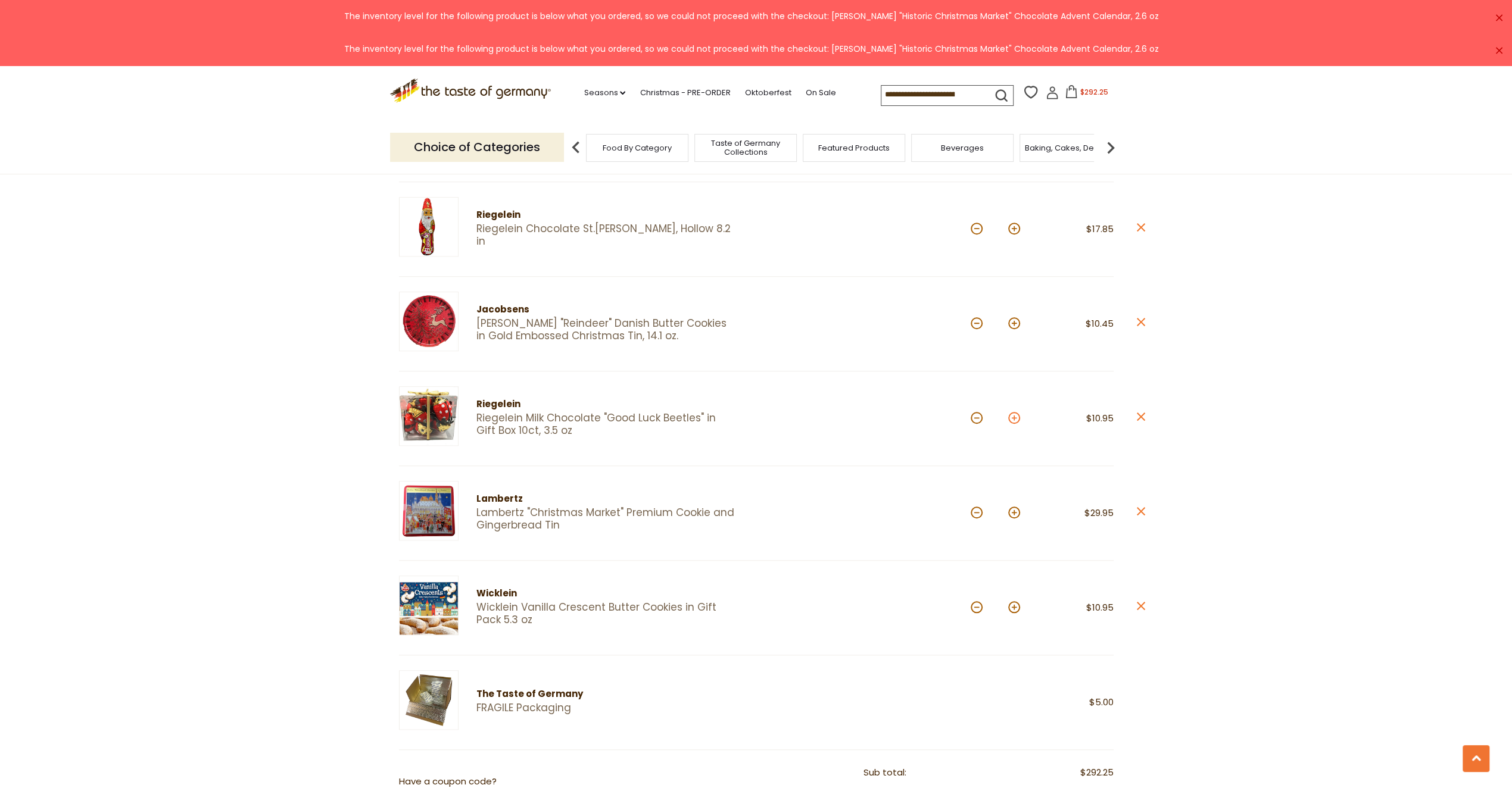
click at [1016, 412] on button at bounding box center [1014, 418] width 12 height 12
type input "*"
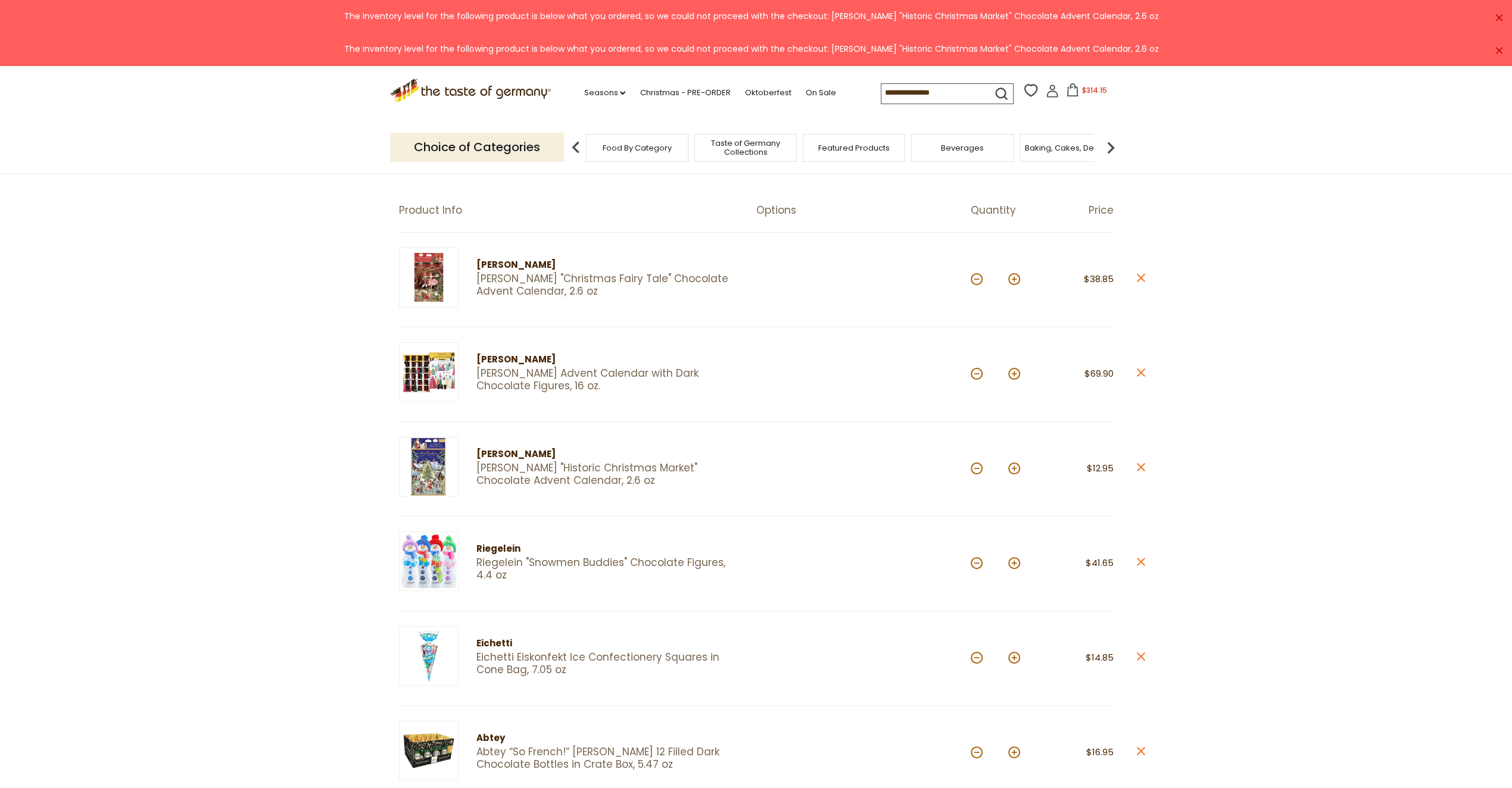
scroll to position [0, 0]
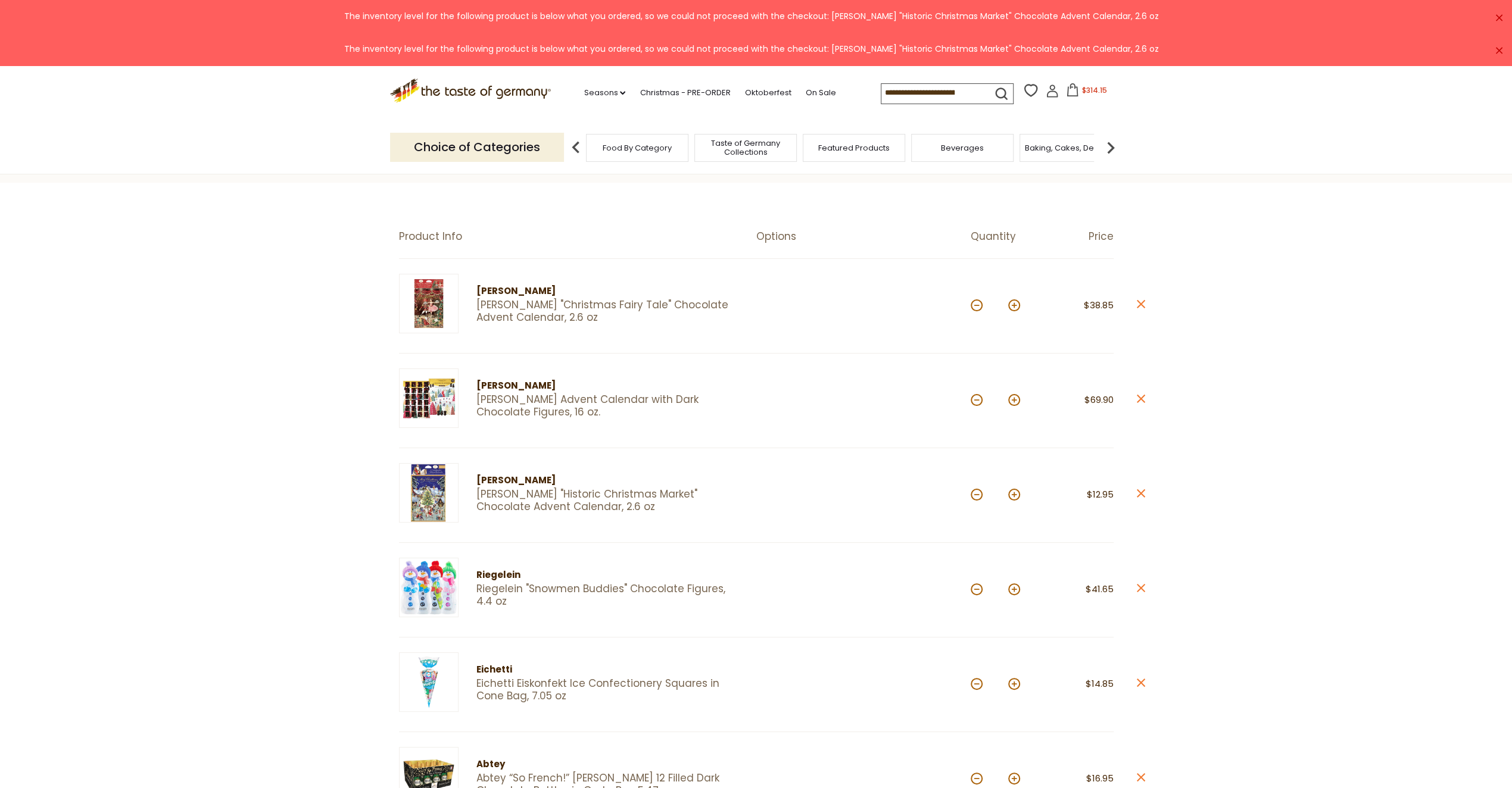
click at [499, 304] on link "[PERSON_NAME] "Christmas Fairy Tale" Chocolate Advent Calendar, 2.6 oz" at bounding box center [605, 311] width 259 height 25
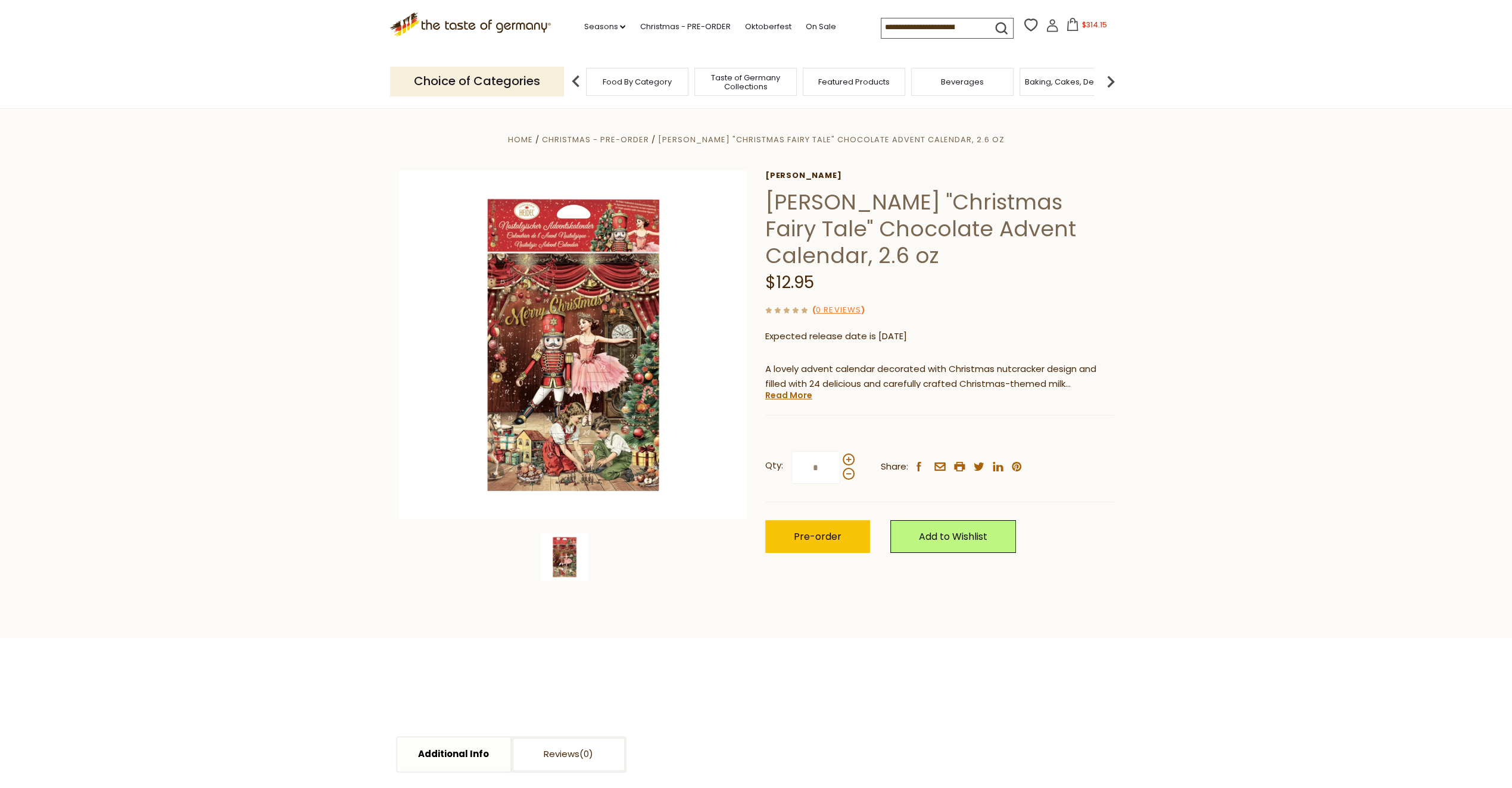
click at [890, 28] on input at bounding box center [931, 27] width 101 height 17
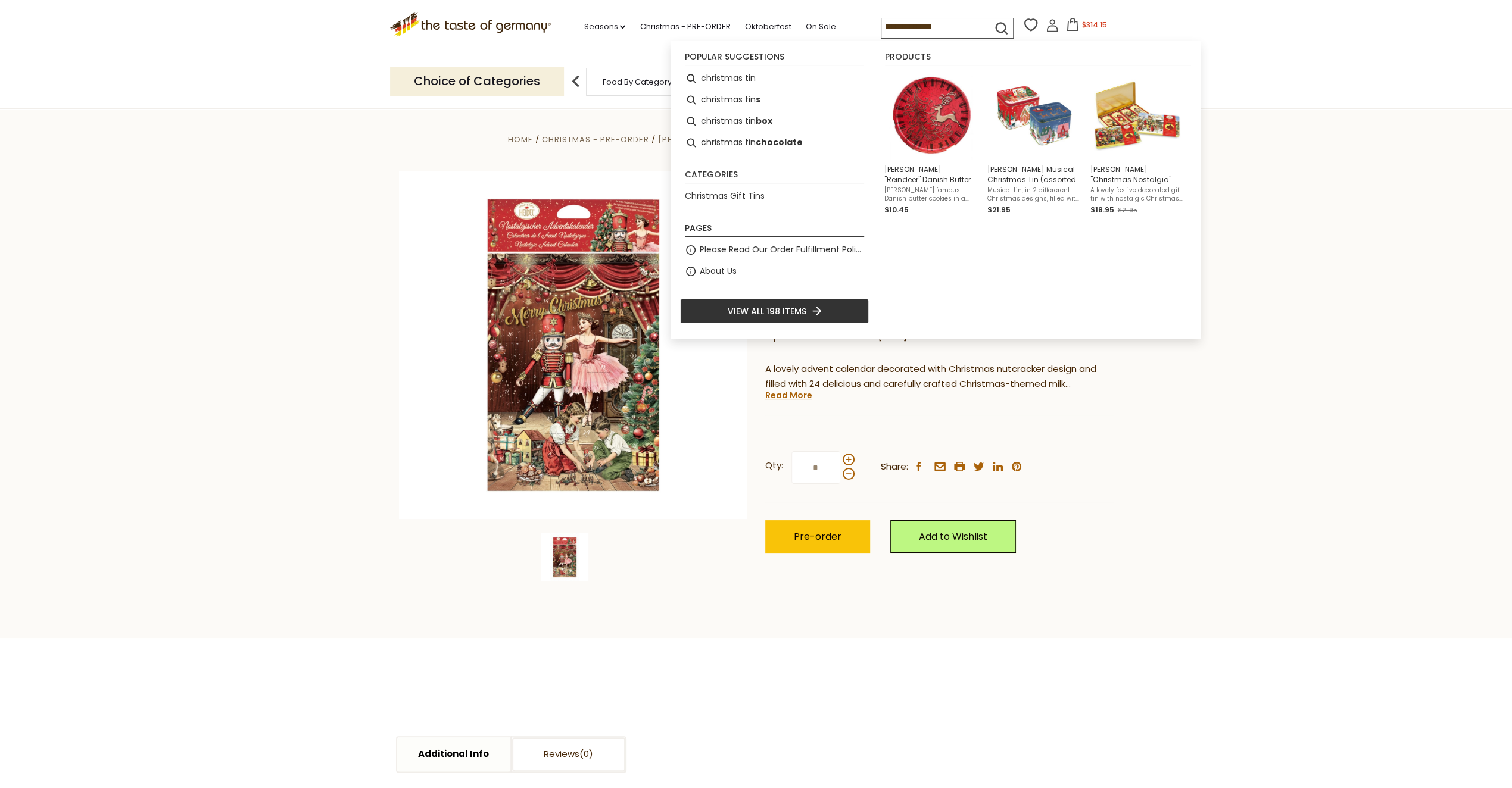
type input "**********"
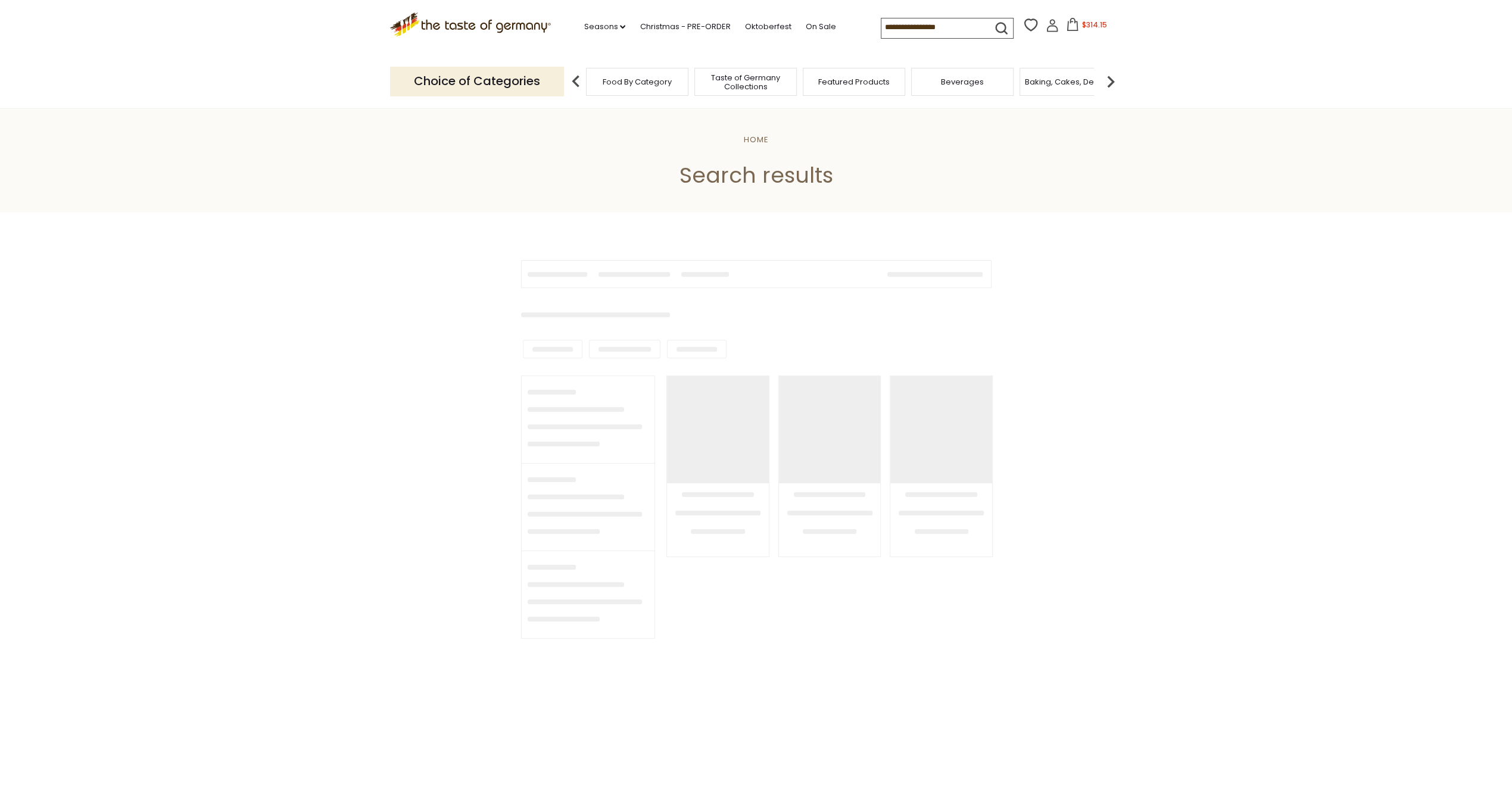
type input "**********"
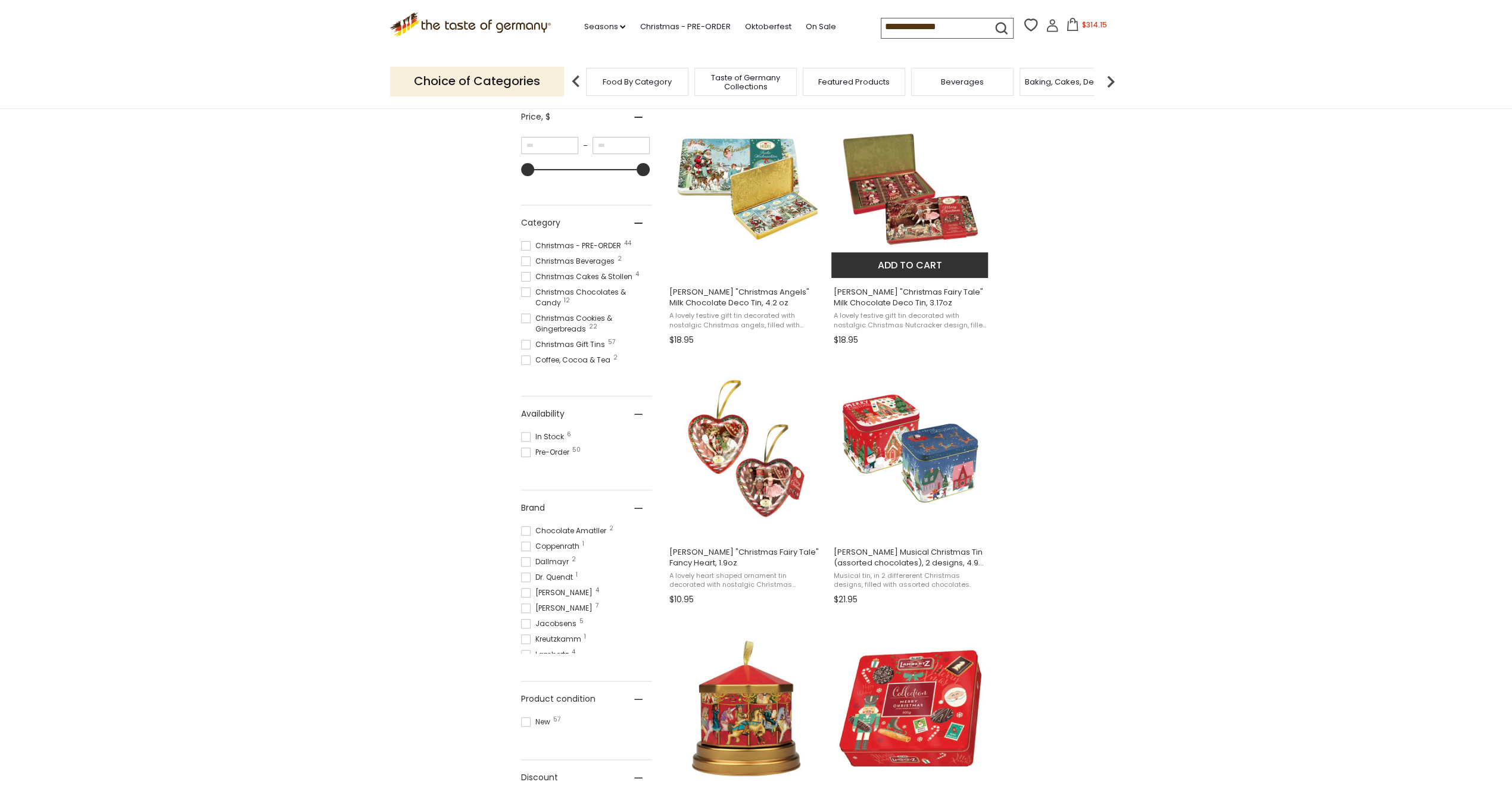
scroll to position [238, 0]
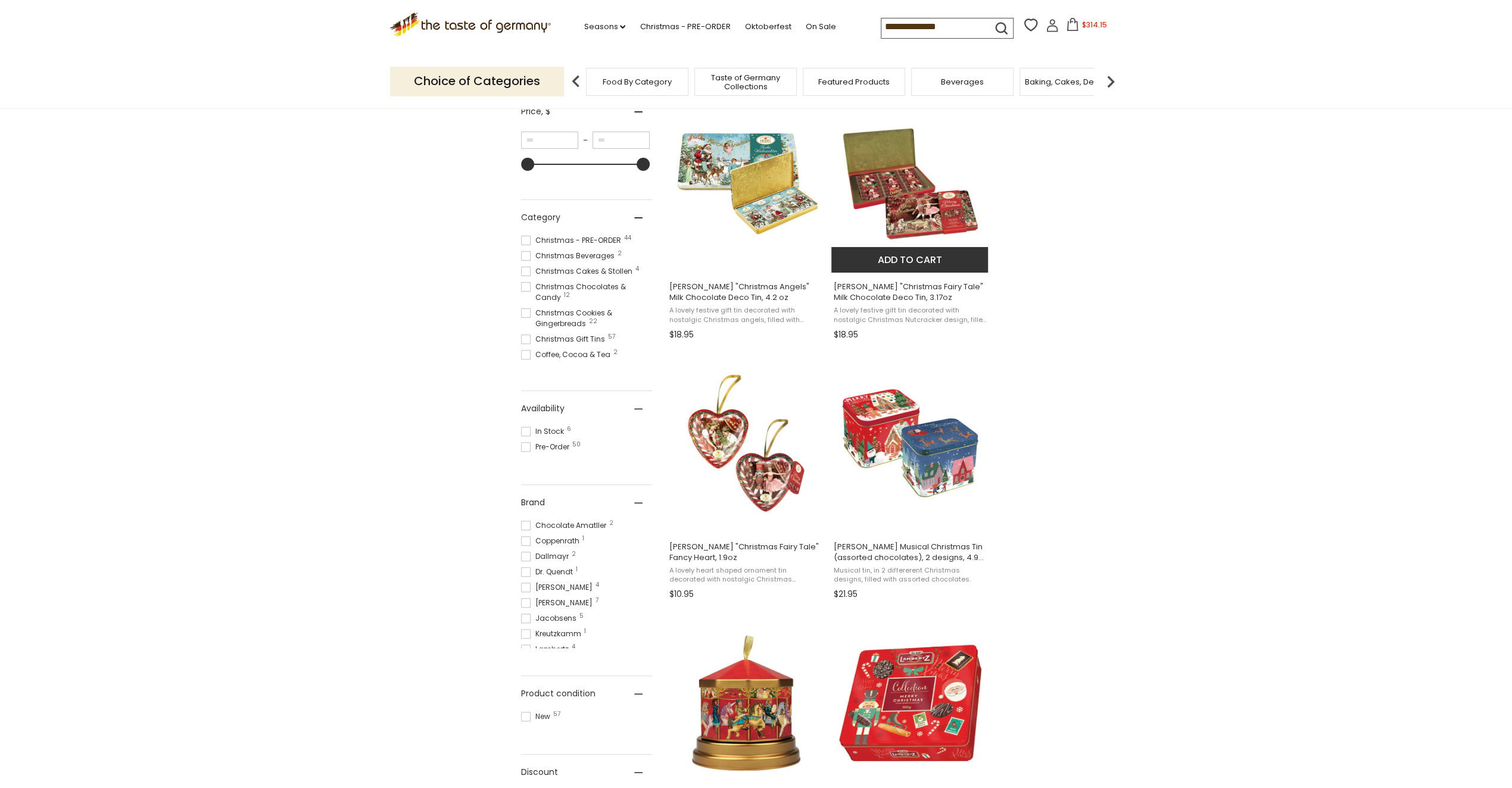
click at [892, 299] on span "[PERSON_NAME] "Christmas Fairy Tale" Milk Chocolate Deco Tin, 3.17oz" at bounding box center [910, 292] width 154 height 22
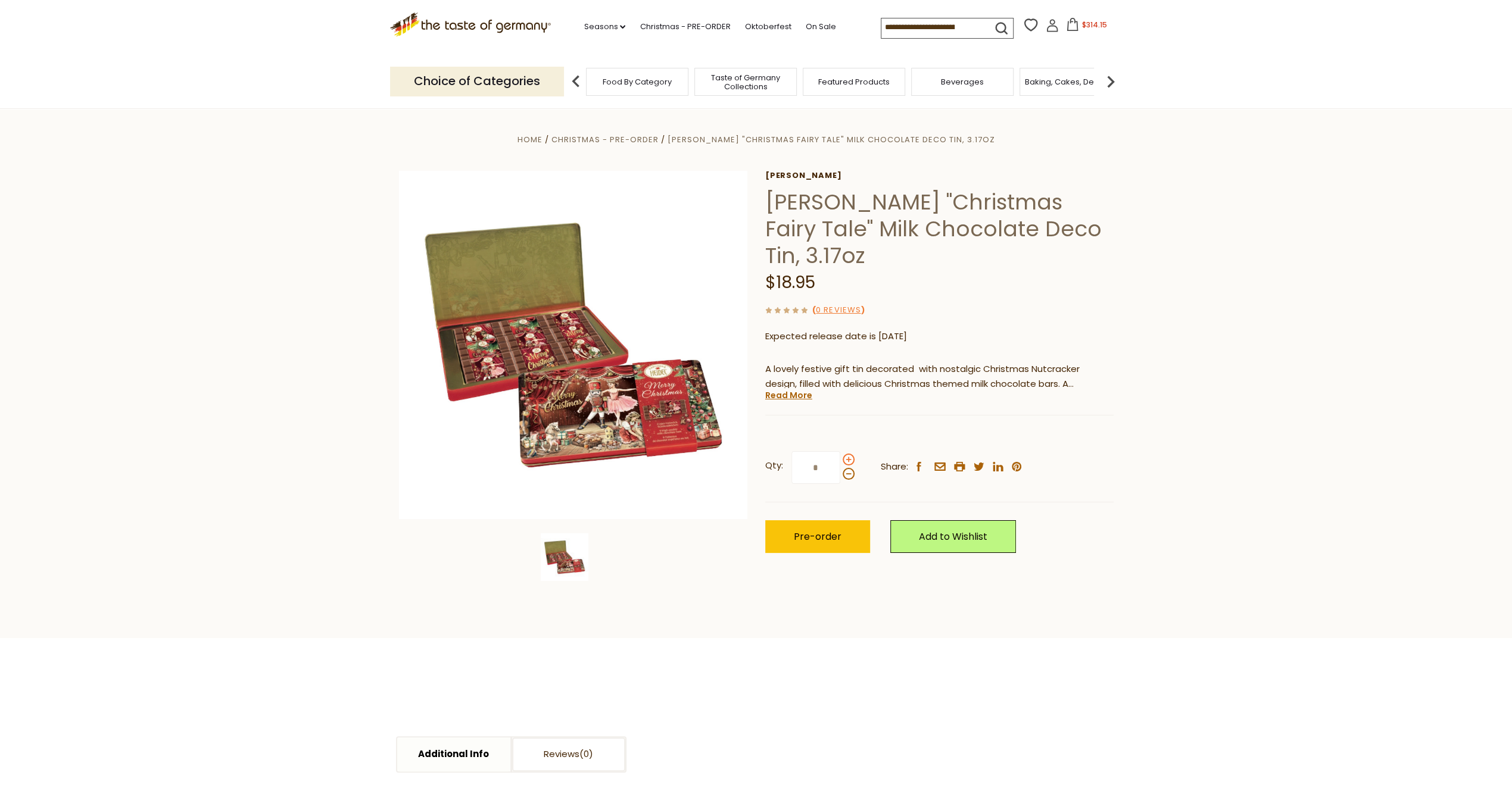
click at [844, 454] on span at bounding box center [848, 459] width 12 height 12
click at [840, 451] on input "*" at bounding box center [815, 467] width 49 height 33
type input "*"
click at [841, 521] on button "Pre-order" at bounding box center [817, 537] width 105 height 33
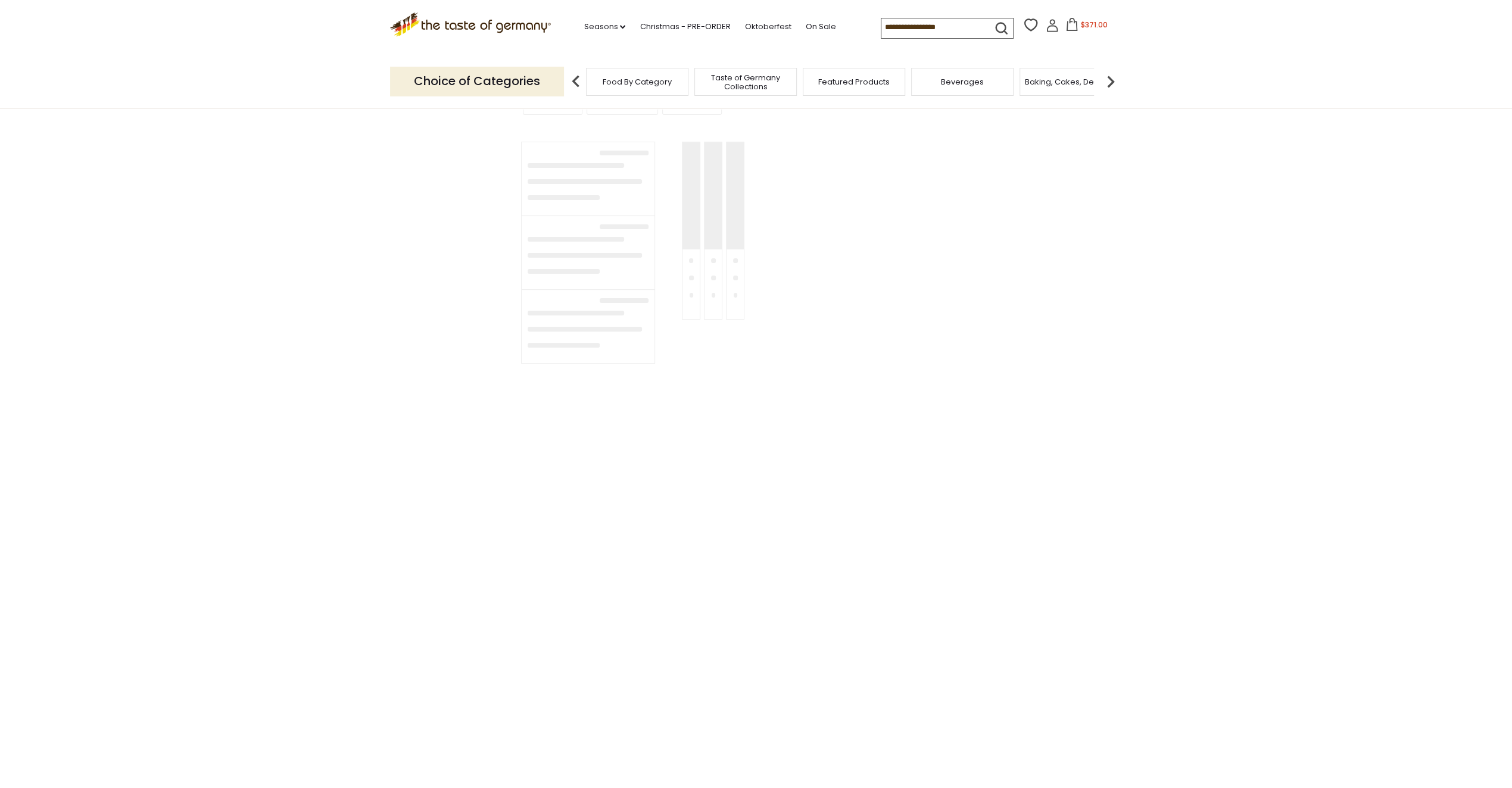
type input "**********"
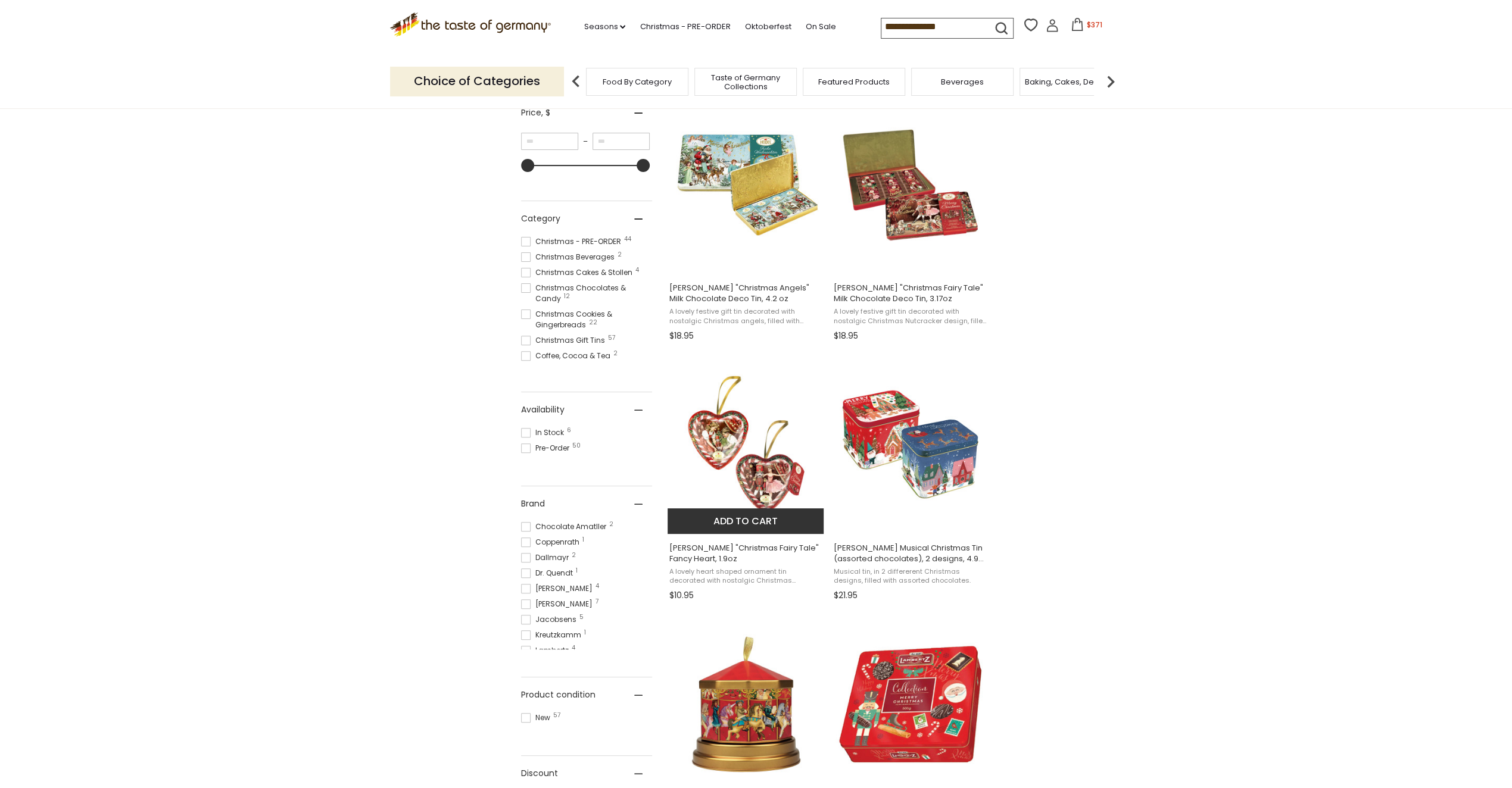
click at [781, 472] on img at bounding box center [747, 444] width 158 height 158
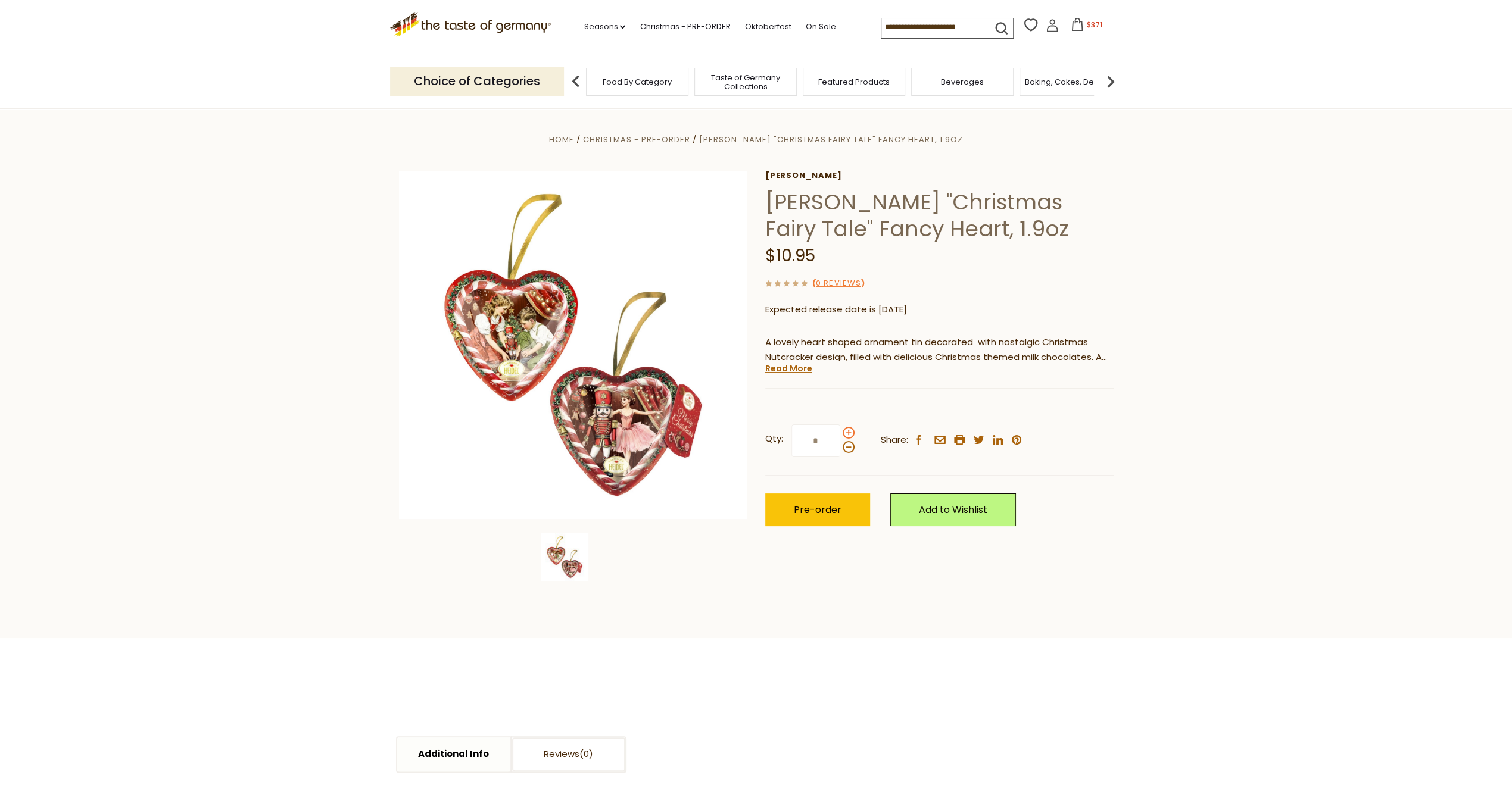
click at [846, 433] on span at bounding box center [848, 432] width 12 height 12
click at [840, 433] on input "*" at bounding box center [815, 441] width 49 height 33
type input "*"
click at [831, 508] on span "Pre-order" at bounding box center [817, 509] width 48 height 14
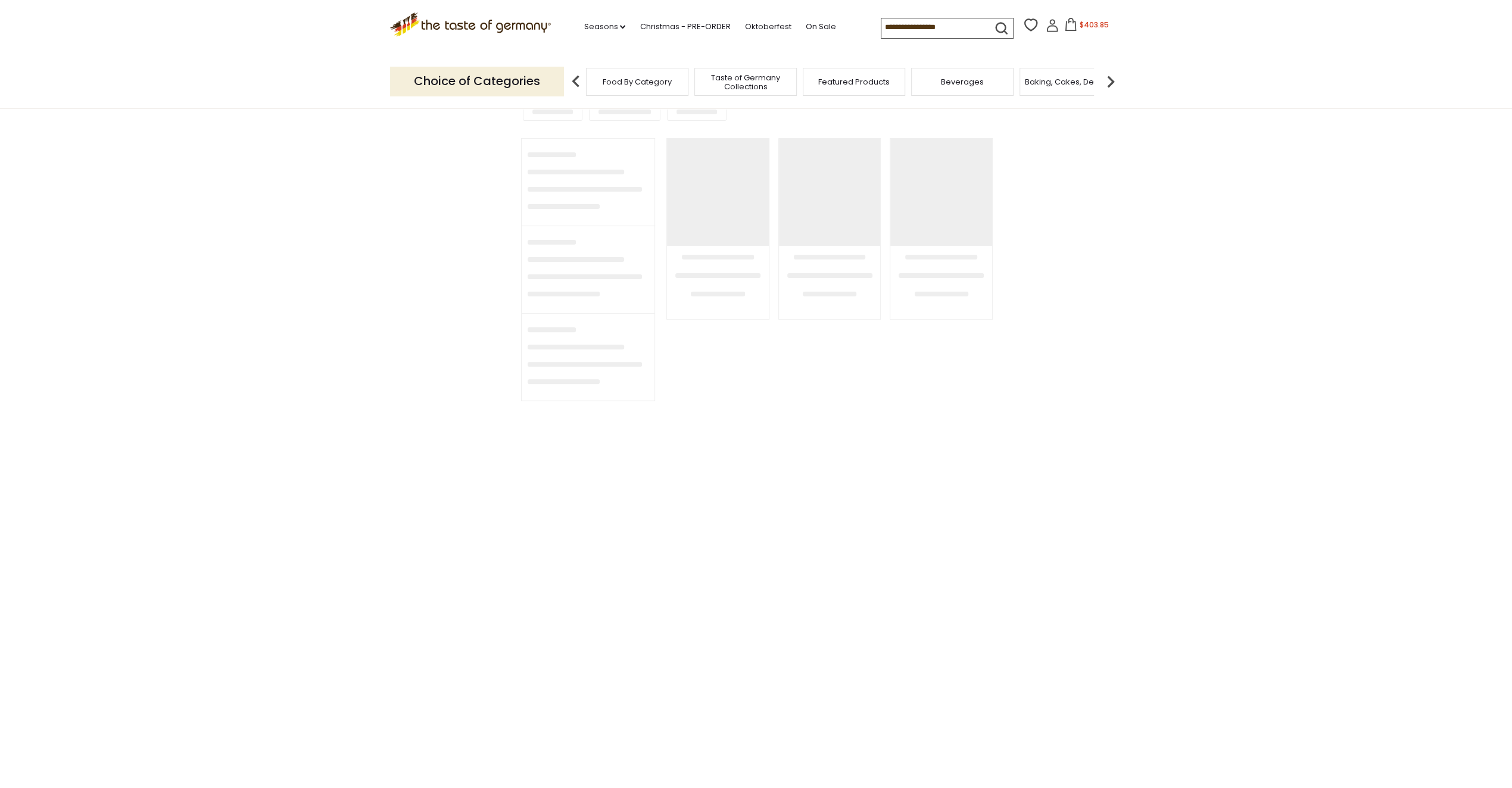
type input "**********"
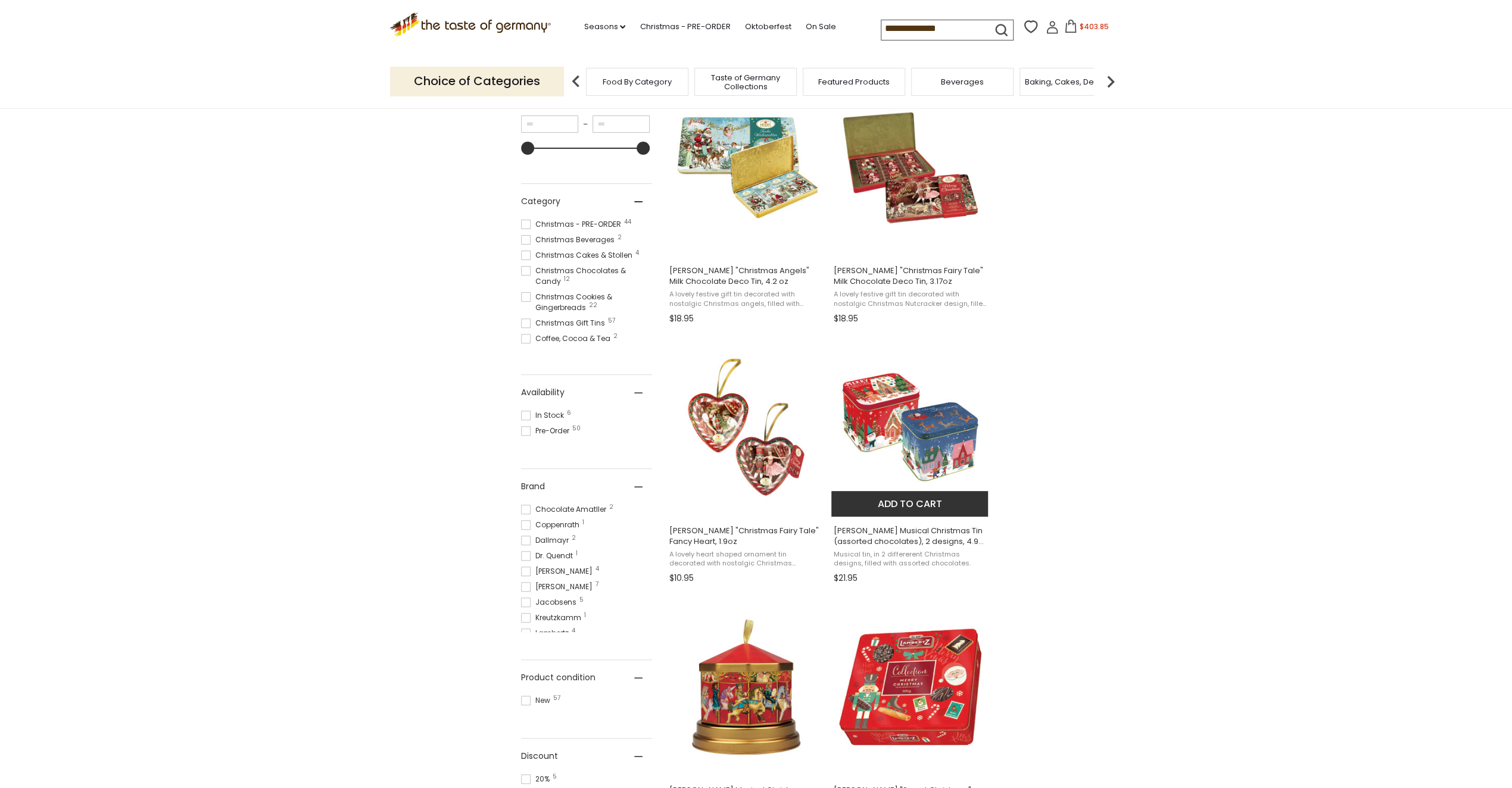
scroll to position [417, 0]
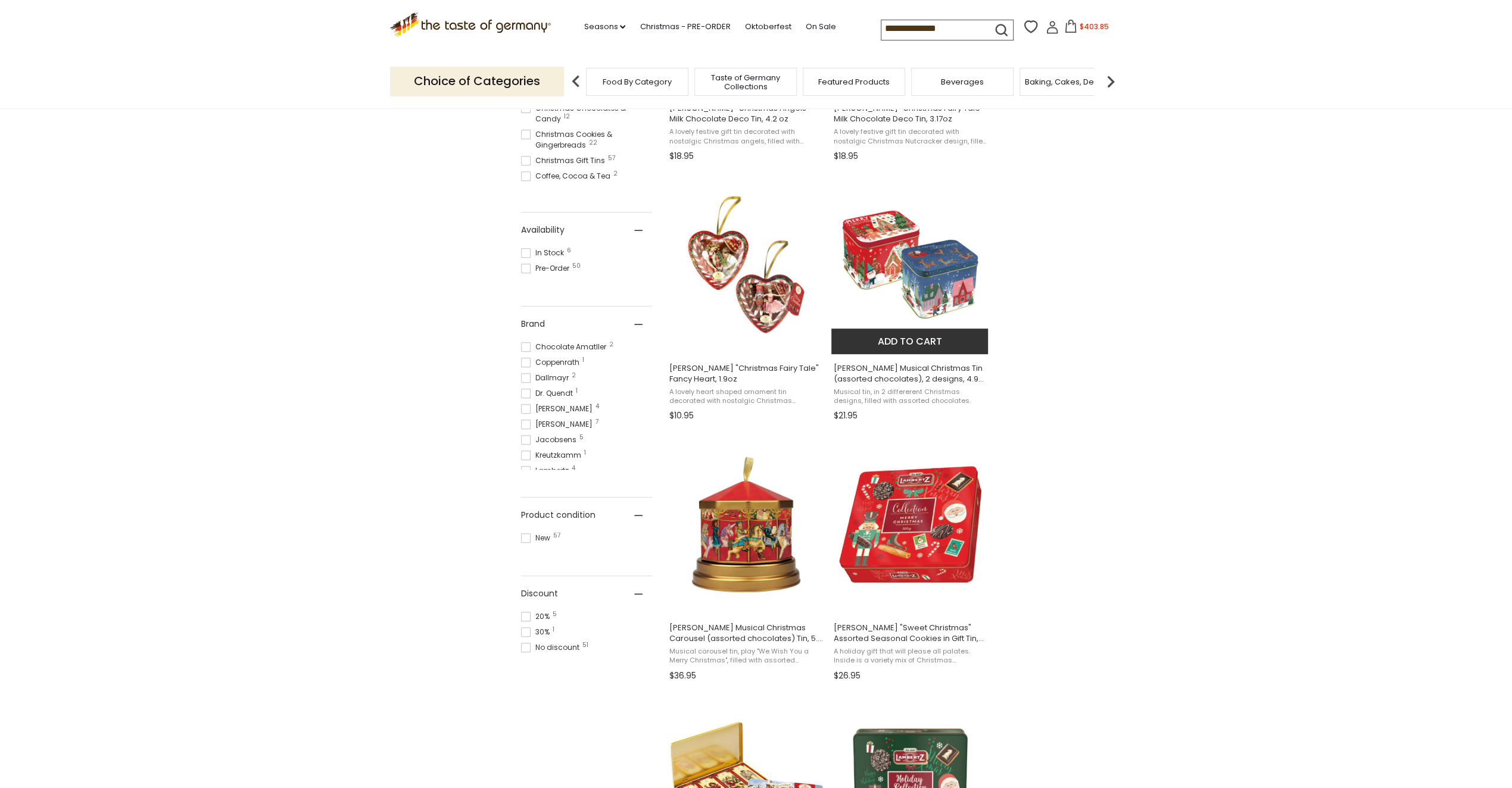
click at [941, 294] on img "Windel Musical Christmas Tin (assorted chocolates), 2 designs, 4.9 oz" at bounding box center [910, 265] width 158 height 158
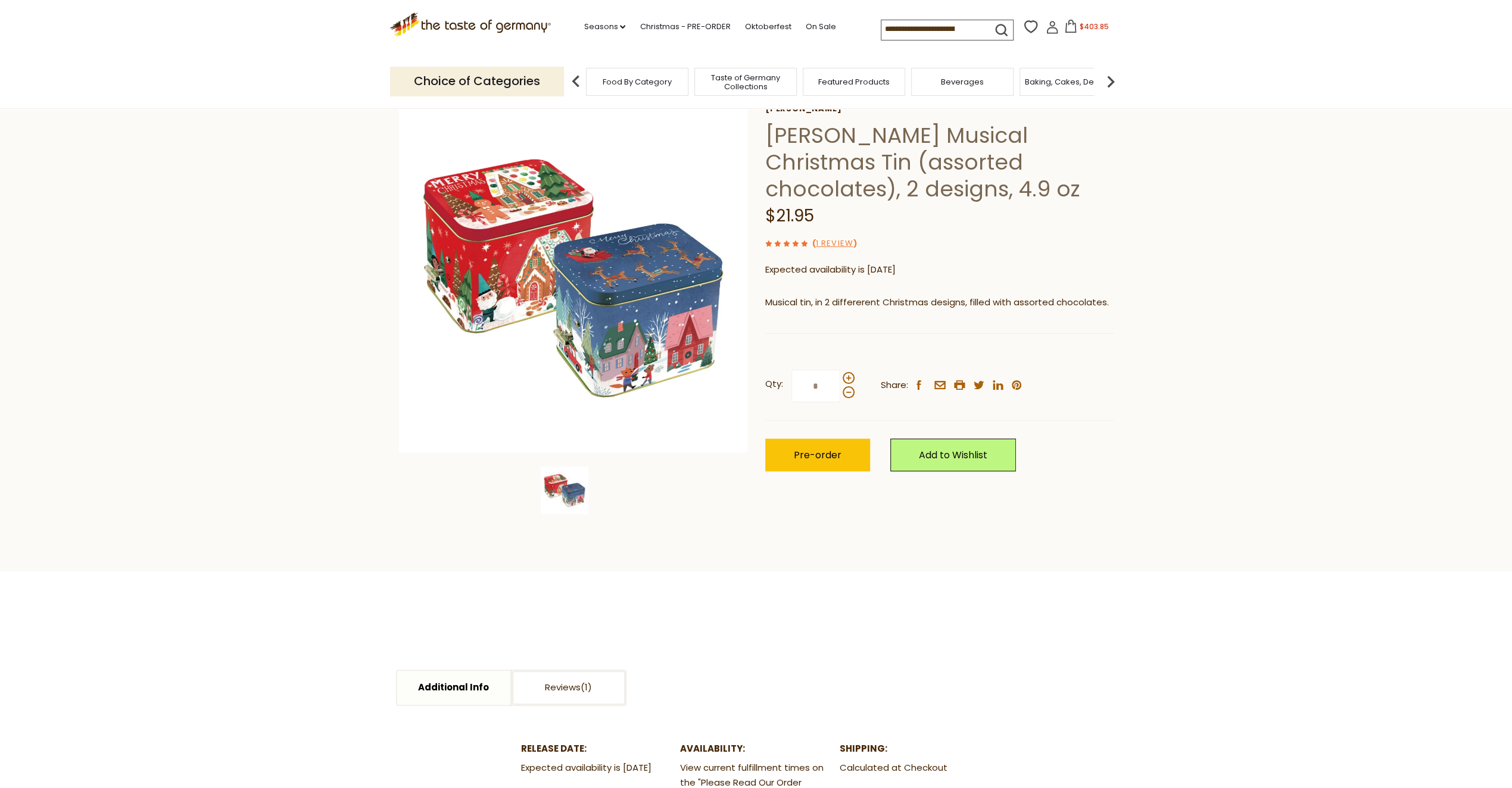
scroll to position [59, 0]
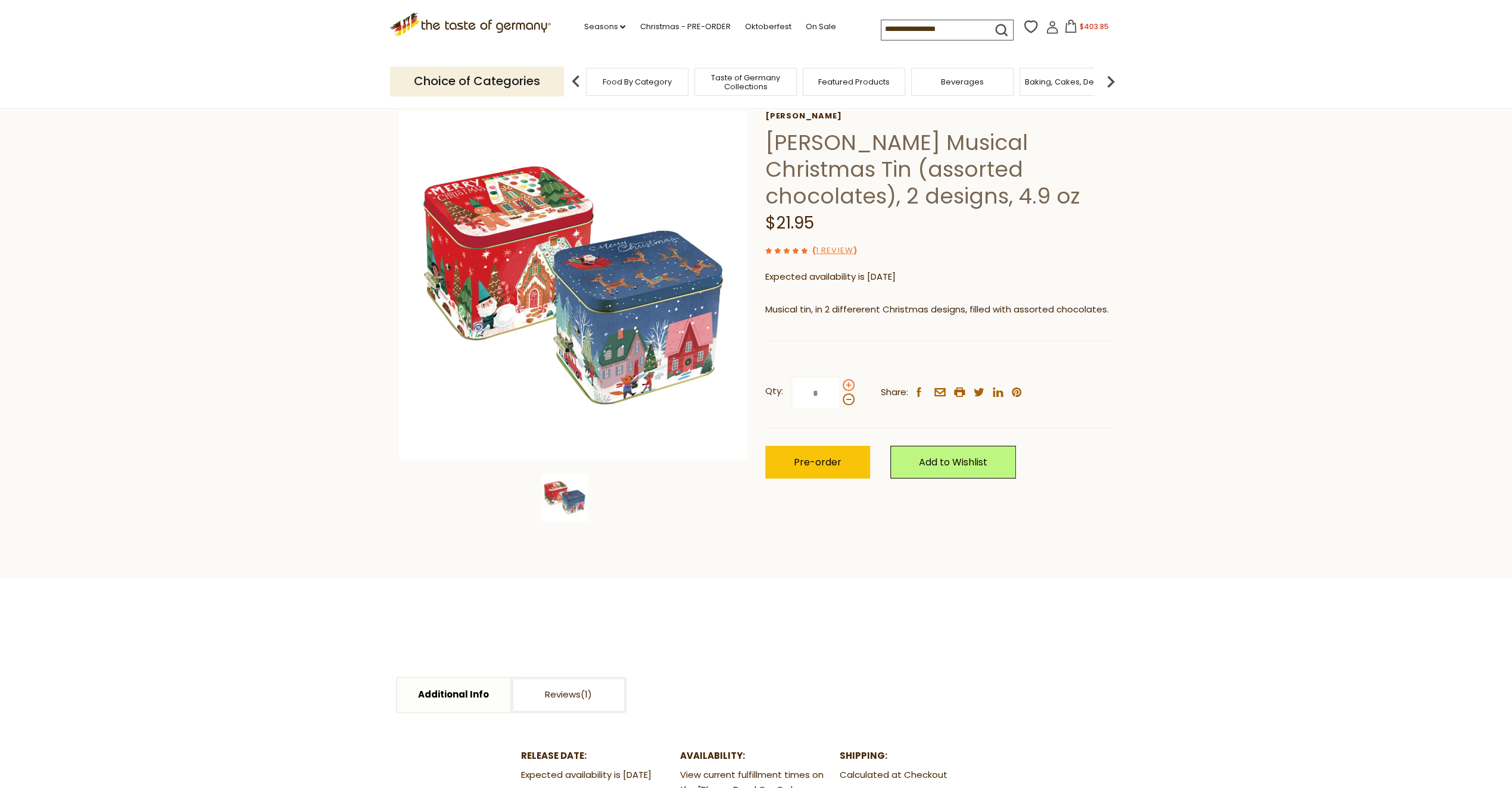
click at [848, 383] on span at bounding box center [848, 385] width 12 height 12
click at [840, 383] on input "*" at bounding box center [815, 393] width 49 height 33
type input "*"
click at [842, 456] on button "Pre-order" at bounding box center [817, 462] width 105 height 33
click at [1080, 24] on span "$469.70" at bounding box center [1094, 26] width 30 height 10
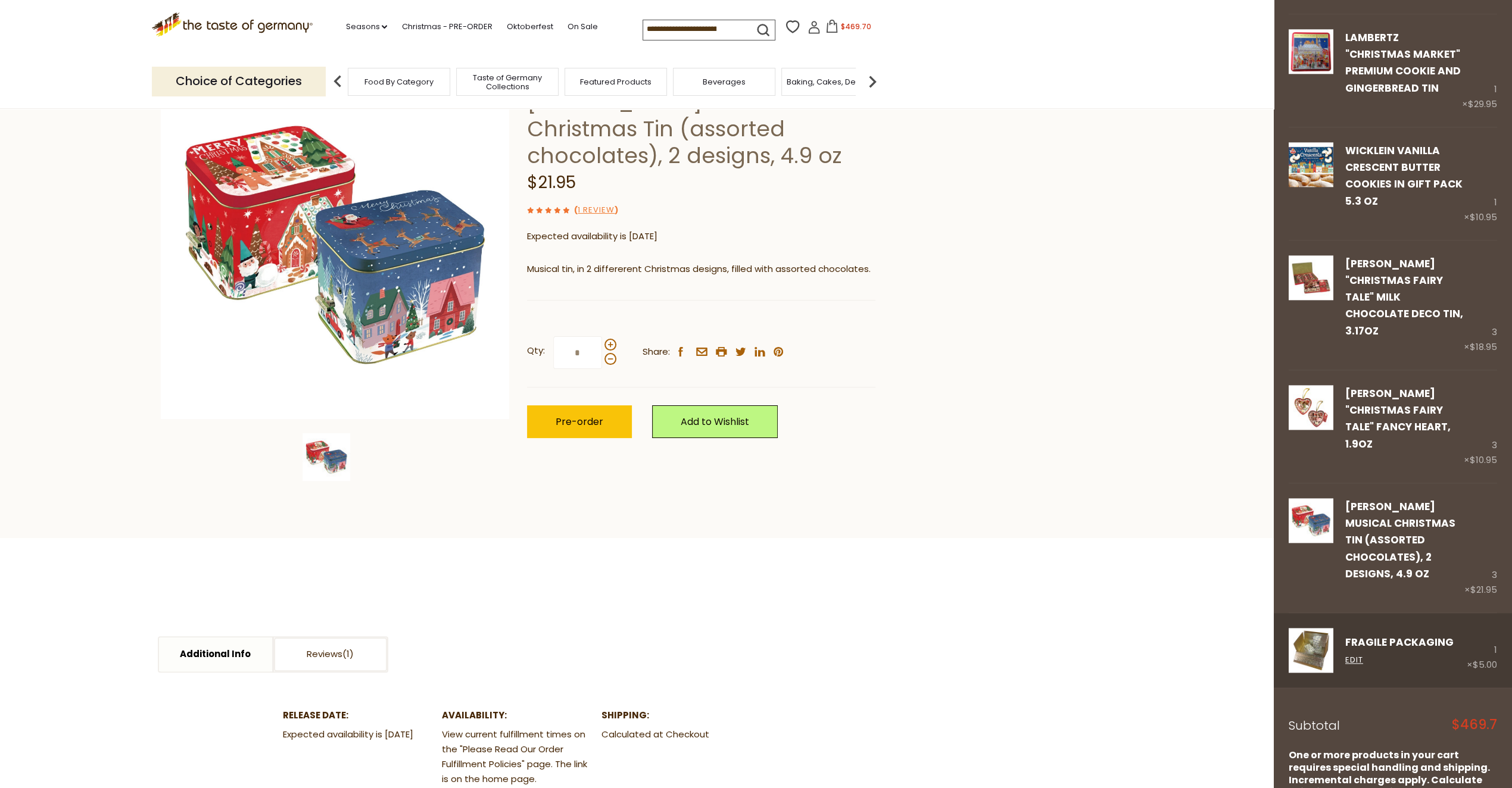
scroll to position [119, 0]
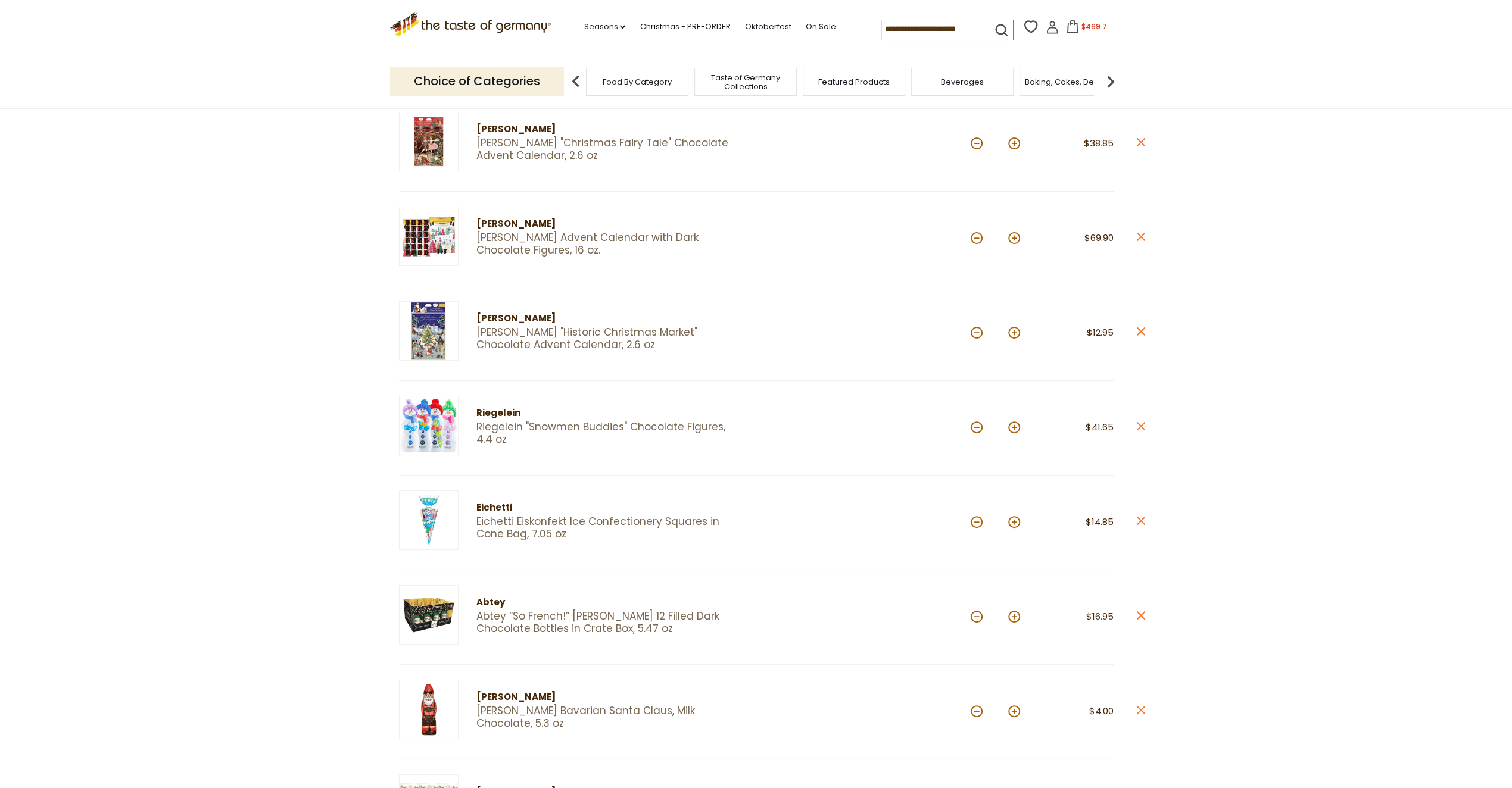
scroll to position [119, 0]
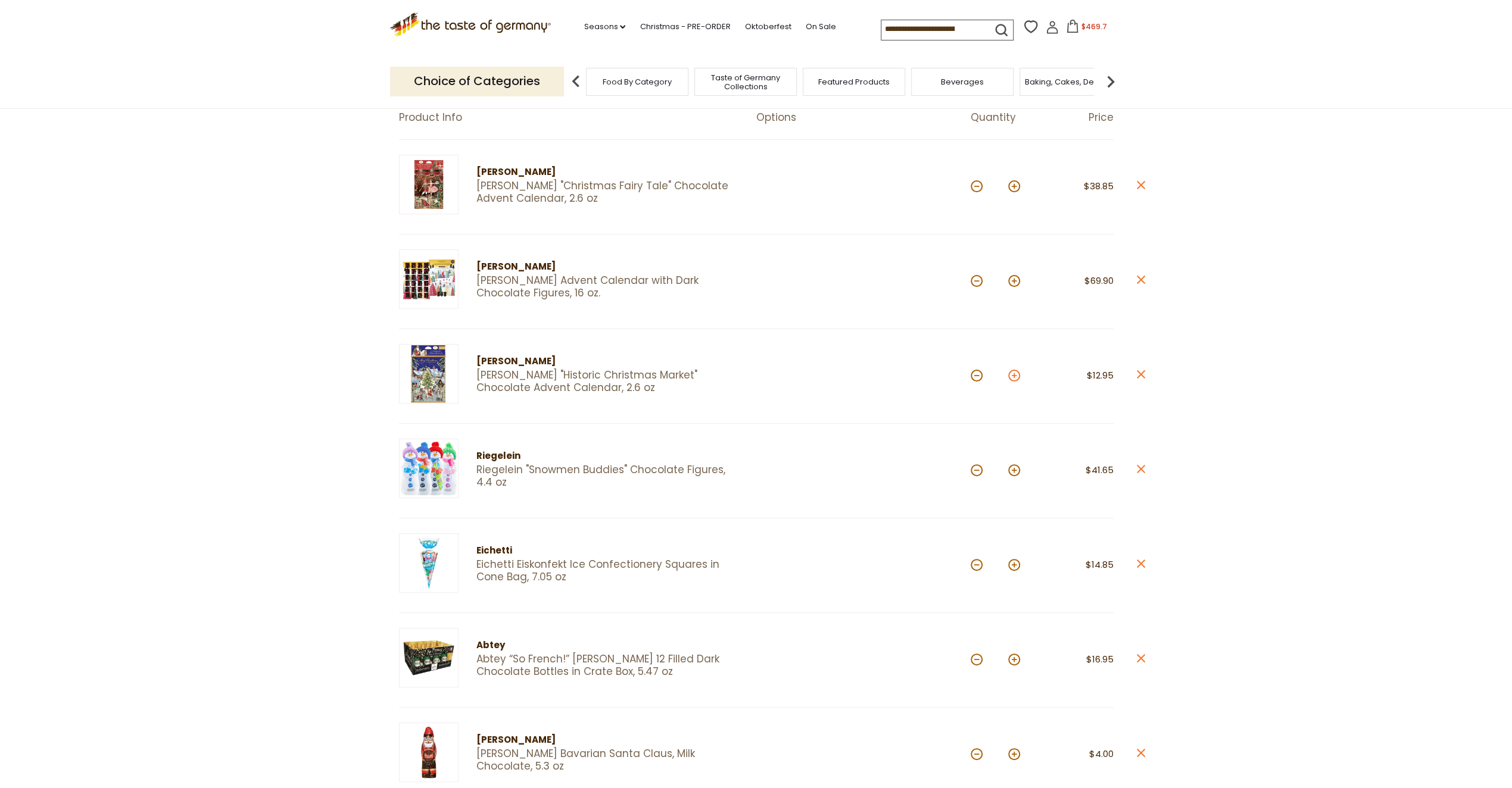
click at [1013, 373] on button at bounding box center [1014, 376] width 12 height 12
type input "*"
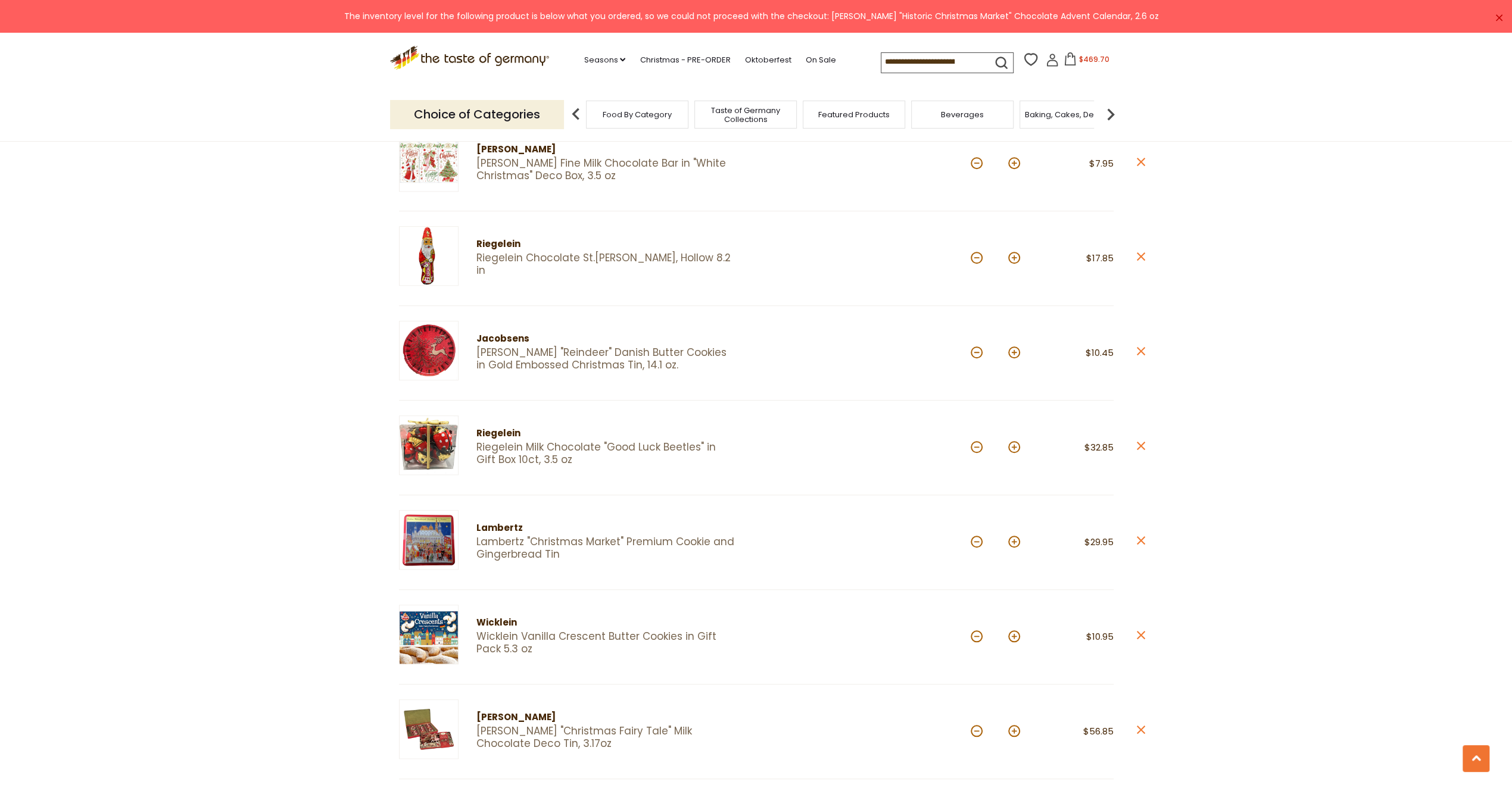
scroll to position [953, 0]
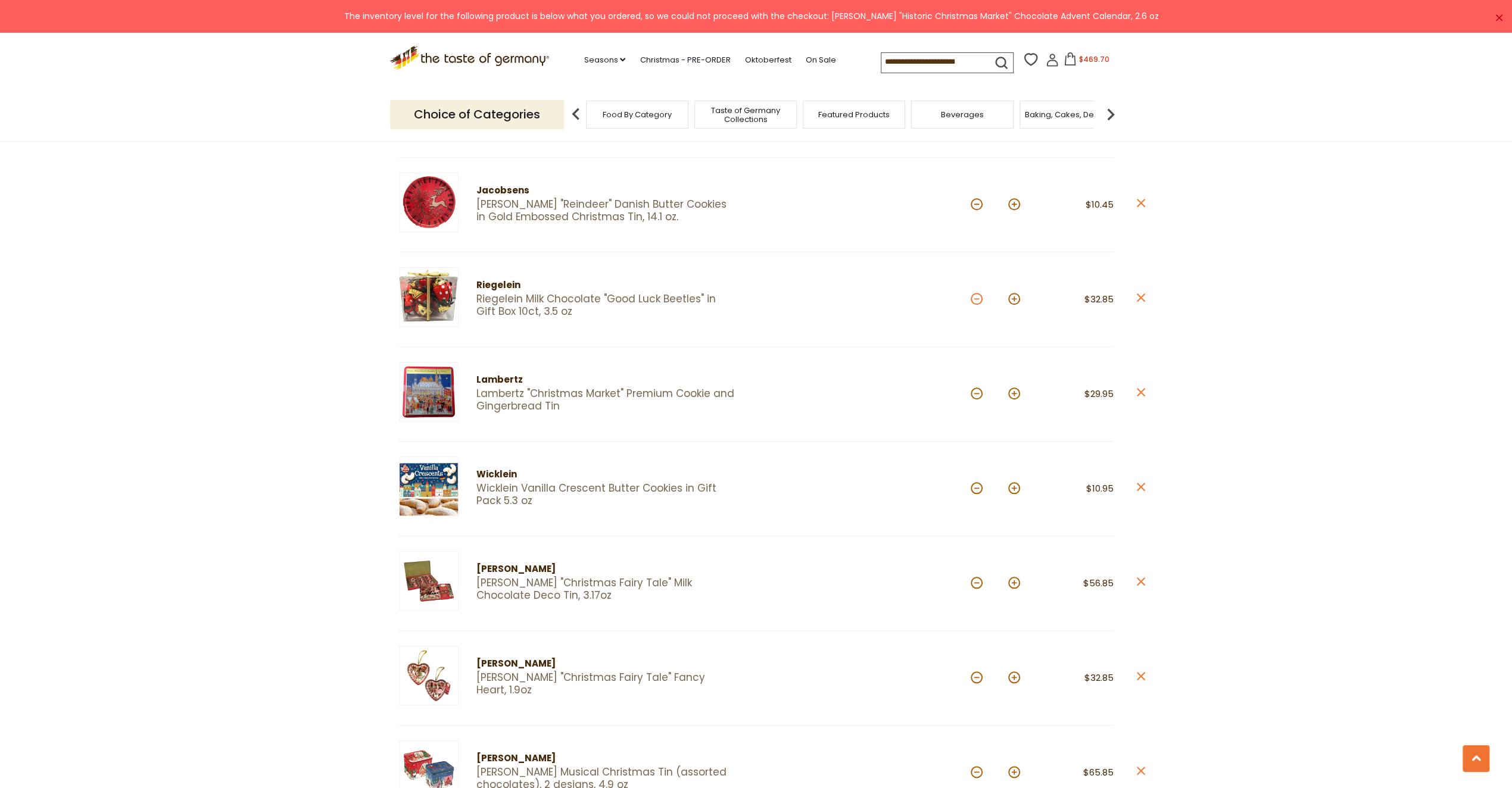
click at [973, 298] on button at bounding box center [976, 298] width 12 height 12
type input "*"
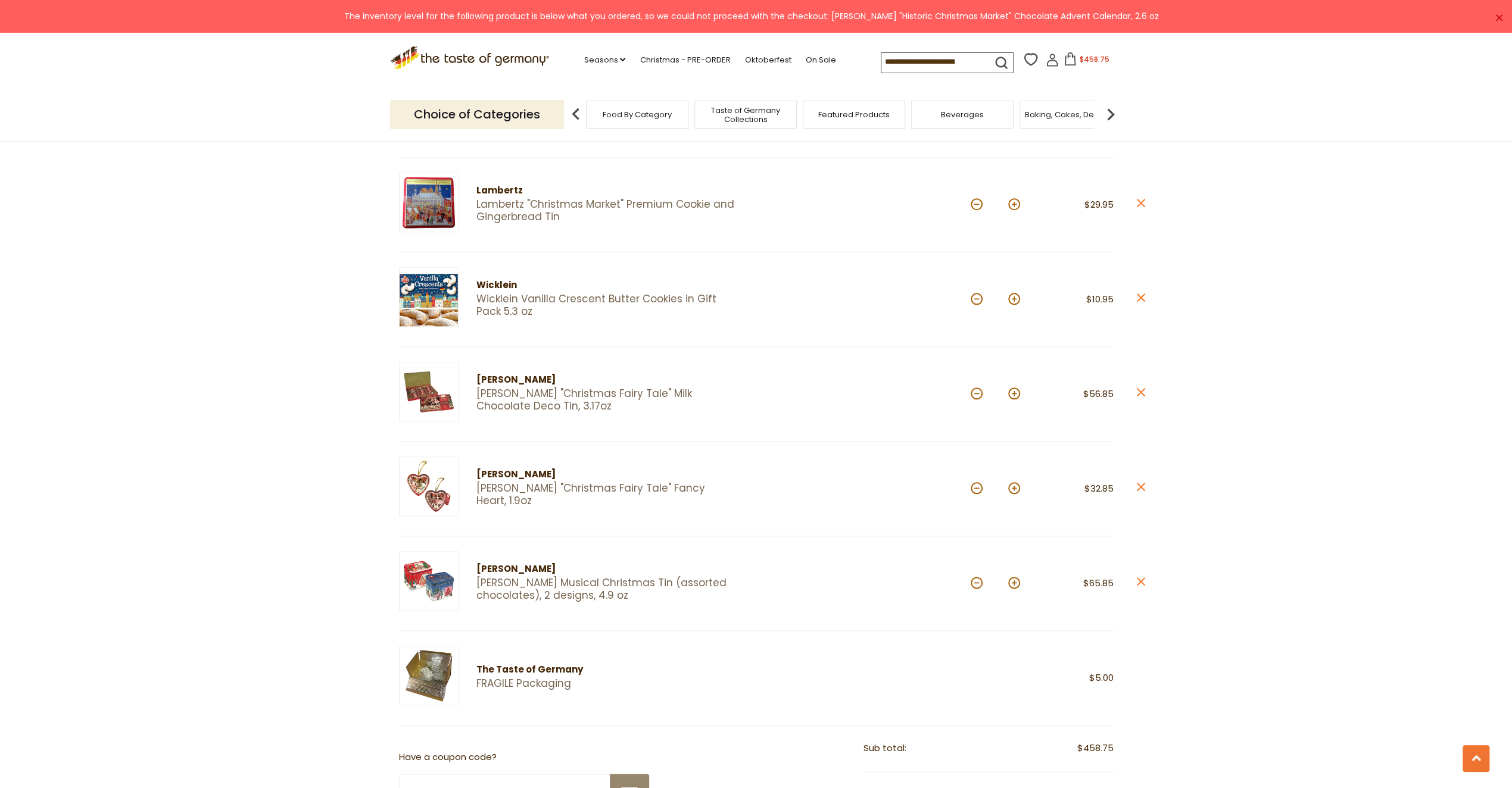
scroll to position [1191, 0]
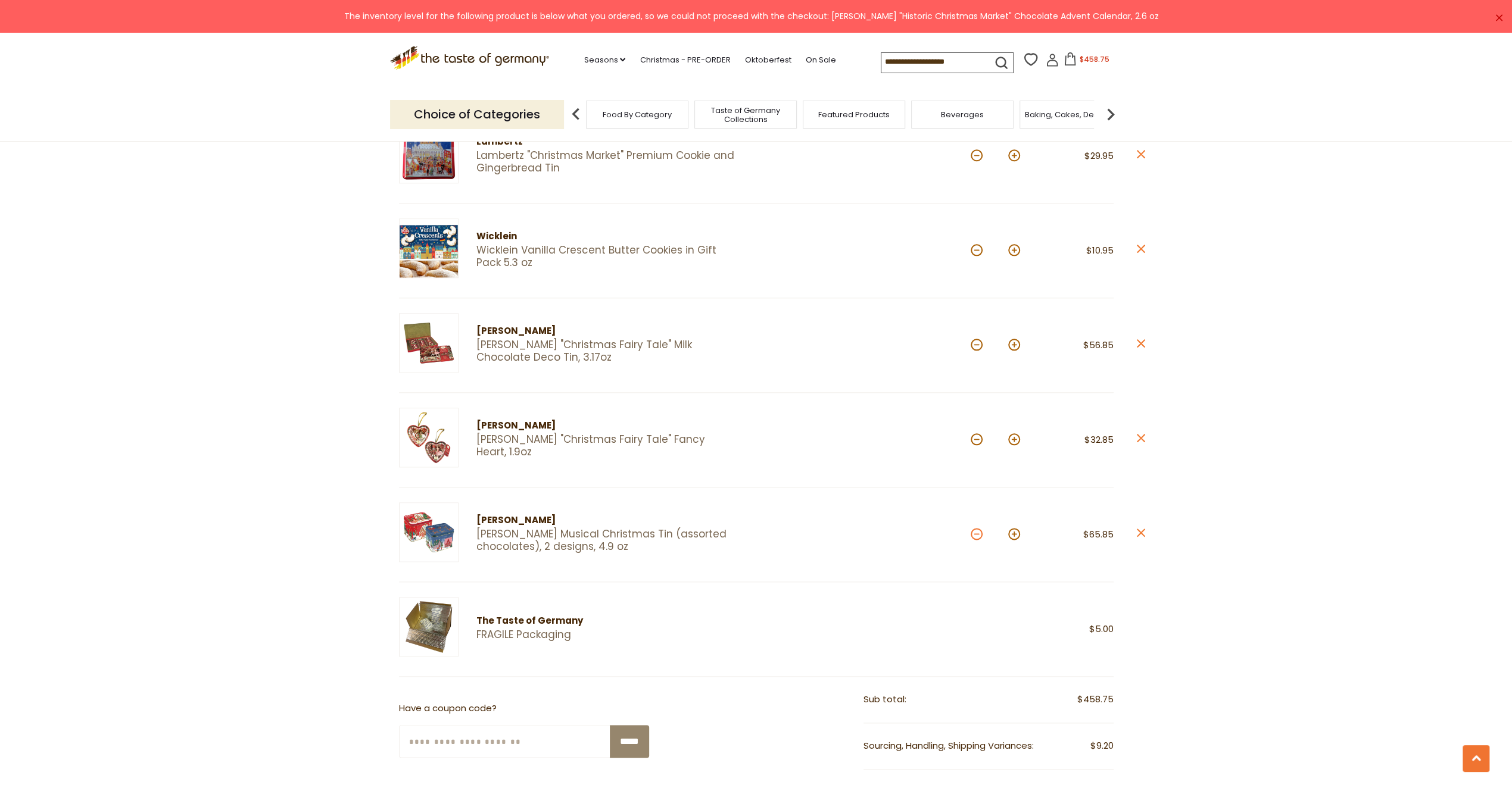
click at [977, 529] on button at bounding box center [976, 534] width 12 height 12
type input "*"
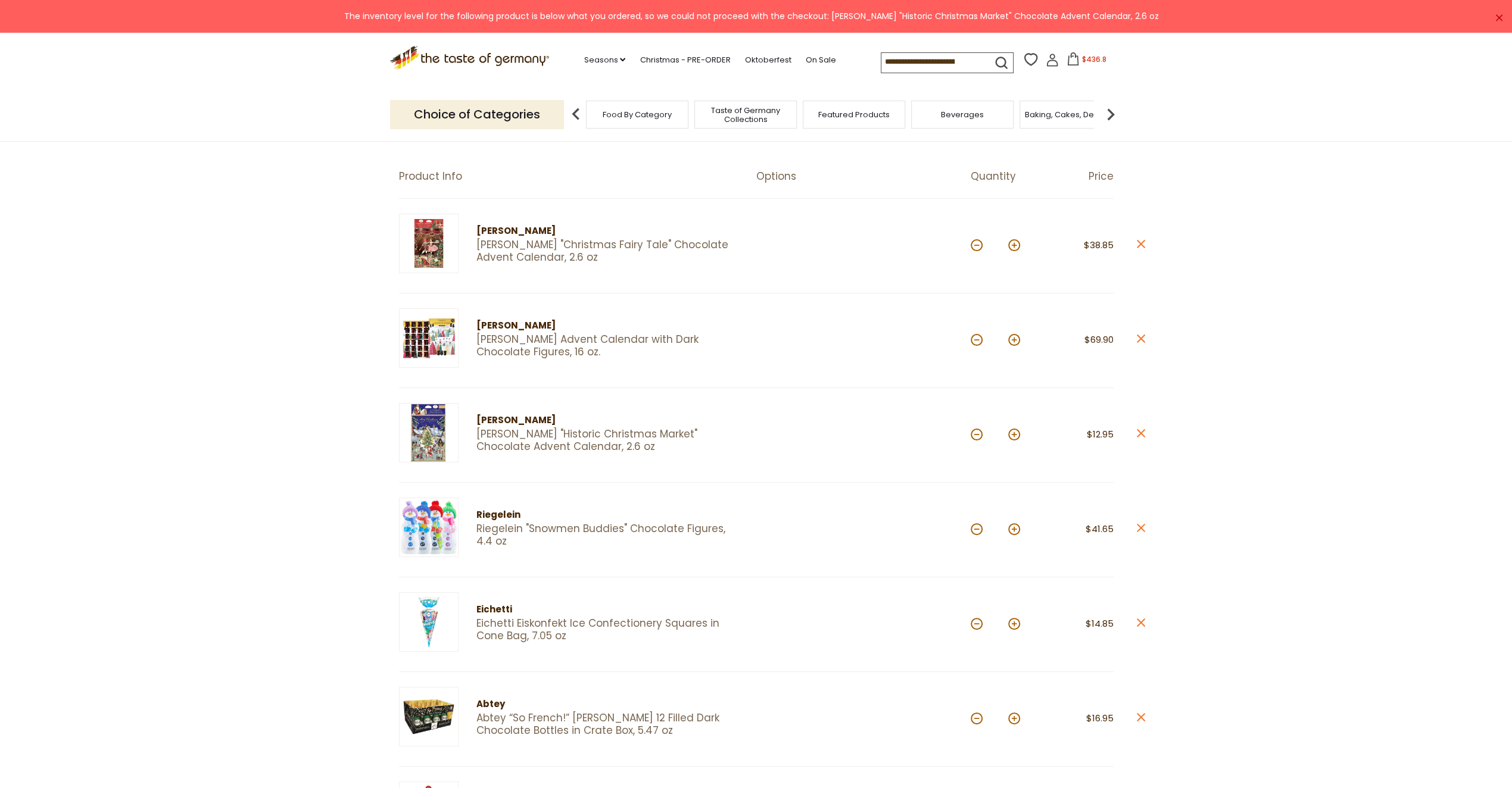
scroll to position [119, 0]
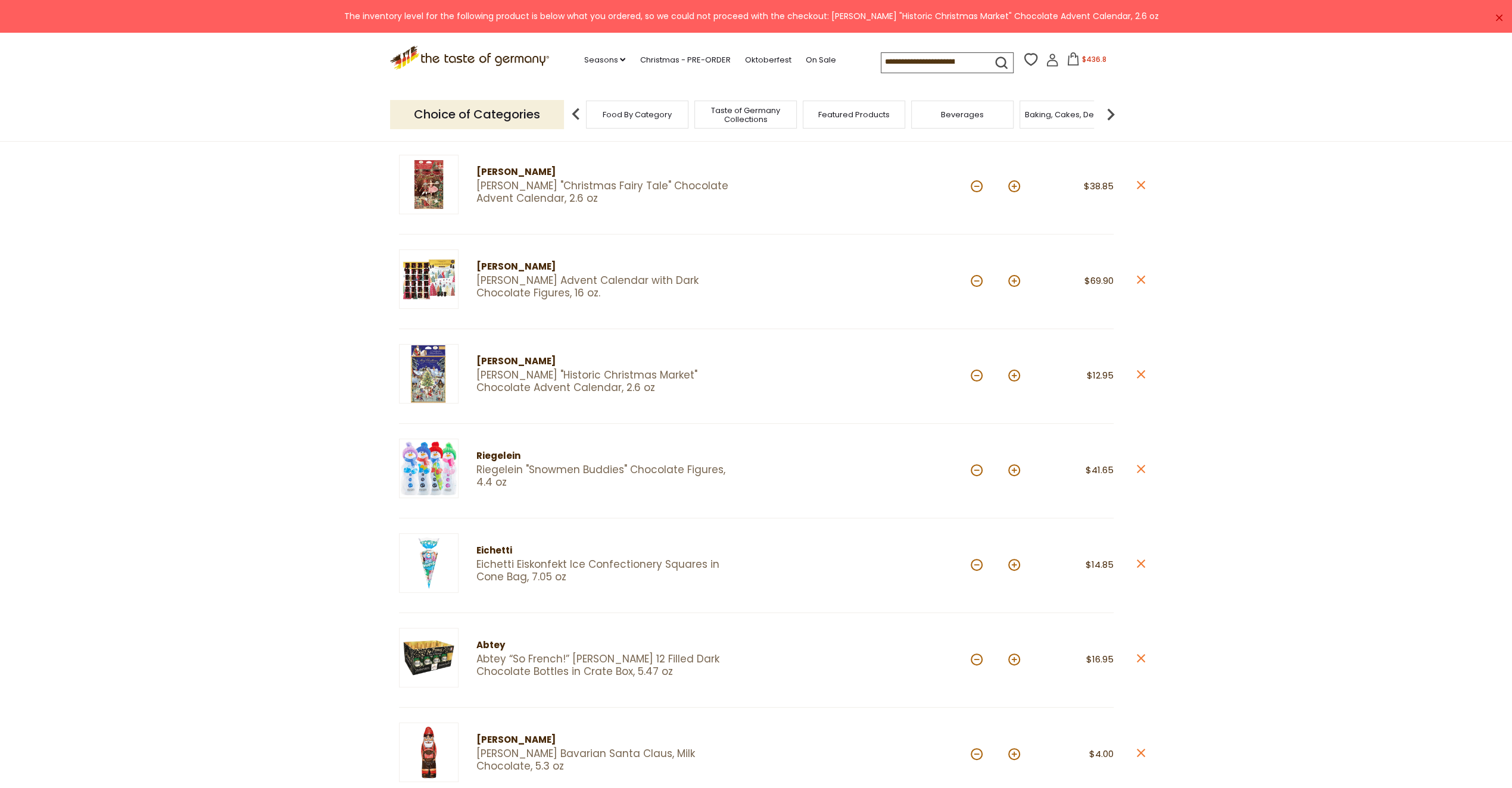
click at [893, 55] on input at bounding box center [931, 61] width 101 height 17
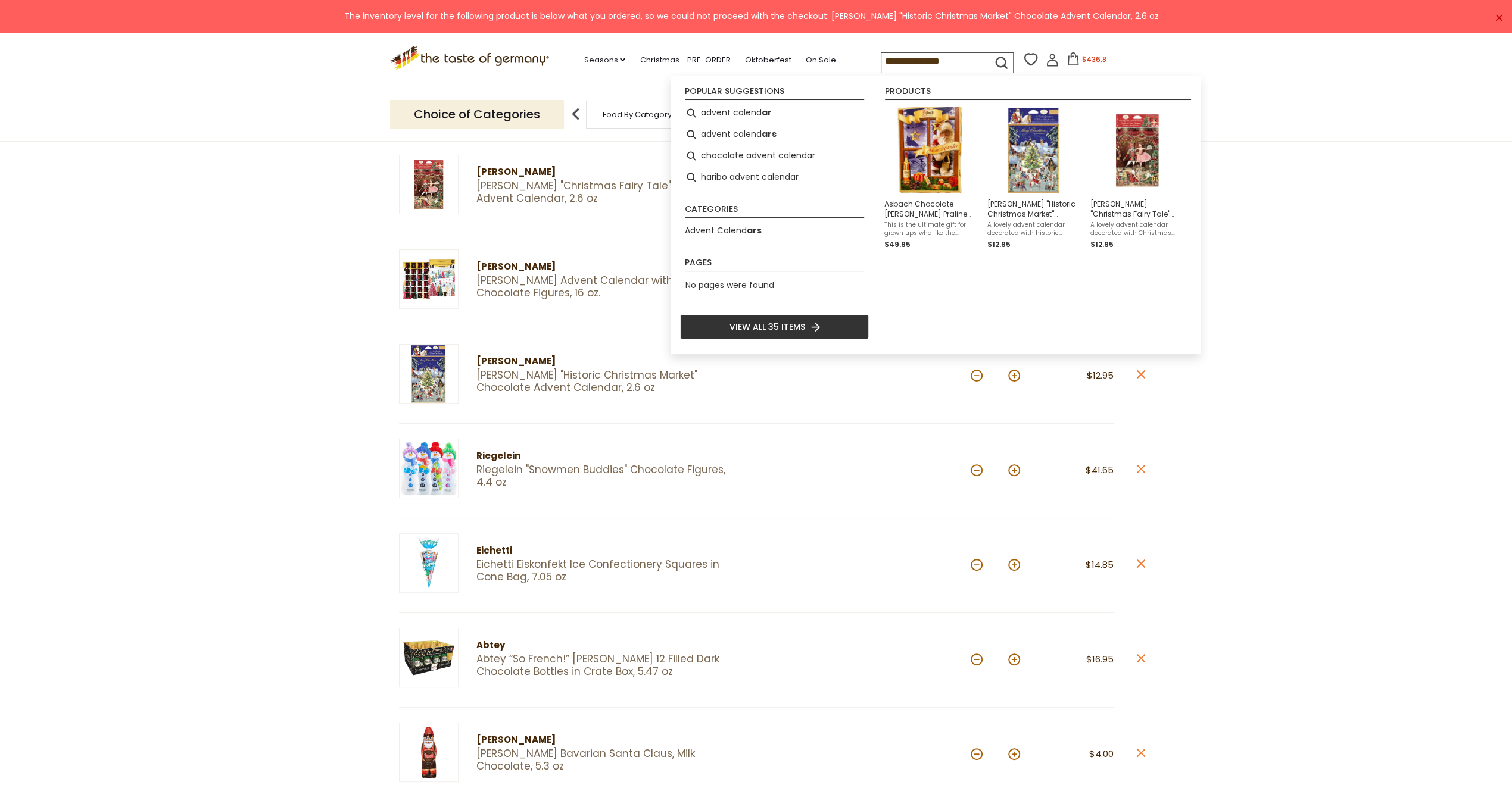
type input "**********"
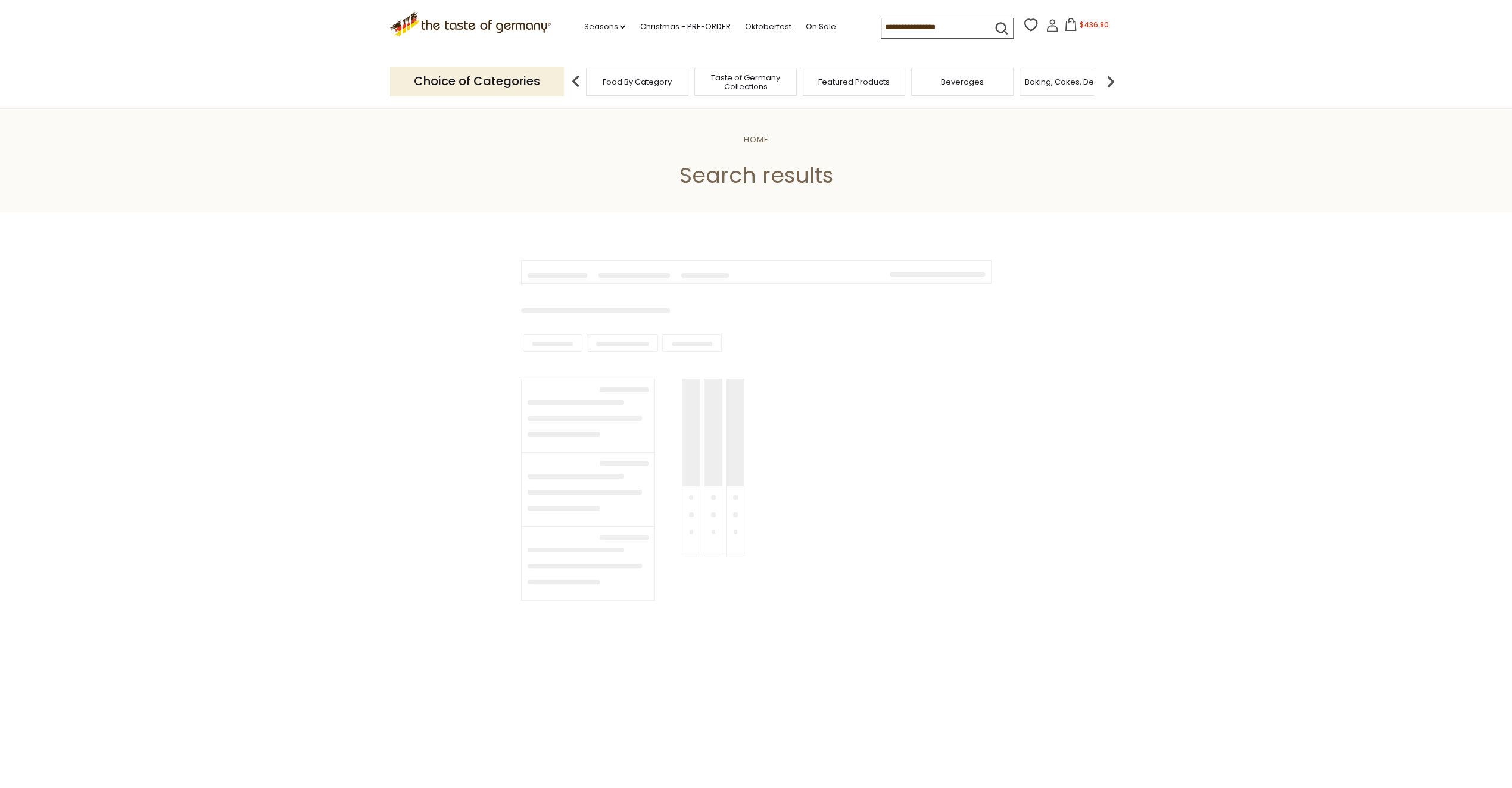
type input "**********"
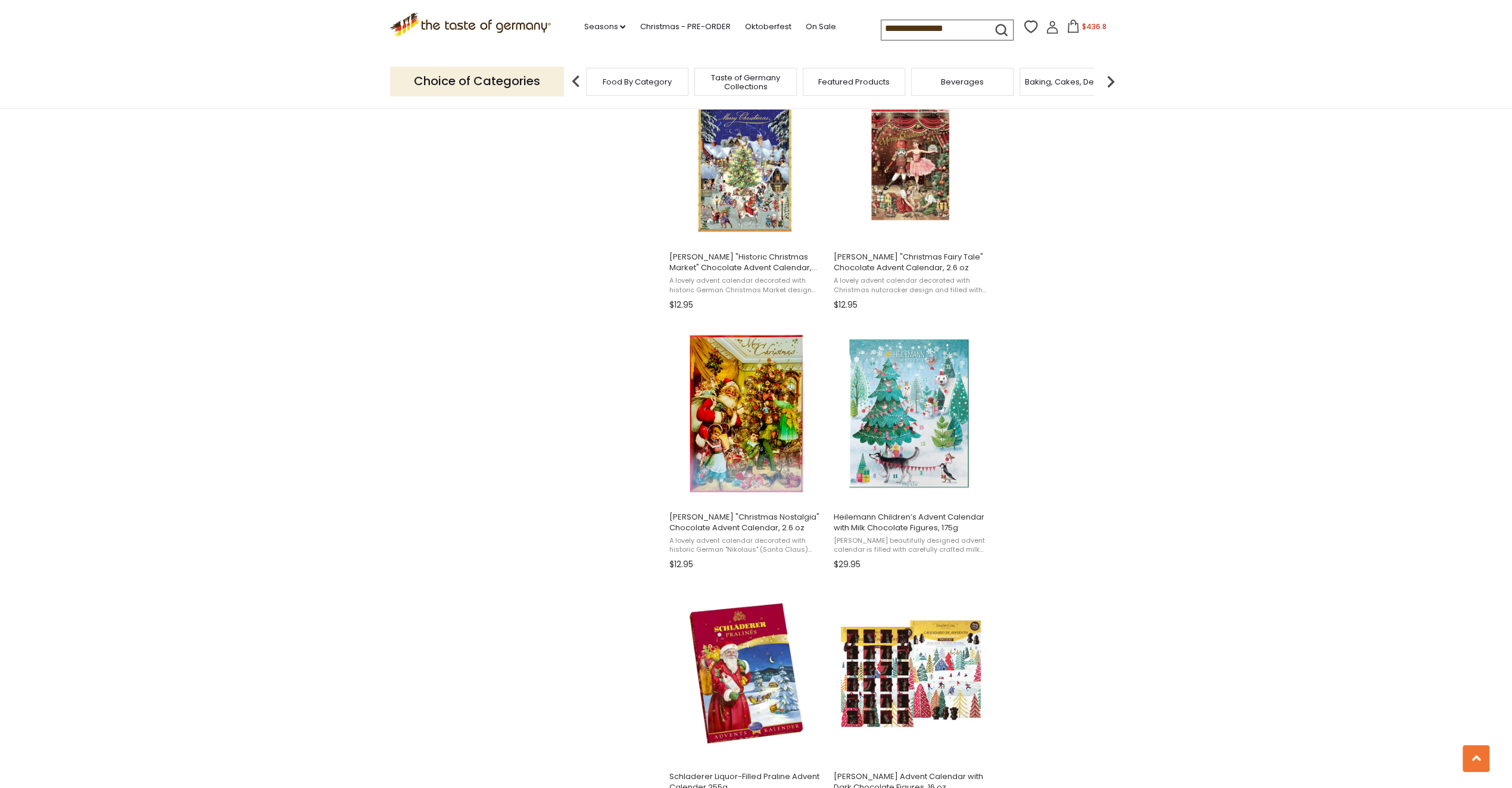
scroll to position [1071, 0]
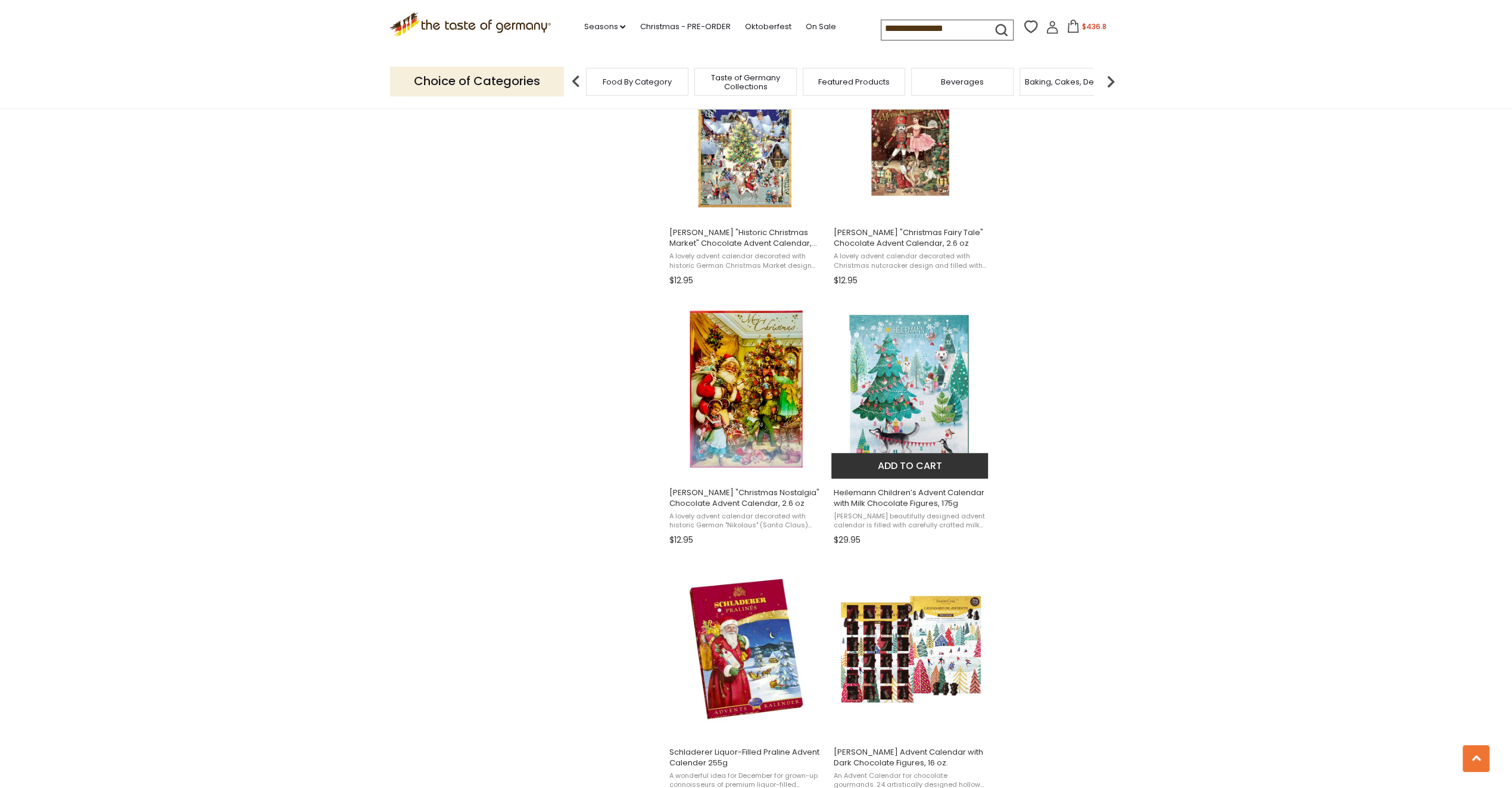
click at [925, 497] on span "Heilemann Children’s Advent Calendar with Milk Chocolate Figures, 175g" at bounding box center [910, 498] width 154 height 22
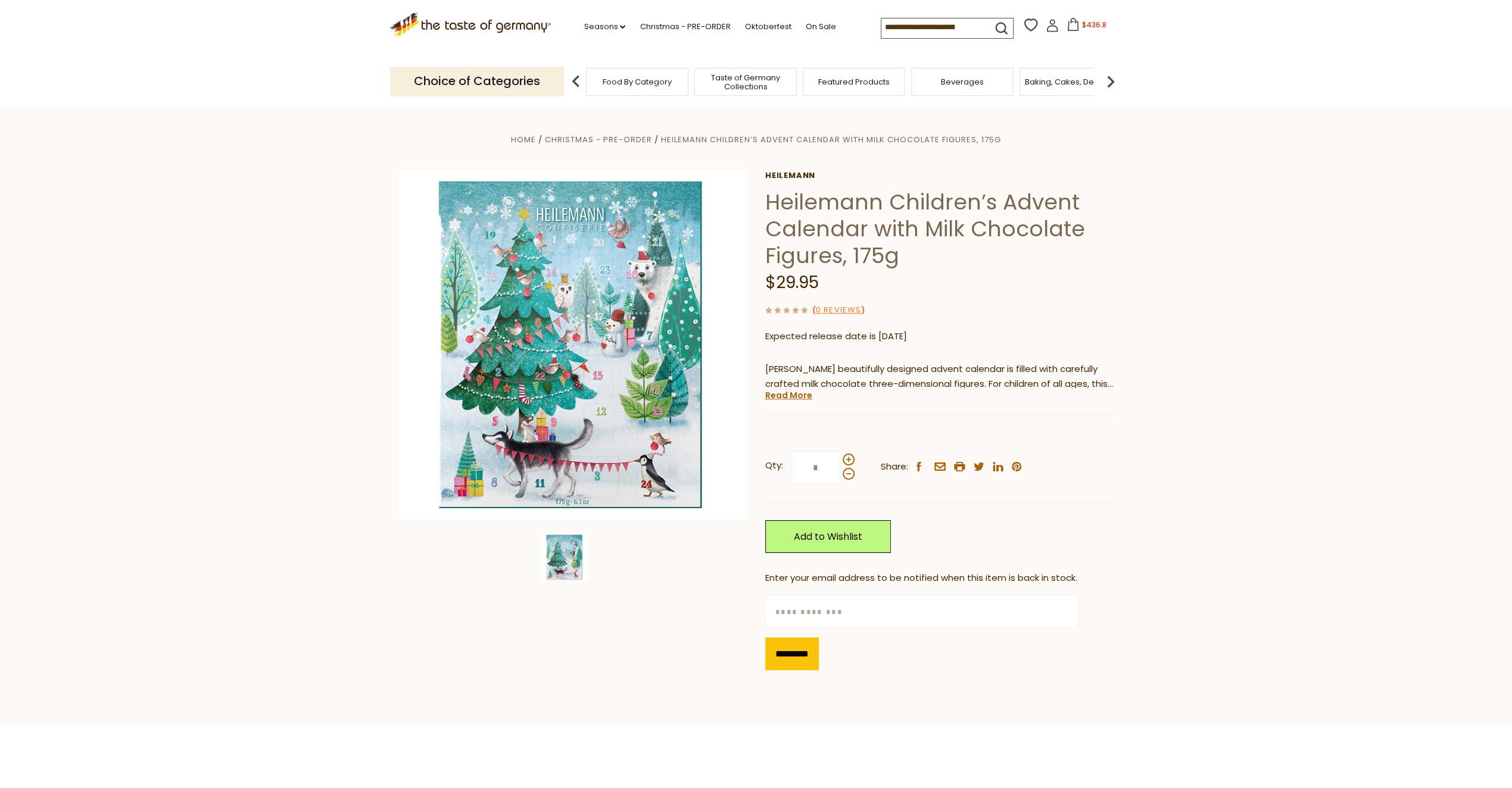
click at [795, 402] on div "Heilemann Heilemann Children’s Advent Calendar with Milk Chocolate Figures, 175…" at bounding box center [940, 425] width 348 height 508
click at [841, 534] on link "Add to Wishlist" at bounding box center [828, 537] width 125 height 33
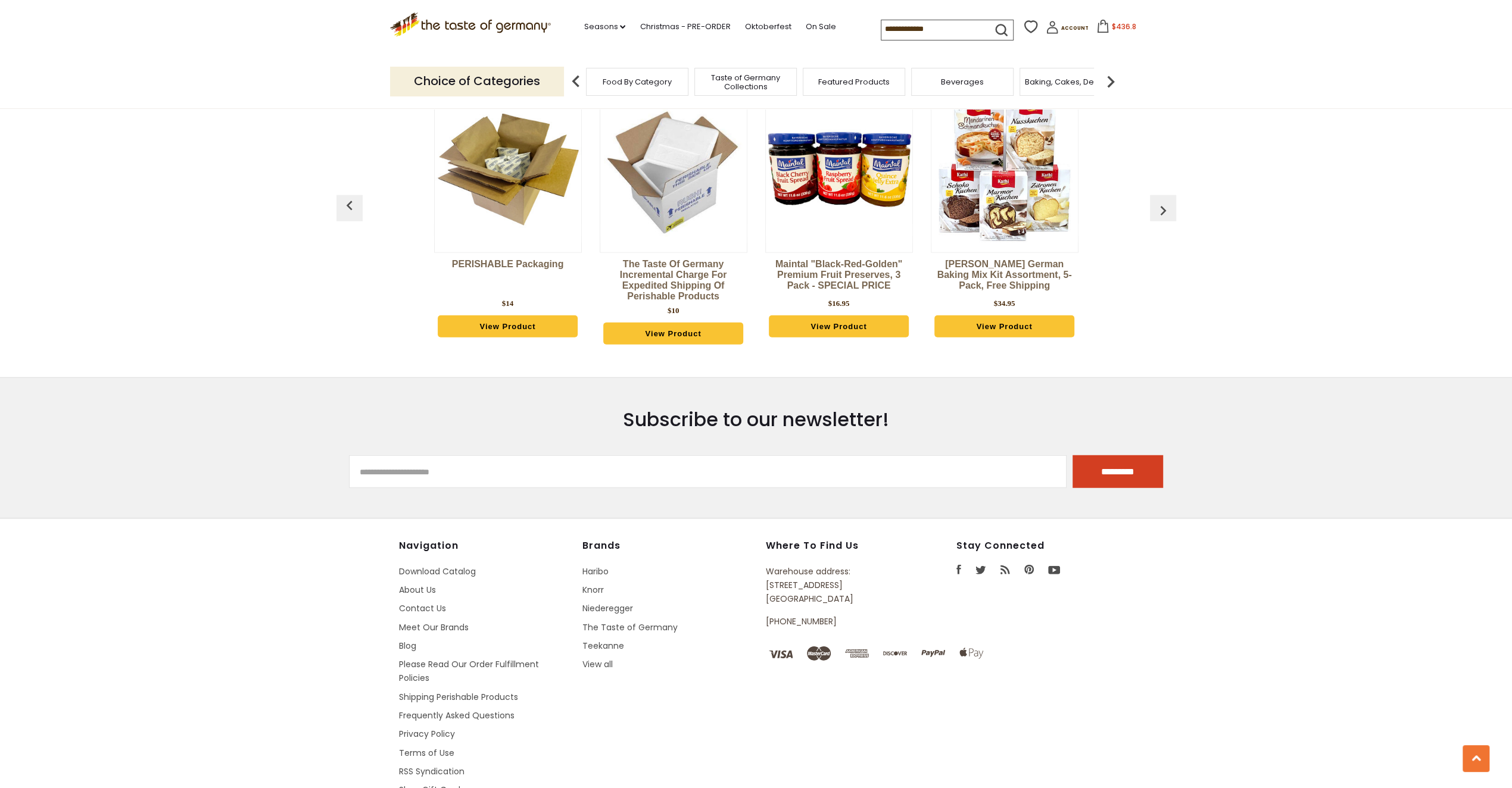
scroll to position [2949, 0]
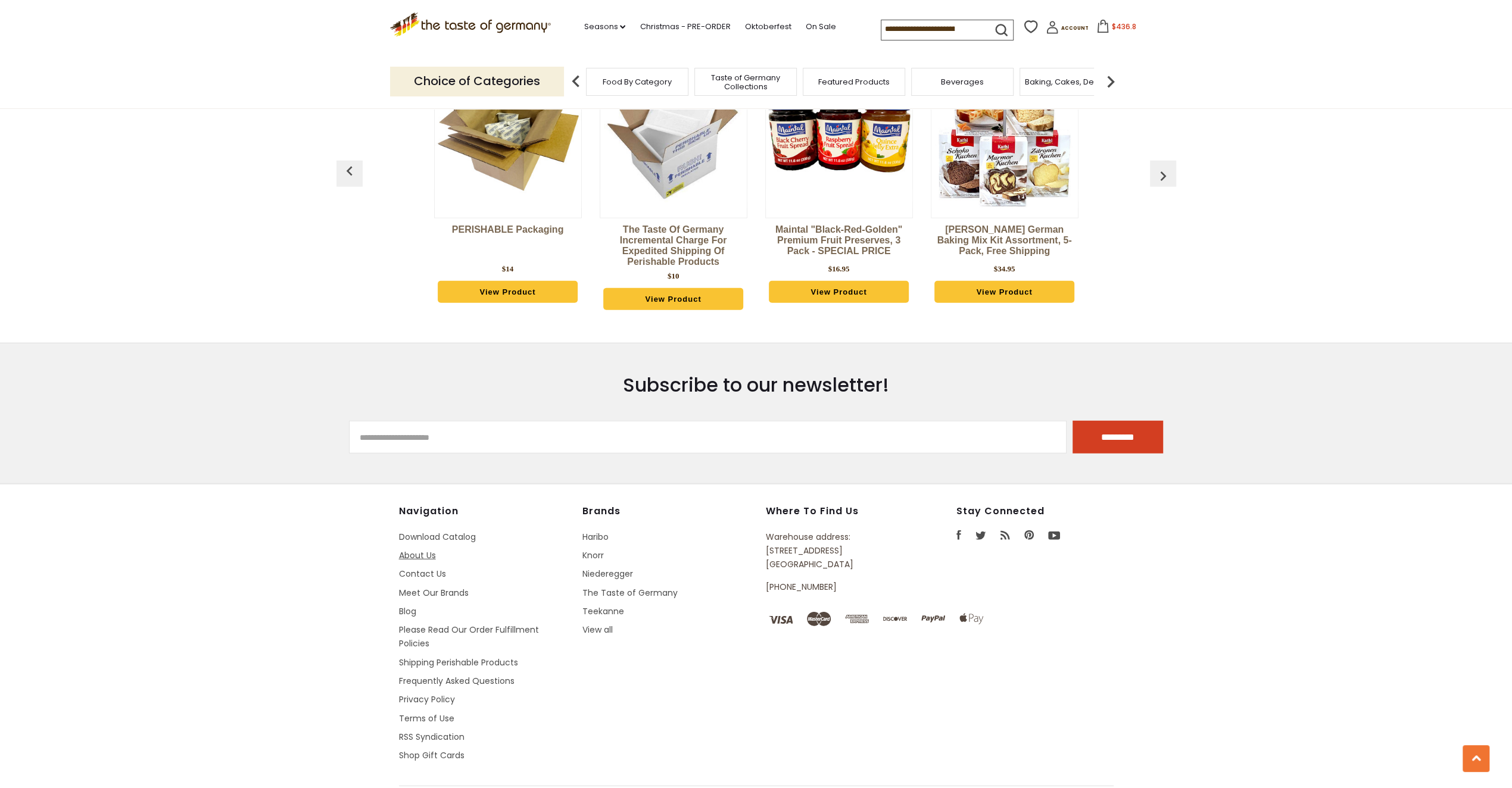
click at [435, 549] on li "About Us" at bounding box center [485, 555] width 171 height 14
click at [431, 550] on link "About Us" at bounding box center [417, 555] width 37 height 12
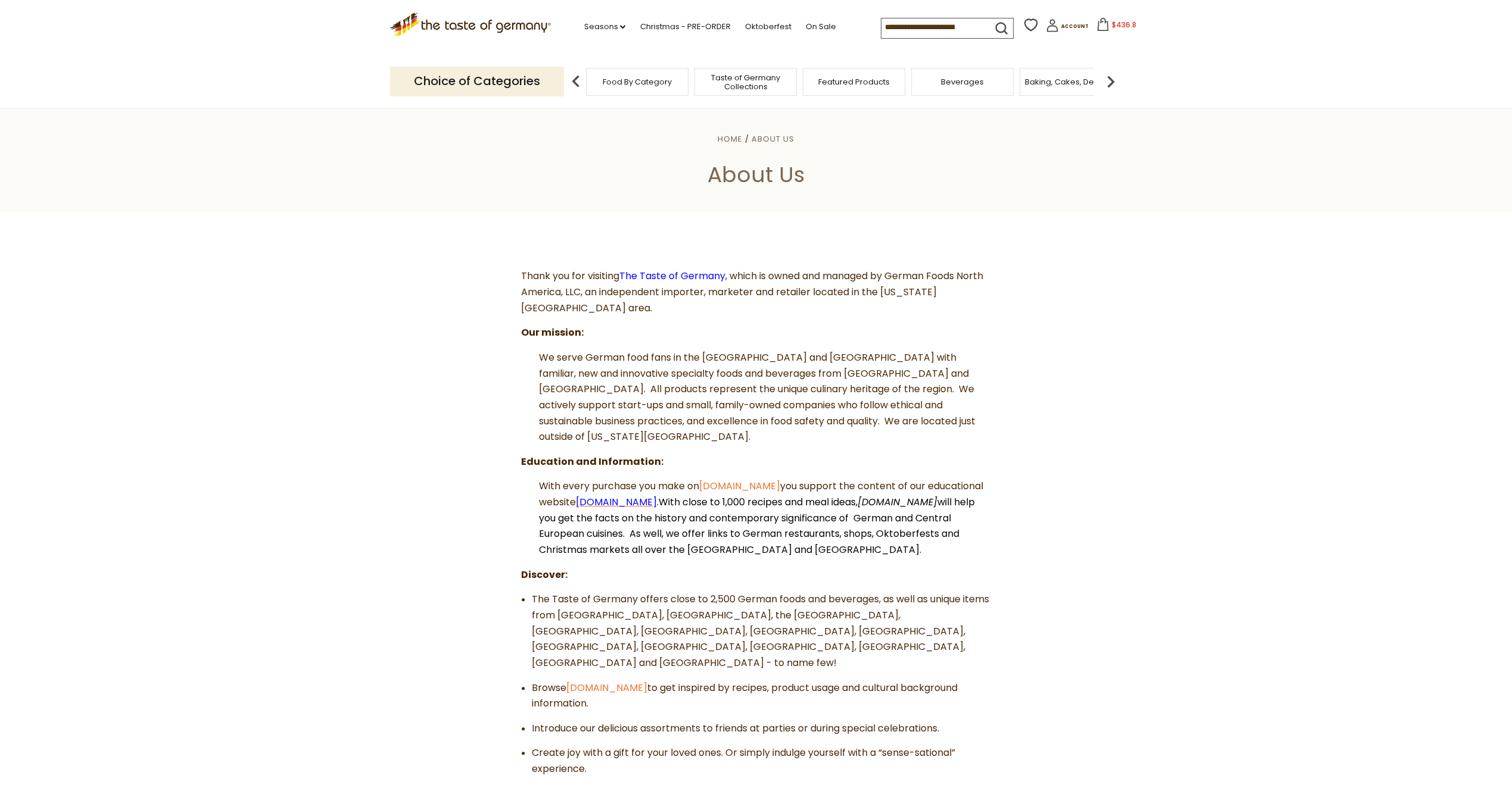
click at [657, 495] on span "Germanfoods.org" at bounding box center [617, 502] width 81 height 14
